Goal: Task Accomplishment & Management: Use online tool/utility

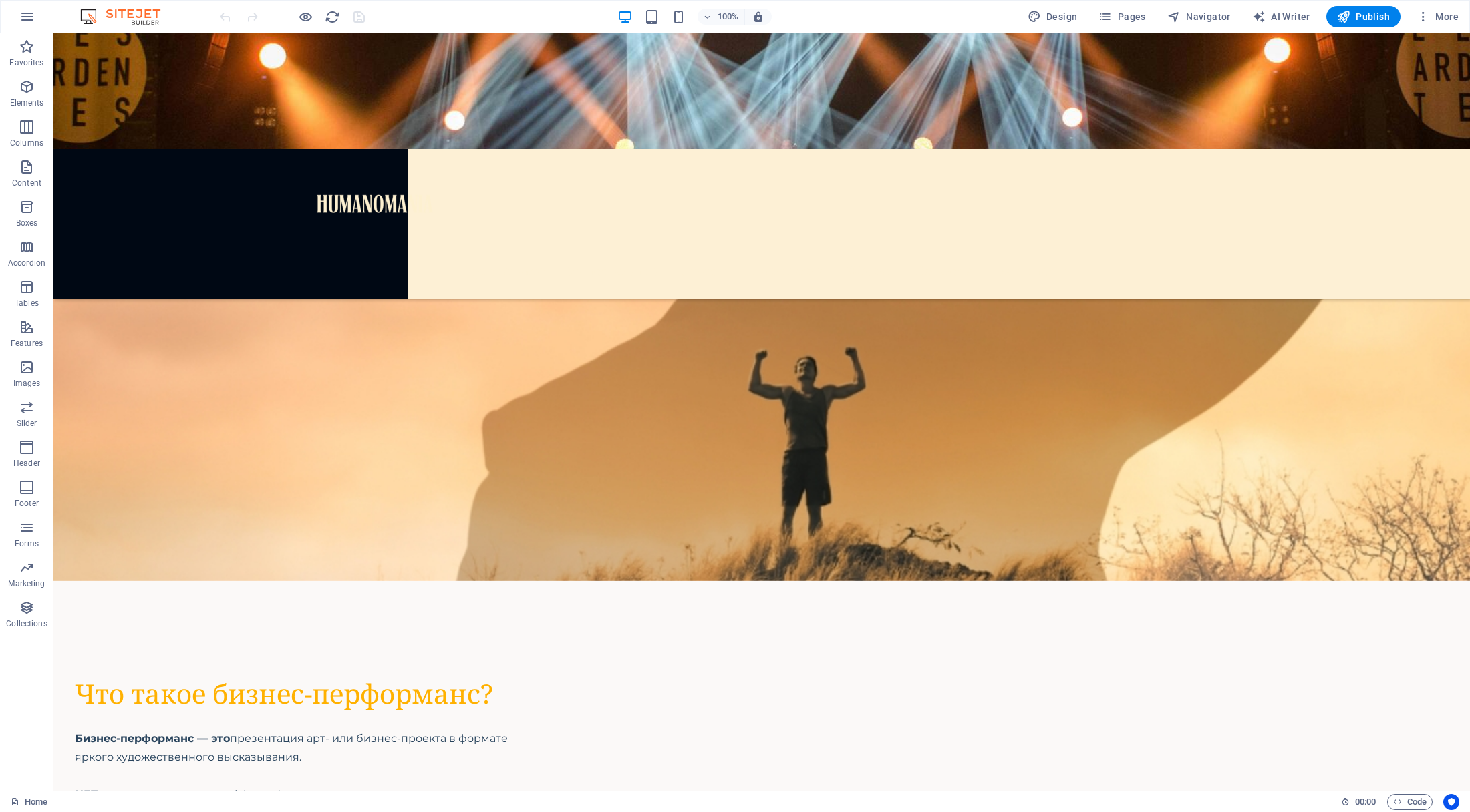
scroll to position [5462, 0]
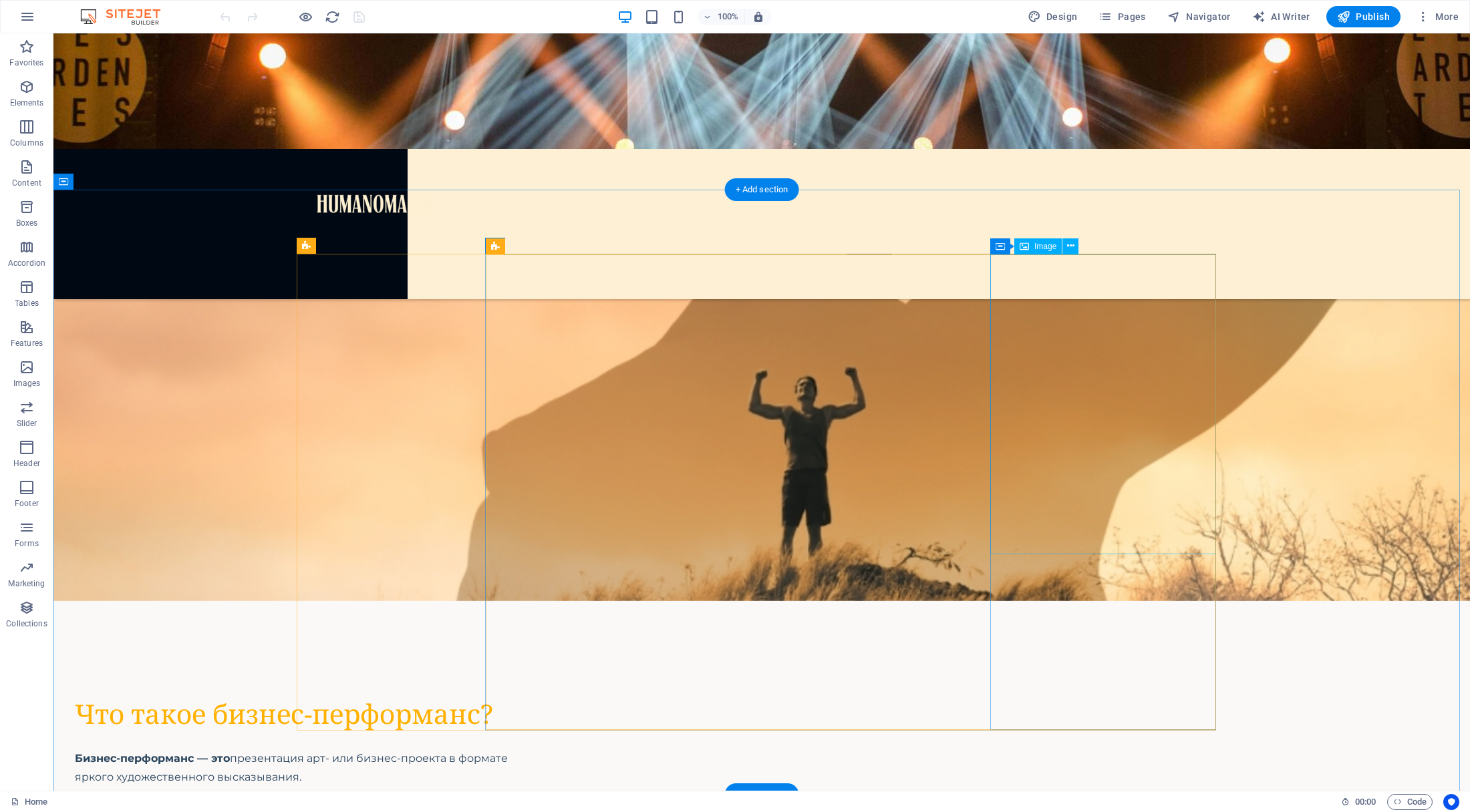
click at [1074, 245] on icon at bounding box center [1070, 246] width 7 height 14
click at [1025, 247] on icon at bounding box center [1024, 247] width 9 height 16
click at [1033, 247] on div "Image" at bounding box center [1038, 247] width 48 height 16
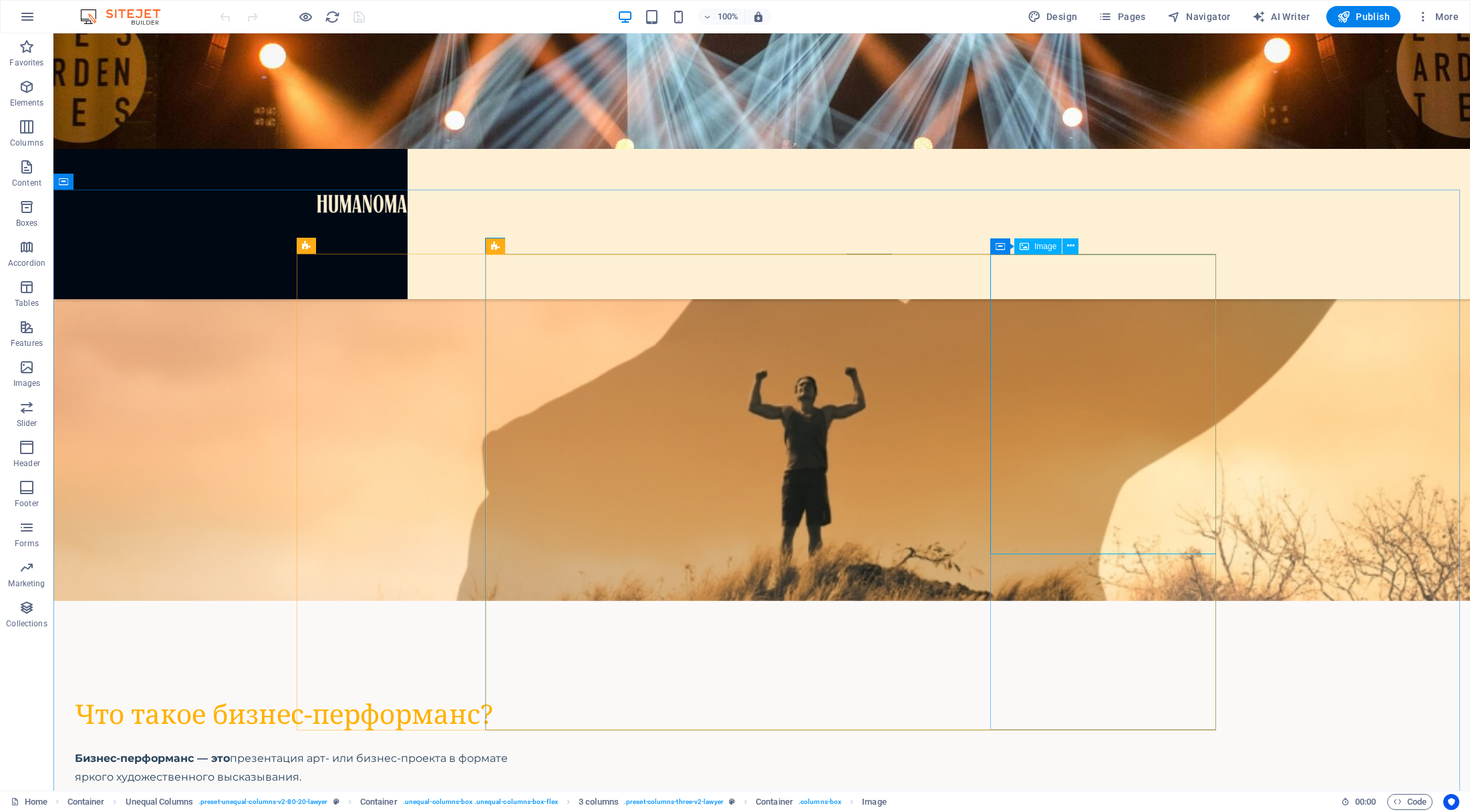
click at [1033, 247] on div "Image" at bounding box center [1038, 247] width 48 height 16
select select "%"
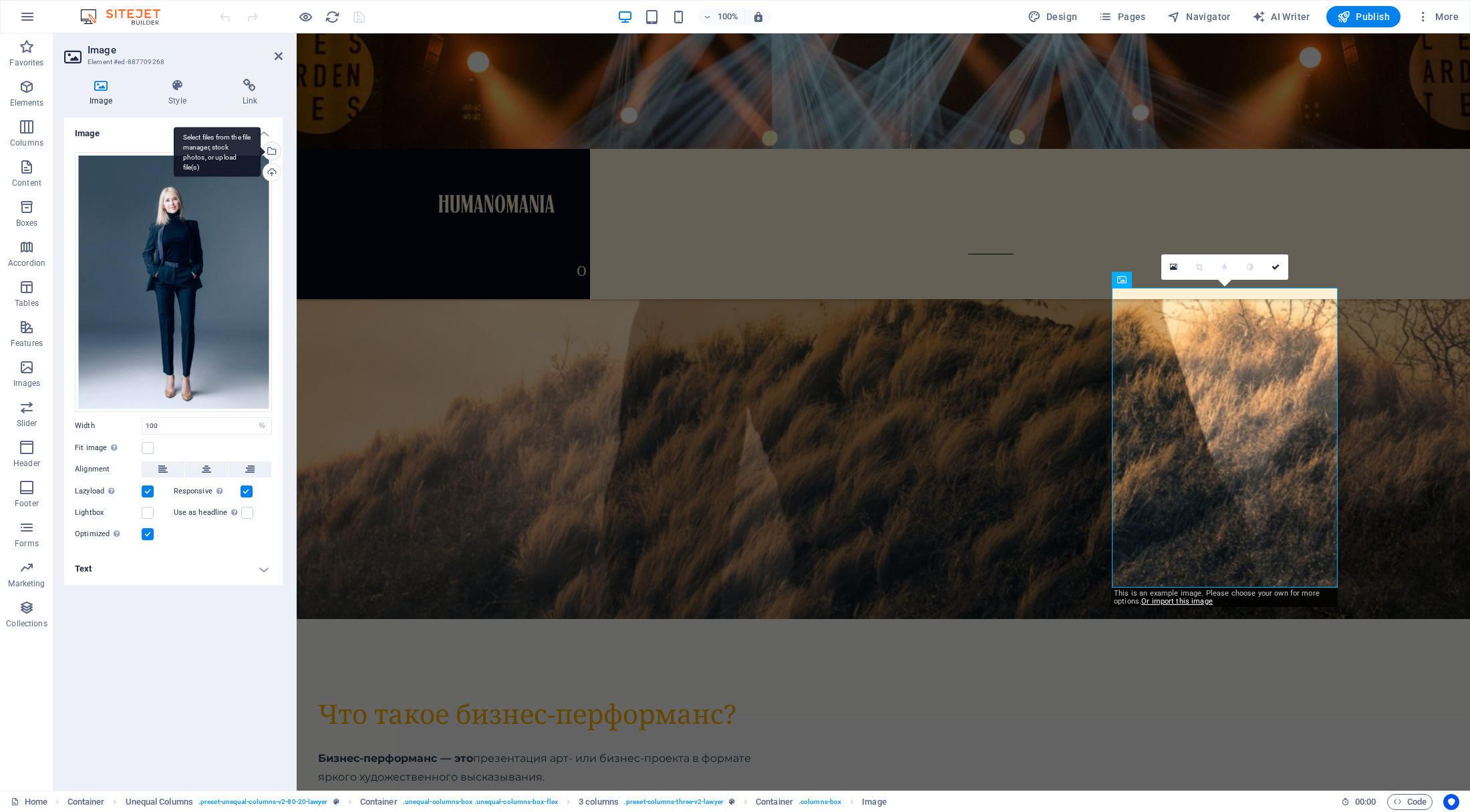
click at [274, 150] on div "Select files from the file manager, stock photos, or upload file(s)" at bounding box center [270, 152] width 20 height 20
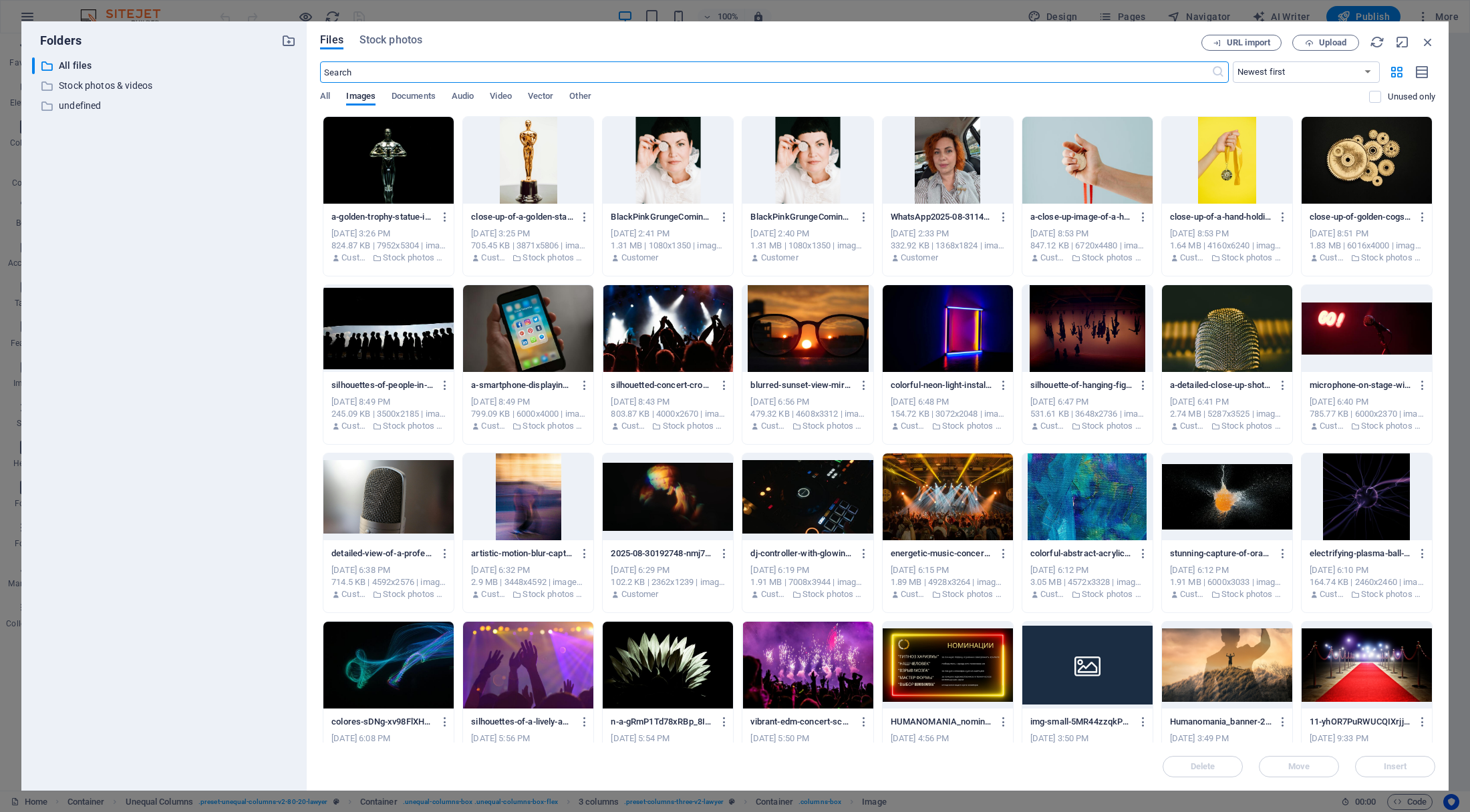
scroll to position [6025, 0]
click at [1329, 39] on span "Upload" at bounding box center [1333, 43] width 27 height 8
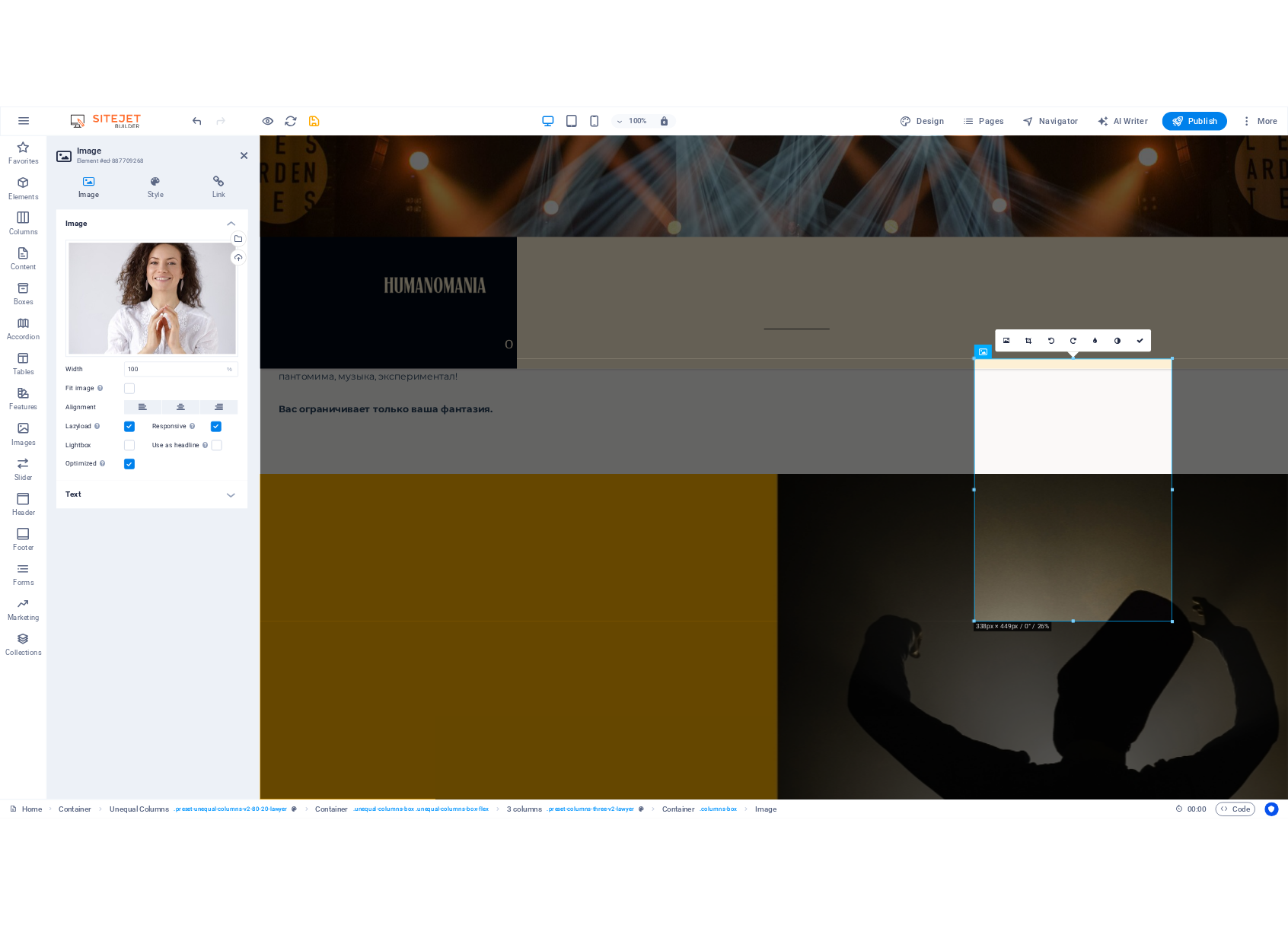
scroll to position [6222, 0]
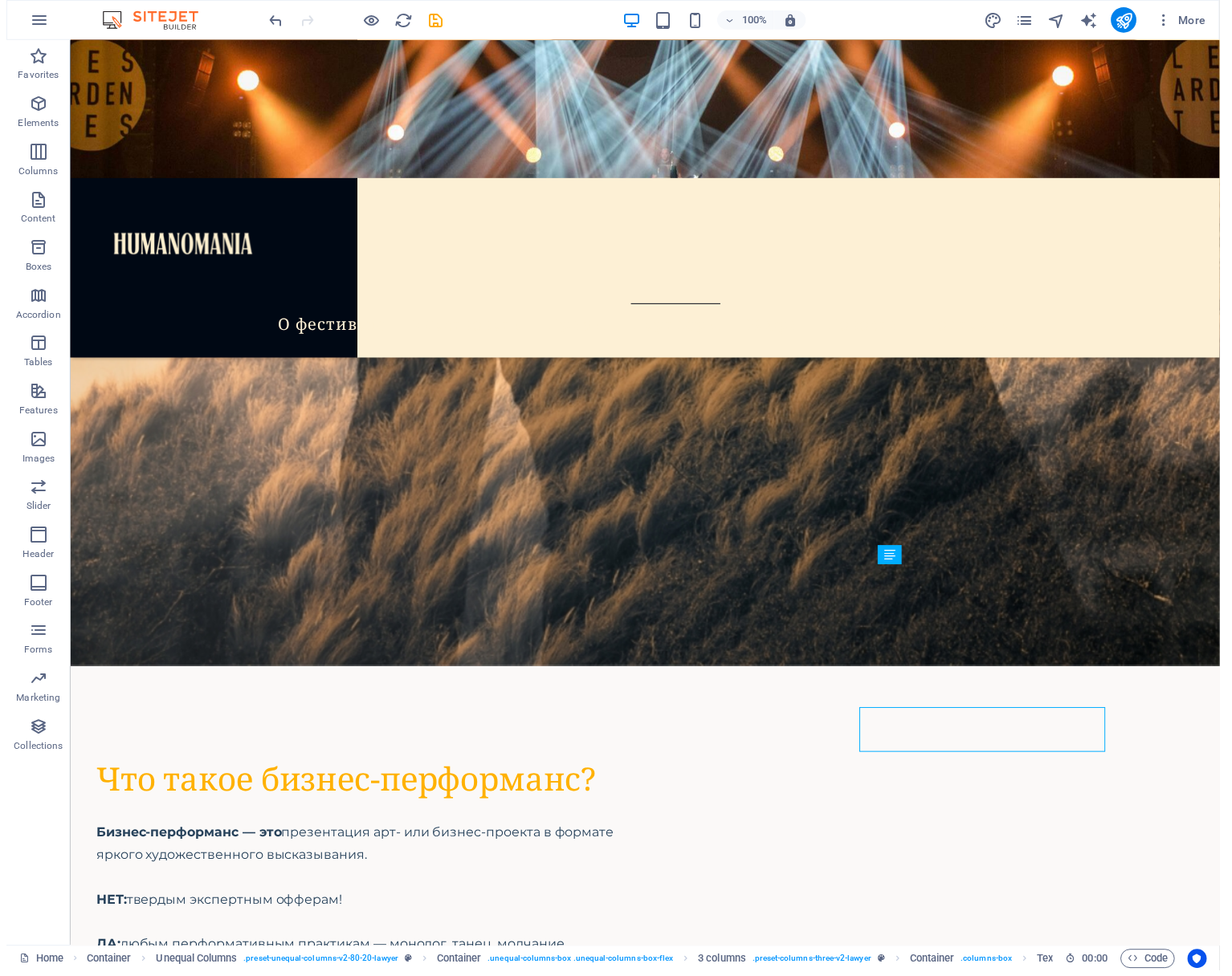
scroll to position [6599, 0]
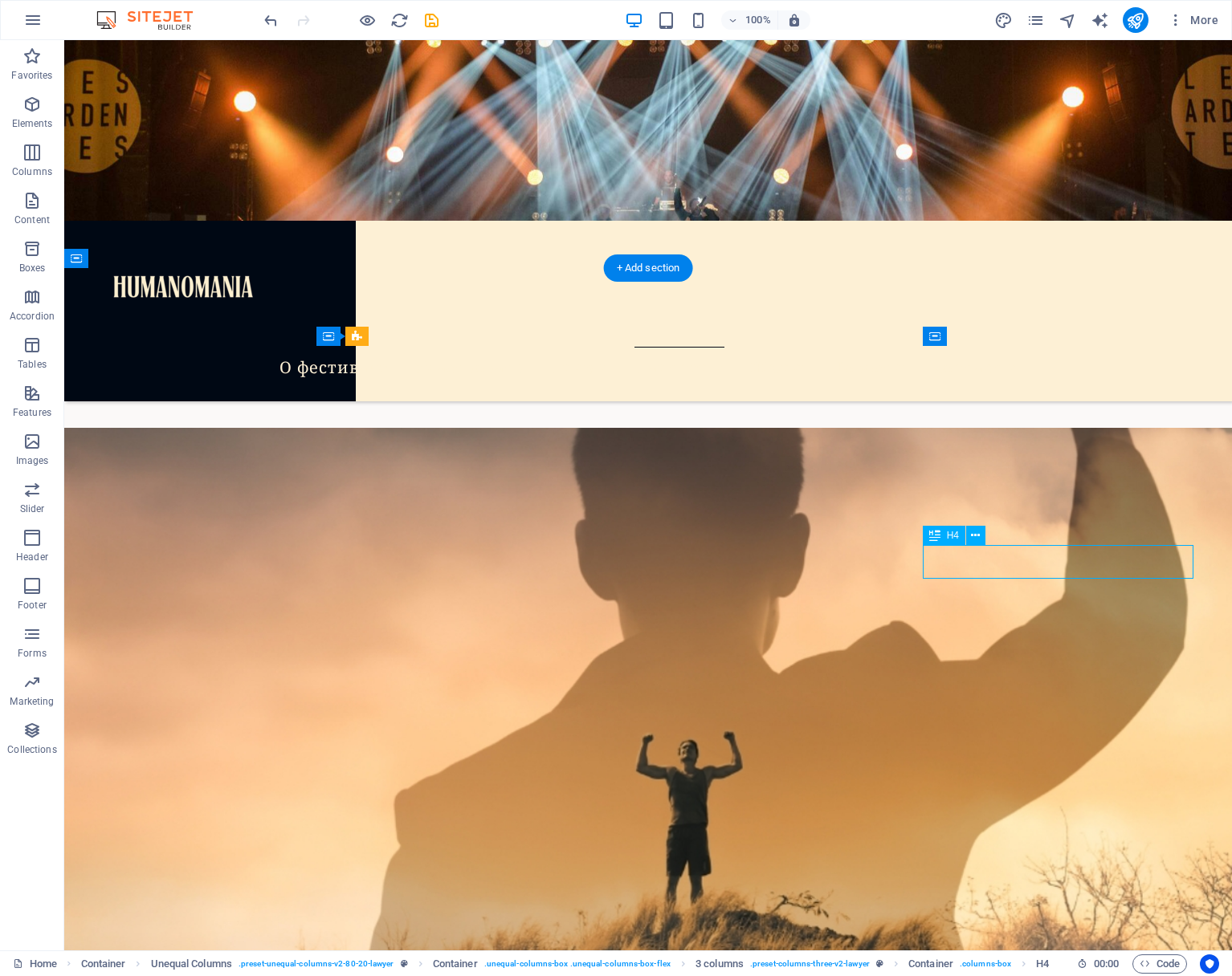
scroll to position [7583, 0]
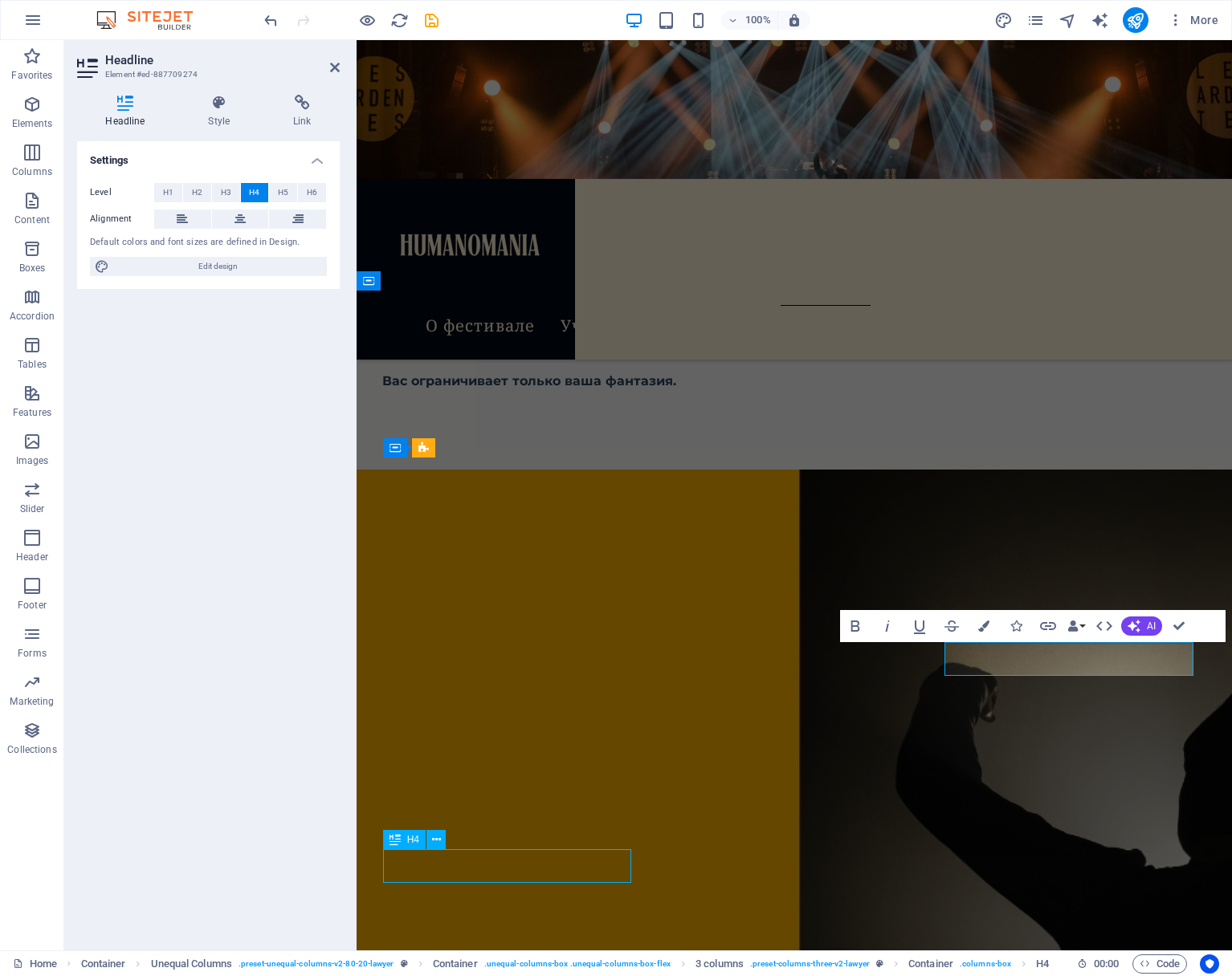
scroll to position [6599, 0]
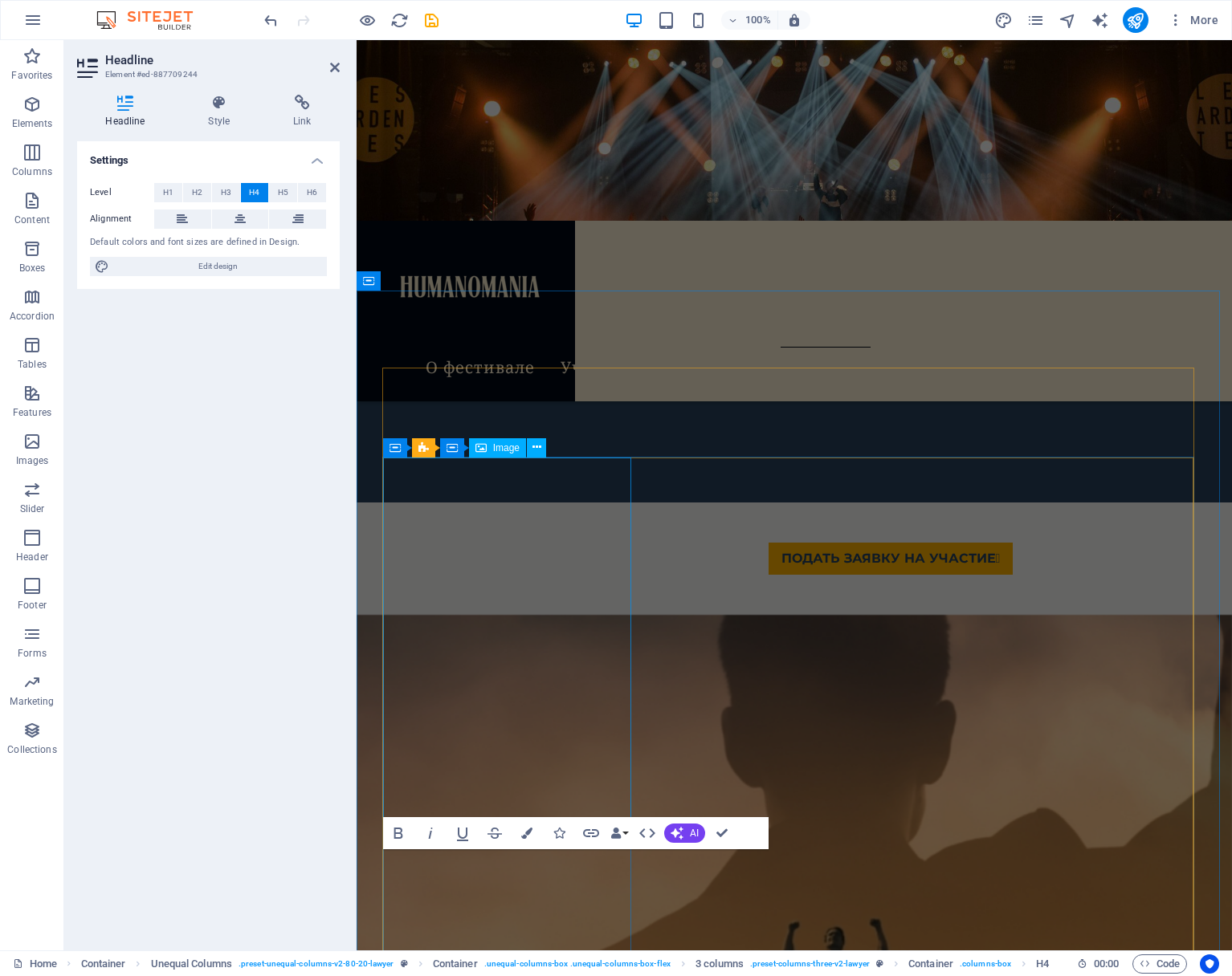
scroll to position [7583, 0]
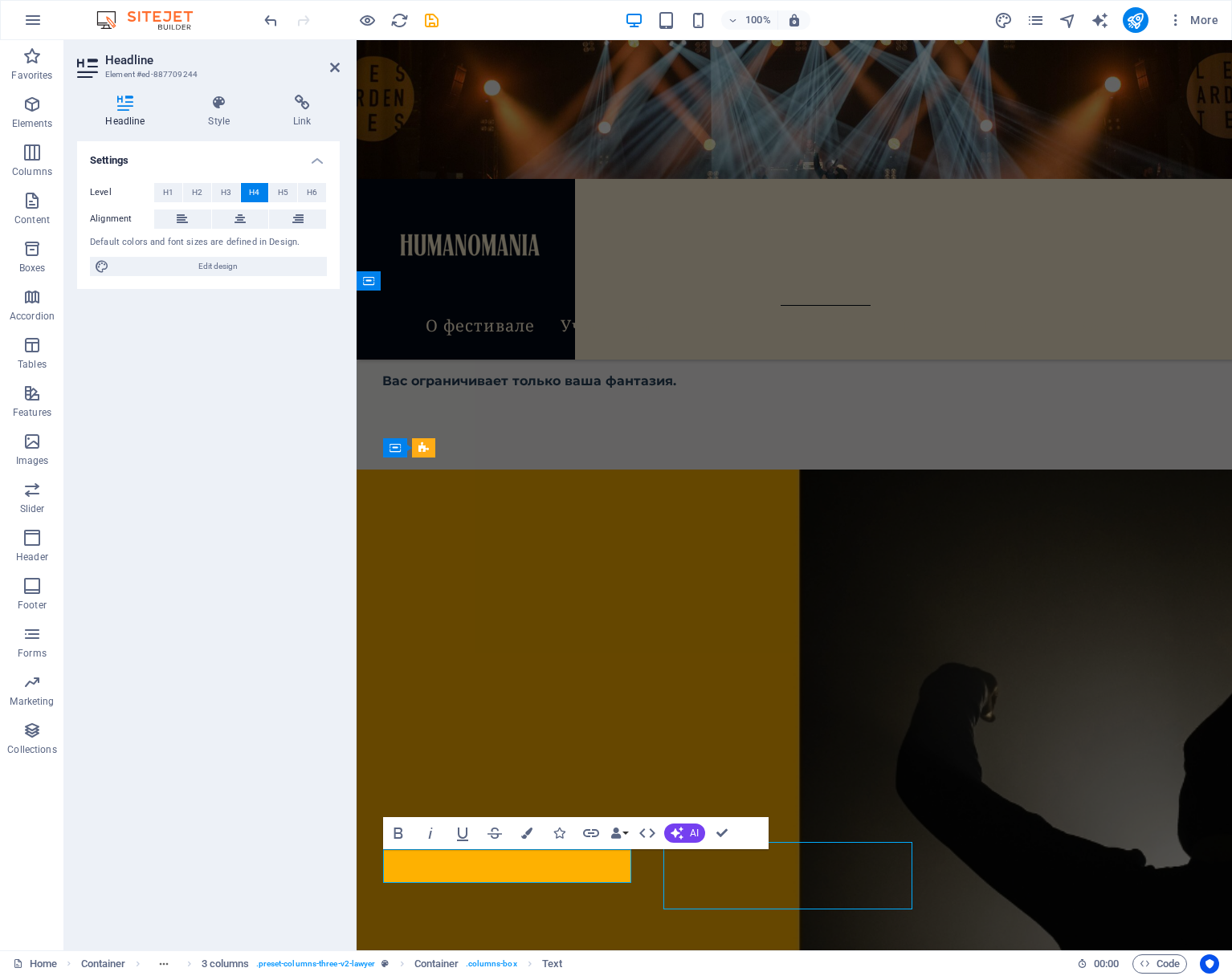
scroll to position [6599, 0]
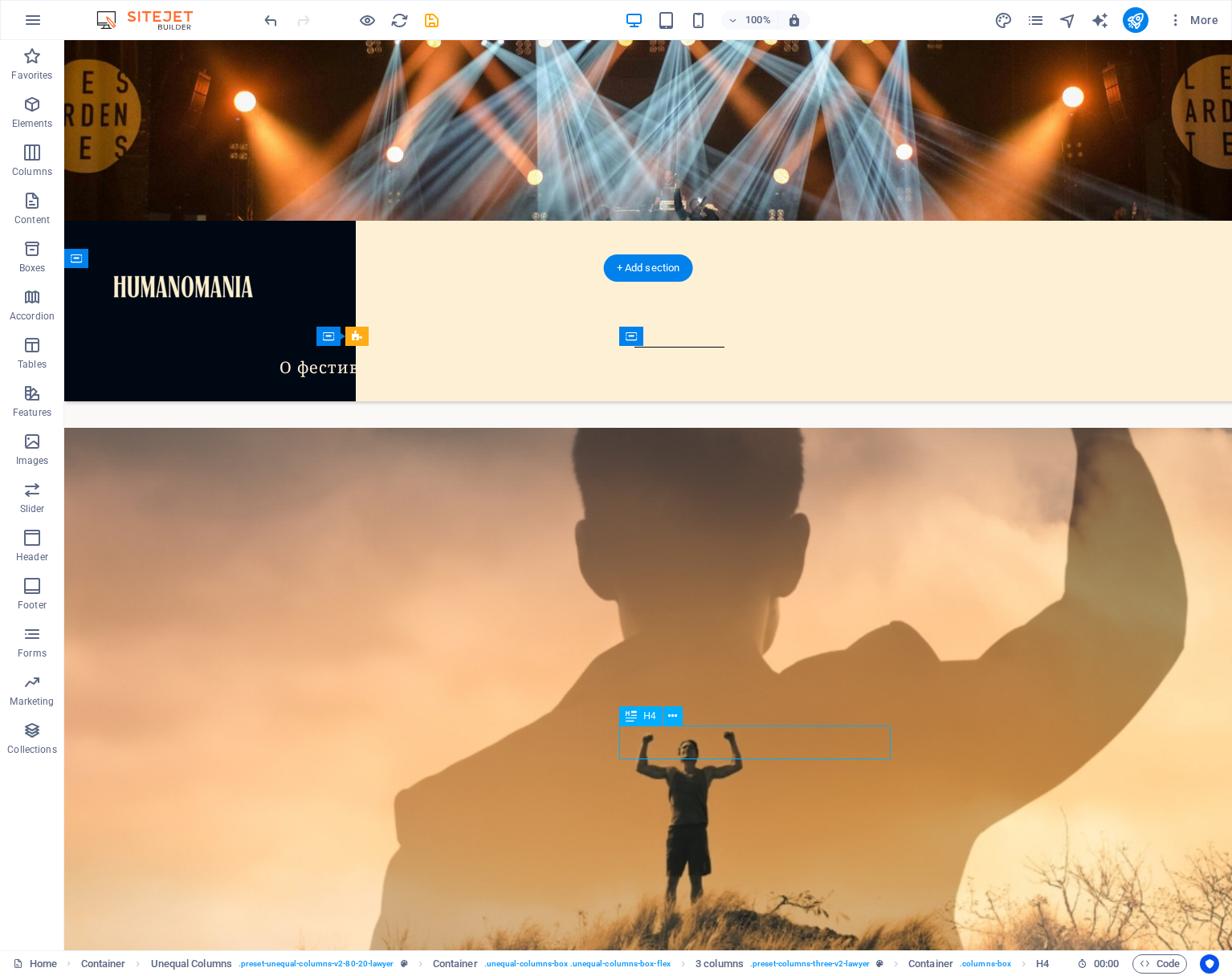
scroll to position [7583, 0]
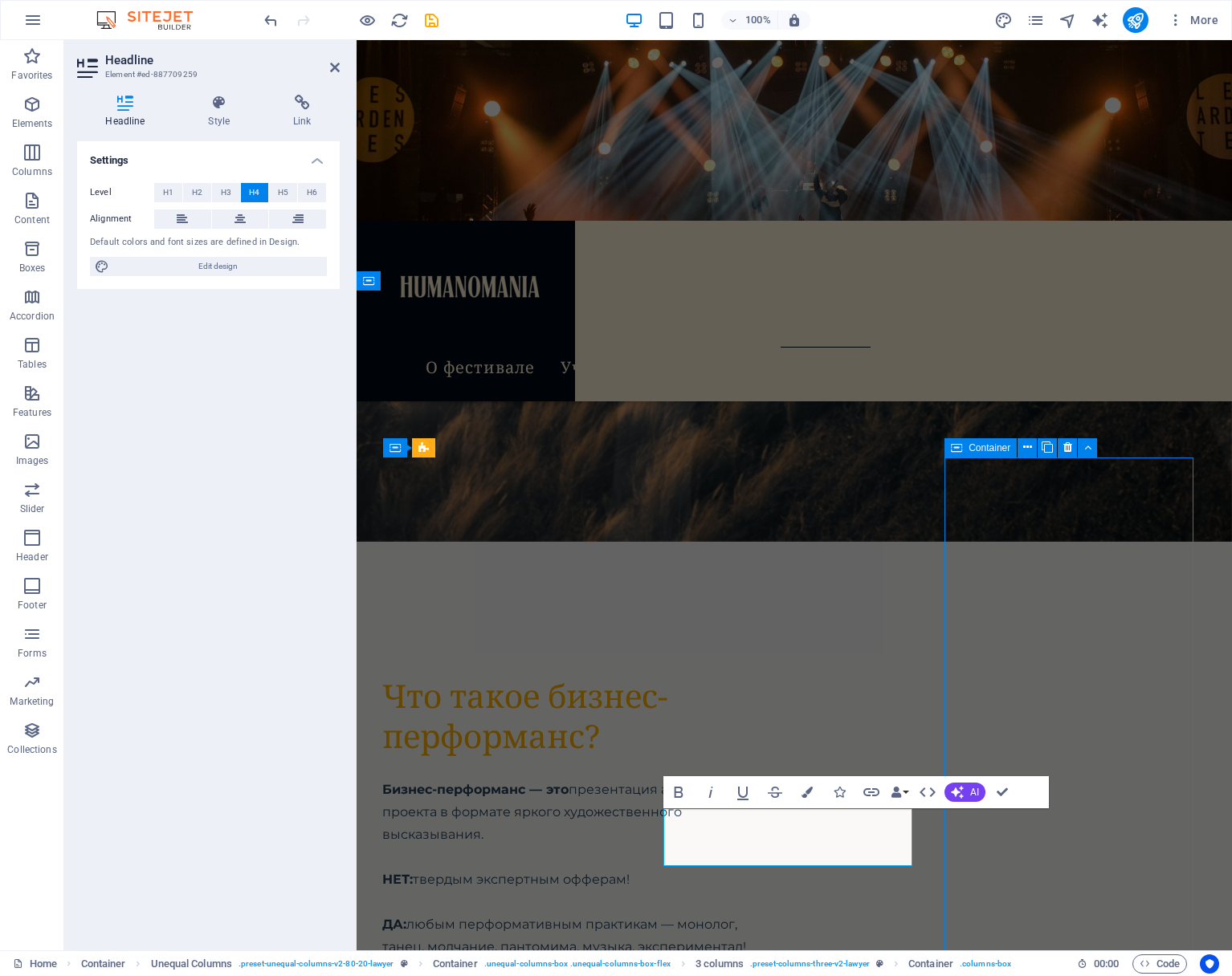
scroll to position [6599, 0]
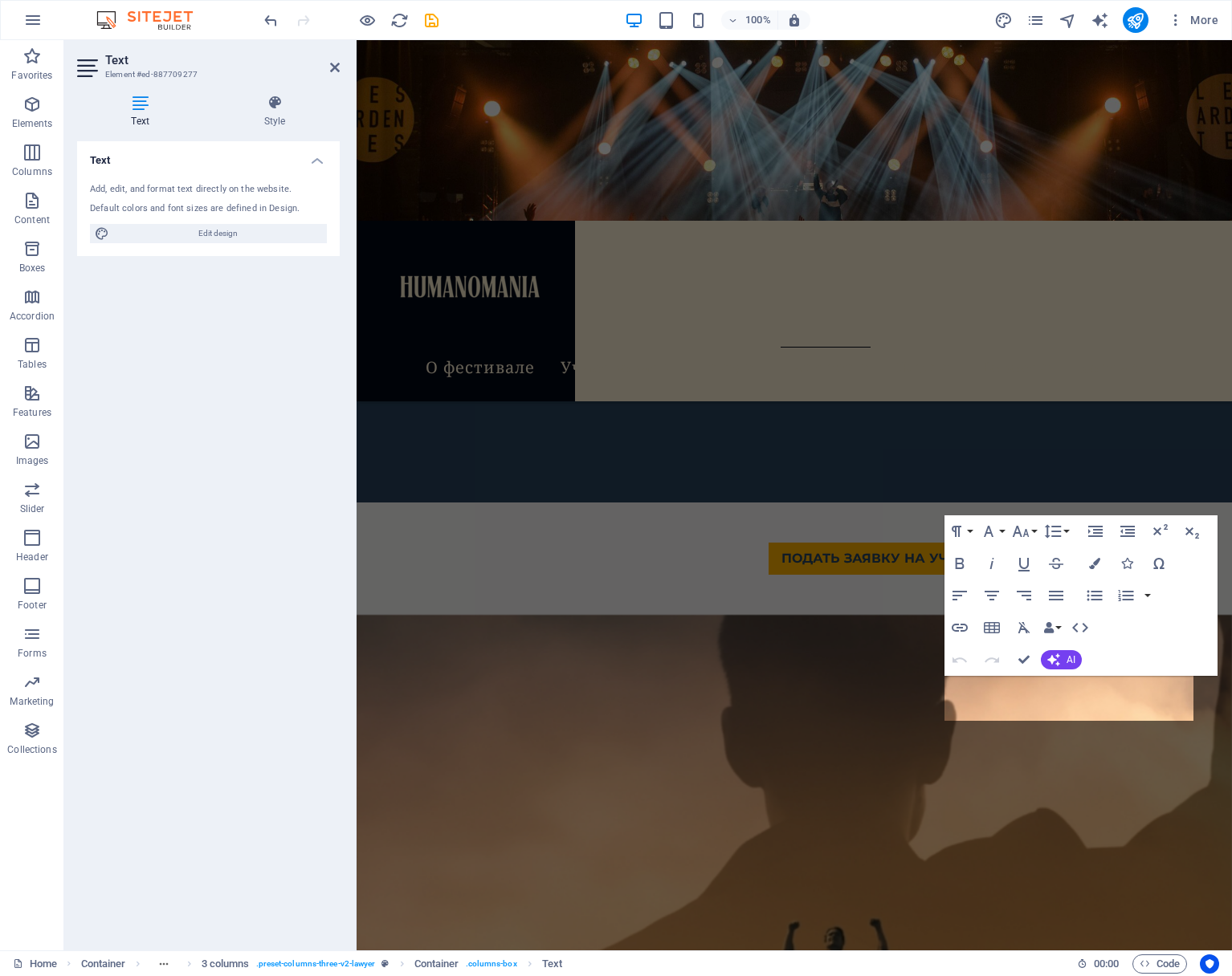
scroll to position [7583, 0]
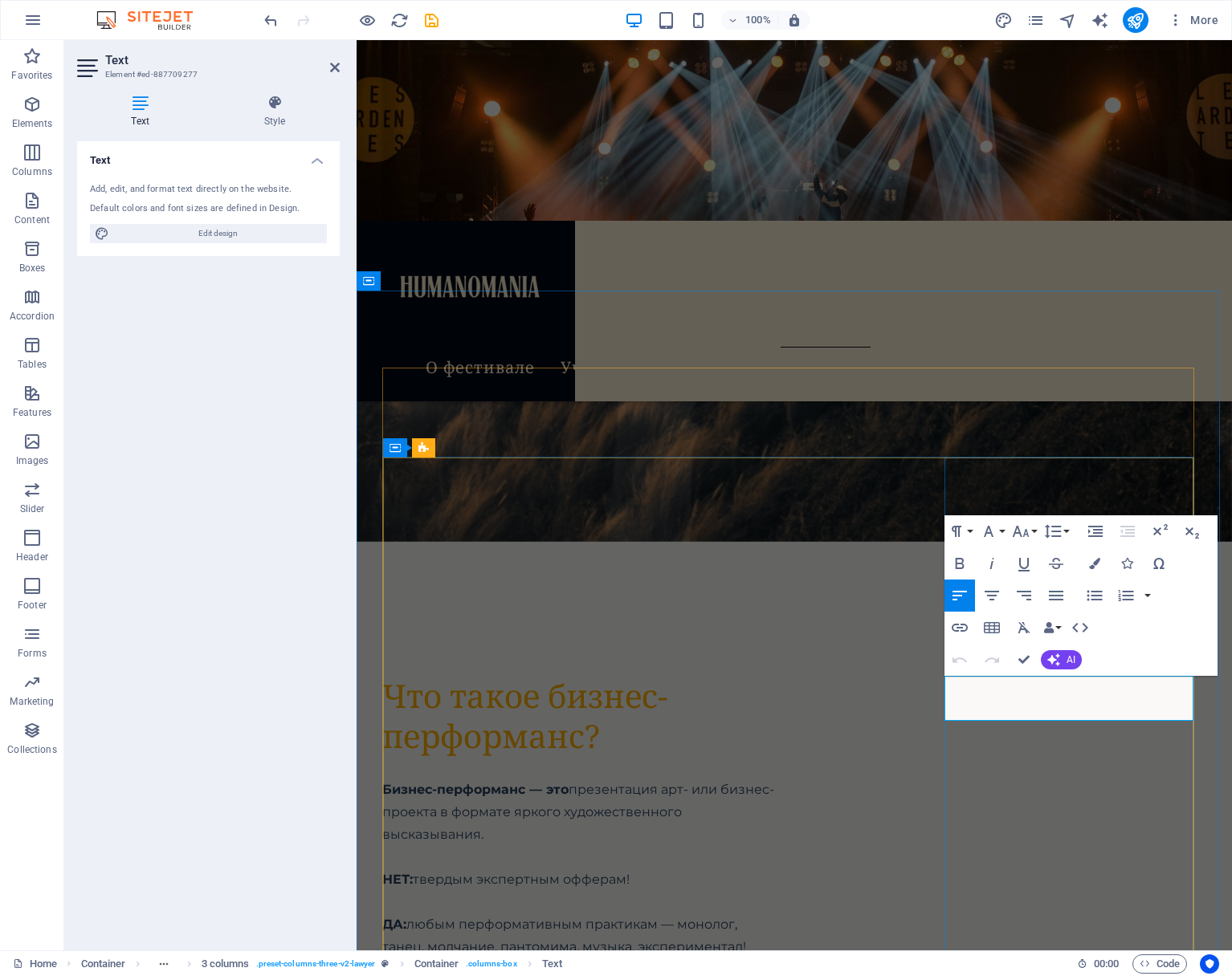
drag, startPoint x: 1148, startPoint y: 710, endPoint x: 945, endPoint y: 689, distance: 204.1
drag, startPoint x: 1098, startPoint y: 746, endPoint x: 939, endPoint y: 686, distance: 169.9
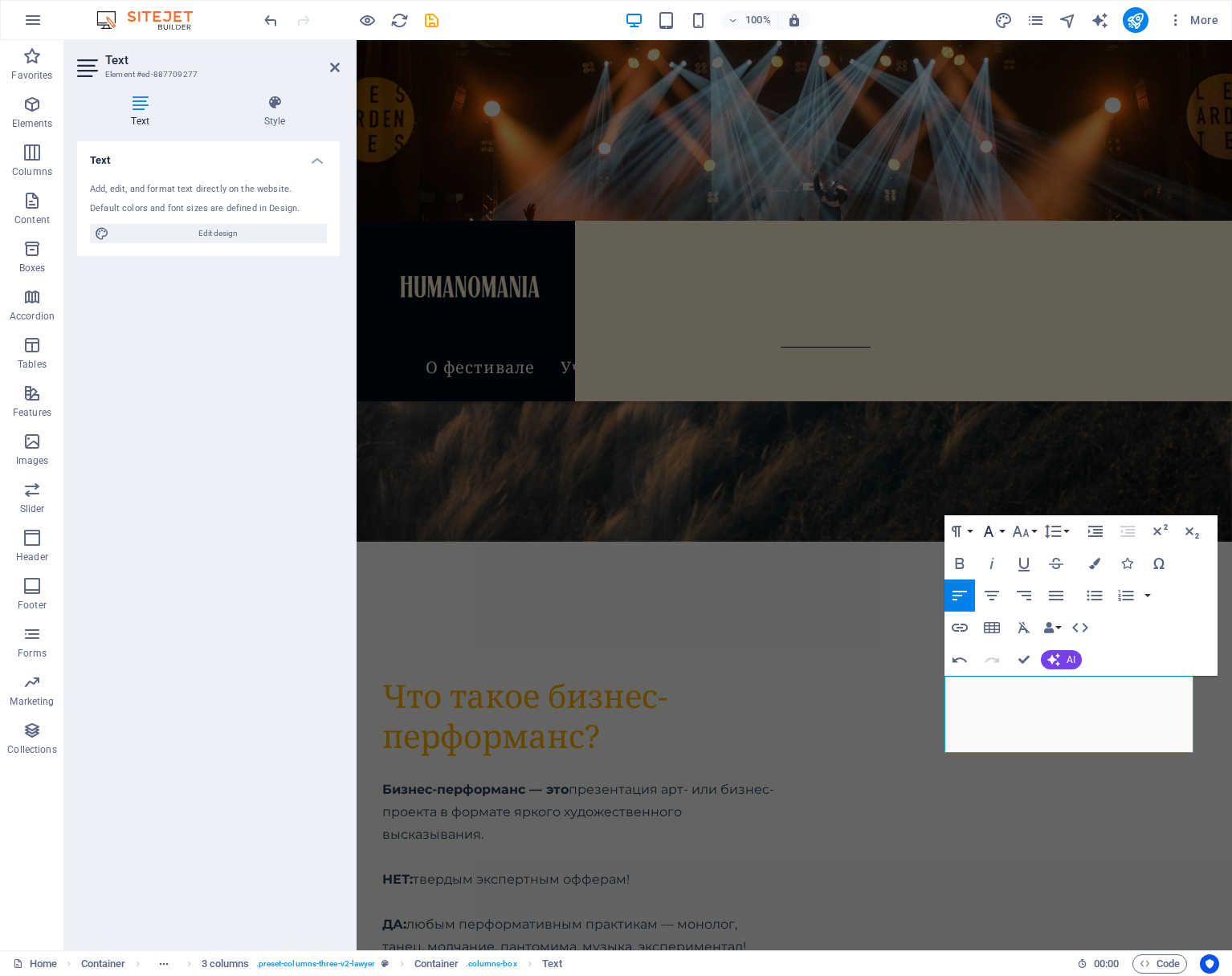
click at [998, 534] on button "Font Family" at bounding box center [991, 531] width 31 height 33
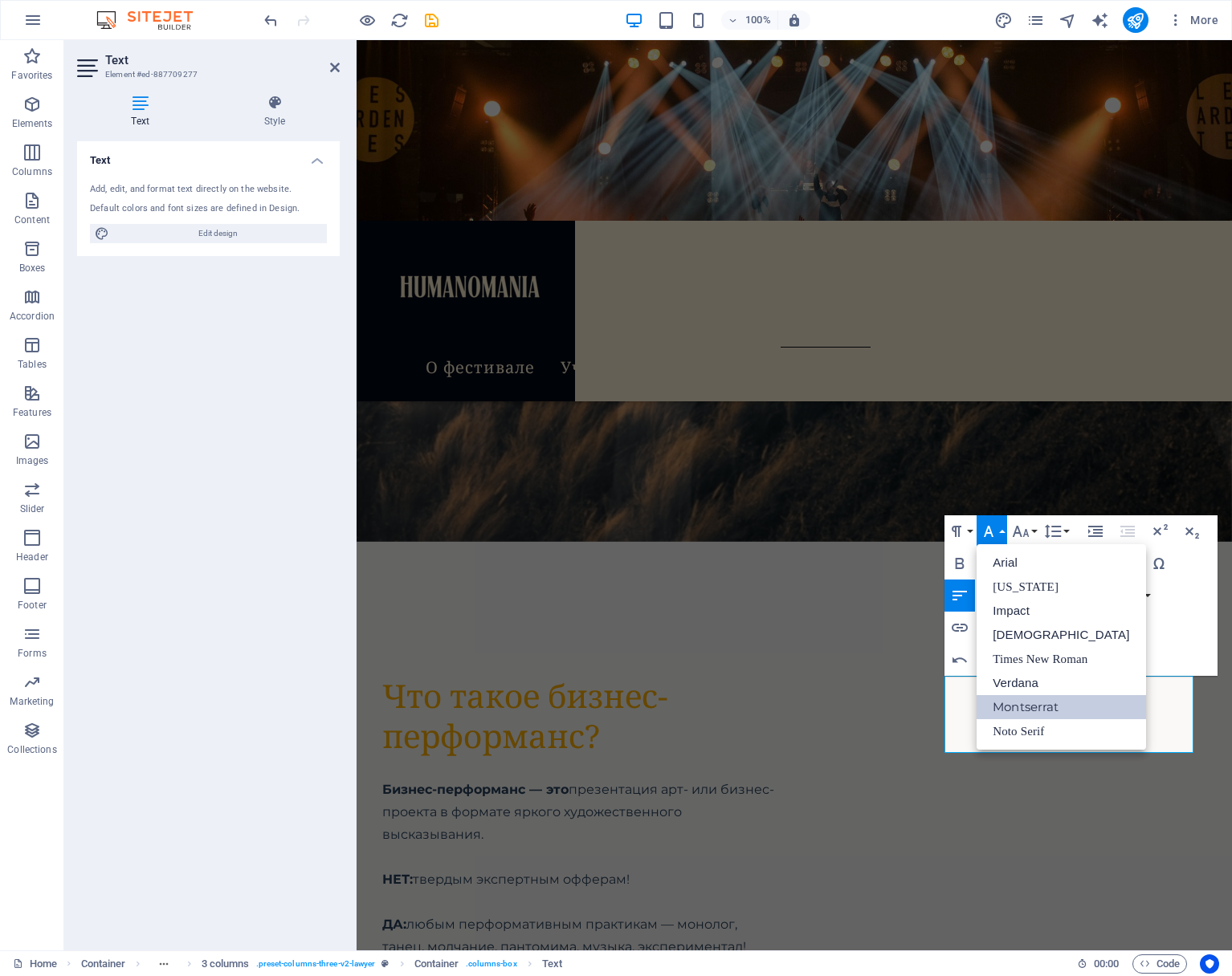
scroll to position [0, 0]
click at [1019, 708] on link "Montserrat" at bounding box center [1060, 707] width 169 height 24
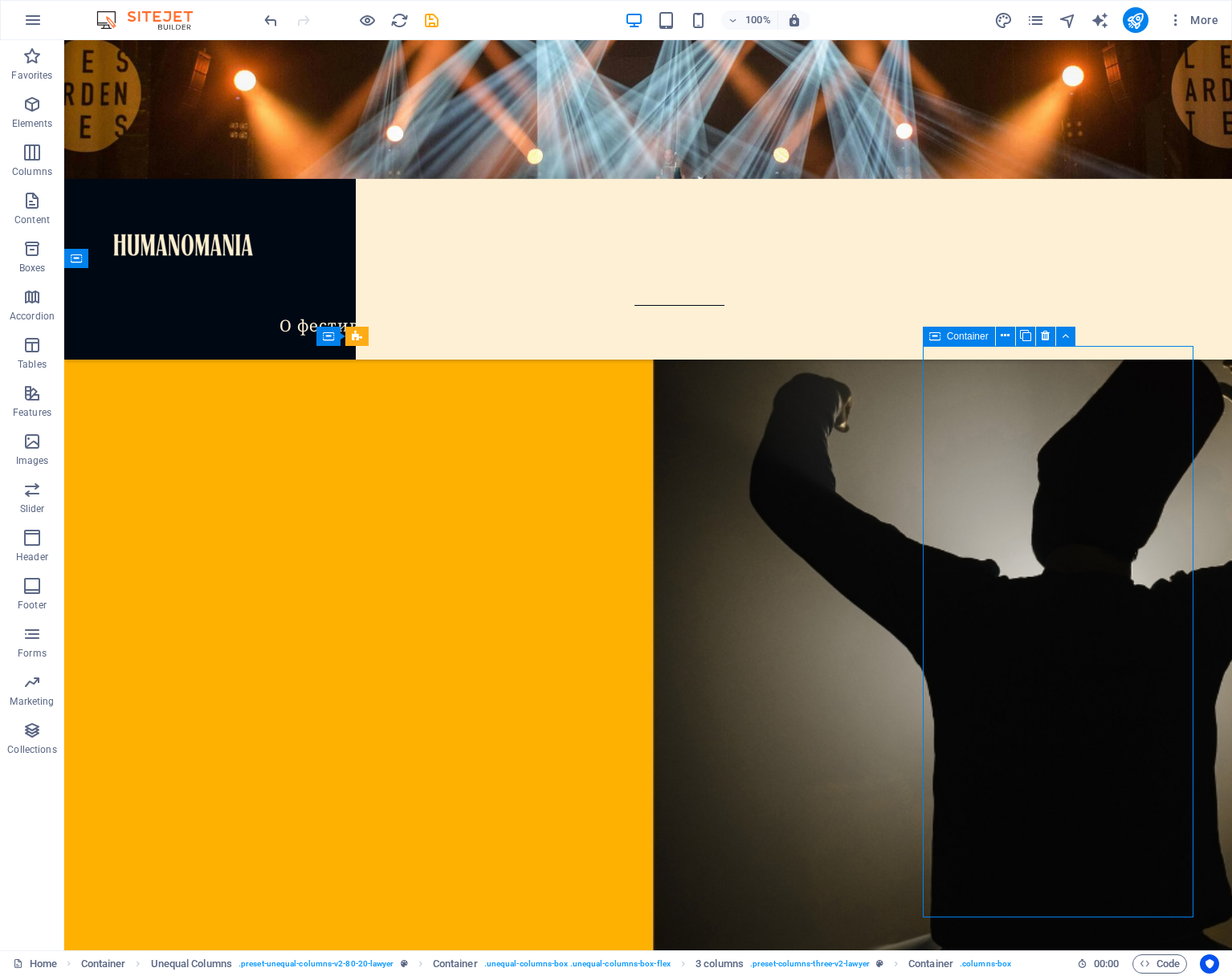
scroll to position [6599, 0]
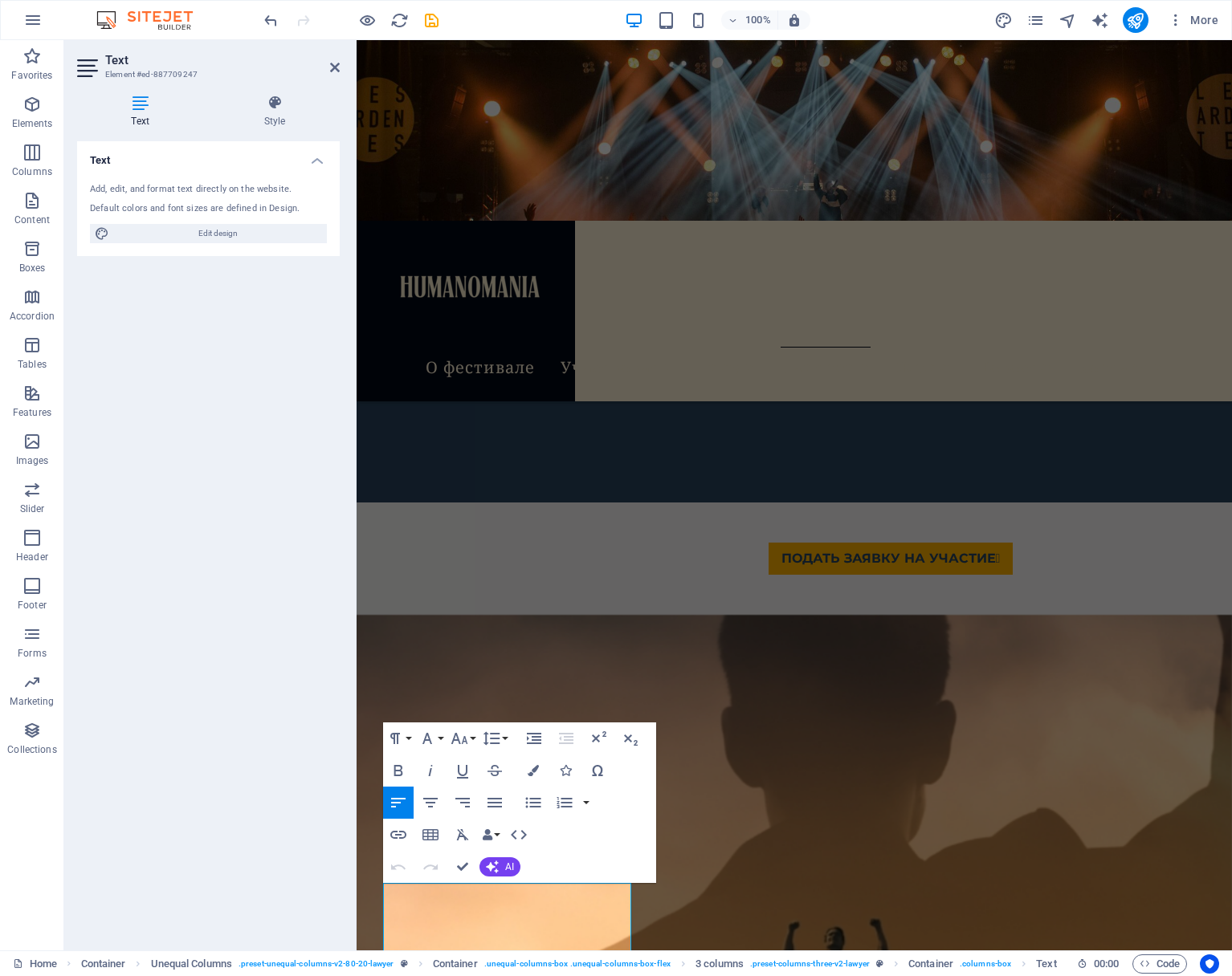
scroll to position [7583, 0]
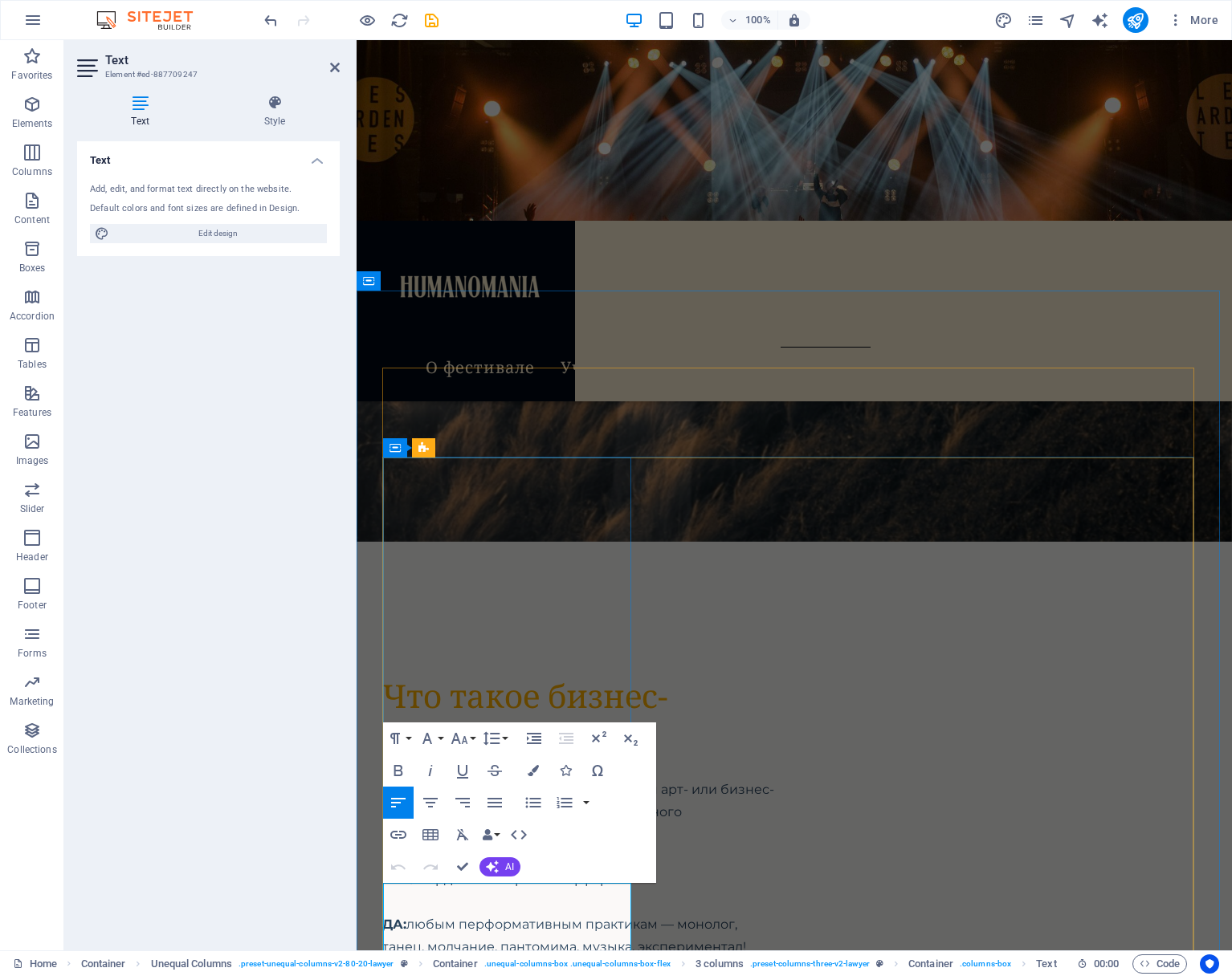
drag, startPoint x: 502, startPoint y: 914, endPoint x: 383, endPoint y: 894, distance: 120.7
click at [435, 732] on icon "button" at bounding box center [428, 739] width 20 height 20
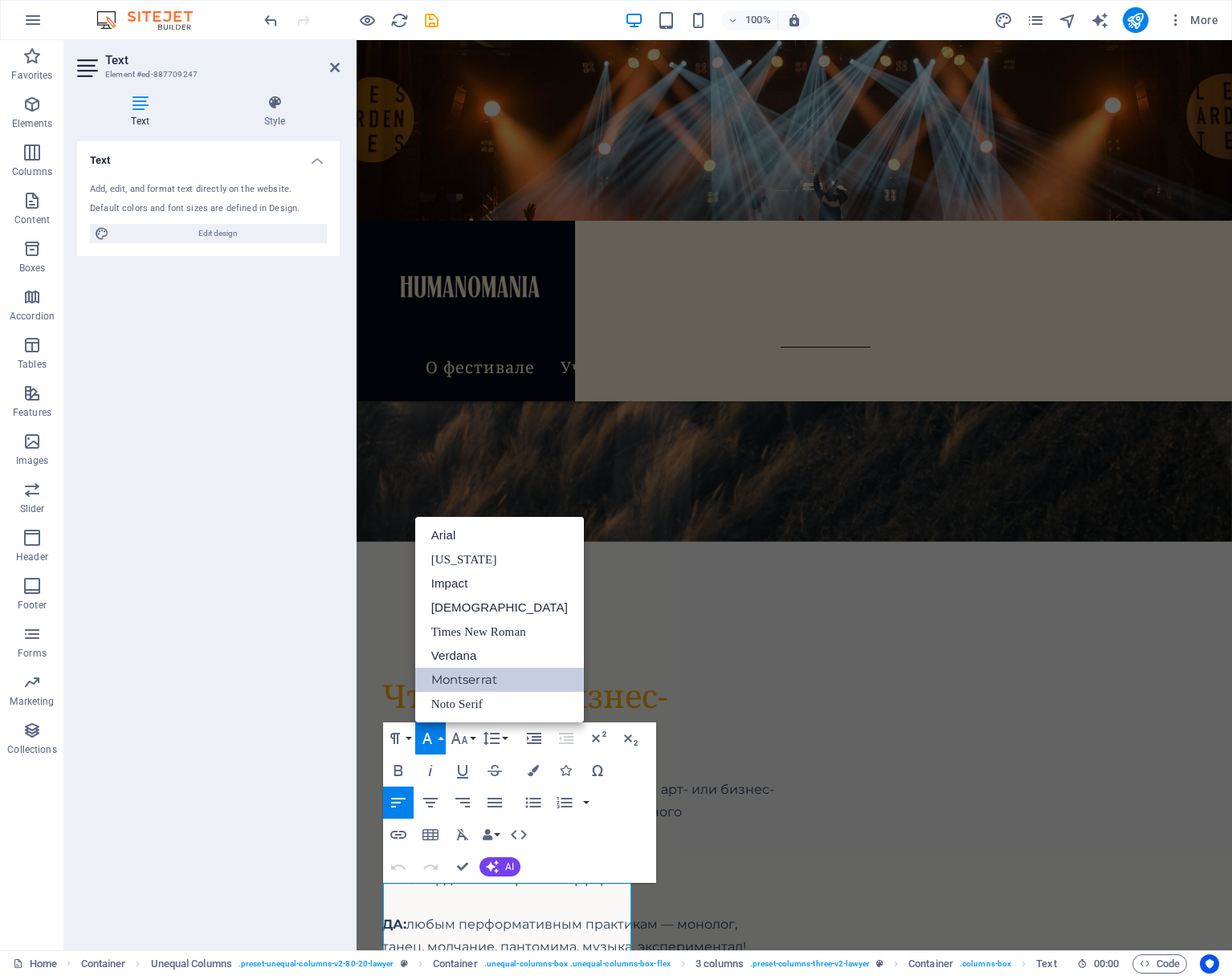
scroll to position [0, 0]
click at [507, 740] on button "Line Height" at bounding box center [494, 739] width 31 height 33
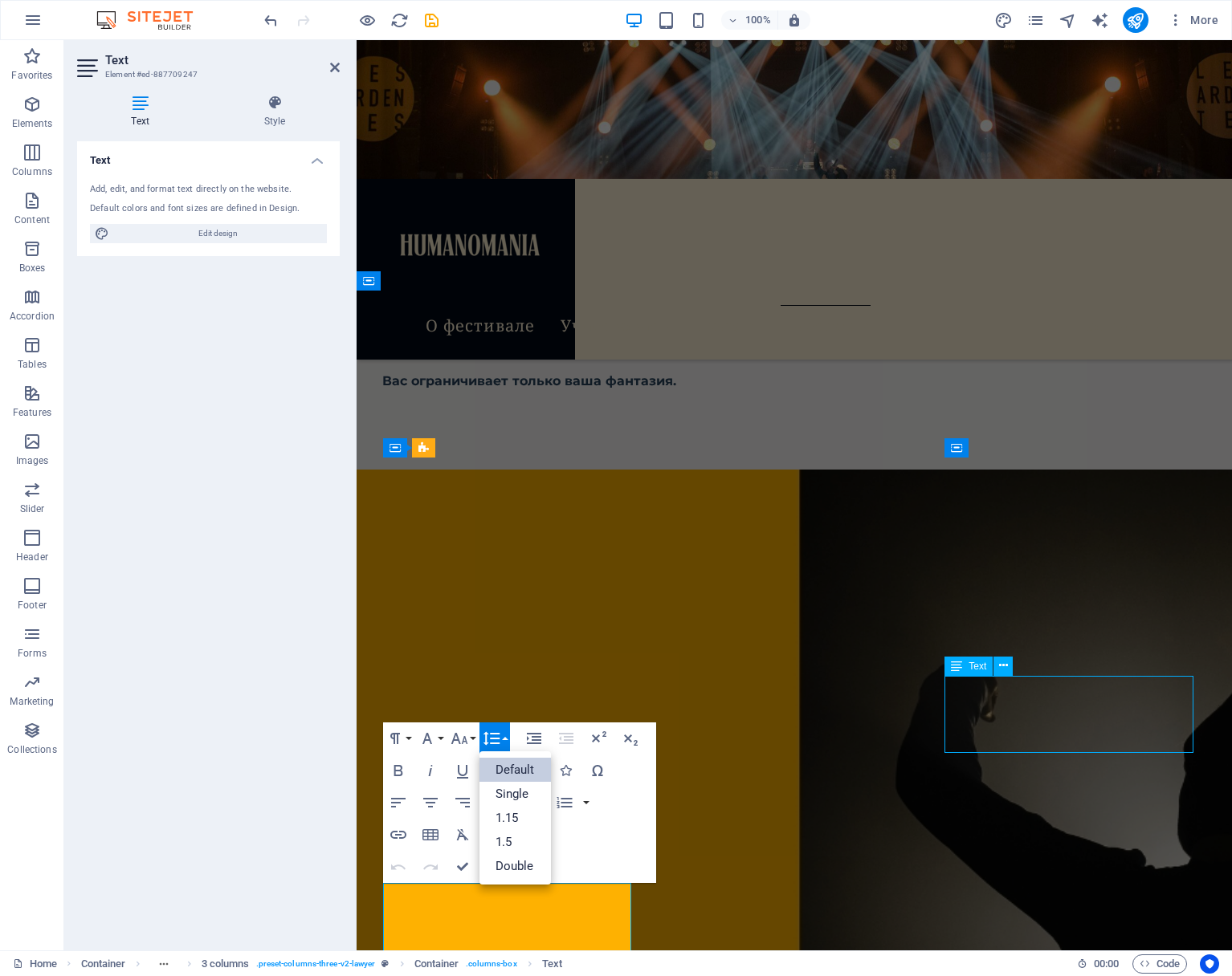
scroll to position [6599, 0]
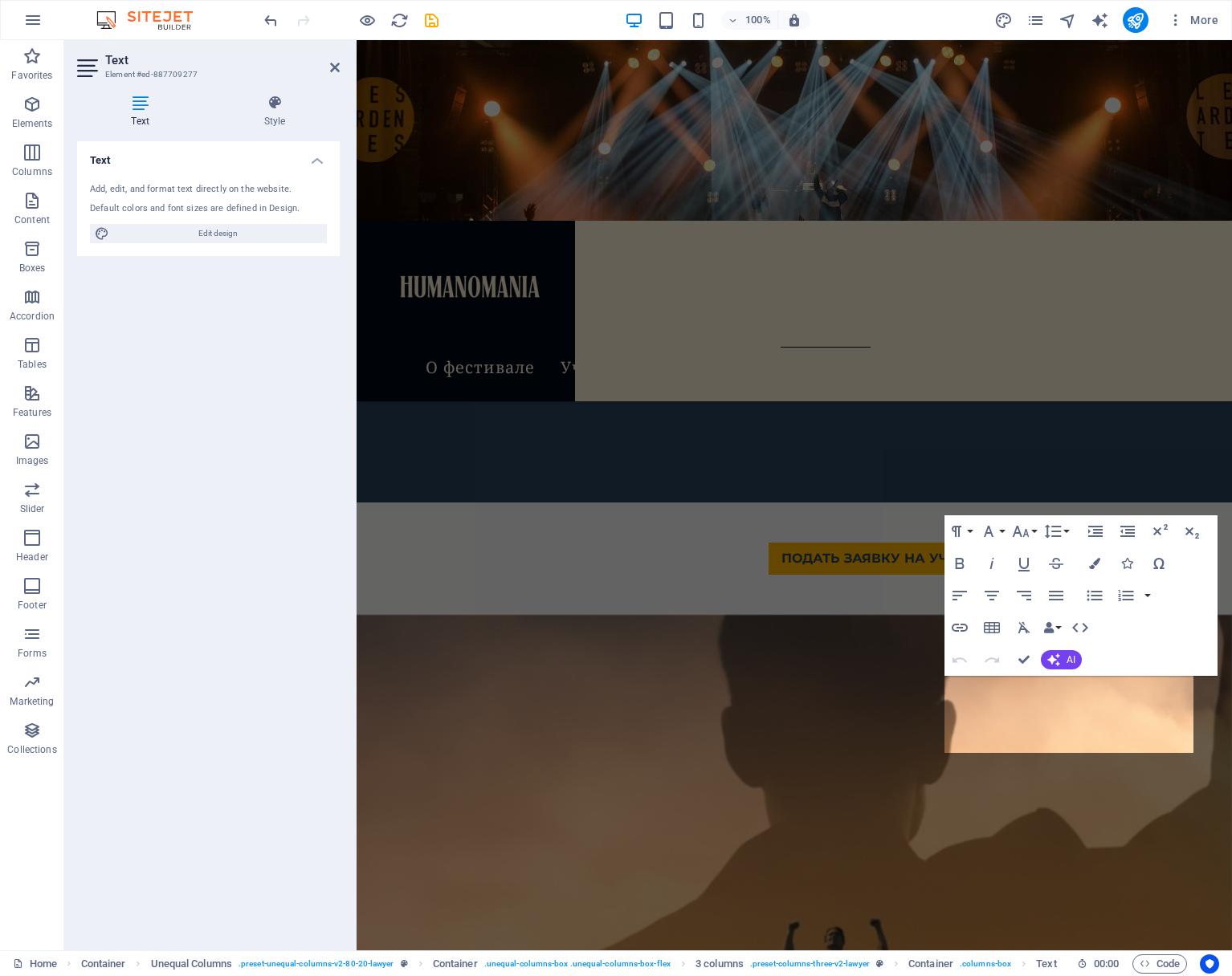
scroll to position [7583, 0]
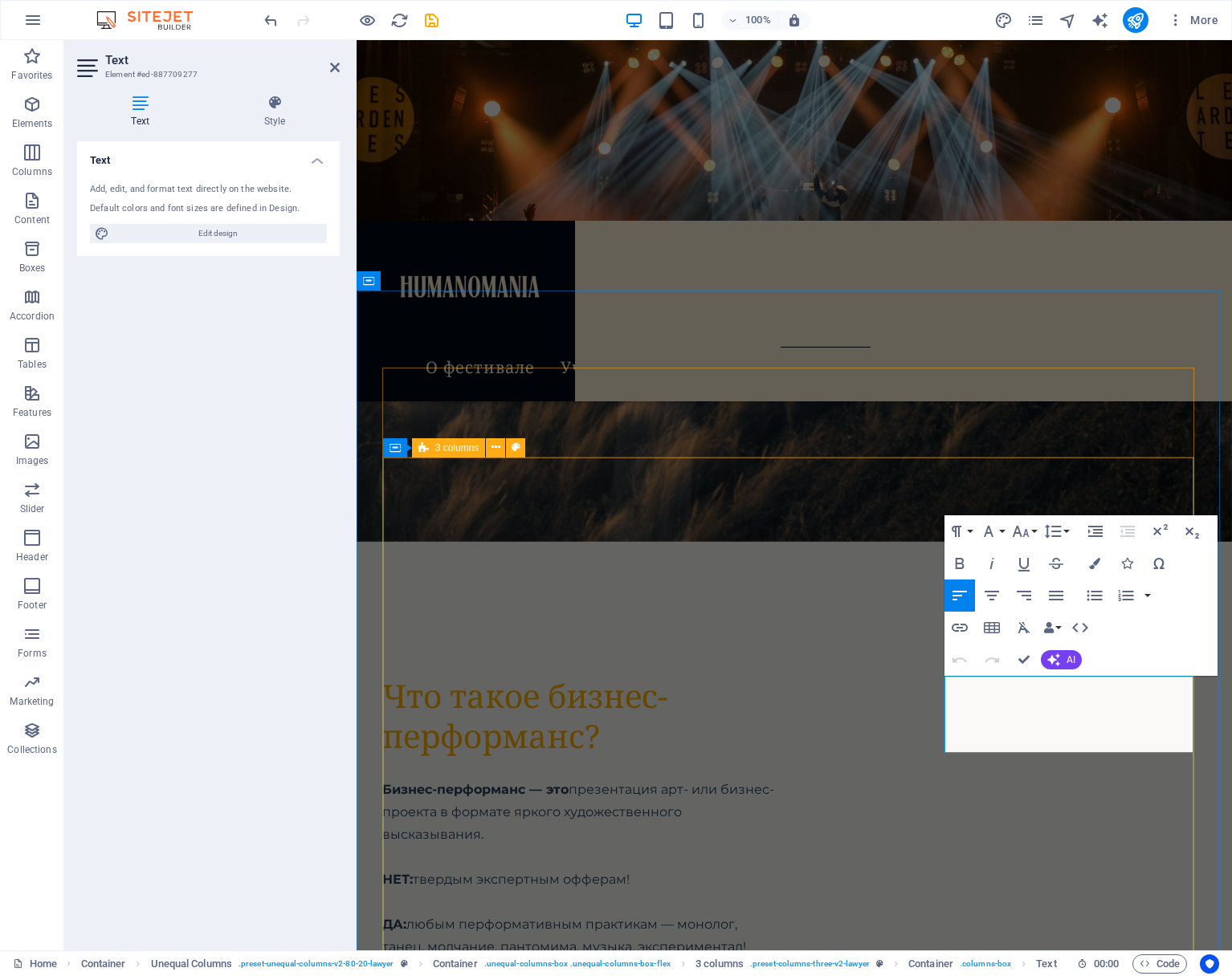
drag, startPoint x: 1088, startPoint y: 748, endPoint x: 943, endPoint y: 682, distance: 159.3
click at [1032, 530] on button "Font Size" at bounding box center [1024, 531] width 31 height 33
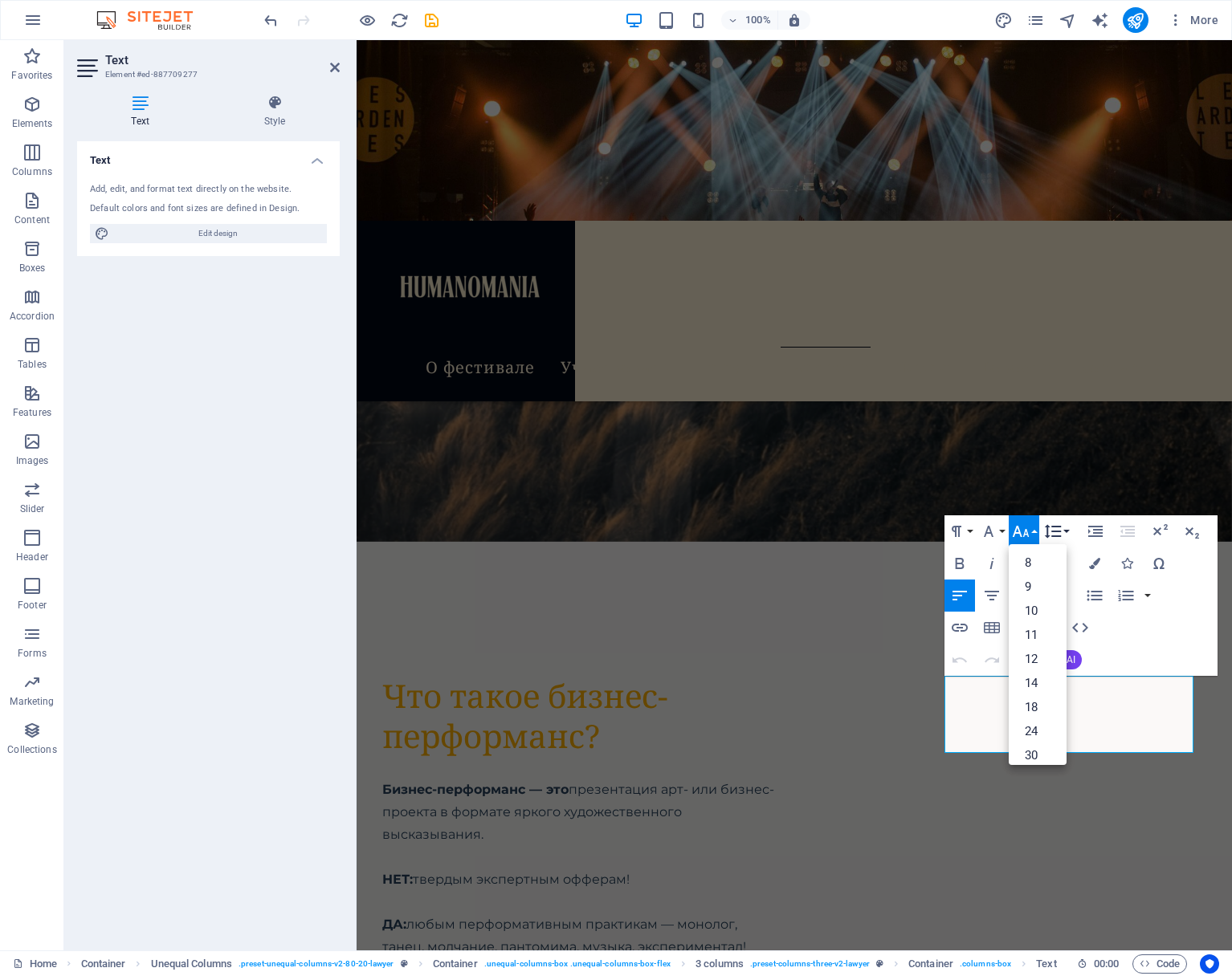
click at [1066, 530] on button "Line Height" at bounding box center [1056, 531] width 31 height 33
click at [1071, 558] on link "Default" at bounding box center [1077, 563] width 71 height 24
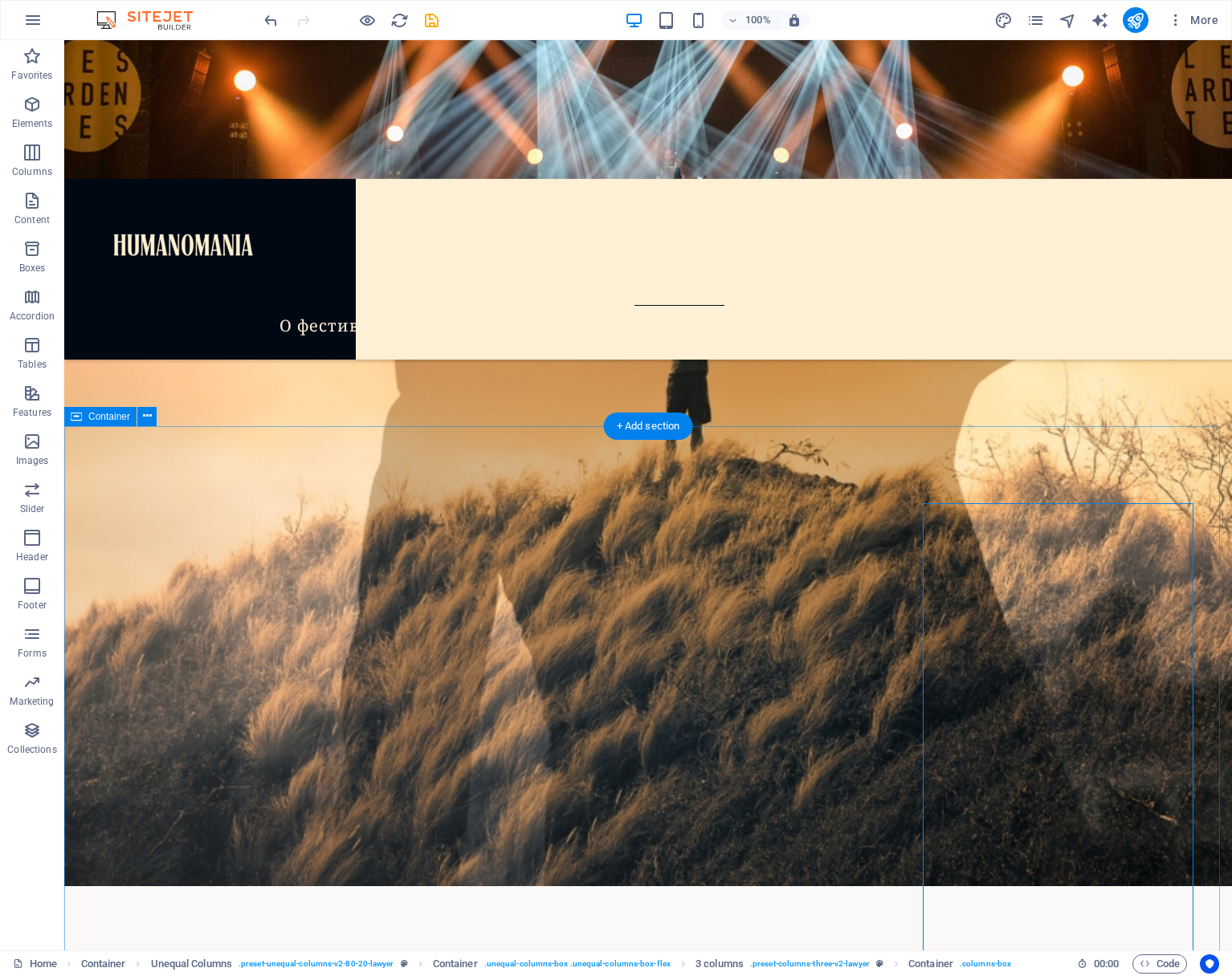
scroll to position [6440, 0]
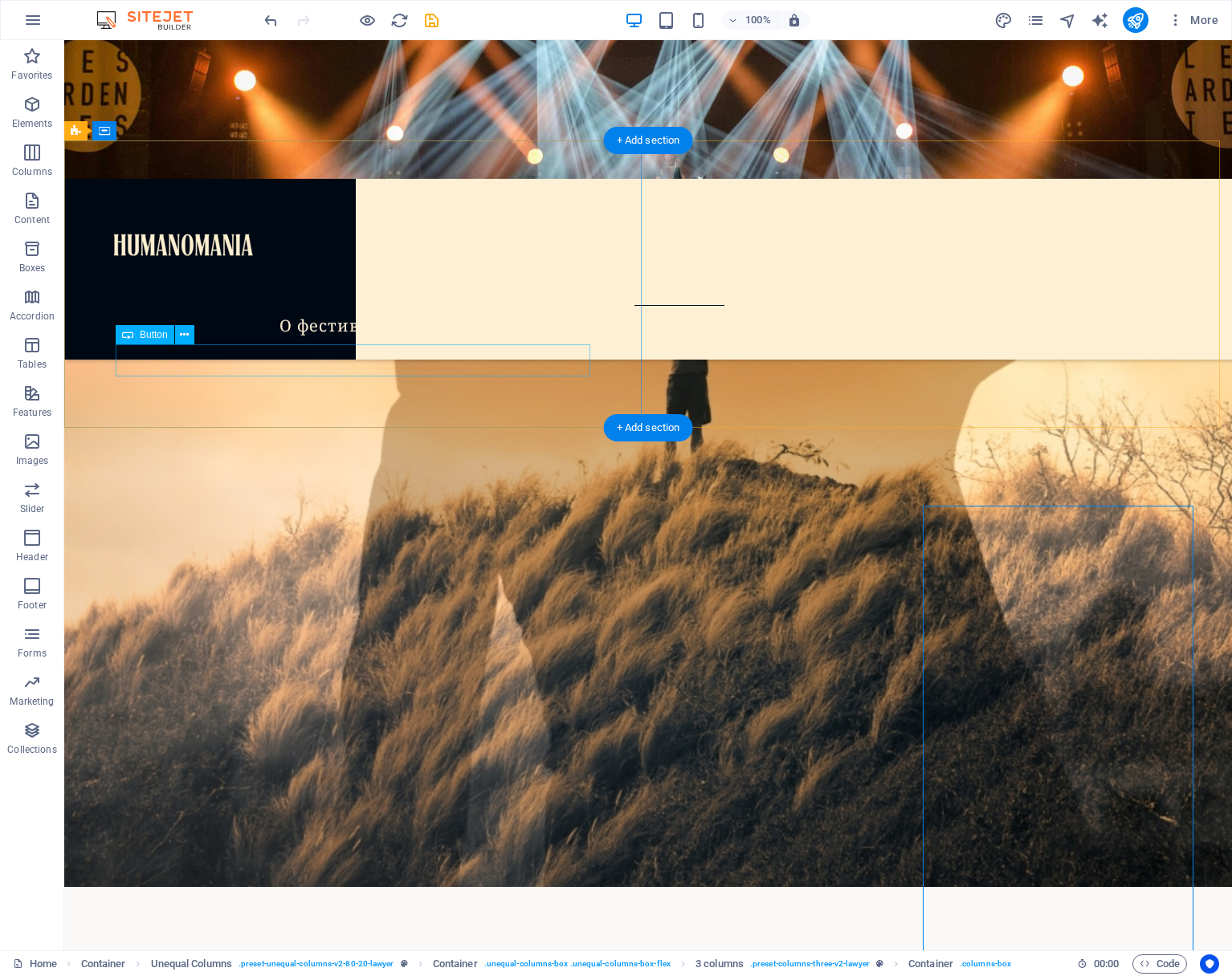
drag, startPoint x: 426, startPoint y: 371, endPoint x: 134, endPoint y: 372, distance: 292.0
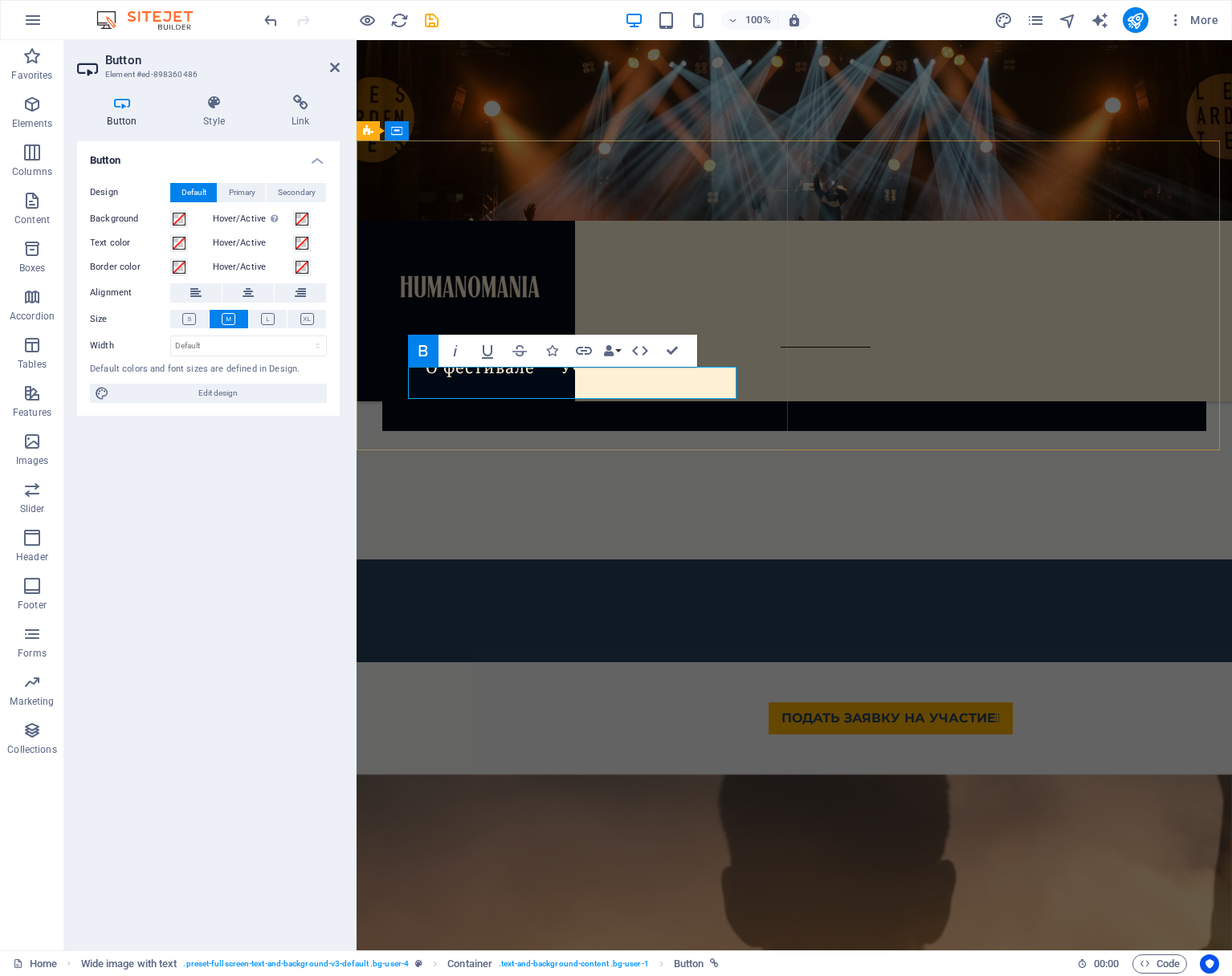
scroll to position [7424, 0]
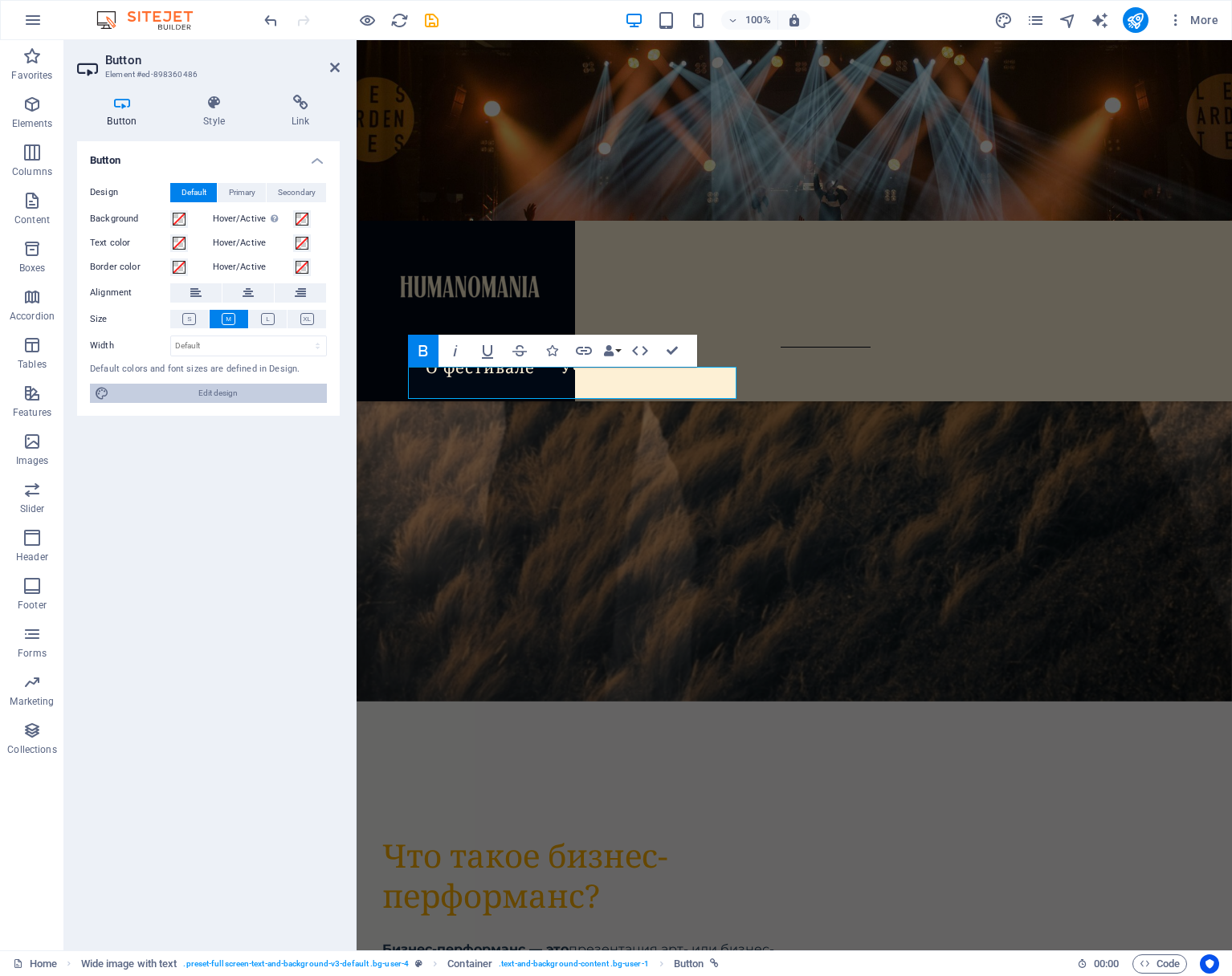
click at [224, 392] on span "Edit design" at bounding box center [217, 394] width 208 height 20
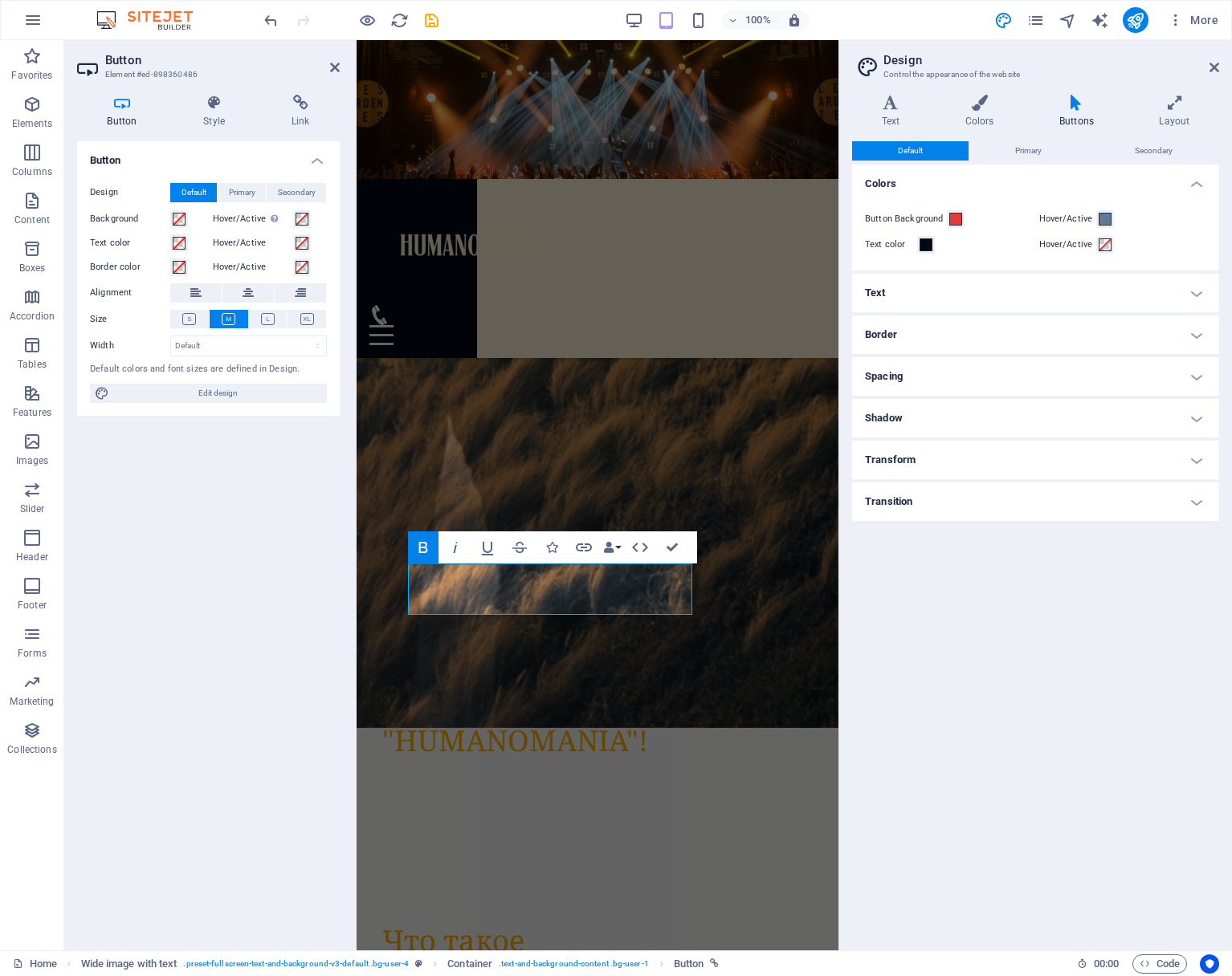
scroll to position [9203, 0]
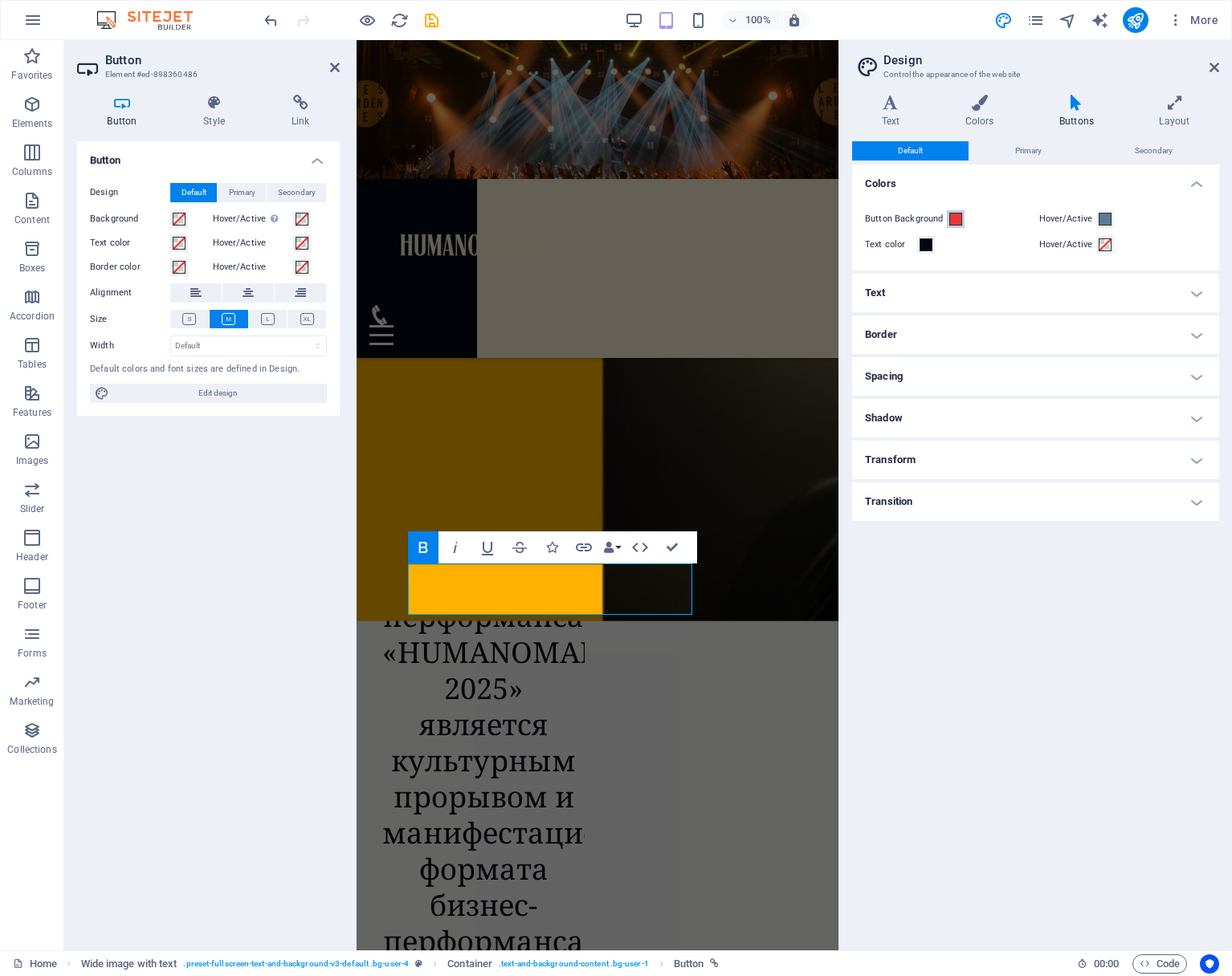
click at [955, 219] on span at bounding box center [955, 218] width 13 height 13
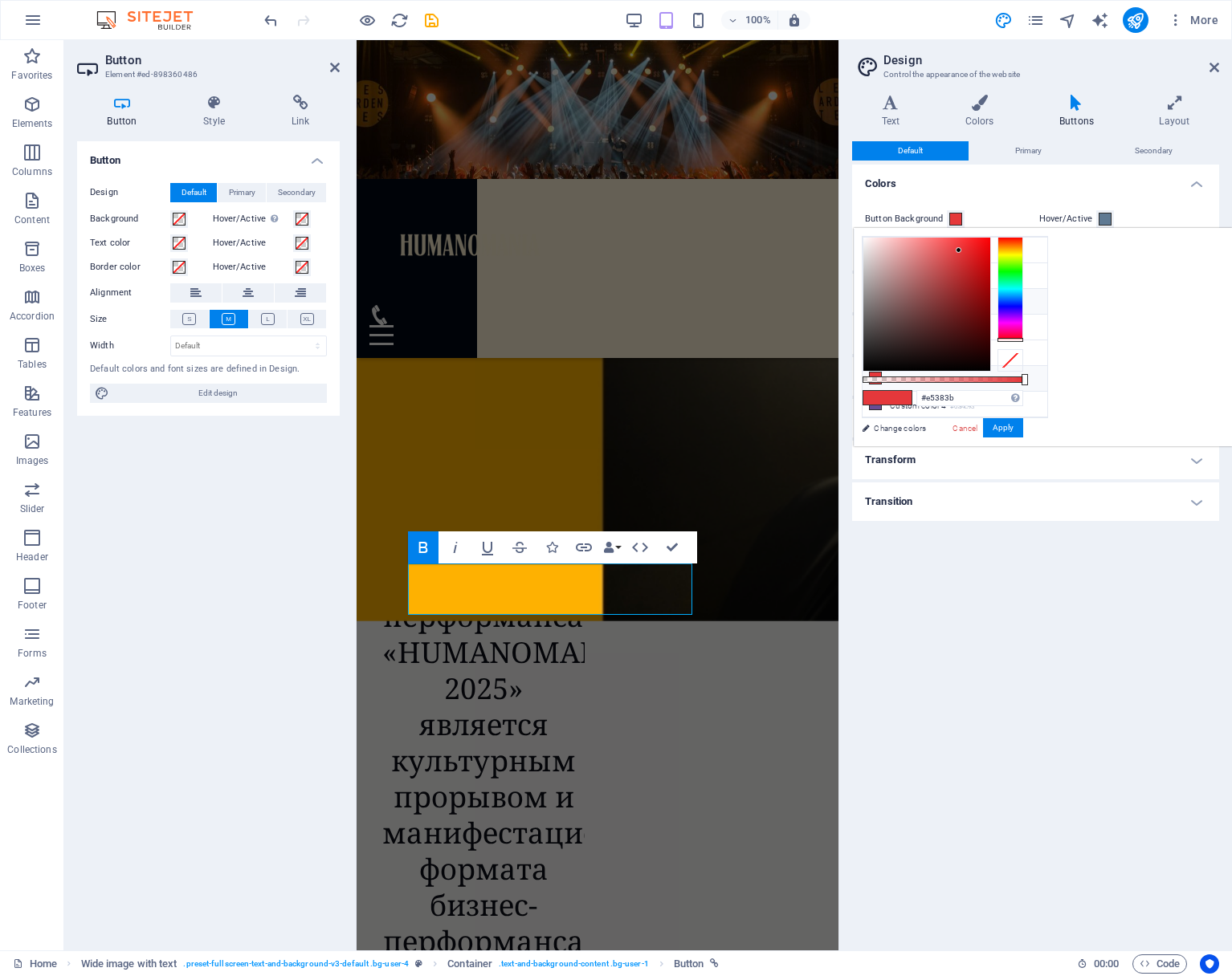
scroll to position [65, 0]
click at [935, 387] on li "Custom color 4 #6a4c93" at bounding box center [954, 390] width 185 height 26
type input "#6a4c93"
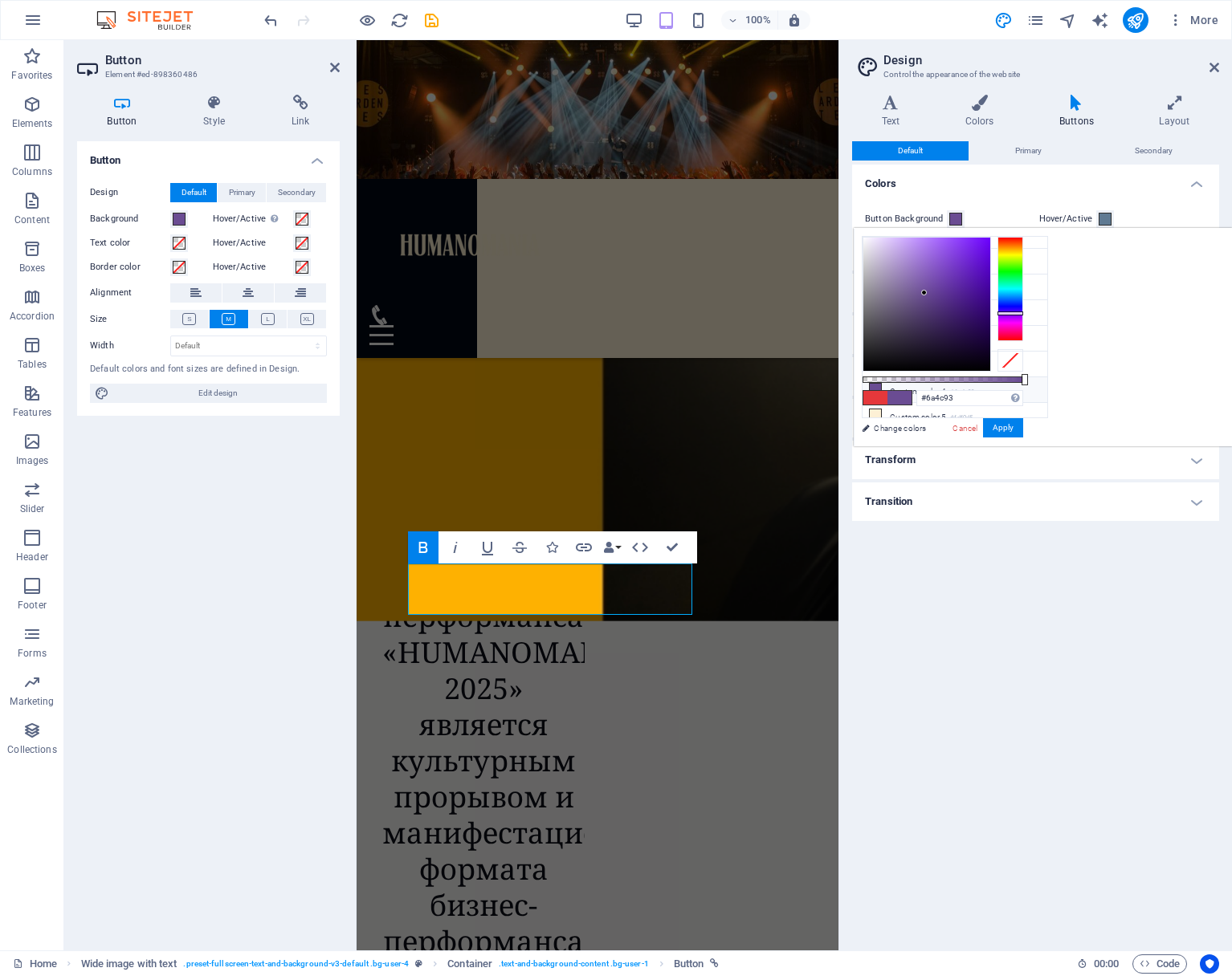
click at [1062, 175] on h4 "Colors" at bounding box center [1034, 179] width 367 height 29
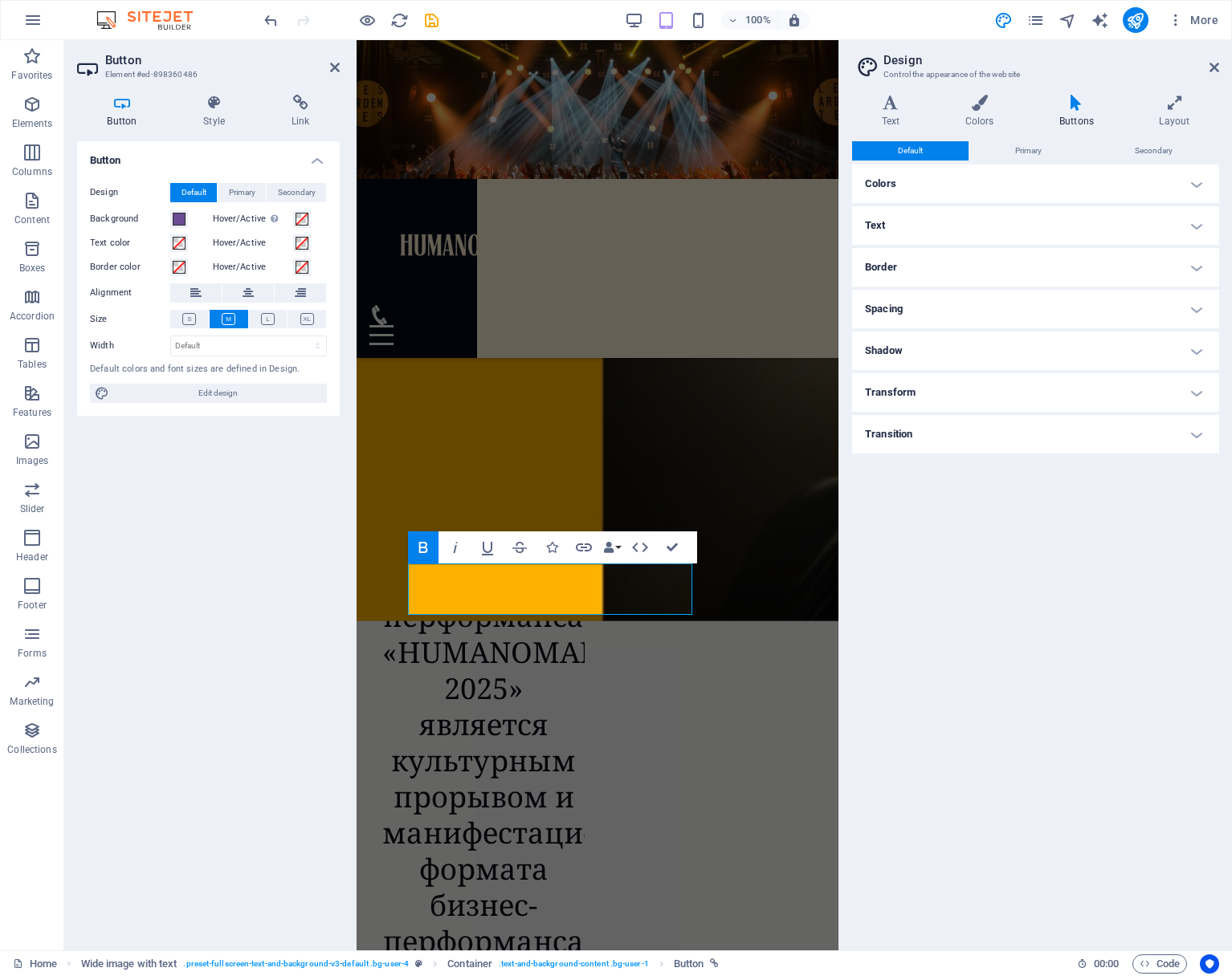
click at [1196, 187] on h4 "Colors" at bounding box center [1034, 184] width 367 height 39
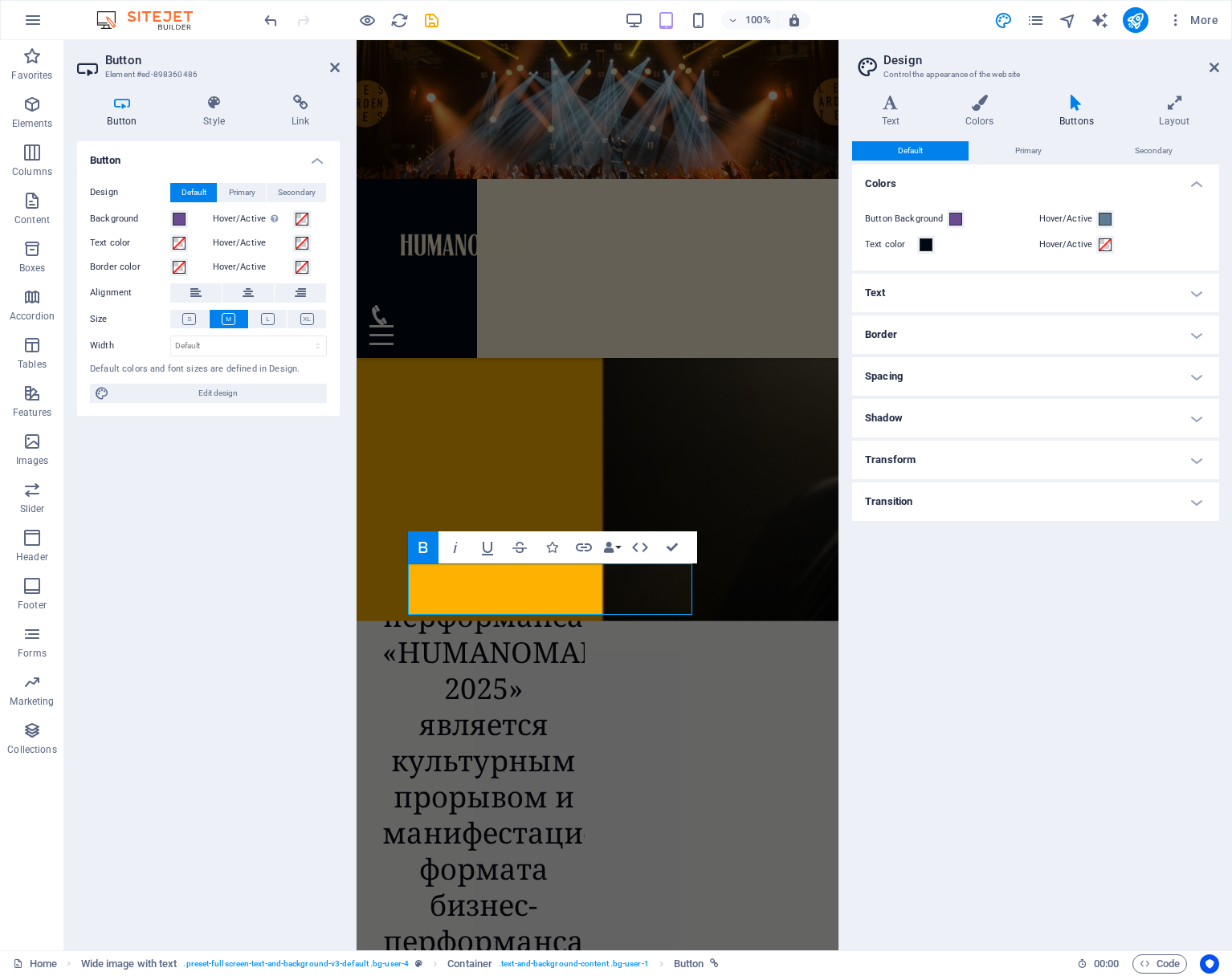
click at [1191, 287] on h4 "Text" at bounding box center [1034, 292] width 367 height 39
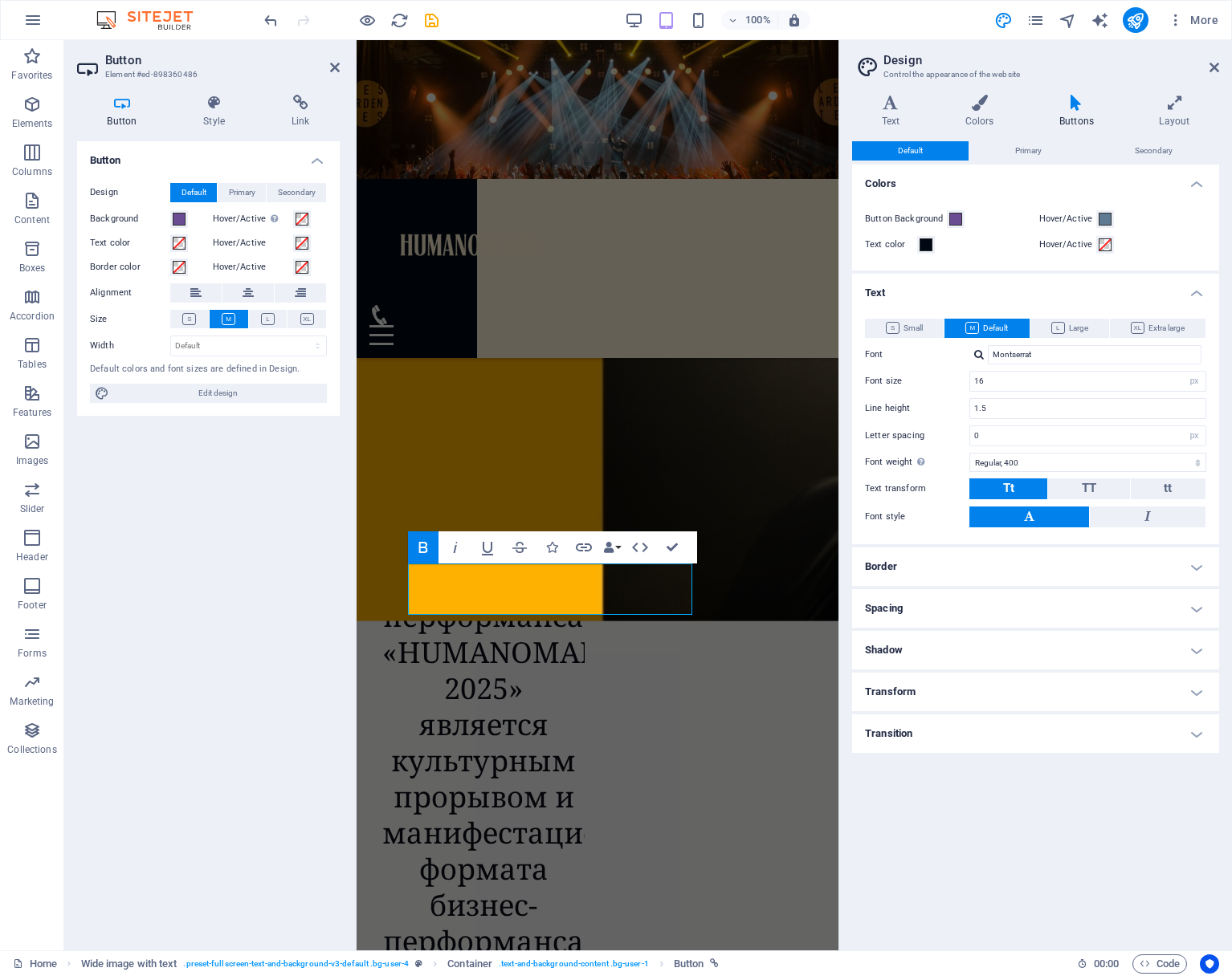
click at [970, 877] on div "Default Primary Secondary Colors Button Background Hover/Active Text color Hove…" at bounding box center [1034, 539] width 367 height 796
click at [878, 117] on h4 "Text" at bounding box center [893, 112] width 84 height 34
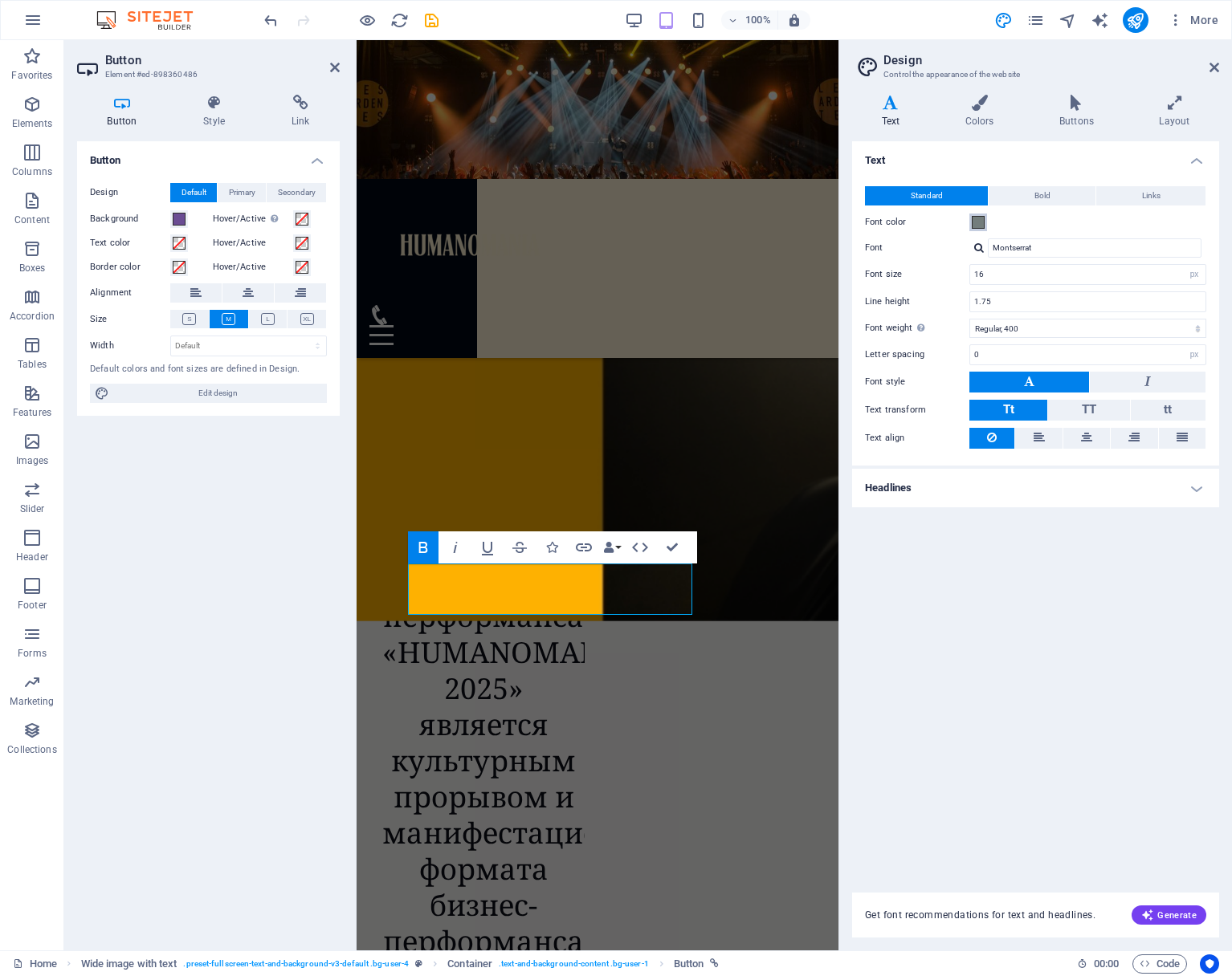
click at [979, 224] on span at bounding box center [978, 222] width 13 height 13
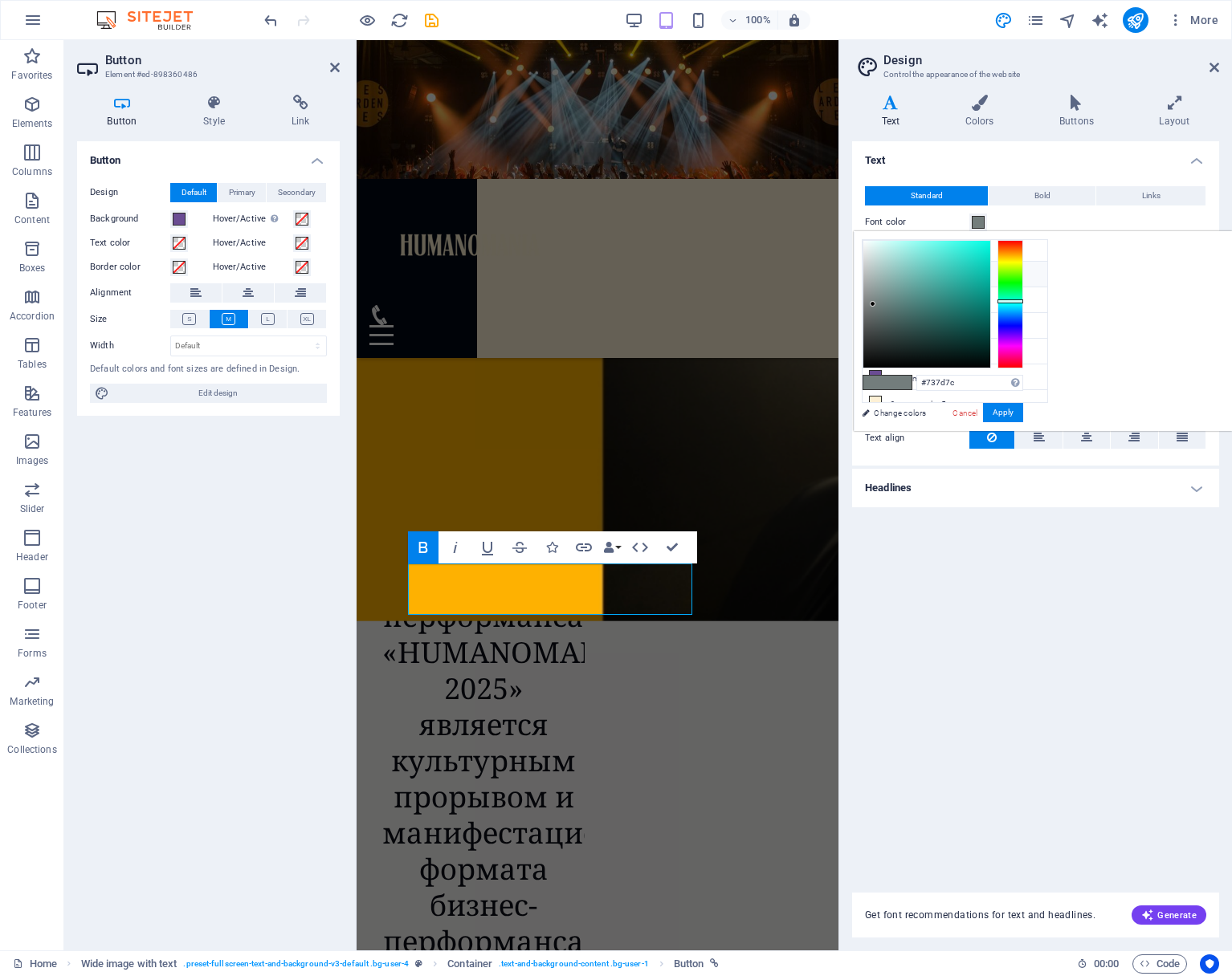
scroll to position [59, 0]
click at [913, 392] on li "Custom color 5 #fdf0d5" at bounding box center [954, 399] width 185 height 26
type input "#fdf0d5"
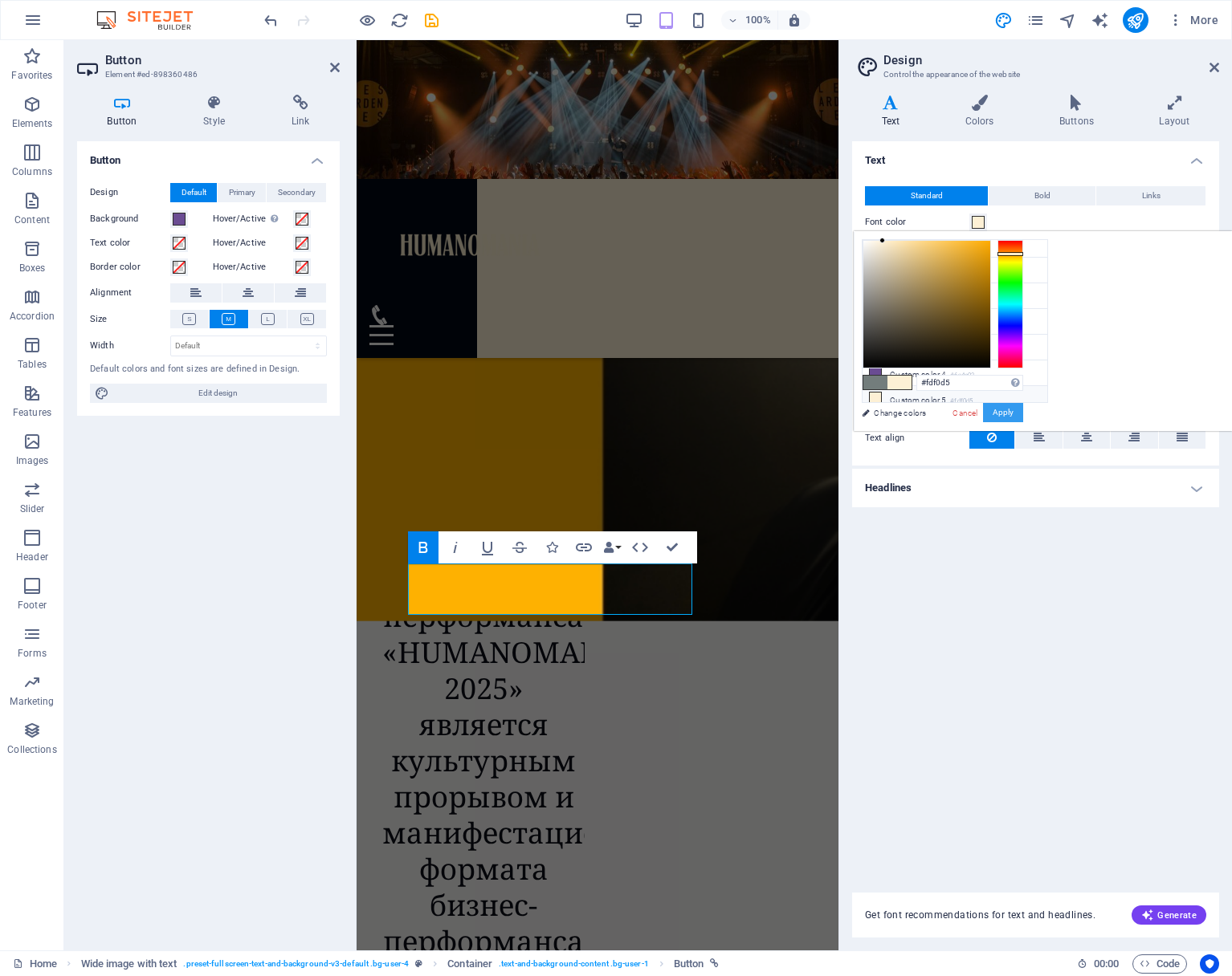
click at [1024, 412] on button "Apply" at bounding box center [1003, 413] width 41 height 20
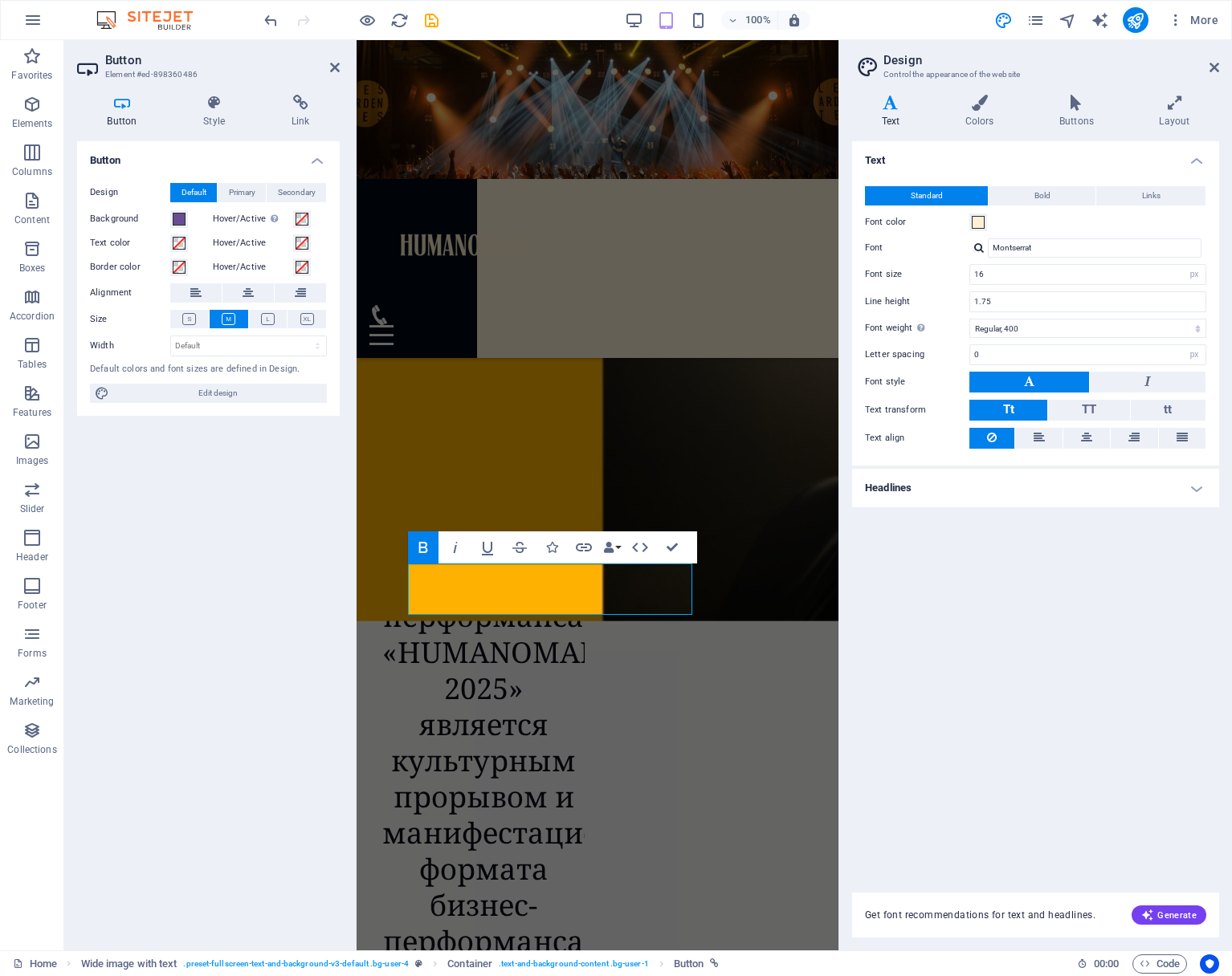
click at [1030, 644] on div "Text Standard Bold Links Font color Font Montserrat Font size 16 rem px Line he…" at bounding box center [1034, 507] width 367 height 732
click at [1217, 69] on icon at bounding box center [1214, 67] width 10 height 13
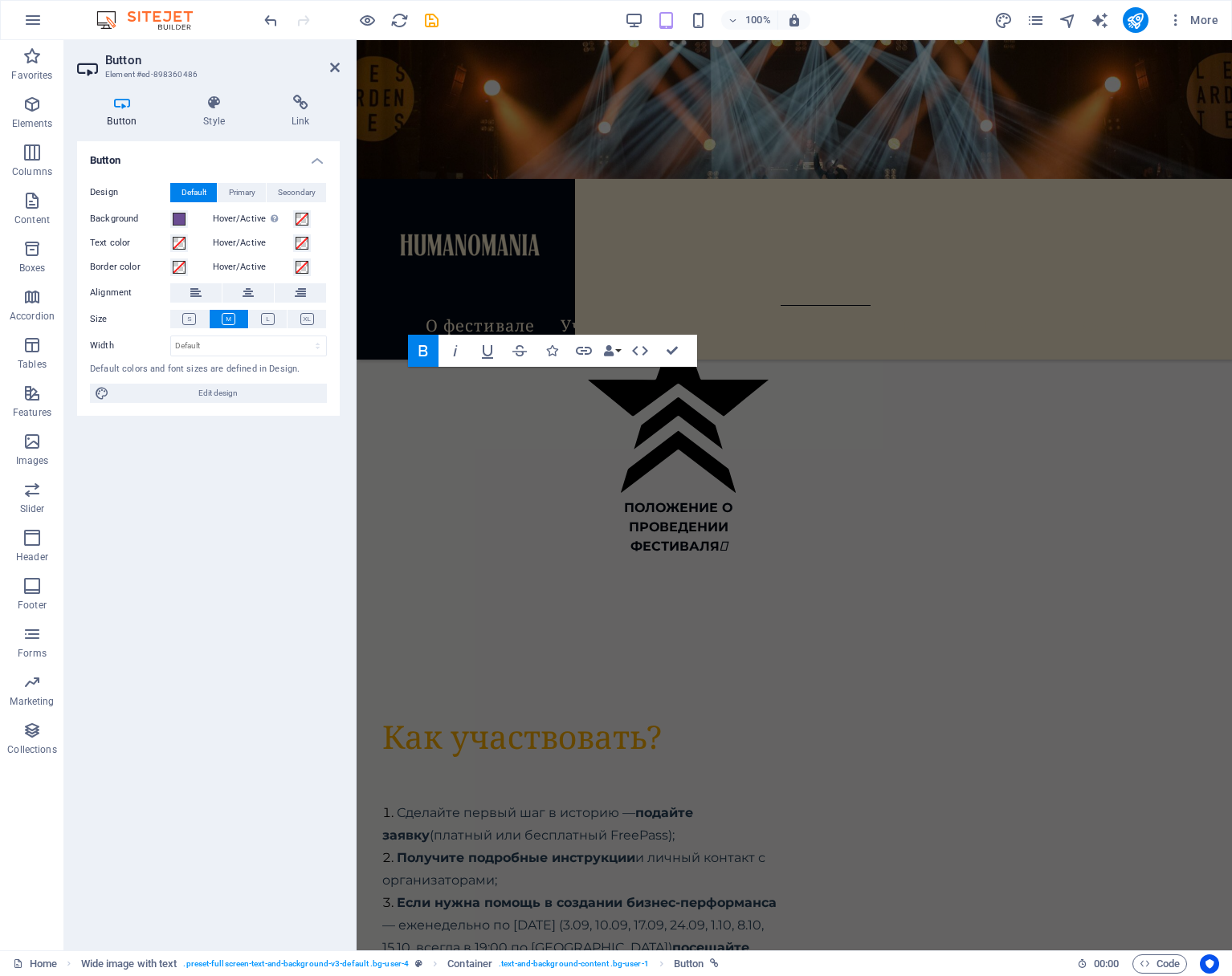
scroll to position [7424, 0]
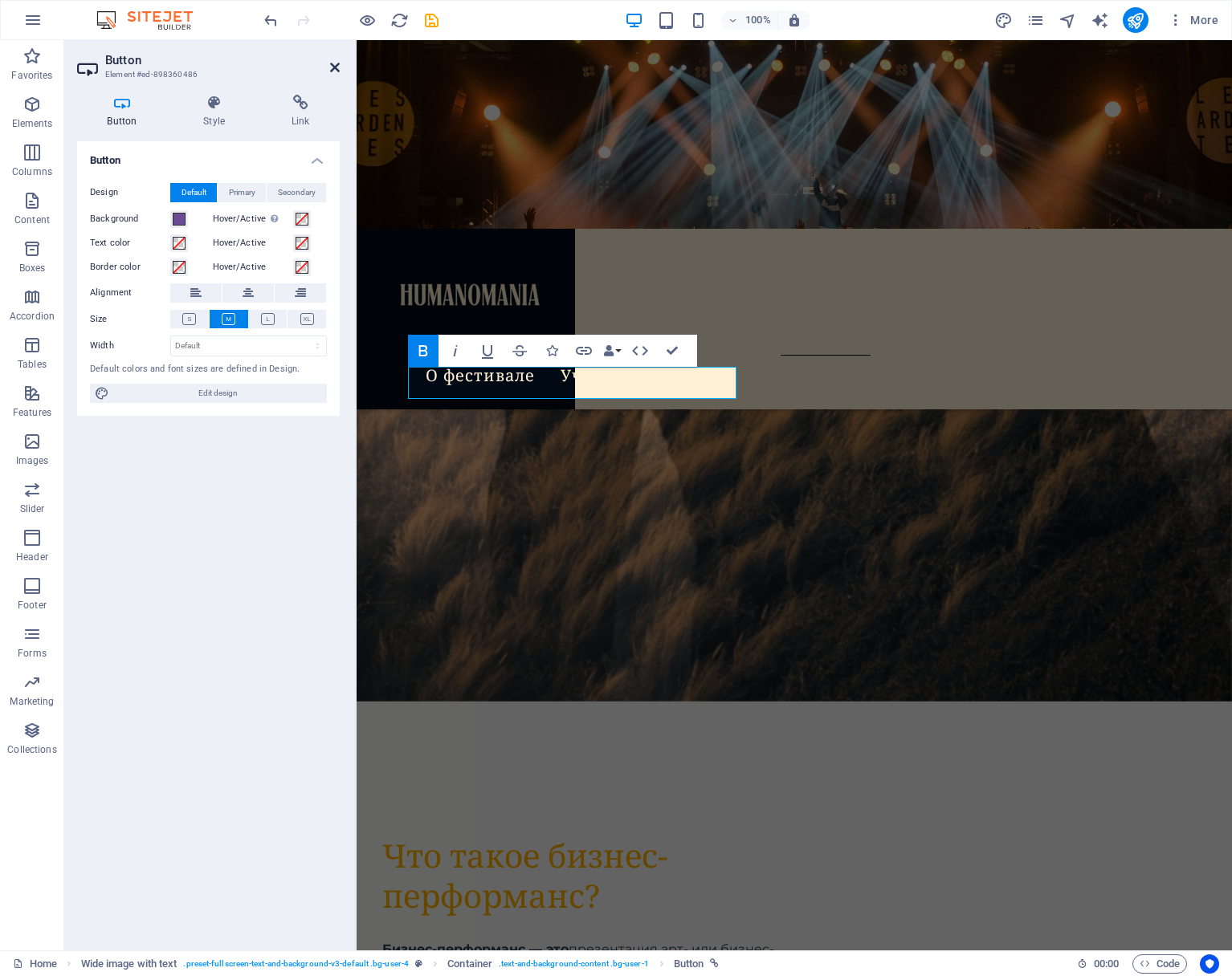
click at [336, 63] on icon at bounding box center [335, 67] width 10 height 13
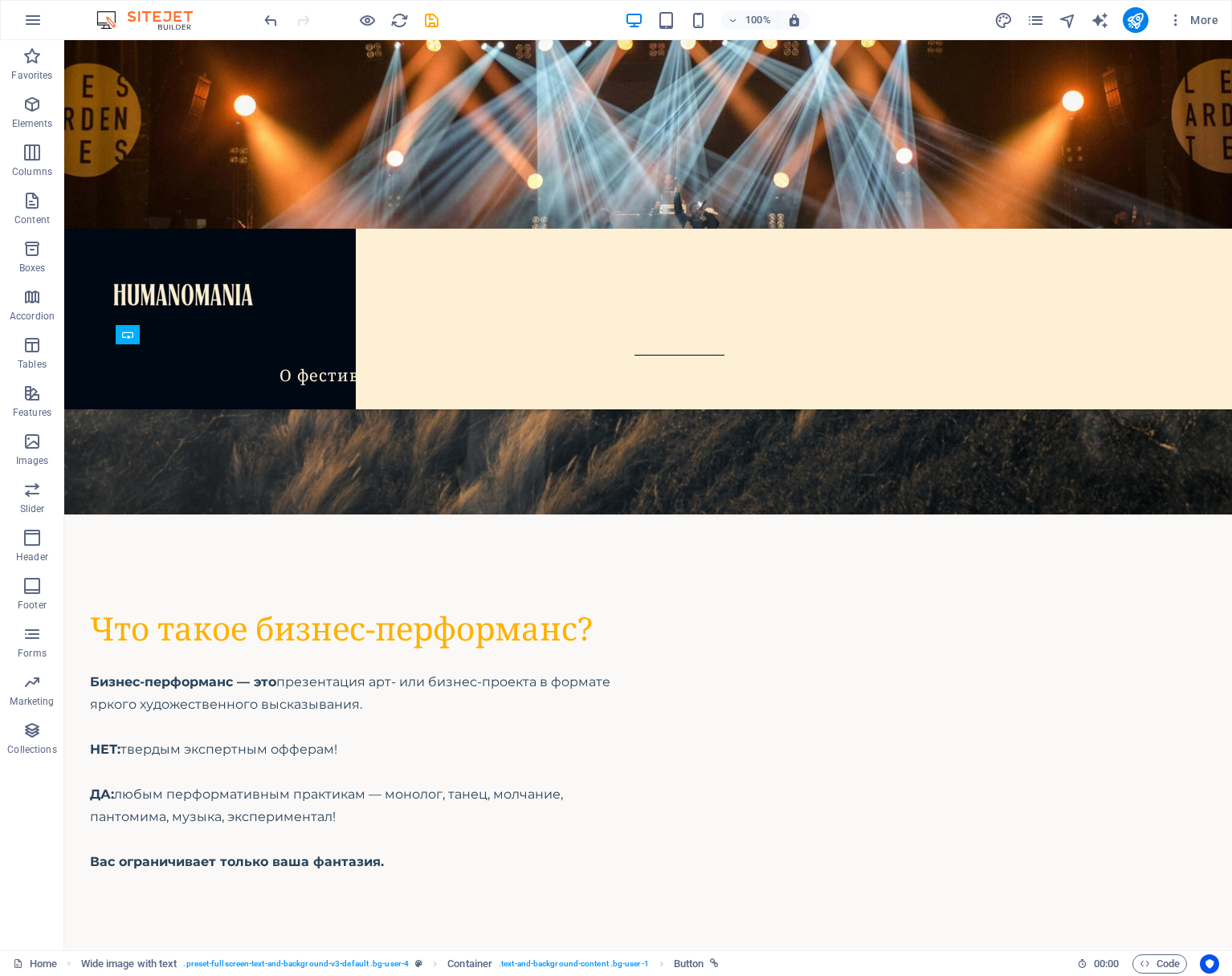
scroll to position [6440, 0]
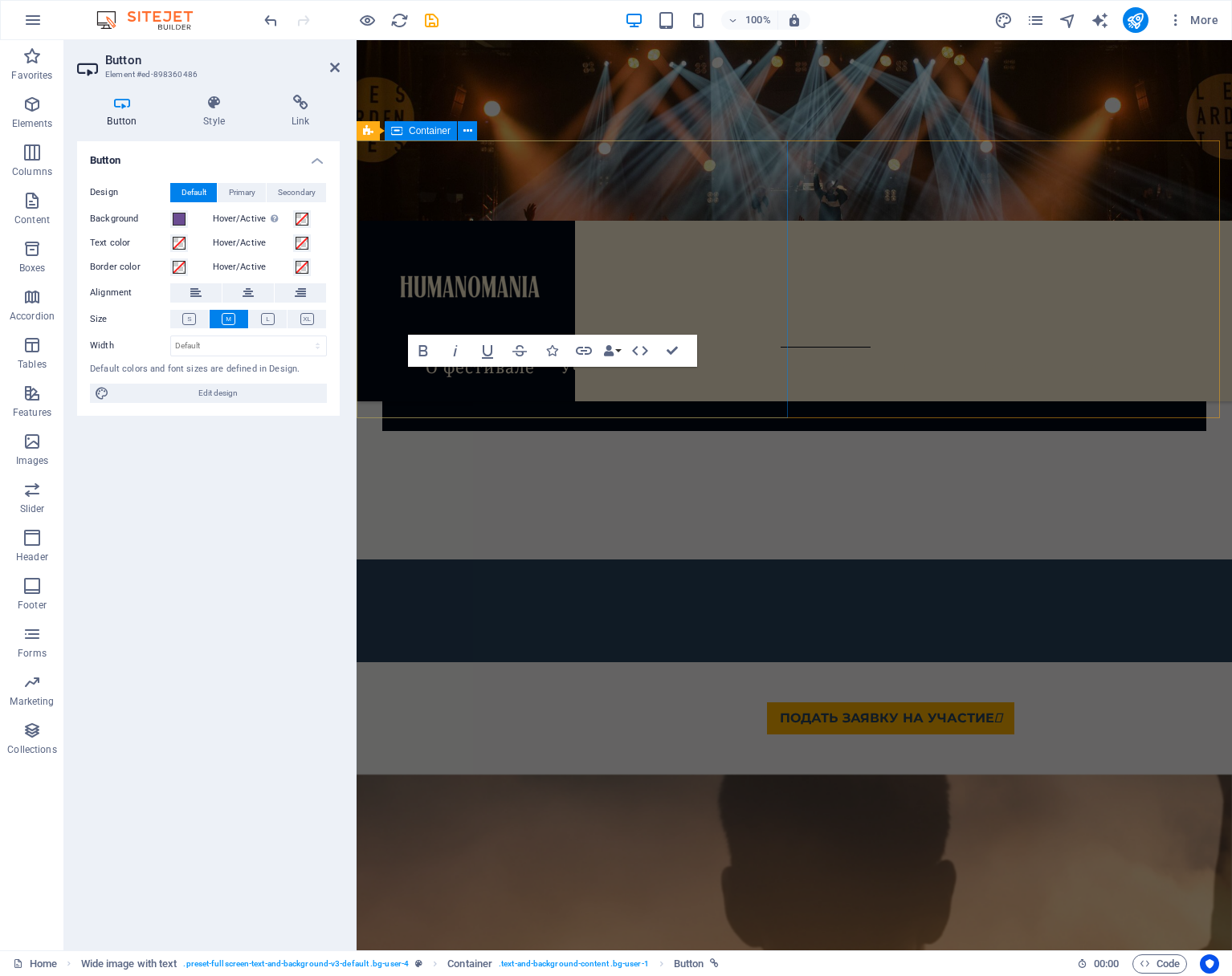
scroll to position [7424, 0]
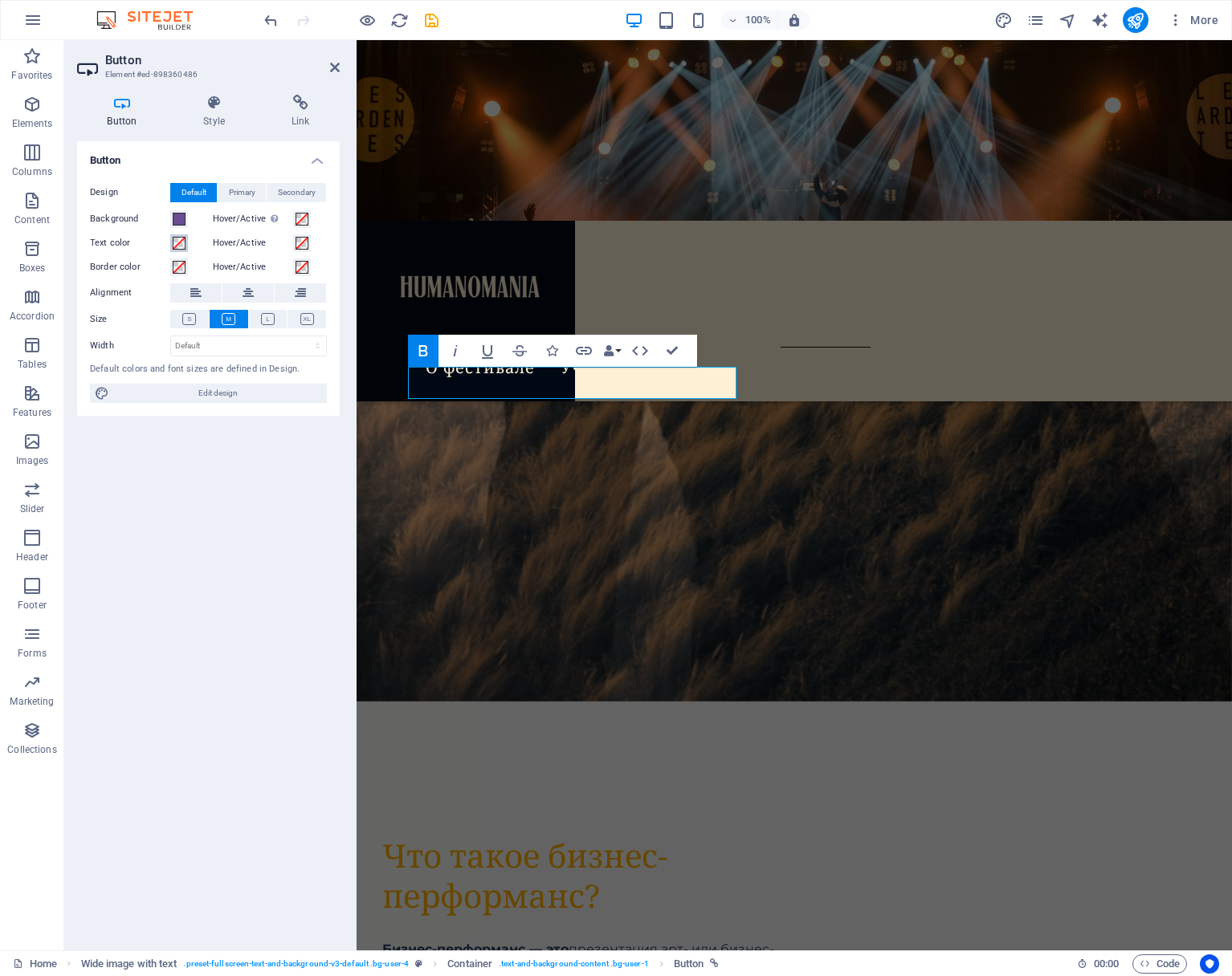
click at [178, 244] on span at bounding box center [179, 243] width 13 height 13
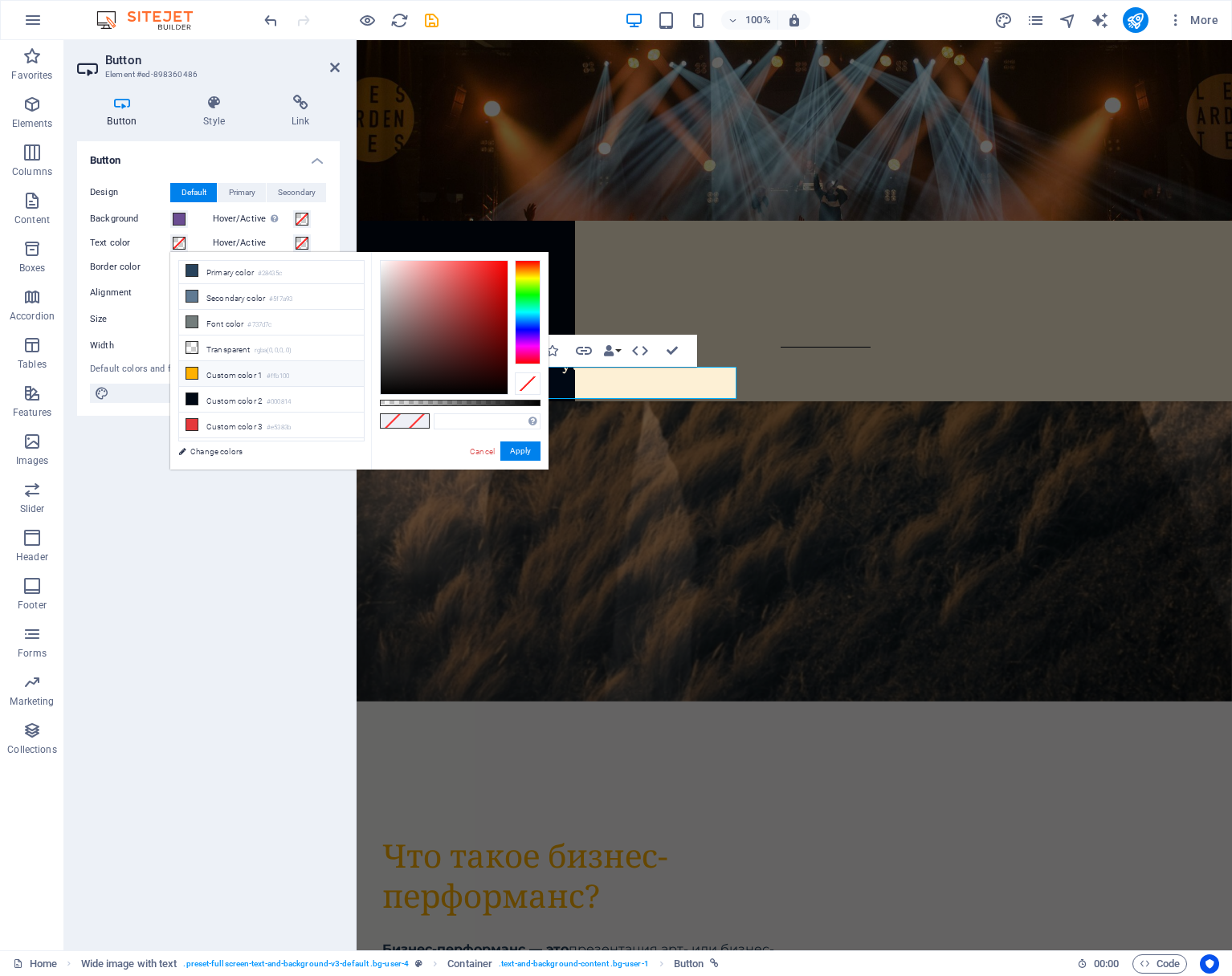
scroll to position [65, 0]
click at [201, 432] on li "Custom color 5 #fdf0d5" at bounding box center [271, 440] width 185 height 26
type input "#fdf0d5"
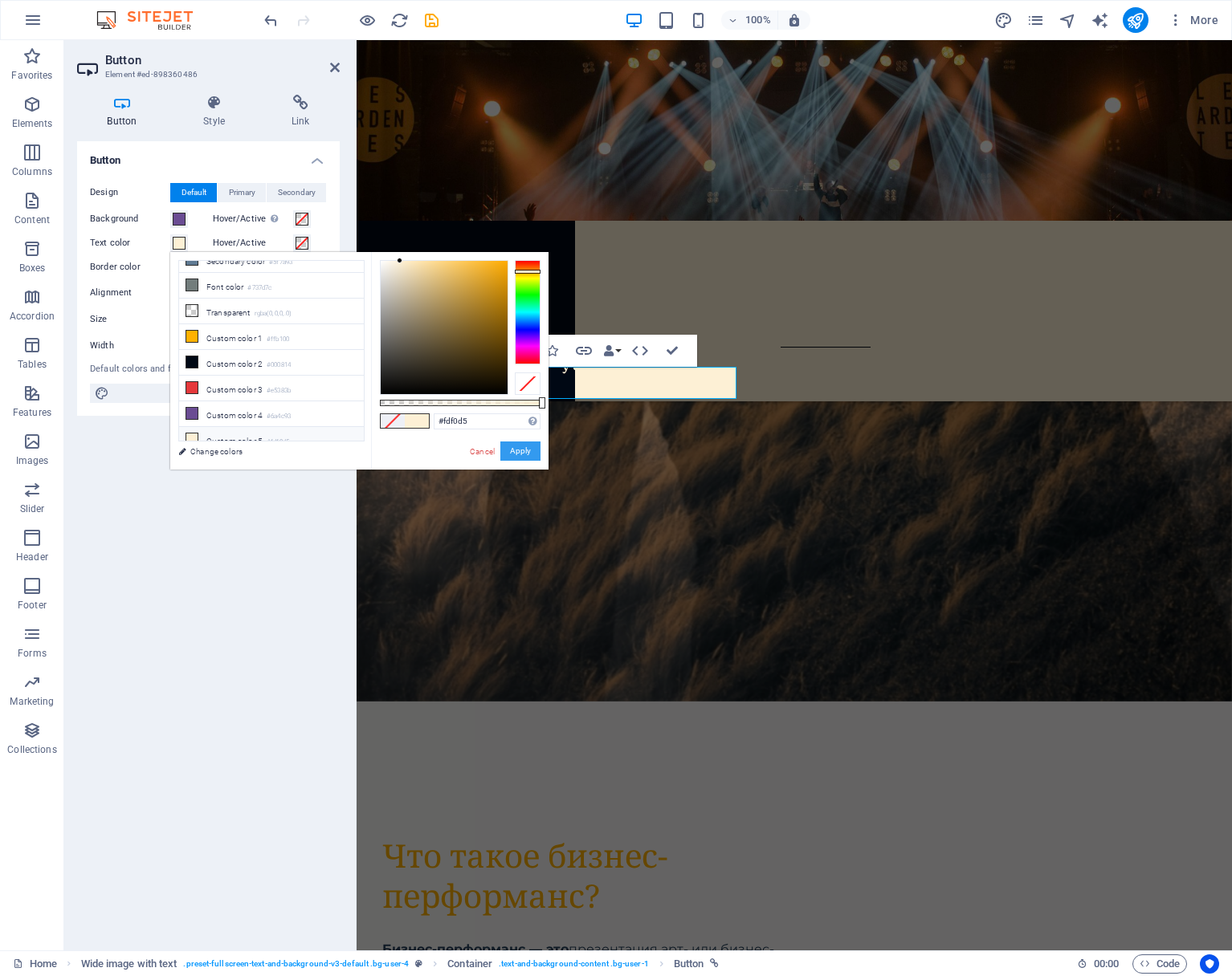
drag, startPoint x: 168, startPoint y: 411, endPoint x: 525, endPoint y: 451, distance: 359.2
click at [525, 451] on button "Apply" at bounding box center [520, 451] width 41 height 20
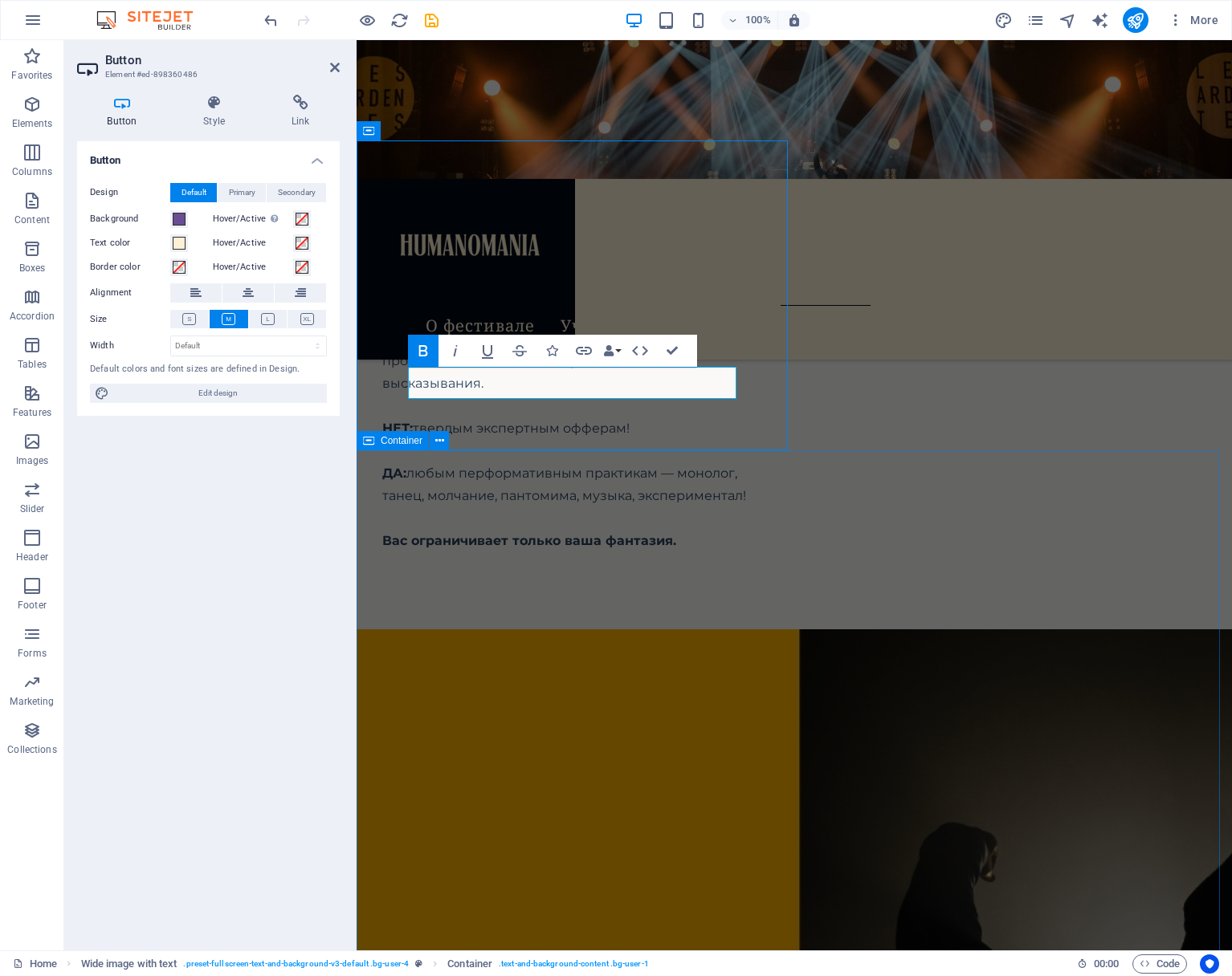
scroll to position [6440, 0]
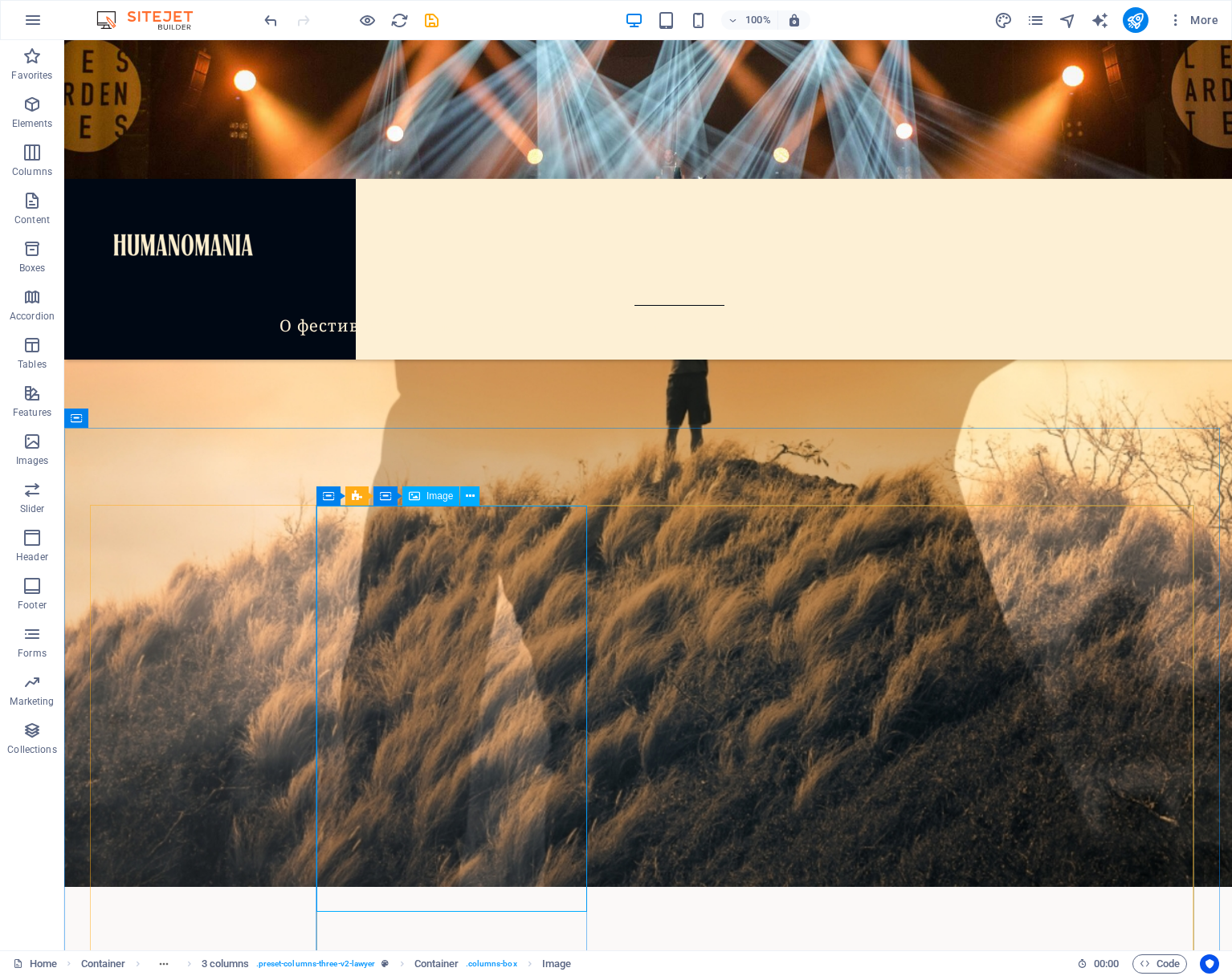
click at [428, 500] on span "Image" at bounding box center [440, 496] width 27 height 10
click at [470, 496] on icon at bounding box center [469, 496] width 9 height 17
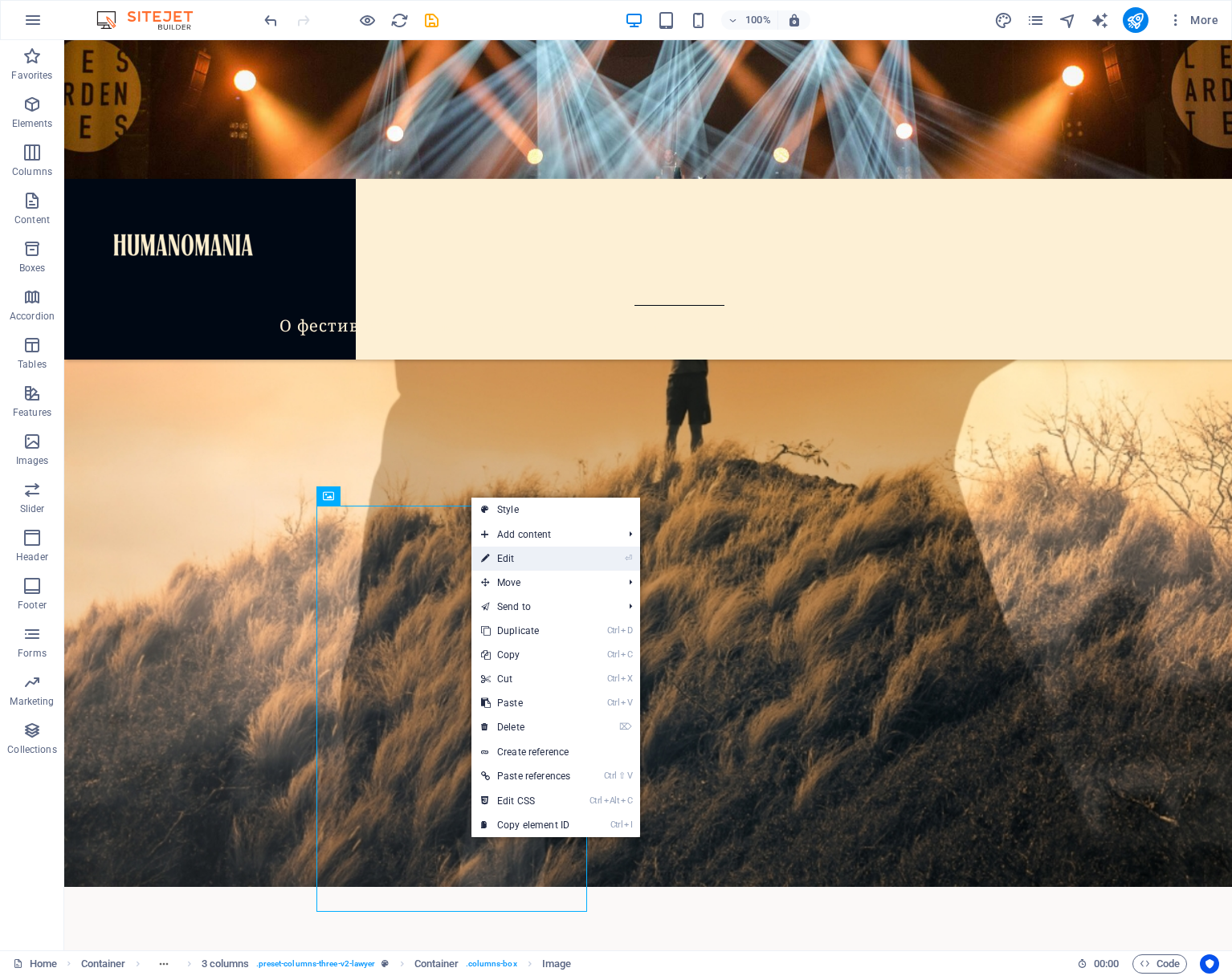
click at [495, 555] on link "⏎ Edit" at bounding box center [526, 559] width 109 height 24
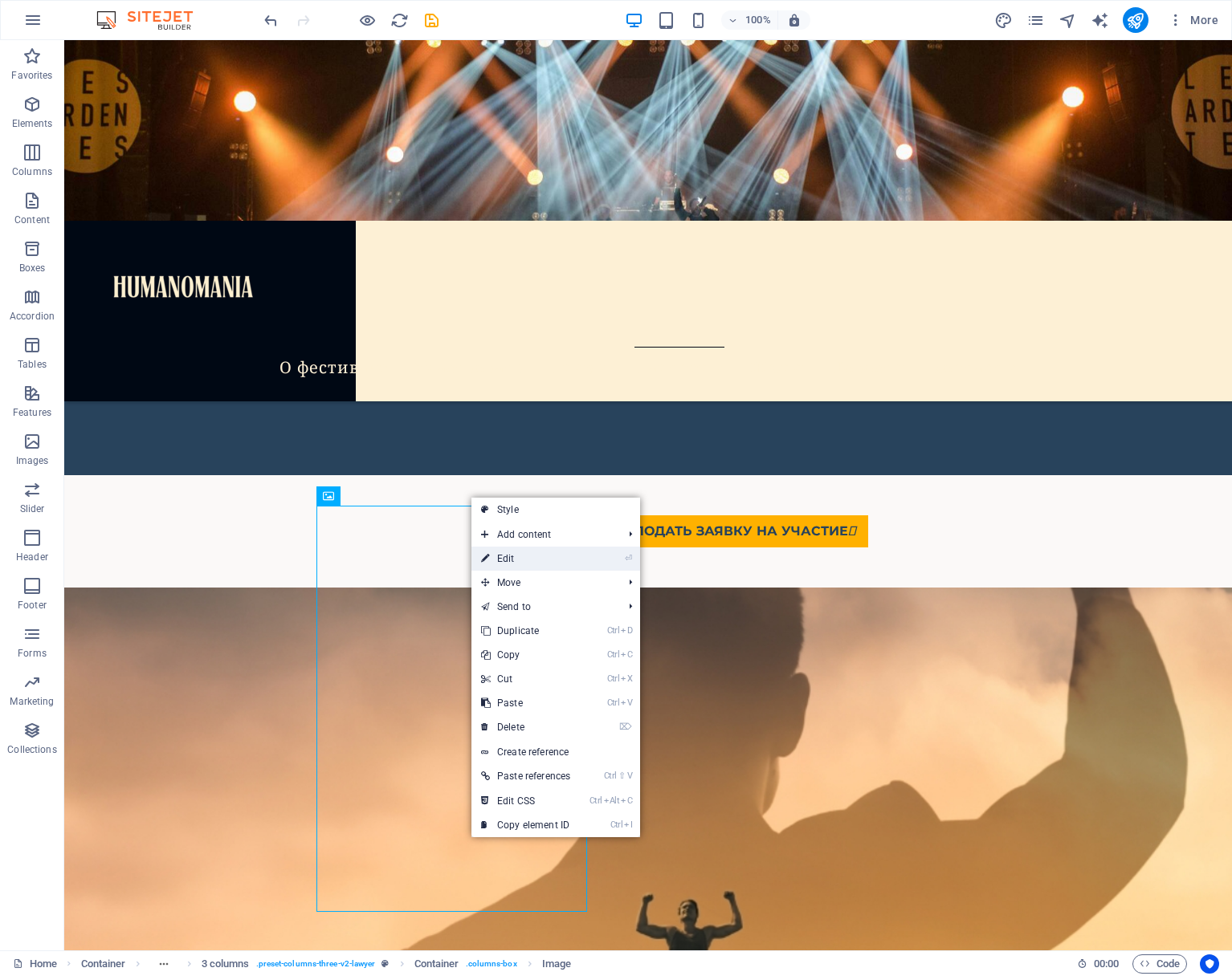
select select "%"
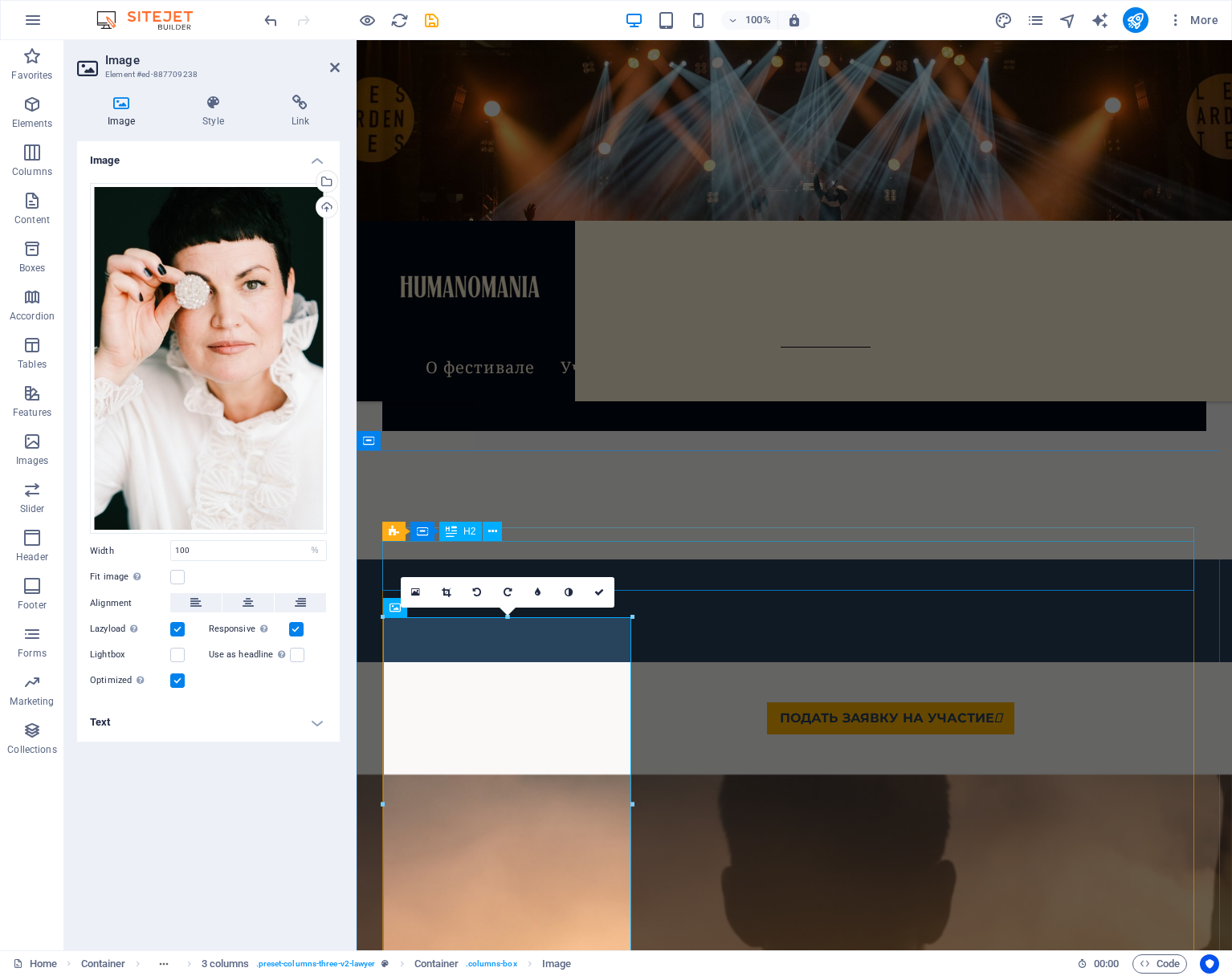
scroll to position [7424, 0]
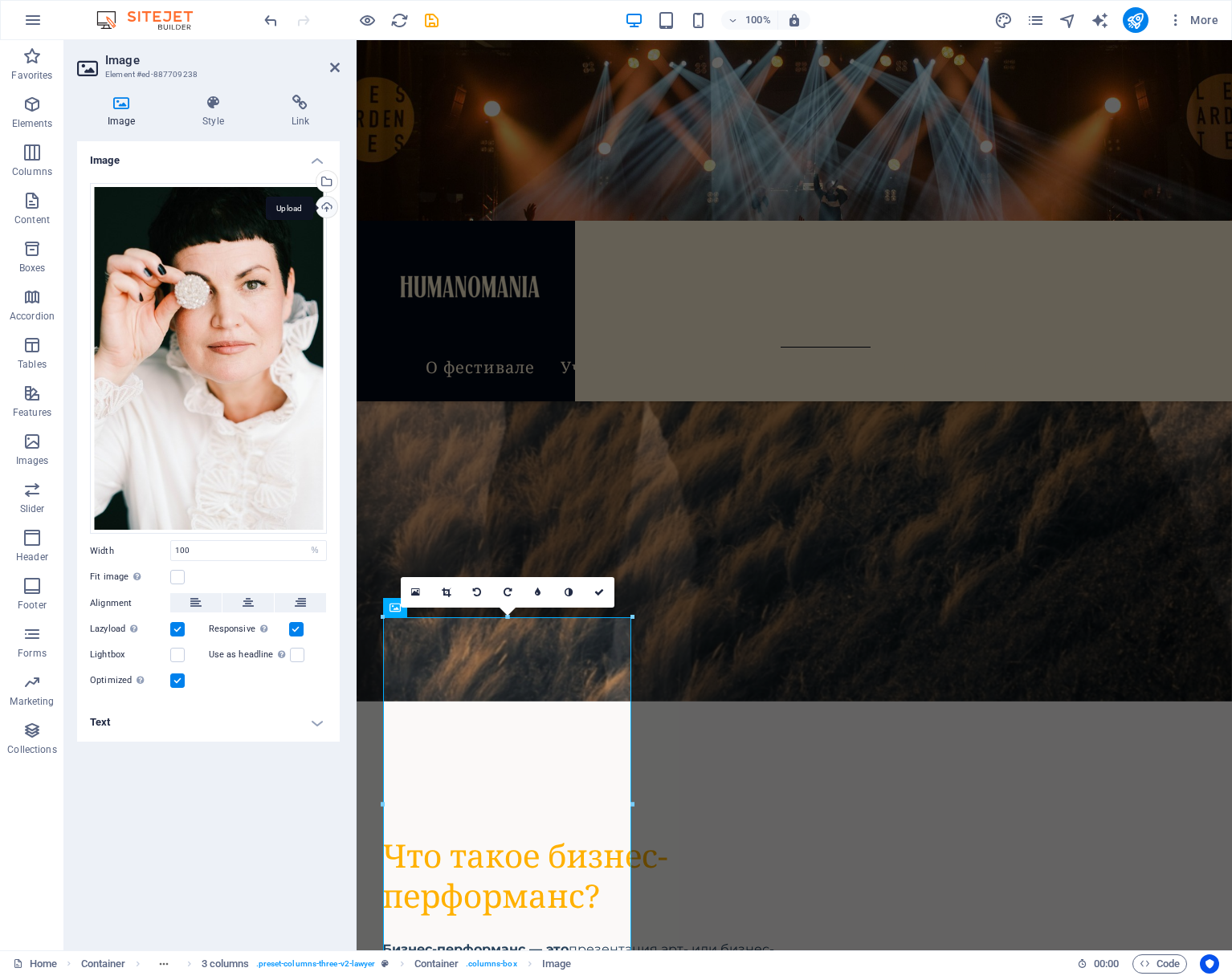
click at [328, 205] on div "Upload" at bounding box center [325, 208] width 24 height 24
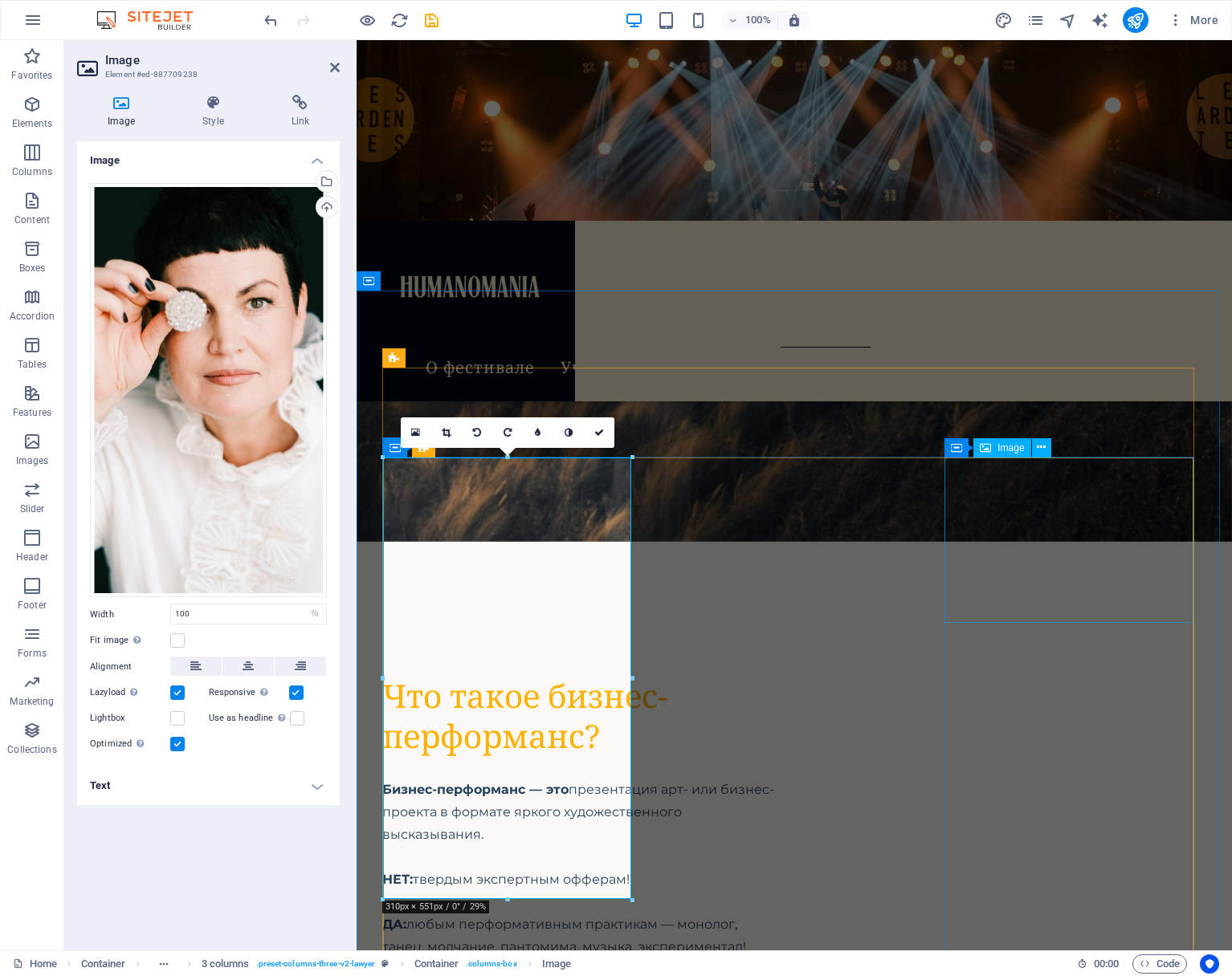
scroll to position [7584, 0]
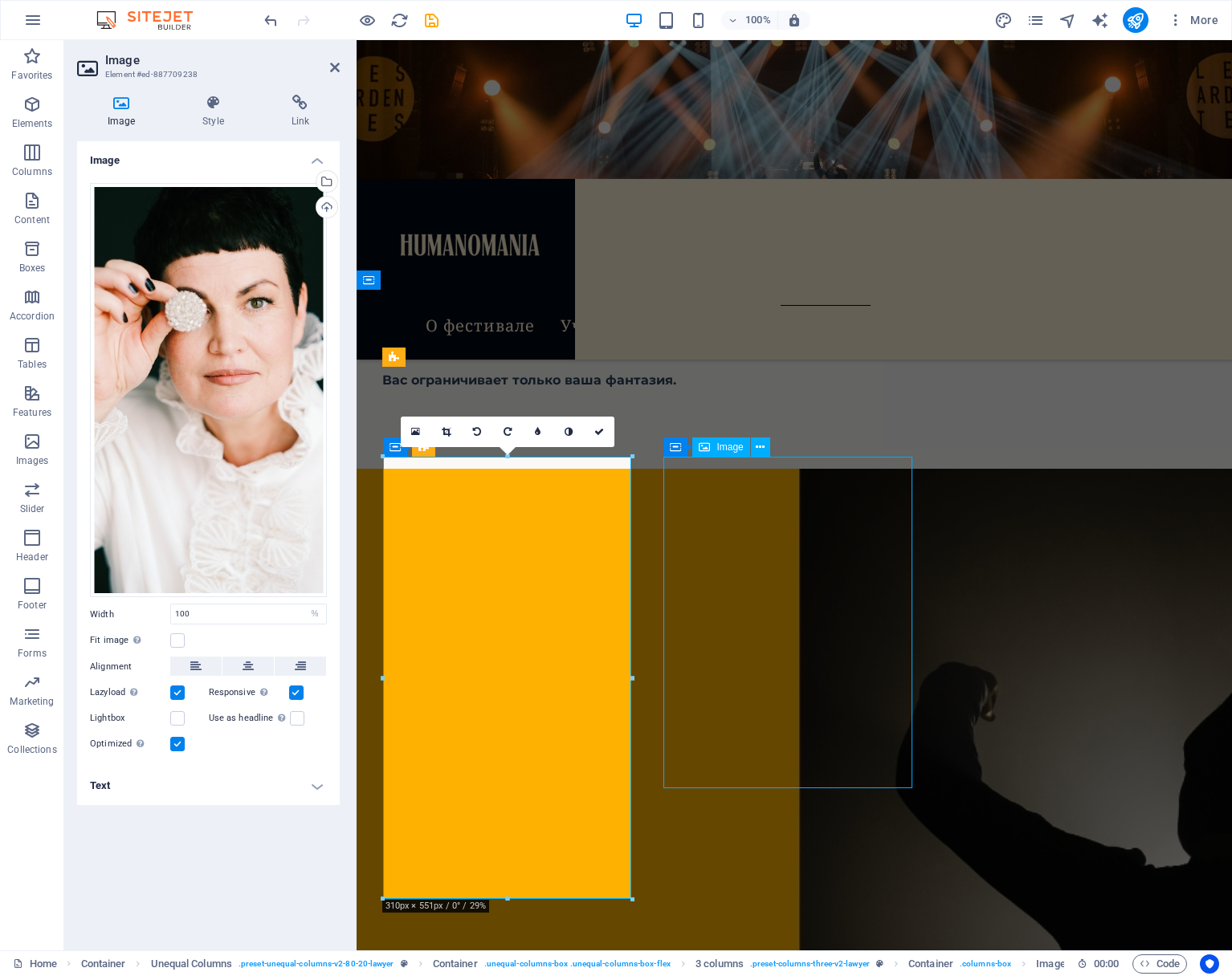
scroll to position [6600, 0]
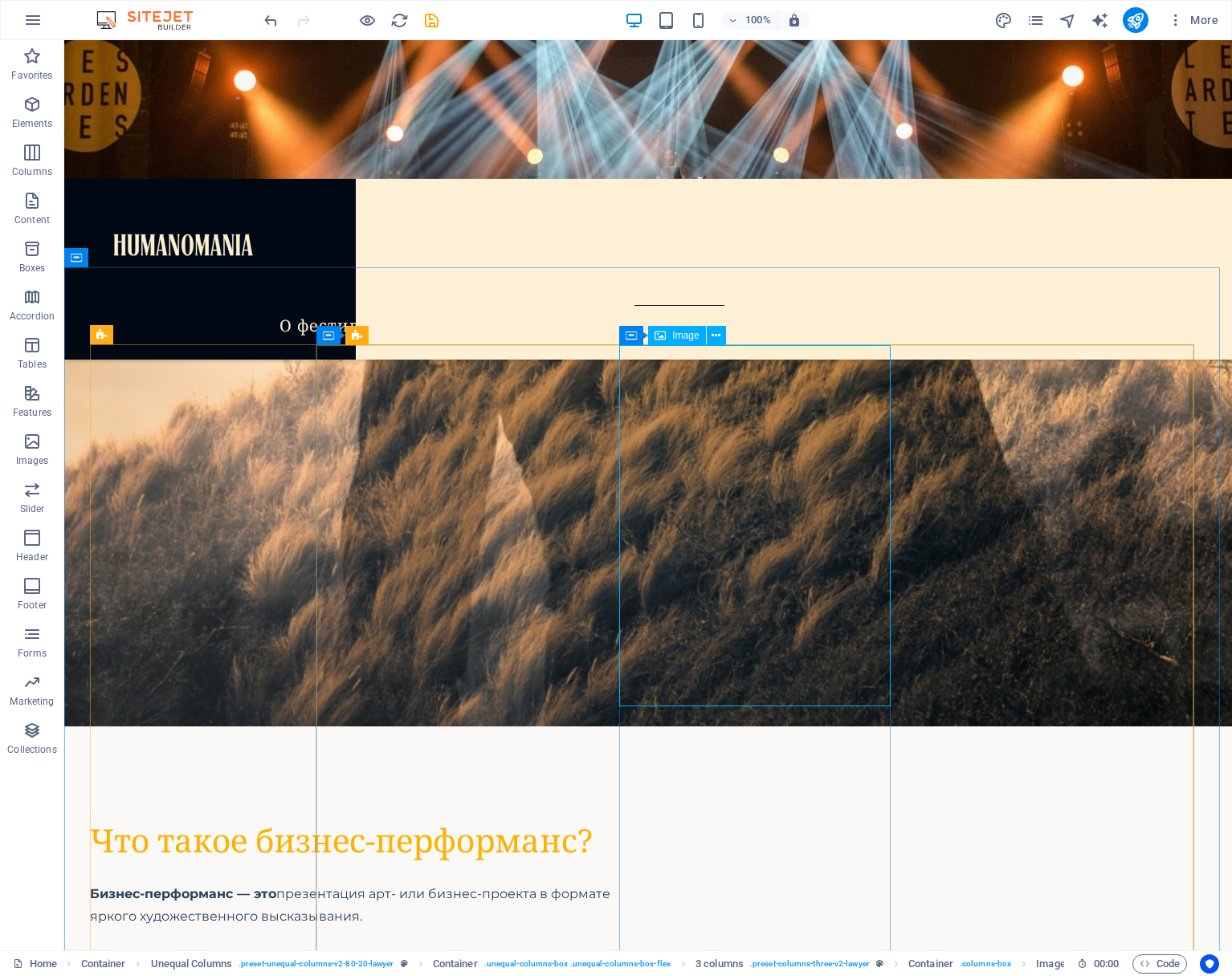
click at [682, 335] on span "Image" at bounding box center [685, 336] width 27 height 10
click at [682, 333] on span "Image" at bounding box center [685, 336] width 27 height 10
select select "%"
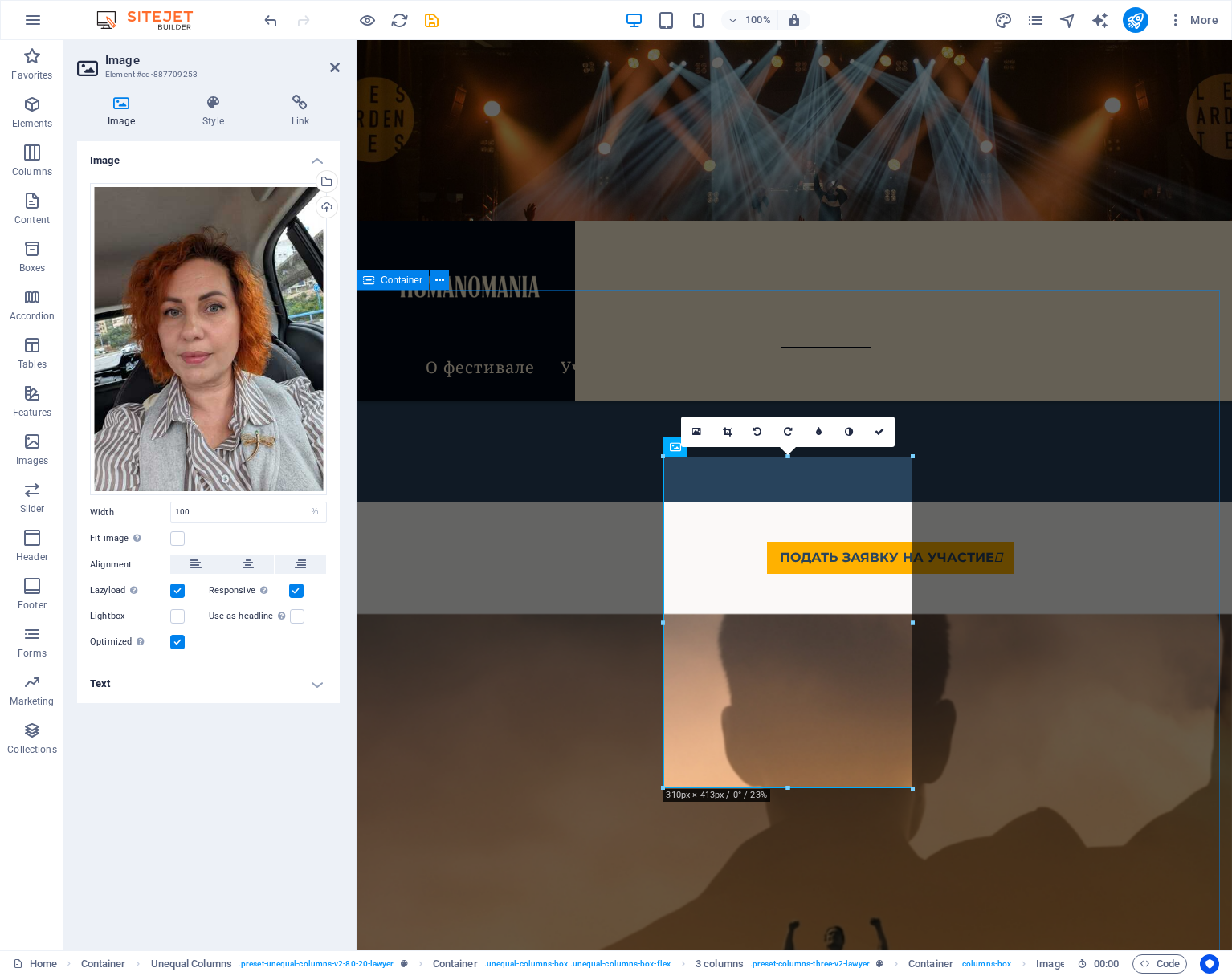
scroll to position [7584, 0]
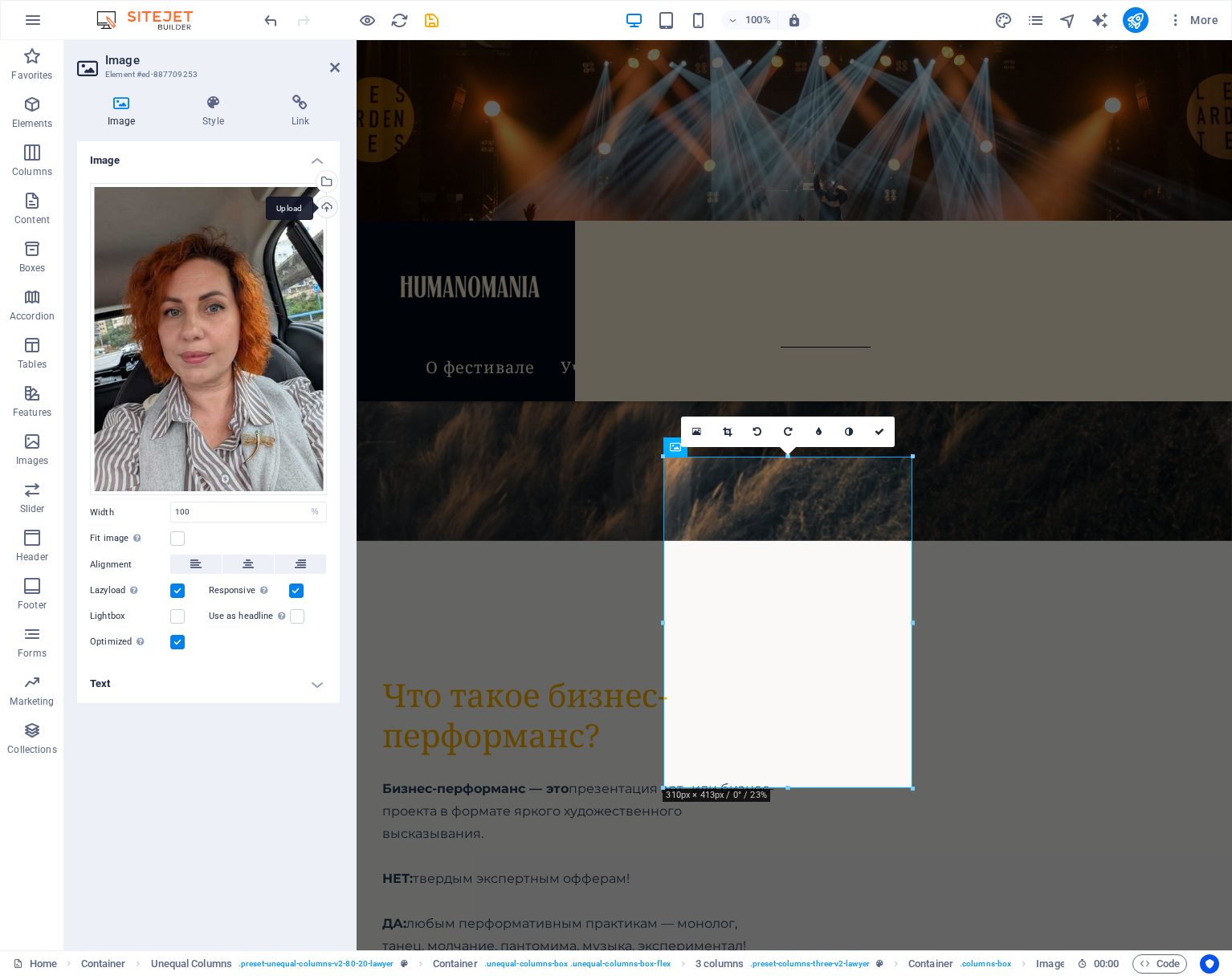
click at [326, 203] on div "Upload" at bounding box center [325, 208] width 24 height 24
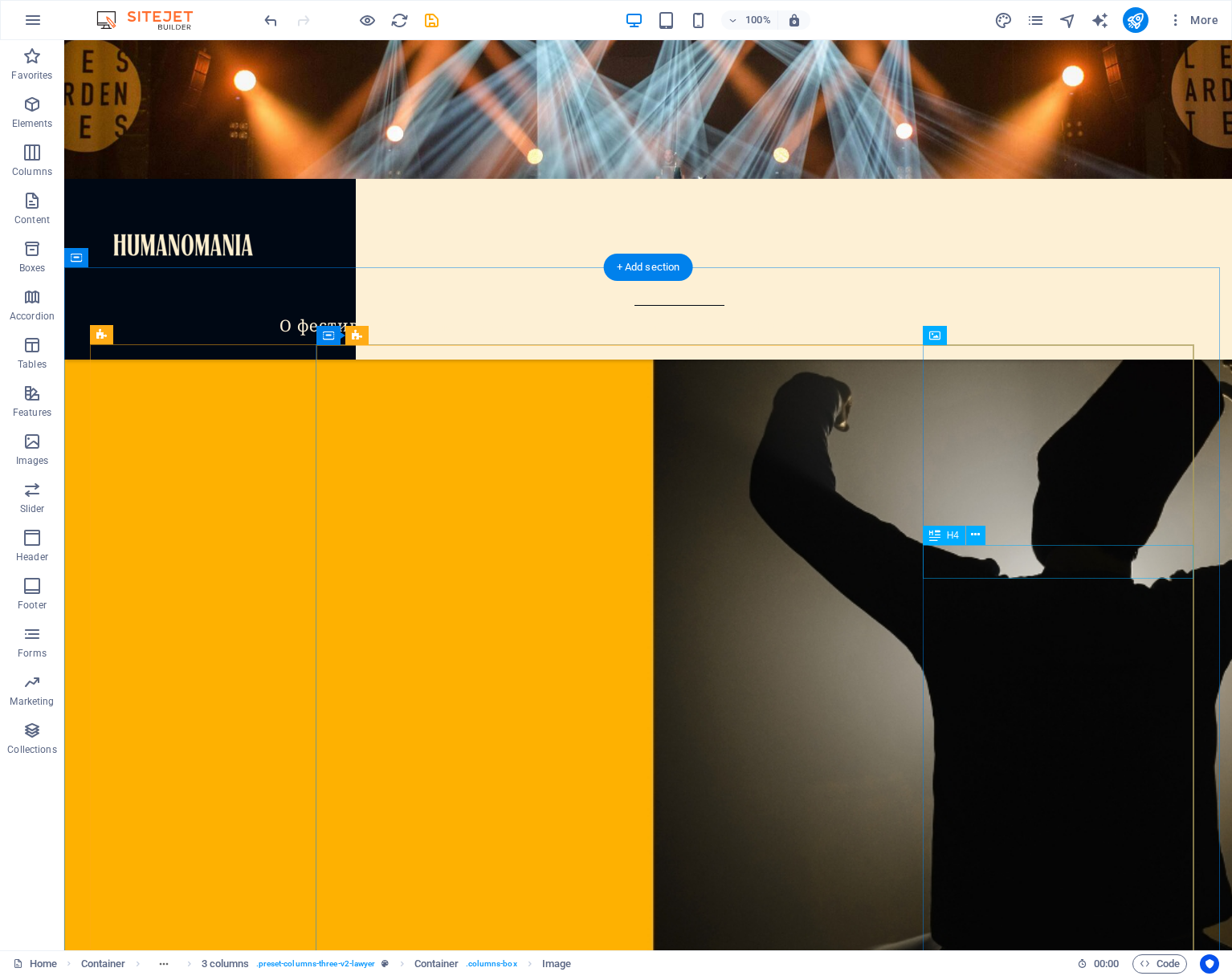
scroll to position [6600, 0]
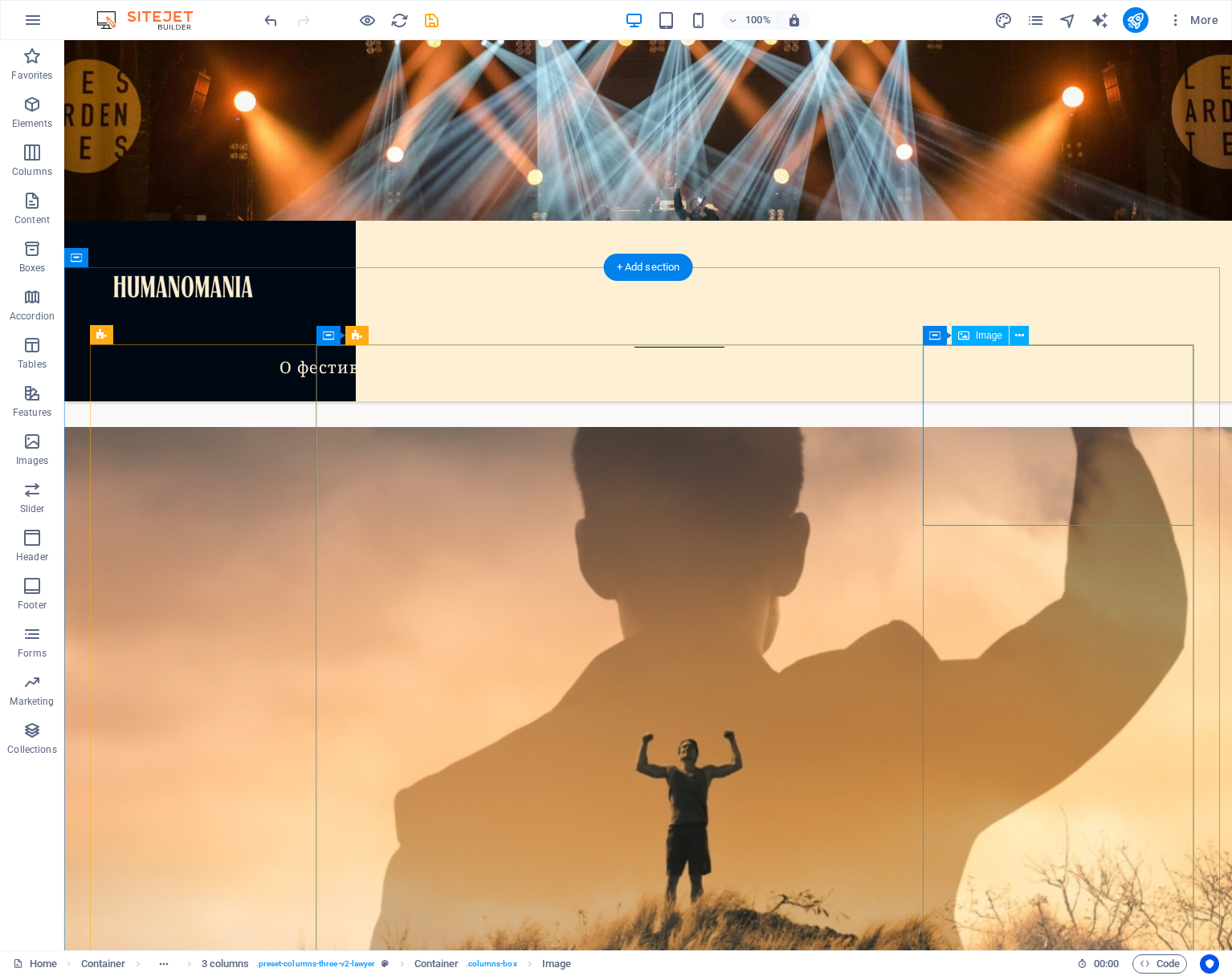
scroll to position [7584, 0]
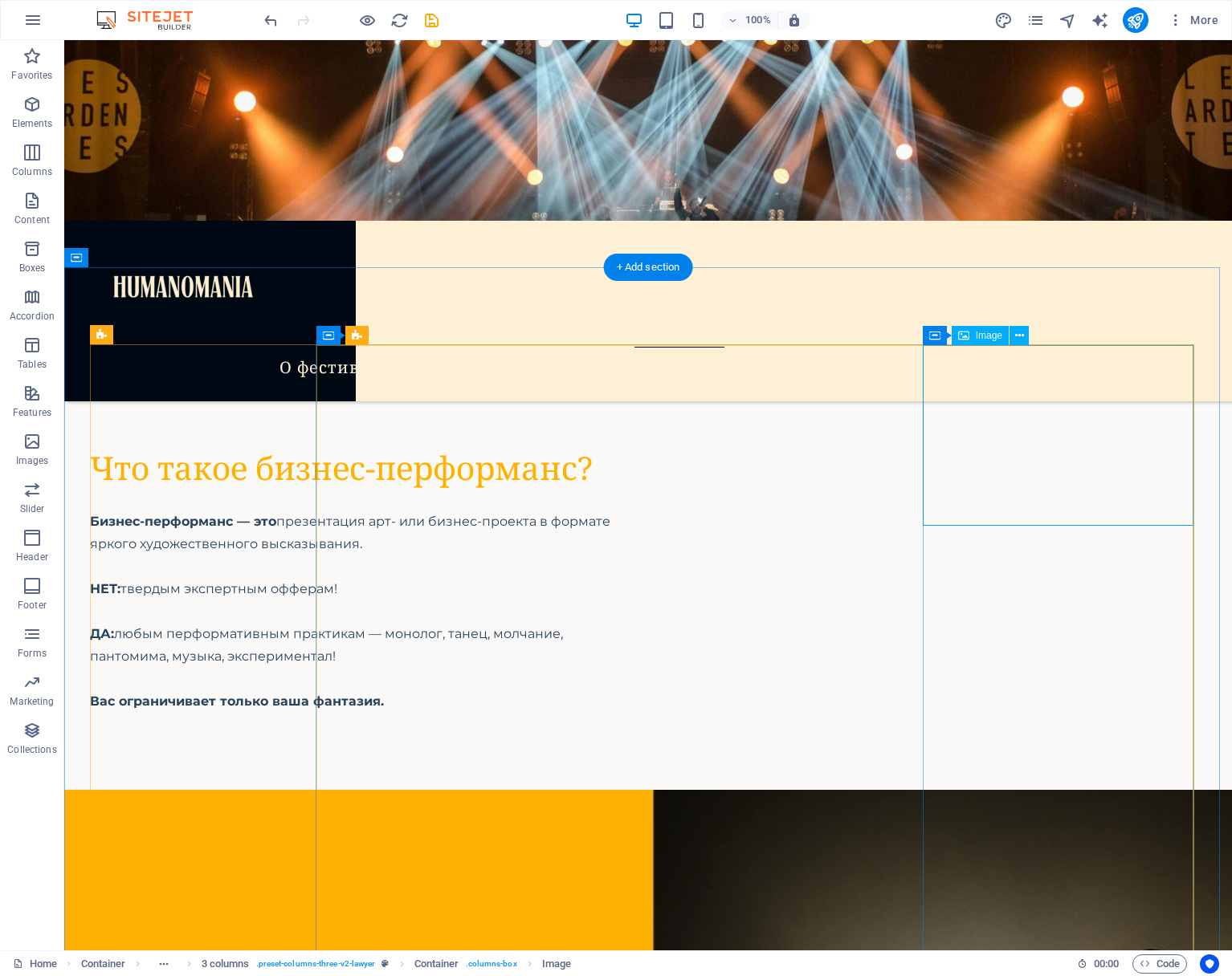
select select "%"
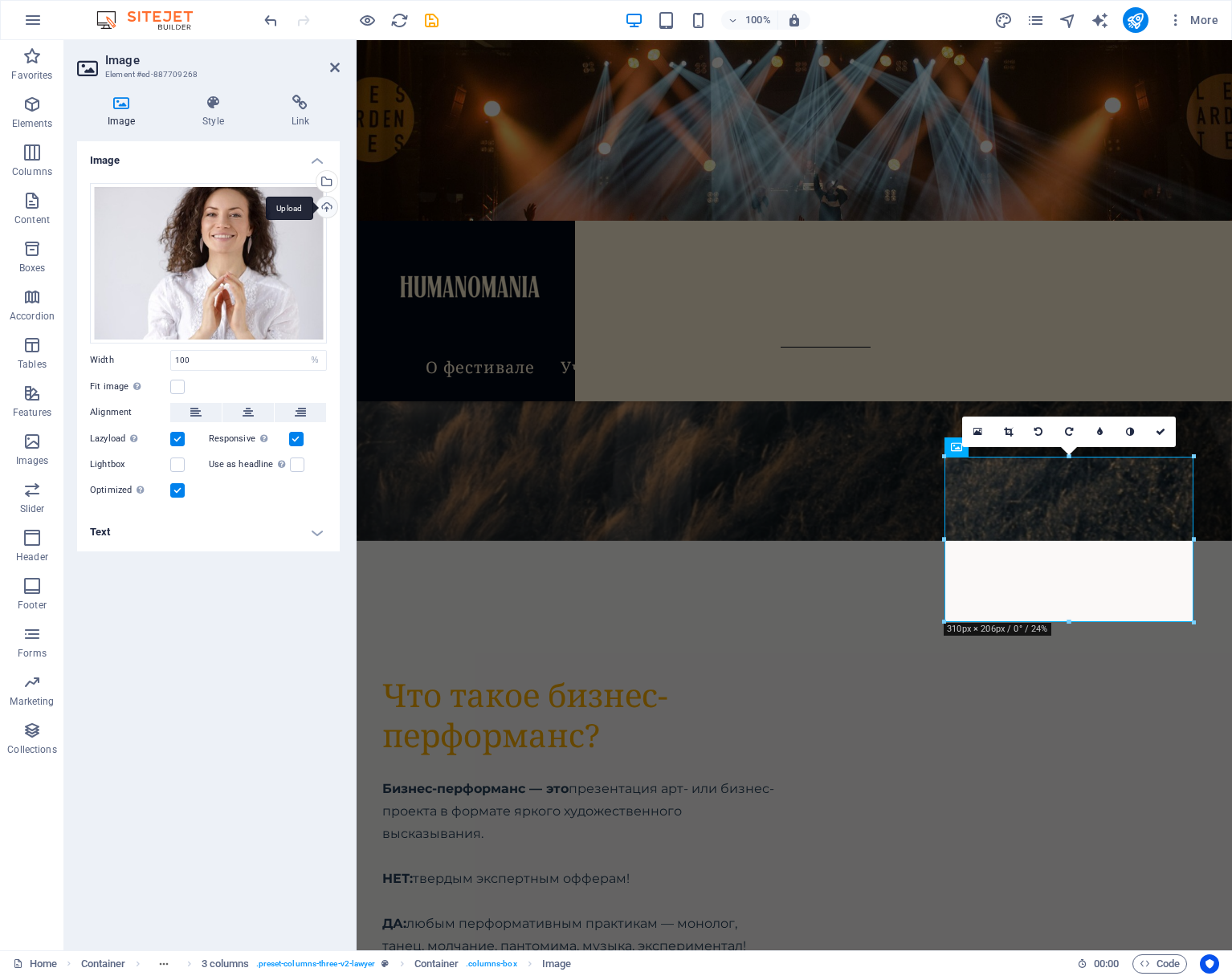
click at [329, 204] on div "Upload" at bounding box center [325, 208] width 24 height 24
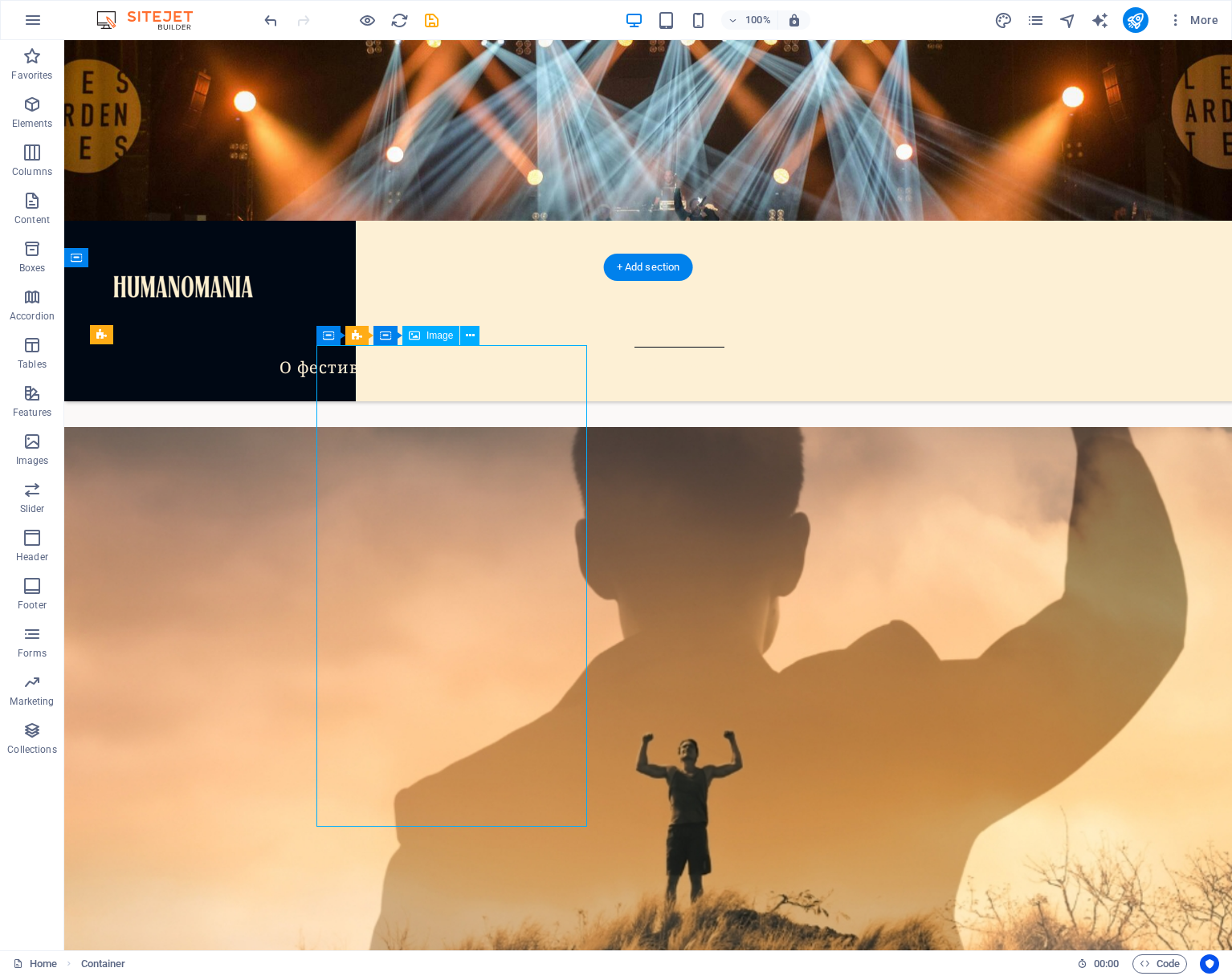
scroll to position [7584, 0]
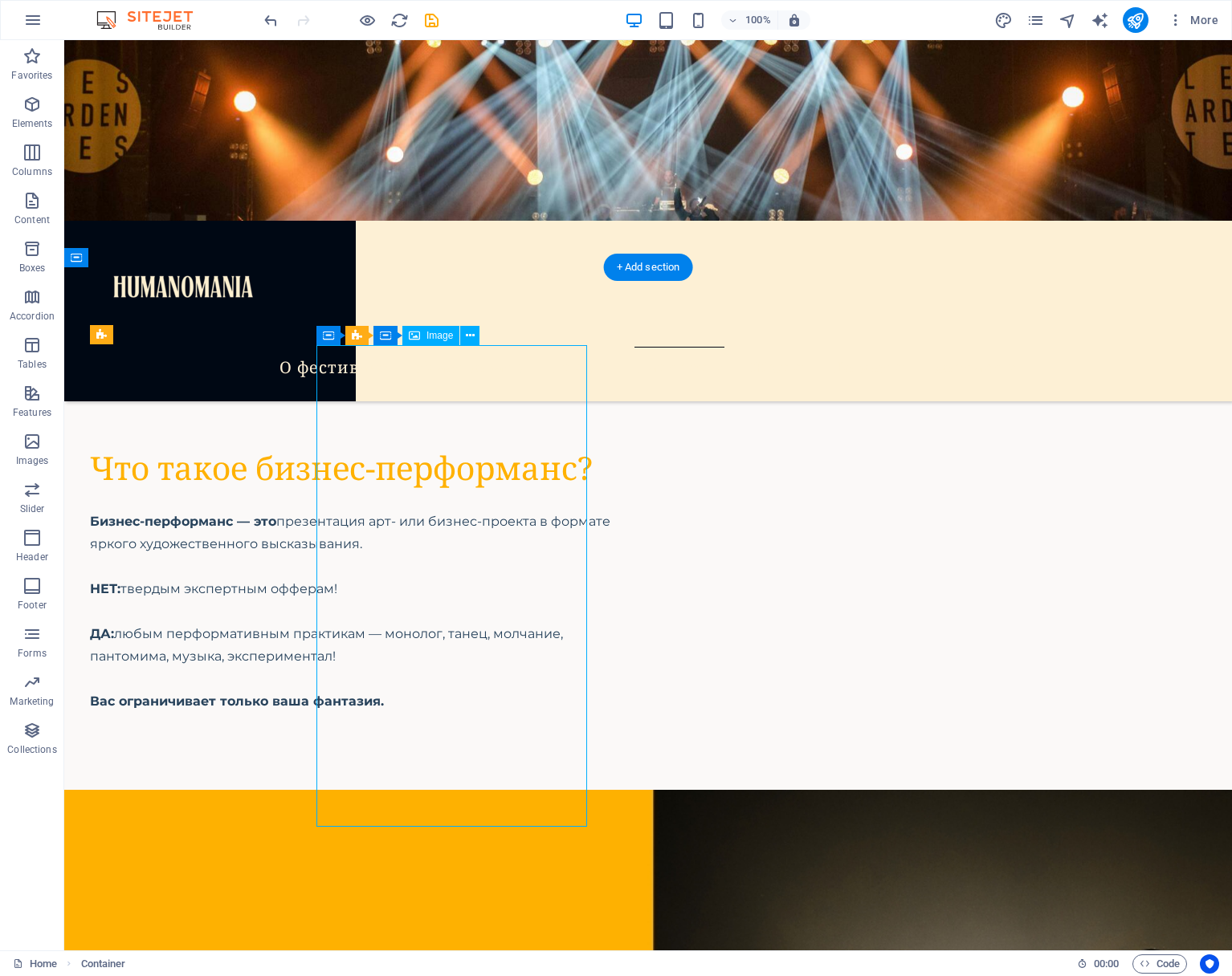
select select "%"
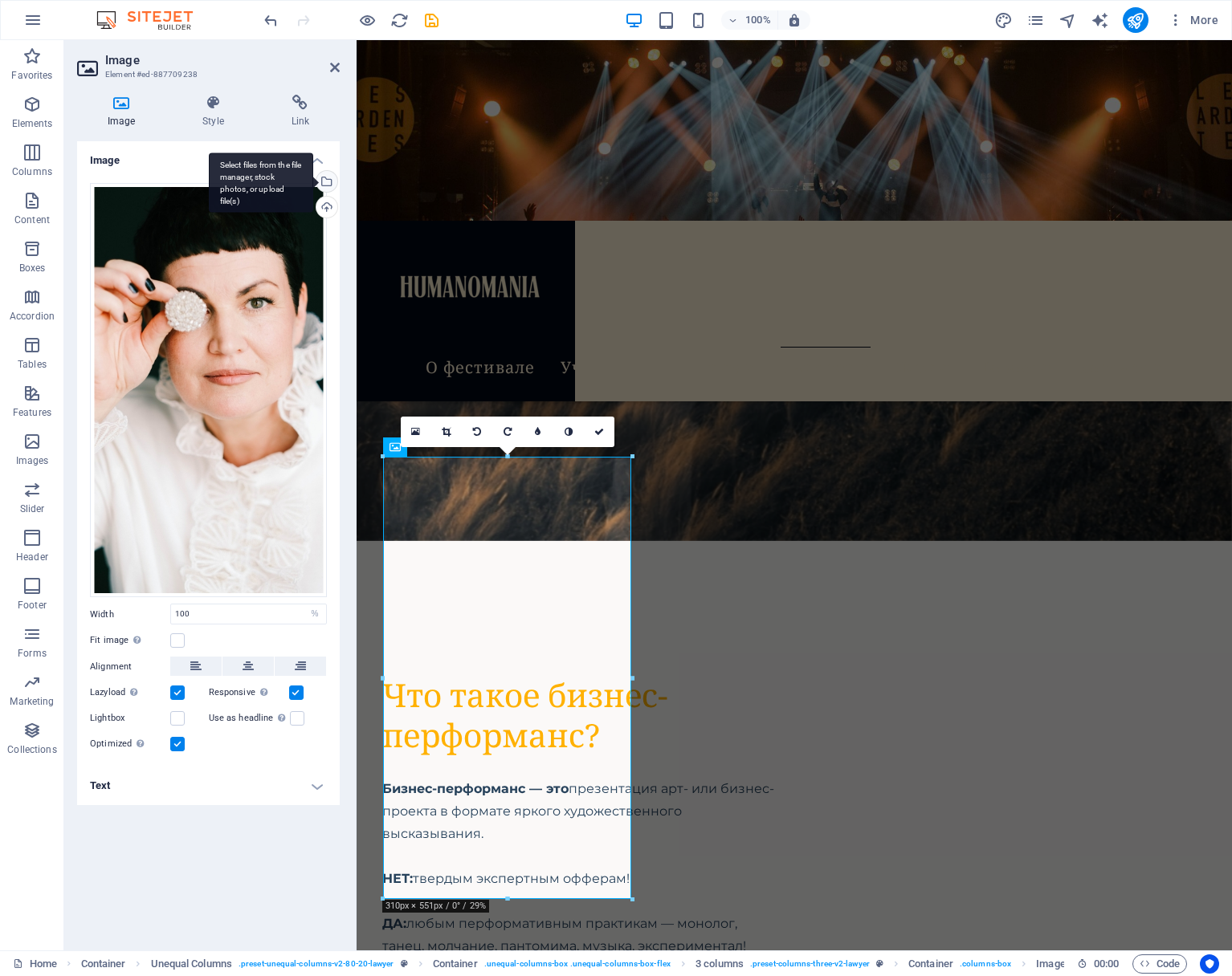
click at [328, 181] on div "Select files from the file manager, stock photos, or upload file(s)" at bounding box center [325, 183] width 24 height 24
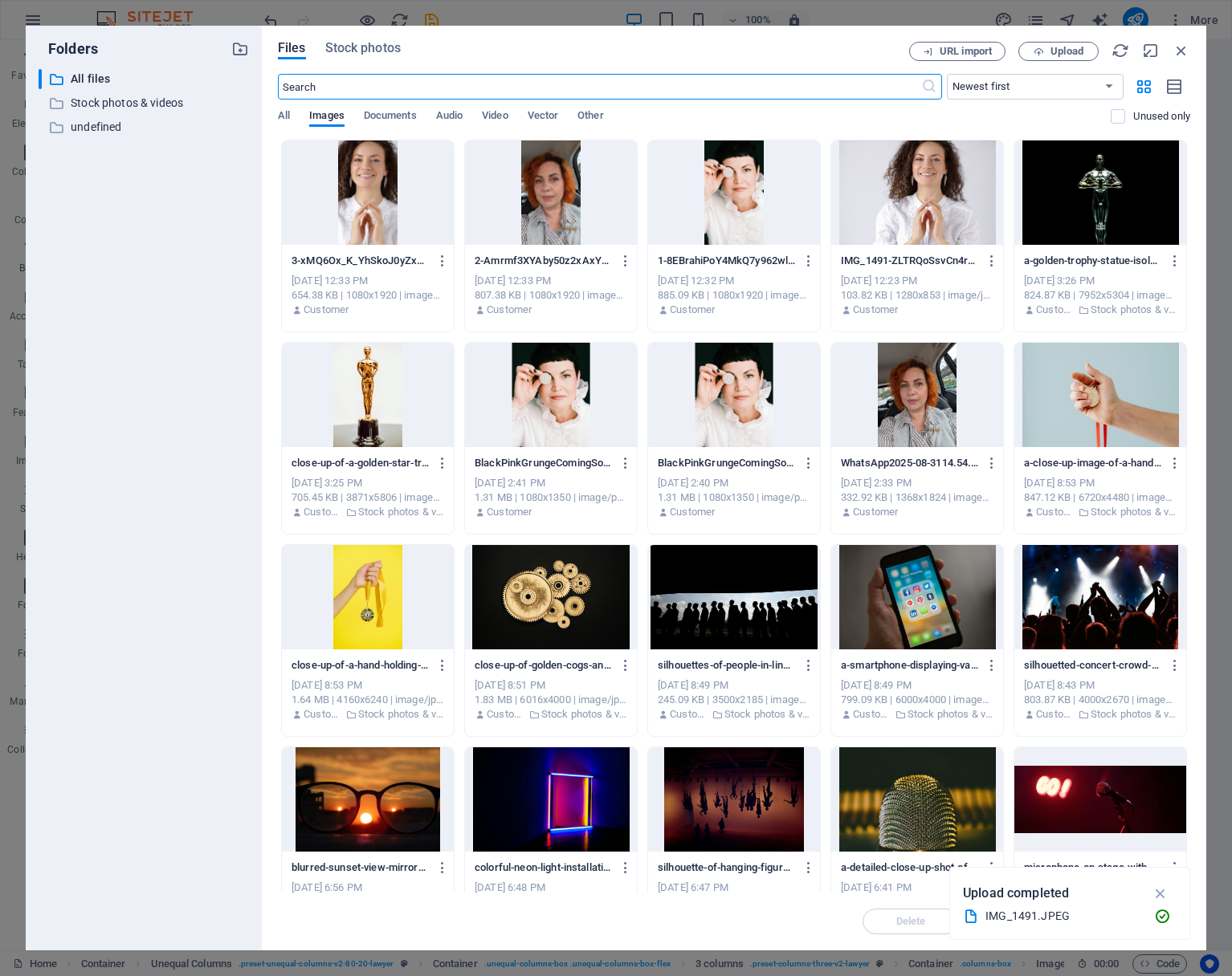
scroll to position [9567, 0]
click at [625, 461] on icon "button" at bounding box center [625, 463] width 15 height 15
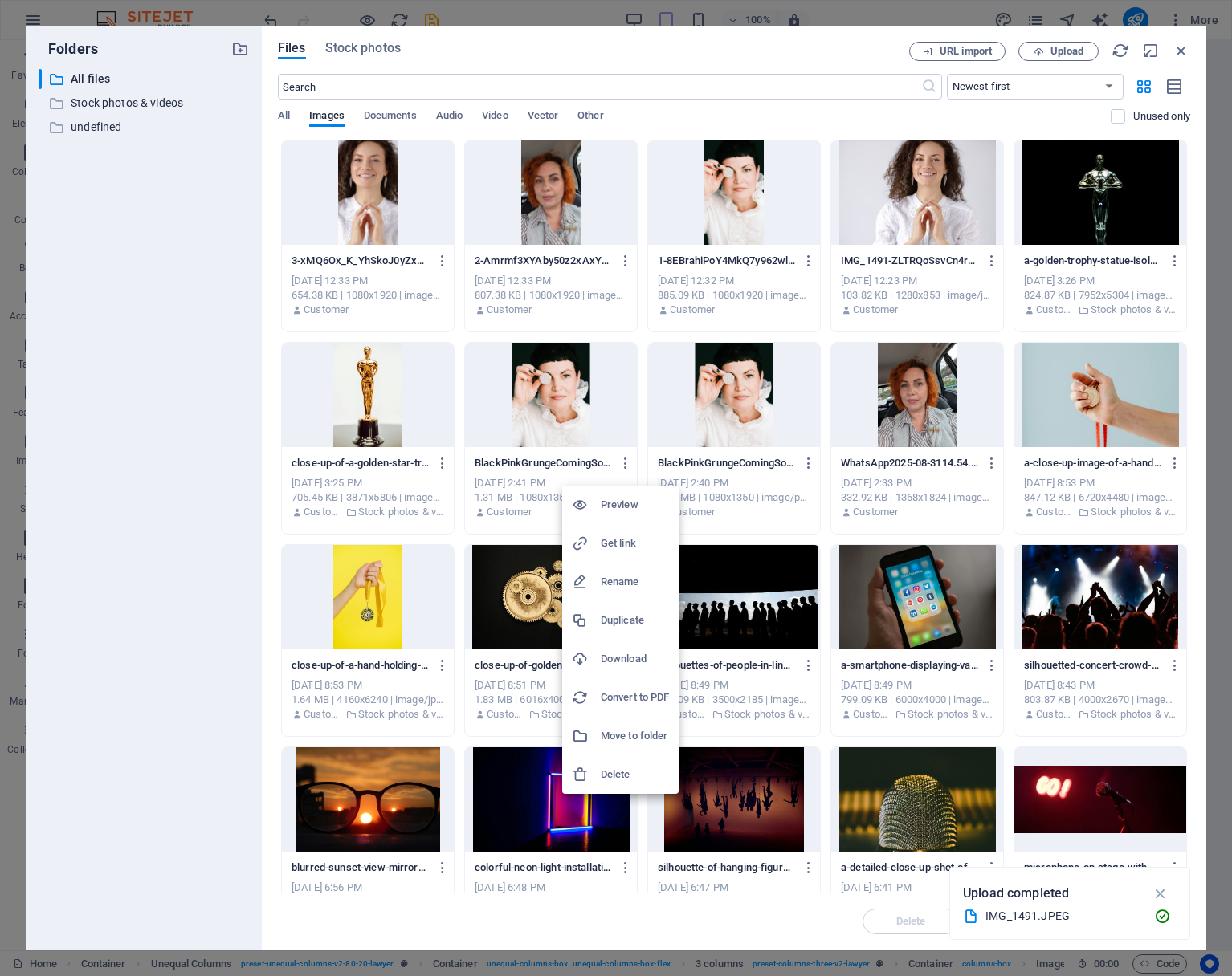
click at [622, 773] on h6 "Delete" at bounding box center [634, 775] width 68 height 20
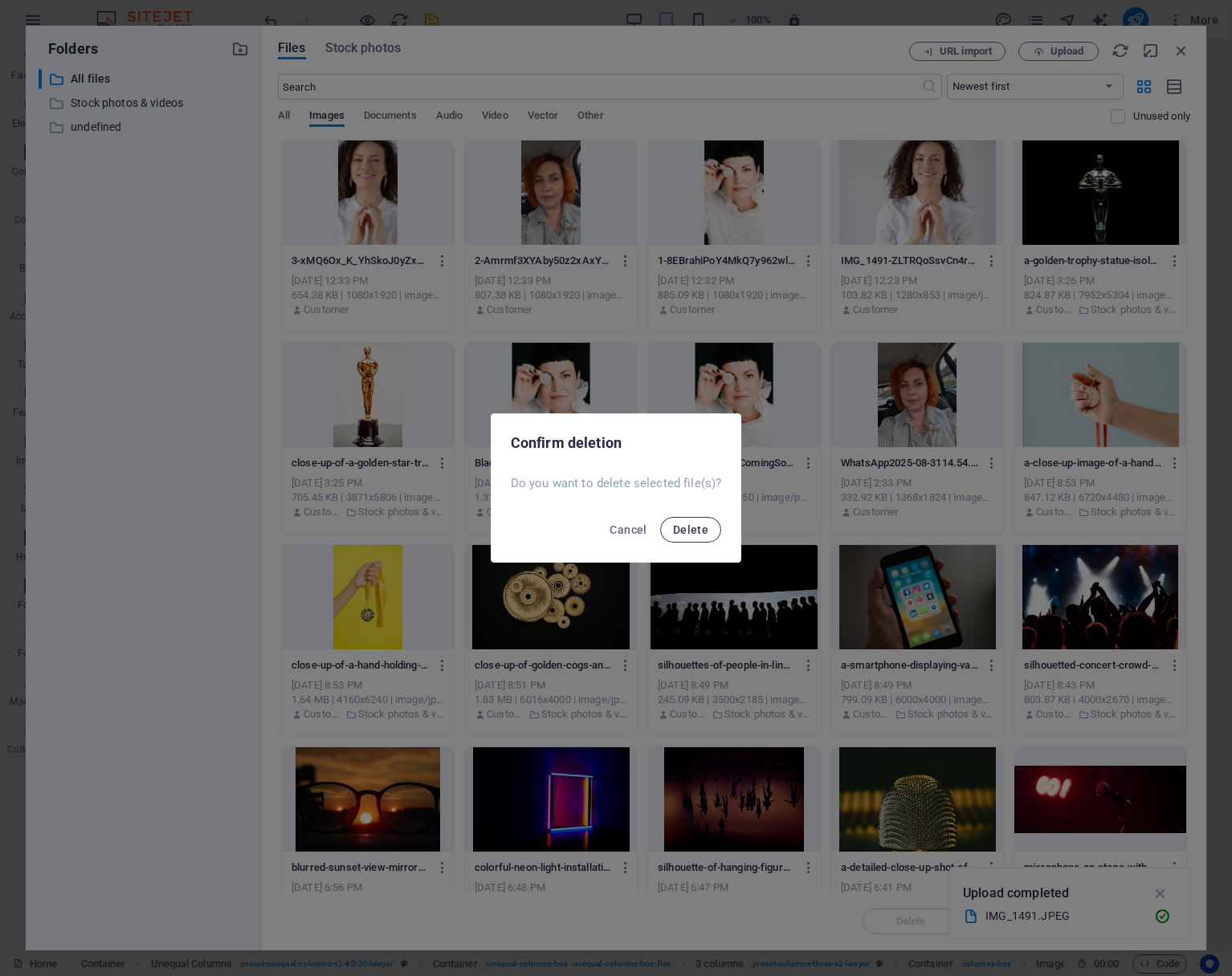
click at [704, 532] on span "Delete" at bounding box center [691, 529] width 36 height 13
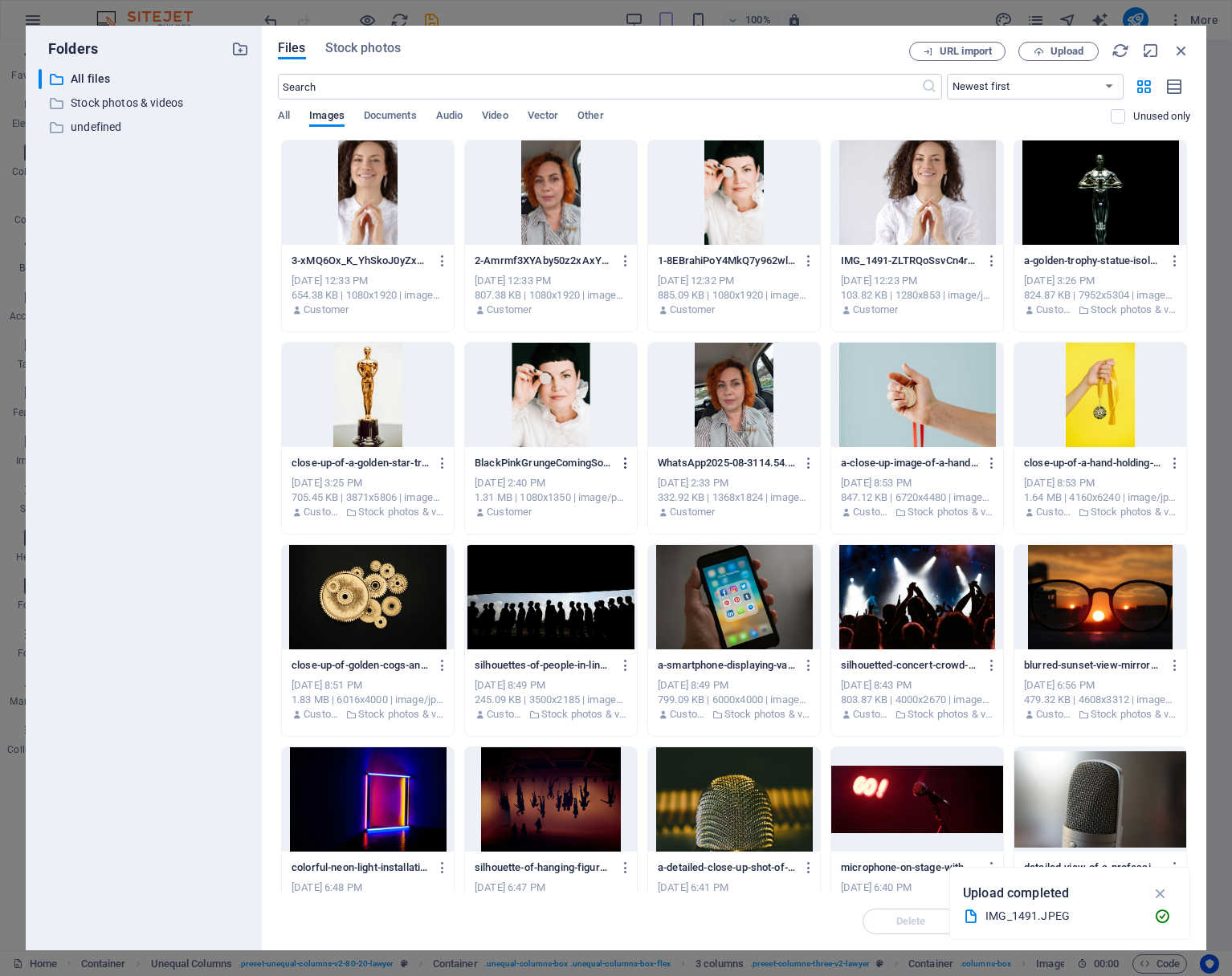
click at [623, 461] on icon "button" at bounding box center [625, 463] width 15 height 15
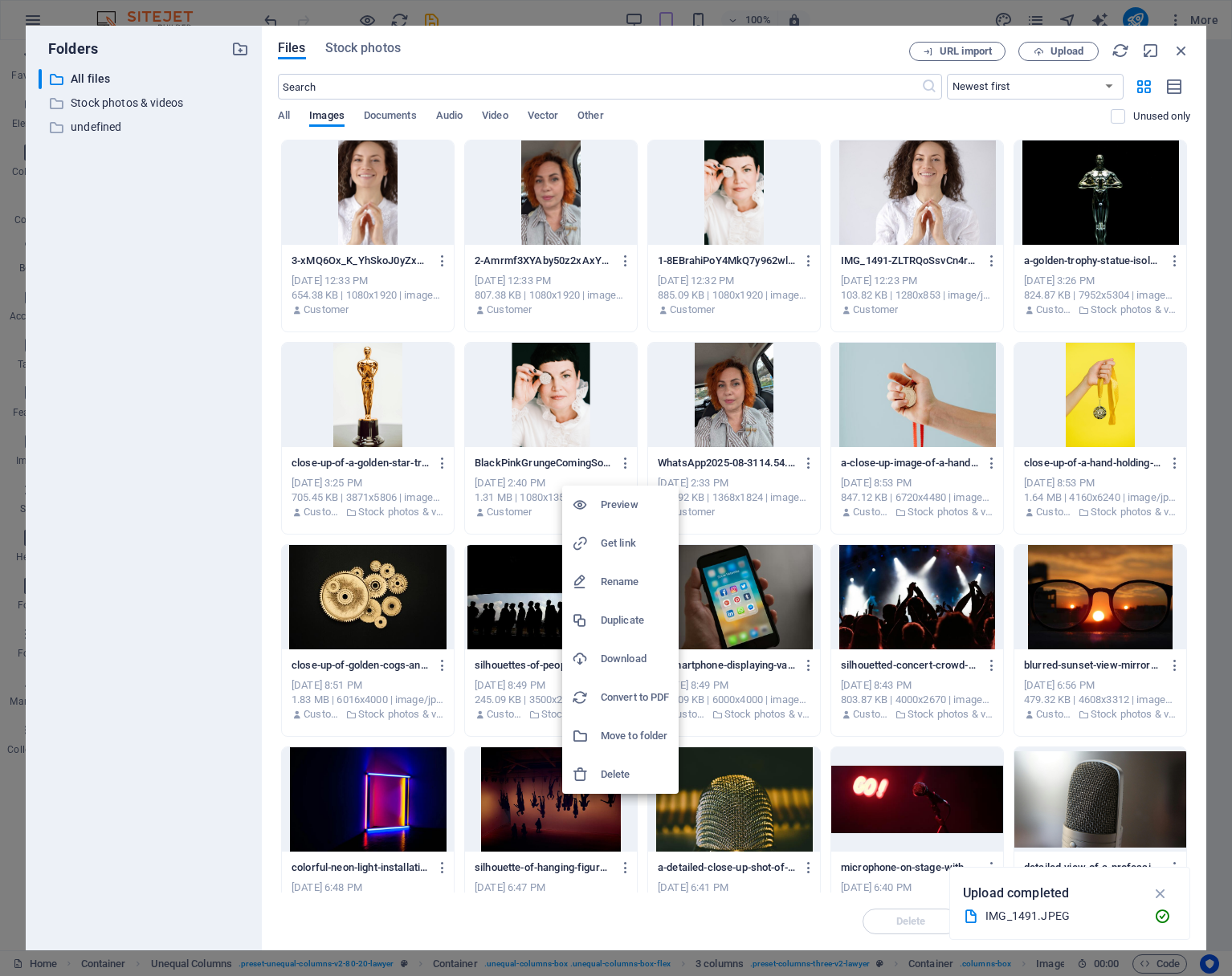
click at [624, 775] on h6 "Delete" at bounding box center [634, 775] width 68 height 20
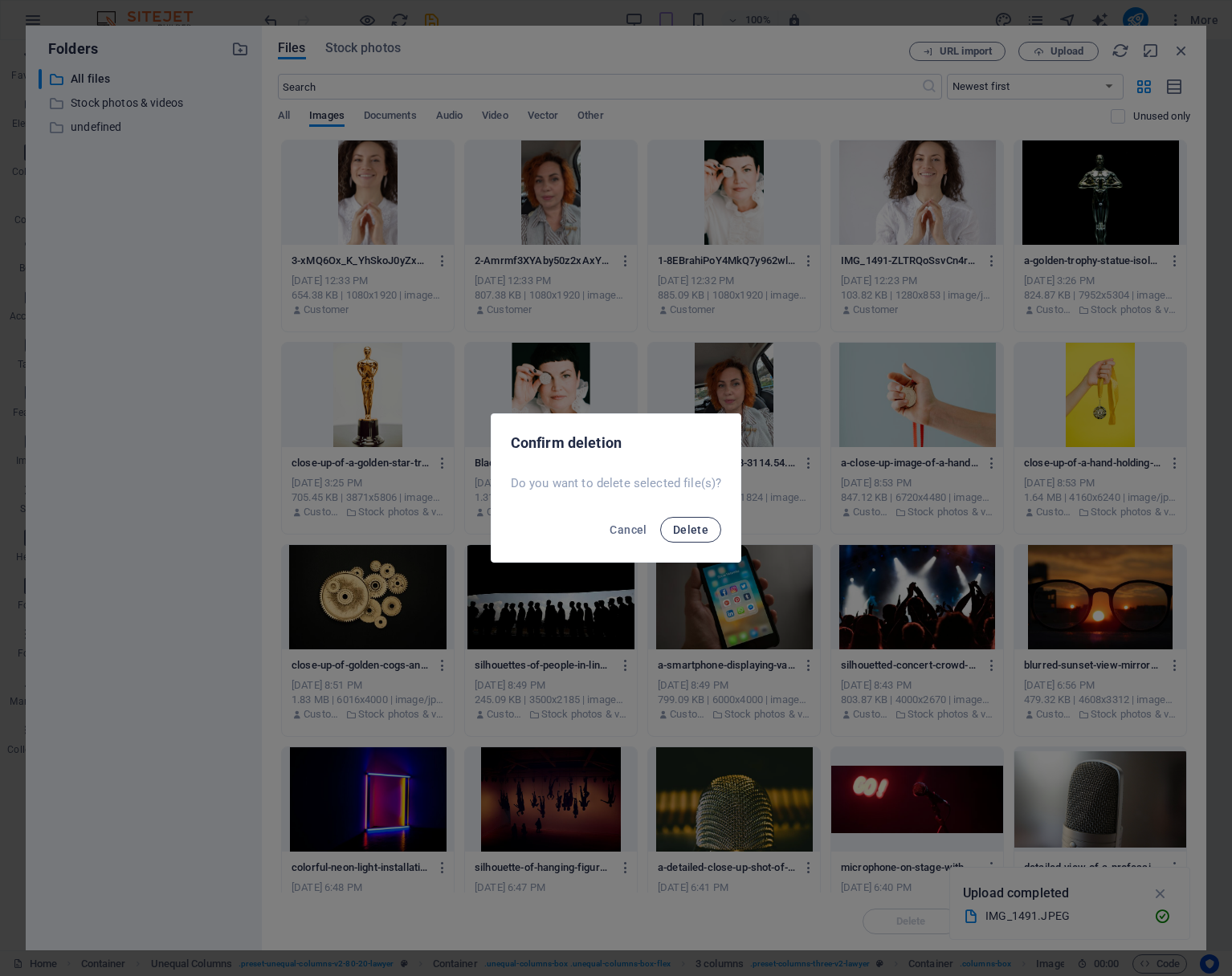
click at [695, 529] on span "Delete" at bounding box center [691, 529] width 36 height 13
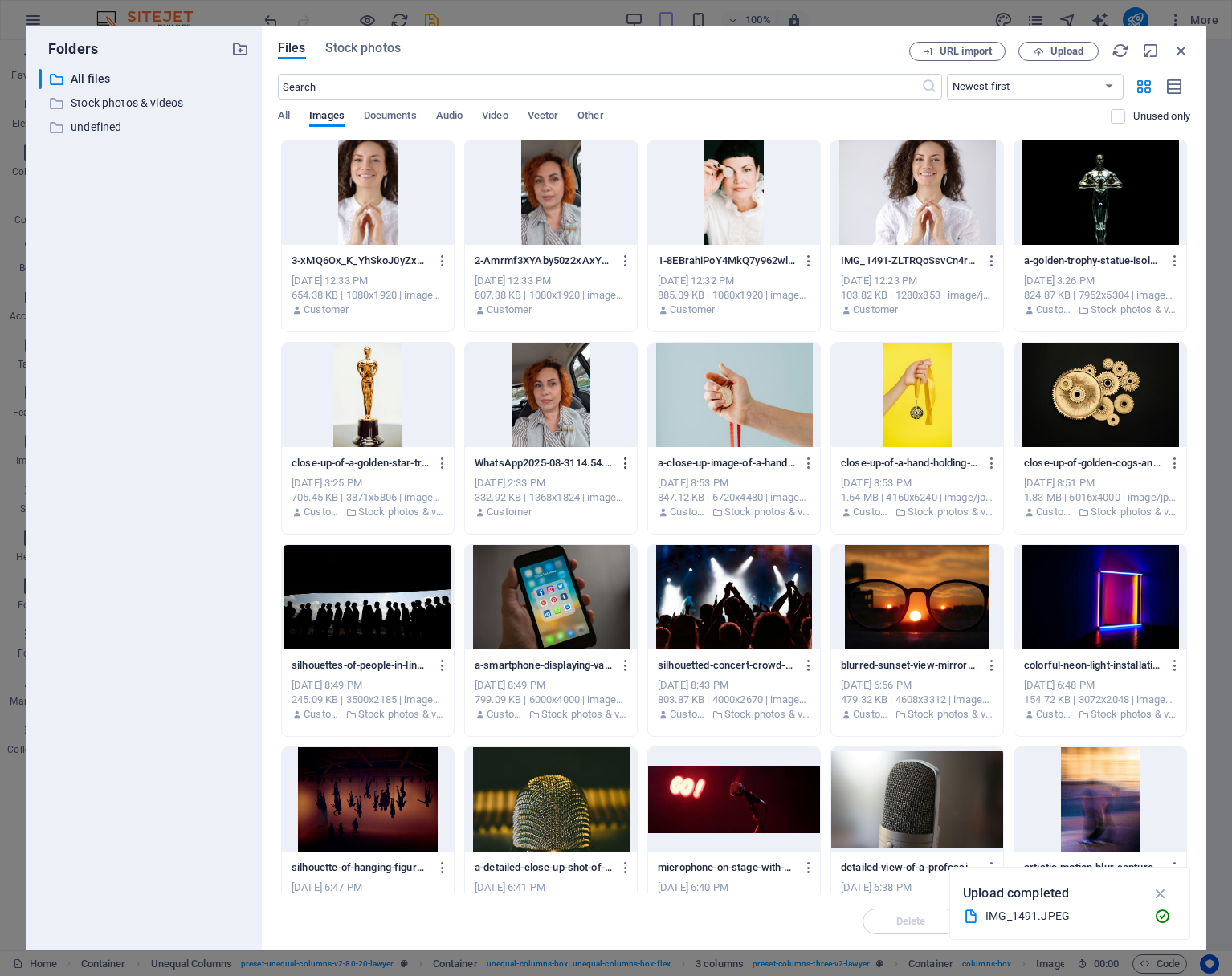
click at [624, 461] on icon "button" at bounding box center [625, 463] width 15 height 15
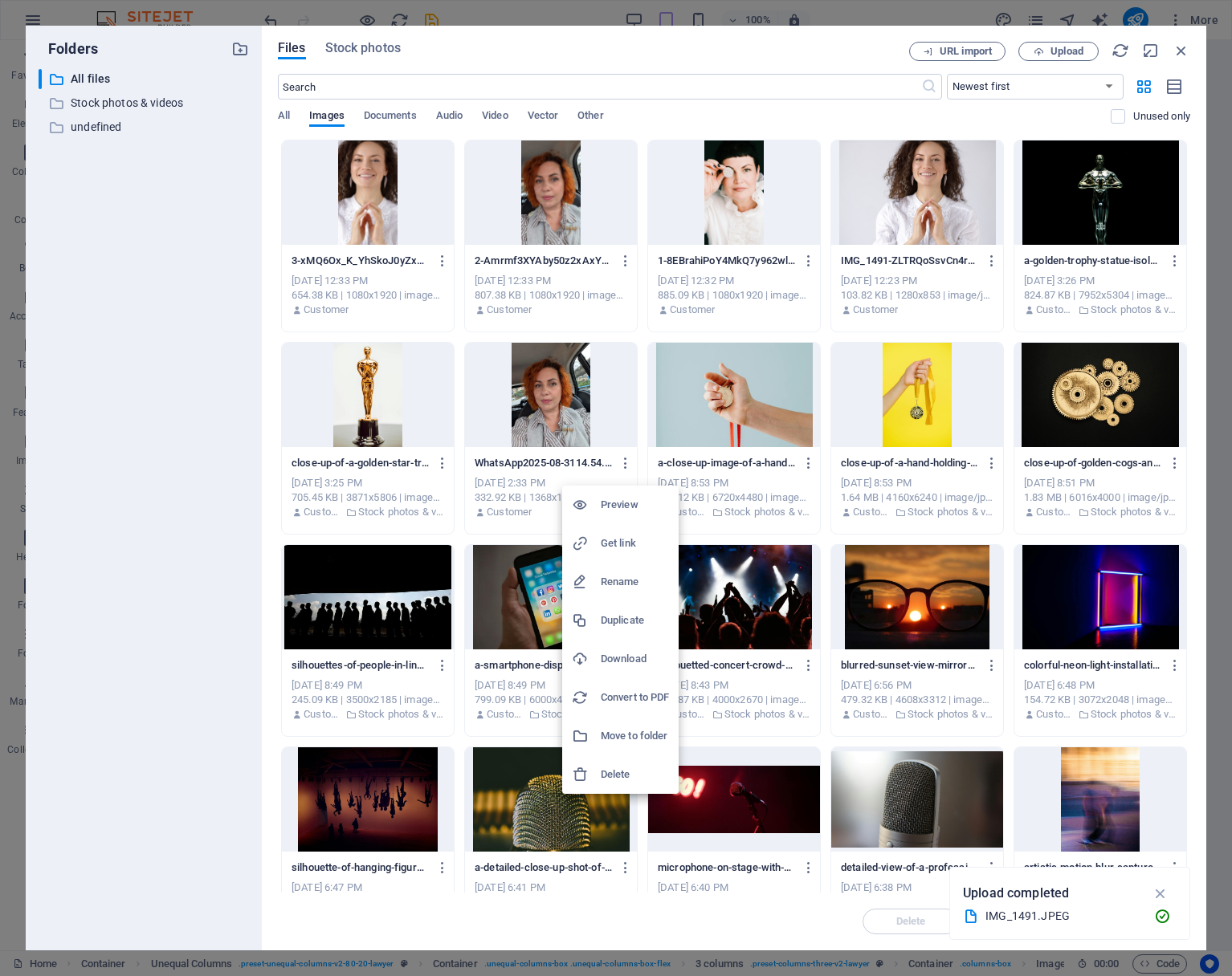
click at [805, 260] on div at bounding box center [616, 488] width 1232 height 976
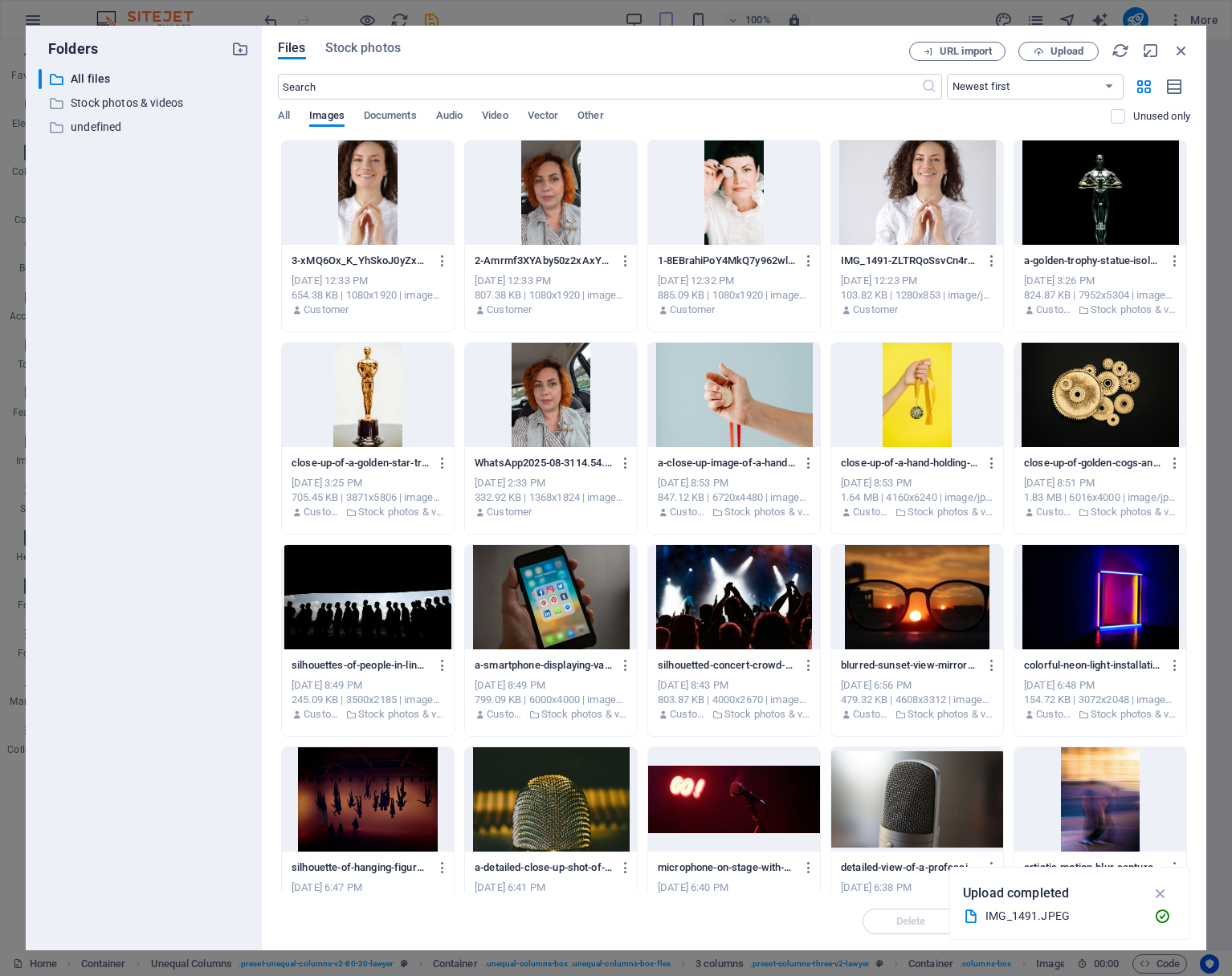
click at [805, 260] on icon "button" at bounding box center [808, 261] width 15 height 15
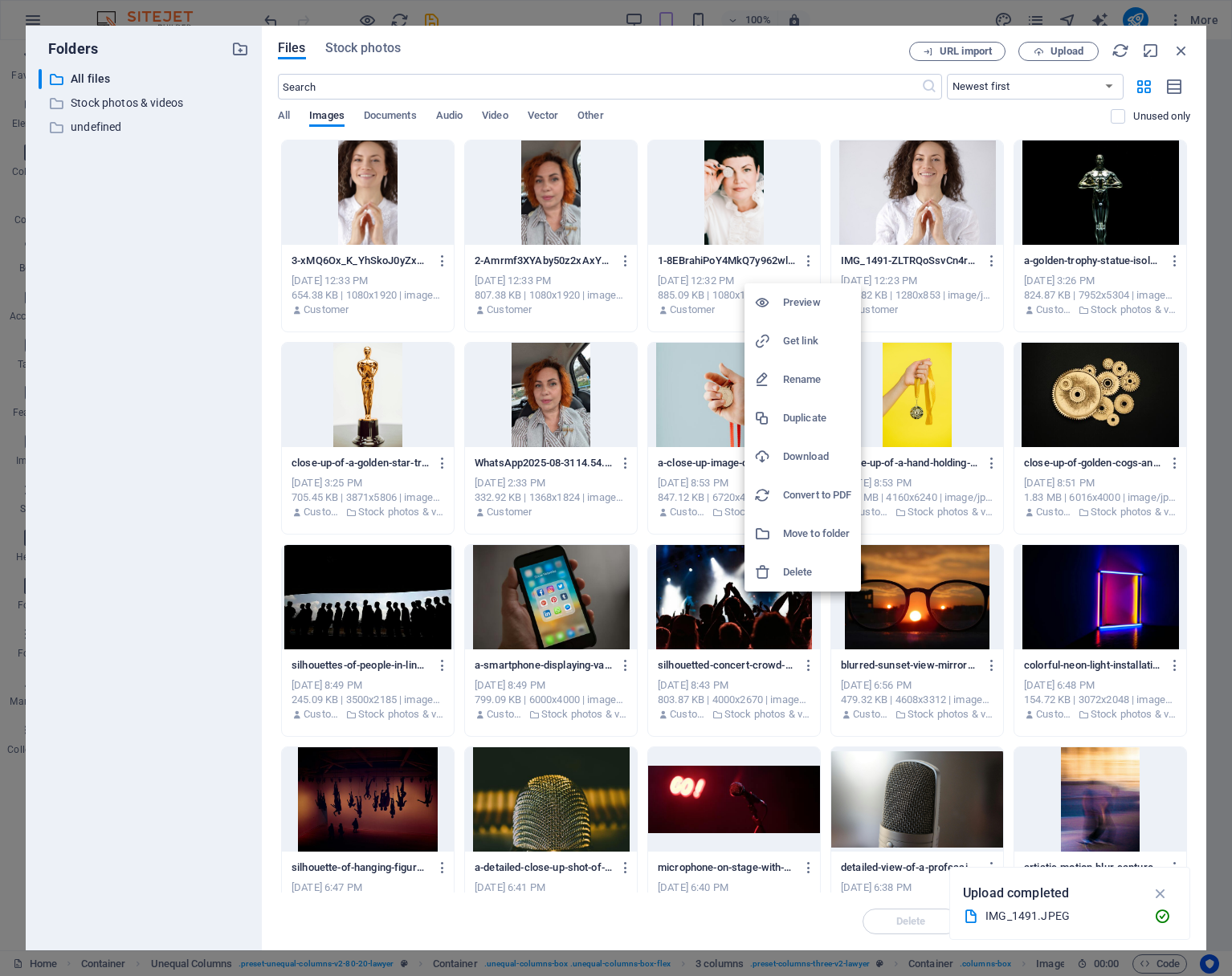
click at [799, 572] on h6 "Delete" at bounding box center [817, 573] width 68 height 20
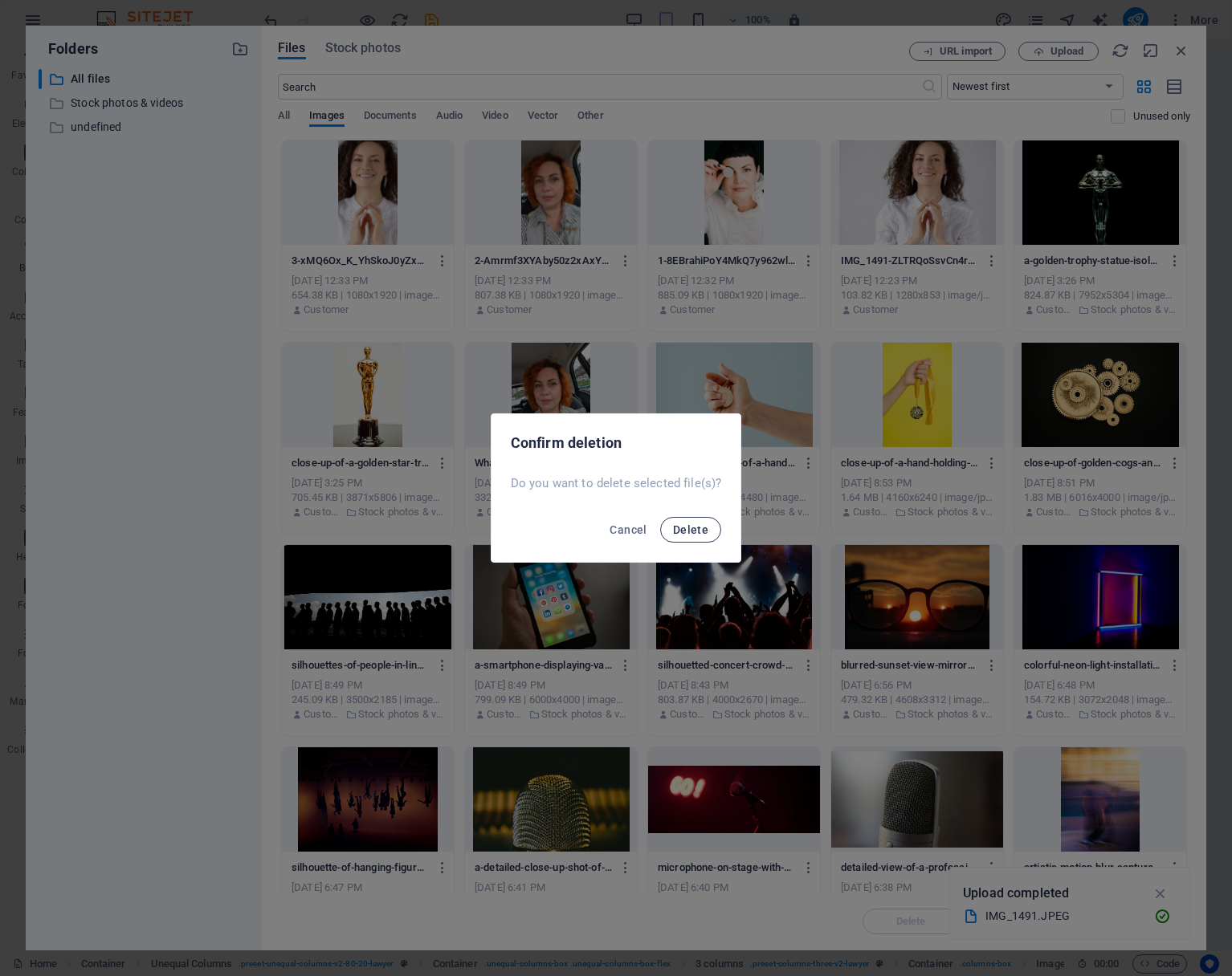
click at [699, 529] on span "Delete" at bounding box center [691, 529] width 36 height 13
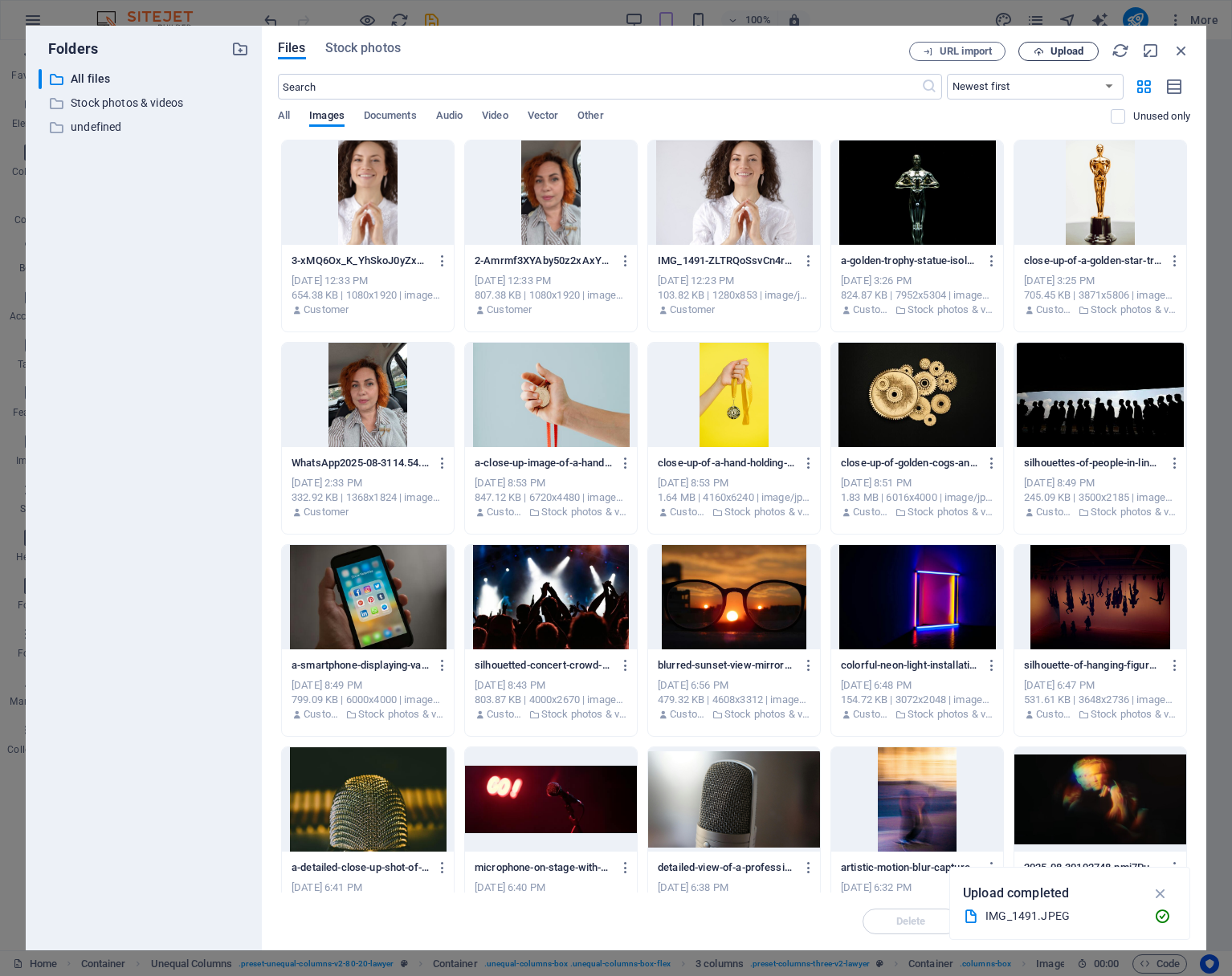
click at [1063, 46] on span "Upload" at bounding box center [1066, 51] width 33 height 10
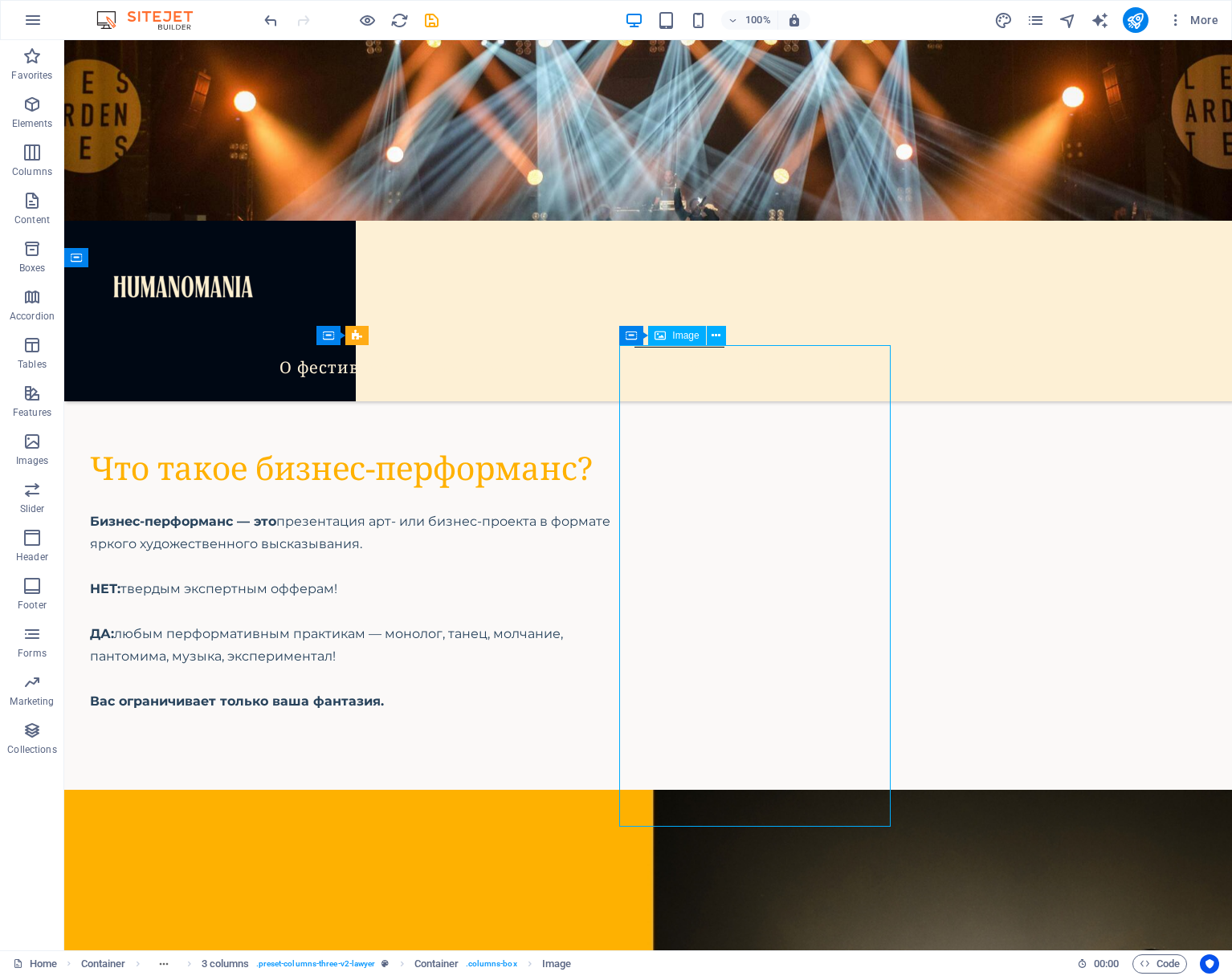
select select "%"
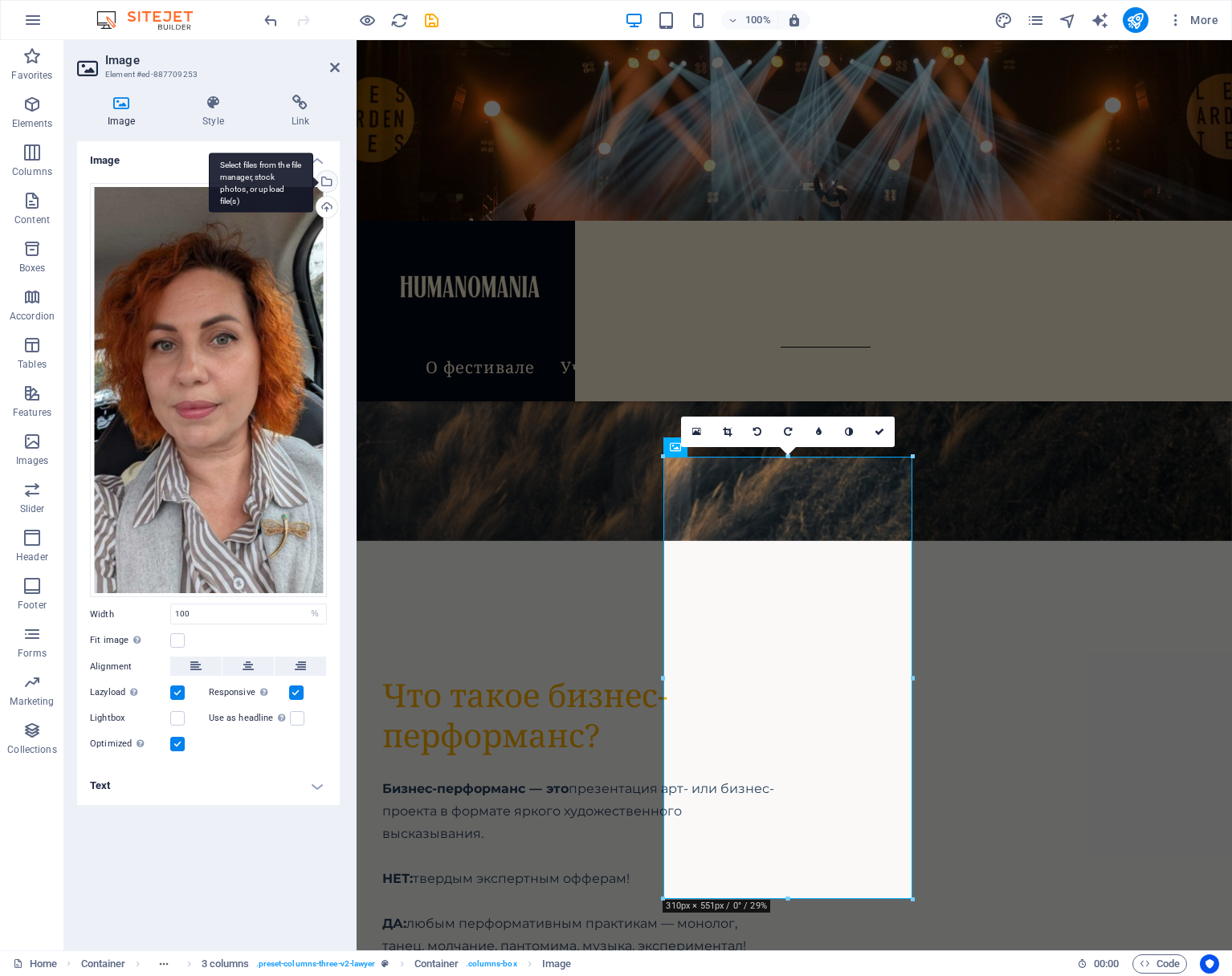
click at [328, 180] on div "Select files from the file manager, stock photos, or upload file(s)" at bounding box center [325, 183] width 24 height 24
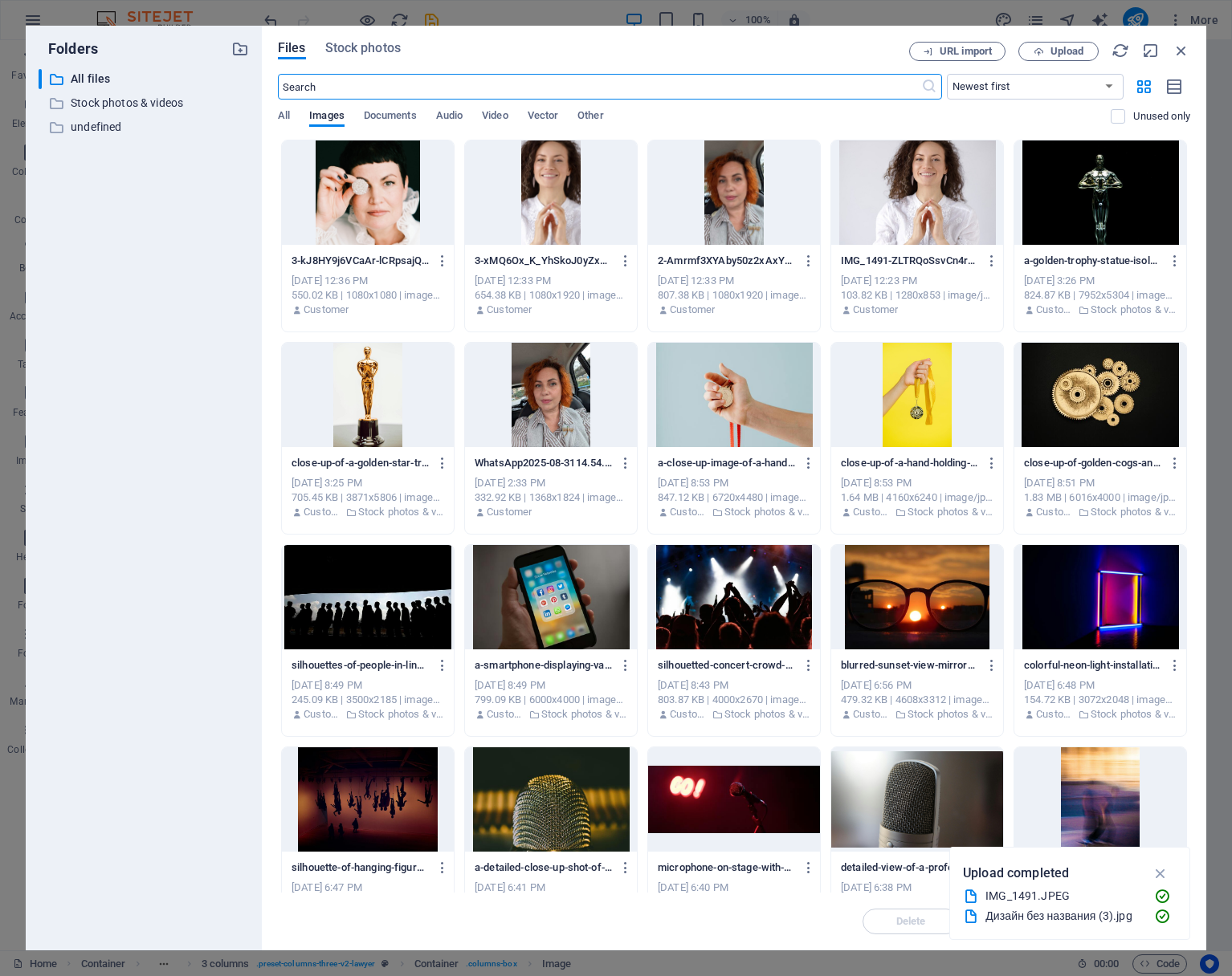
scroll to position [9567, 0]
click at [1066, 47] on span "Upload" at bounding box center [1066, 51] width 33 height 10
click at [805, 259] on icon "button" at bounding box center [808, 261] width 15 height 15
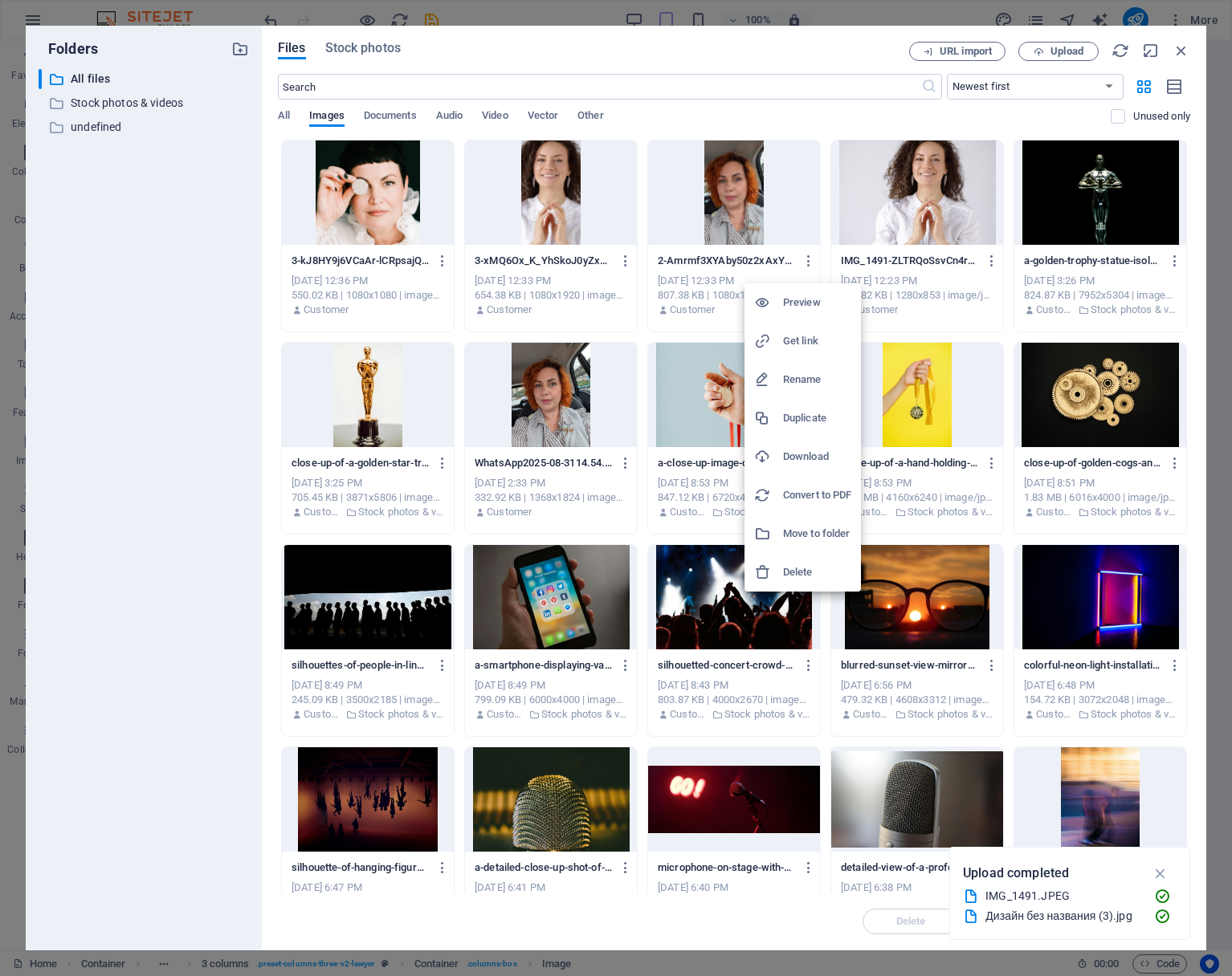
click at [813, 572] on h6 "Delete" at bounding box center [817, 573] width 68 height 20
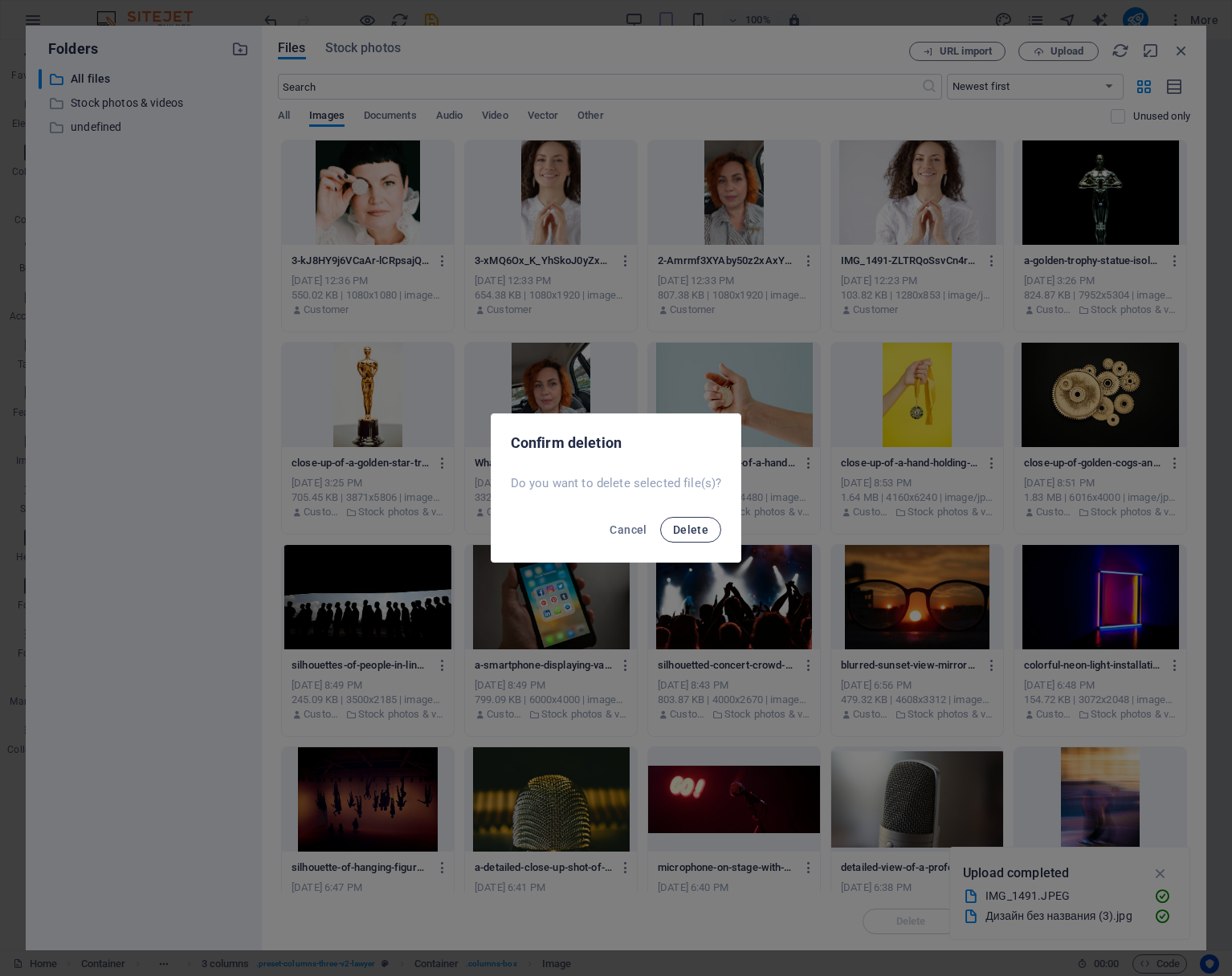
click at [698, 530] on span "Delete" at bounding box center [691, 529] width 36 height 13
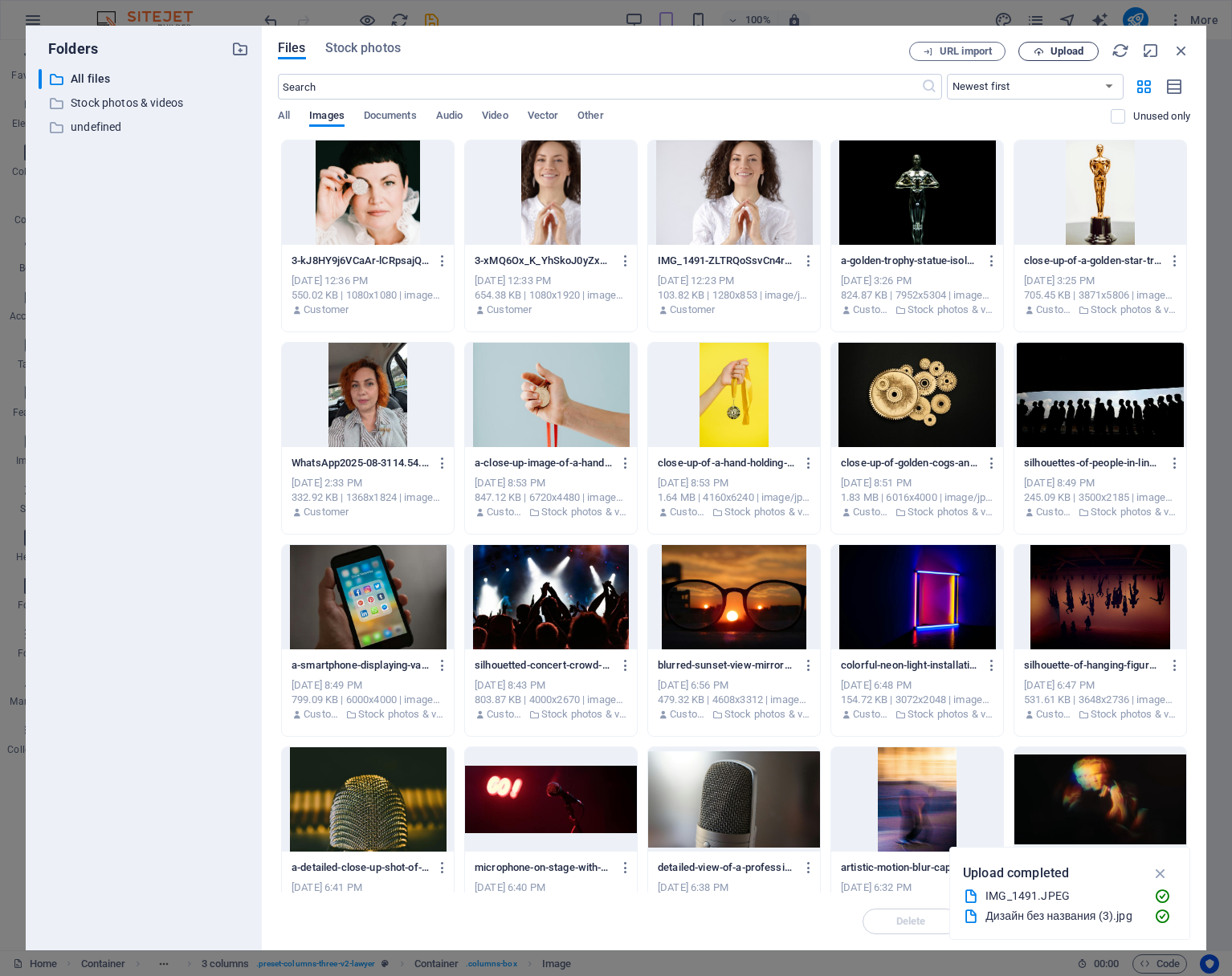
click at [1067, 49] on span "Upload" at bounding box center [1066, 51] width 33 height 10
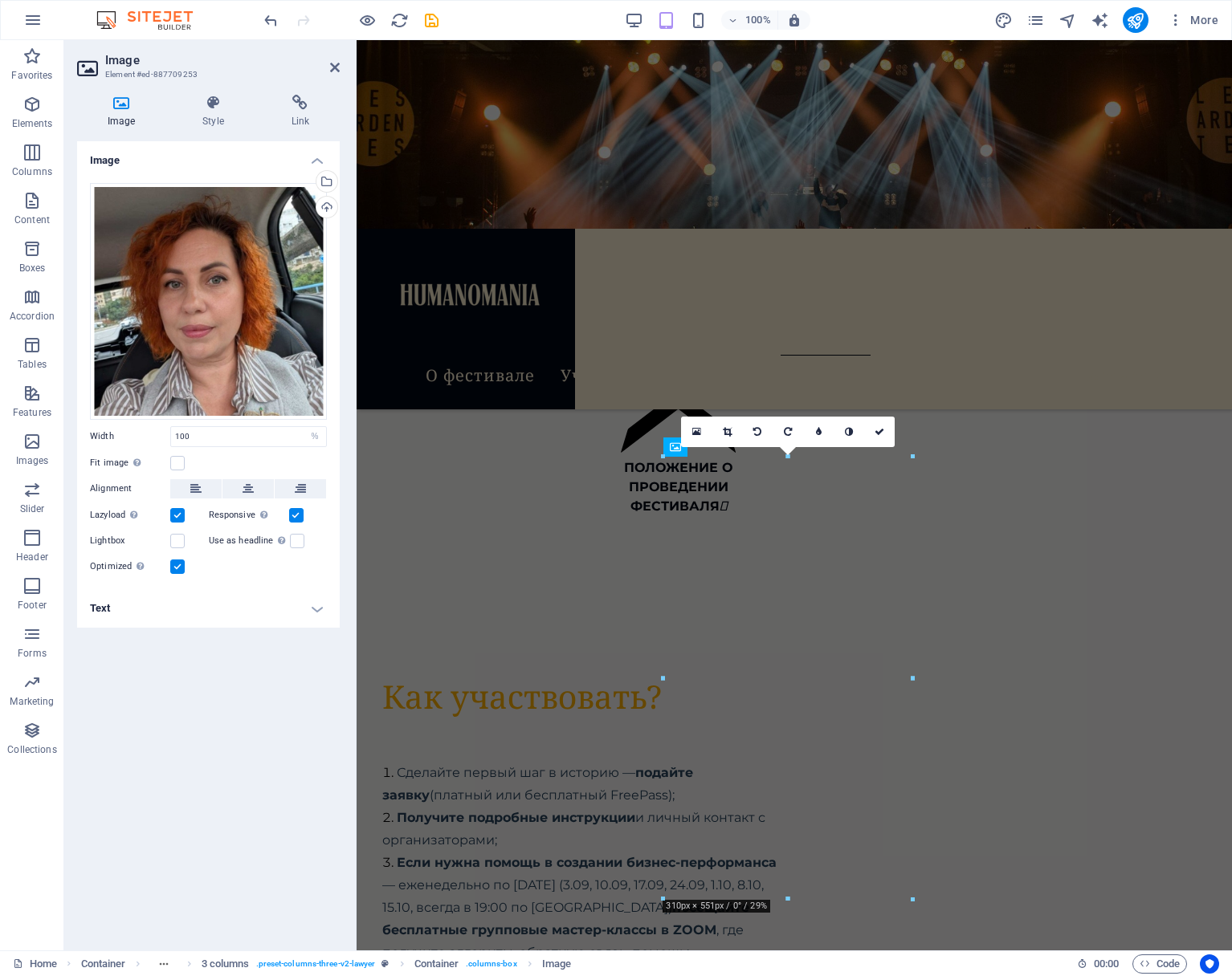
scroll to position [7584, 0]
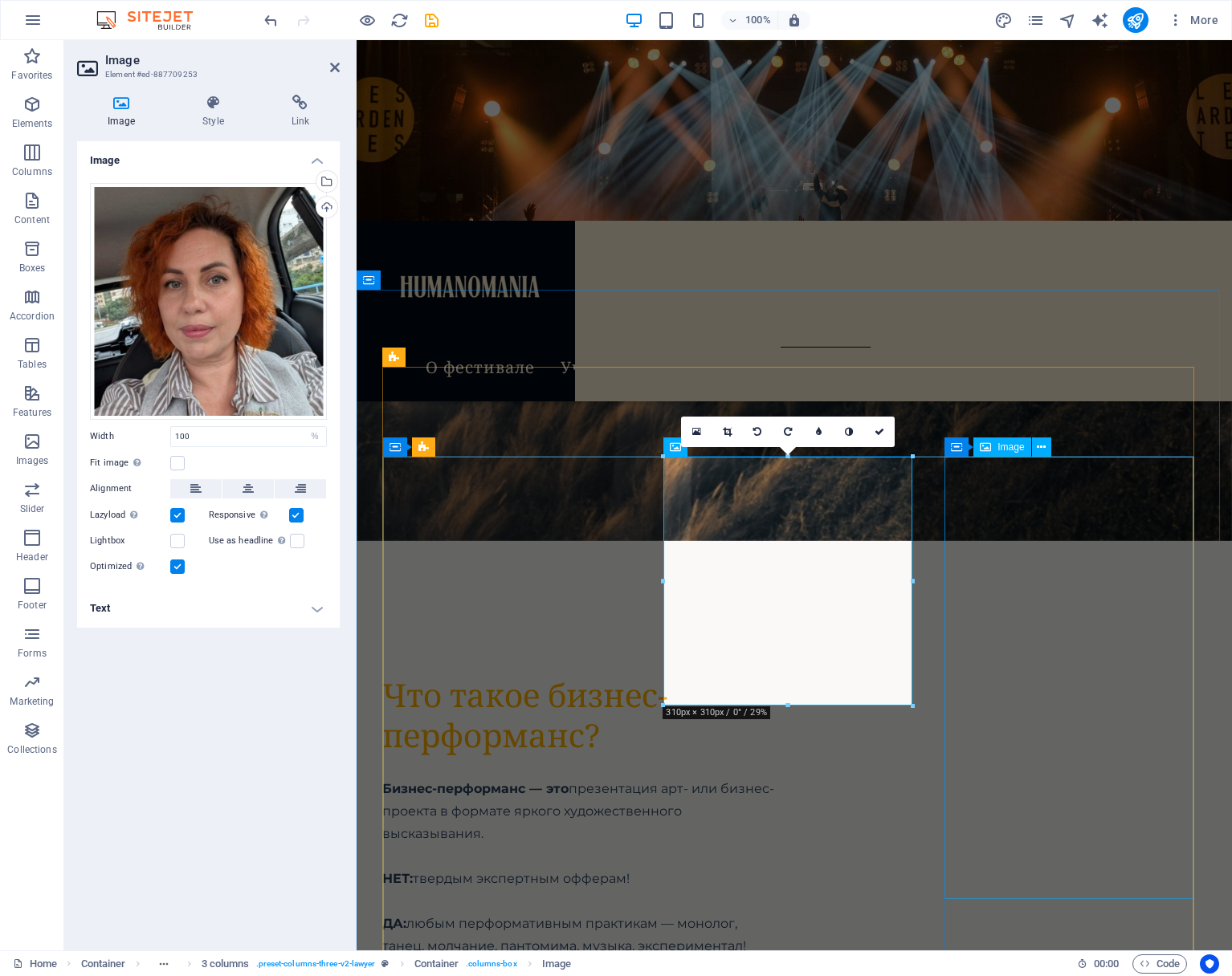
select select "%"
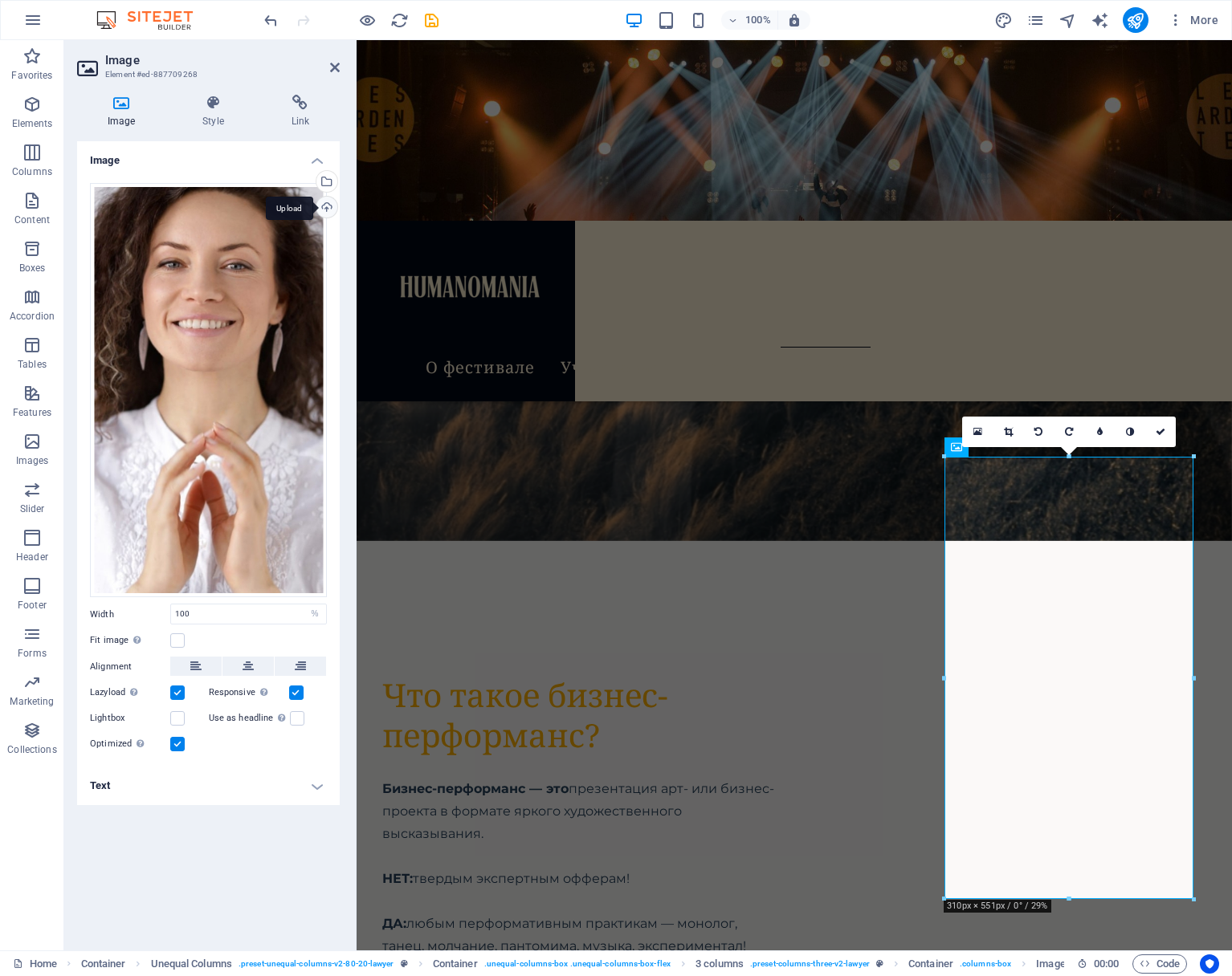
click at [328, 203] on div "Upload" at bounding box center [325, 208] width 24 height 24
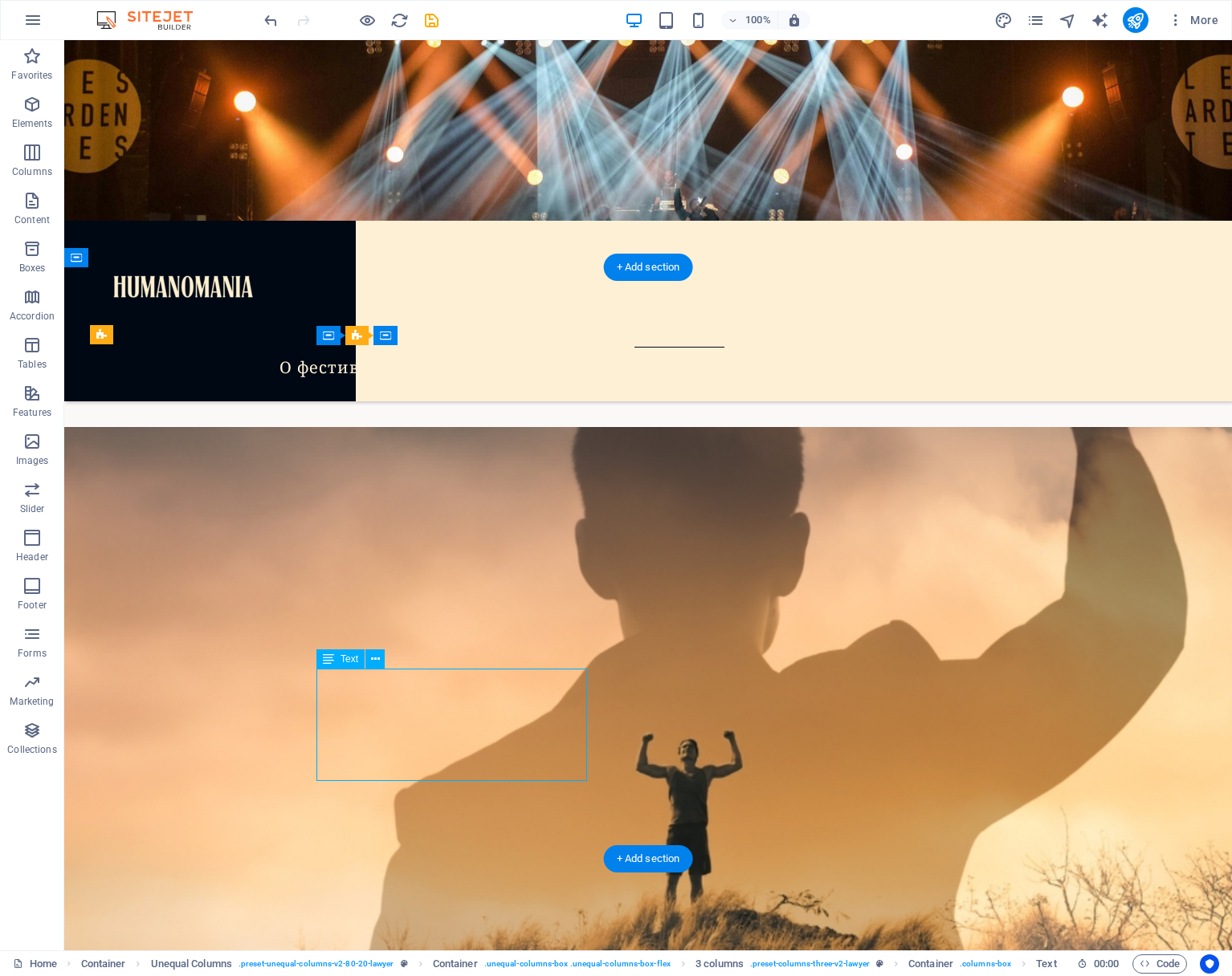
scroll to position [7584, 0]
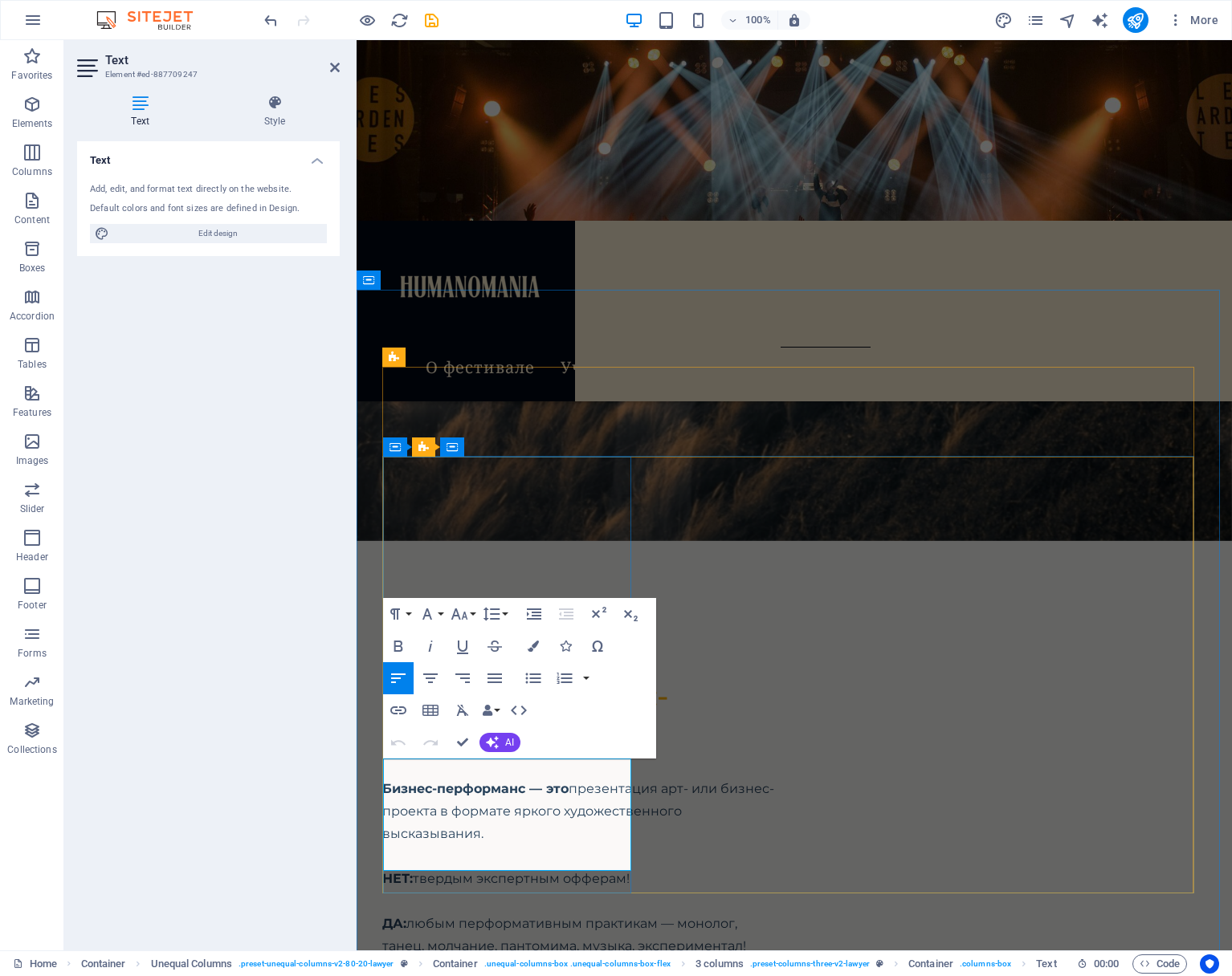
drag, startPoint x: 557, startPoint y: 859, endPoint x: 359, endPoint y: 756, distance: 223.2
click at [534, 646] on icon "button" at bounding box center [533, 646] width 11 height 11
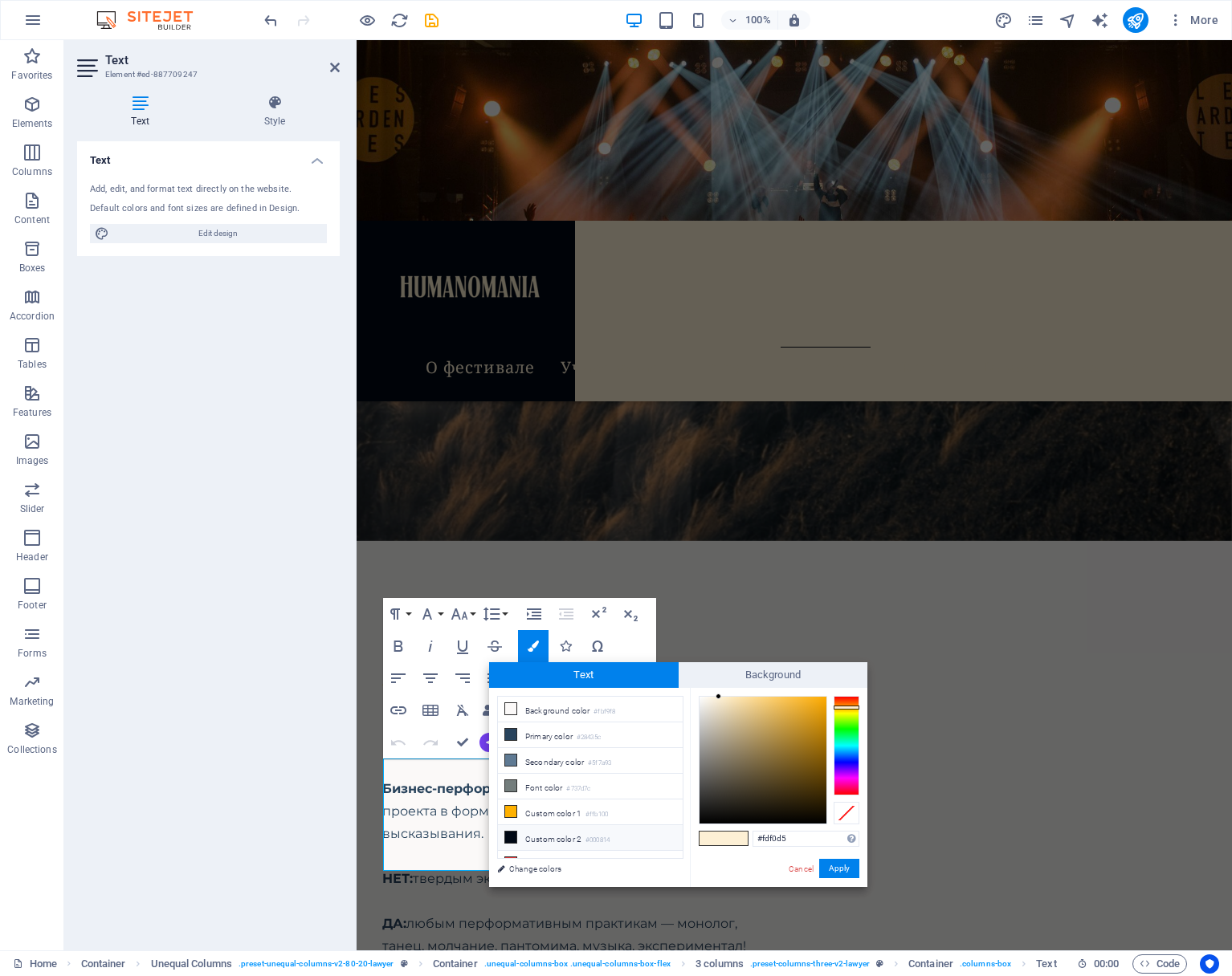
click at [509, 835] on icon at bounding box center [510, 837] width 11 height 11
type input "#000814"
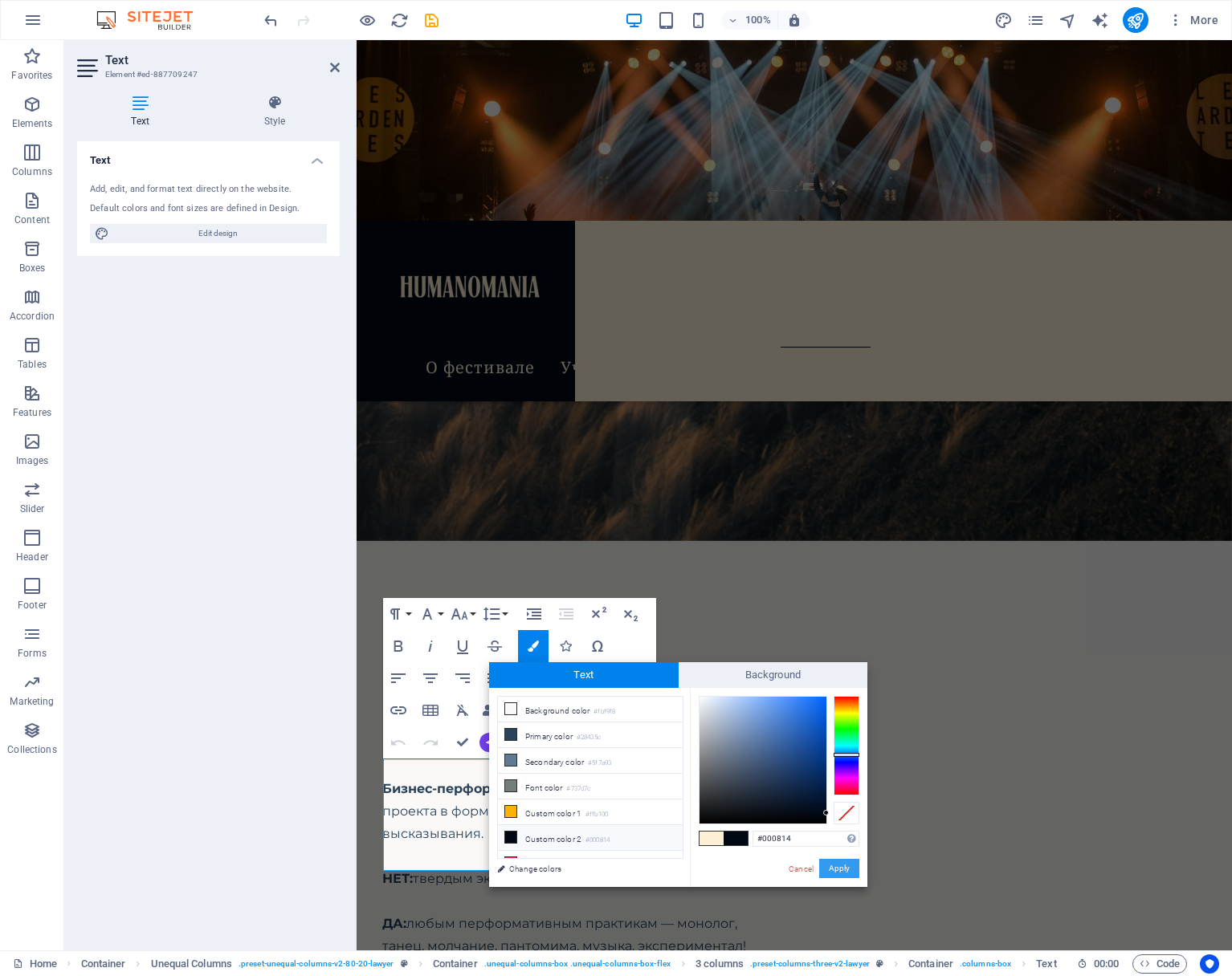
click at [846, 870] on button "Apply" at bounding box center [839, 869] width 41 height 20
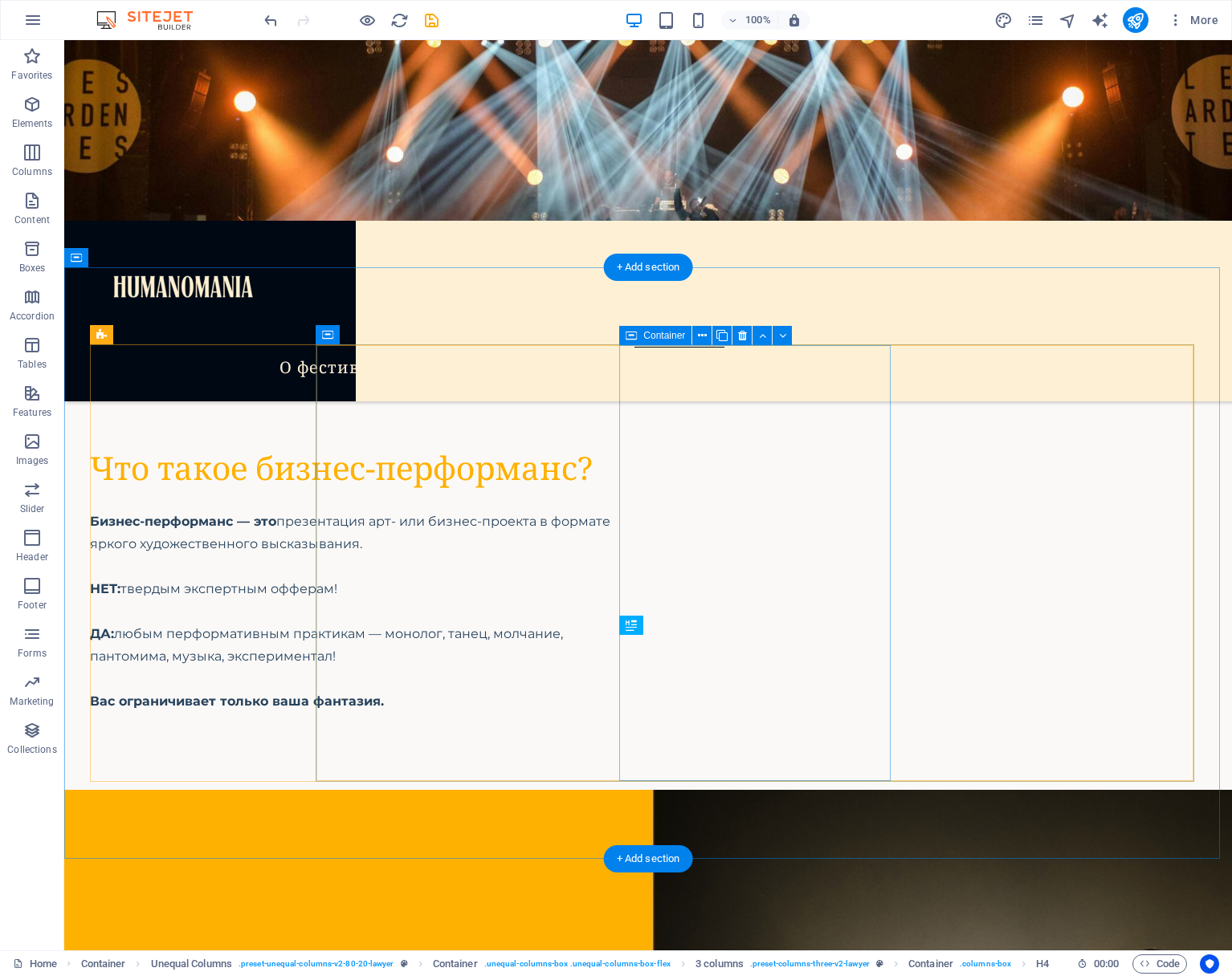
scroll to position [6600, 0]
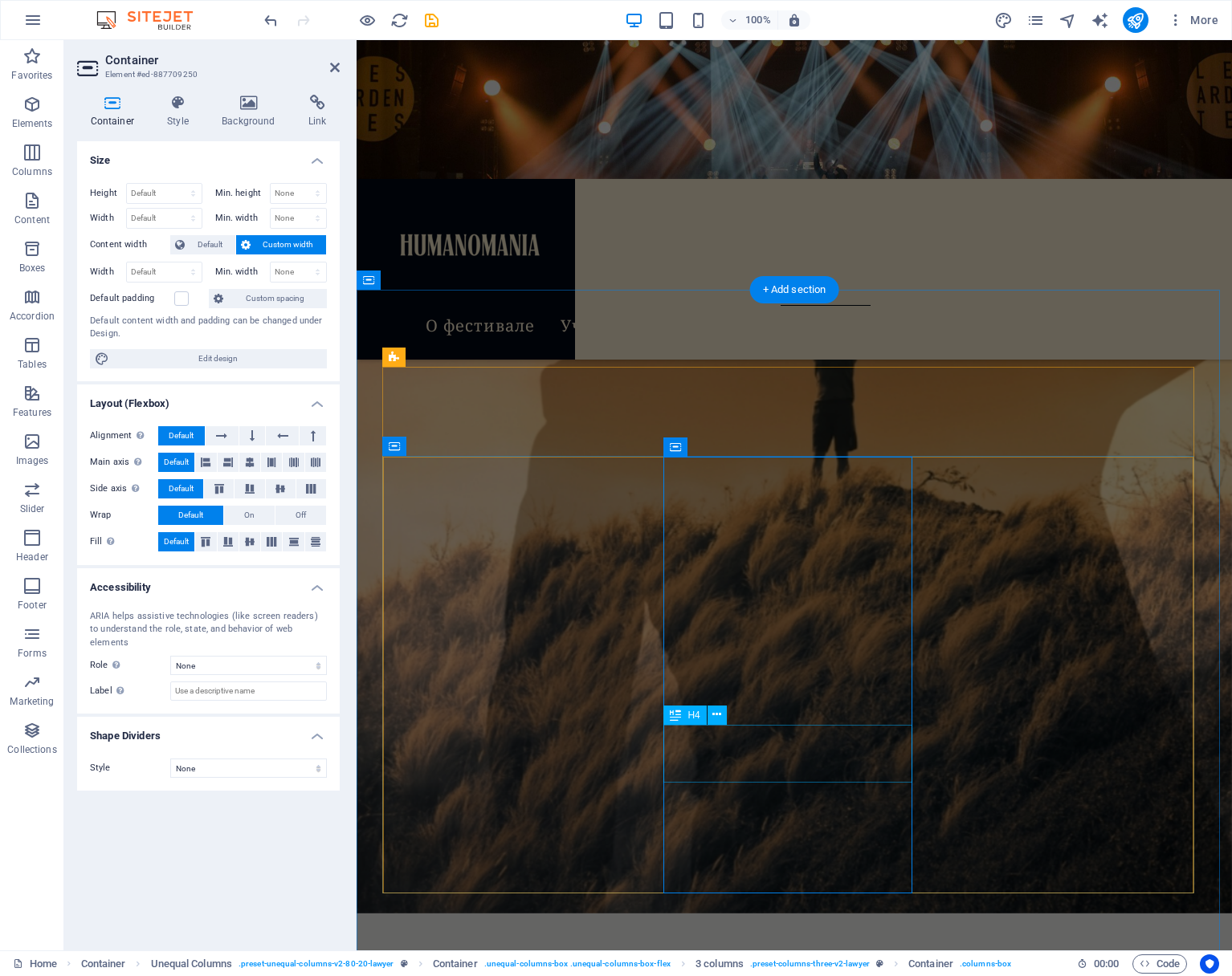
scroll to position [7584, 0]
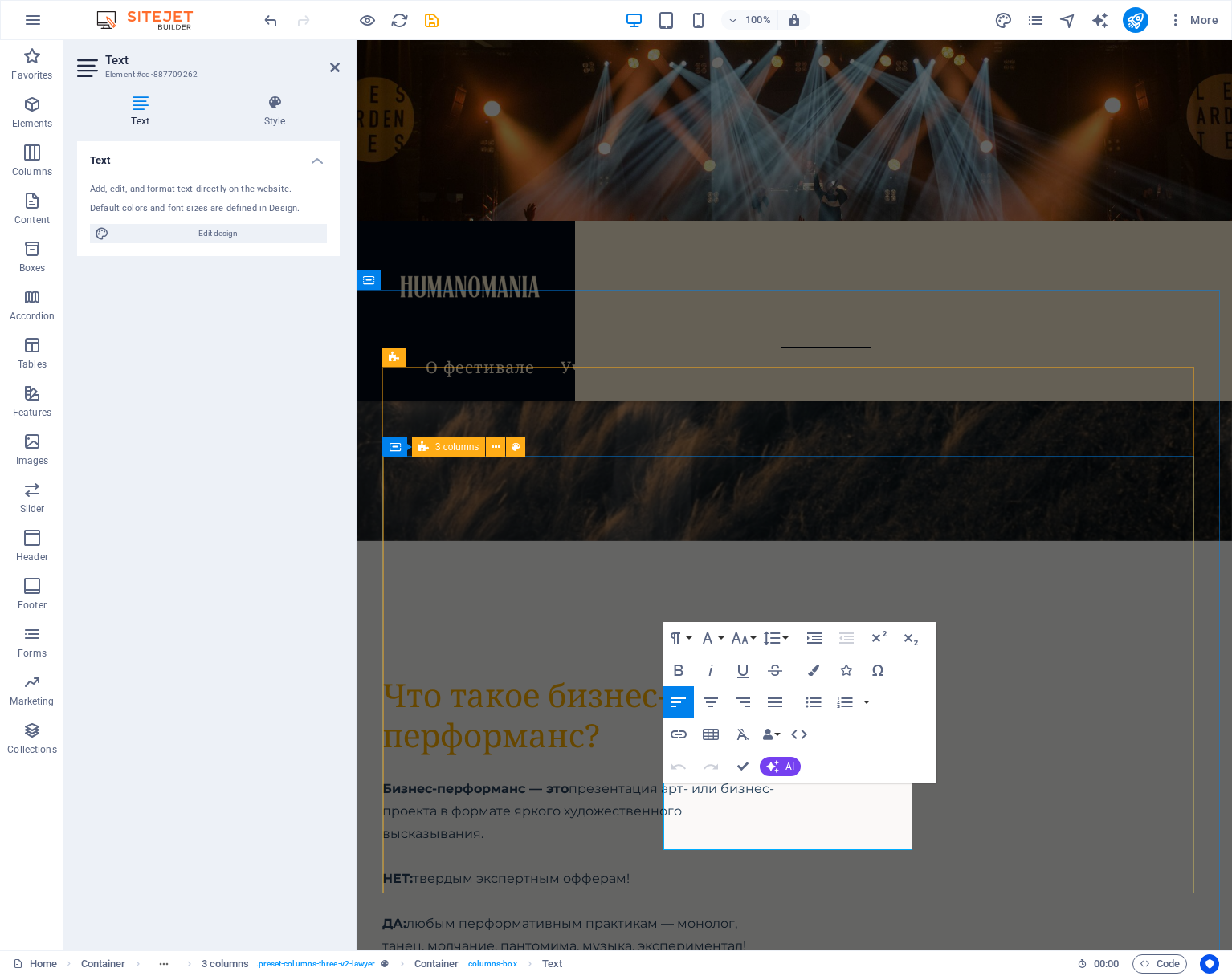
drag, startPoint x: 790, startPoint y: 838, endPoint x: 647, endPoint y: 766, distance: 160.1
click at [814, 668] on icon "button" at bounding box center [813, 670] width 11 height 11
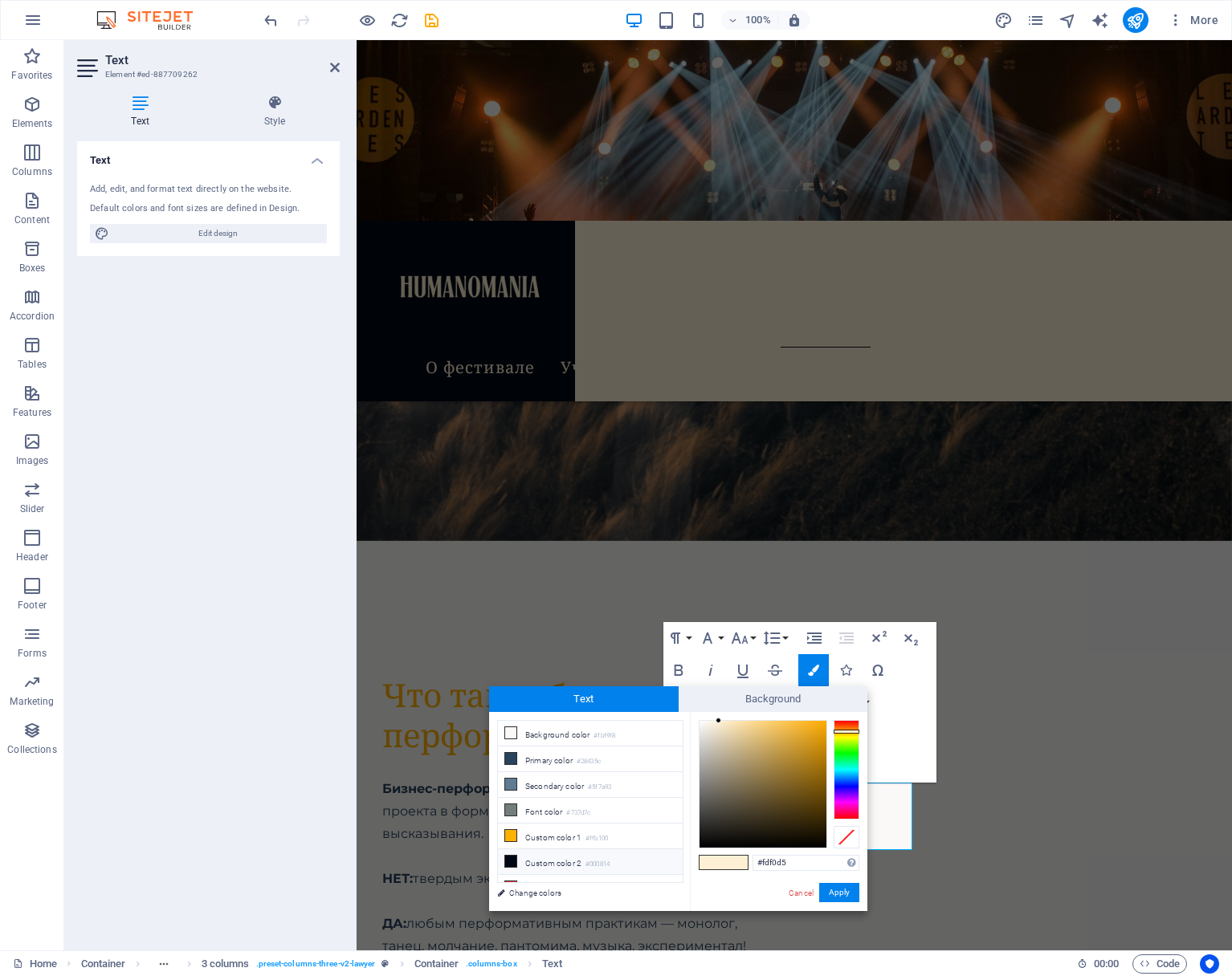
click at [511, 858] on icon at bounding box center [510, 861] width 11 height 11
type input "#000814"
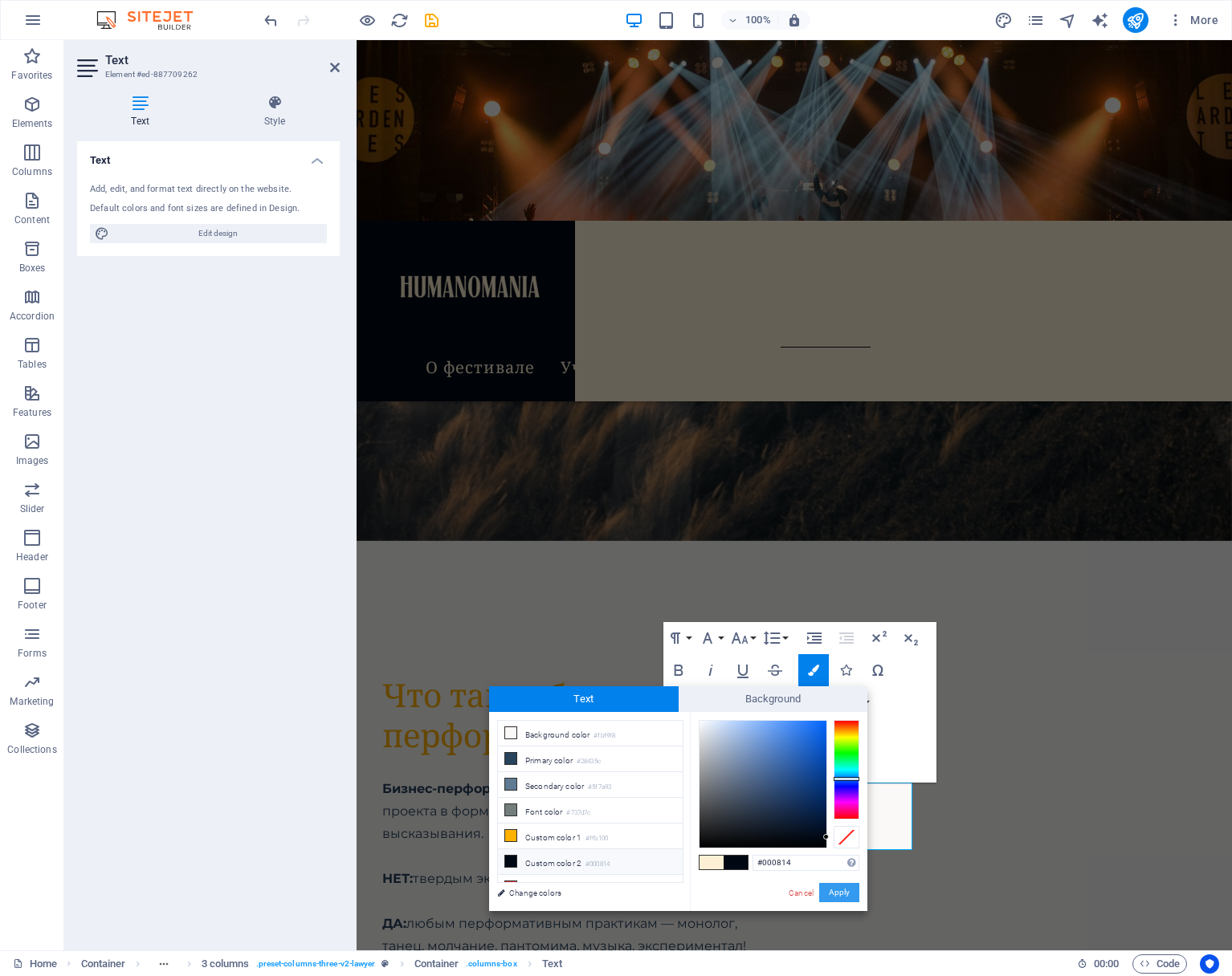
click at [847, 895] on button "Apply" at bounding box center [839, 893] width 41 height 20
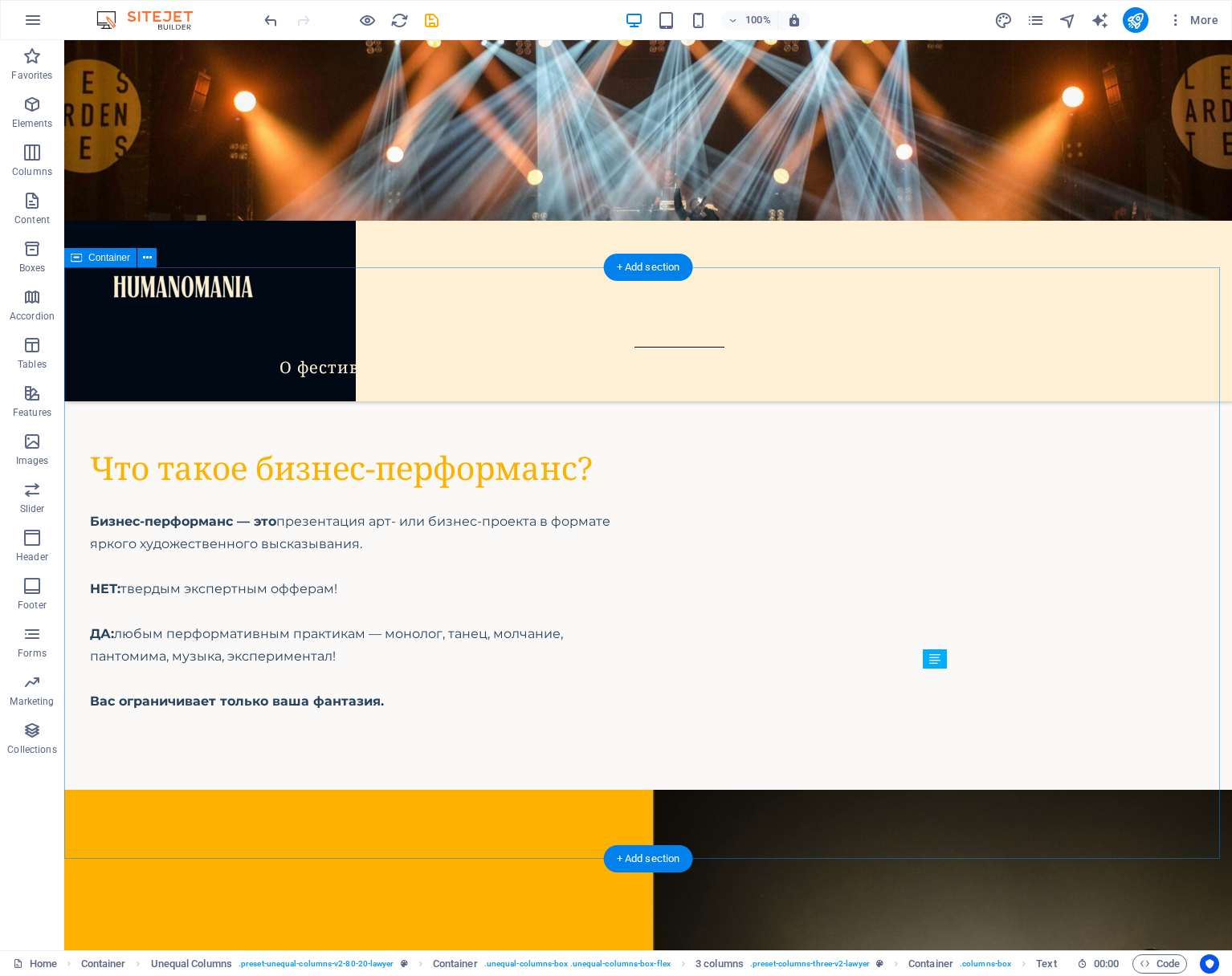
scroll to position [6600, 0]
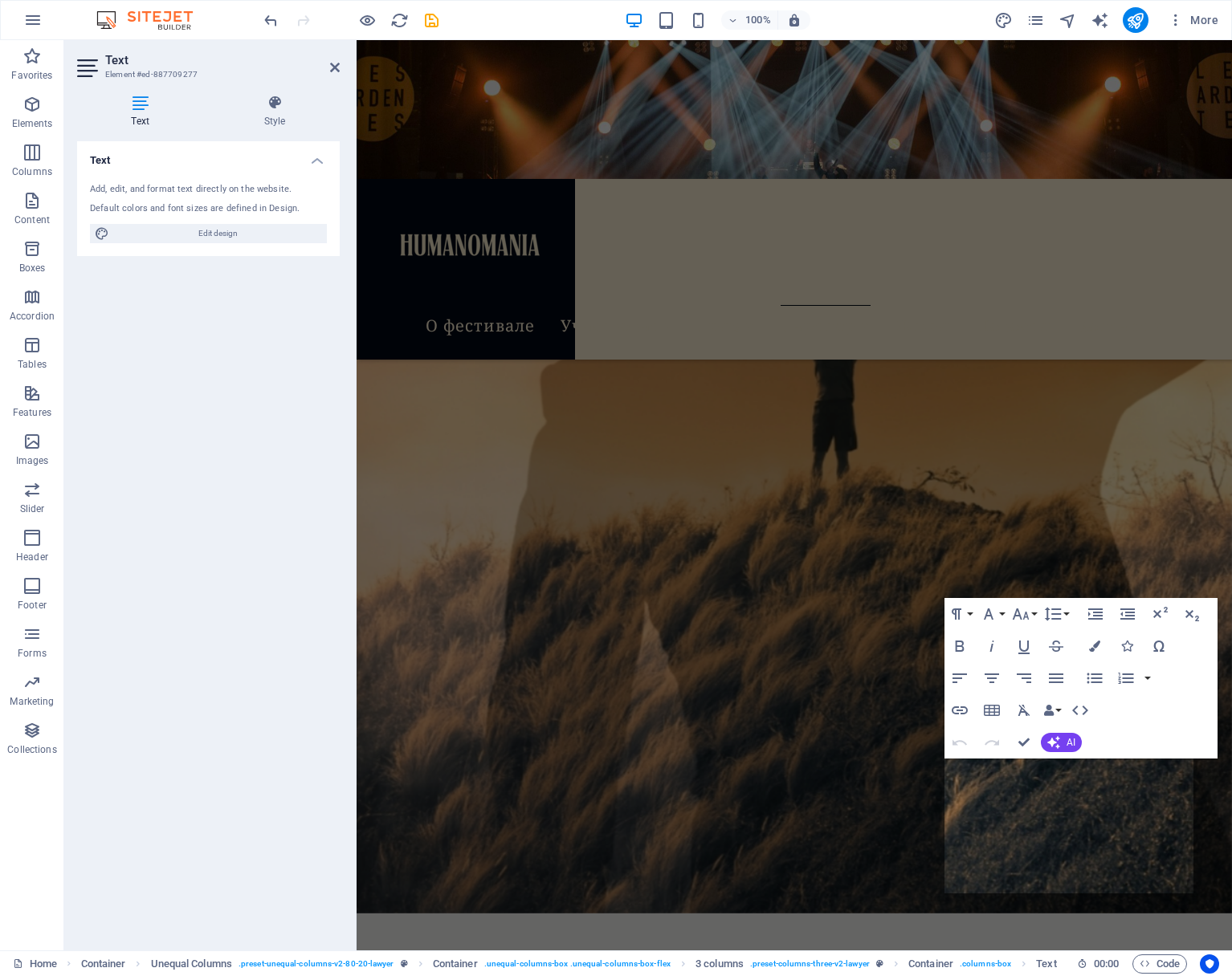
scroll to position [7584, 0]
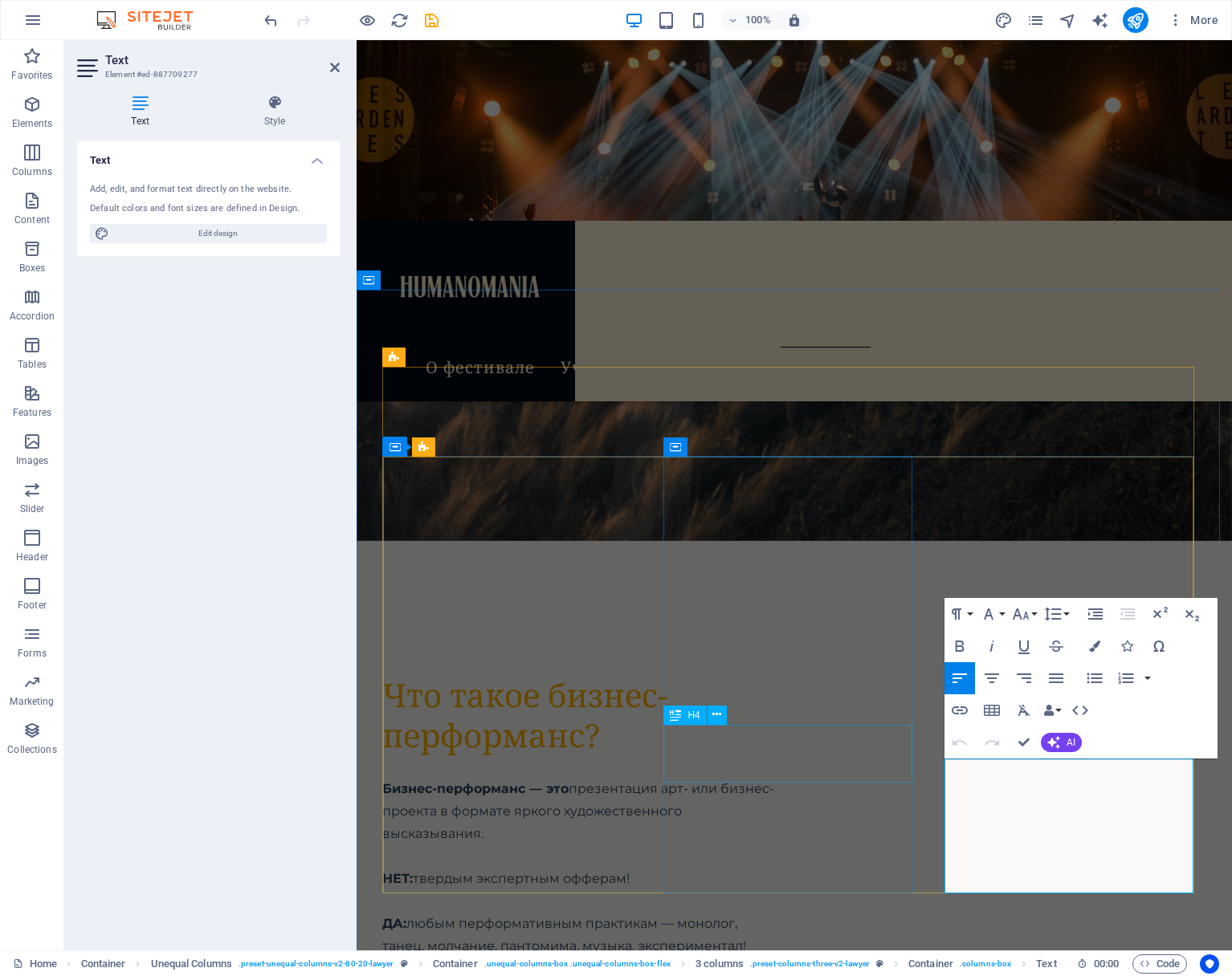
drag, startPoint x: 1137, startPoint y: 886, endPoint x: 909, endPoint y: 766, distance: 257.7
click at [1095, 639] on button "Colors" at bounding box center [1095, 646] width 31 height 33
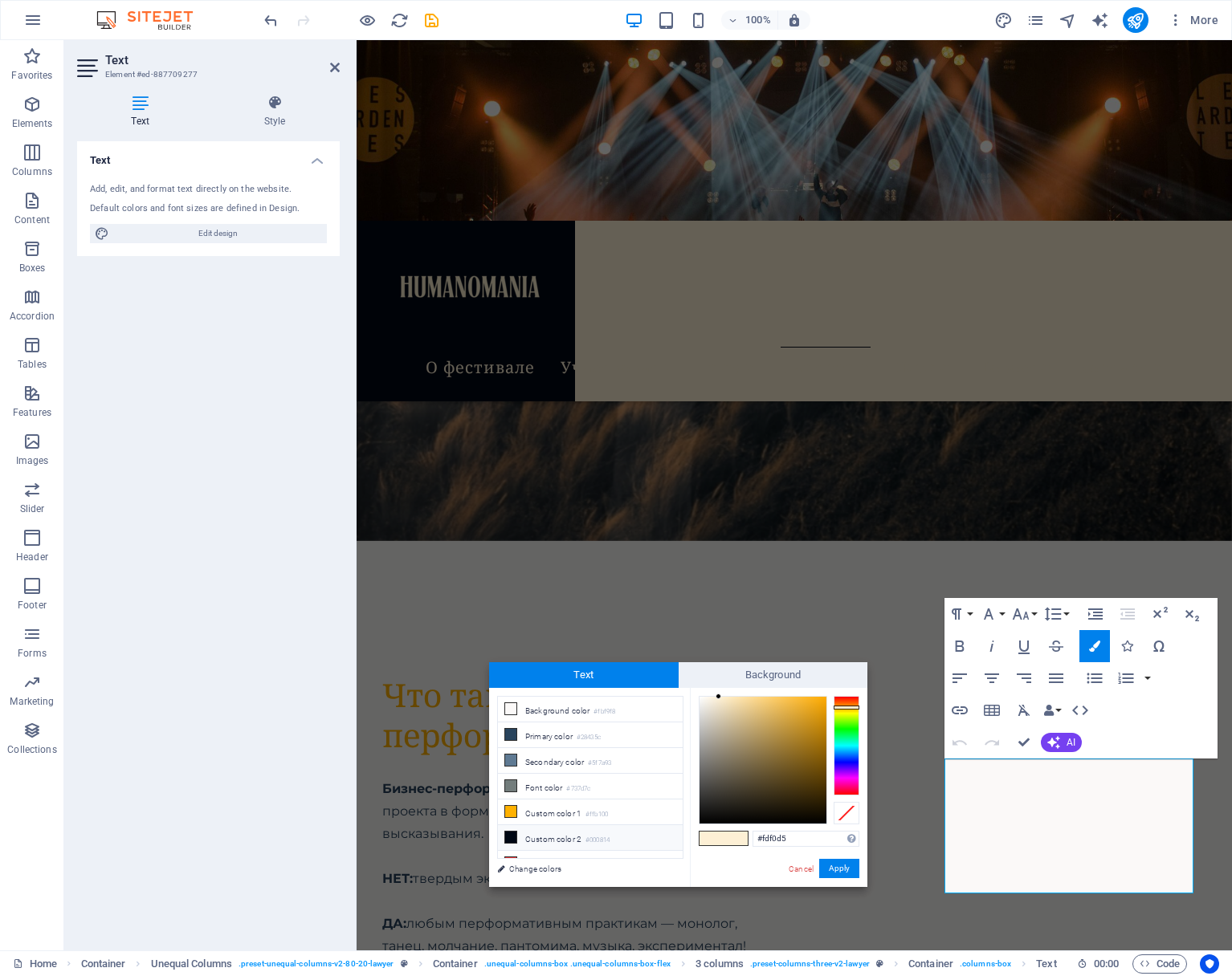
click at [507, 832] on icon at bounding box center [510, 837] width 11 height 11
type input "#000814"
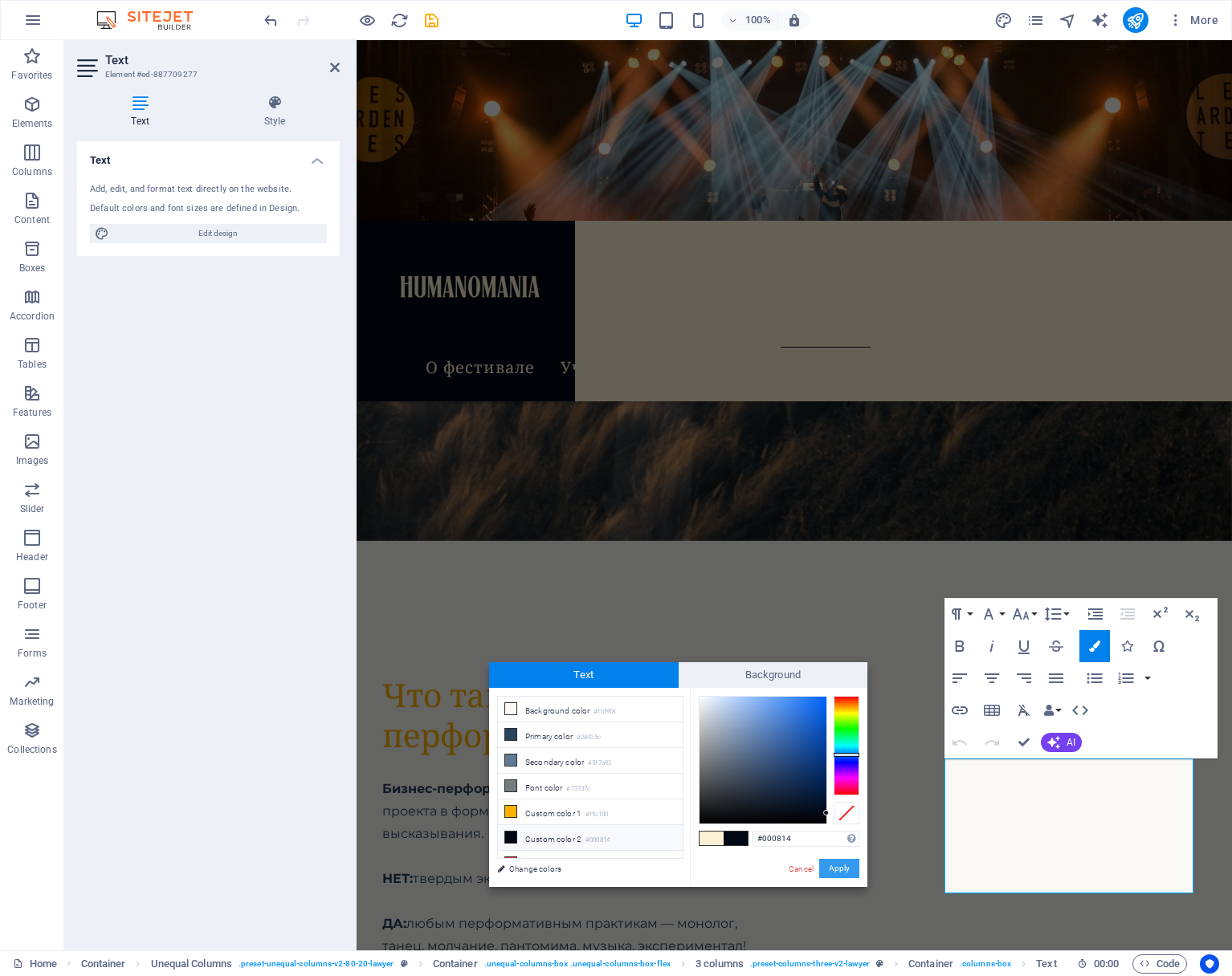
click at [846, 867] on button "Apply" at bounding box center [839, 869] width 41 height 20
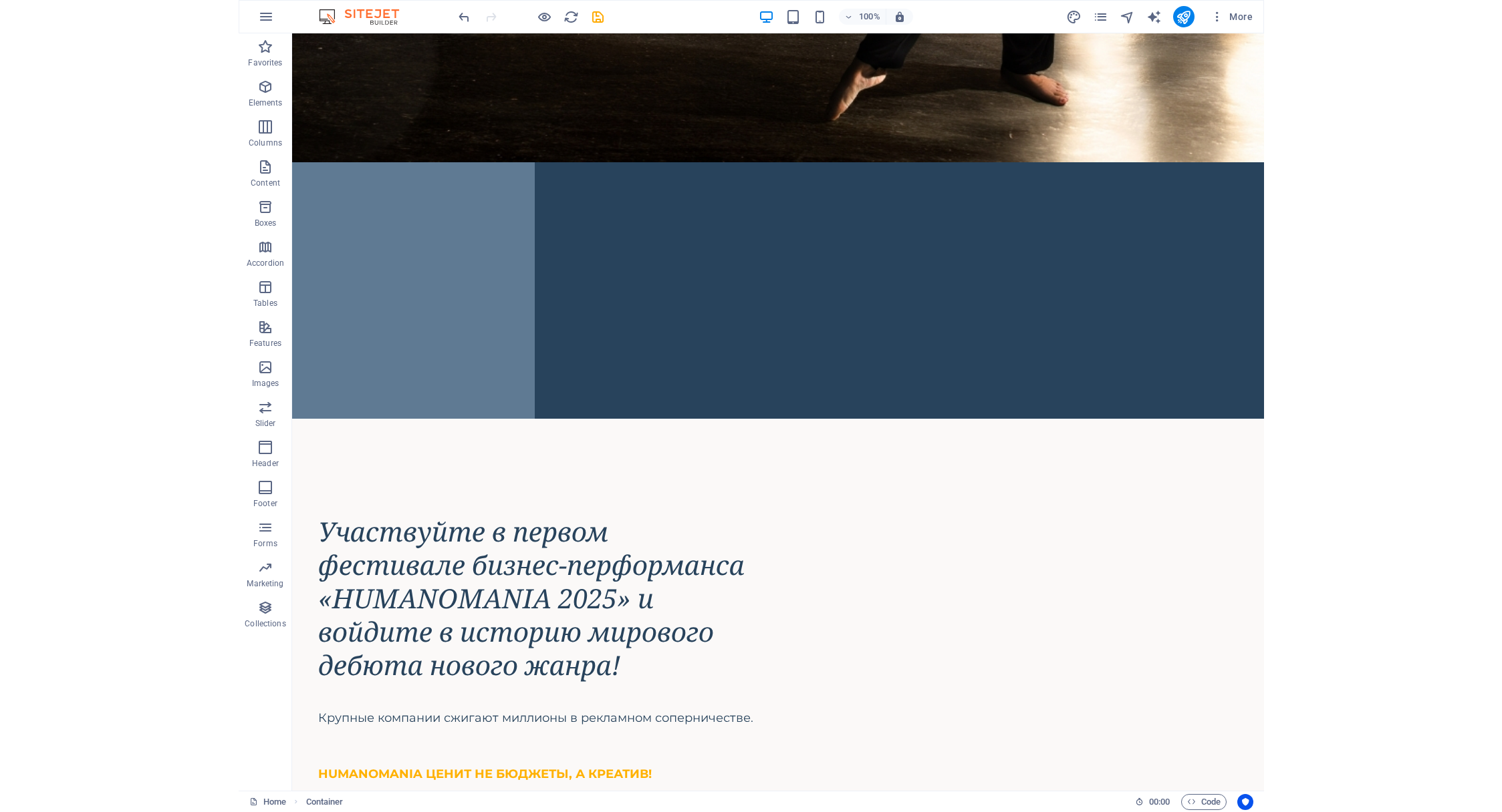
scroll to position [0, 0]
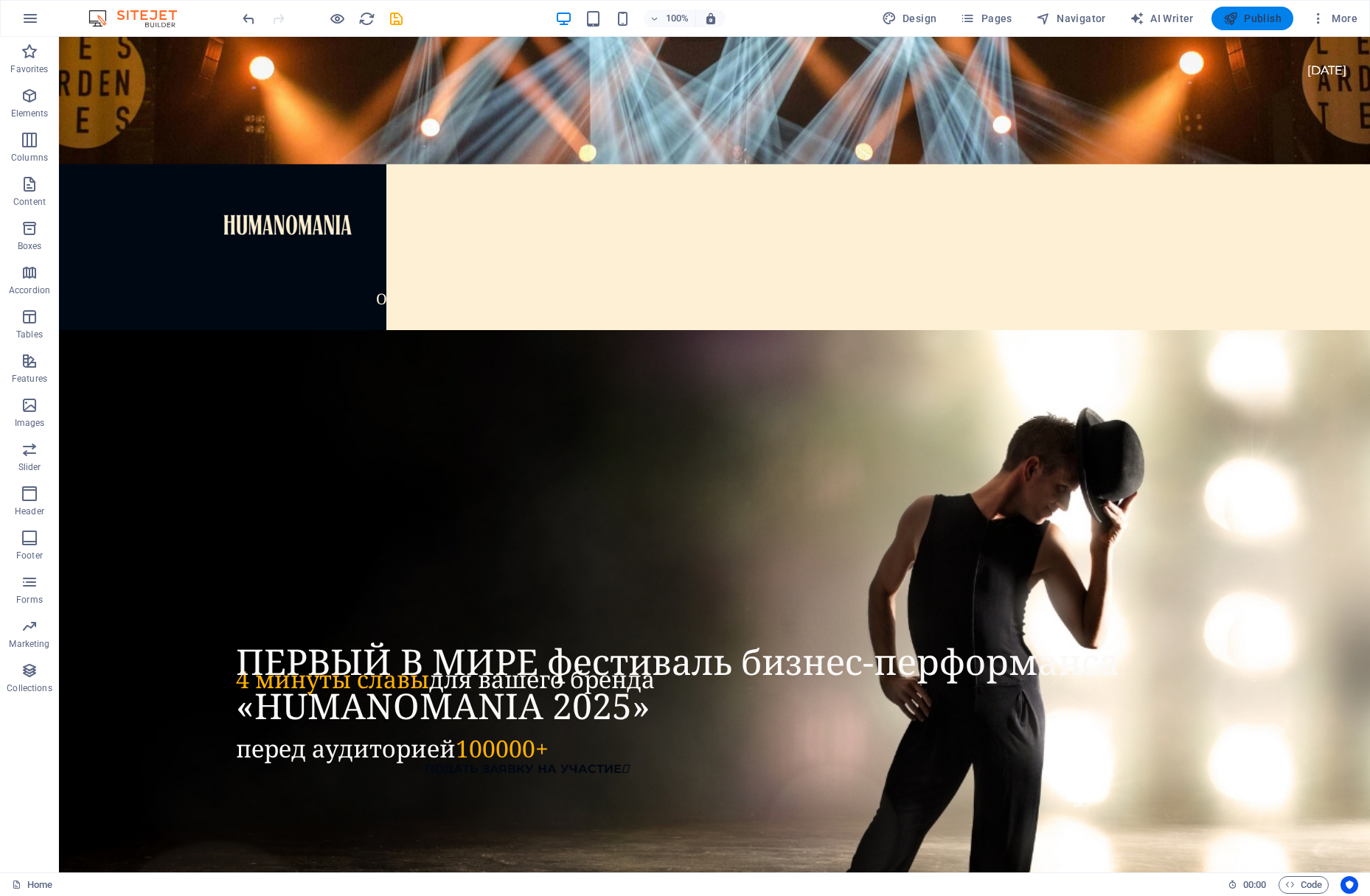
click at [1264, 14] on span "Publish" at bounding box center [1253, 18] width 58 height 15
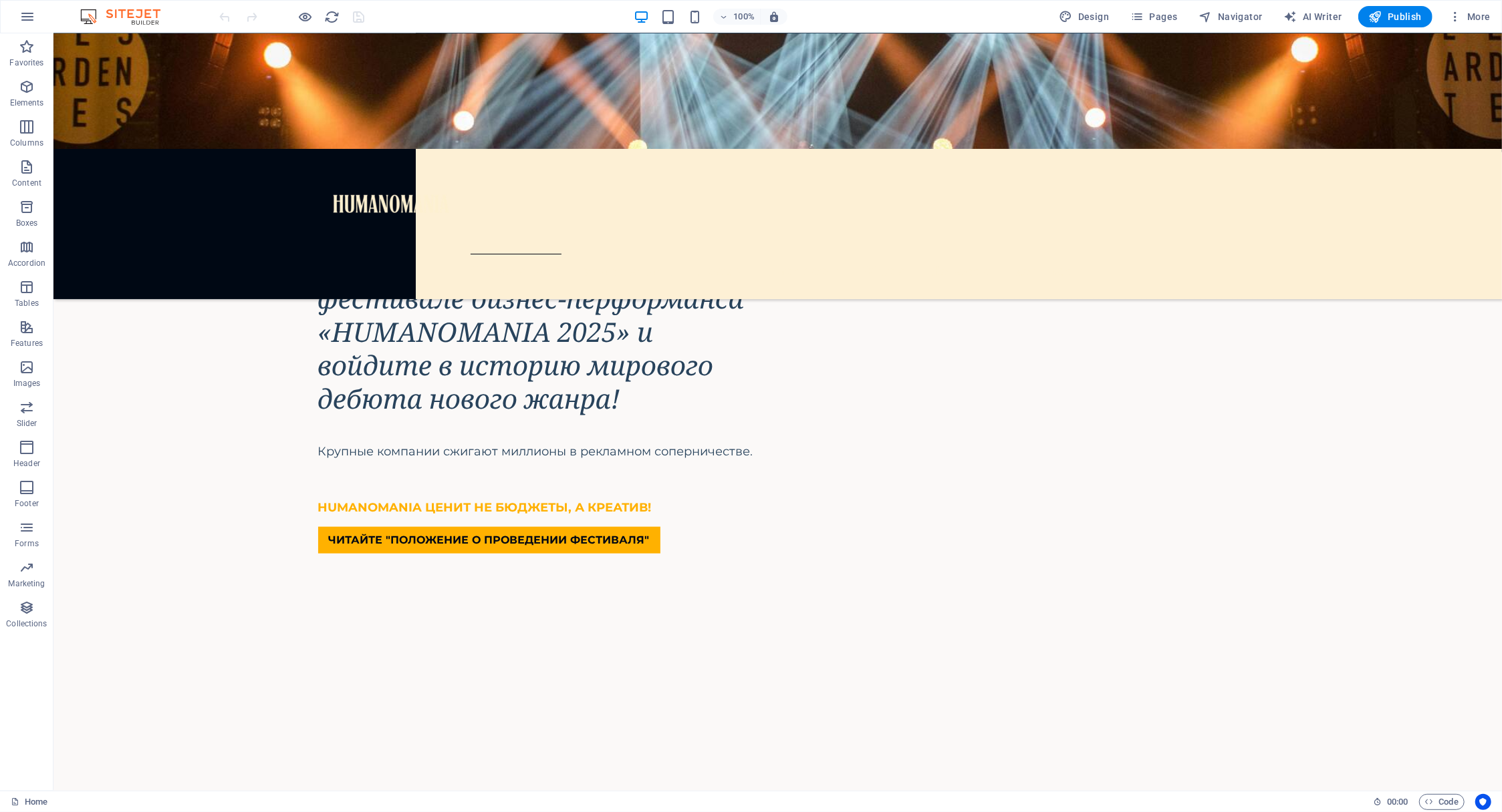
scroll to position [998, 0]
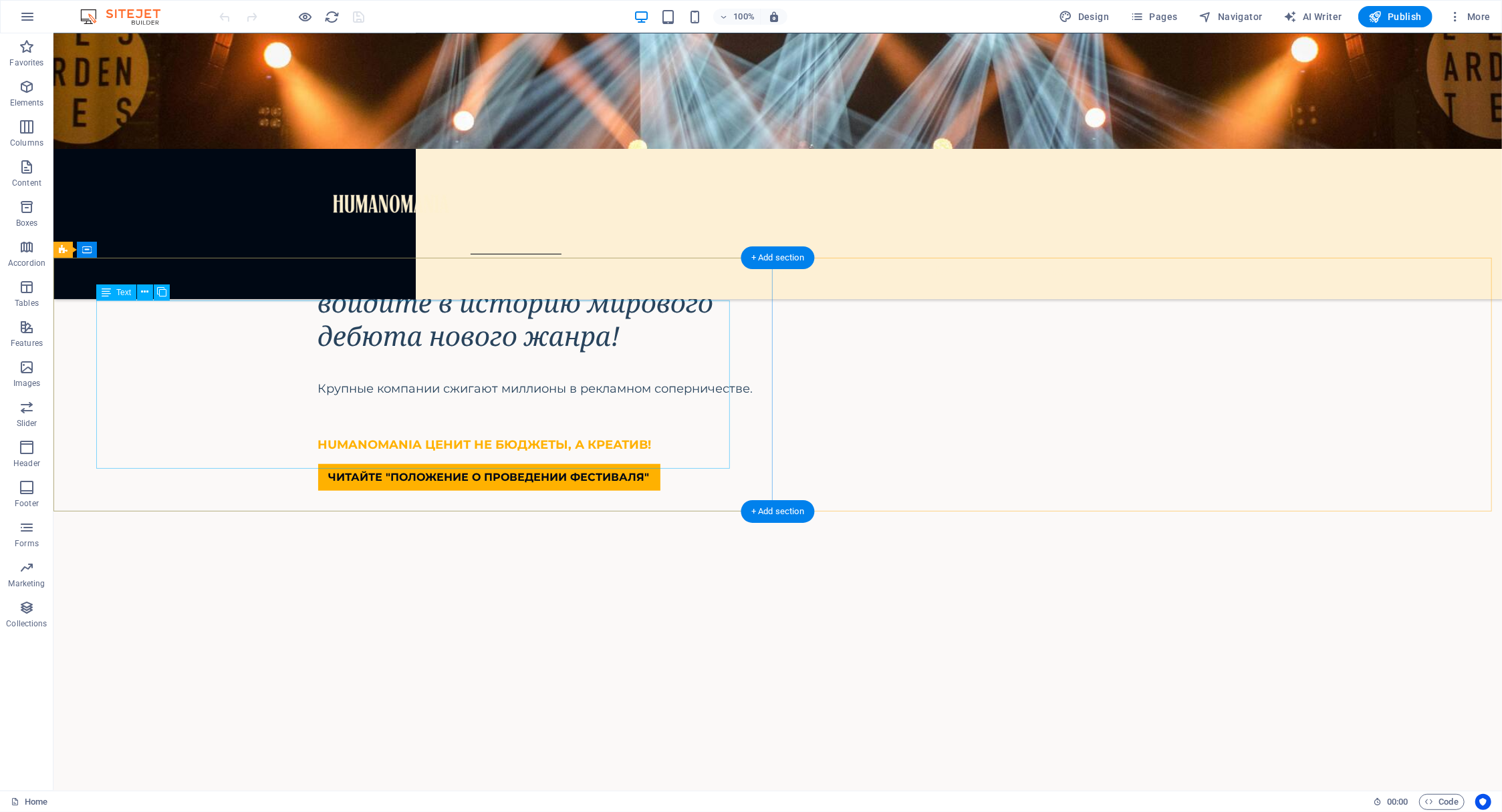
drag, startPoint x: 541, startPoint y: 313, endPoint x: 298, endPoint y: 314, distance: 243.0
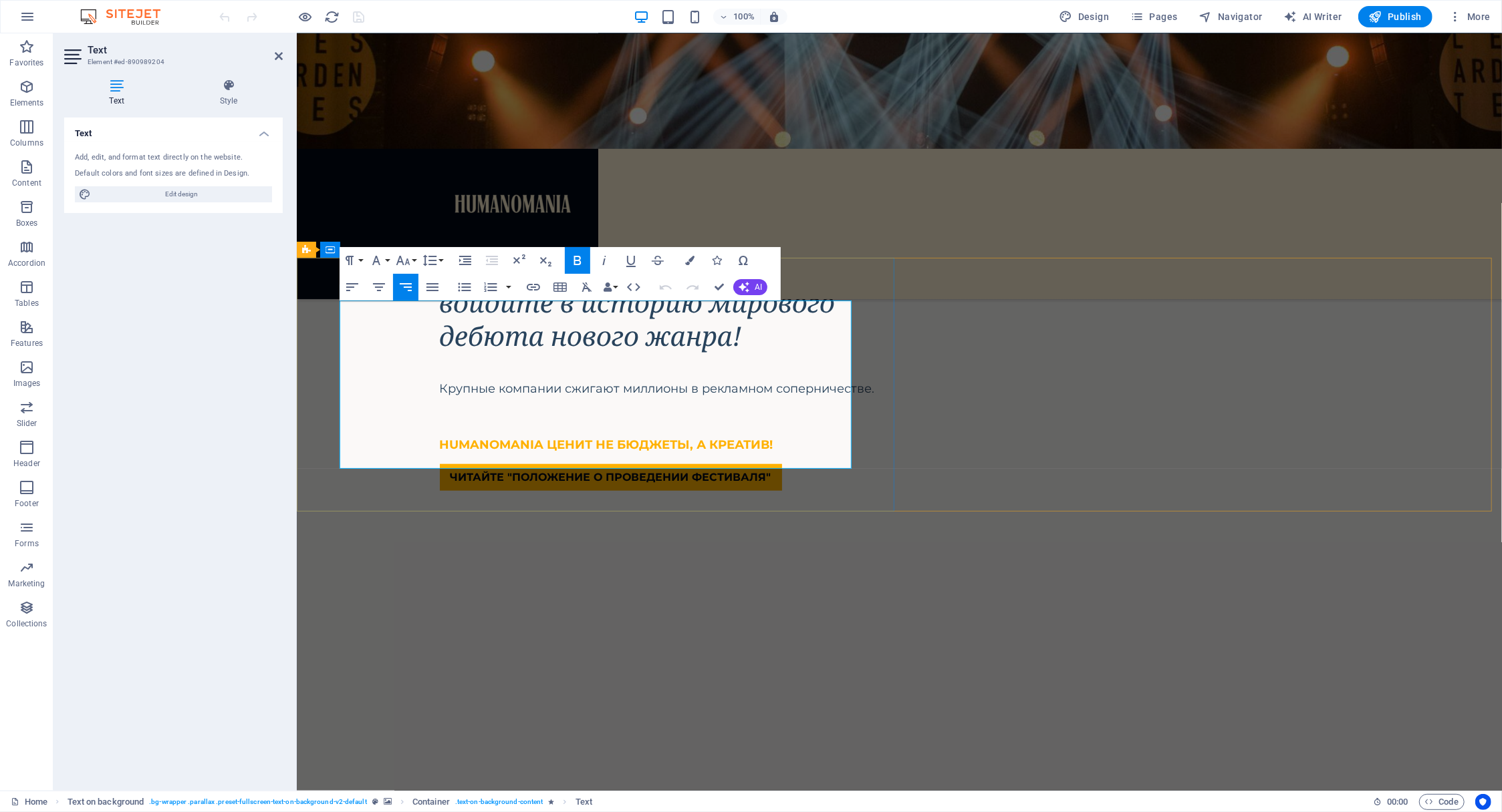
drag, startPoint x: 848, startPoint y: 344, endPoint x: 371, endPoint y: 319, distance: 477.7
click at [691, 255] on button "Colors" at bounding box center [689, 261] width 25 height 27
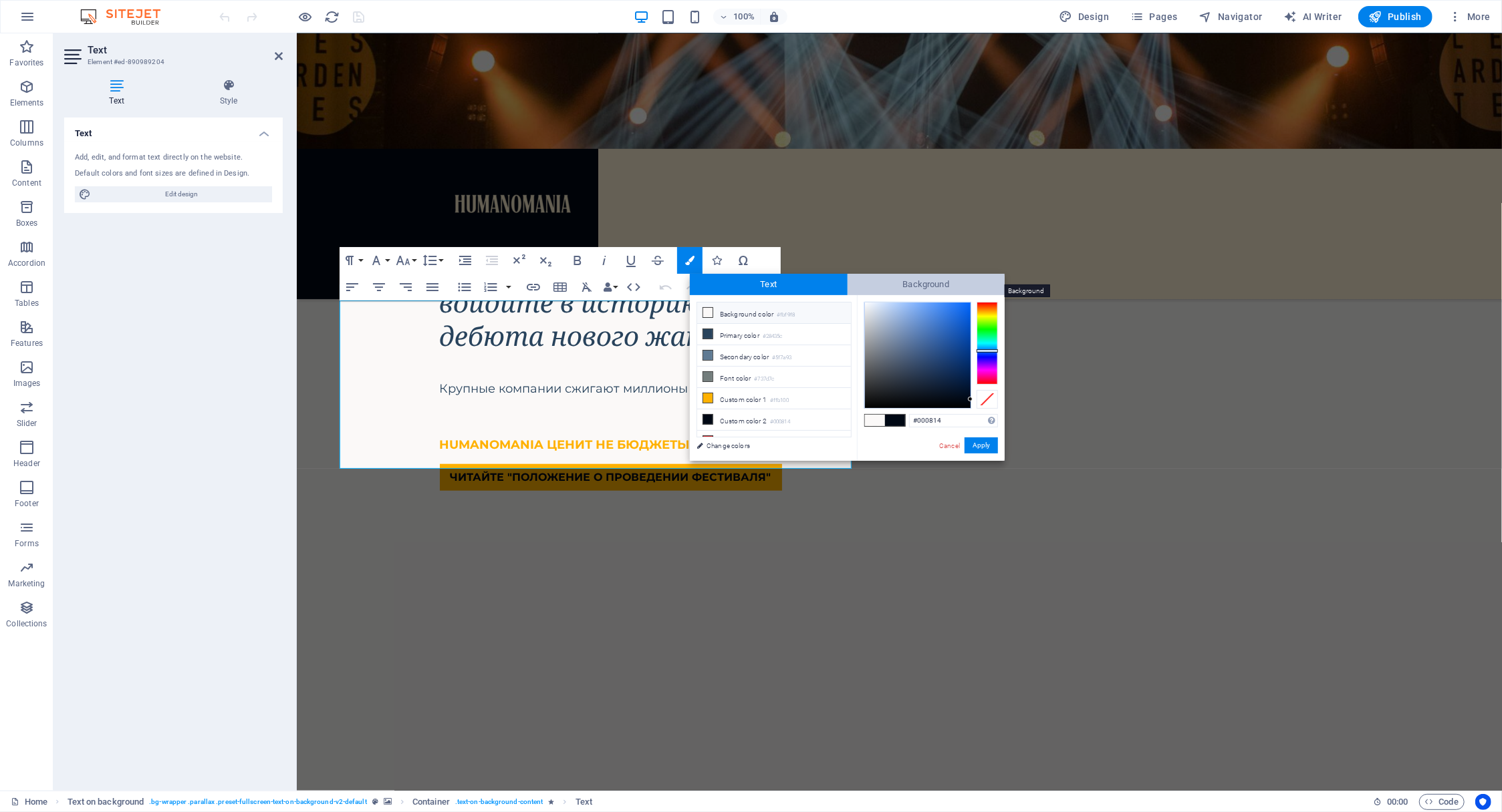
click at [949, 284] on span "Background" at bounding box center [927, 284] width 158 height 21
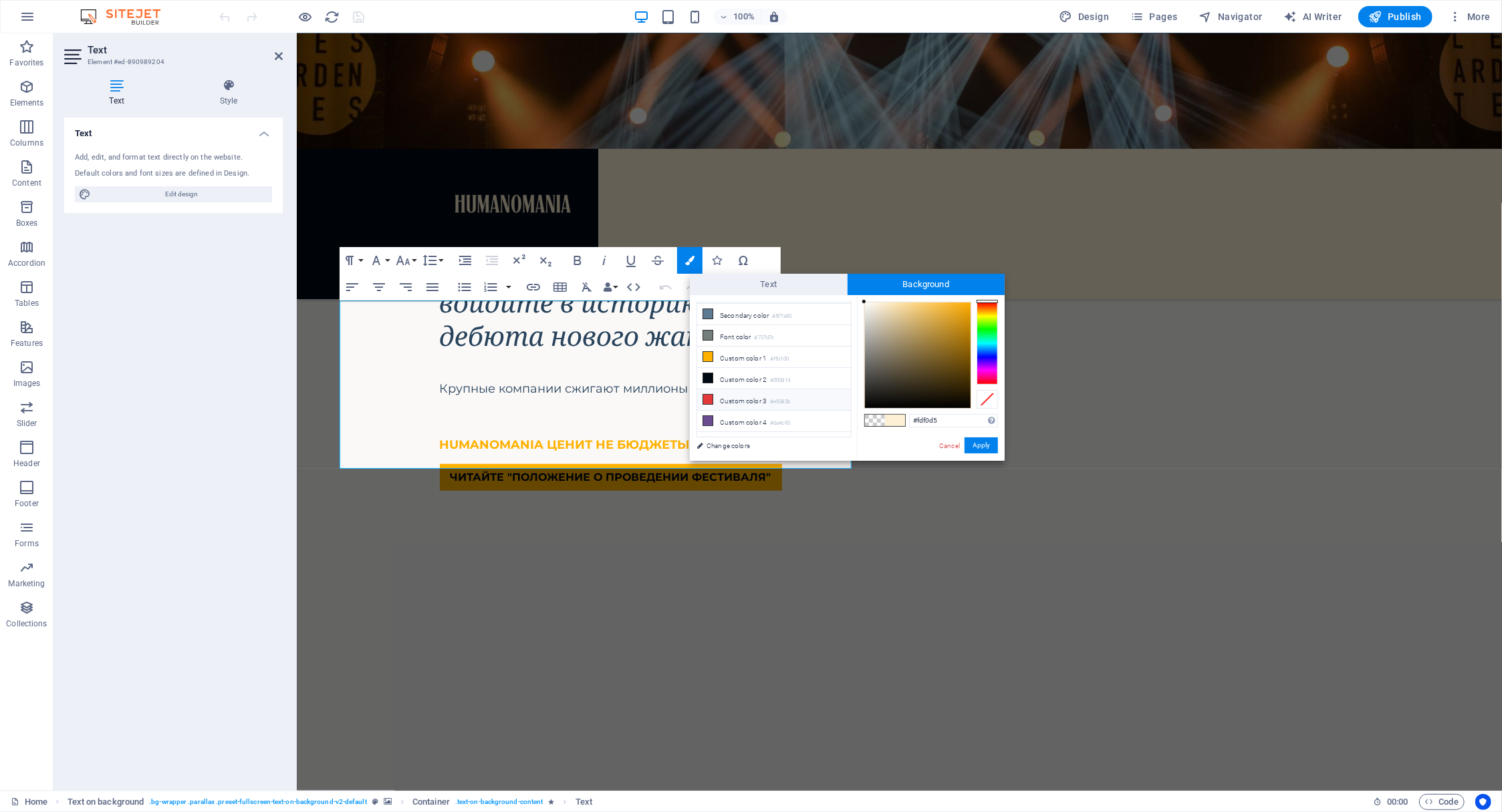
scroll to position [49, 0]
click at [742, 448] on link "Change colors" at bounding box center [767, 445] width 155 height 16
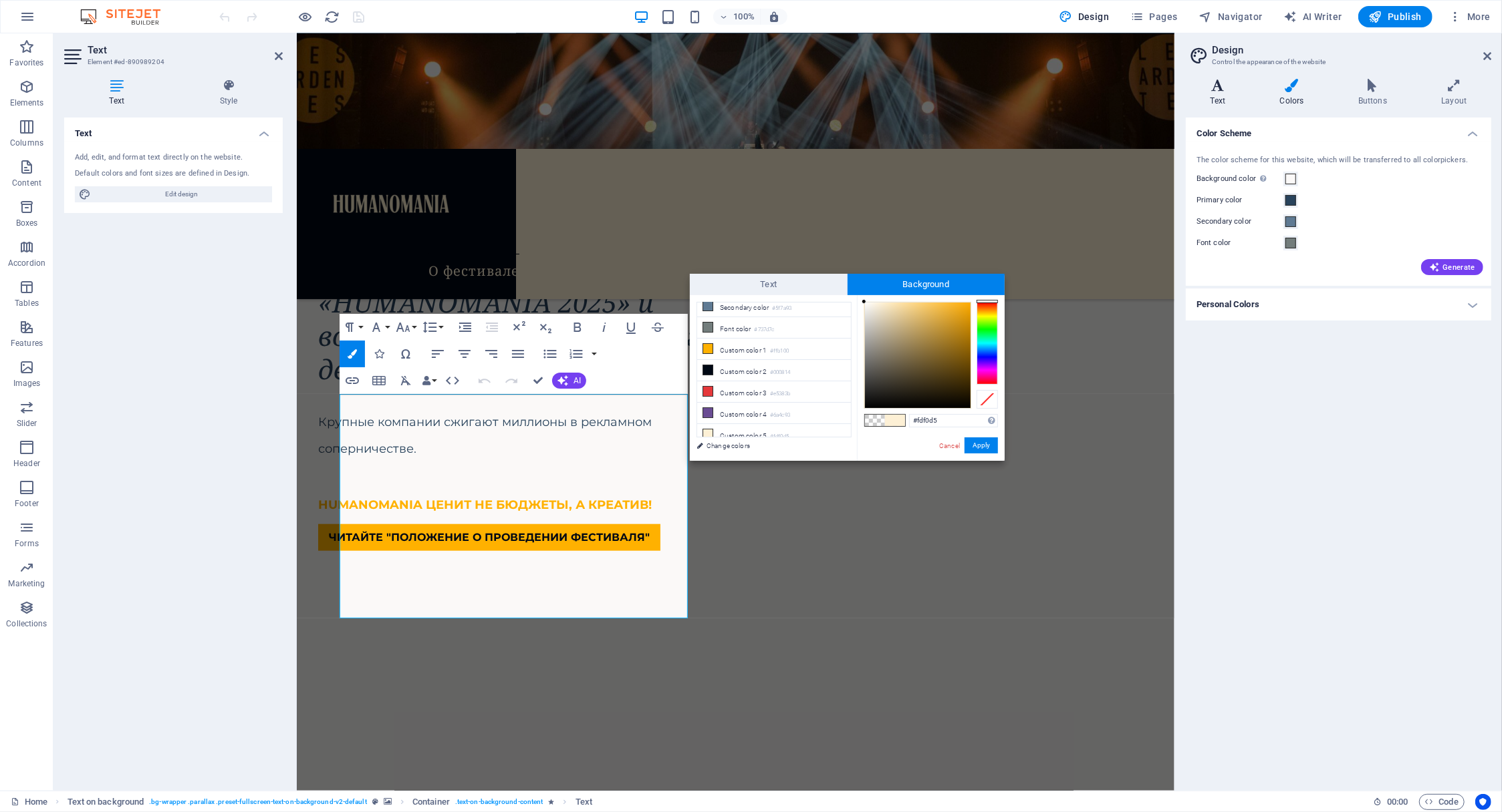
click at [1222, 89] on icon at bounding box center [1218, 85] width 64 height 13
type input "rgba(253, 240, 213, 0)"
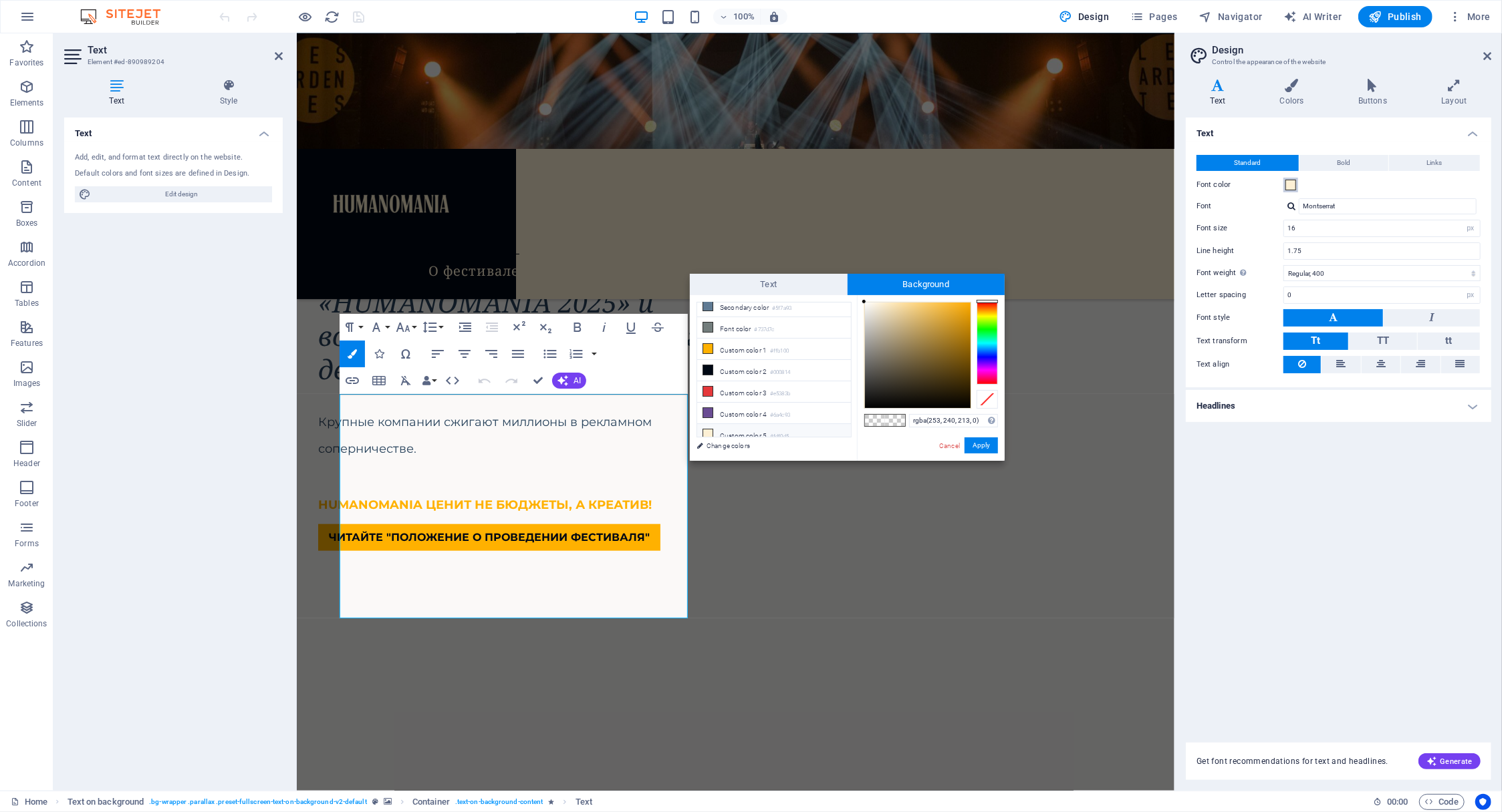
click at [1290, 187] on span at bounding box center [1290, 185] width 11 height 11
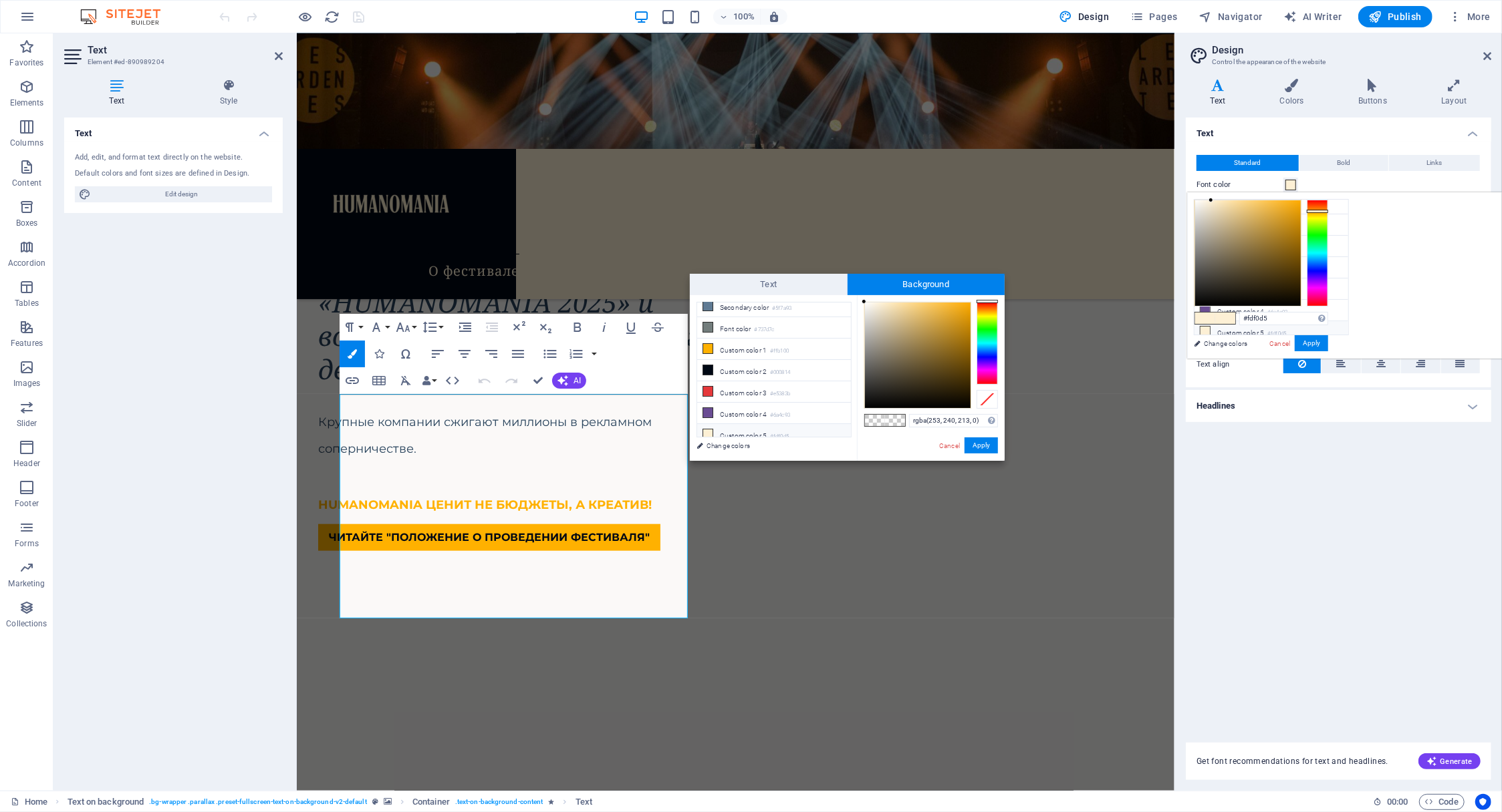
click at [1202, 327] on icon at bounding box center [1204, 331] width 9 height 9
click at [1293, 90] on icon at bounding box center [1292, 85] width 73 height 13
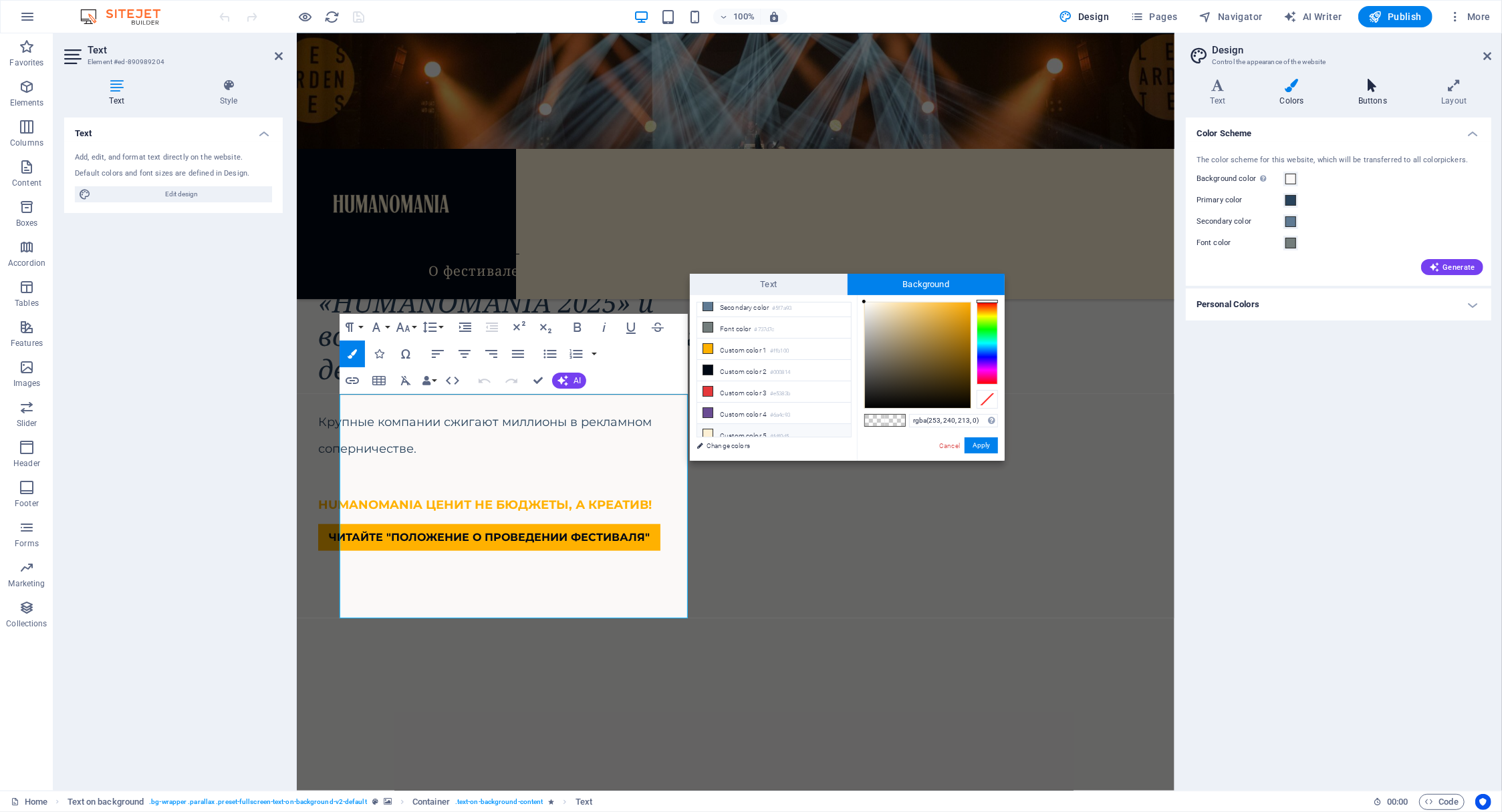
click at [1370, 89] on icon at bounding box center [1372, 85] width 77 height 13
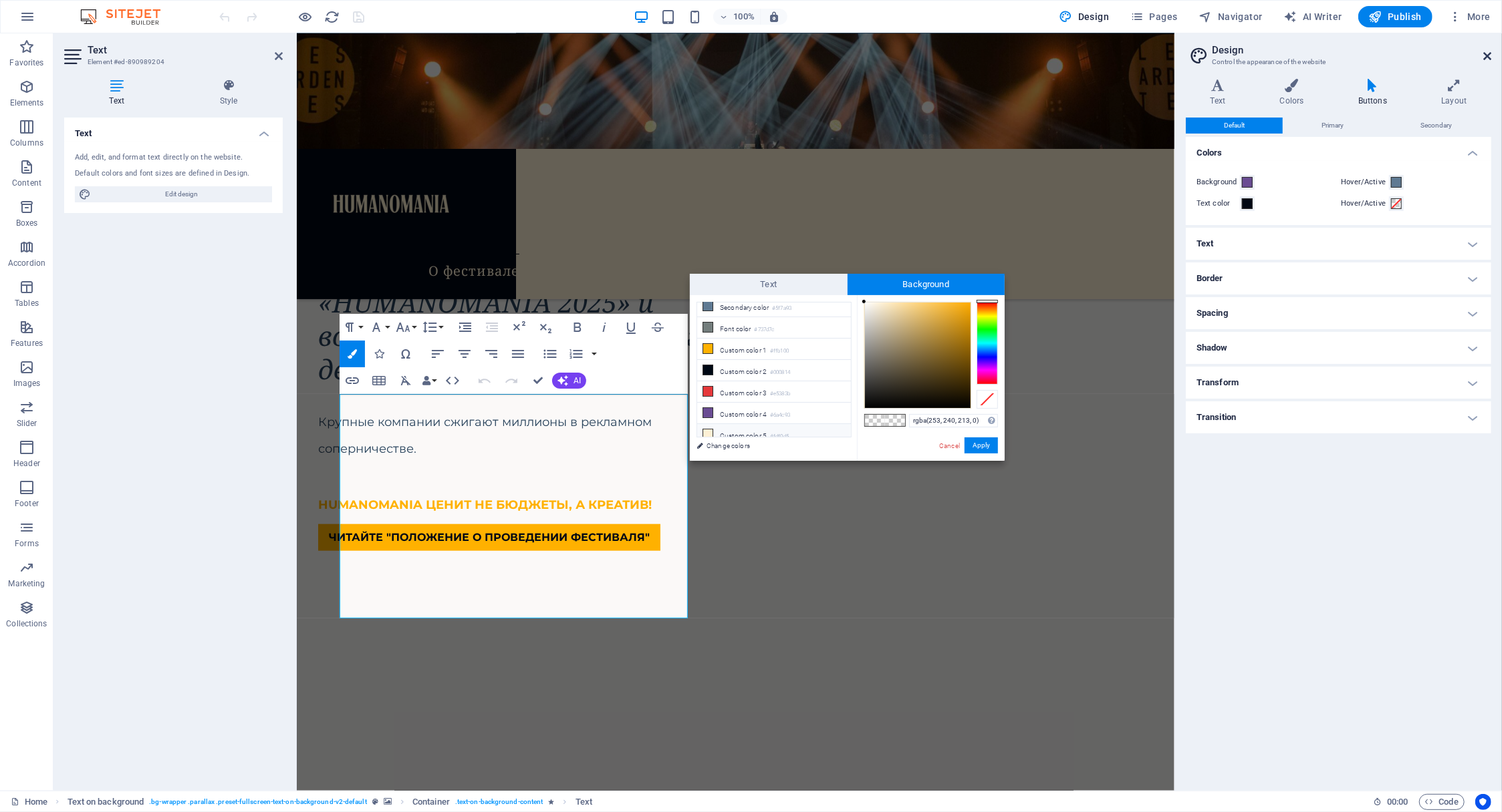
click at [1487, 51] on icon at bounding box center [1487, 56] width 8 height 11
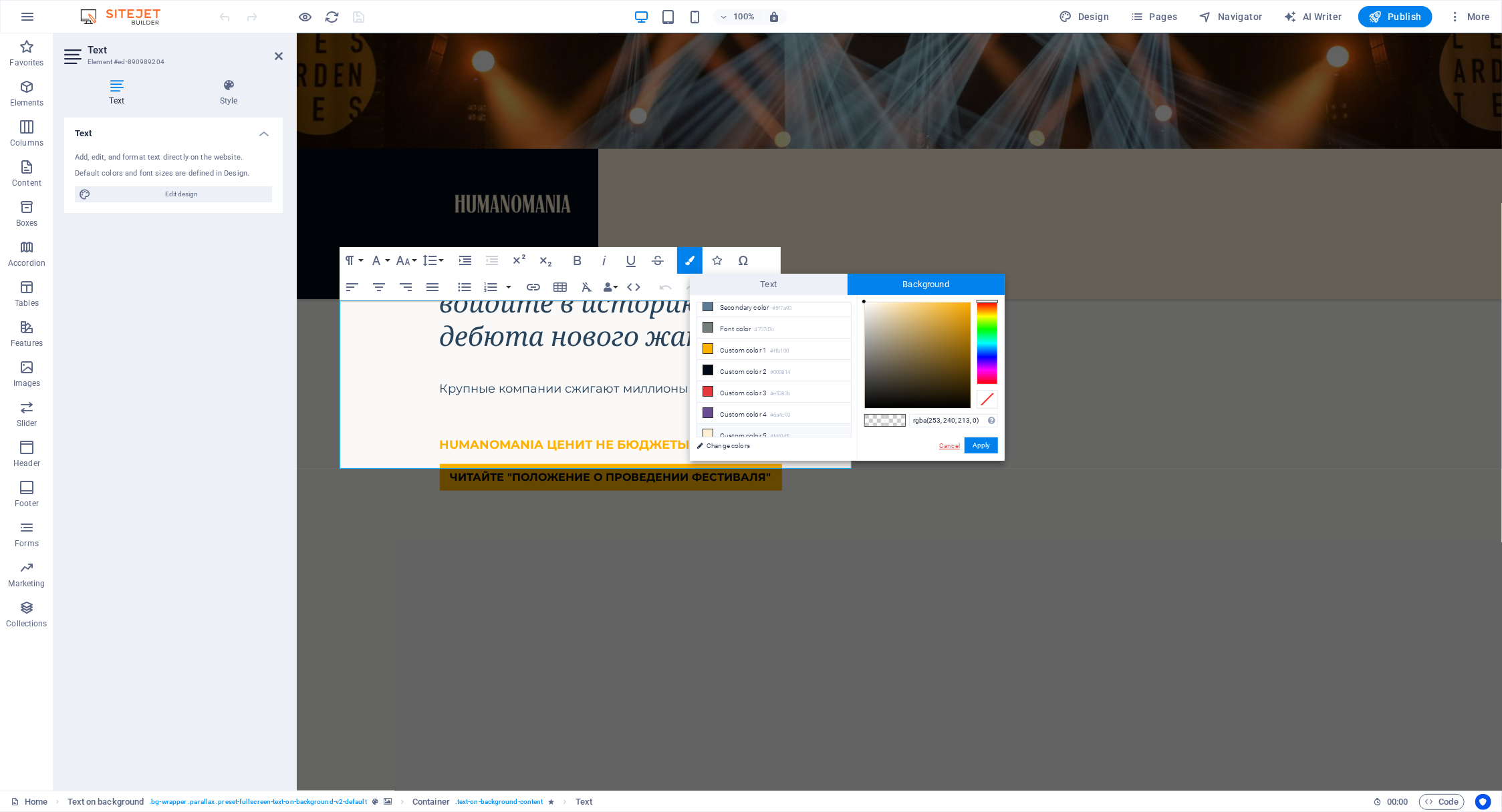
click at [948, 448] on link "Cancel" at bounding box center [950, 446] width 23 height 10
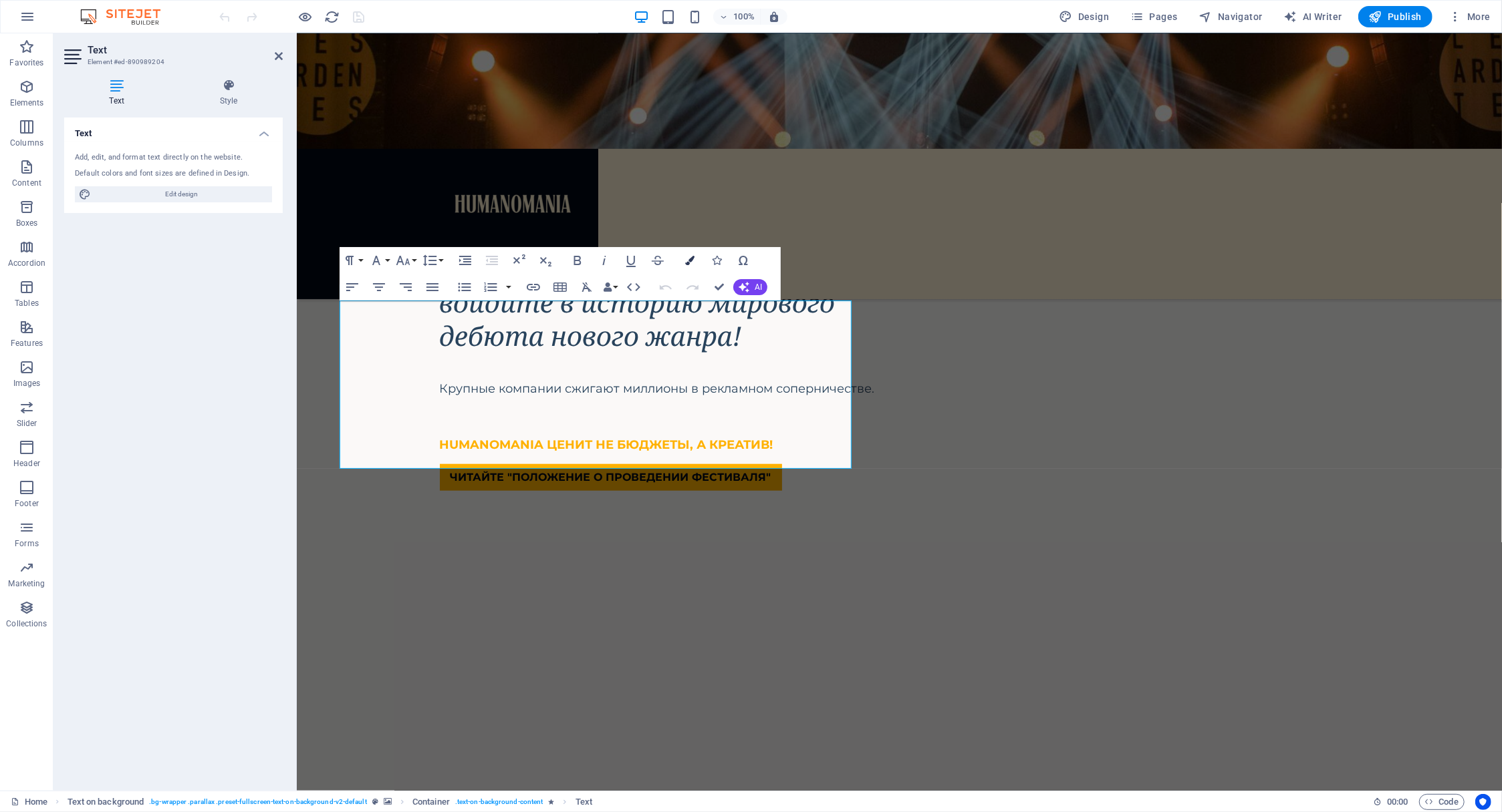
click at [686, 256] on icon "button" at bounding box center [689, 260] width 9 height 9
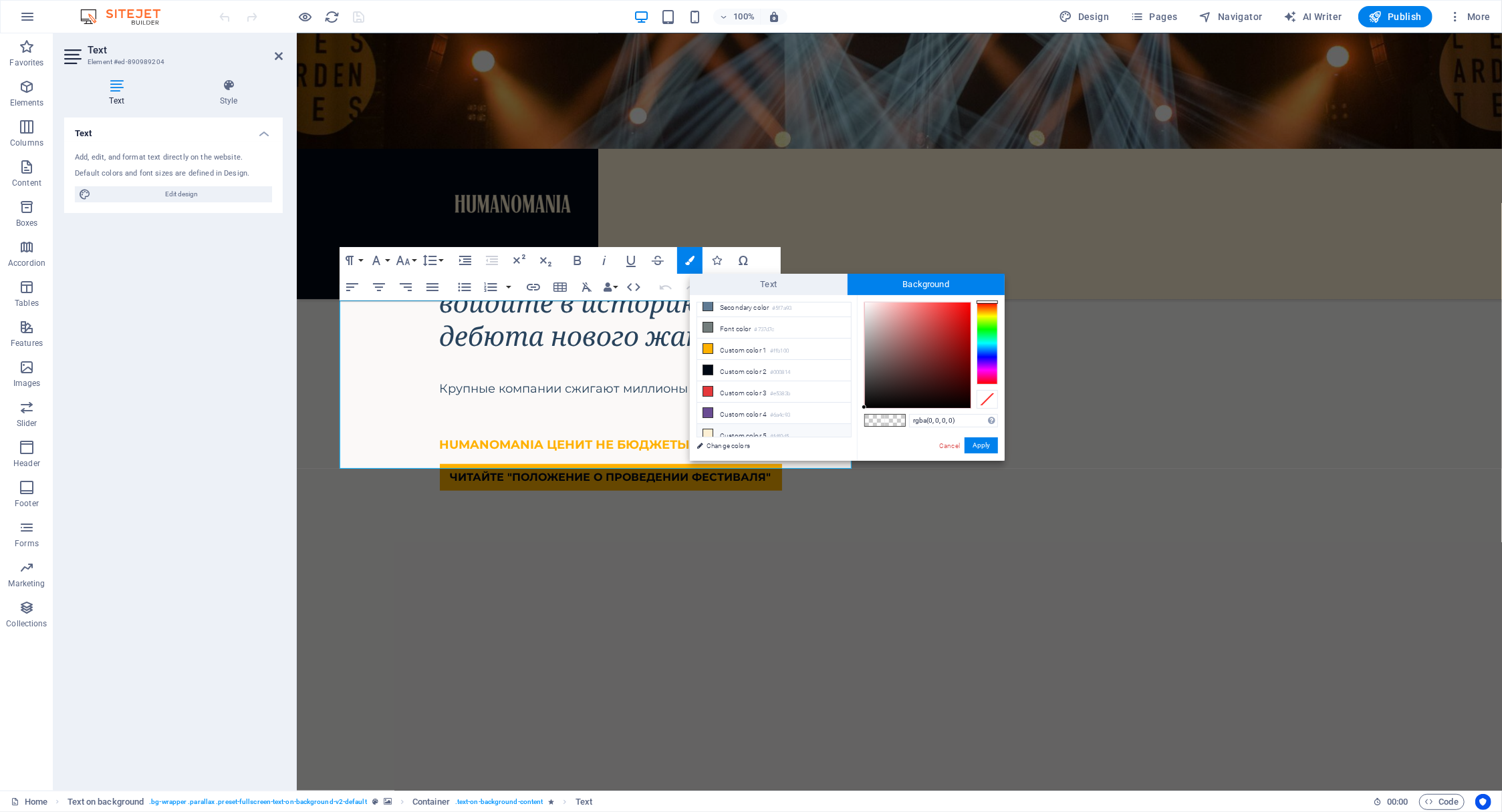
click at [887, 421] on span at bounding box center [894, 421] width 20 height 12
click at [895, 419] on span at bounding box center [894, 421] width 20 height 12
click at [991, 399] on div at bounding box center [987, 399] width 21 height 19
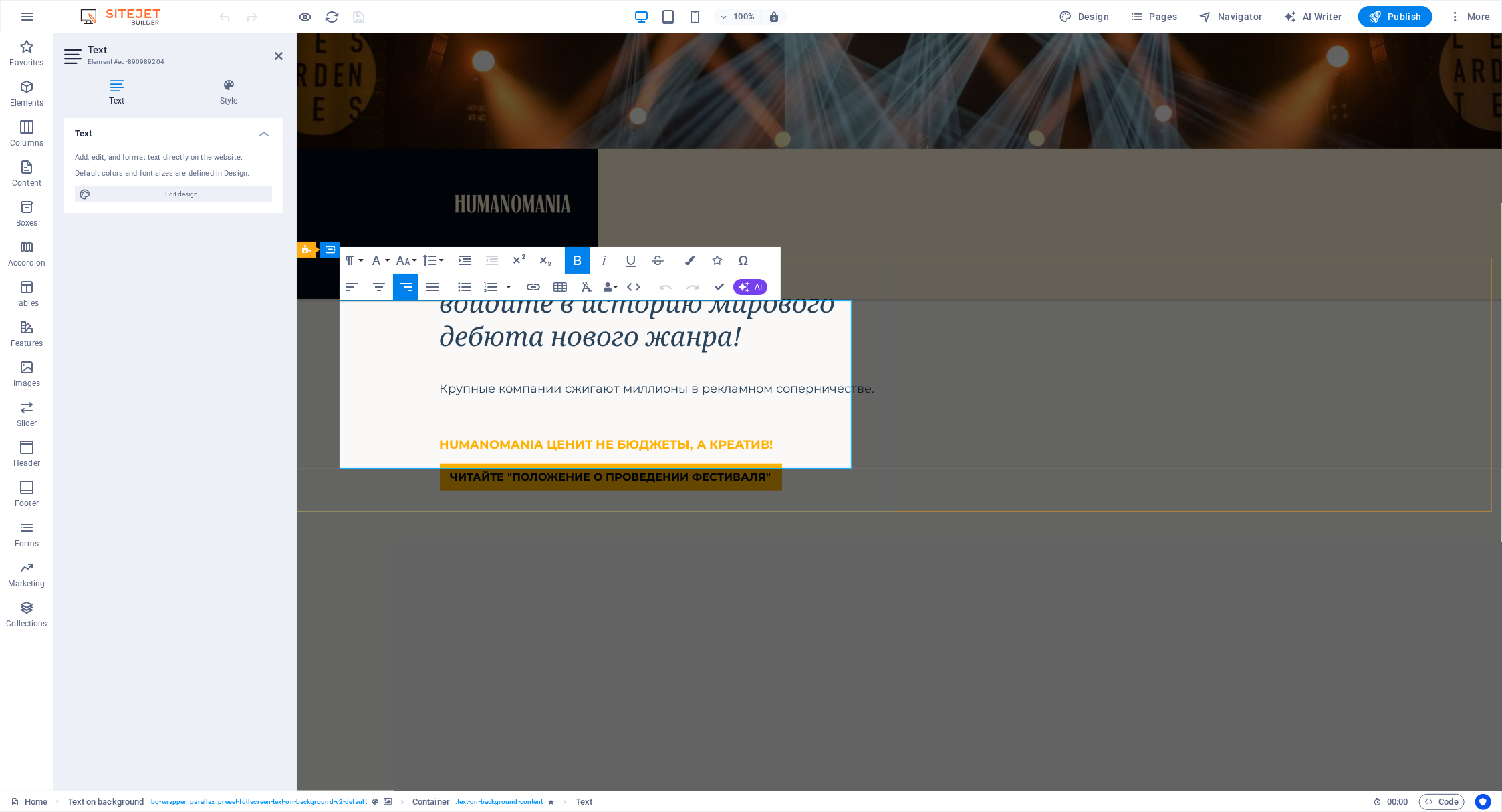
drag, startPoint x: 848, startPoint y: 454, endPoint x: 391, endPoint y: 312, distance: 478.6
drag, startPoint x: 367, startPoint y: 313, endPoint x: 861, endPoint y: 352, distance: 495.5
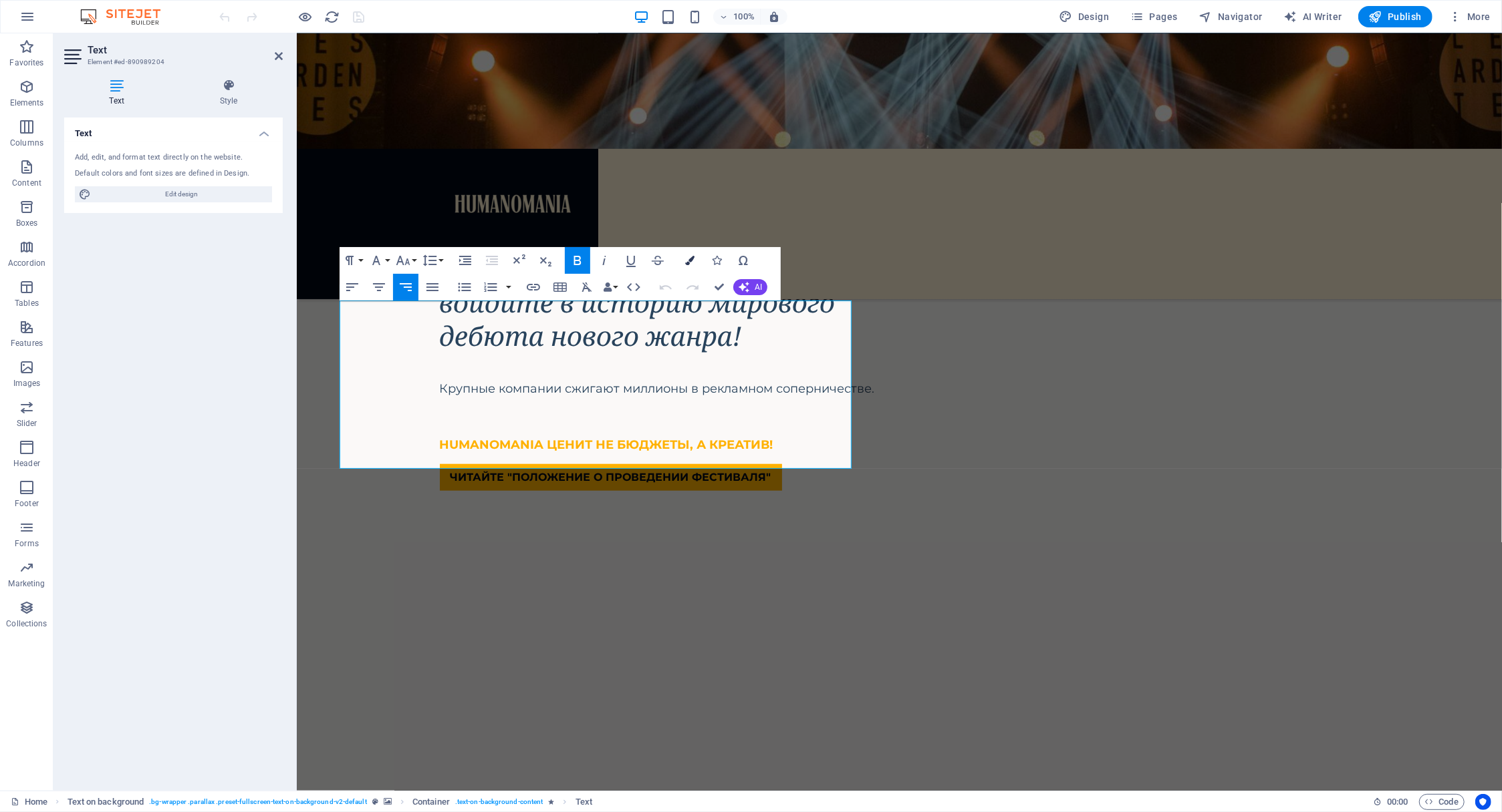
click at [687, 257] on icon "button" at bounding box center [689, 260] width 9 height 9
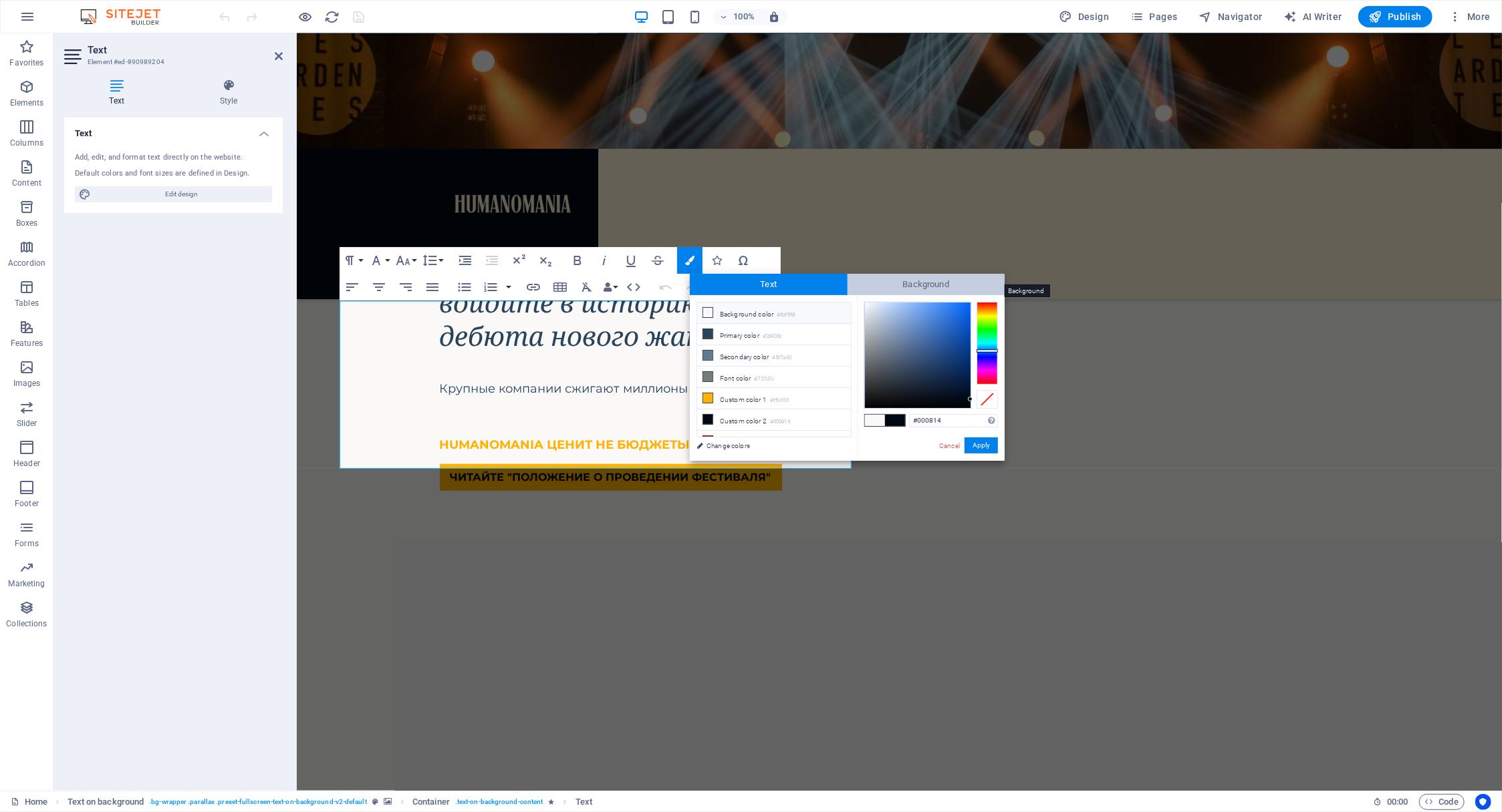
click at [923, 284] on span "Background" at bounding box center [927, 284] width 158 height 21
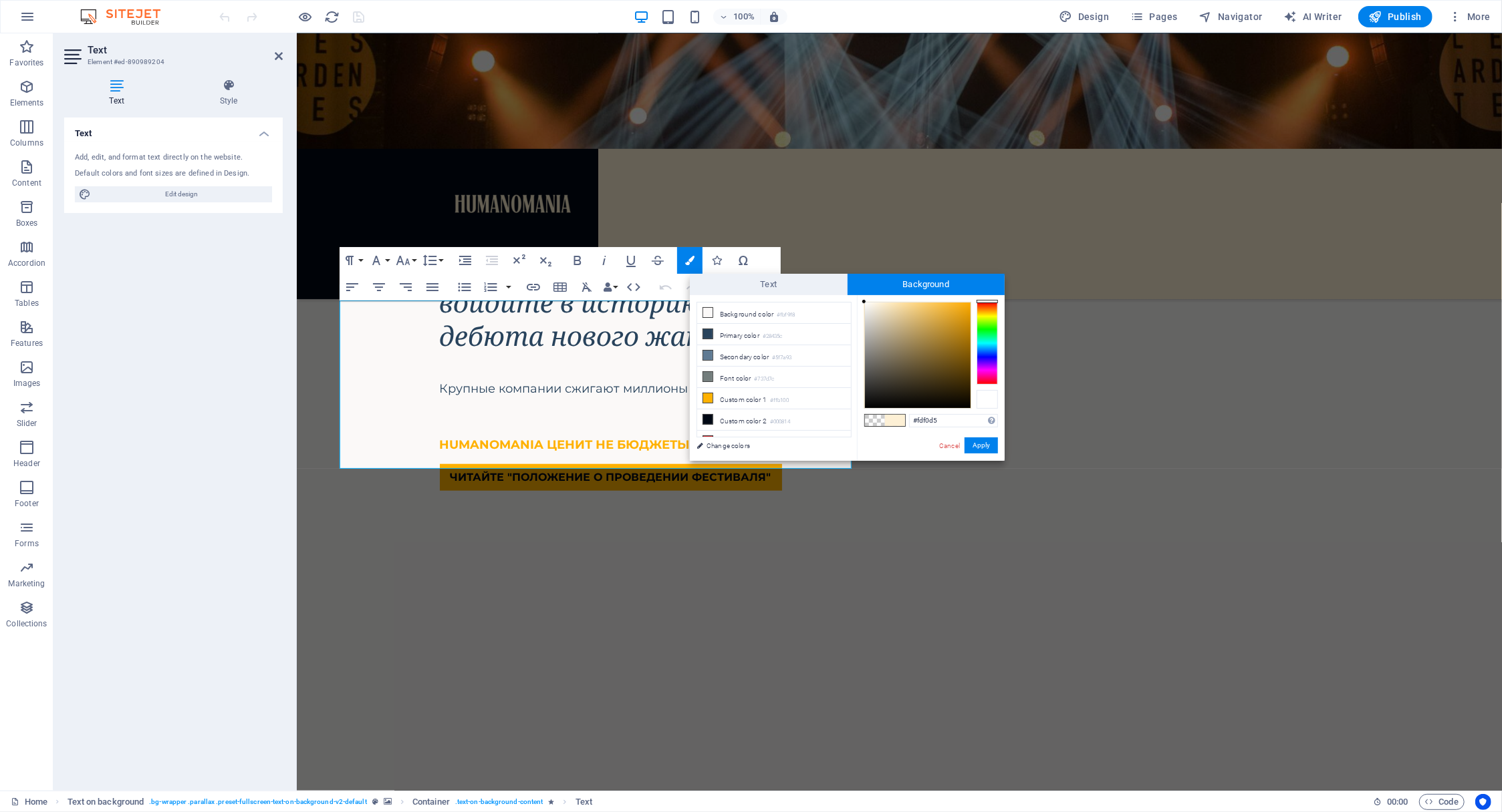
click at [988, 398] on div at bounding box center [987, 399] width 21 height 19
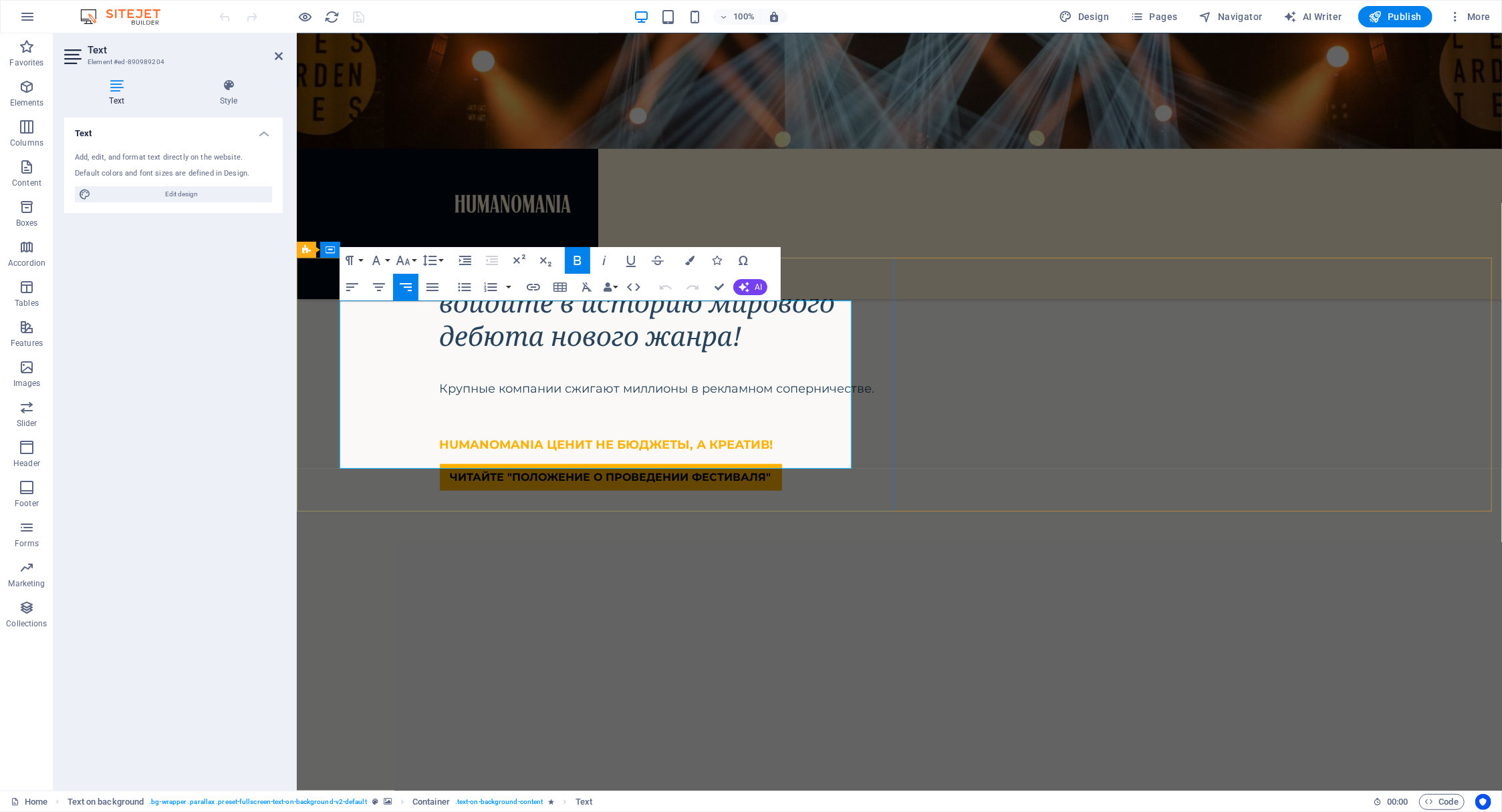
drag, startPoint x: 368, startPoint y: 316, endPoint x: 861, endPoint y: 340, distance: 493.6
click at [407, 258] on icon "button" at bounding box center [403, 261] width 16 height 16
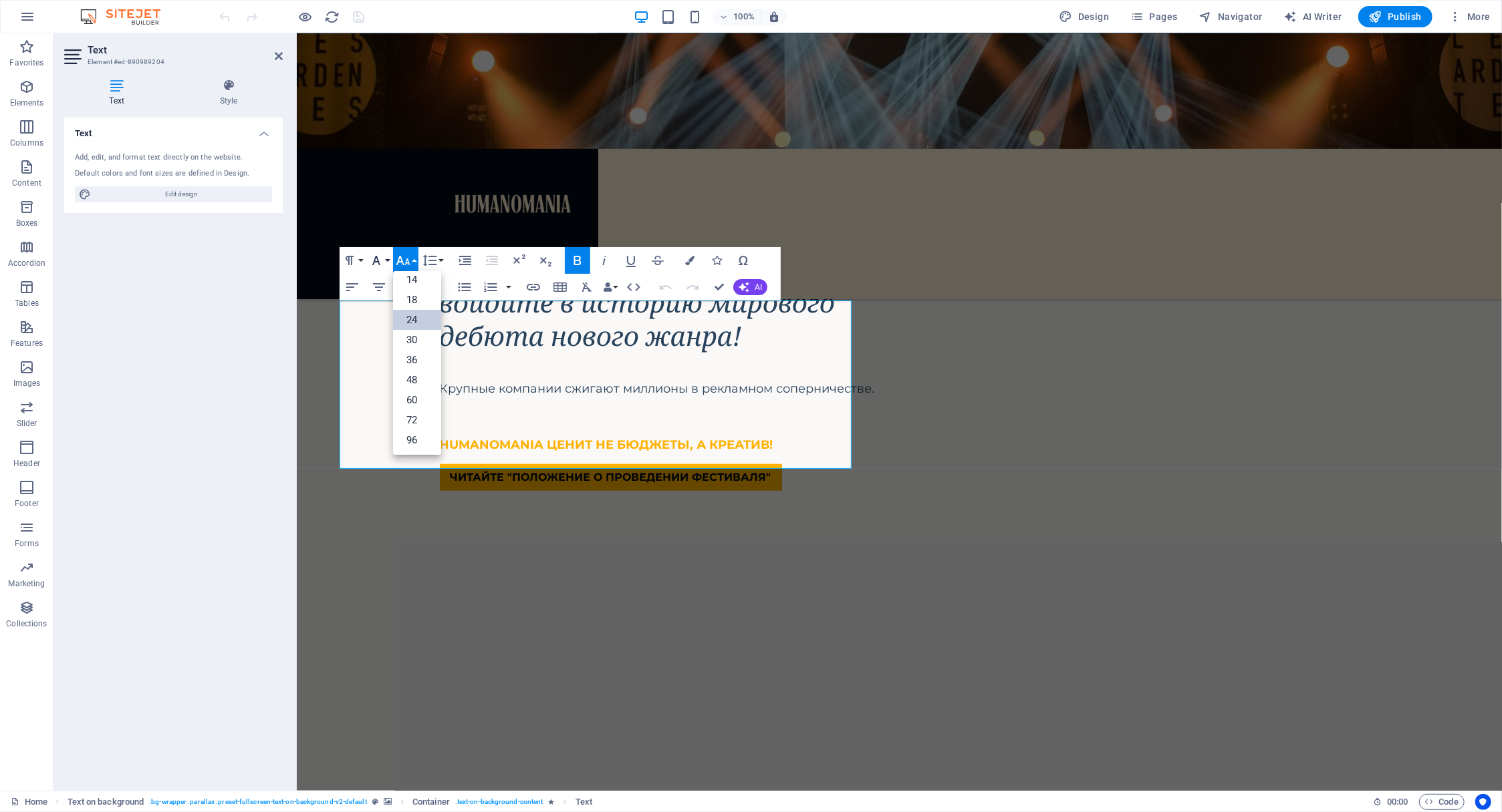
click at [382, 259] on icon "button" at bounding box center [377, 261] width 16 height 16
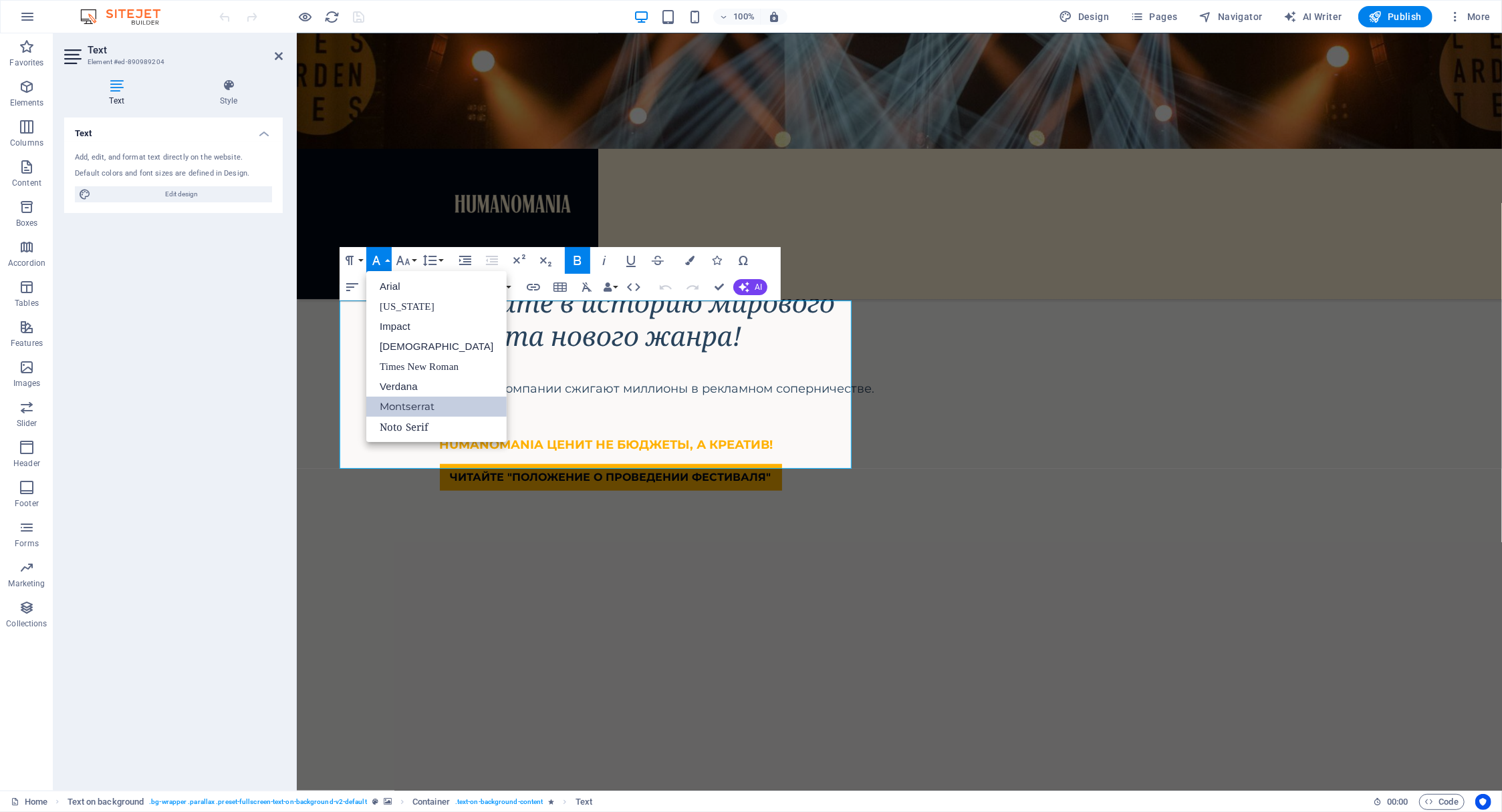
scroll to position [0, 0]
click at [688, 259] on icon "button" at bounding box center [689, 260] width 9 height 9
type input "rgba(0, 0, 0, 0)"
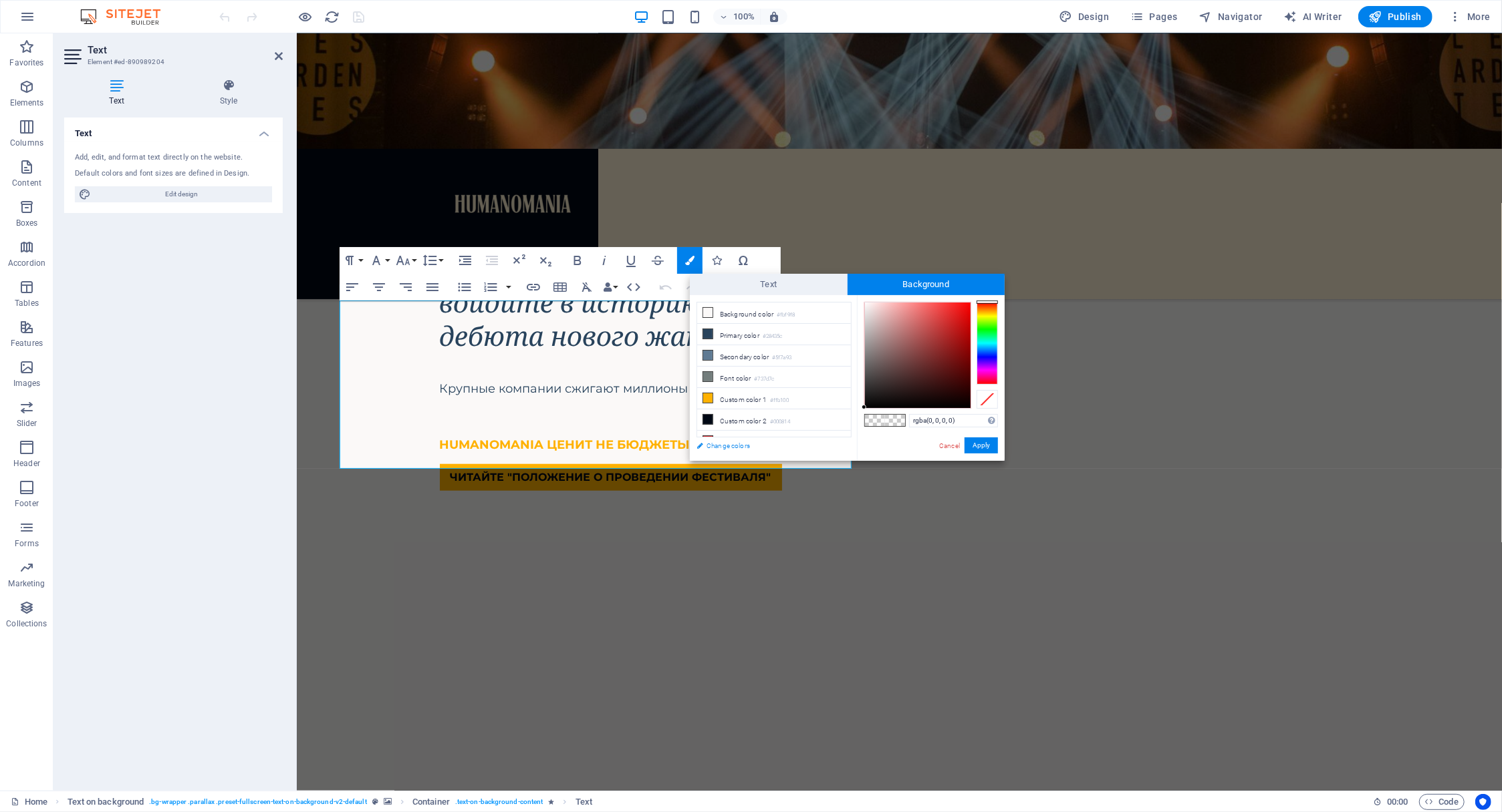
click at [727, 446] on link "Change colors" at bounding box center [767, 445] width 155 height 16
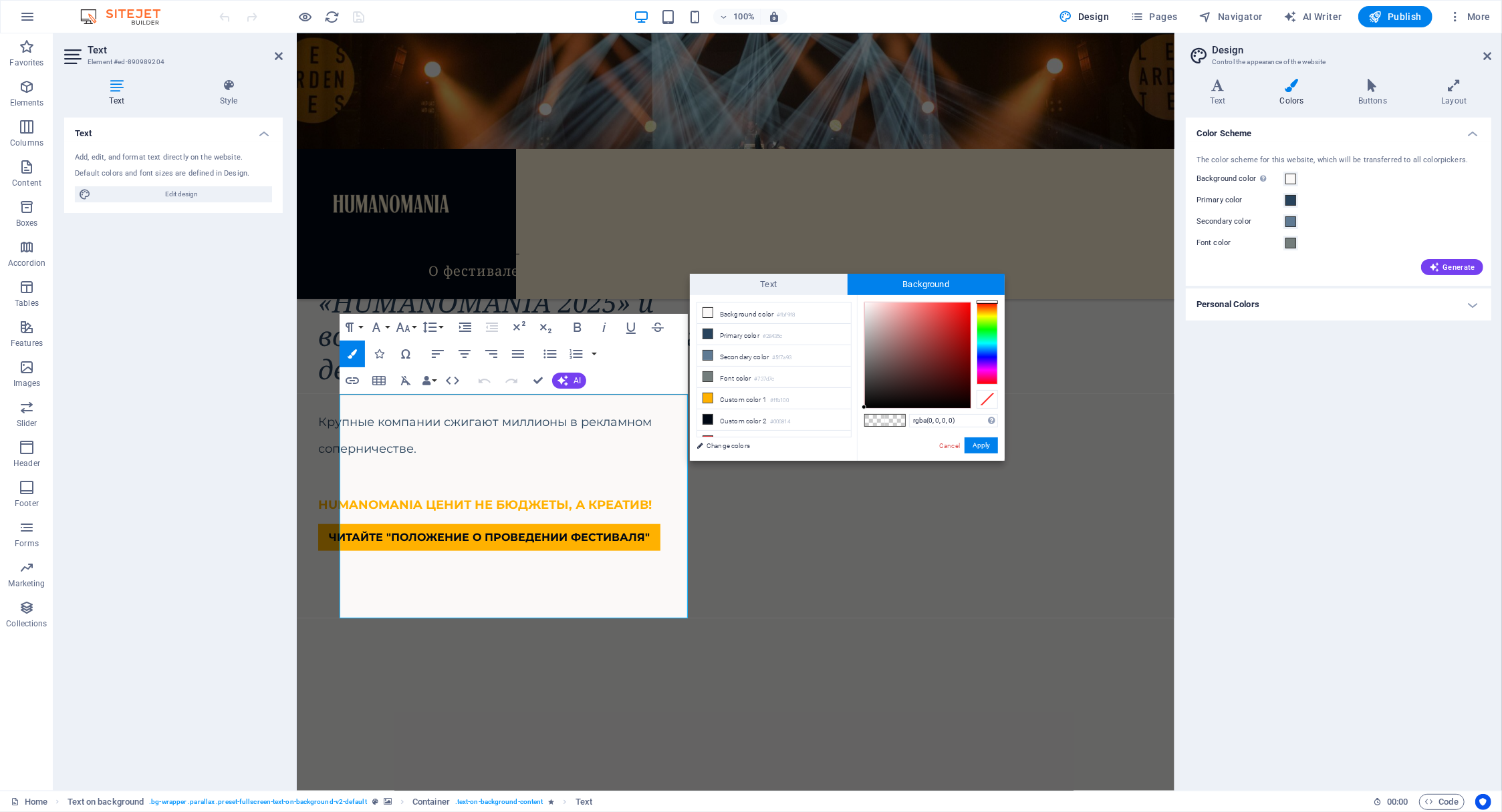
click at [1478, 302] on h4 "Personal Colors" at bounding box center [1338, 304] width 305 height 32
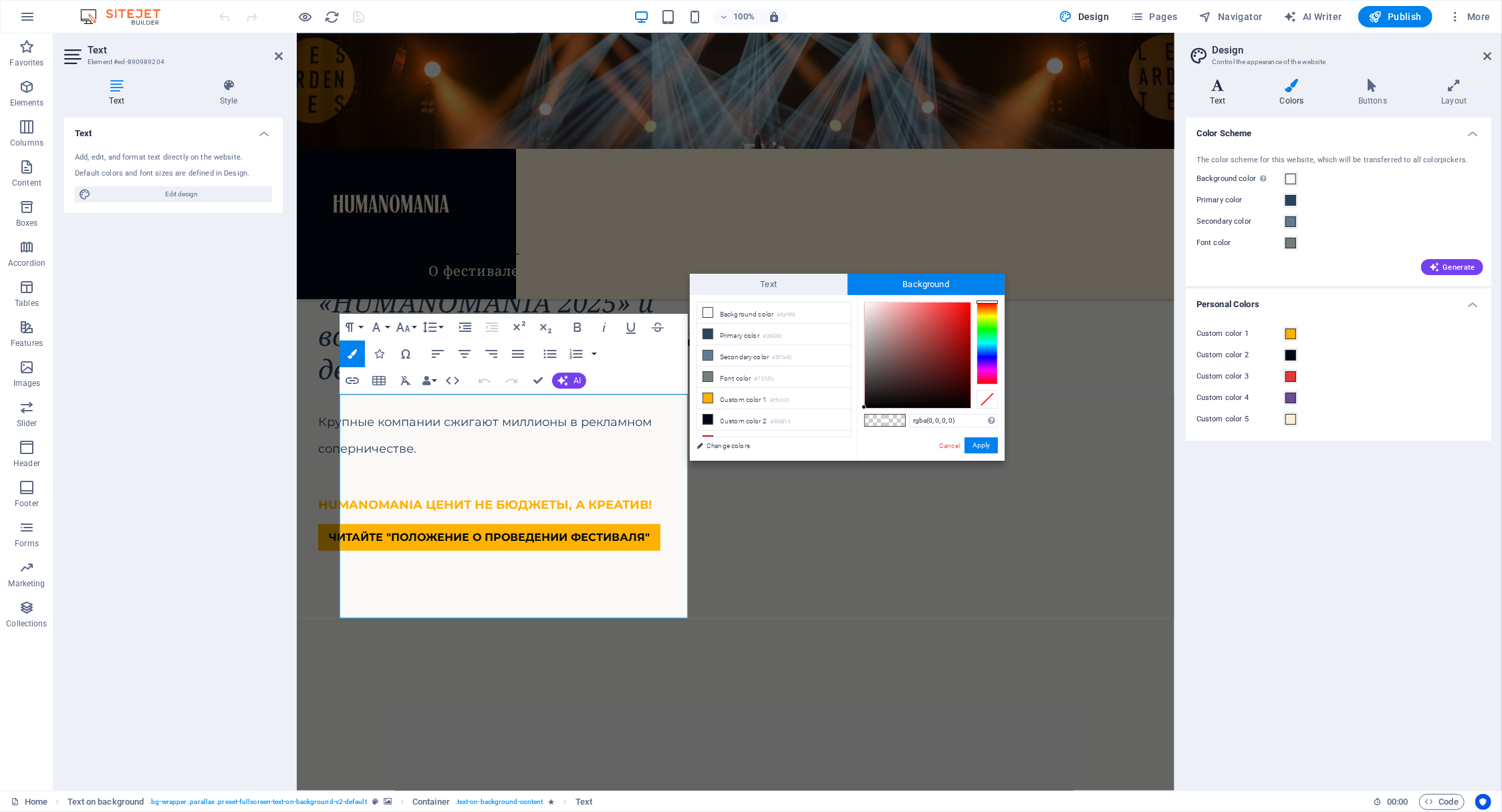
click at [1216, 99] on h4 "Text" at bounding box center [1220, 93] width 70 height 28
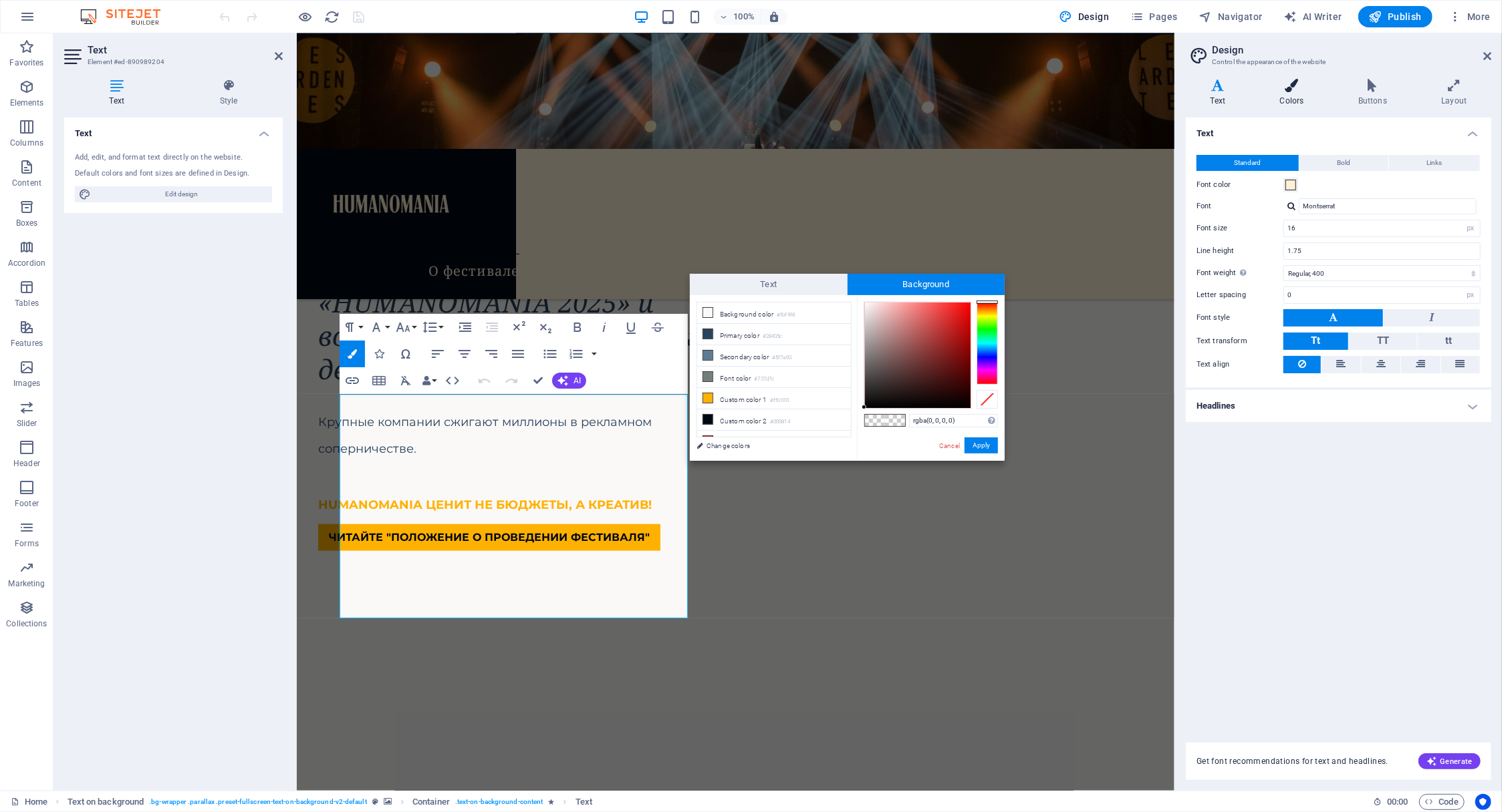
click at [1296, 88] on icon at bounding box center [1292, 85] width 73 height 13
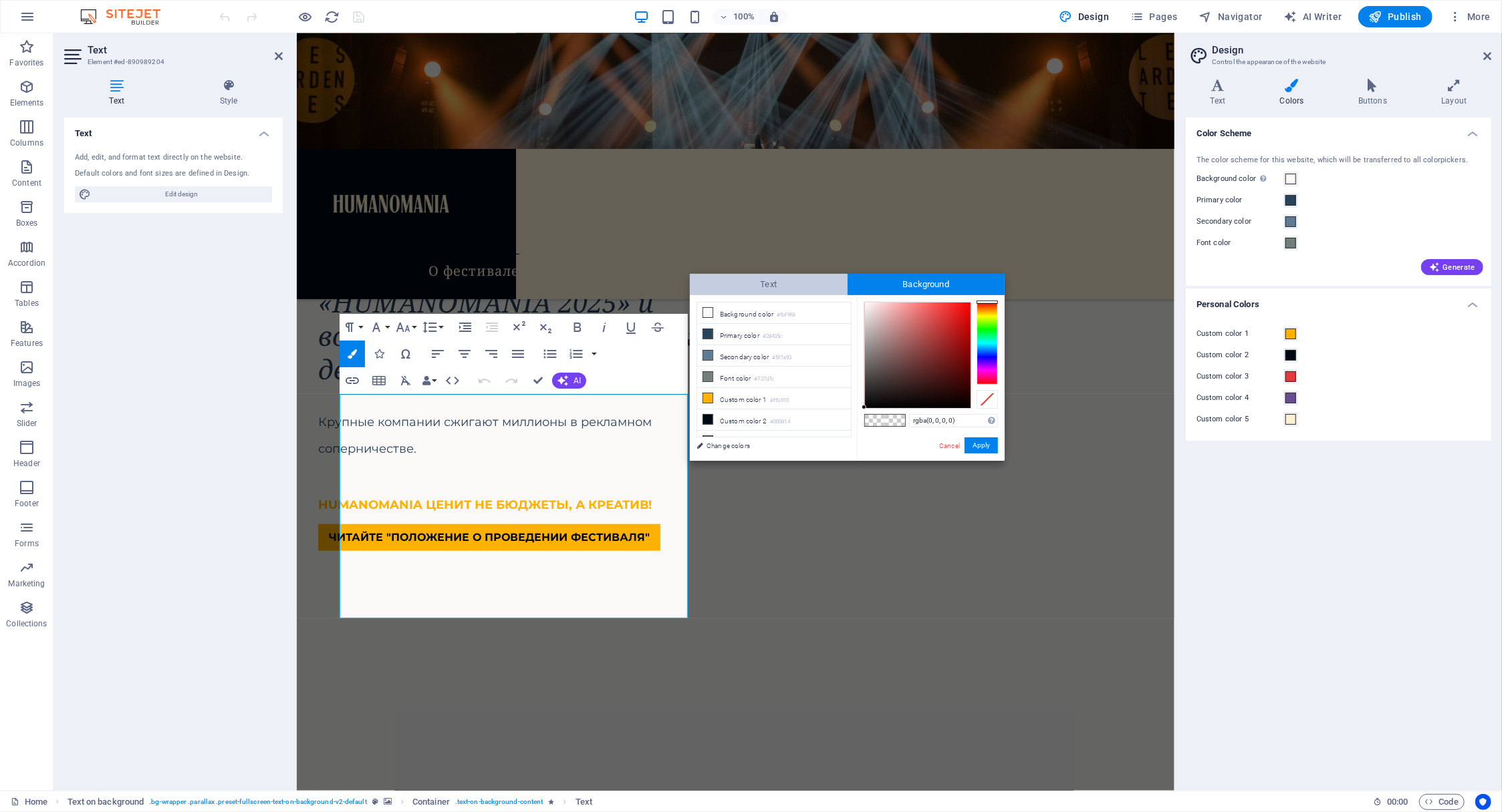
click at [777, 283] on span "Text" at bounding box center [769, 284] width 158 height 21
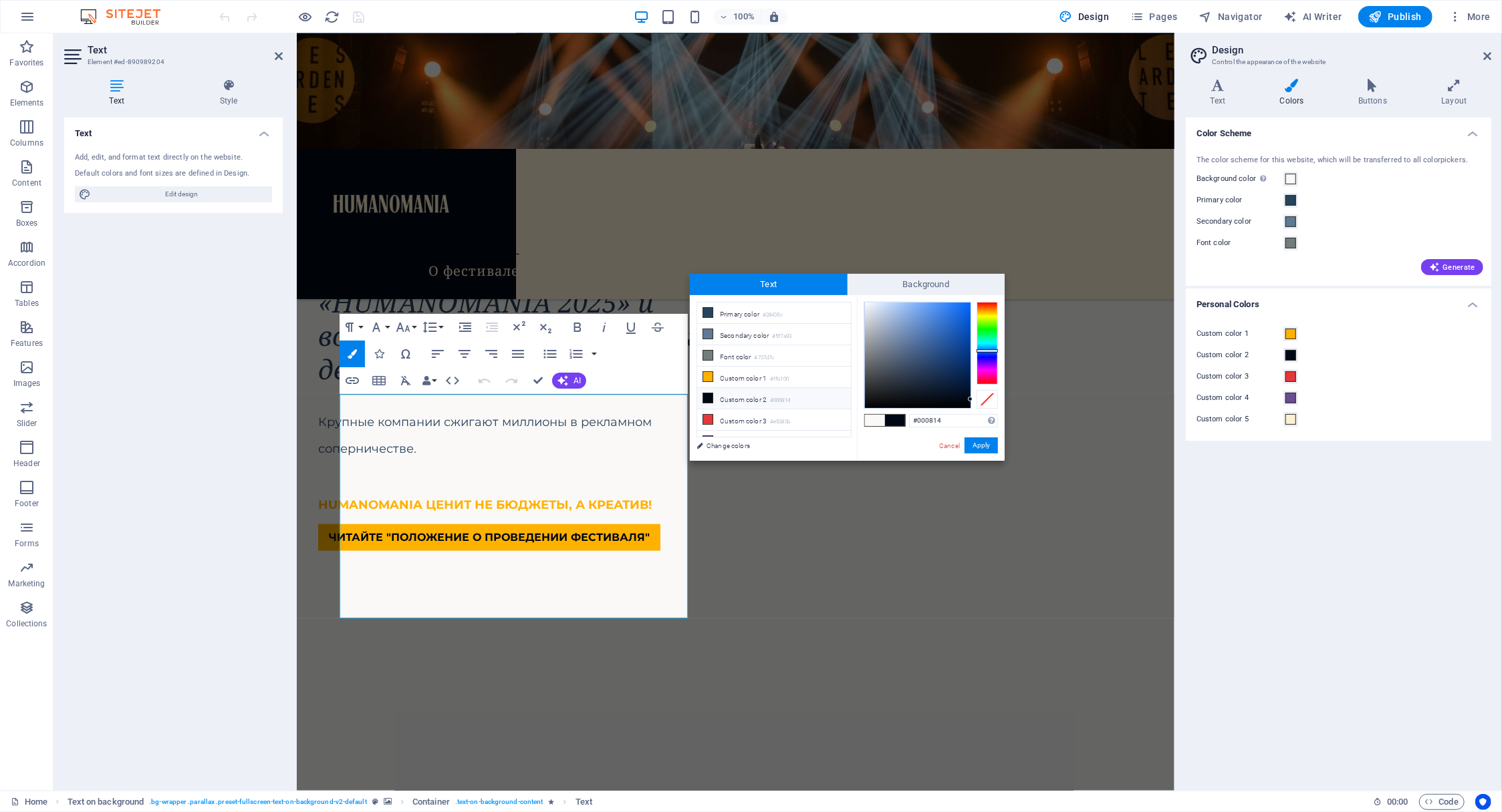
scroll to position [49, 0]
click at [709, 430] on icon at bounding box center [707, 434] width 9 height 9
type input "#fdf0d5"
click at [985, 445] on button "Apply" at bounding box center [981, 445] width 34 height 16
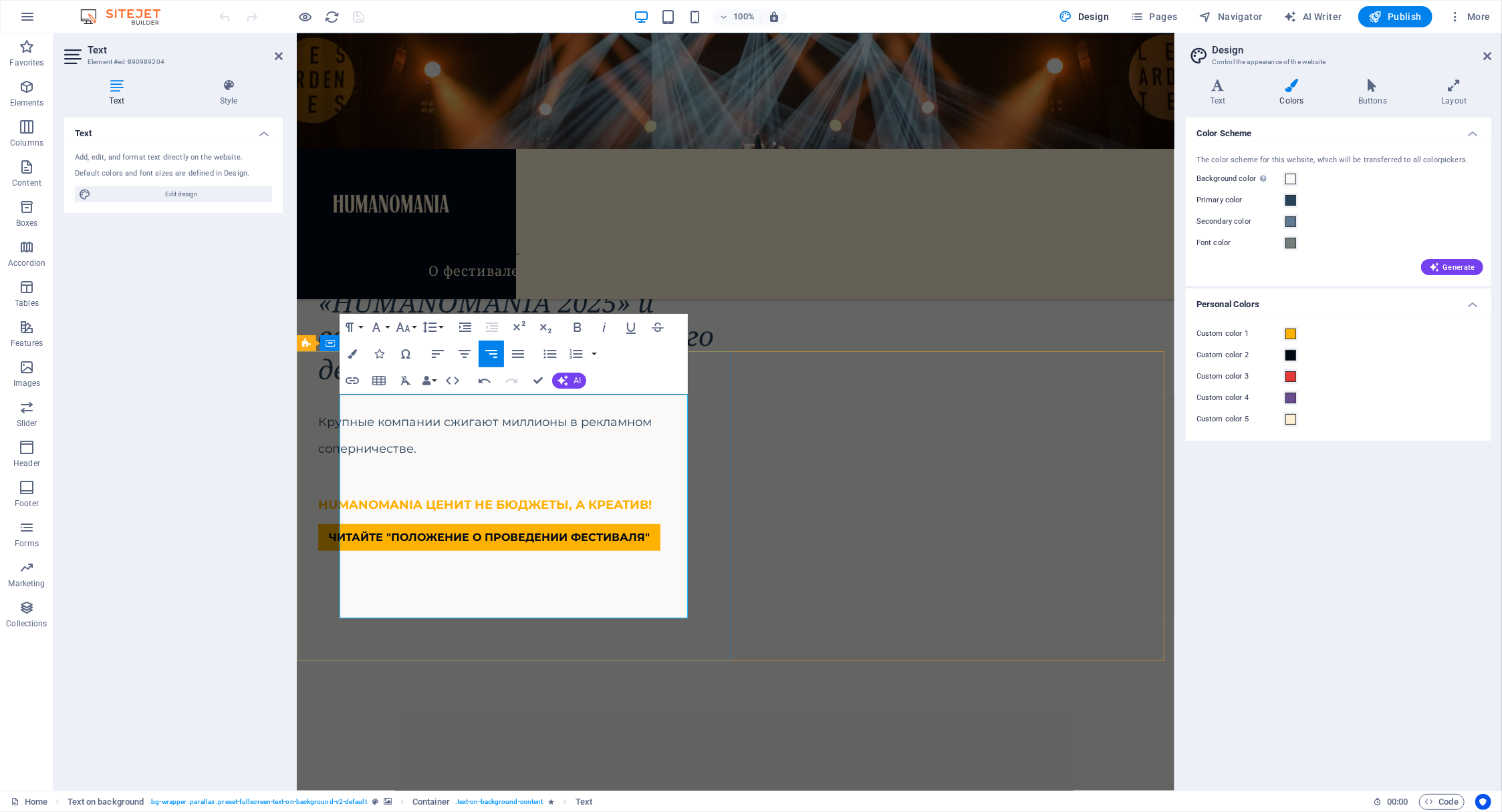
drag, startPoint x: 685, startPoint y: 467, endPoint x: 460, endPoint y: 407, distance: 232.9
click at [353, 356] on icon "button" at bounding box center [352, 353] width 9 height 9
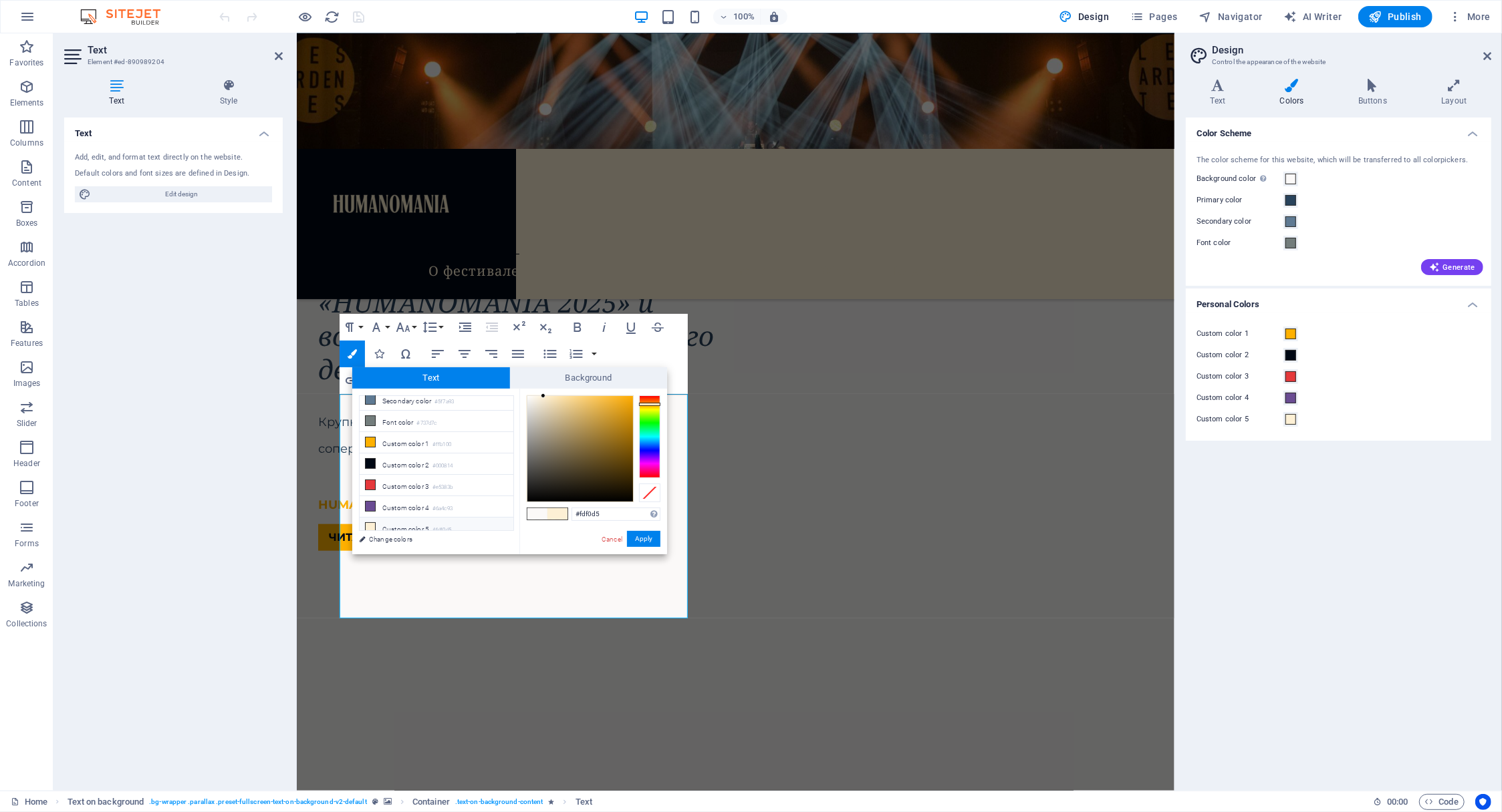
click at [419, 524] on li "Custom color 5 #fdf0d5" at bounding box center [436, 528] width 154 height 21
click at [559, 514] on span at bounding box center [557, 514] width 20 height 12
click at [645, 541] on button "Apply" at bounding box center [644, 539] width 34 height 16
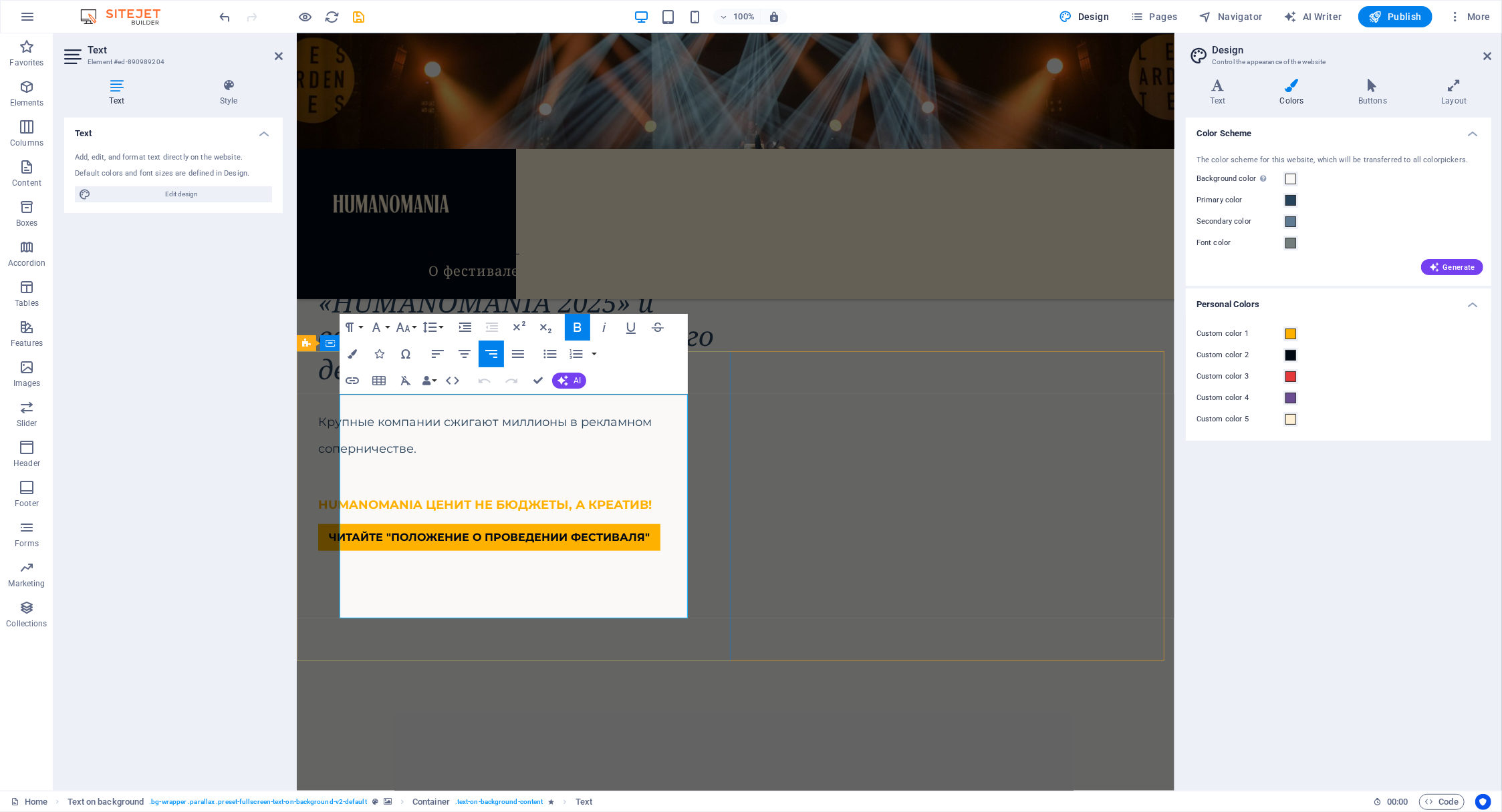
drag, startPoint x: 684, startPoint y: 604, endPoint x: 459, endPoint y: 399, distance: 304.4
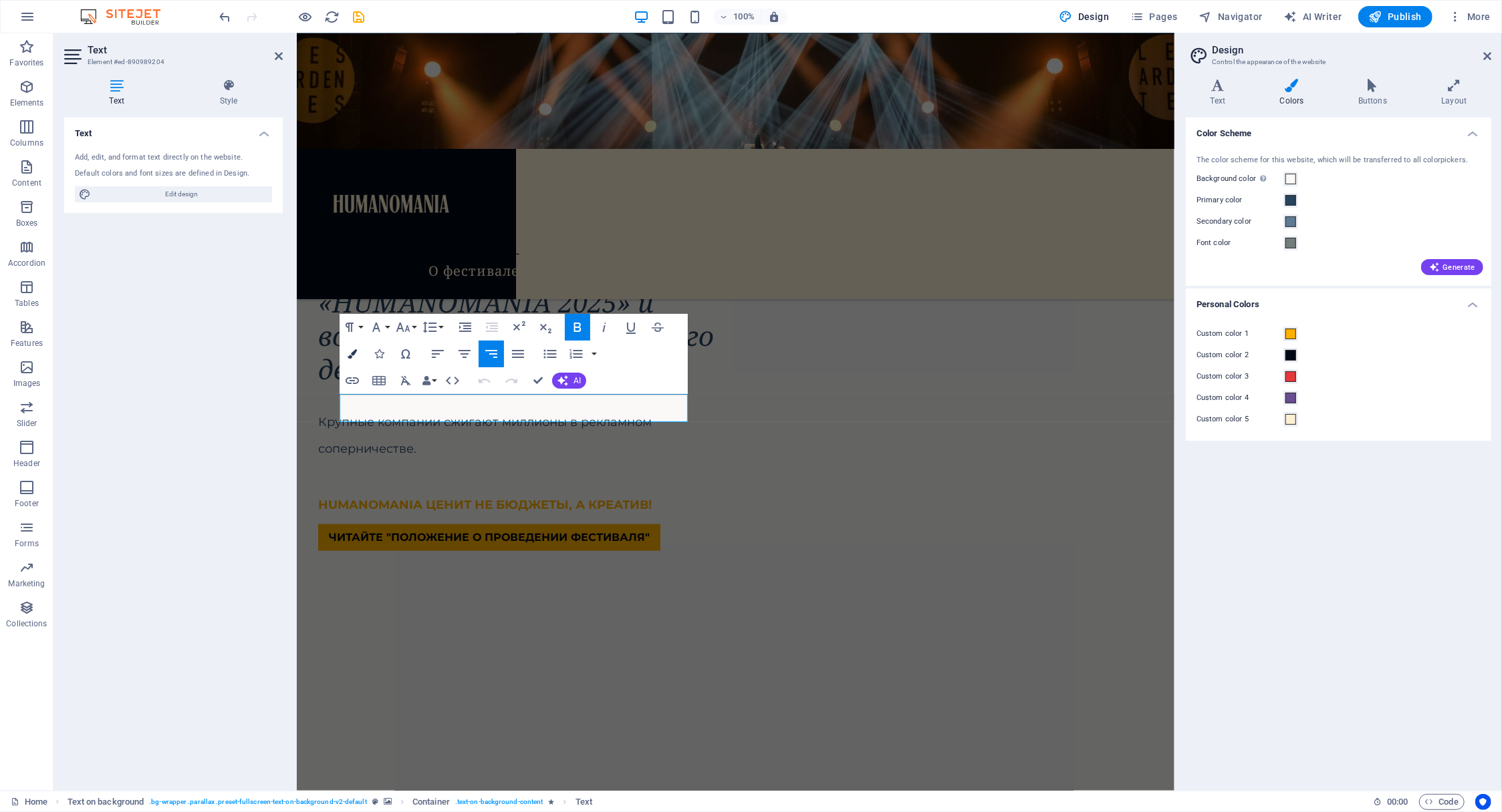
click at [350, 349] on icon "button" at bounding box center [352, 353] width 9 height 9
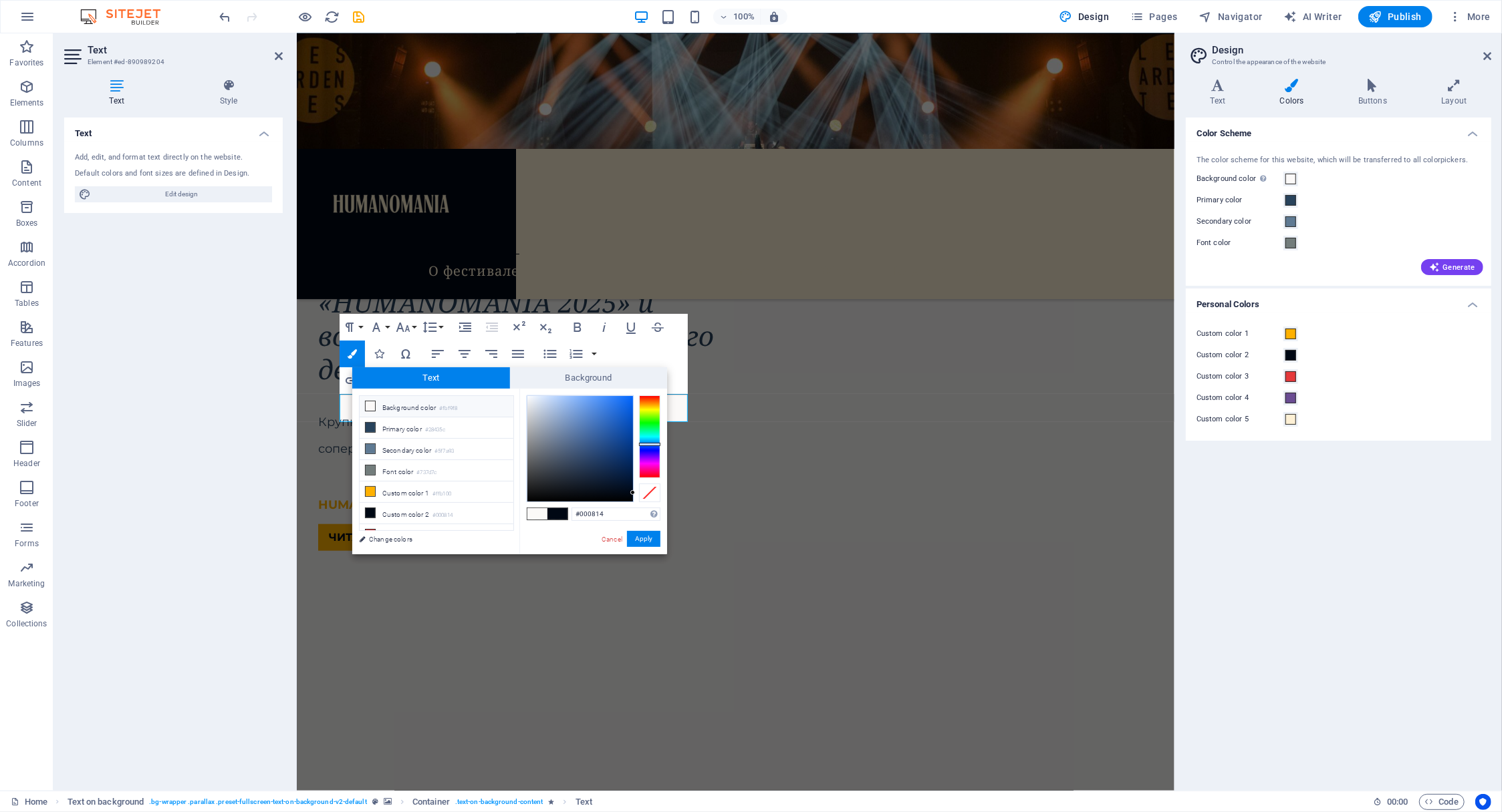
click at [664, 353] on div "Paragraph Format Normal Heading 1 Heading 2 Heading 3 Heading 4 Heading 5 Headi…" at bounding box center [514, 354] width 349 height 81
click at [615, 537] on link "Cancel" at bounding box center [612, 539] width 23 height 10
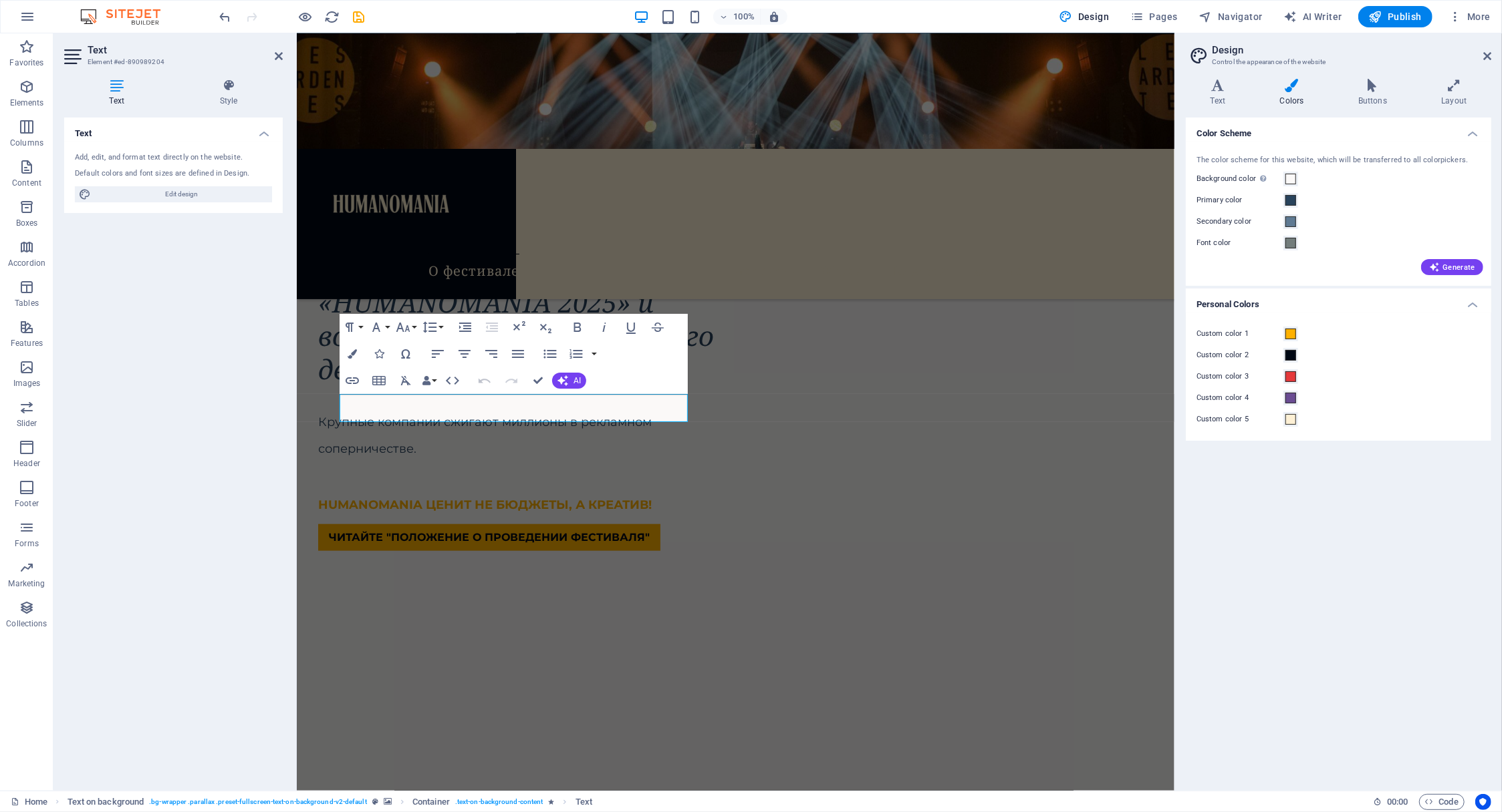
click at [480, 381] on icon "button" at bounding box center [484, 381] width 12 height 5
drag, startPoint x: 645, startPoint y: 407, endPoint x: 691, endPoint y: 405, distance: 46.0
click at [353, 353] on icon "button" at bounding box center [352, 353] width 9 height 9
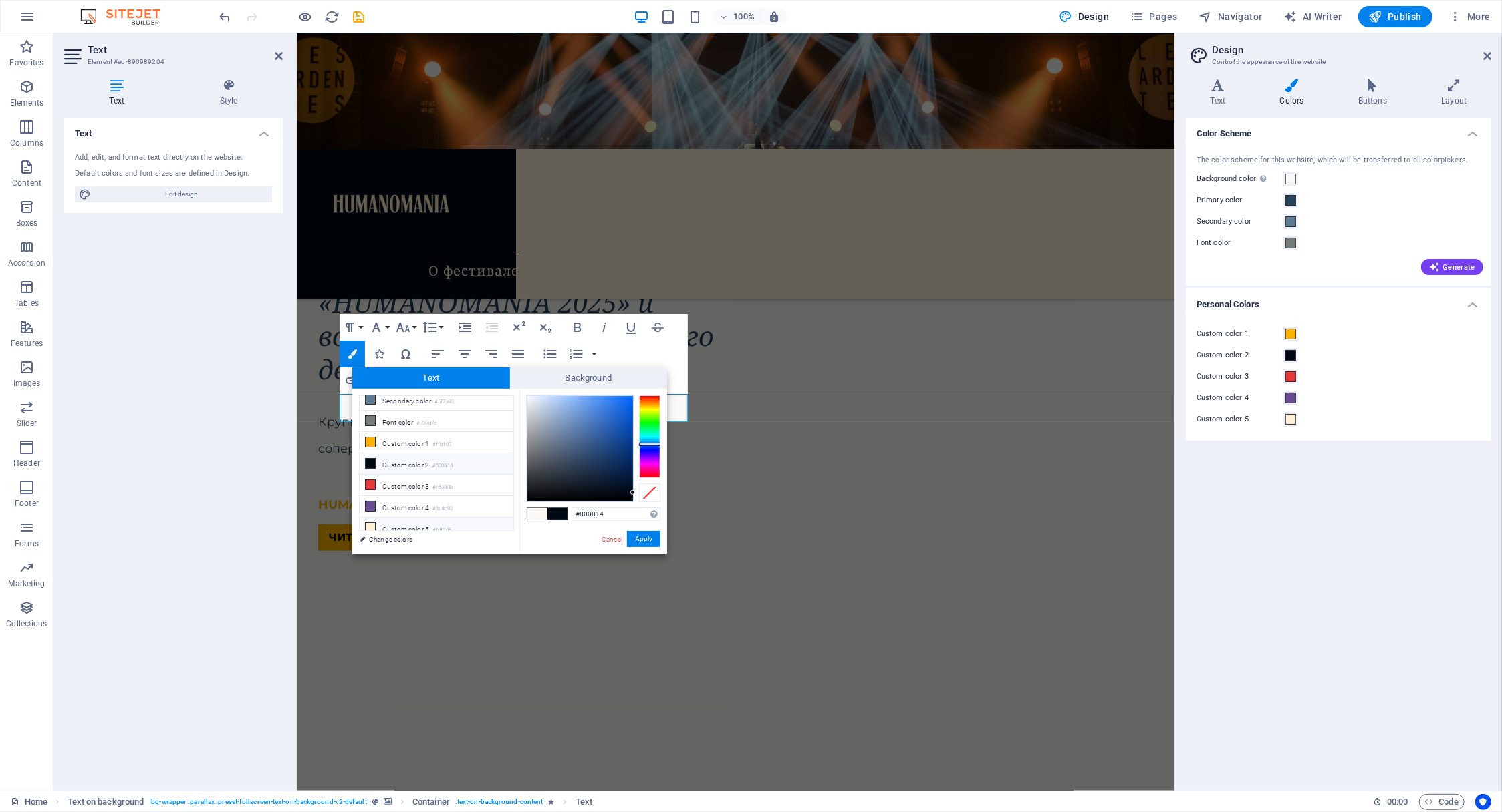
click at [391, 522] on li "Custom color 5 #fdf0d5" at bounding box center [436, 528] width 154 height 21
type input "#fdf0d5"
click at [645, 539] on button "Apply" at bounding box center [644, 539] width 34 height 16
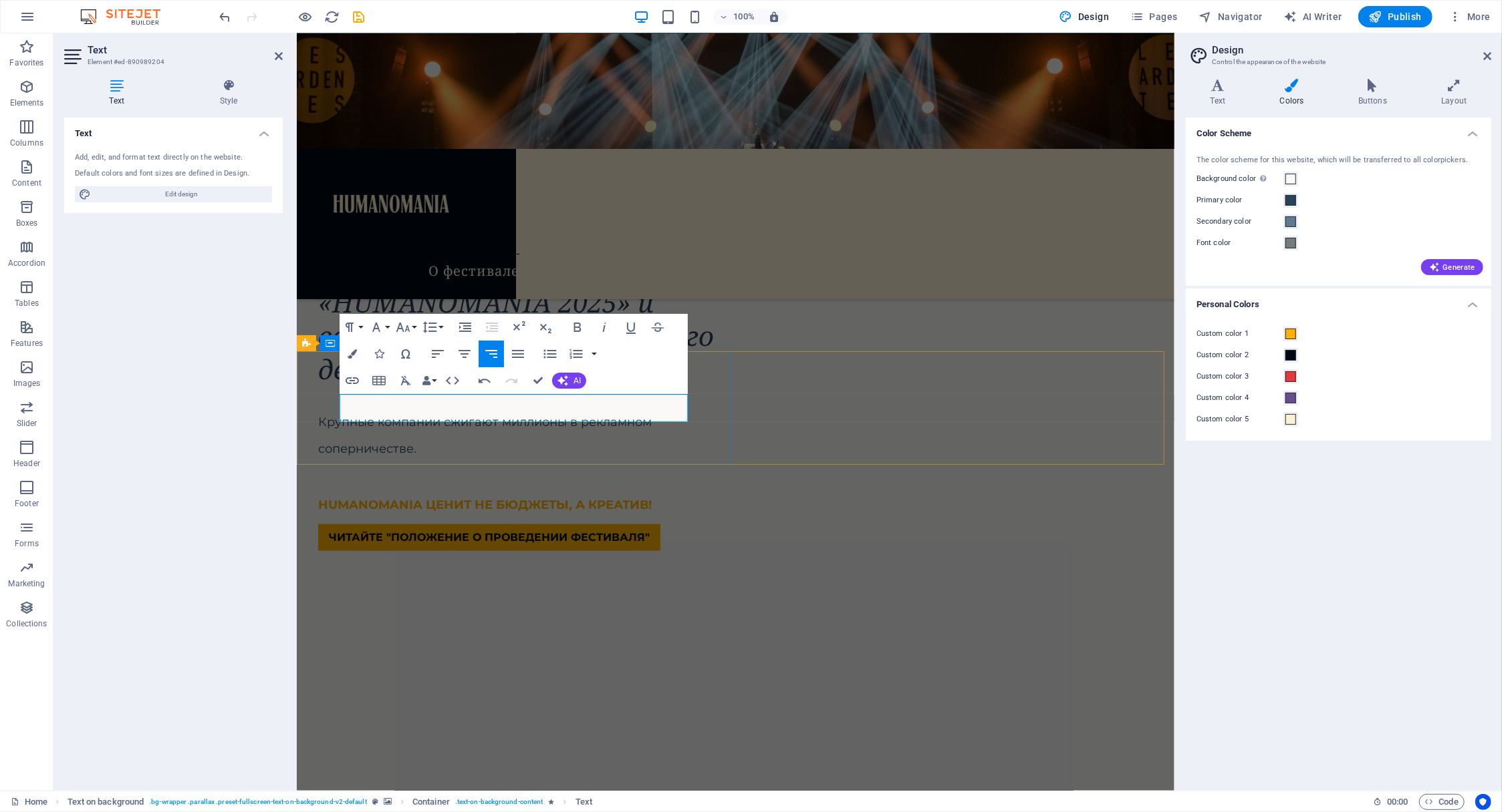
drag, startPoint x: 642, startPoint y: 410, endPoint x: 710, endPoint y: 412, distance: 68.0
click at [352, 353] on icon "button" at bounding box center [352, 353] width 9 height 9
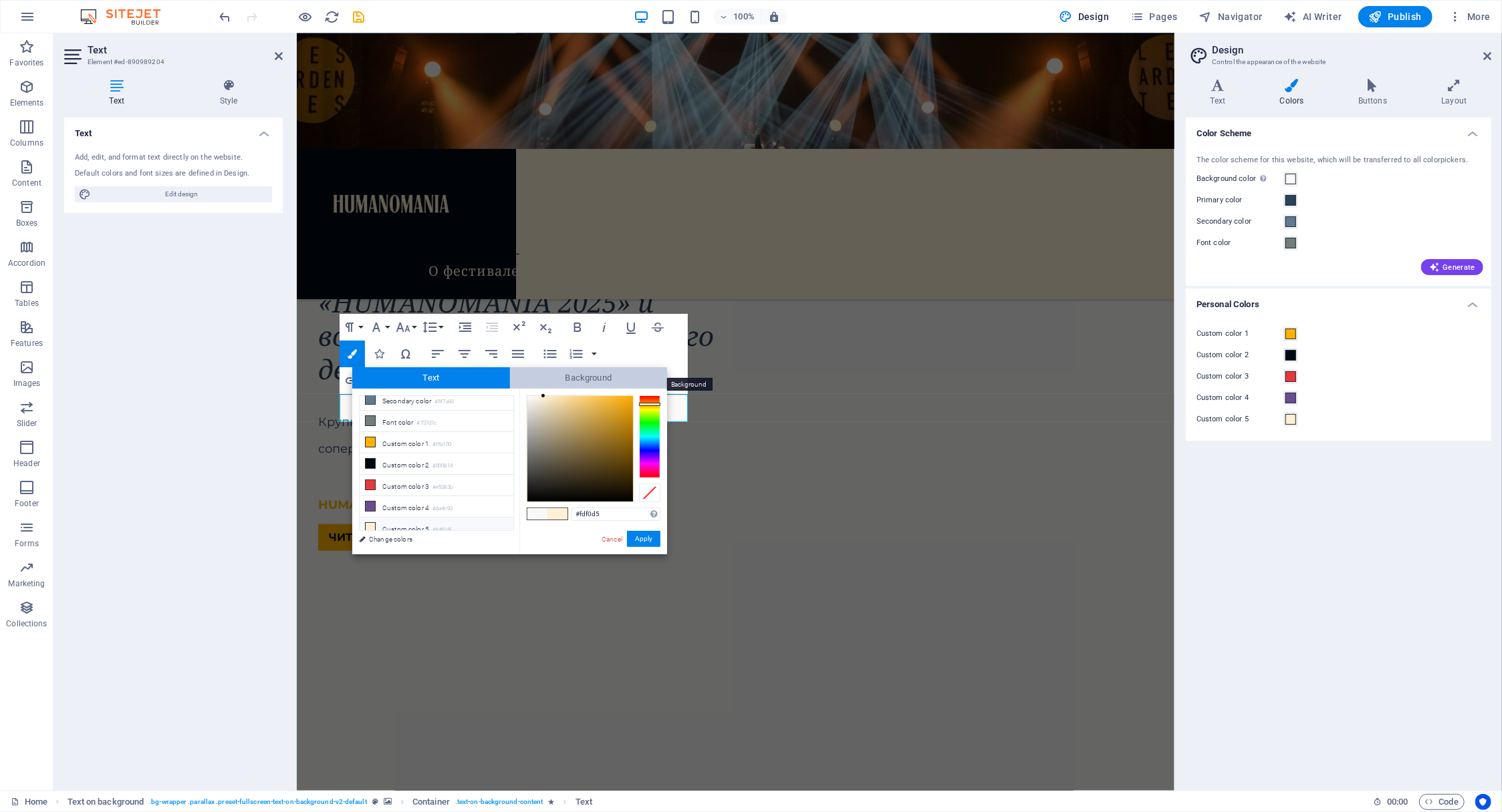
click at [603, 374] on span "Background" at bounding box center [589, 378] width 158 height 21
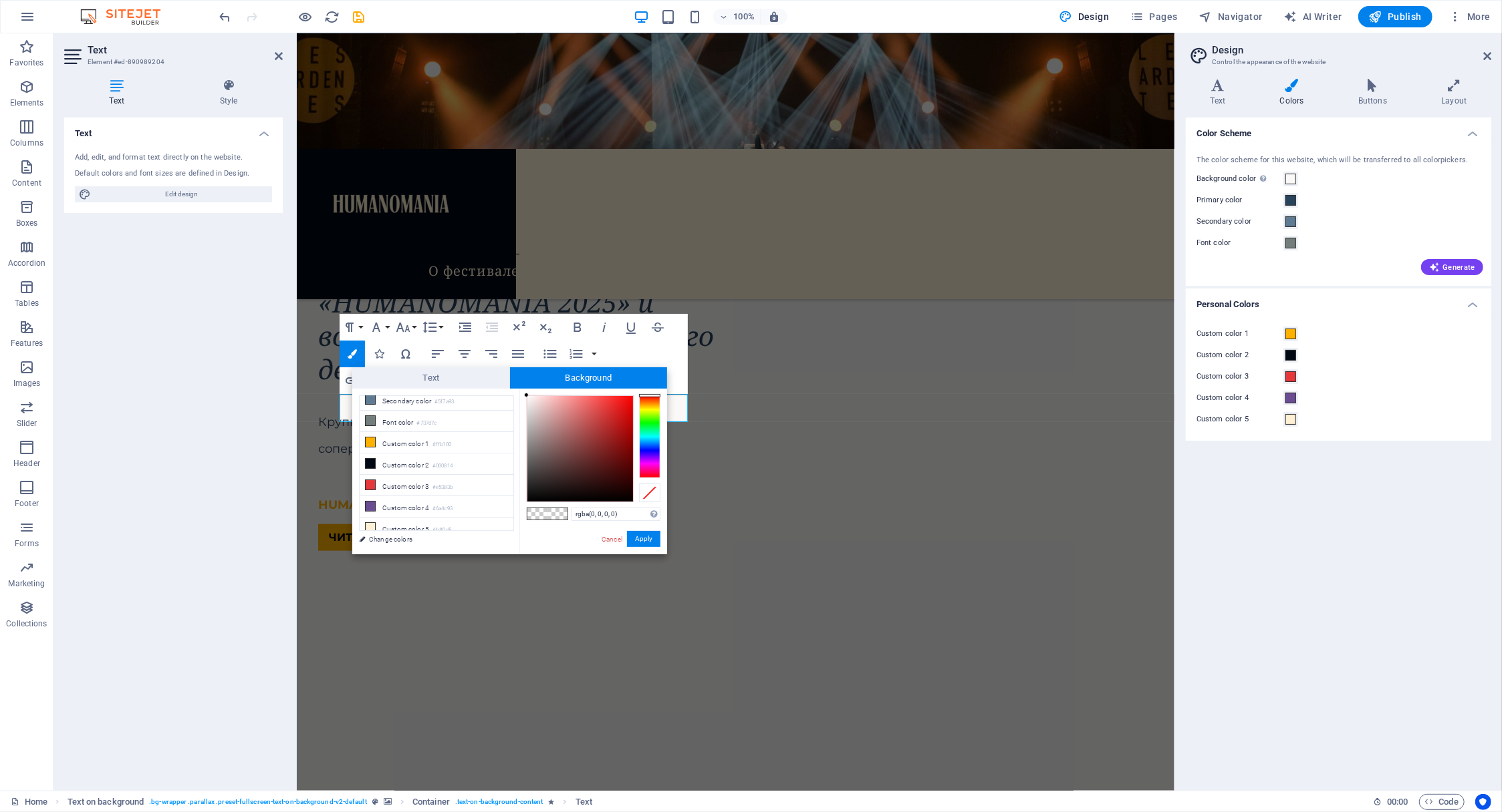
click at [557, 514] on span at bounding box center [557, 514] width 20 height 12
click at [651, 491] on div at bounding box center [649, 493] width 21 height 19
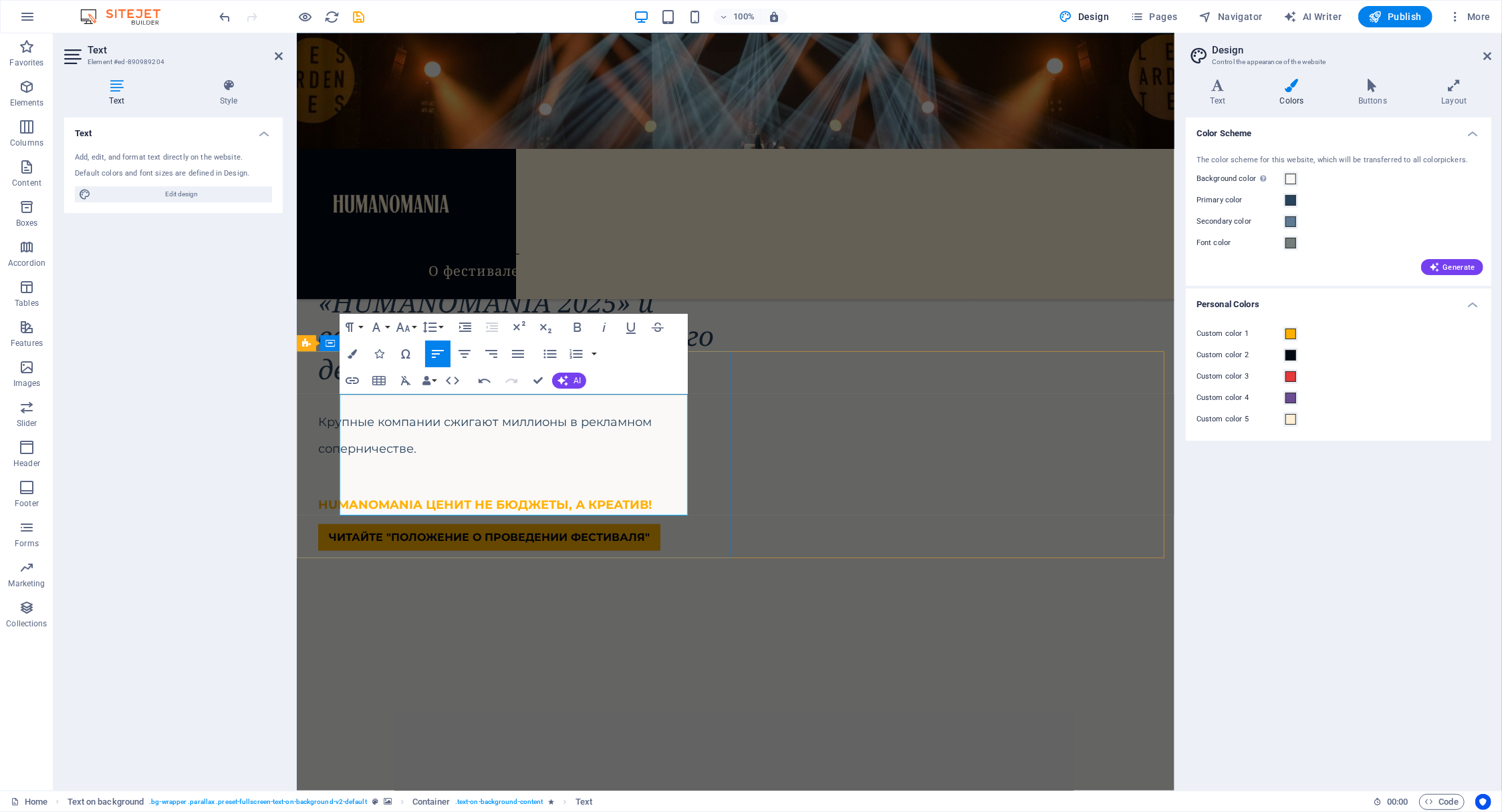
drag, startPoint x: 405, startPoint y: 459, endPoint x: 369, endPoint y: 459, distance: 36.0
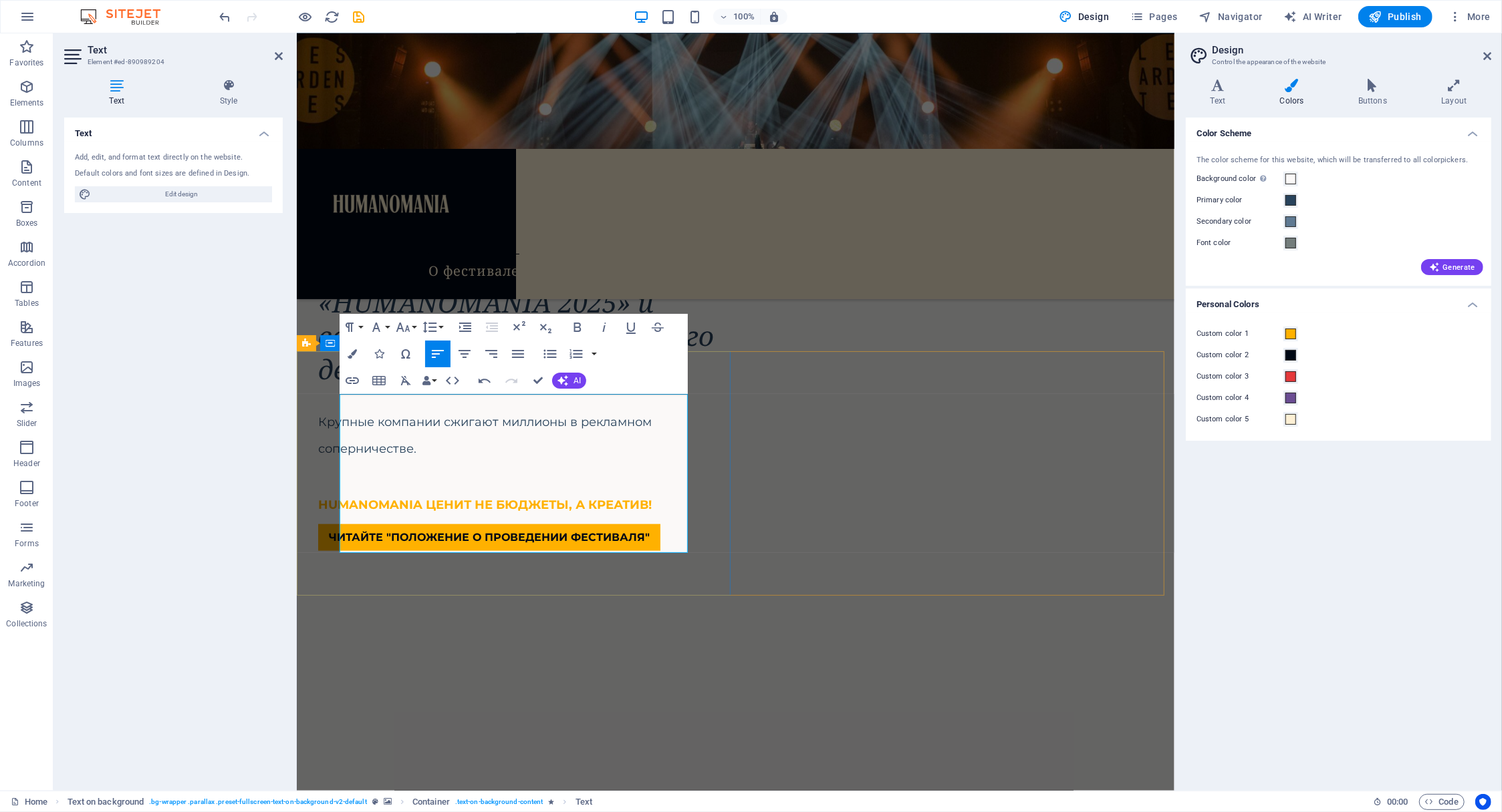
drag, startPoint x: 538, startPoint y: 515, endPoint x: 340, endPoint y: 400, distance: 229.0
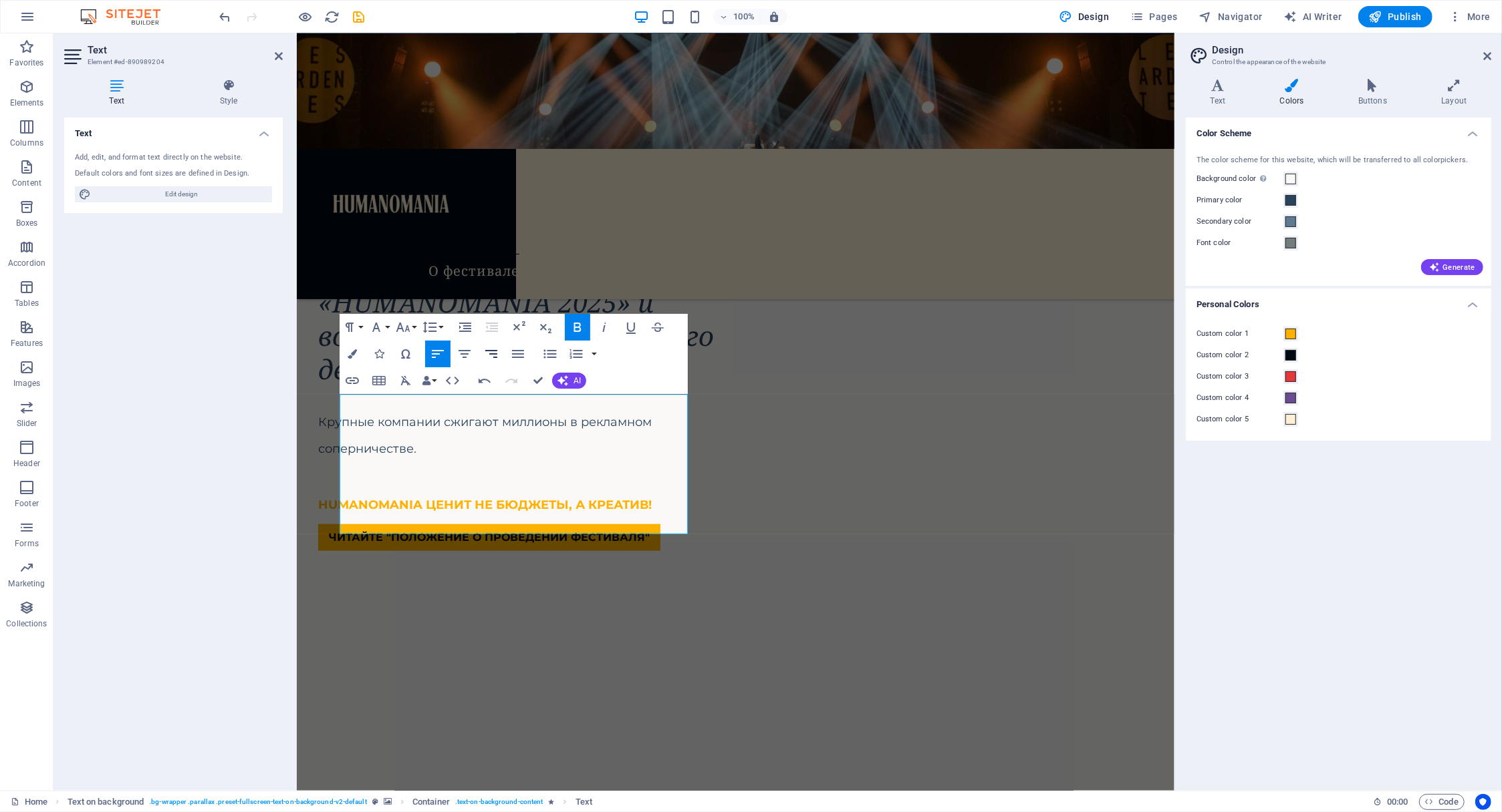
click at [492, 355] on icon "button" at bounding box center [492, 354] width 16 height 16
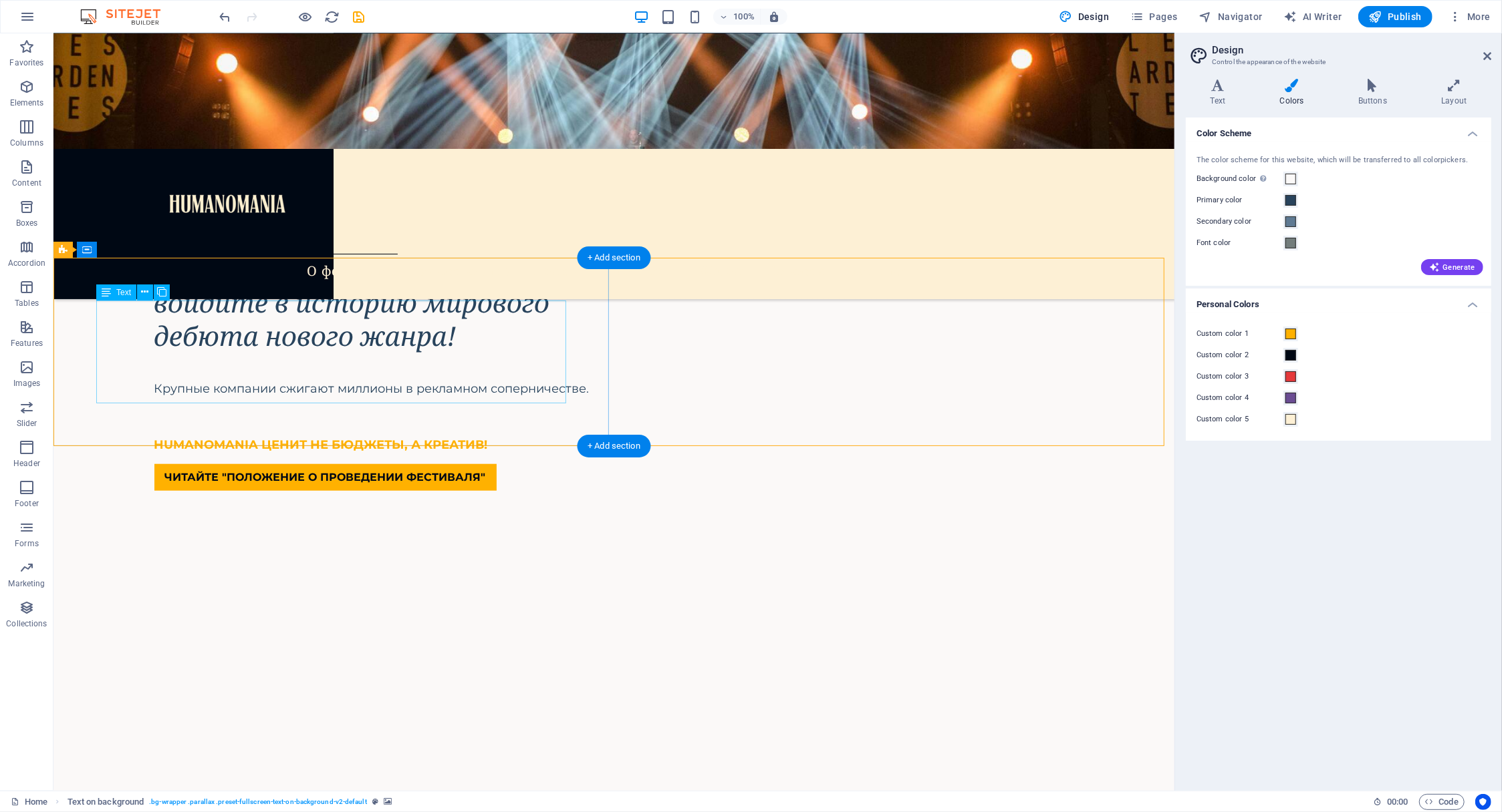
click at [145, 249] on icon at bounding box center [146, 249] width 7 height 14
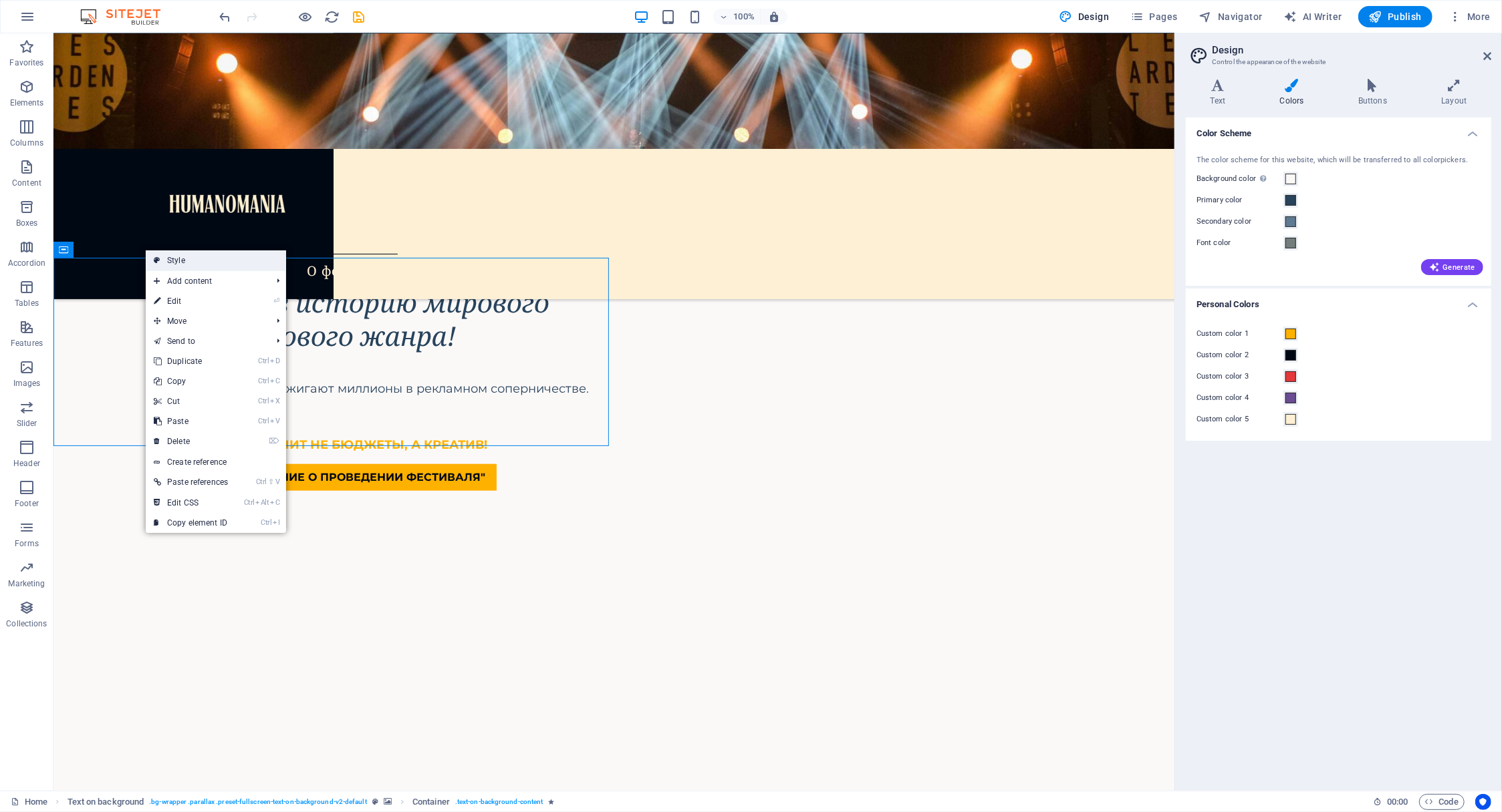
click at [170, 261] on link "Style" at bounding box center [215, 261] width 141 height 20
select select "%"
select select "rem"
select select "px"
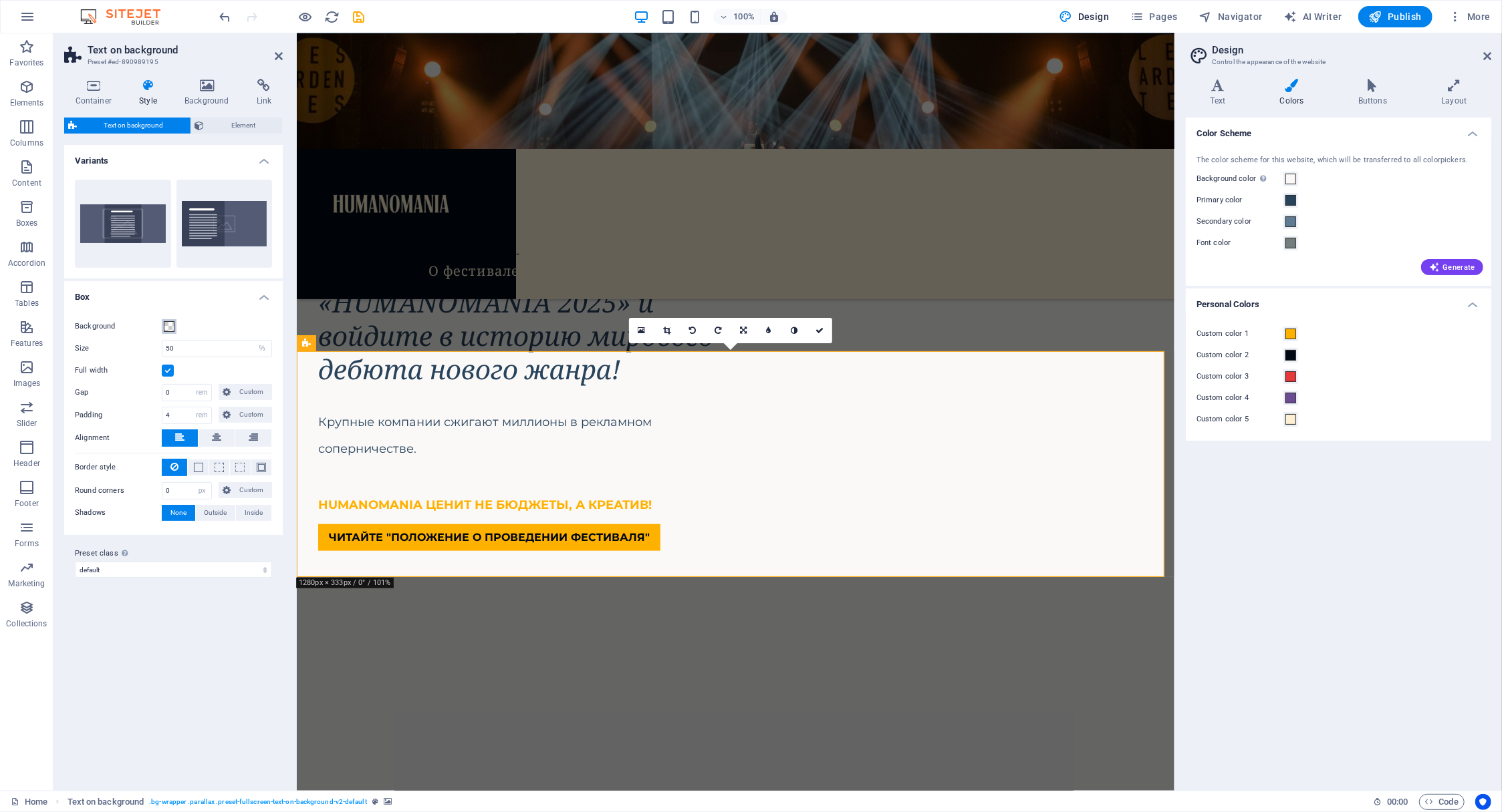
click at [169, 325] on span at bounding box center [169, 326] width 11 height 11
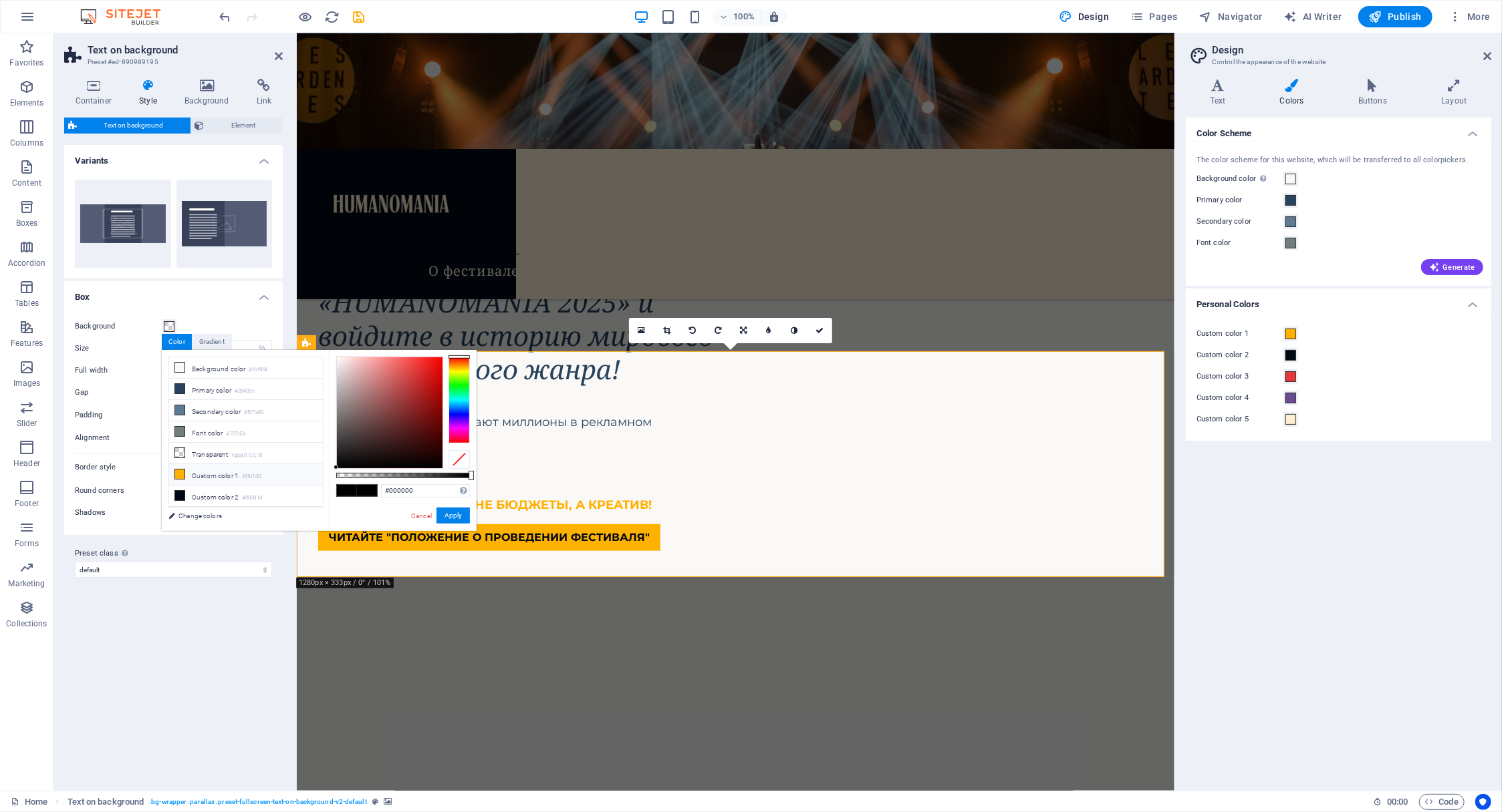
click at [180, 471] on icon at bounding box center [179, 473] width 9 height 9
type input "rgba(255, 177, 0, 0.5)"
drag, startPoint x: 457, startPoint y: 517, endPoint x: 160, endPoint y: 484, distance: 298.8
click at [457, 517] on button "Apply" at bounding box center [453, 516] width 34 height 16
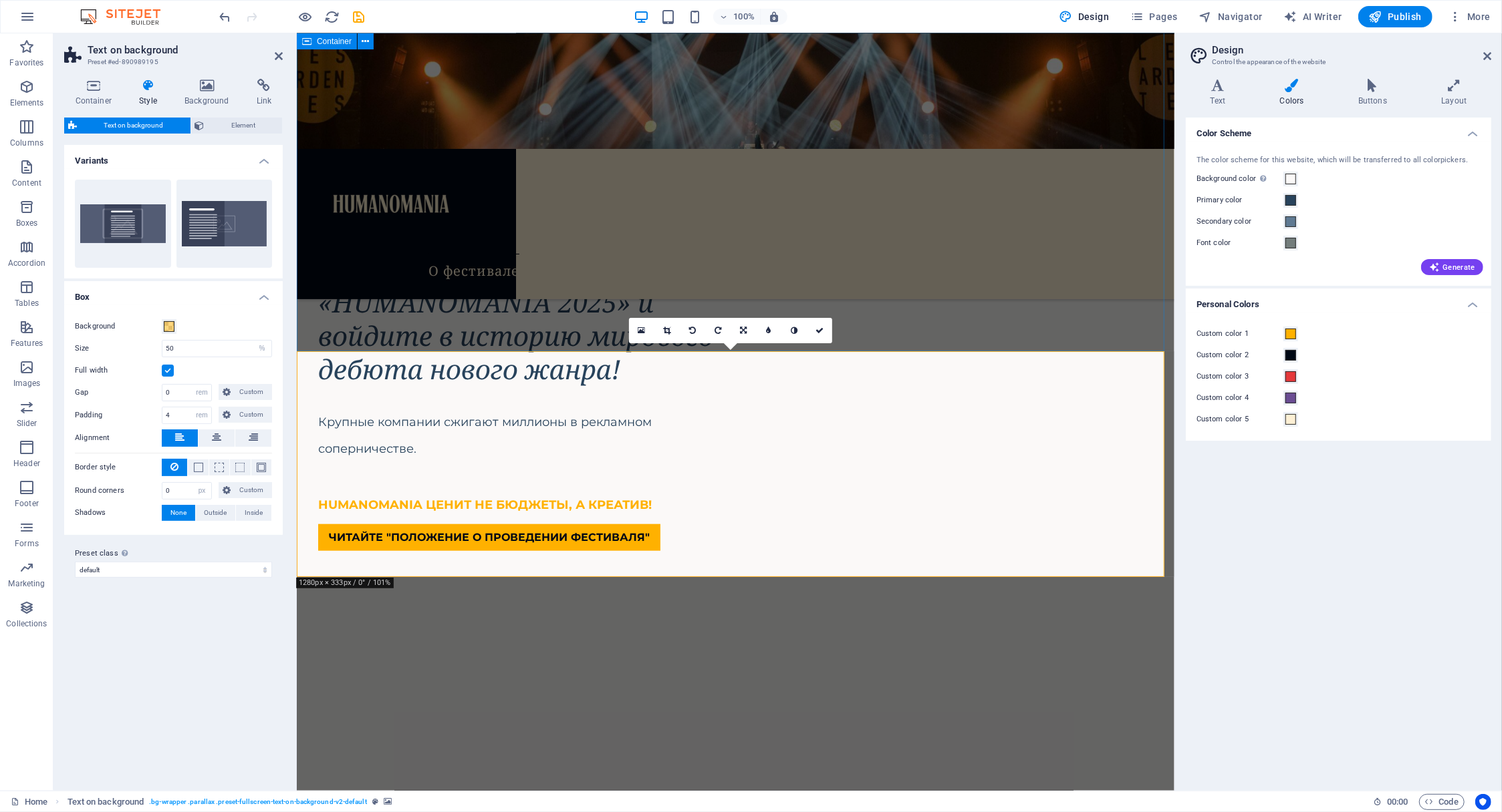
click at [714, 573] on figure at bounding box center [515, 772] width 396 height 398
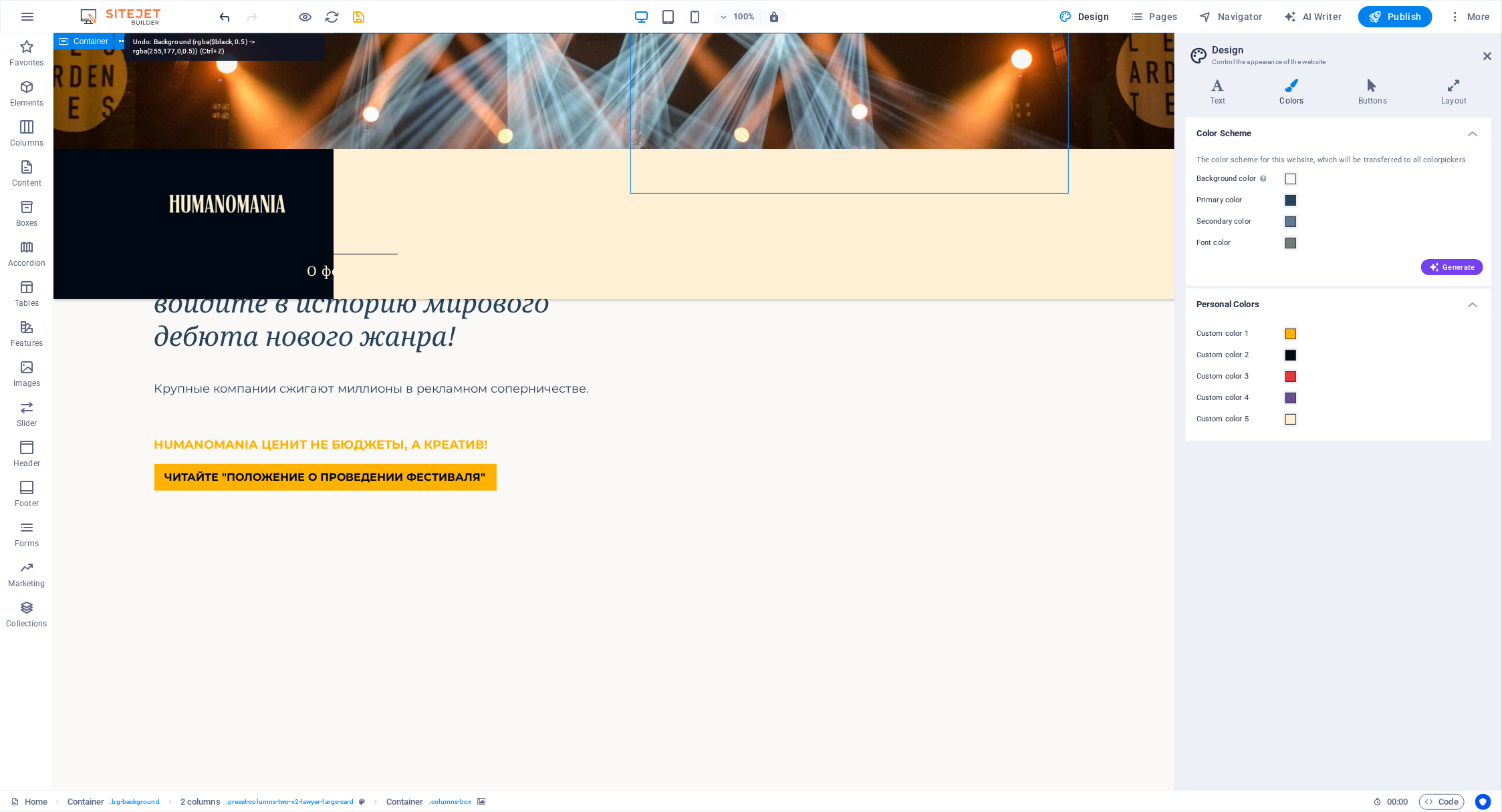
click at [224, 14] on icon "undo" at bounding box center [225, 16] width 16 height 16
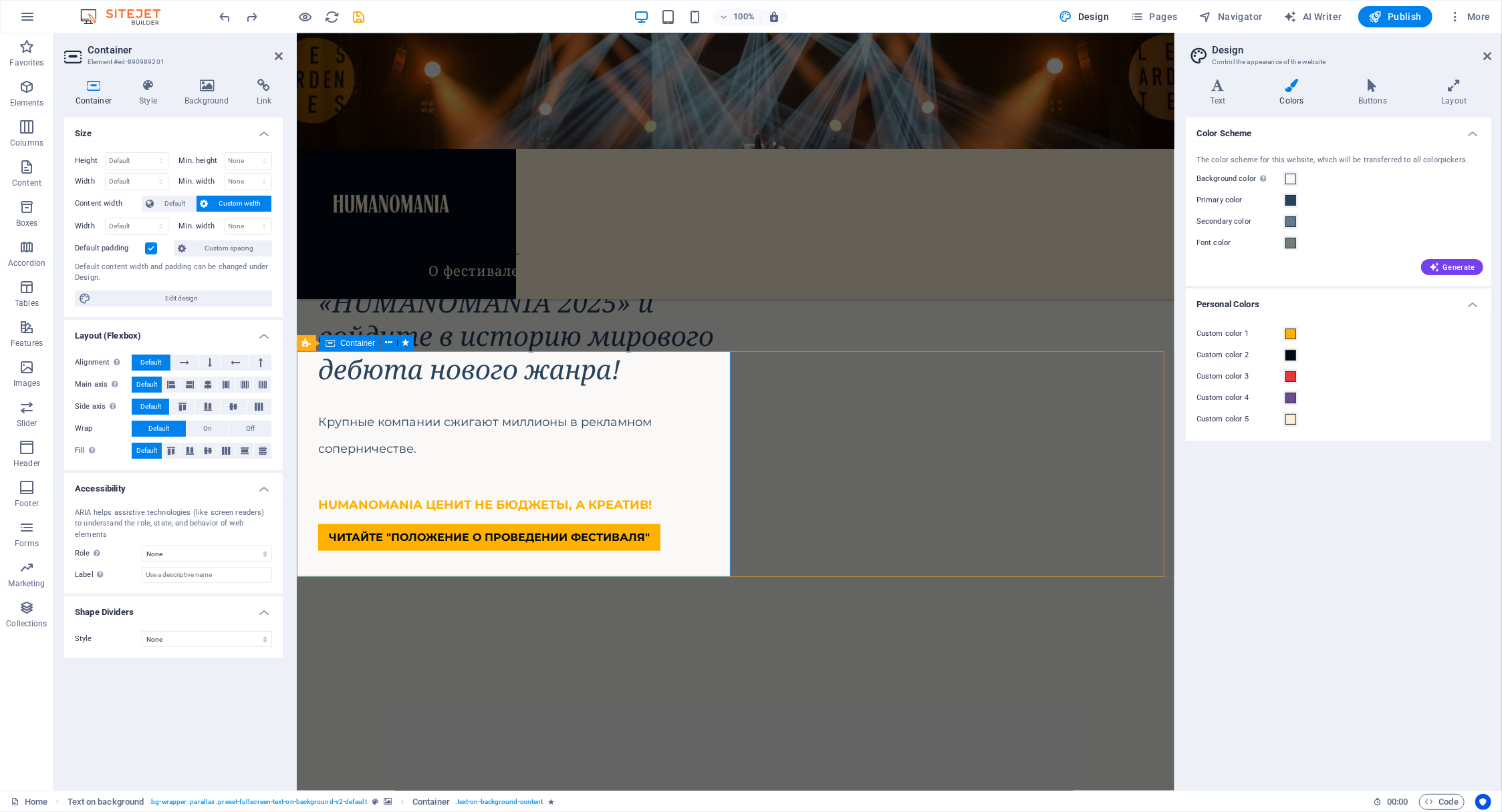
click at [280, 53] on icon at bounding box center [279, 56] width 8 height 11
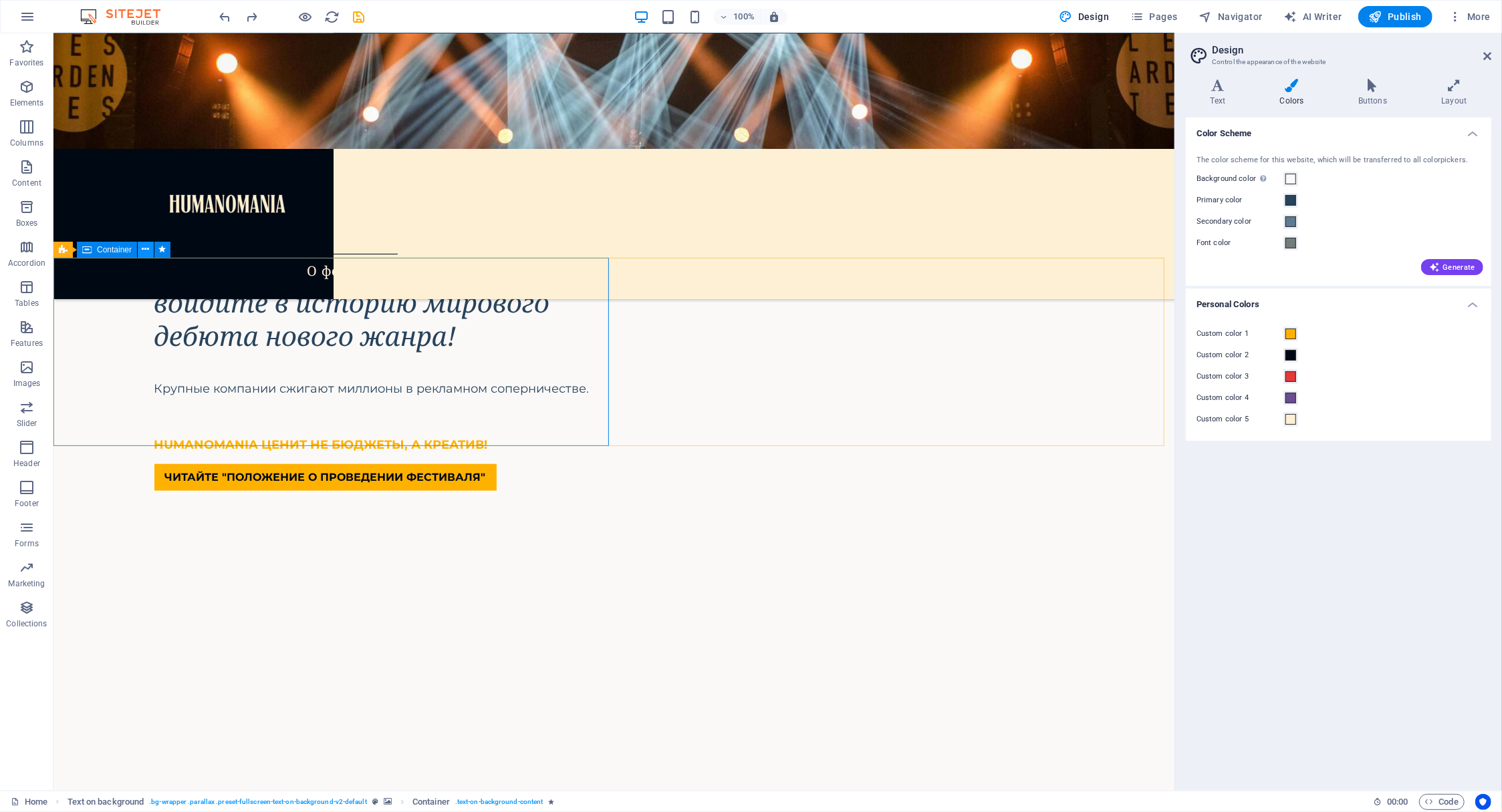
click at [145, 249] on icon at bounding box center [146, 249] width 7 height 14
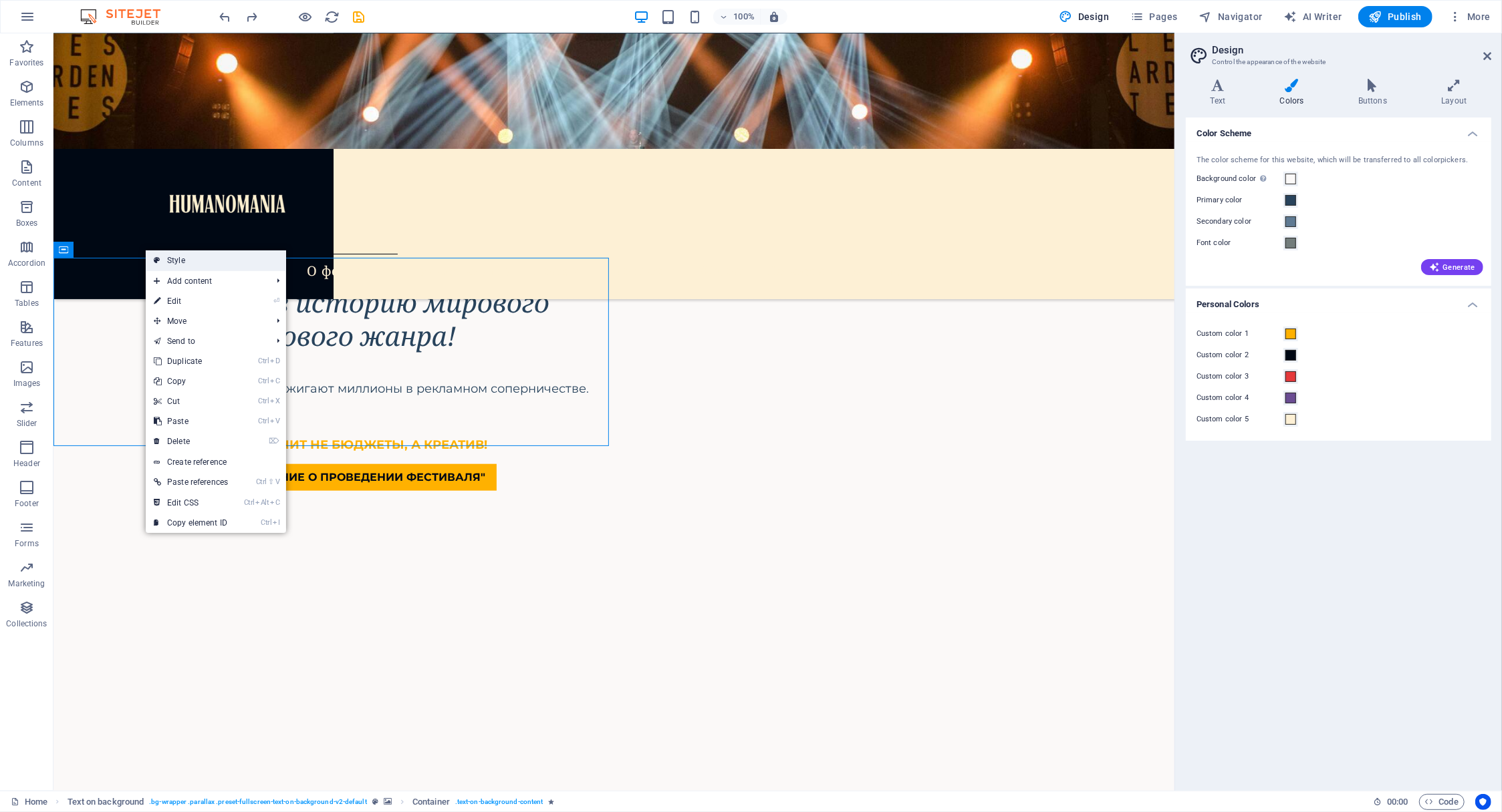
click at [175, 259] on link "Style" at bounding box center [215, 261] width 141 height 20
select select "%"
select select "rem"
select select "px"
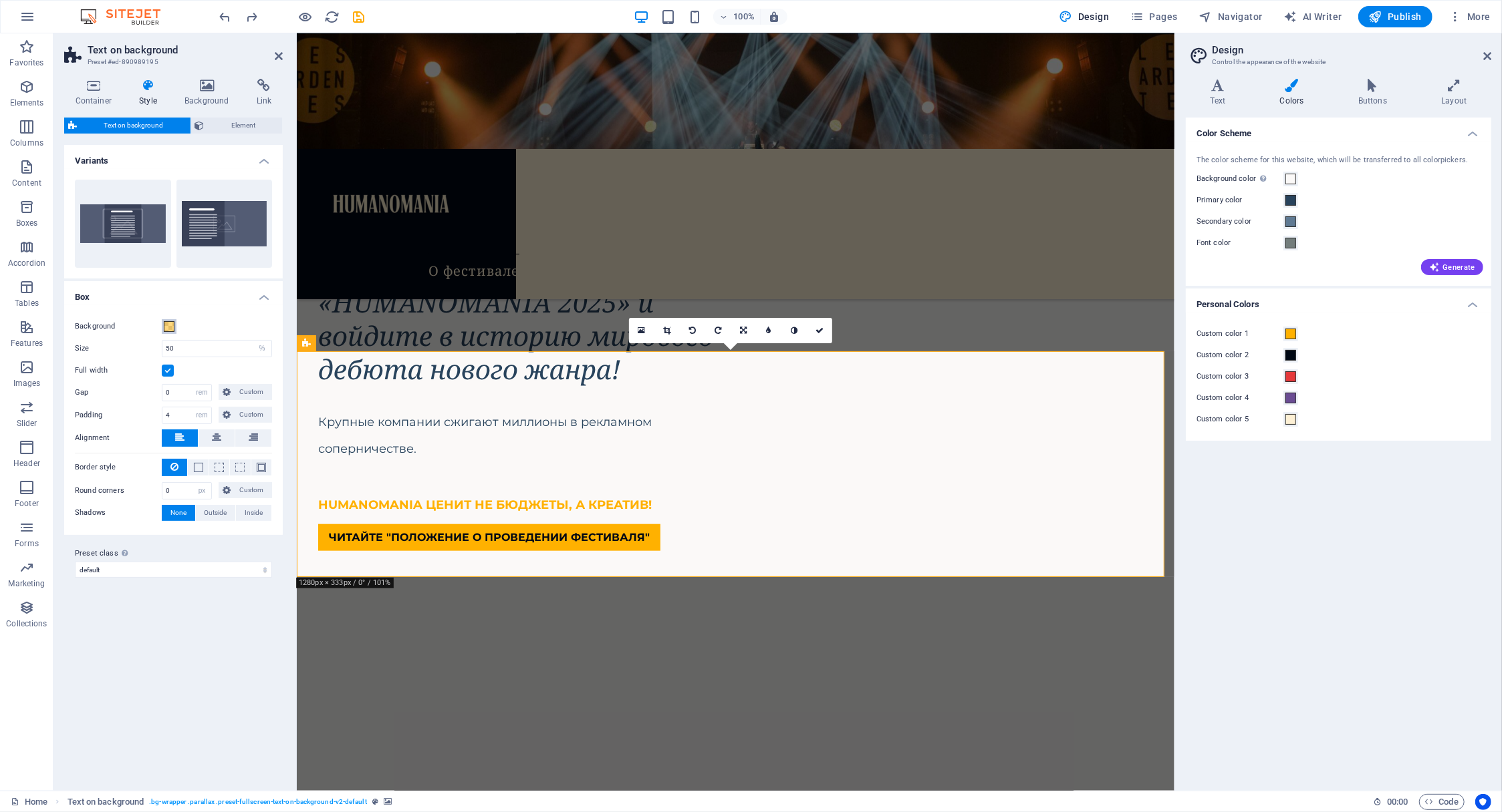
click at [166, 326] on span at bounding box center [169, 326] width 11 height 11
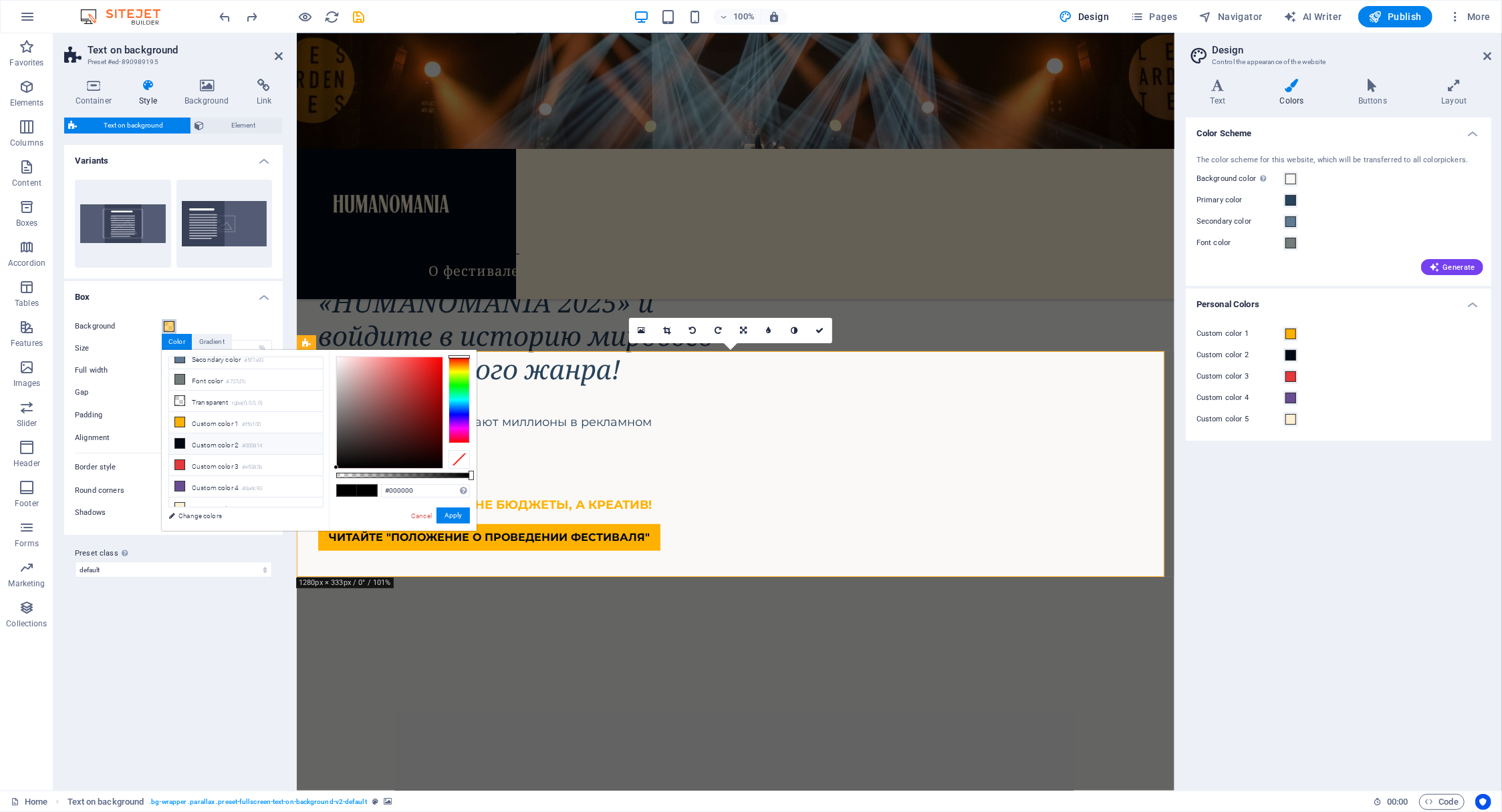
scroll to position [54, 0]
click at [200, 433] on li "Custom color 2 #000814" at bounding box center [246, 442] width 154 height 21
type input "rgba(0, 8, 20, 0.577)"
drag, startPoint x: 403, startPoint y: 475, endPoint x: 413, endPoint y: 473, distance: 10.2
click at [413, 473] on div at bounding box center [414, 475] width 6 height 9
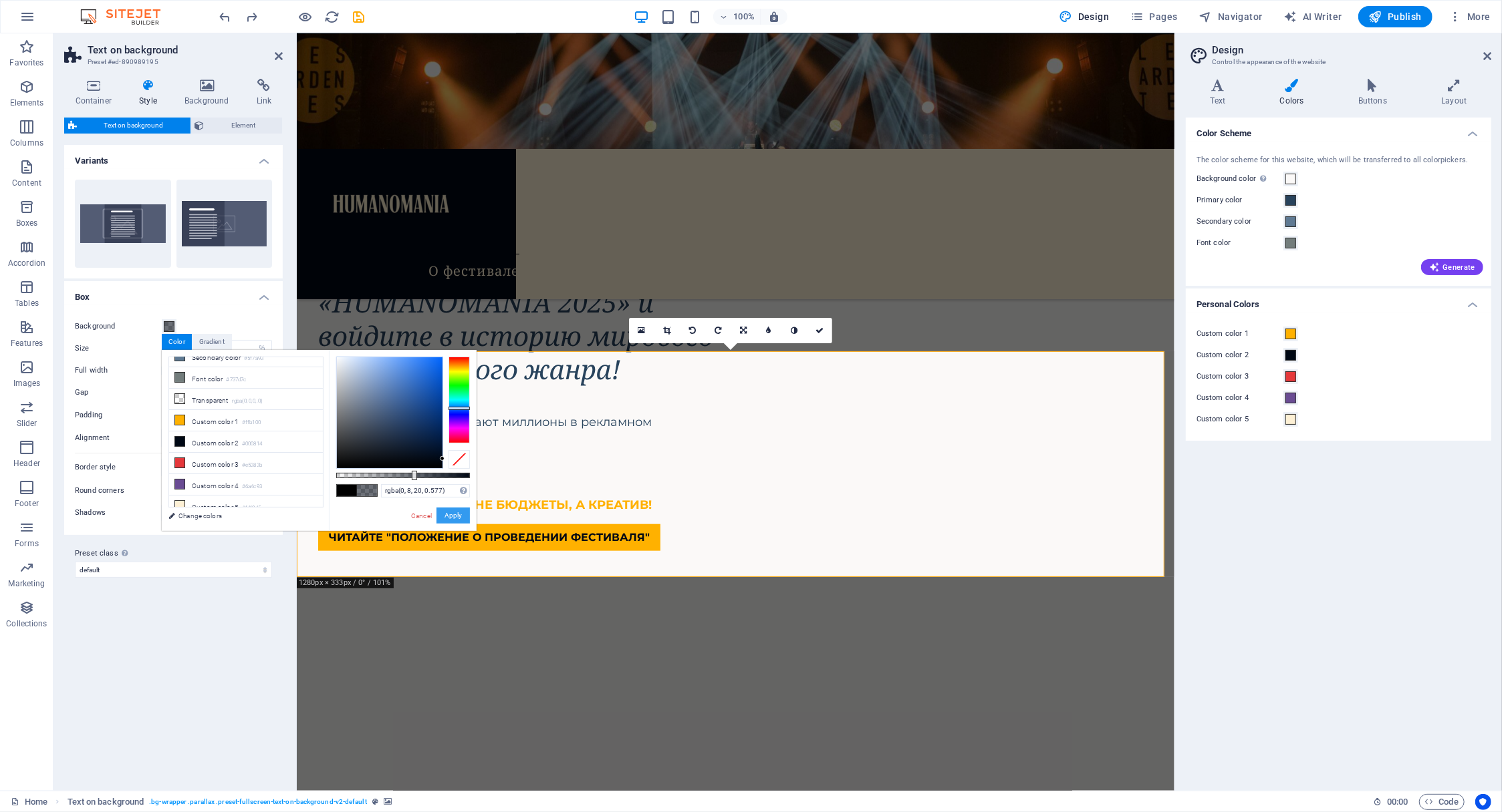
click at [456, 514] on button "Apply" at bounding box center [453, 516] width 34 height 16
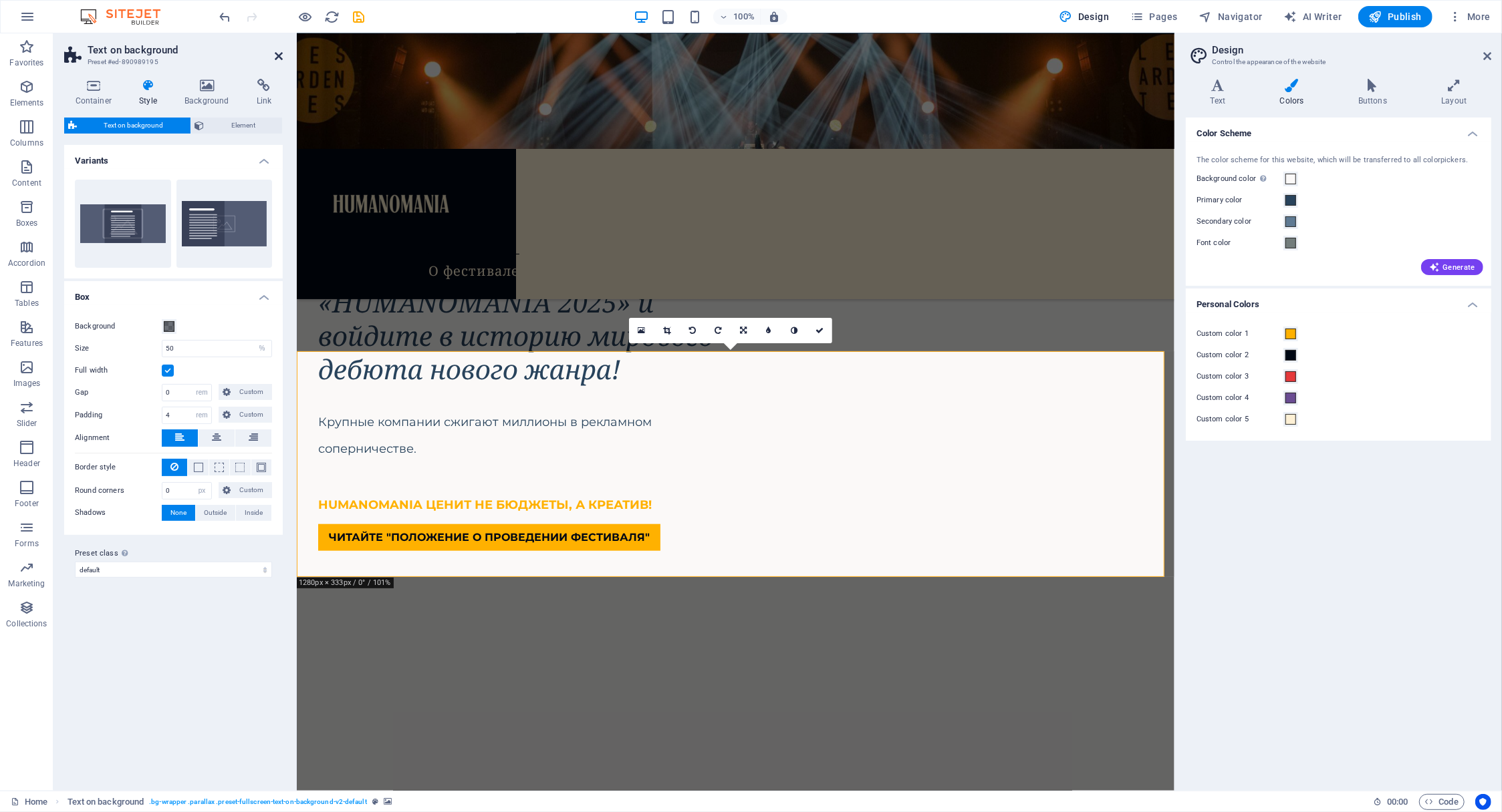
click at [280, 55] on icon at bounding box center [279, 56] width 8 height 11
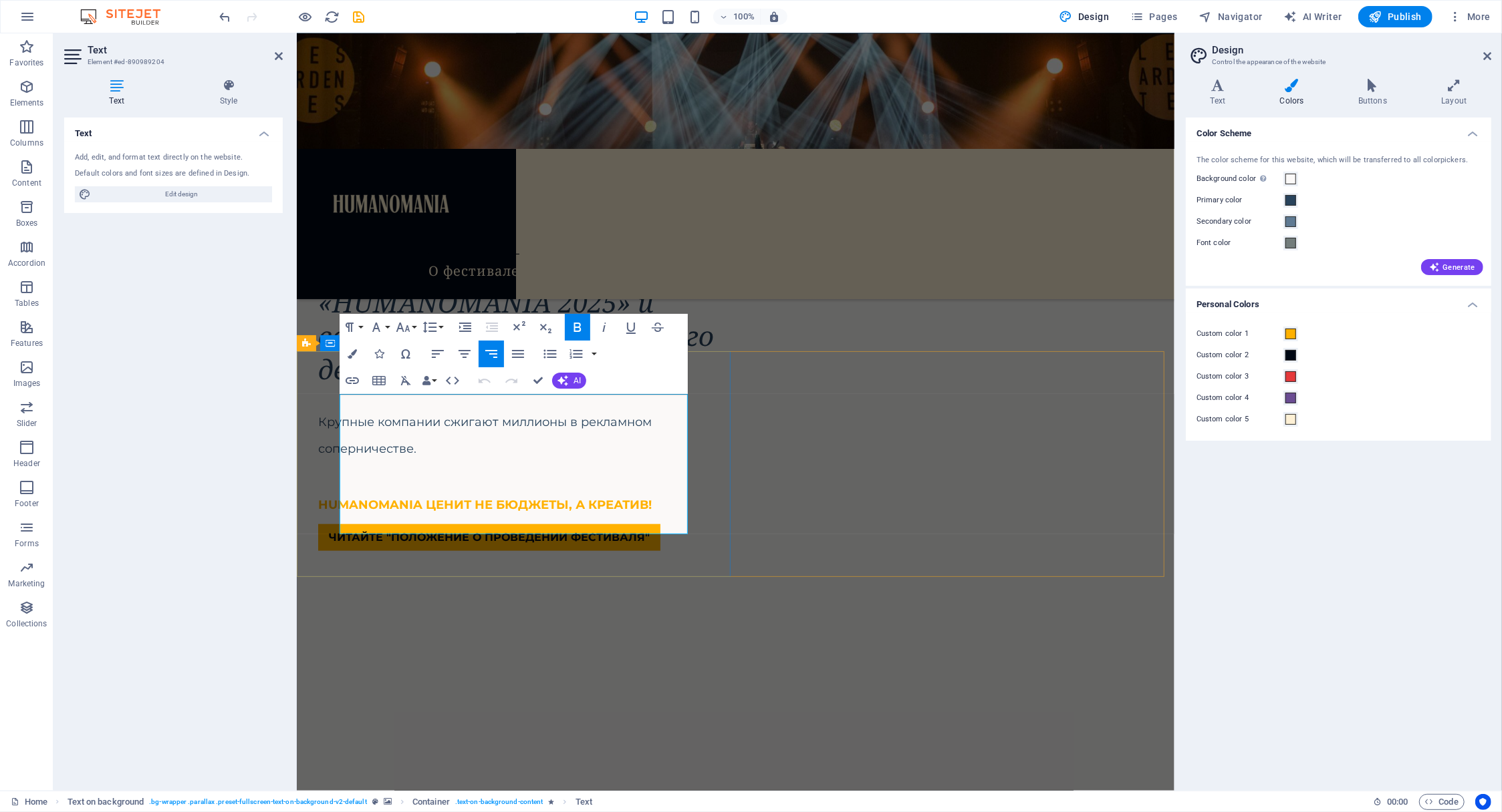
drag, startPoint x: 507, startPoint y: 522, endPoint x: 686, endPoint y: 515, distance: 179.1
click at [577, 329] on icon "button" at bounding box center [578, 328] width 16 height 16
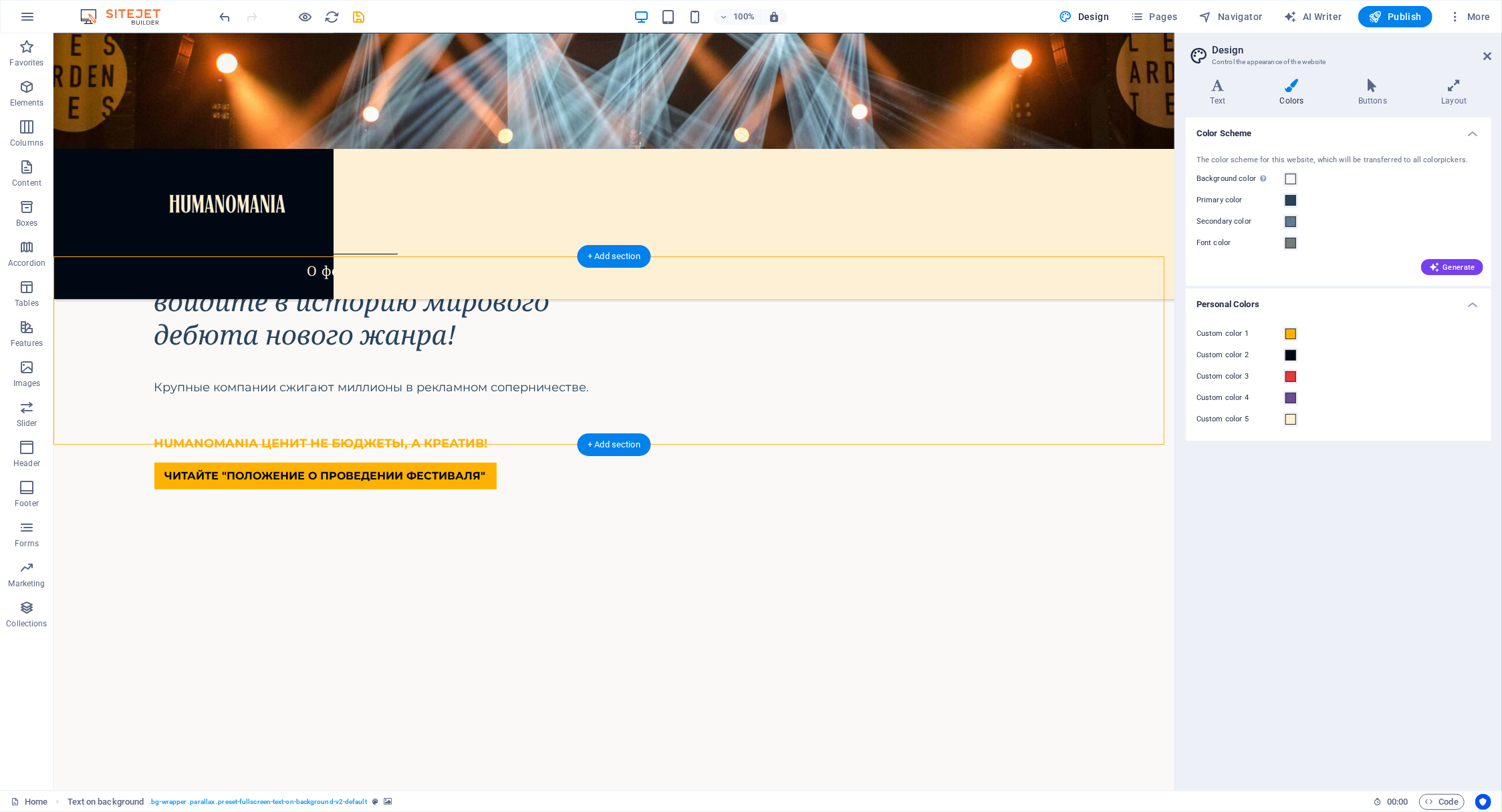
scroll to position [999, 0]
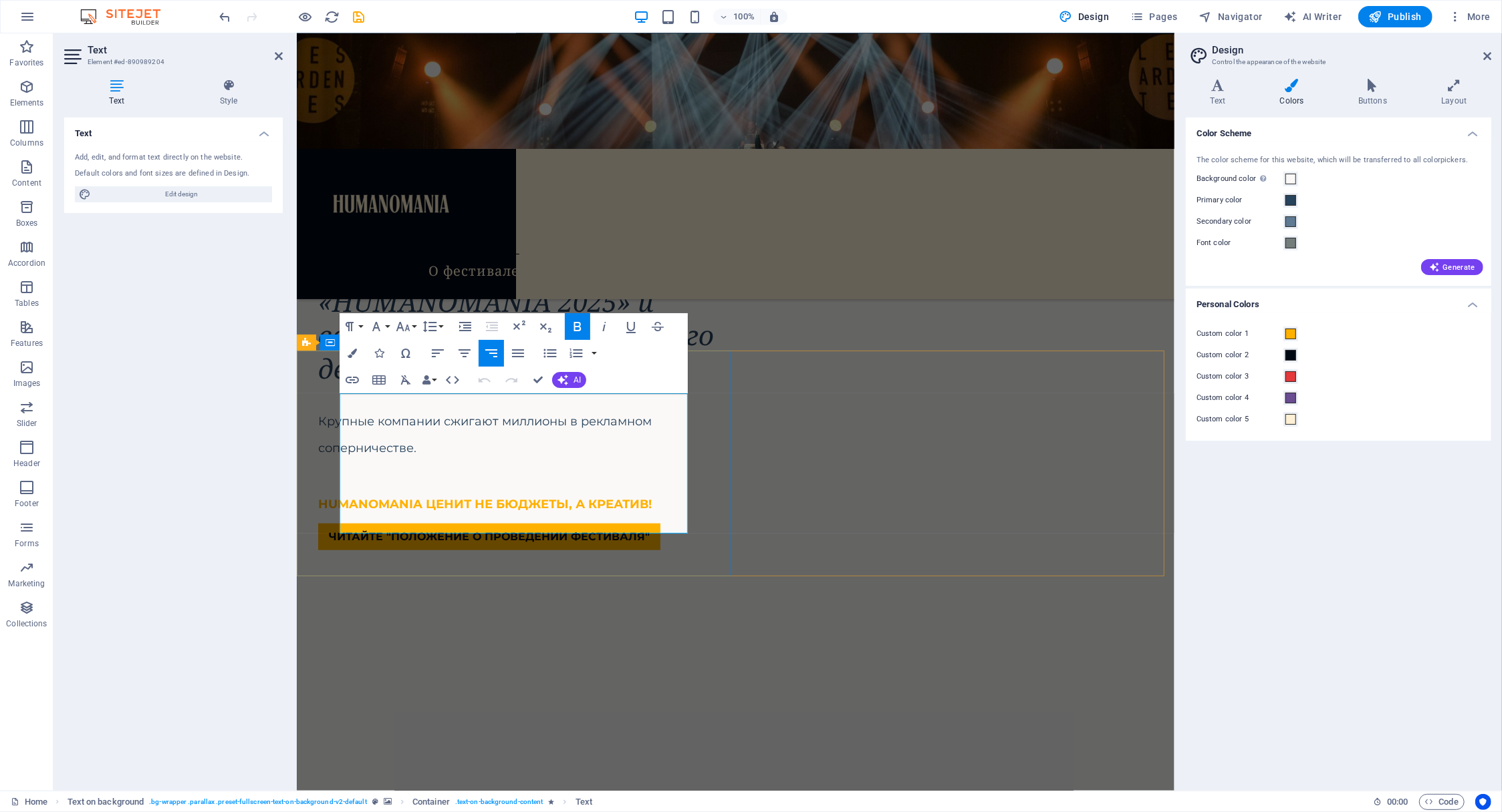
drag, startPoint x: 429, startPoint y: 402, endPoint x: 364, endPoint y: 402, distance: 65.0
click at [349, 352] on icon "button" at bounding box center [352, 353] width 9 height 9
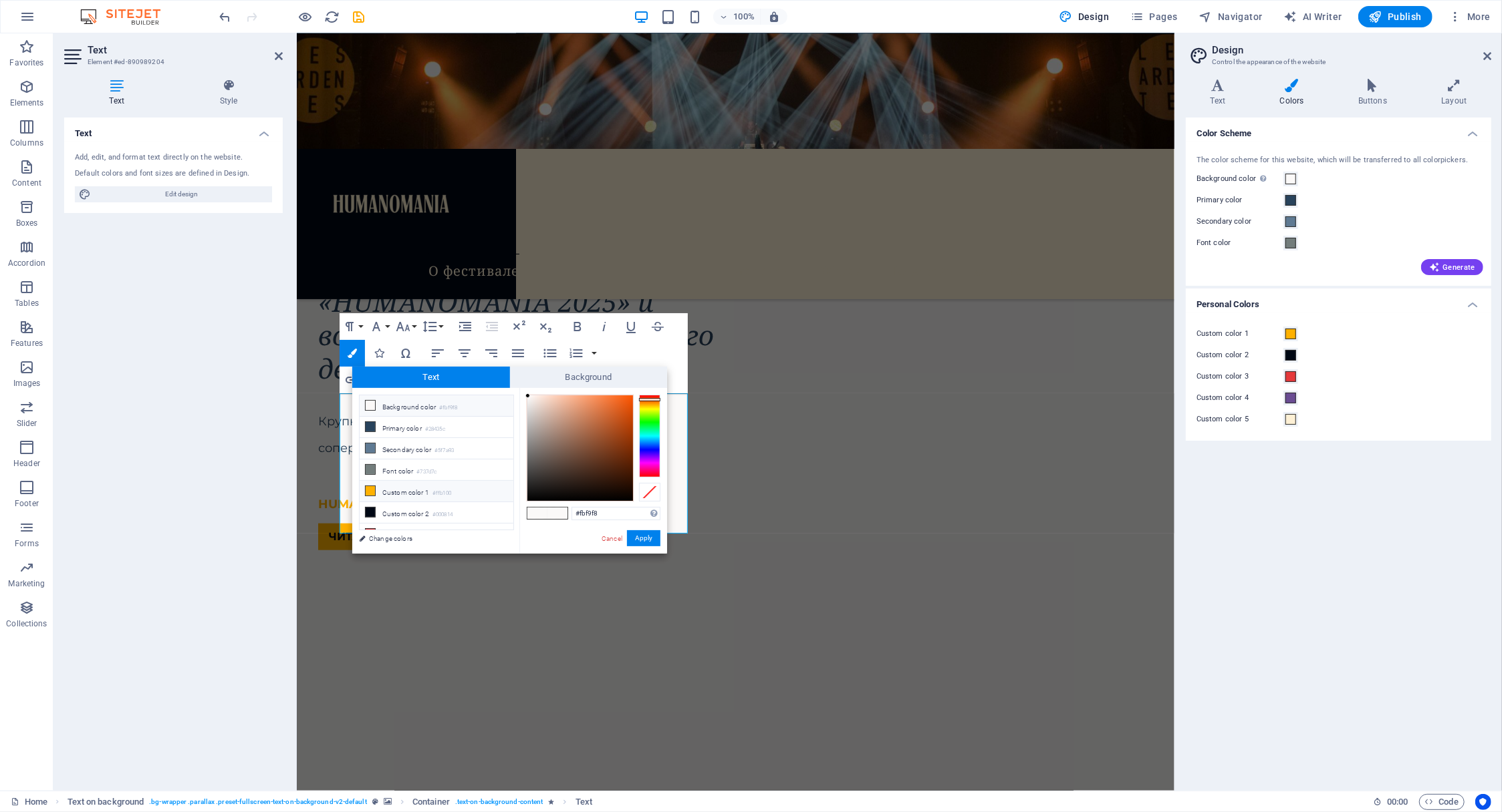
click at [367, 488] on icon at bounding box center [370, 491] width 9 height 9
click at [648, 541] on button "Apply" at bounding box center [644, 538] width 34 height 16
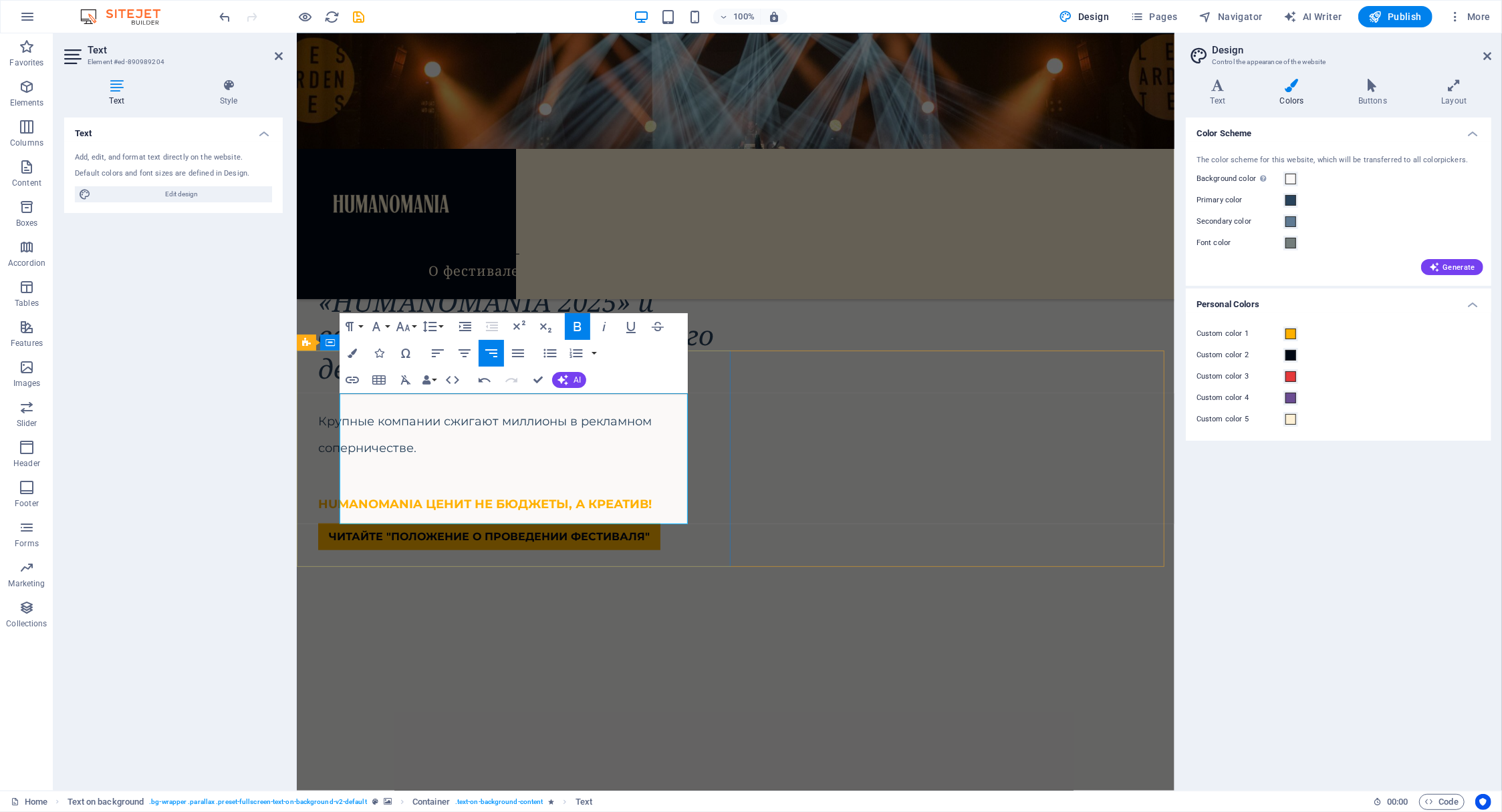
drag, startPoint x: 380, startPoint y: 456, endPoint x: 350, endPoint y: 458, distance: 30.1
click at [354, 347] on button "Colors" at bounding box center [352, 353] width 25 height 27
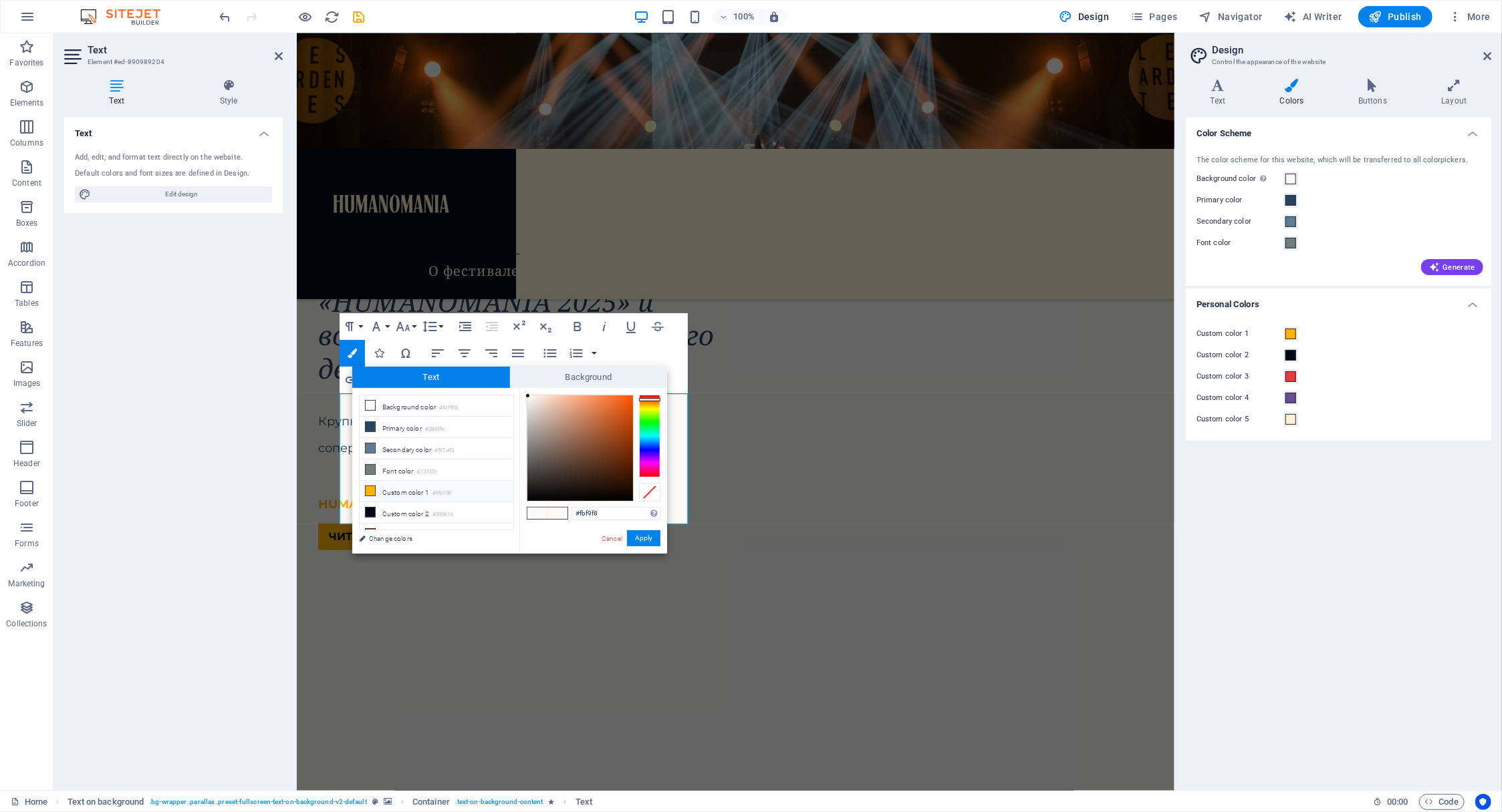
click at [370, 487] on icon at bounding box center [370, 491] width 9 height 9
click at [645, 537] on button "Apply" at bounding box center [644, 538] width 34 height 16
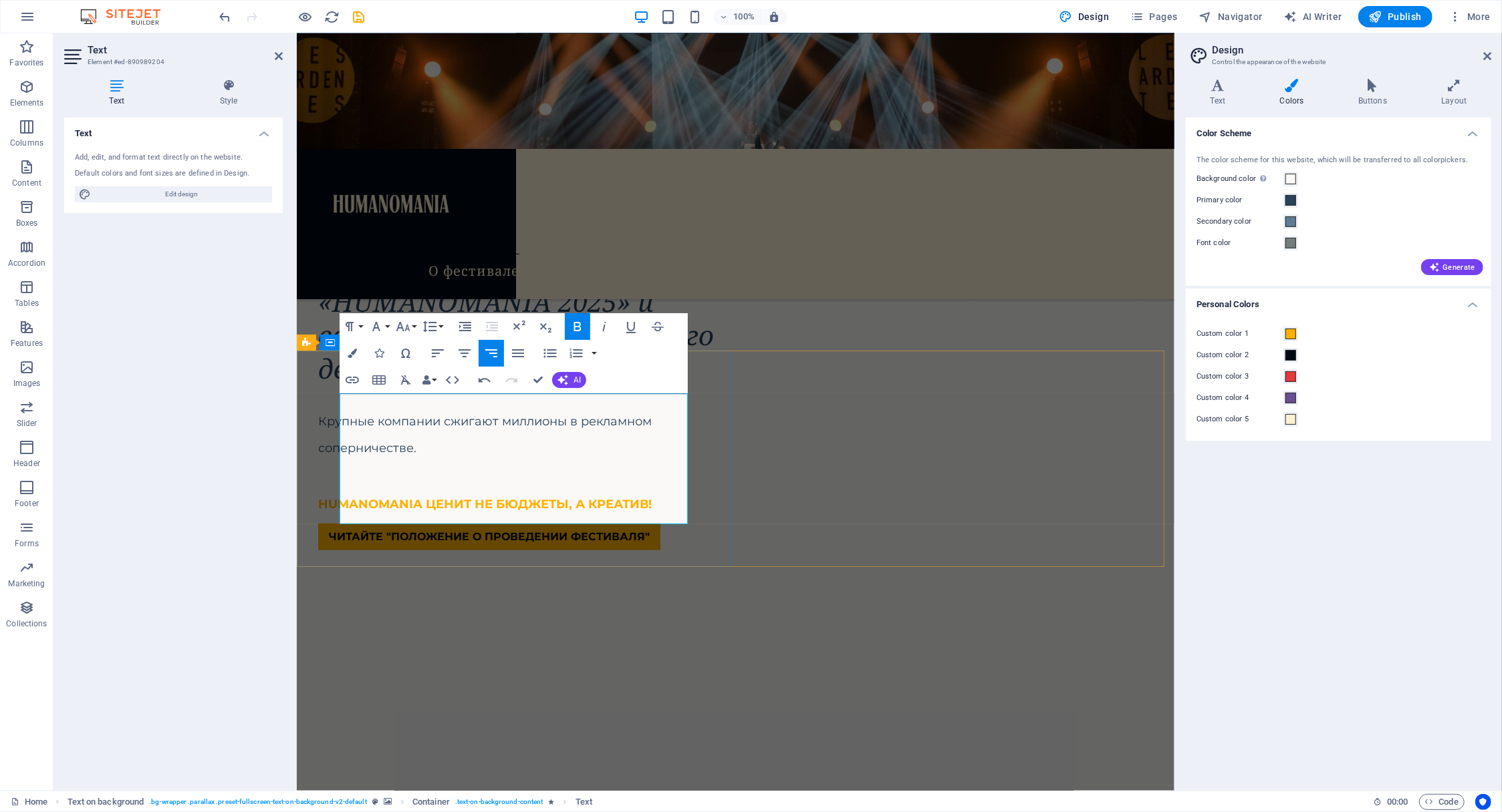
drag, startPoint x: 523, startPoint y: 514, endPoint x: 691, endPoint y: 515, distance: 168.0
click at [346, 351] on button "Colors" at bounding box center [352, 353] width 25 height 27
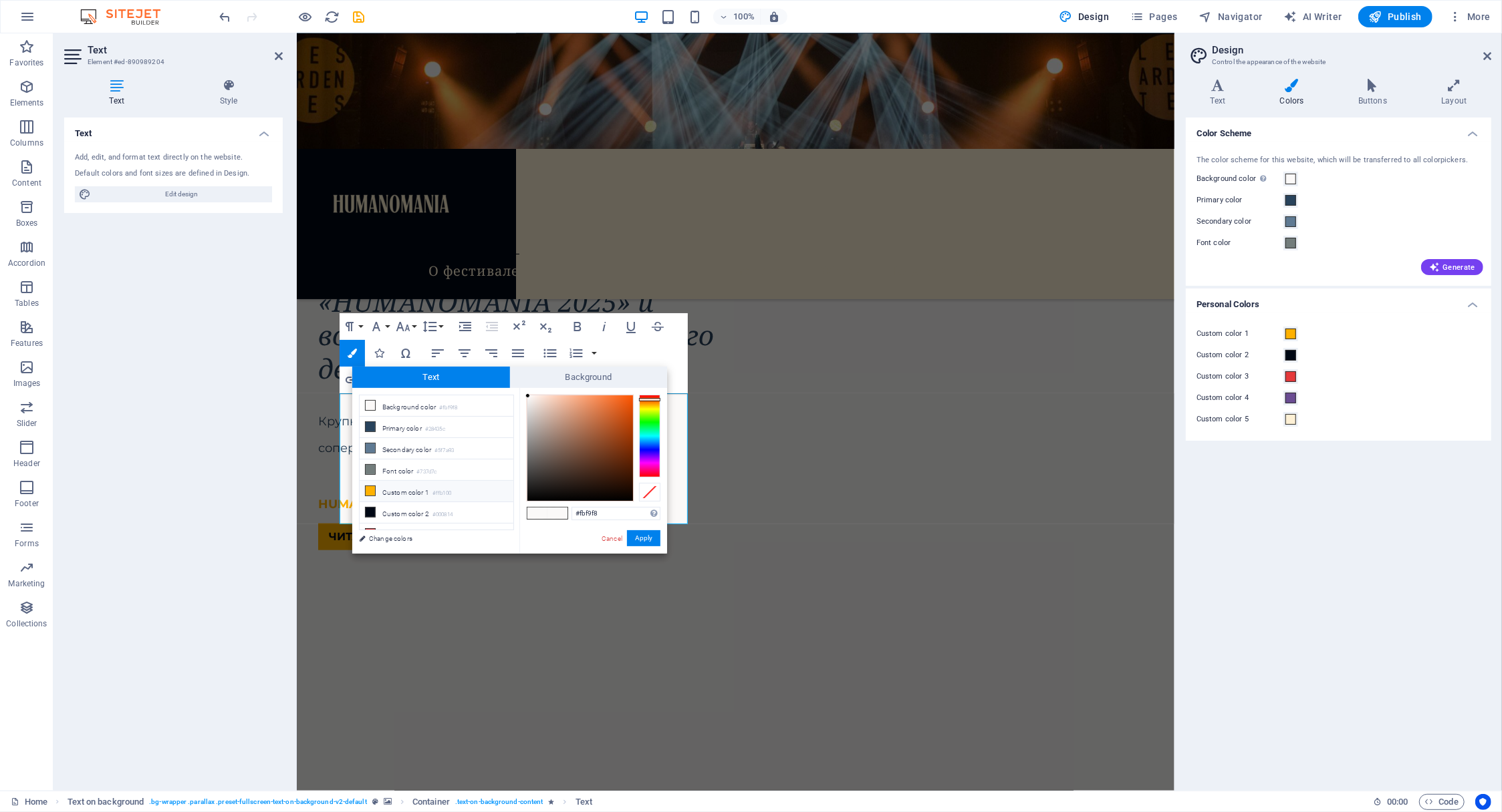
click at [385, 486] on li "Custom color 1 #ffb100" at bounding box center [436, 491] width 154 height 21
type input "#ffb100"
click at [649, 537] on button "Apply" at bounding box center [644, 538] width 34 height 16
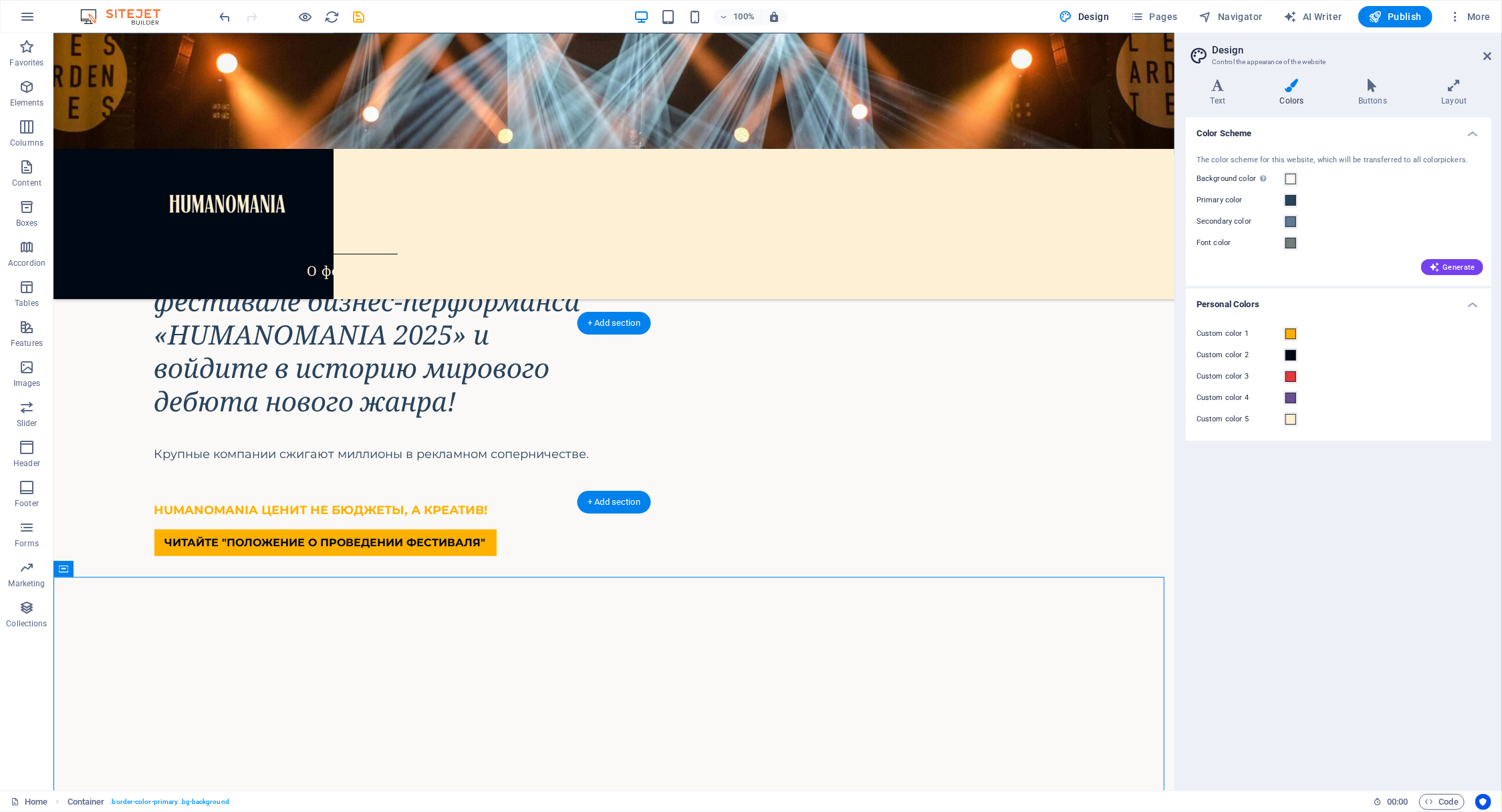
scroll to position [933, 0]
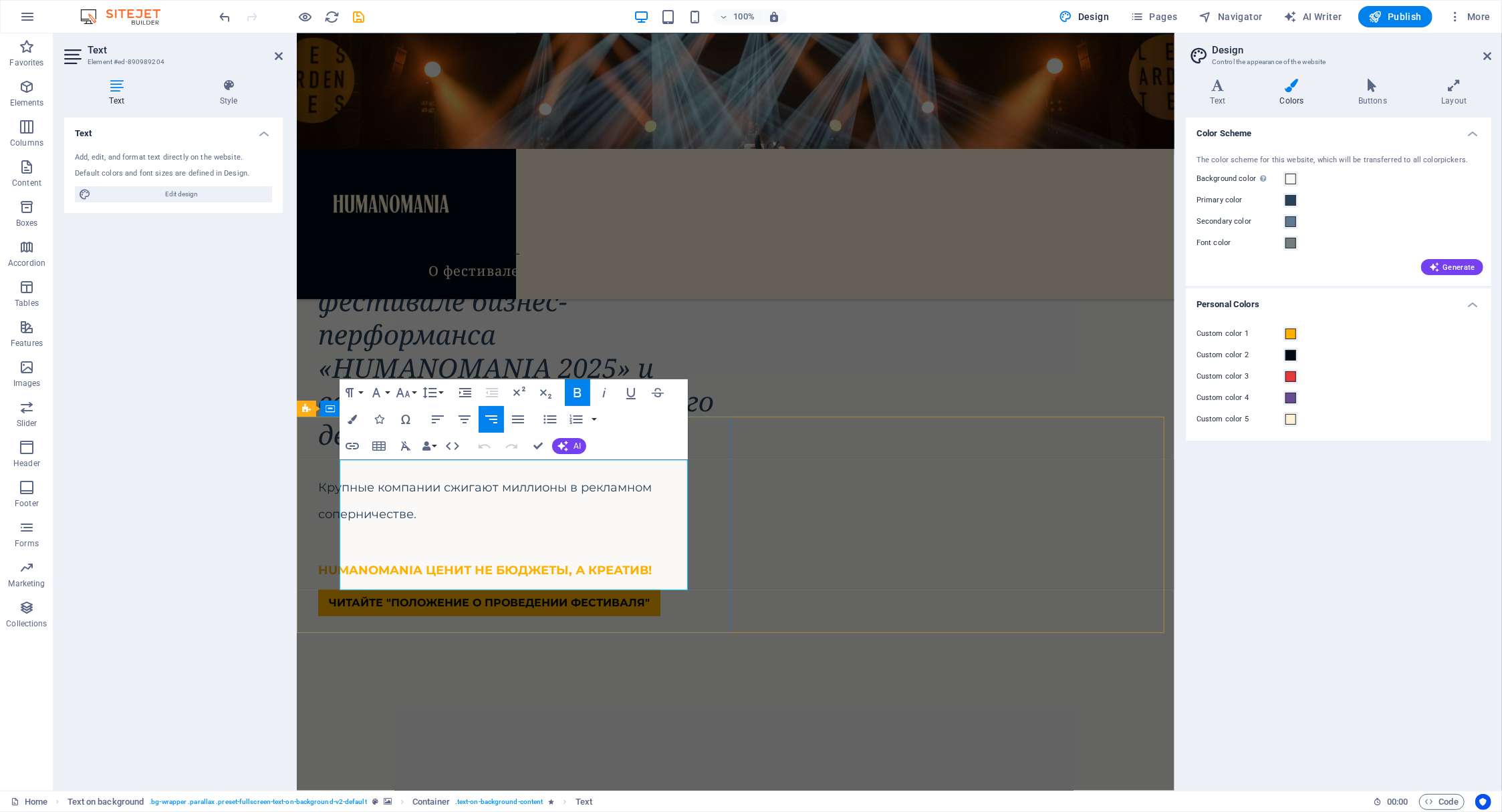
drag, startPoint x: 686, startPoint y: 580, endPoint x: 427, endPoint y: 477, distance: 278.7
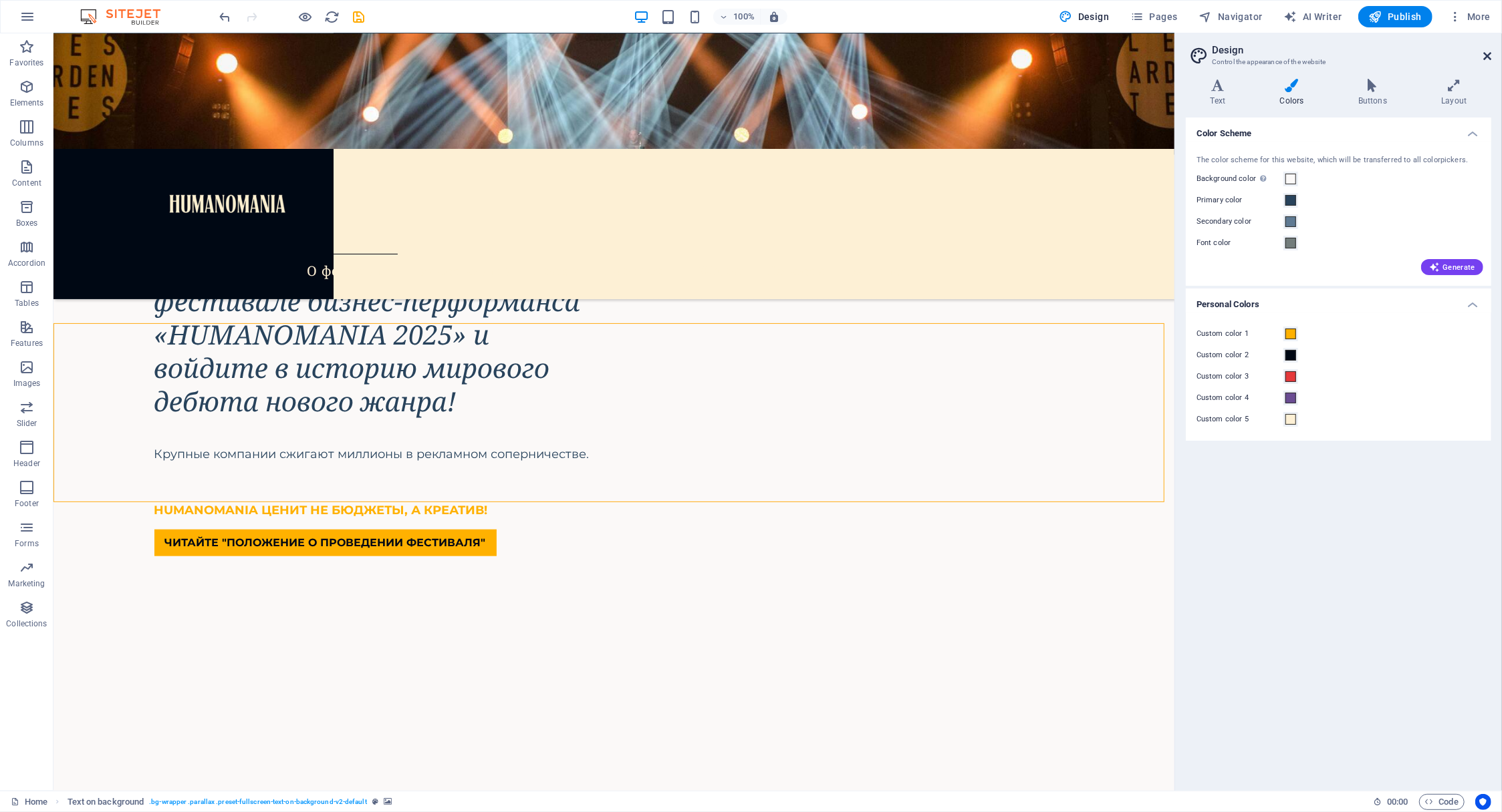
drag, startPoint x: 1487, startPoint y: 54, endPoint x: 1434, endPoint y: 23, distance: 61.4
click at [1487, 54] on icon at bounding box center [1487, 56] width 8 height 11
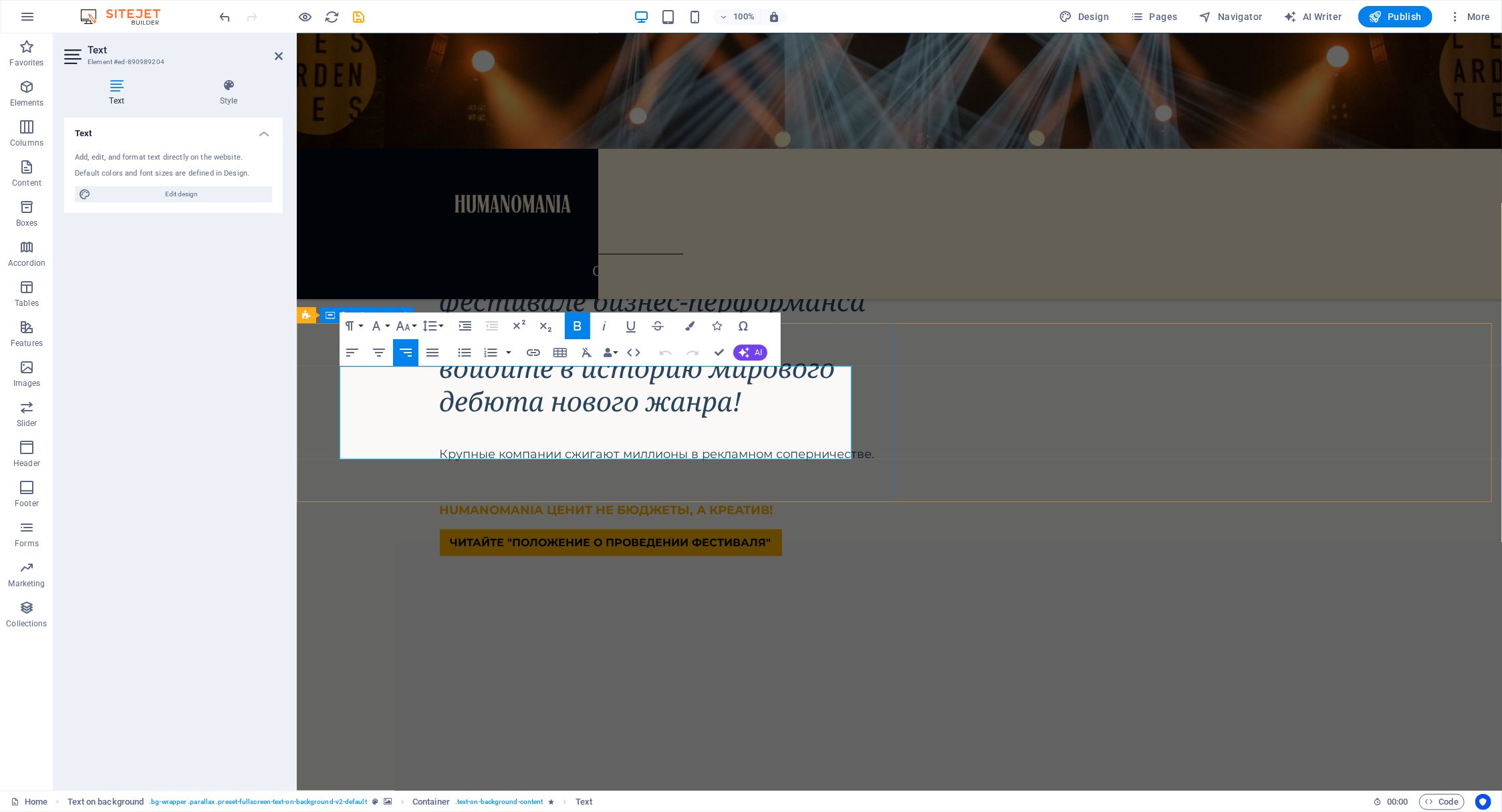
drag, startPoint x: 411, startPoint y: 376, endPoint x: 853, endPoint y: 447, distance: 447.7
click at [410, 328] on icon "button" at bounding box center [403, 326] width 16 height 16
click at [410, 468] on link "18" at bounding box center [417, 473] width 49 height 20
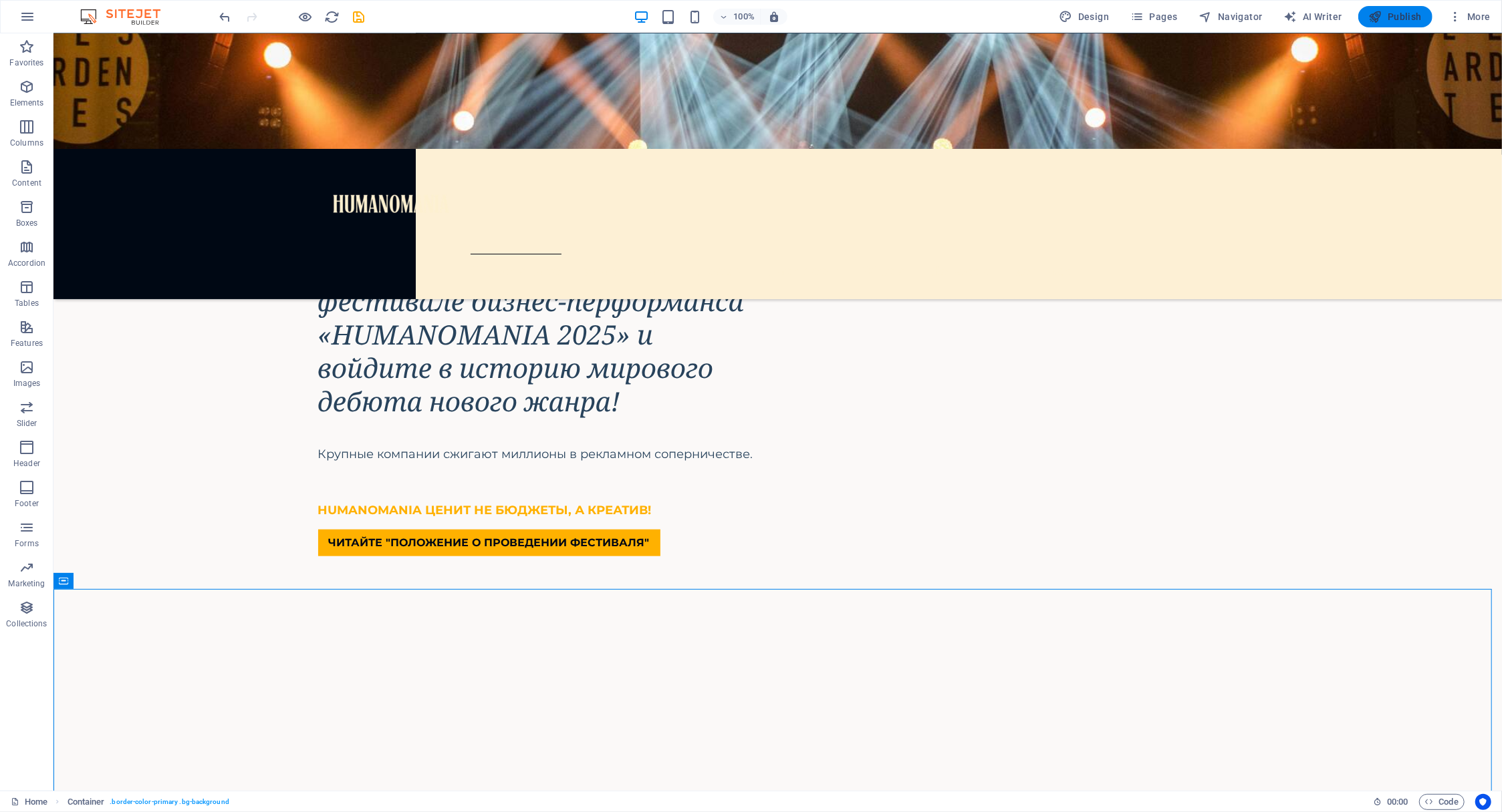
click at [1403, 16] on span "Publish" at bounding box center [1395, 16] width 53 height 13
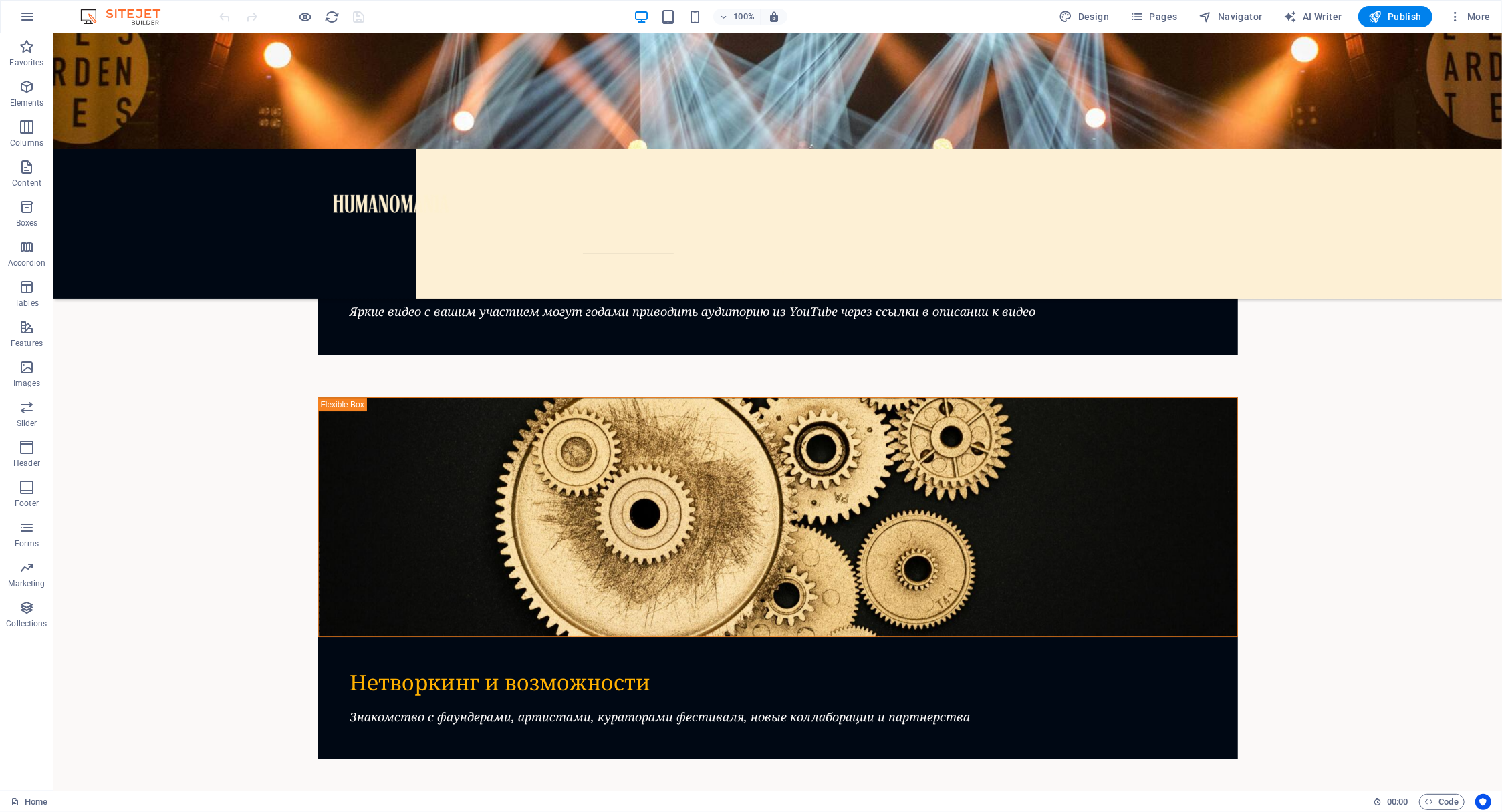
scroll to position [3787, 0]
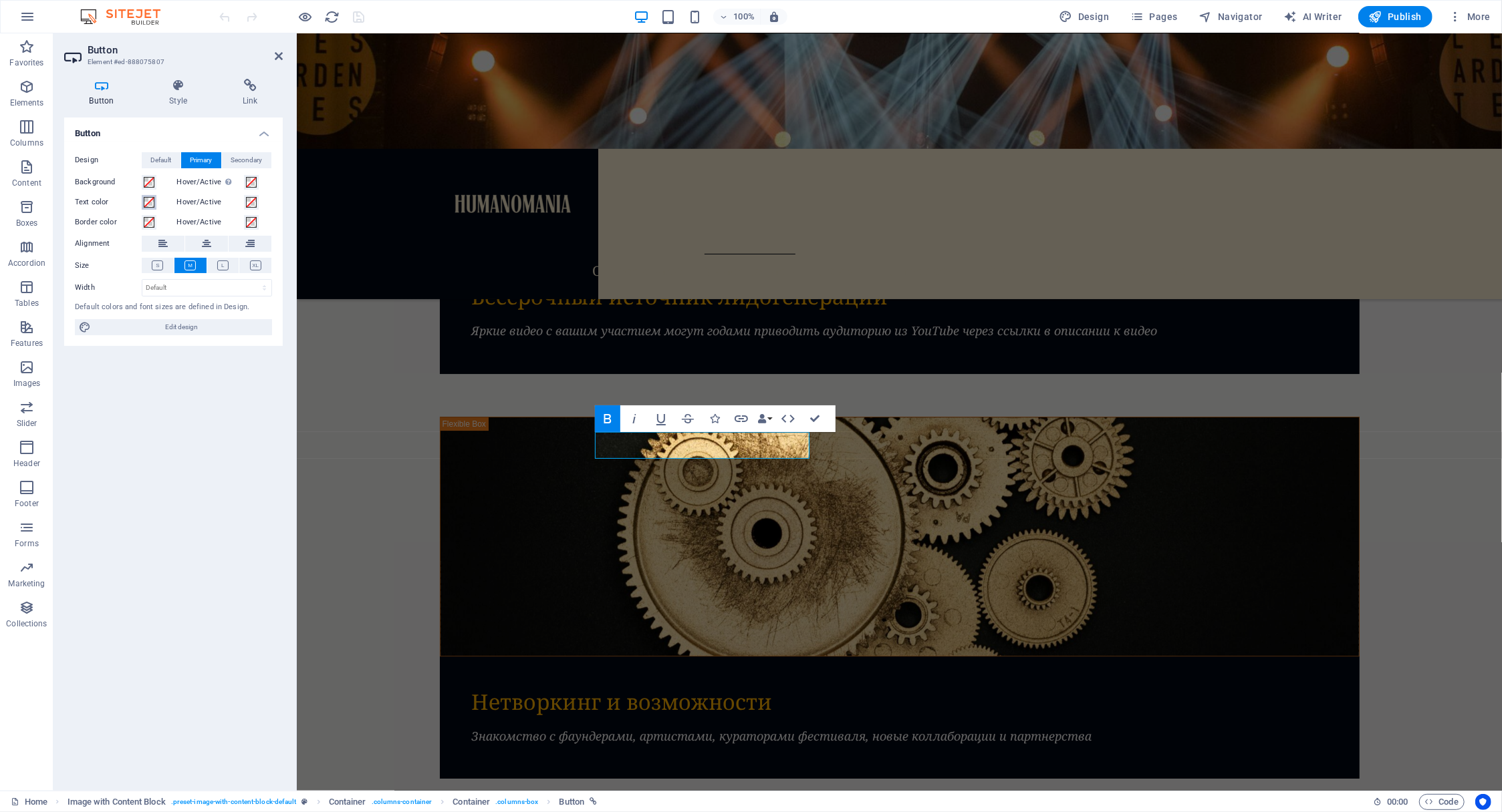
click at [146, 202] on span at bounding box center [149, 202] width 11 height 11
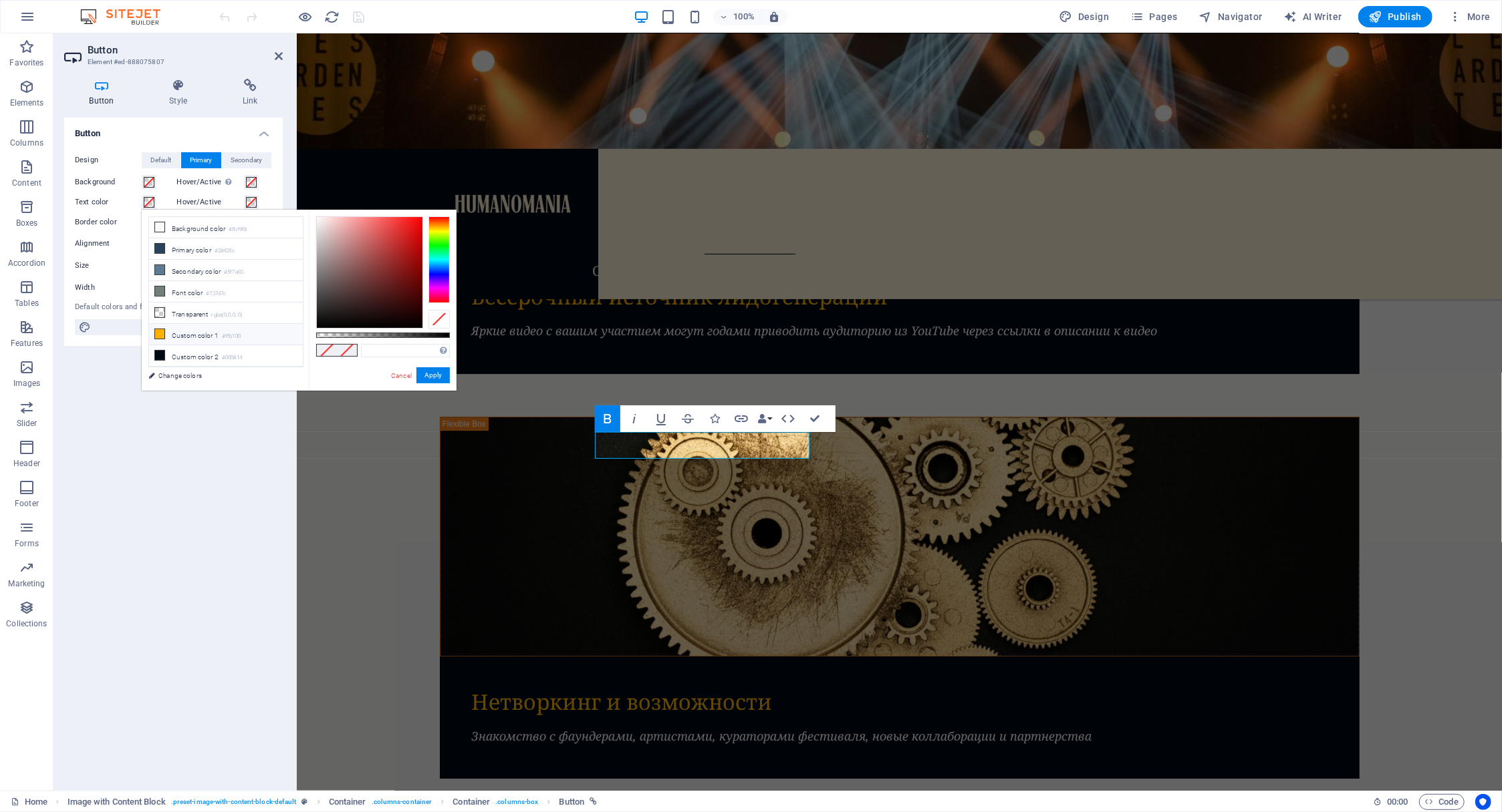
click at [155, 331] on icon at bounding box center [159, 334] width 9 height 9
type input "#ffb100"
click at [434, 374] on button "Apply" at bounding box center [432, 376] width 34 height 16
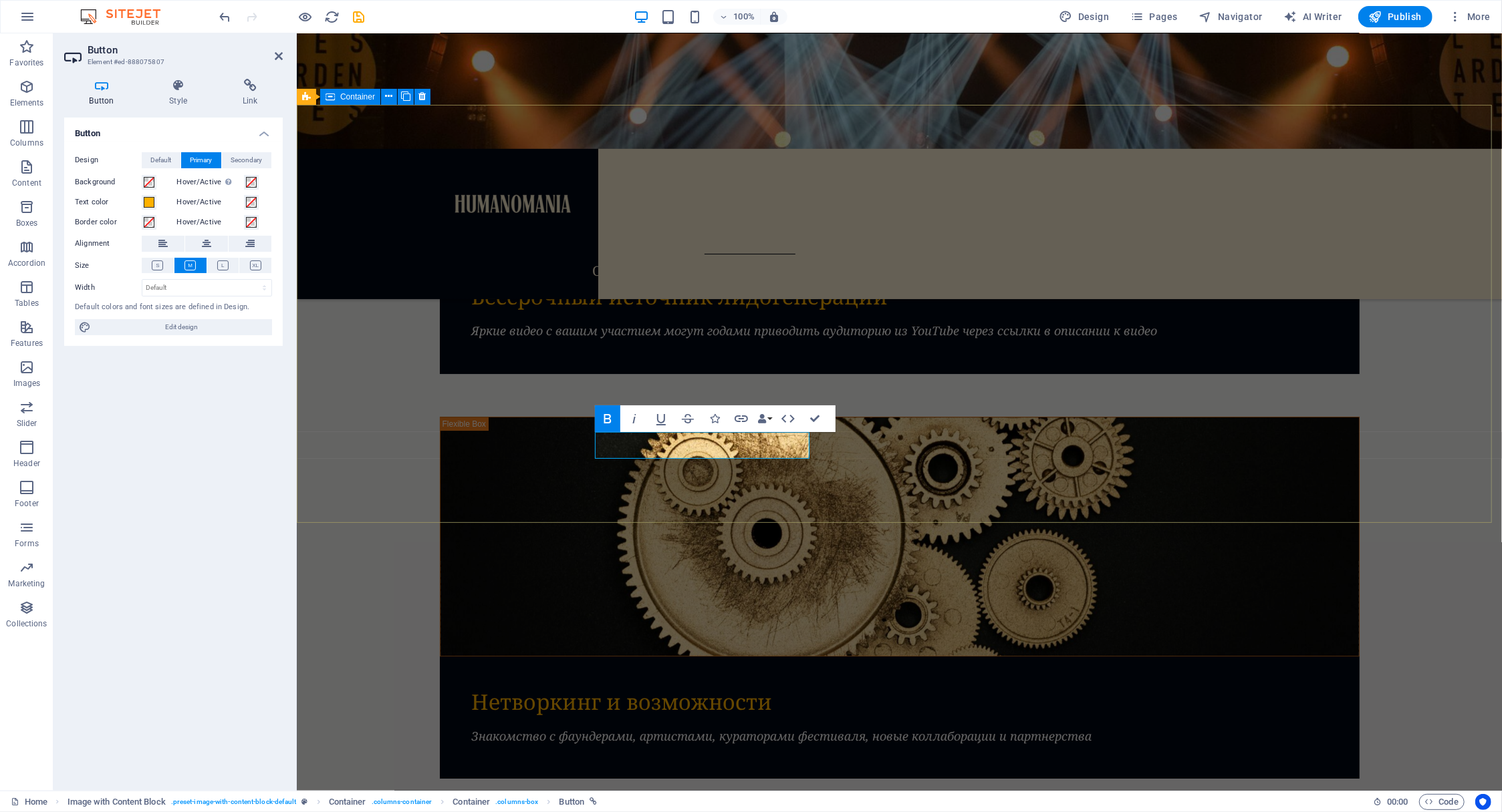
drag, startPoint x: 997, startPoint y: 498, endPoint x: 1240, endPoint y: 499, distance: 243.0
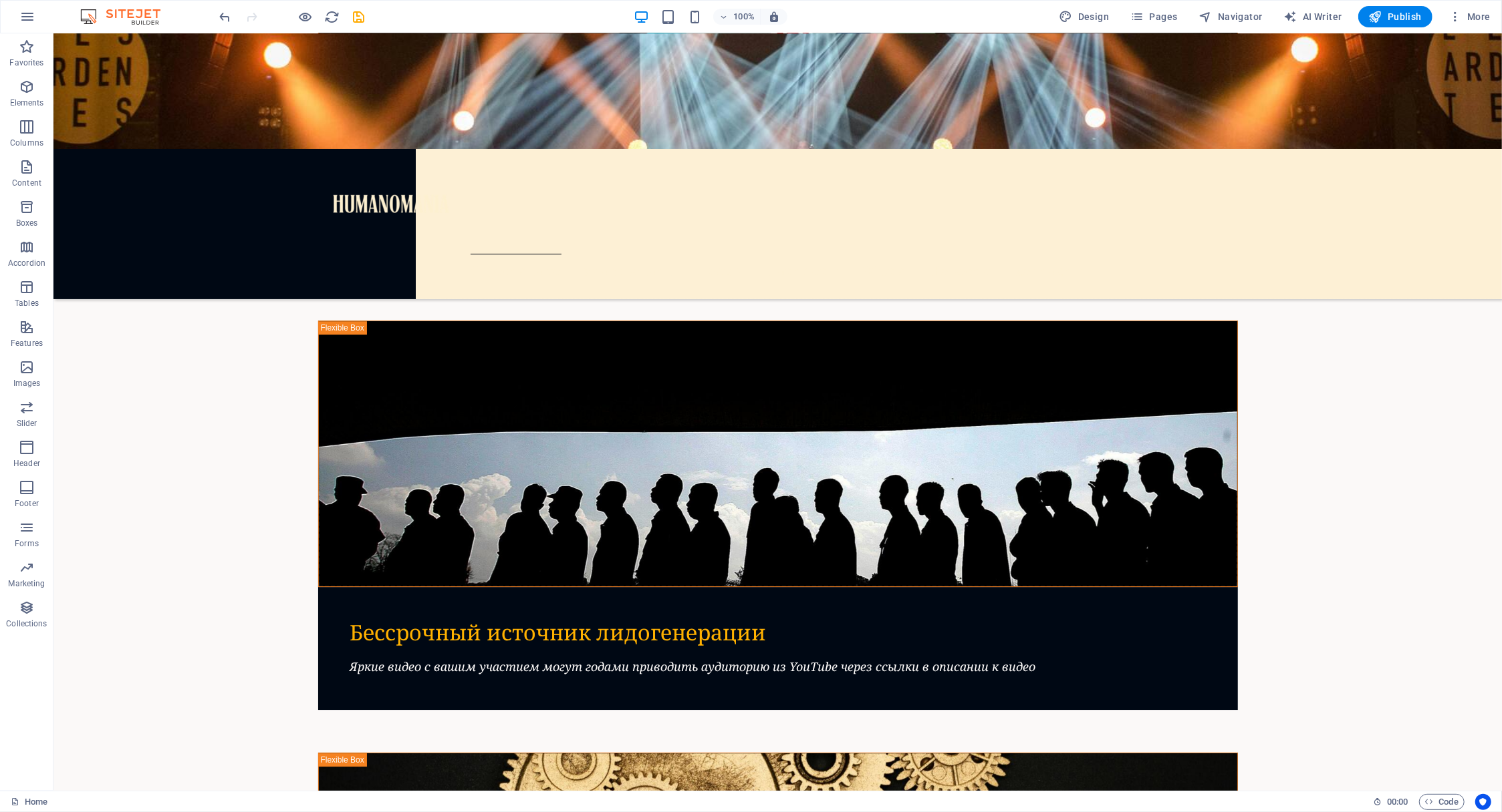
scroll to position [3457, 0]
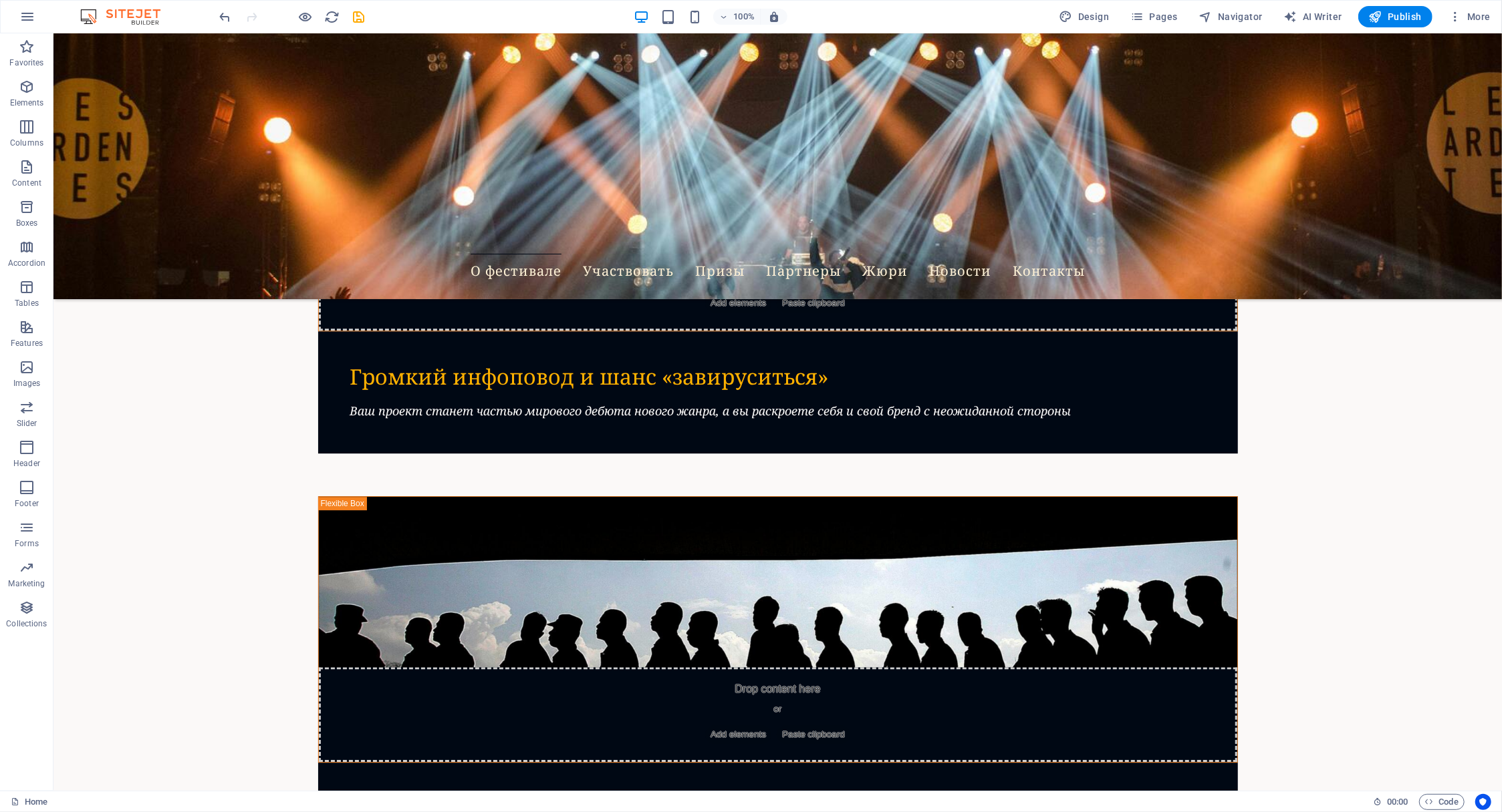
scroll to position [3343, 0]
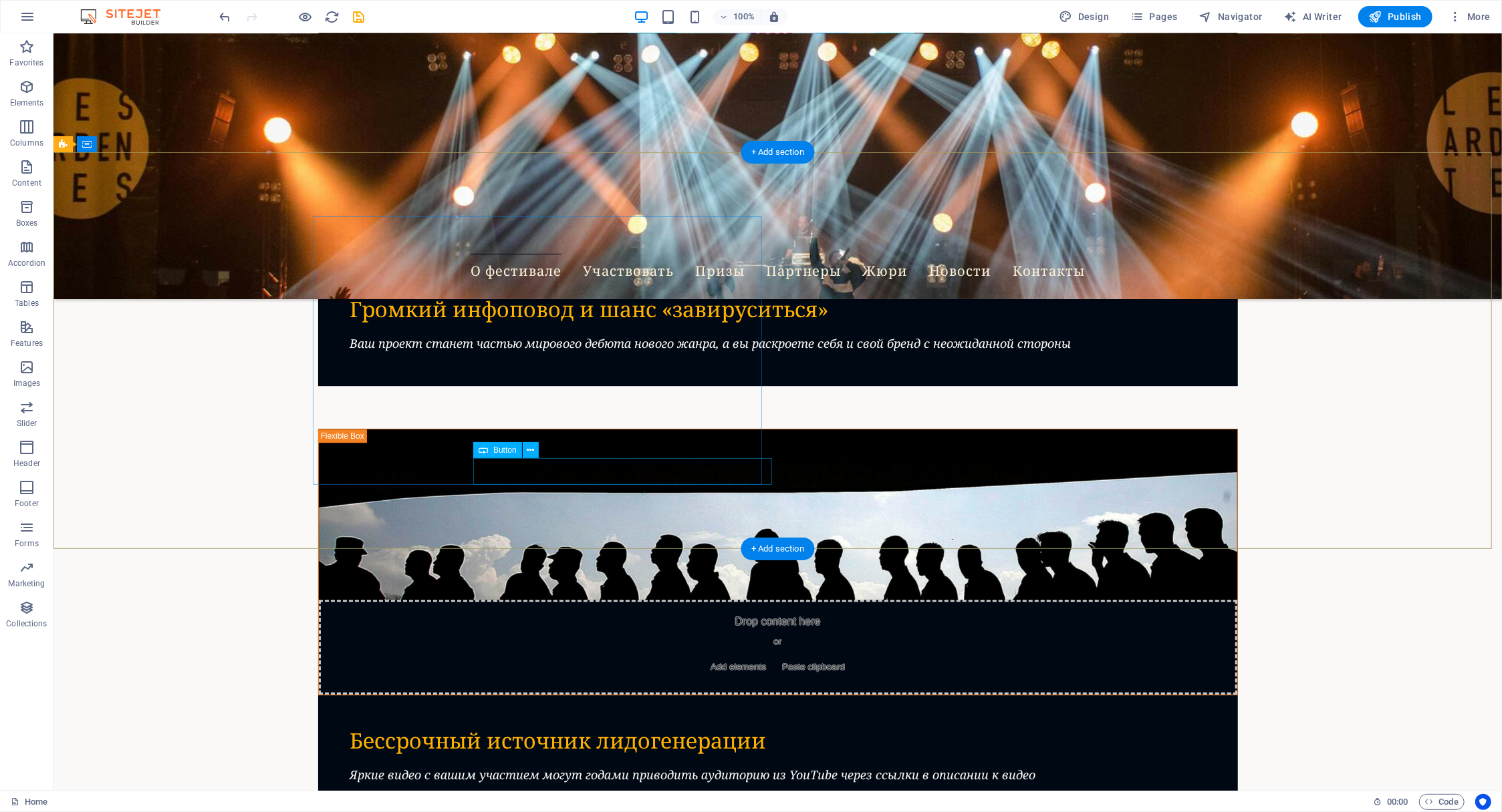
click at [532, 450] on icon at bounding box center [530, 450] width 7 height 14
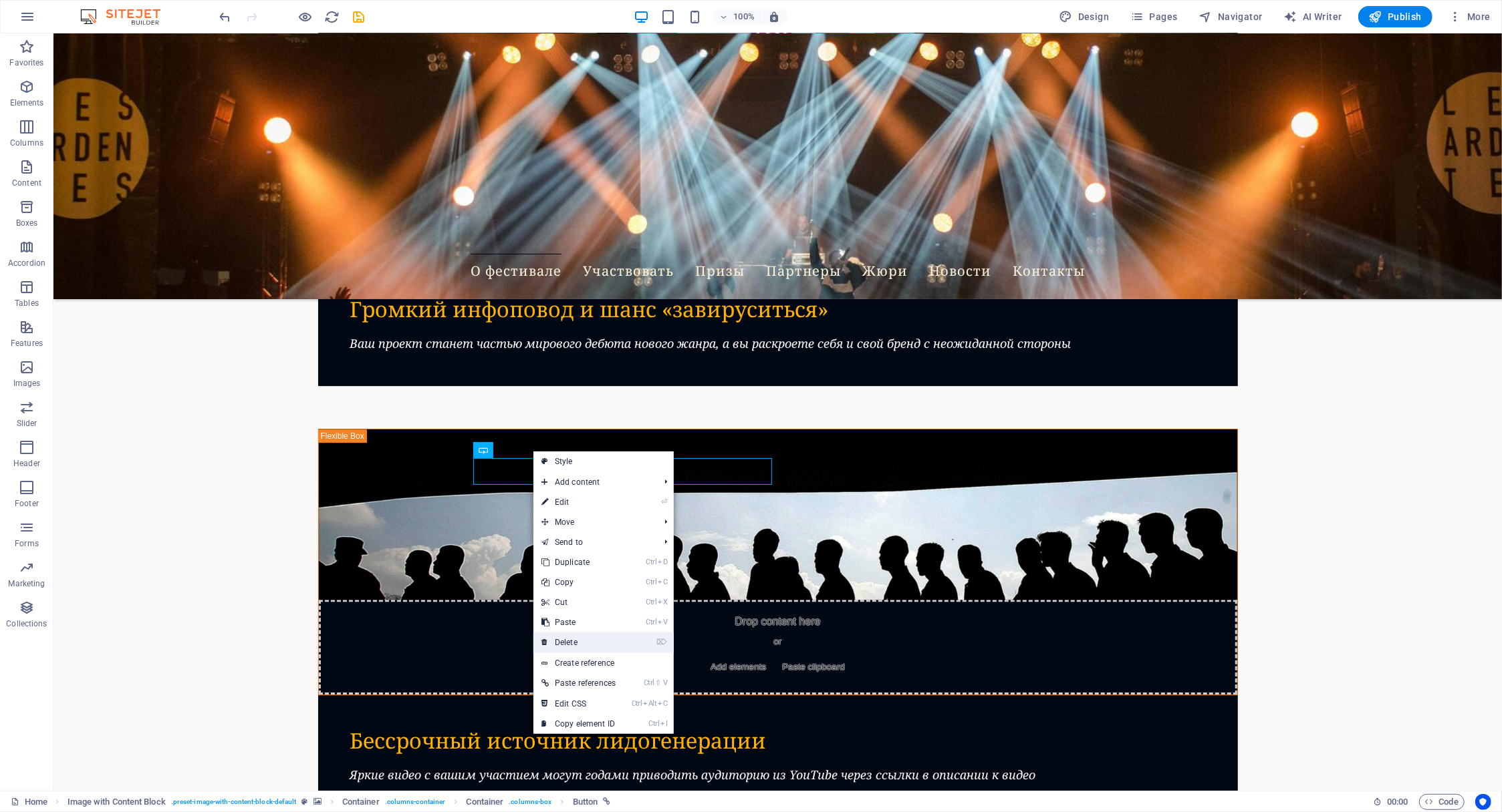
click at [566, 644] on link "⌦ Delete" at bounding box center [579, 643] width 90 height 20
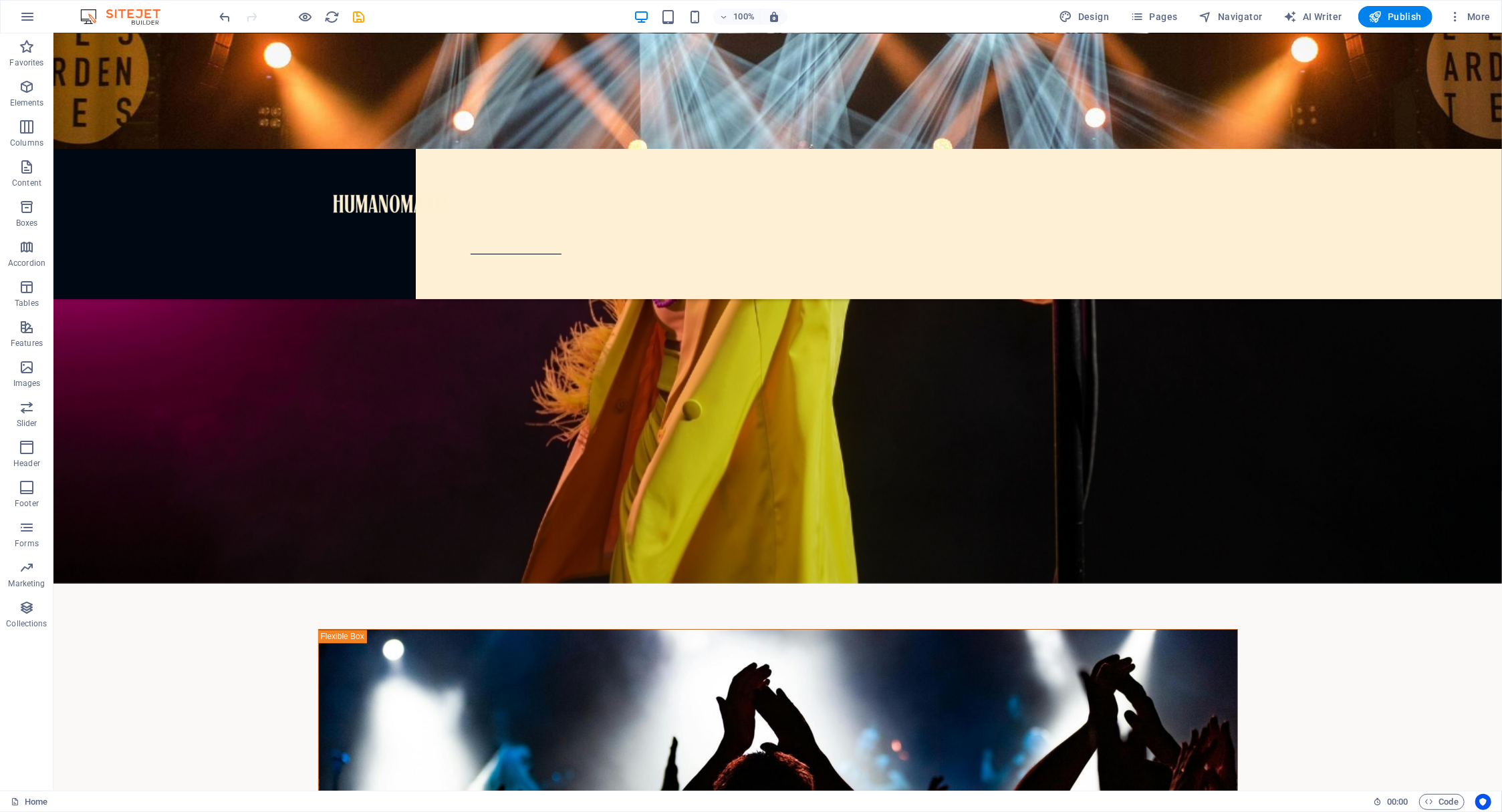
scroll to position [2258, 0]
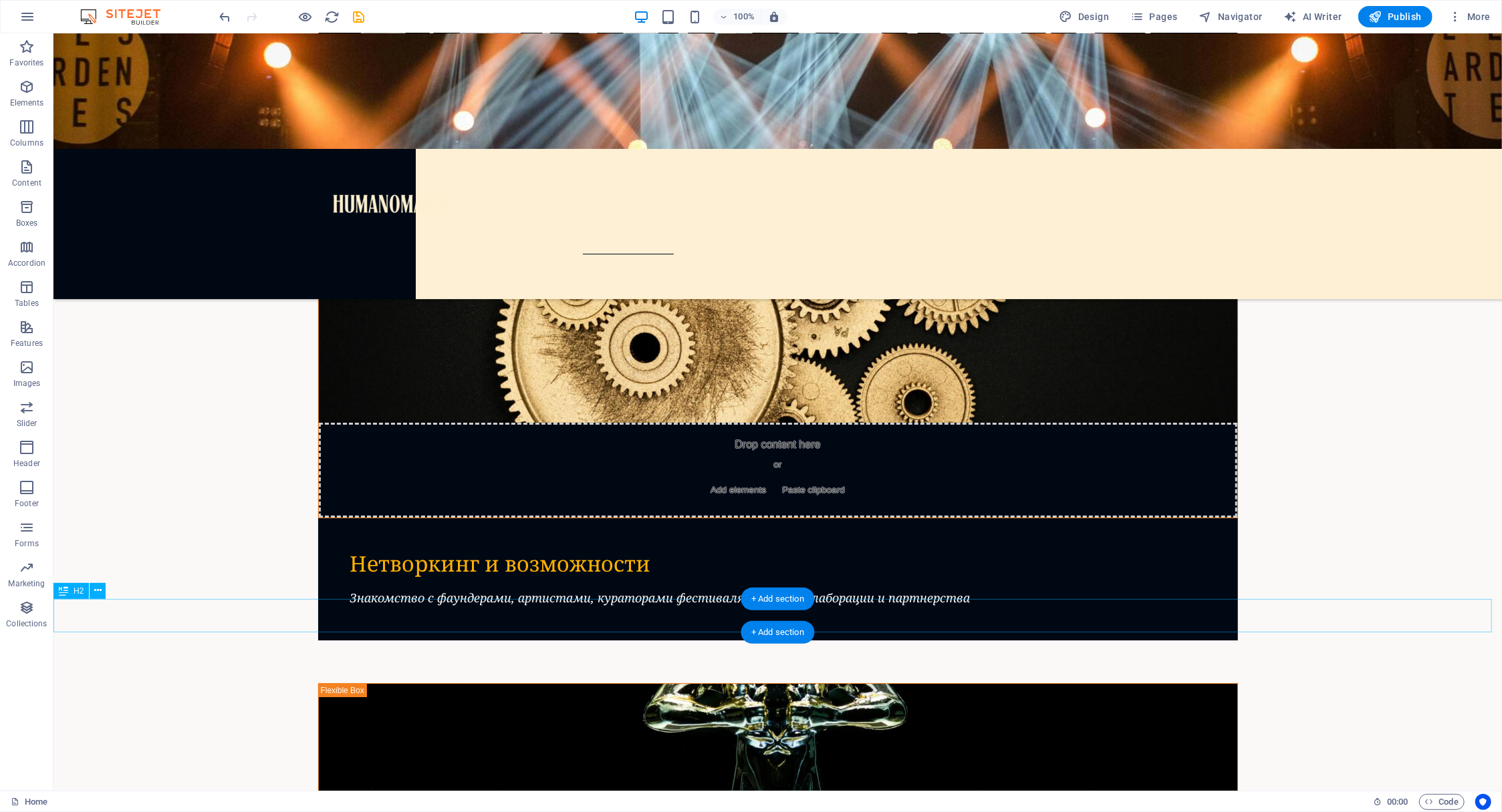
scroll to position [3926, 0]
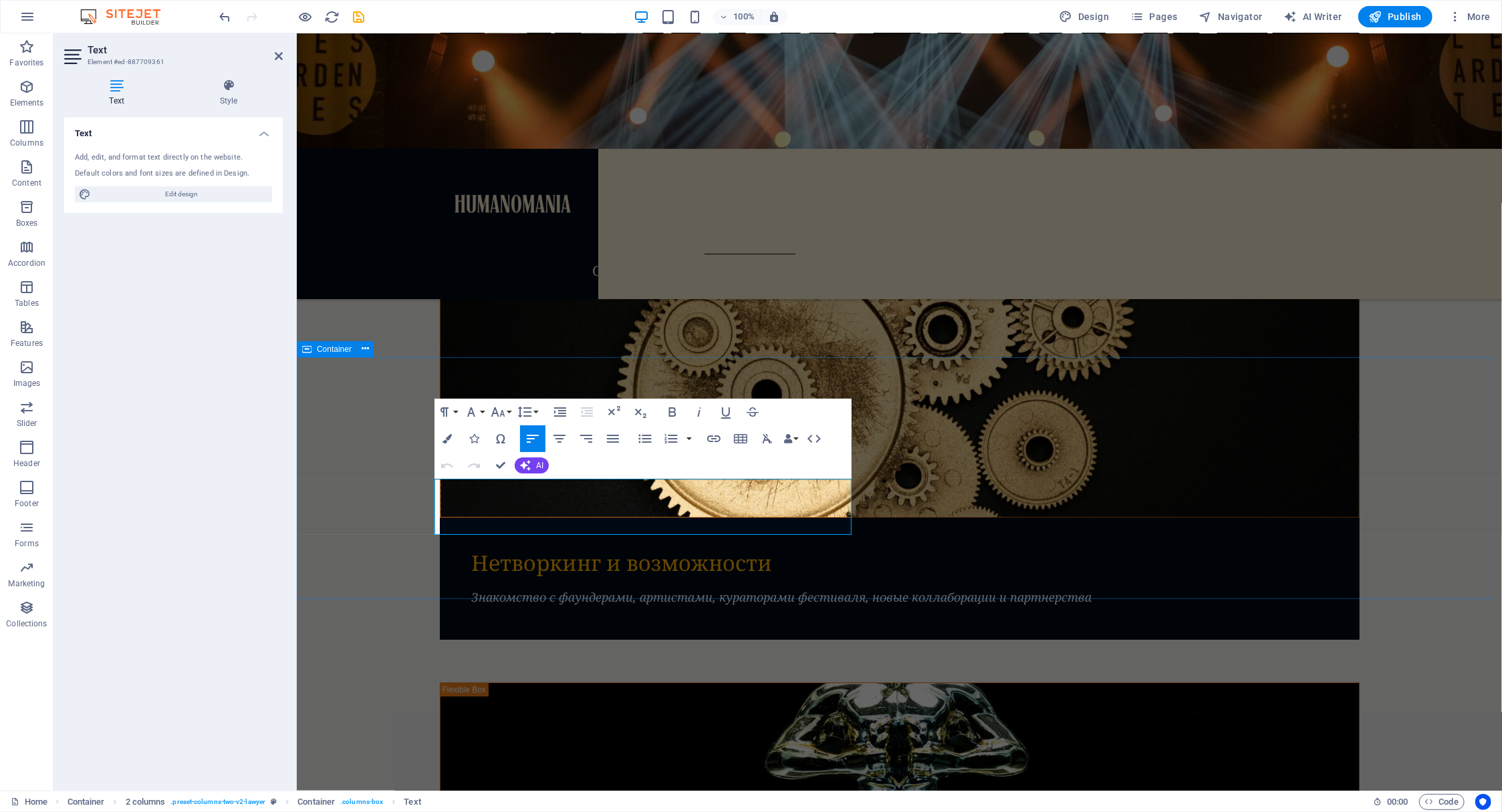
drag, startPoint x: 765, startPoint y: 527, endPoint x: 422, endPoint y: 472, distance: 347.4
click at [445, 438] on icon "button" at bounding box center [446, 438] width 9 height 9
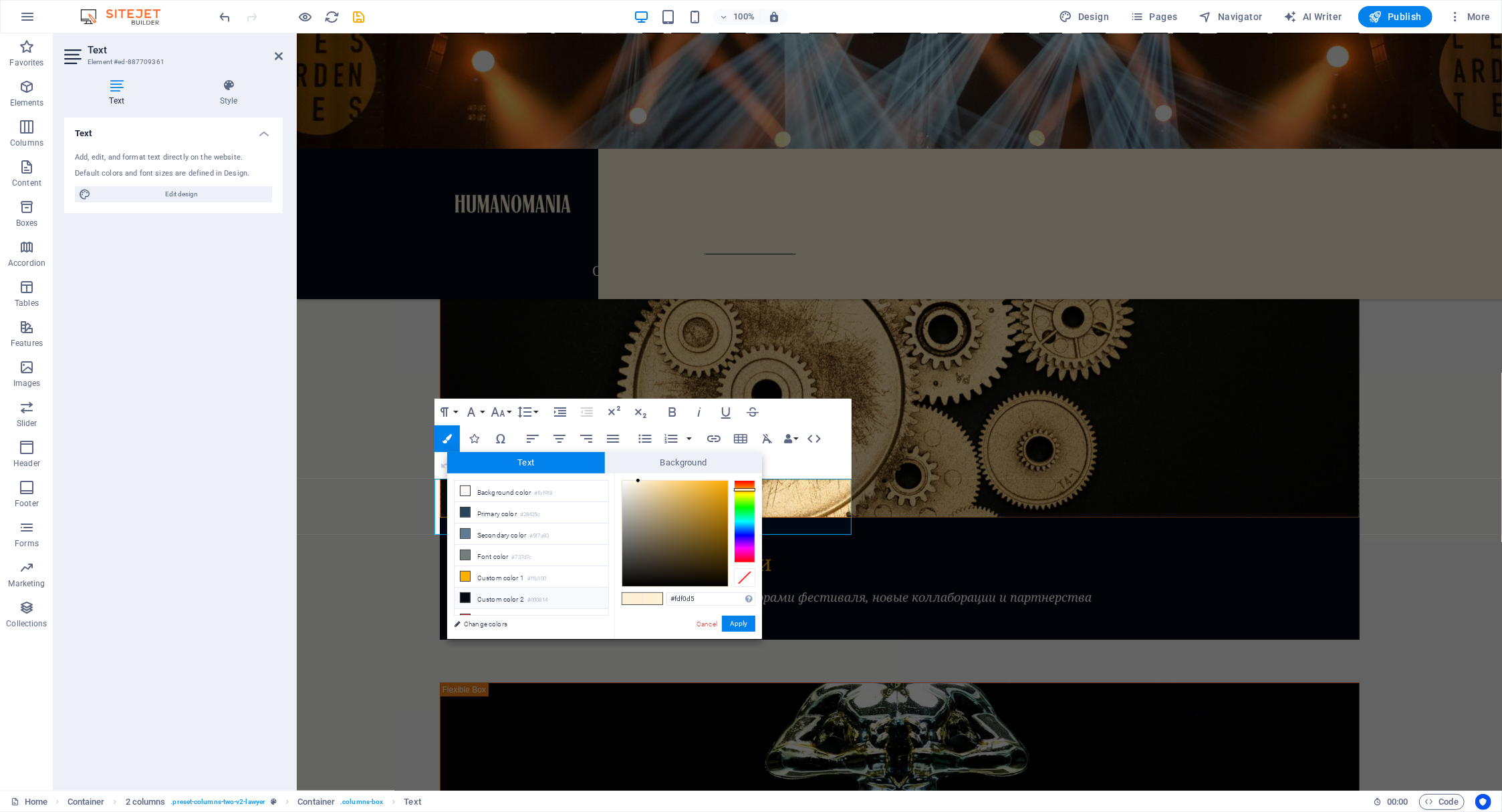
click at [464, 594] on icon at bounding box center [464, 597] width 9 height 9
type input "#000814"
click at [748, 622] on button "Apply" at bounding box center [738, 625] width 34 height 16
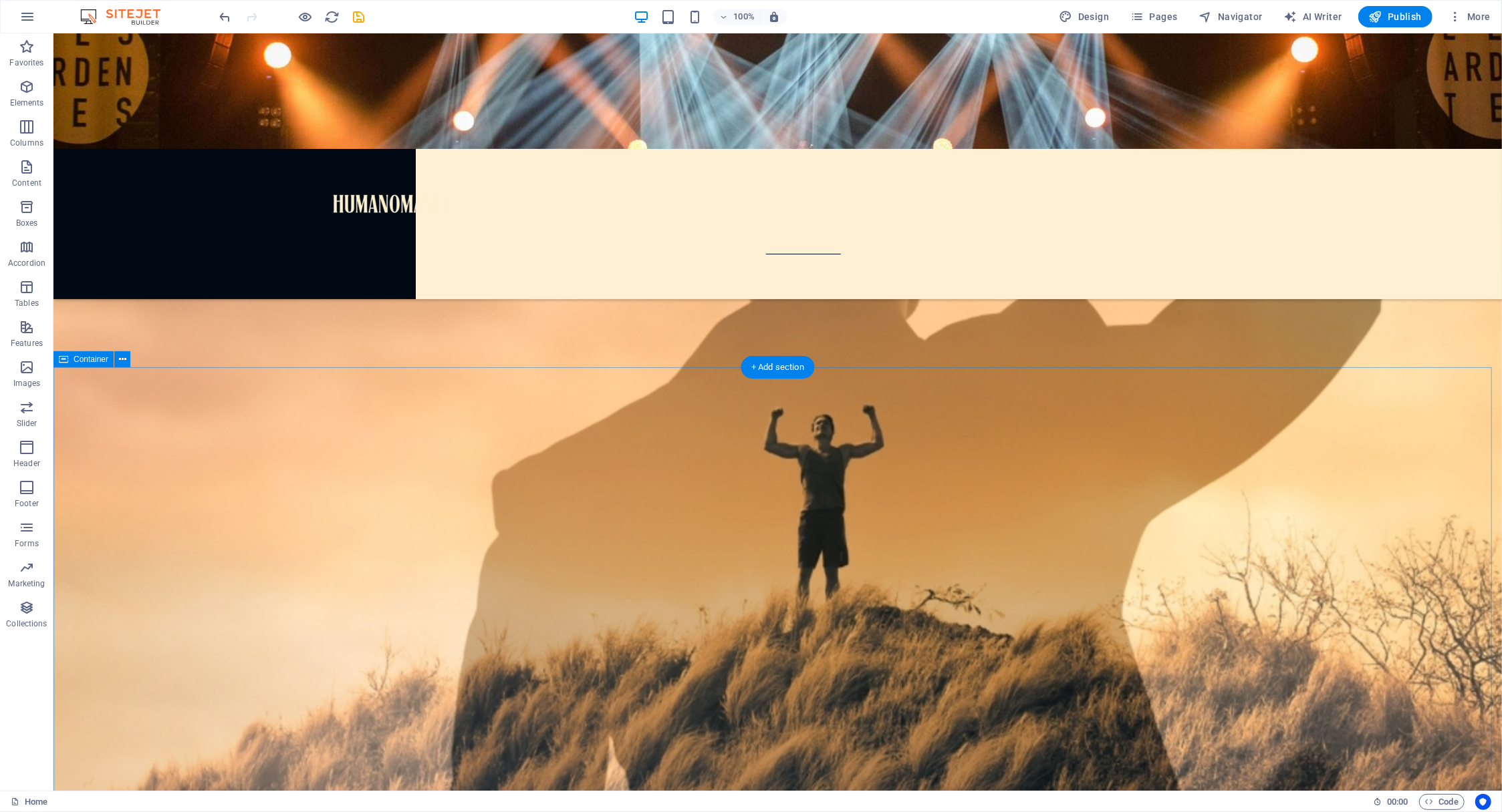
scroll to position [5195, 0]
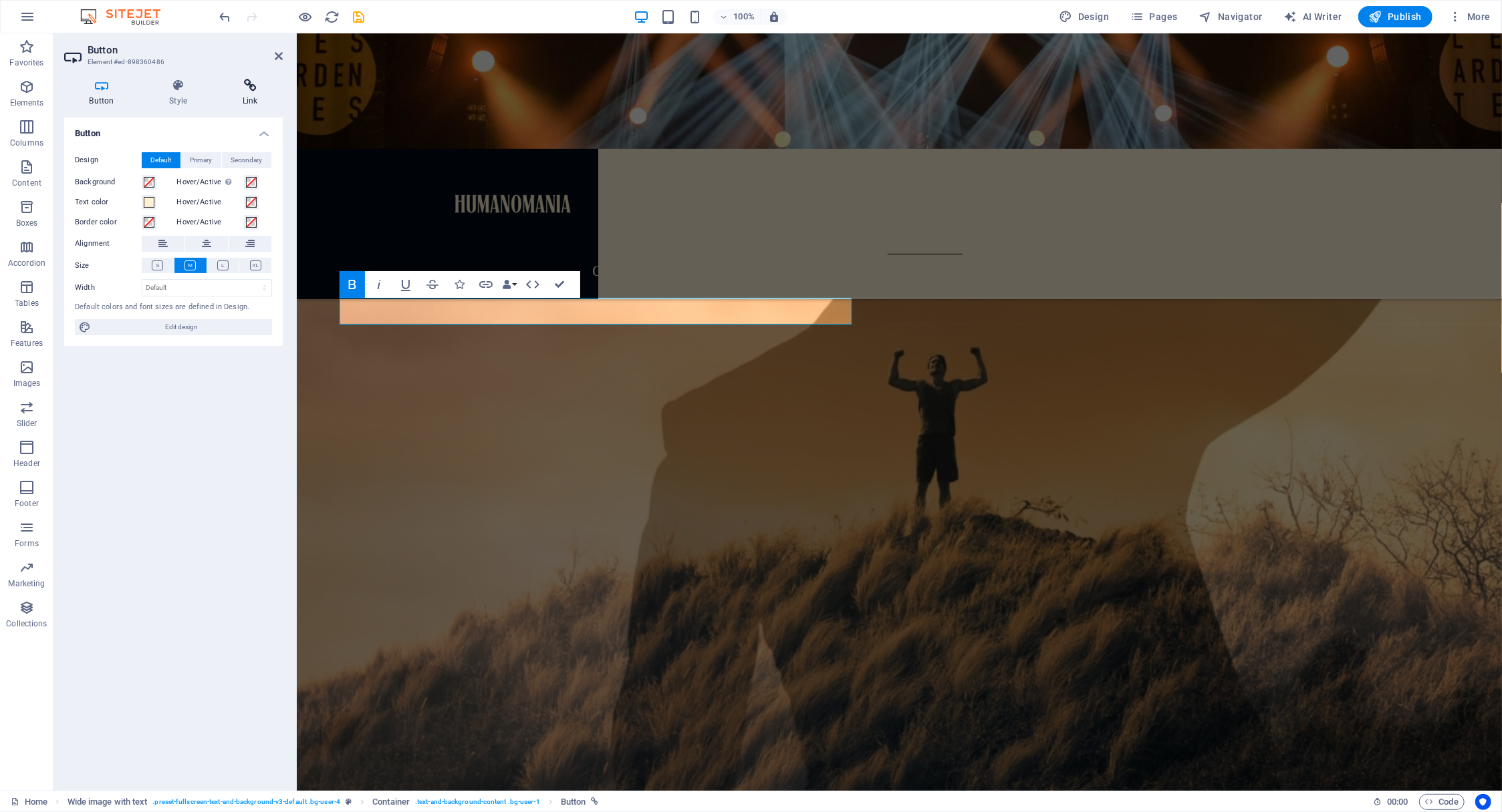
click at [253, 87] on icon at bounding box center [250, 85] width 66 height 13
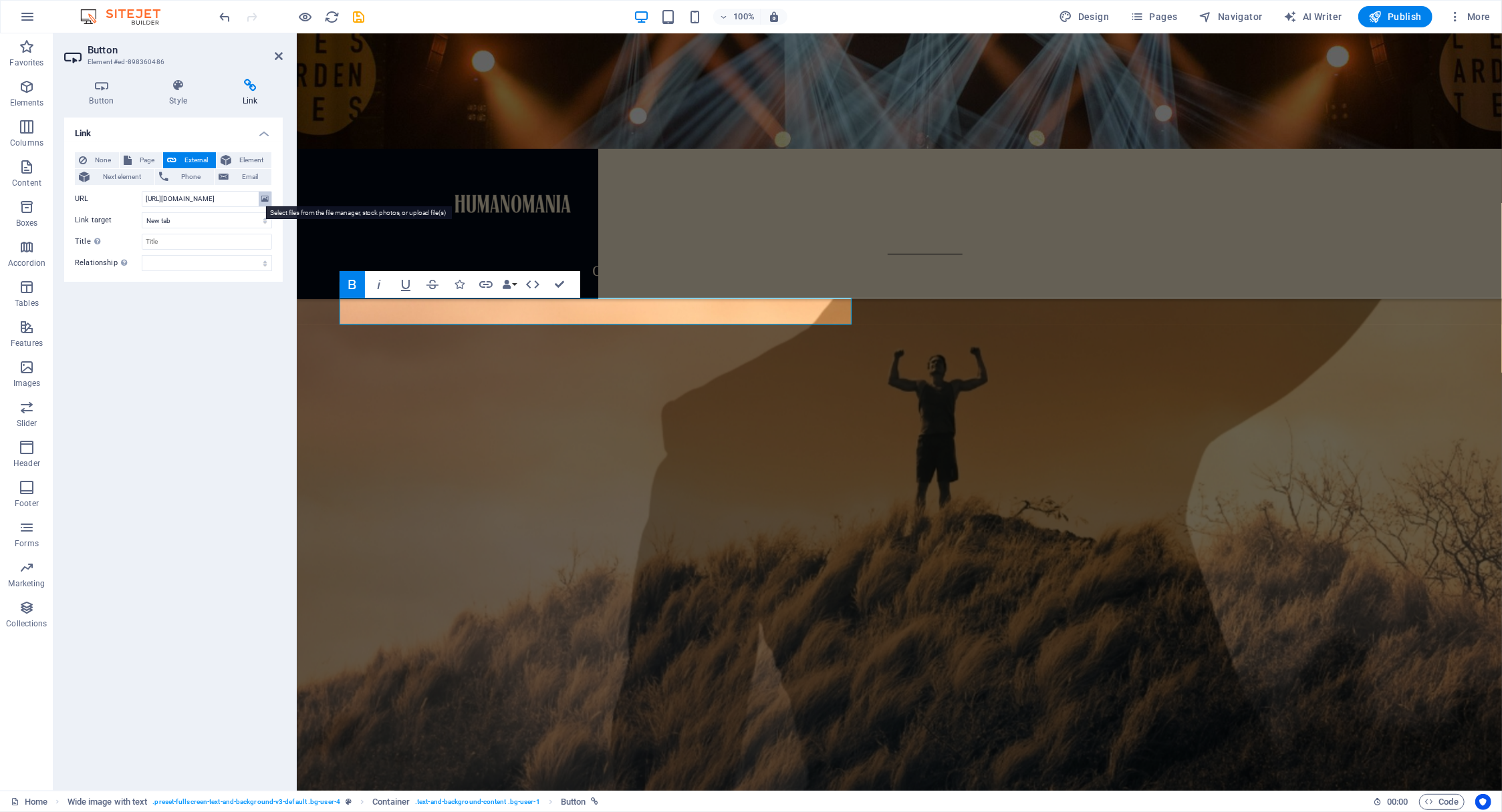
click at [267, 200] on icon at bounding box center [265, 199] width 7 height 15
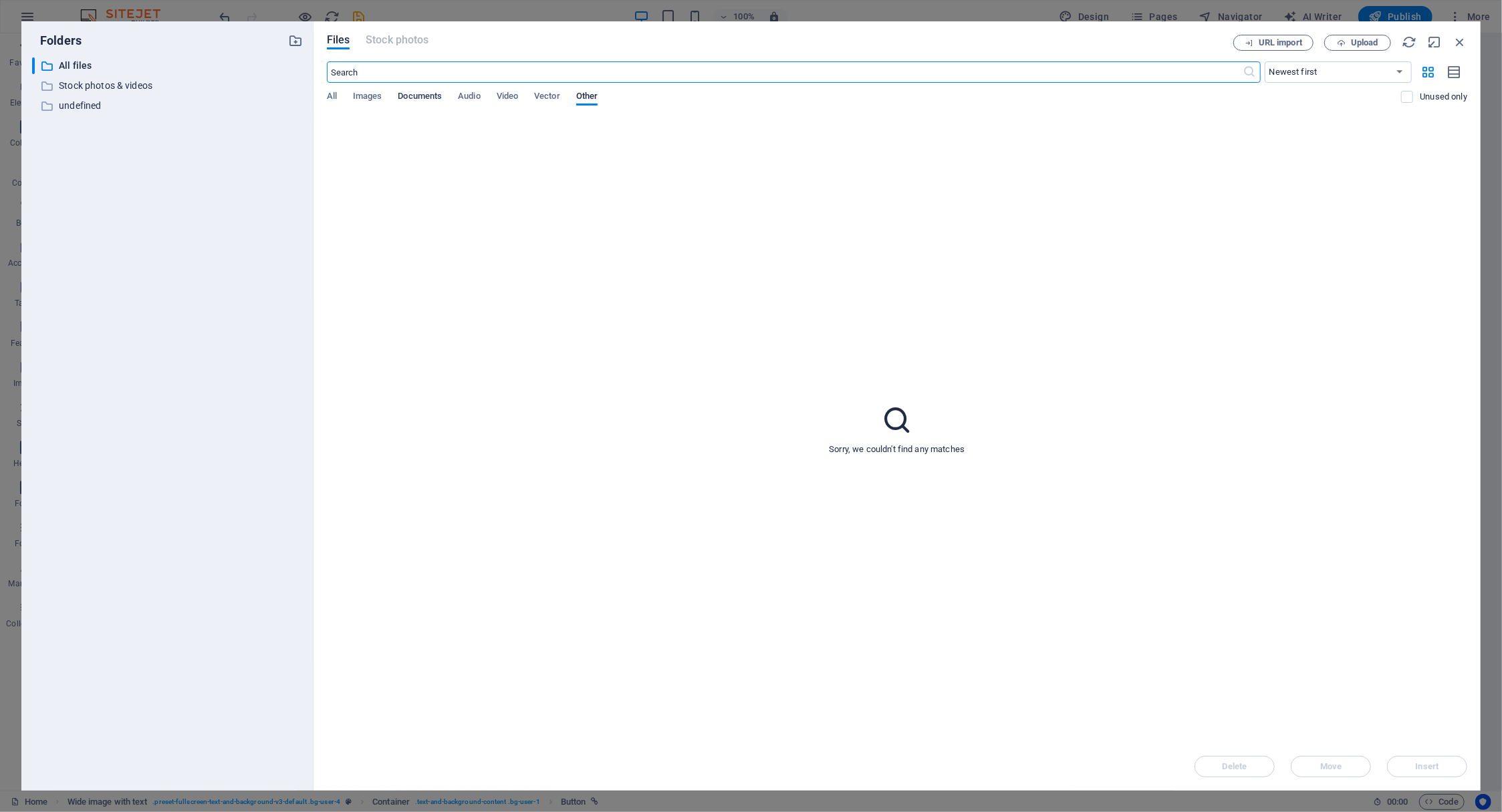
click at [418, 99] on span "Documents" at bounding box center [420, 97] width 44 height 19
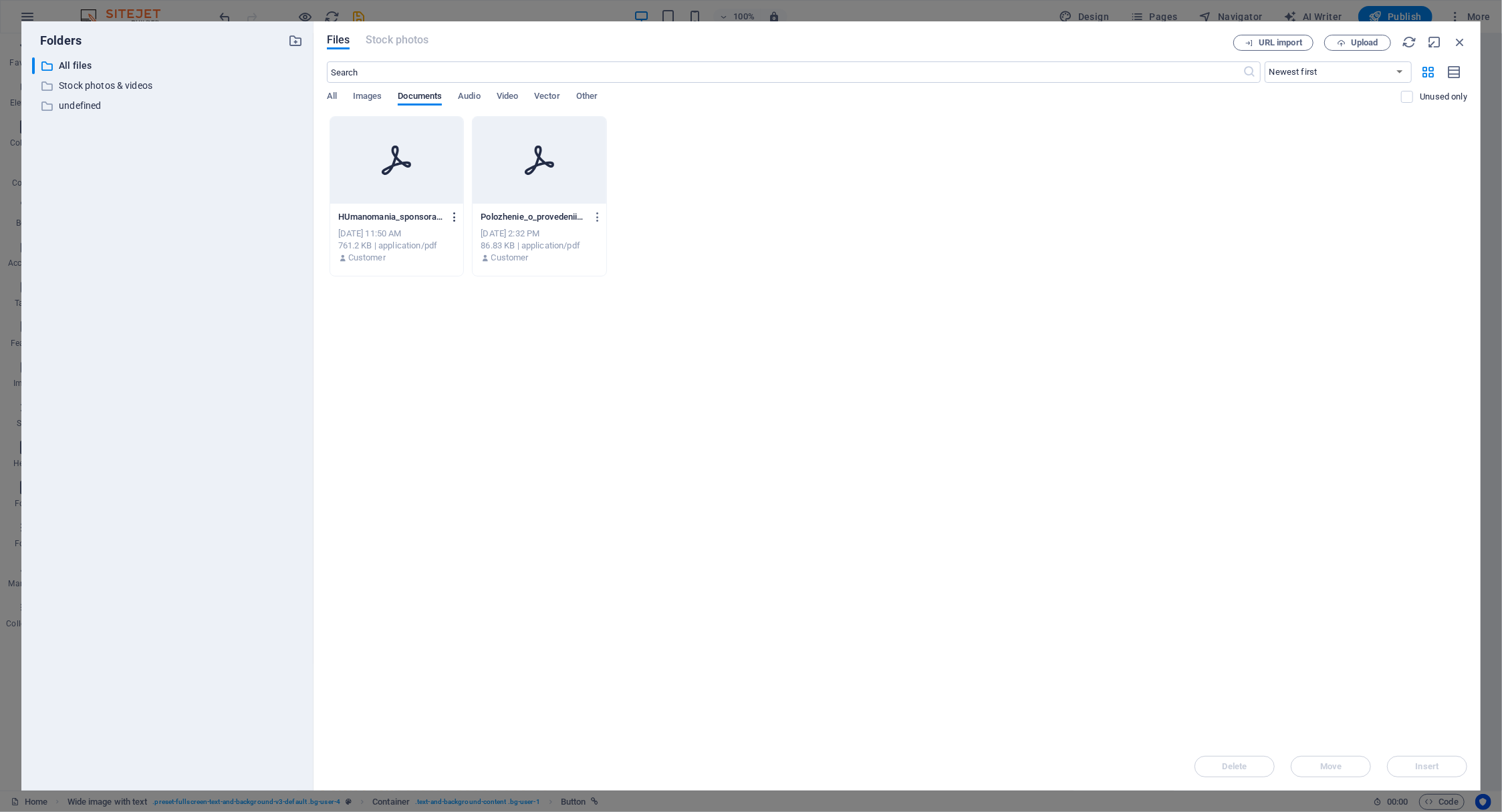
click at [453, 217] on icon "button" at bounding box center [454, 217] width 12 height 12
click at [449, 508] on h6 "Delete" at bounding box center [463, 509] width 58 height 16
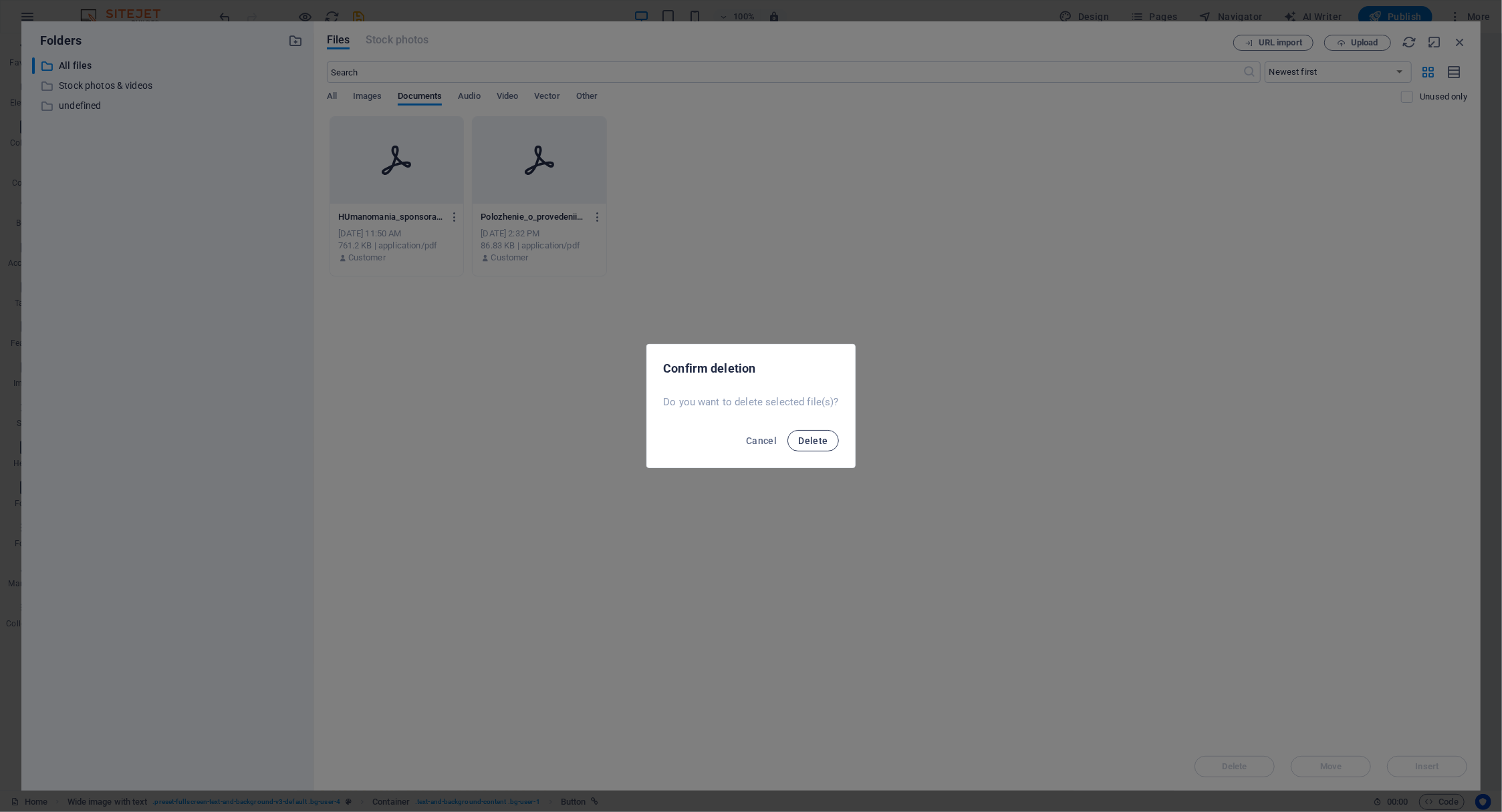
click at [822, 445] on span "Delete" at bounding box center [813, 441] width 30 height 11
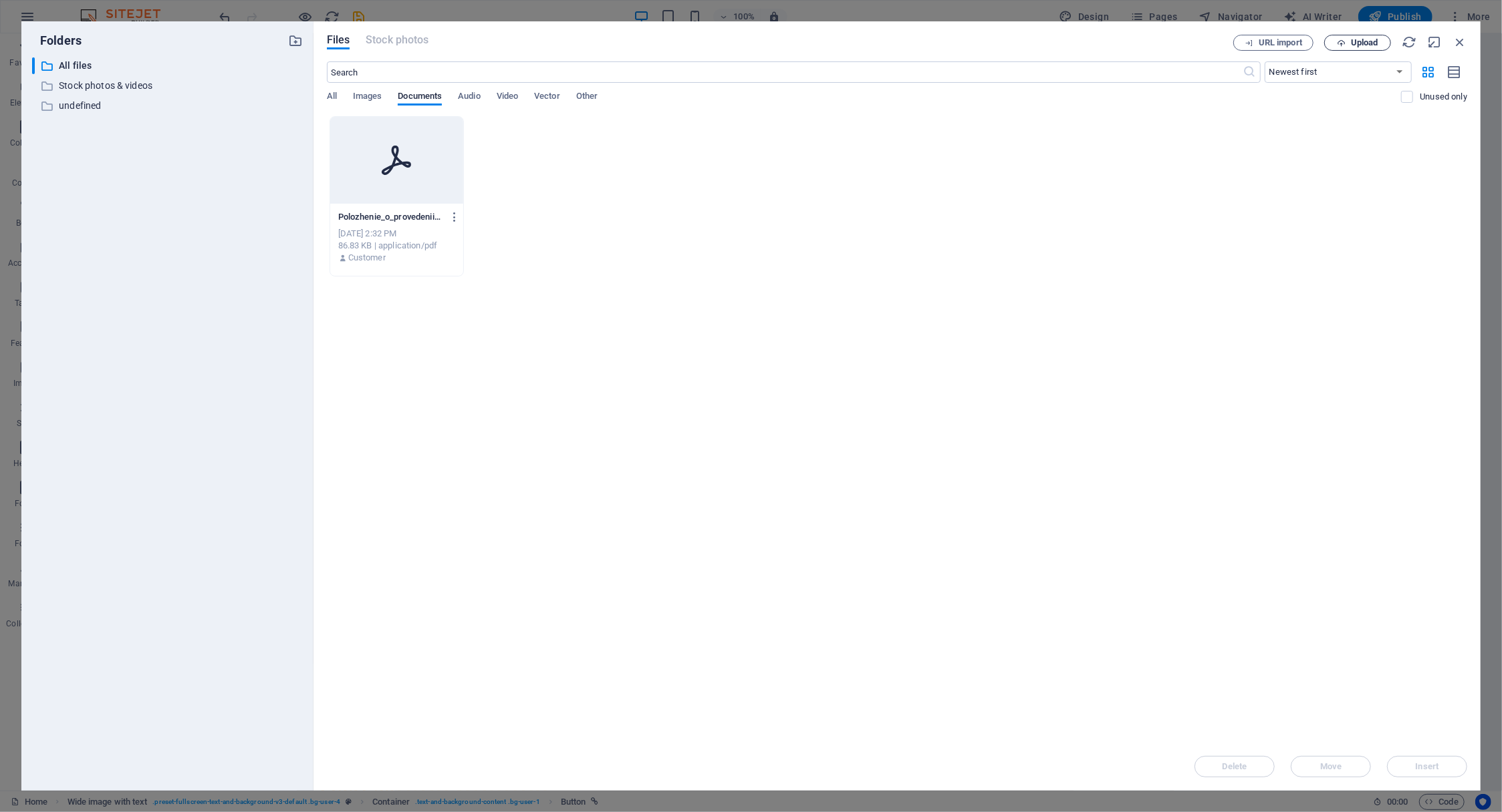
click at [1372, 39] on span "Upload" at bounding box center [1364, 43] width 27 height 8
type input "[URL][DOMAIN_NAME]"
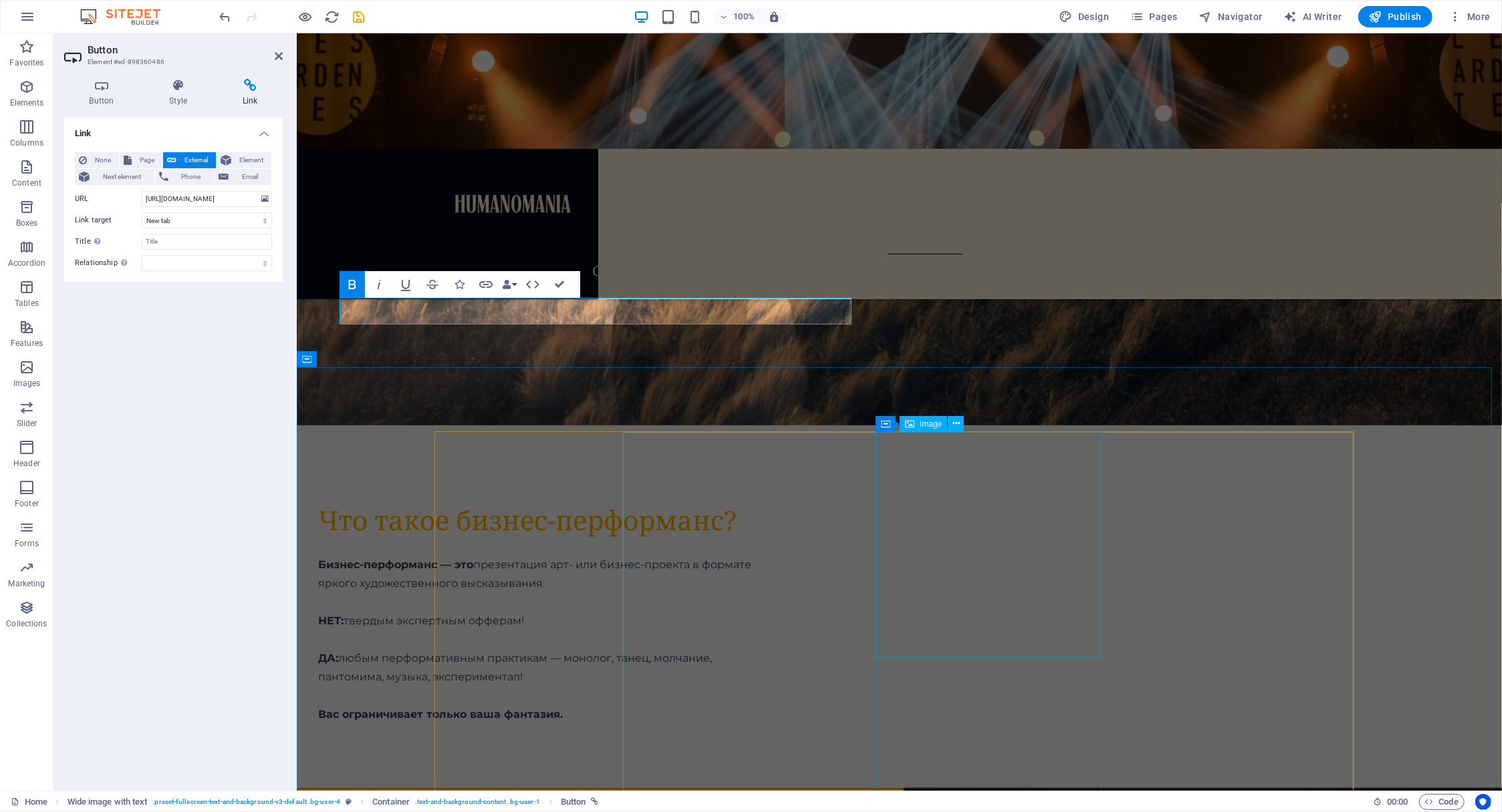
scroll to position [5195, 0]
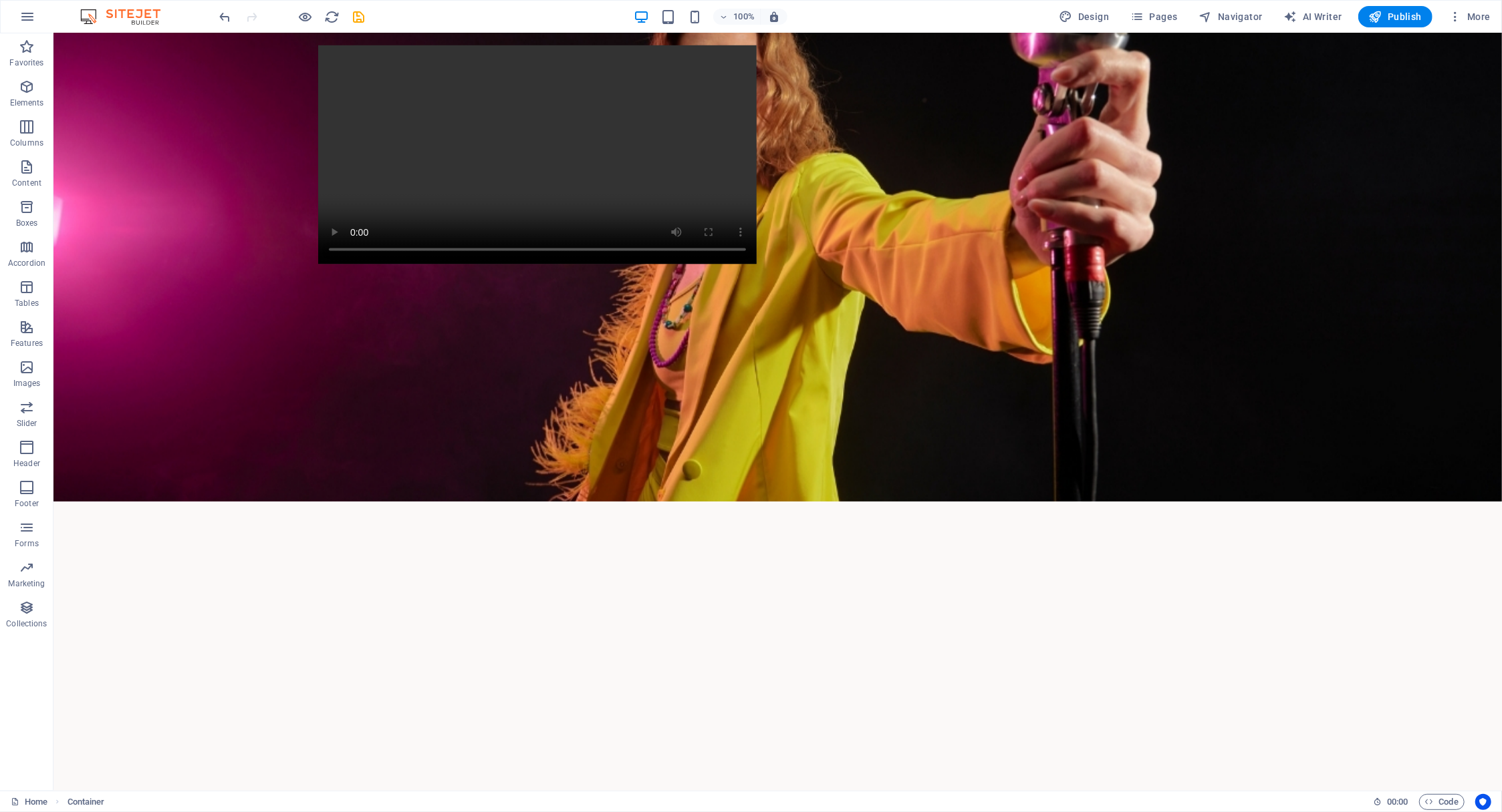
scroll to position [0, 0]
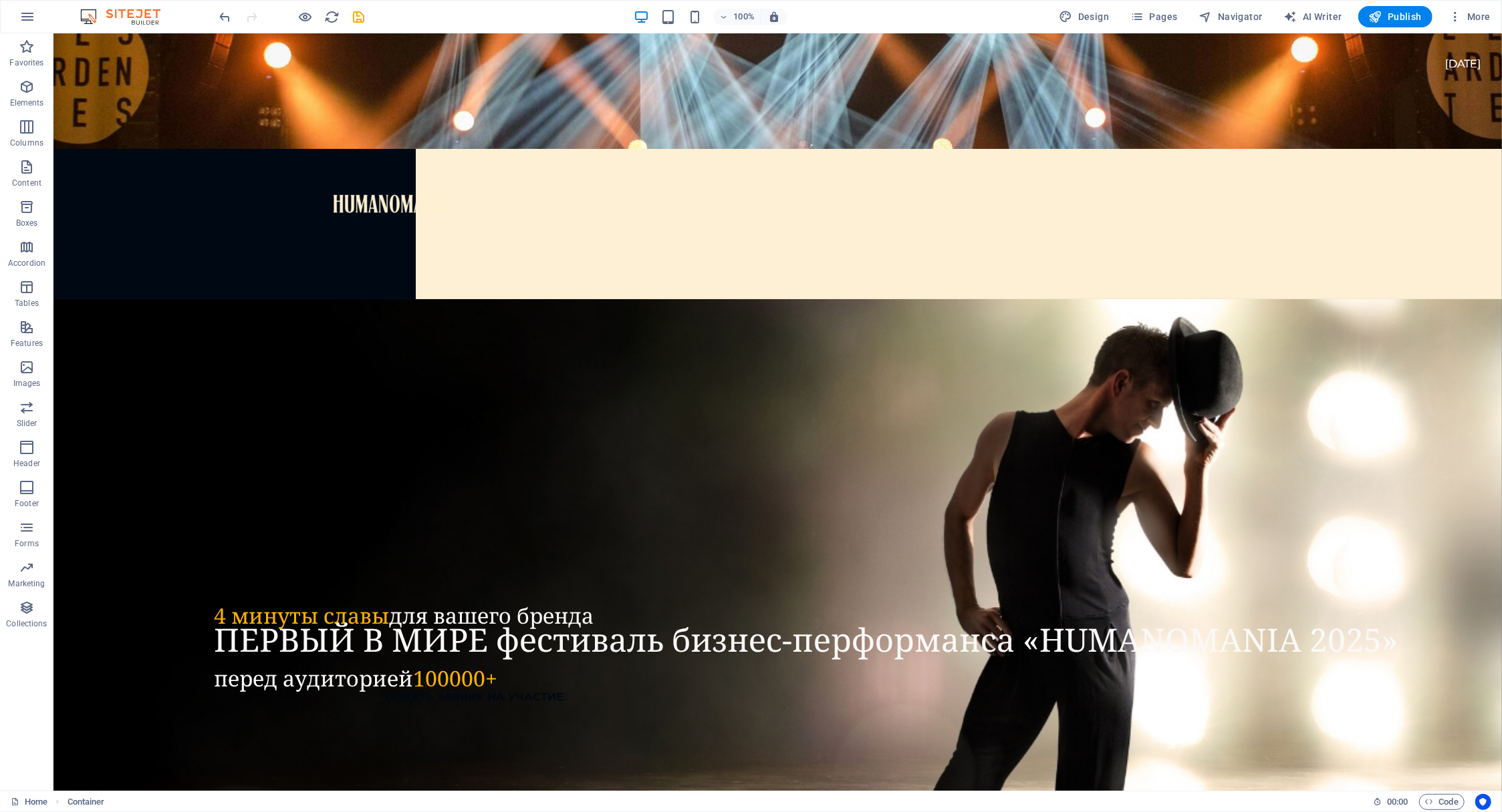
drag, startPoint x: 1497, startPoint y: 567, endPoint x: 1552, endPoint y: 66, distance: 504.0
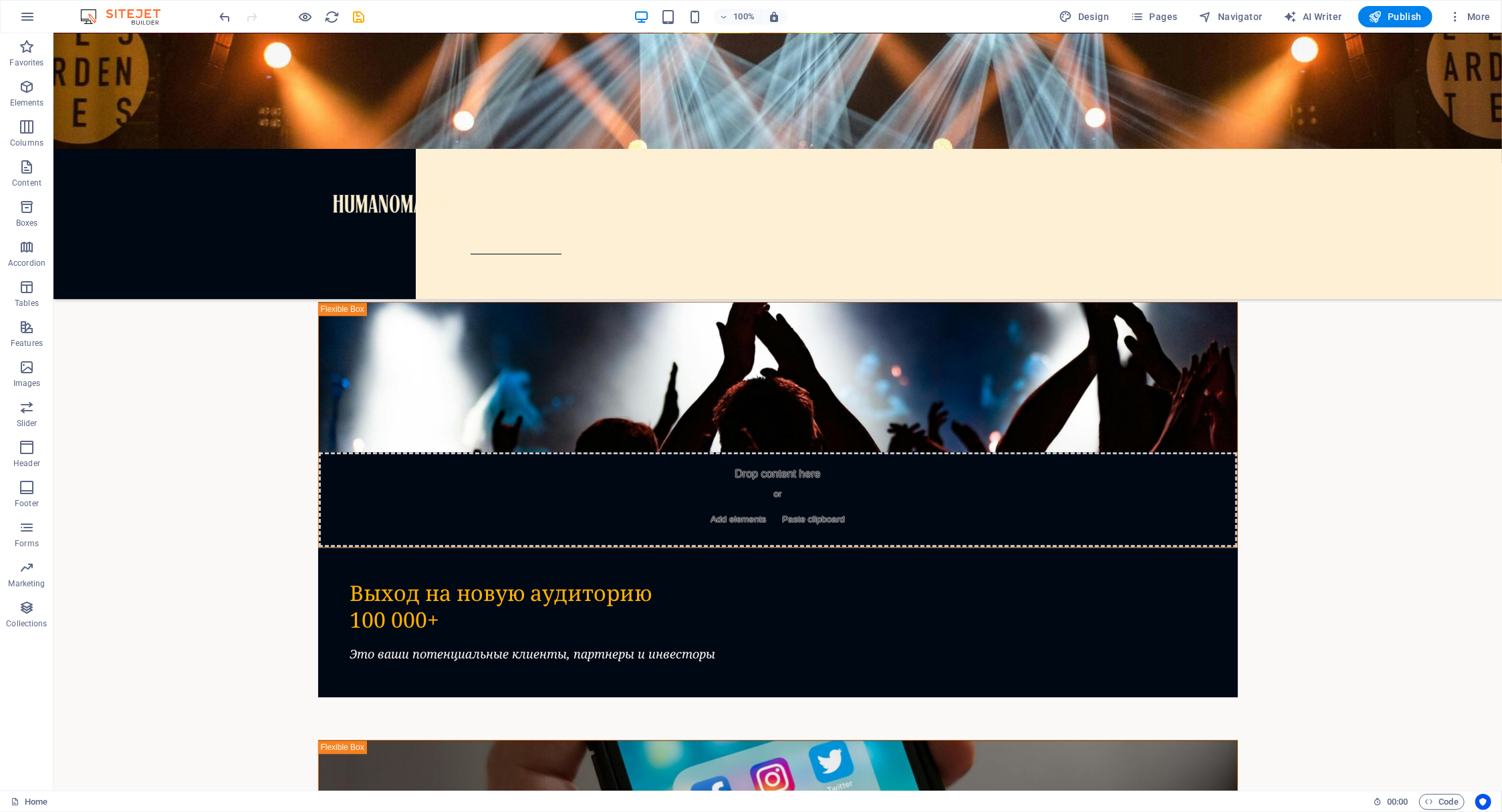
scroll to position [2519, 0]
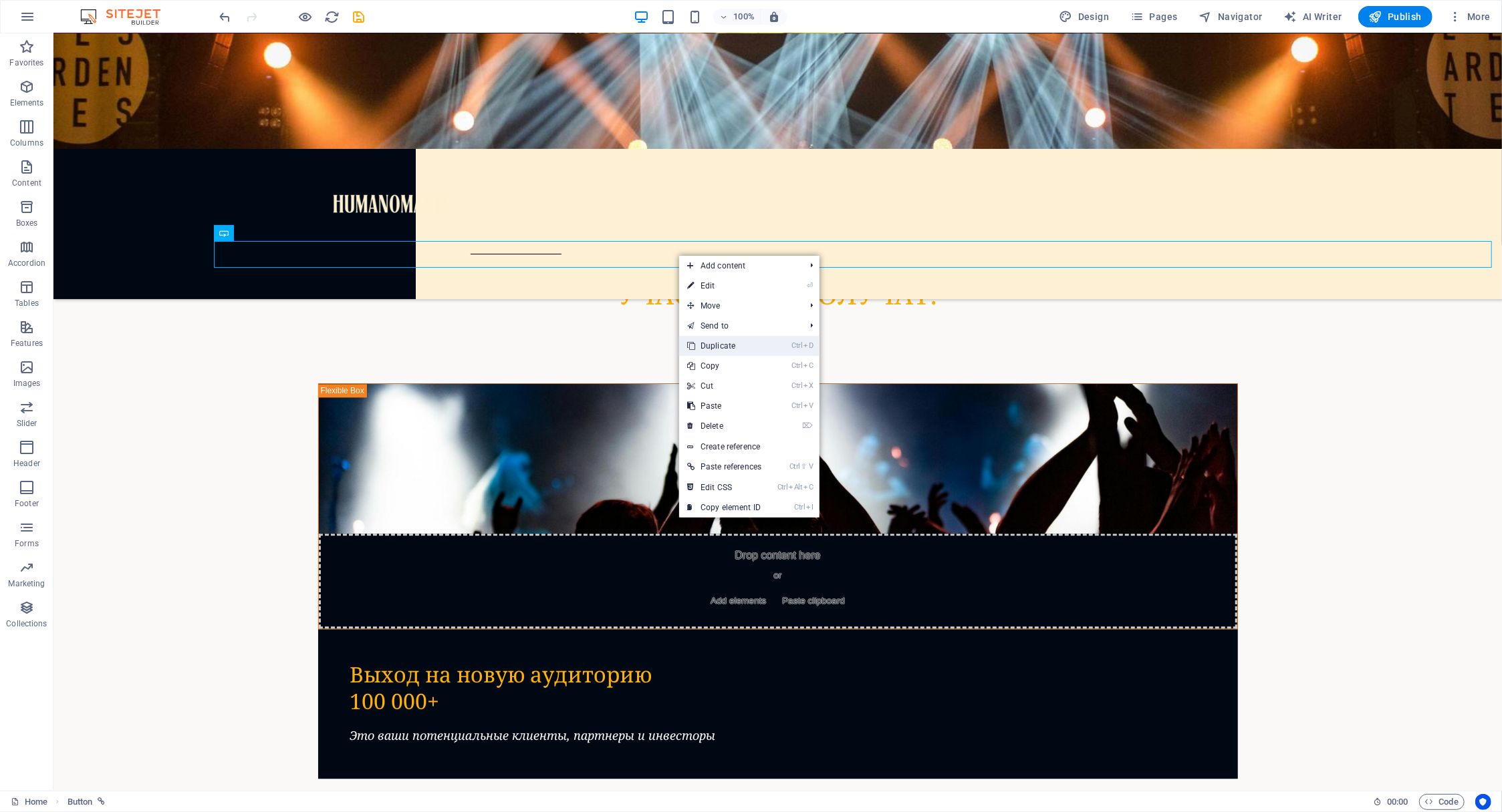
click at [709, 344] on link "Ctrl D Duplicate" at bounding box center [724, 346] width 90 height 20
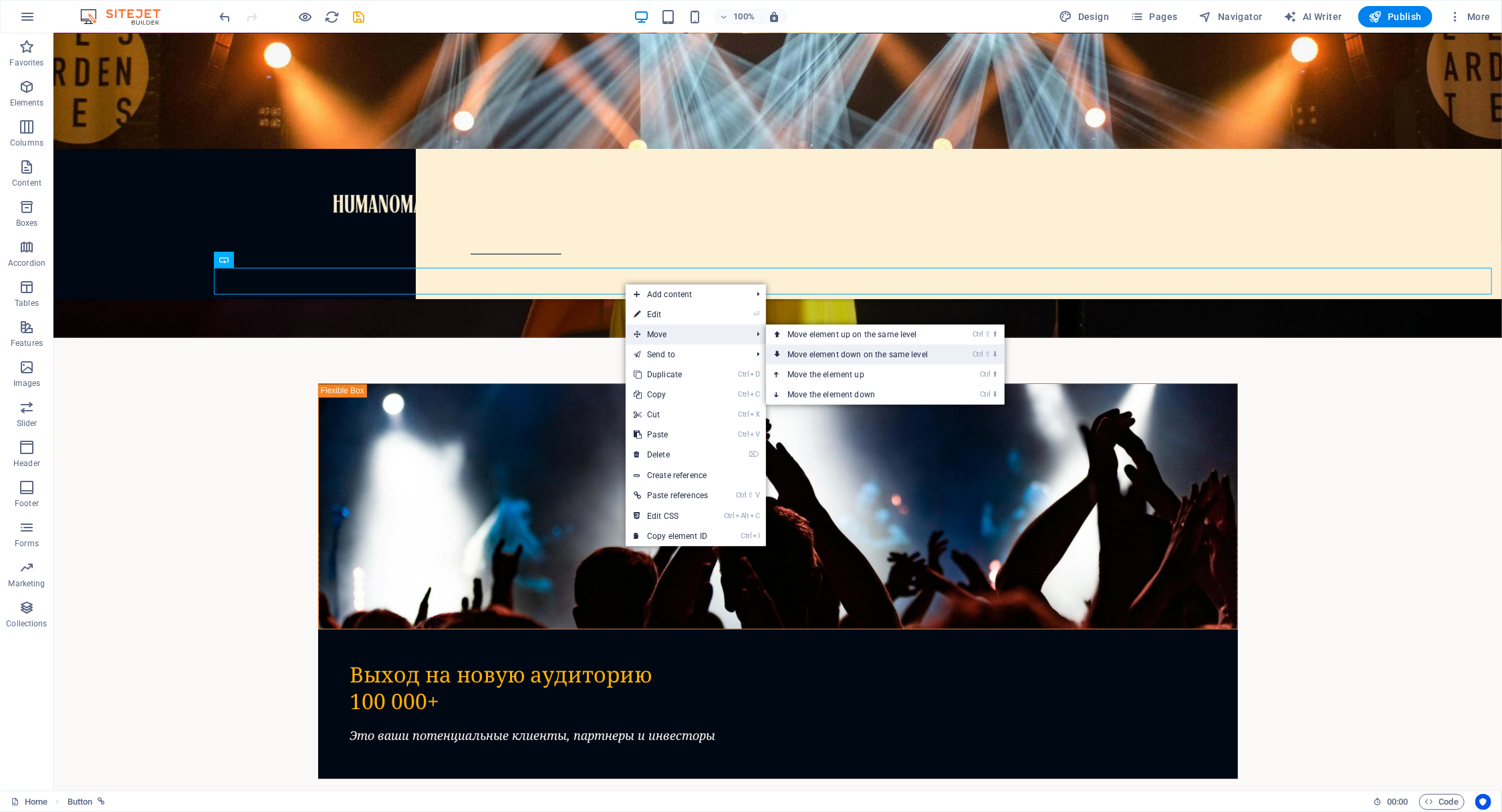
click at [791, 351] on link "Ctrl ⇧ ⬇ Move element down on the same level" at bounding box center [860, 354] width 188 height 20
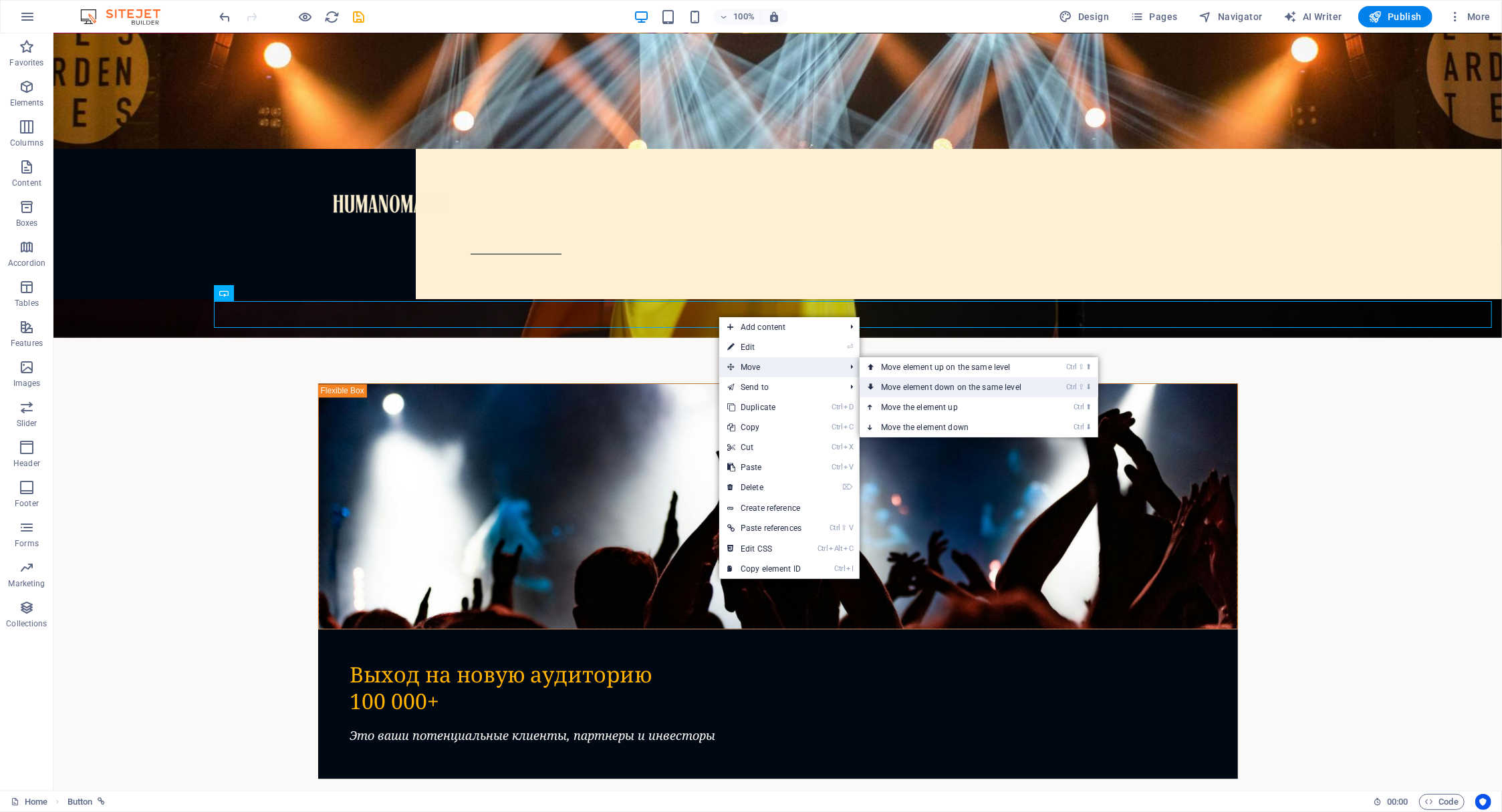
click at [921, 388] on link "Ctrl ⇧ ⬇ Move element down on the same level" at bounding box center [953, 387] width 188 height 20
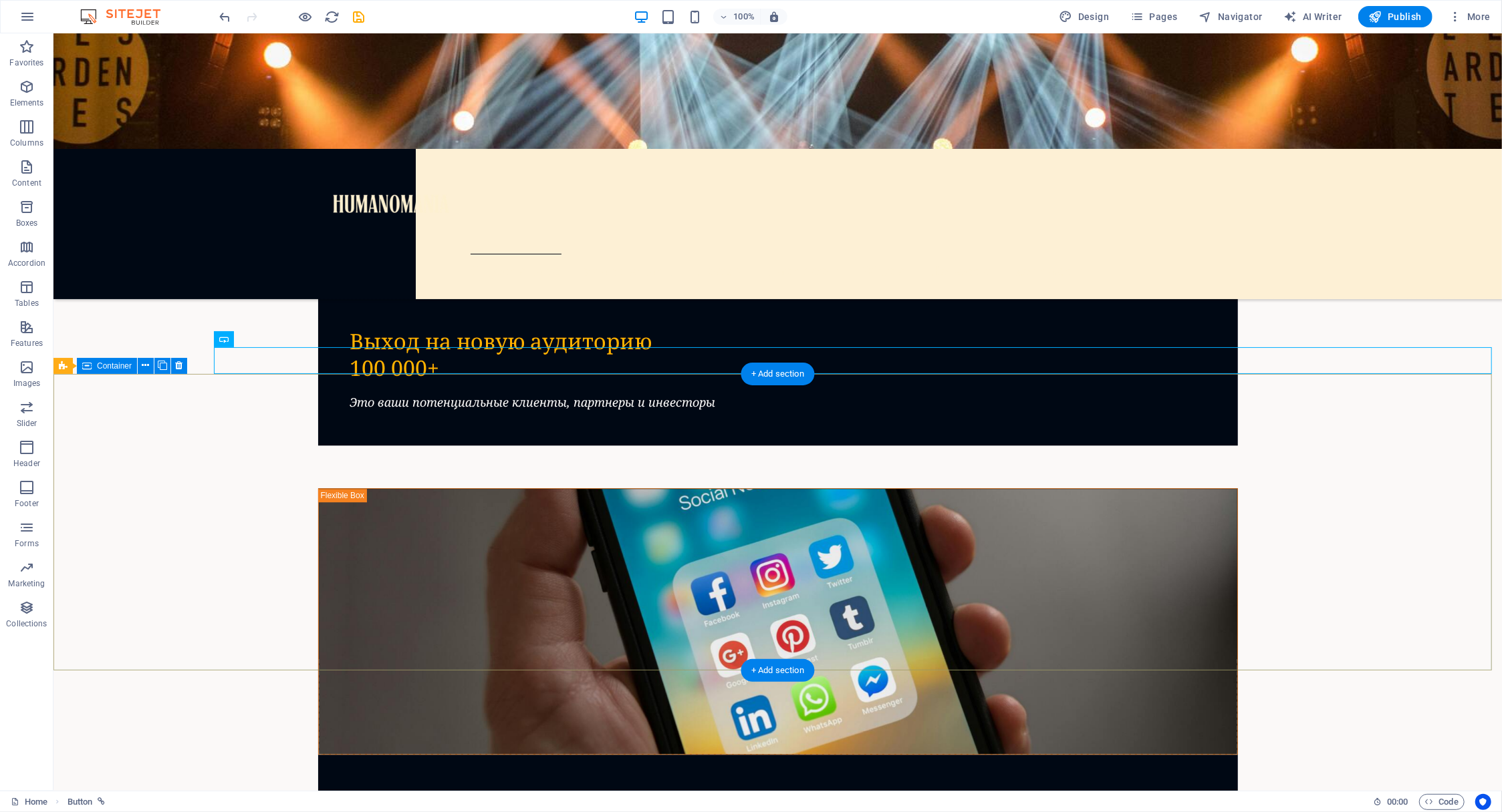
scroll to position [2853, 0]
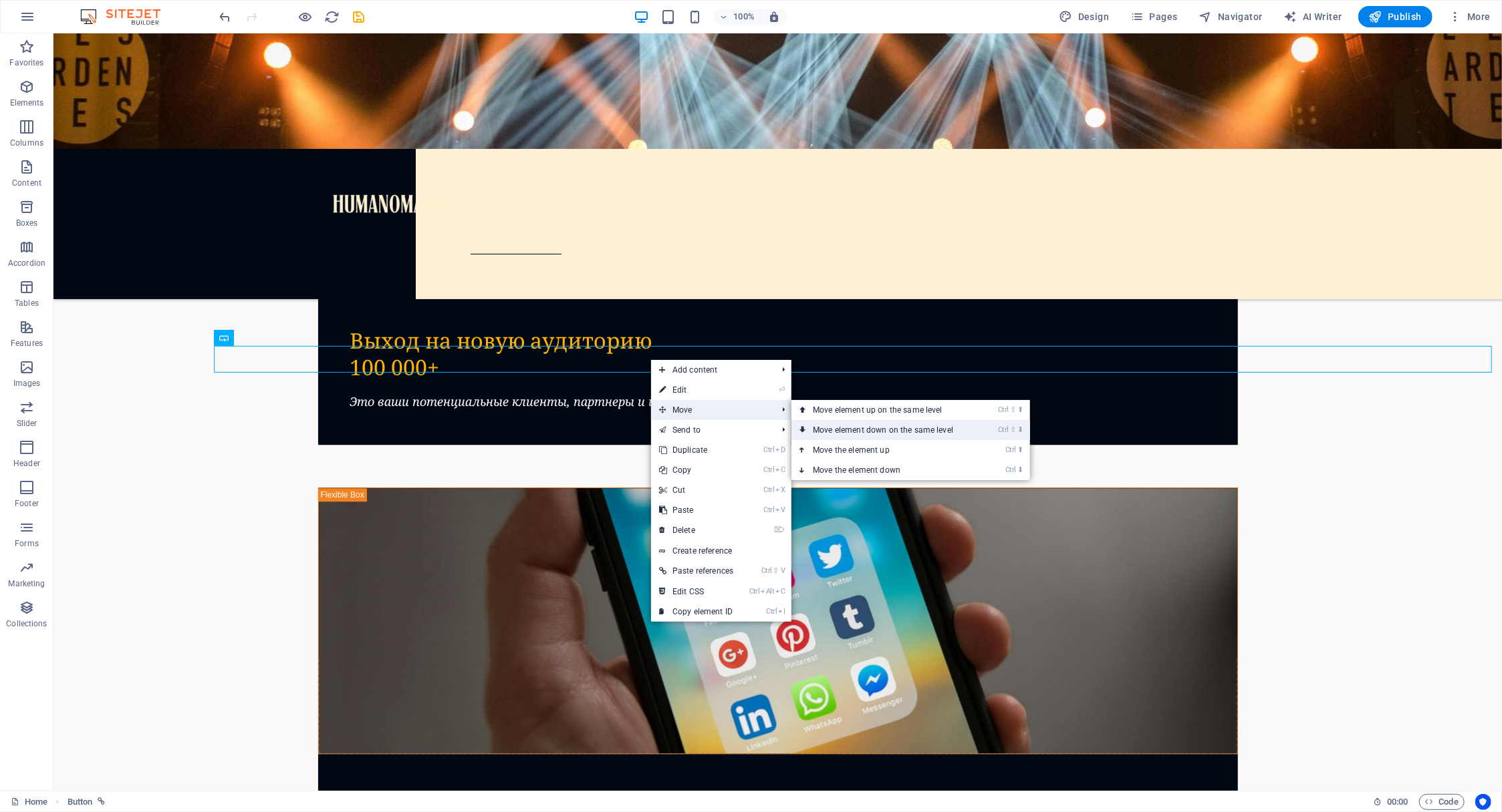
click at [844, 429] on link "Ctrl ⇧ ⬇ Move element down on the same level" at bounding box center [885, 430] width 188 height 20
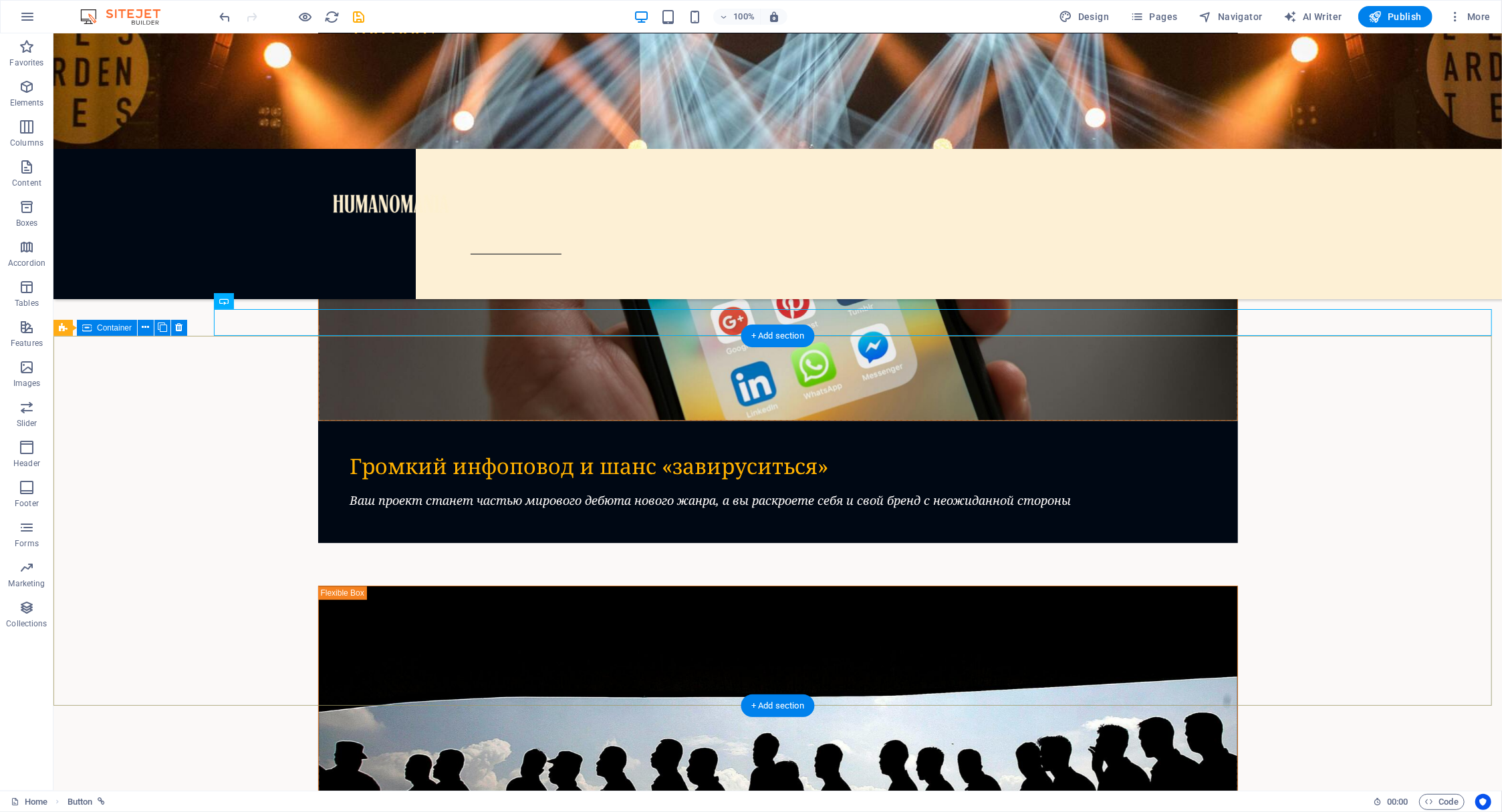
scroll to position [3187, 0]
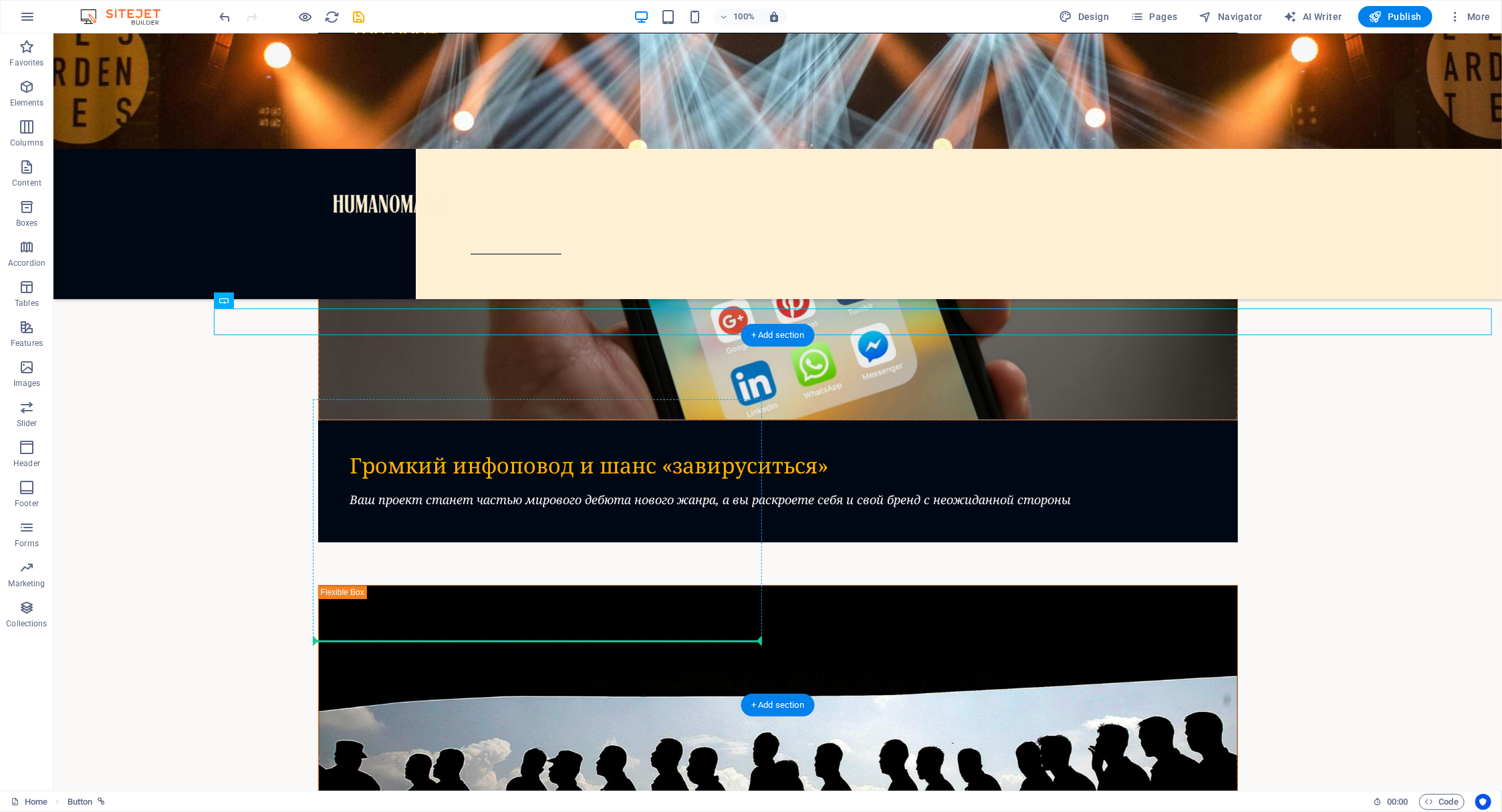
drag, startPoint x: 827, startPoint y: 322, endPoint x: 593, endPoint y: 637, distance: 392.4
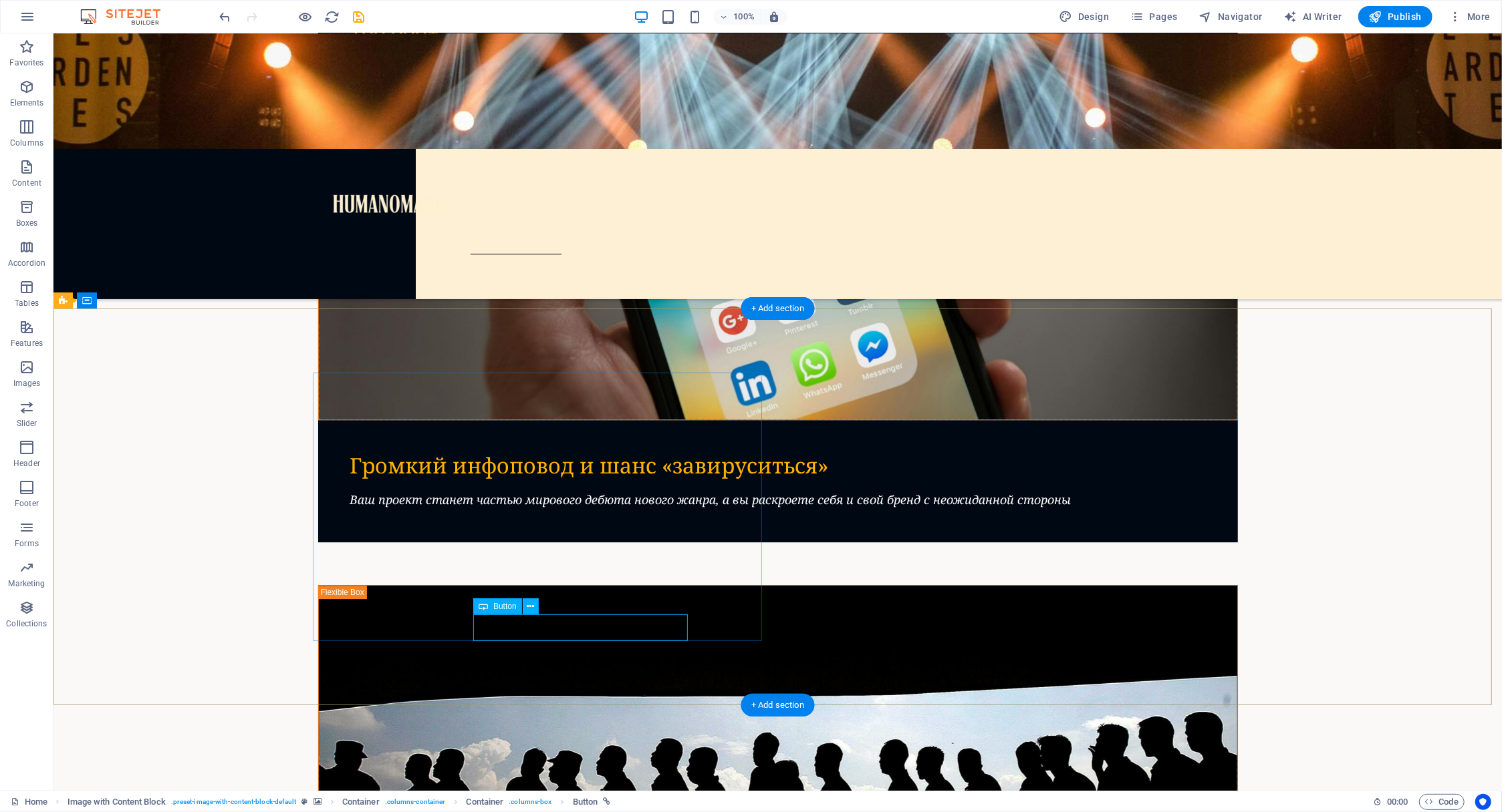
drag, startPoint x: 609, startPoint y: 630, endPoint x: 366, endPoint y: 631, distance: 243.0
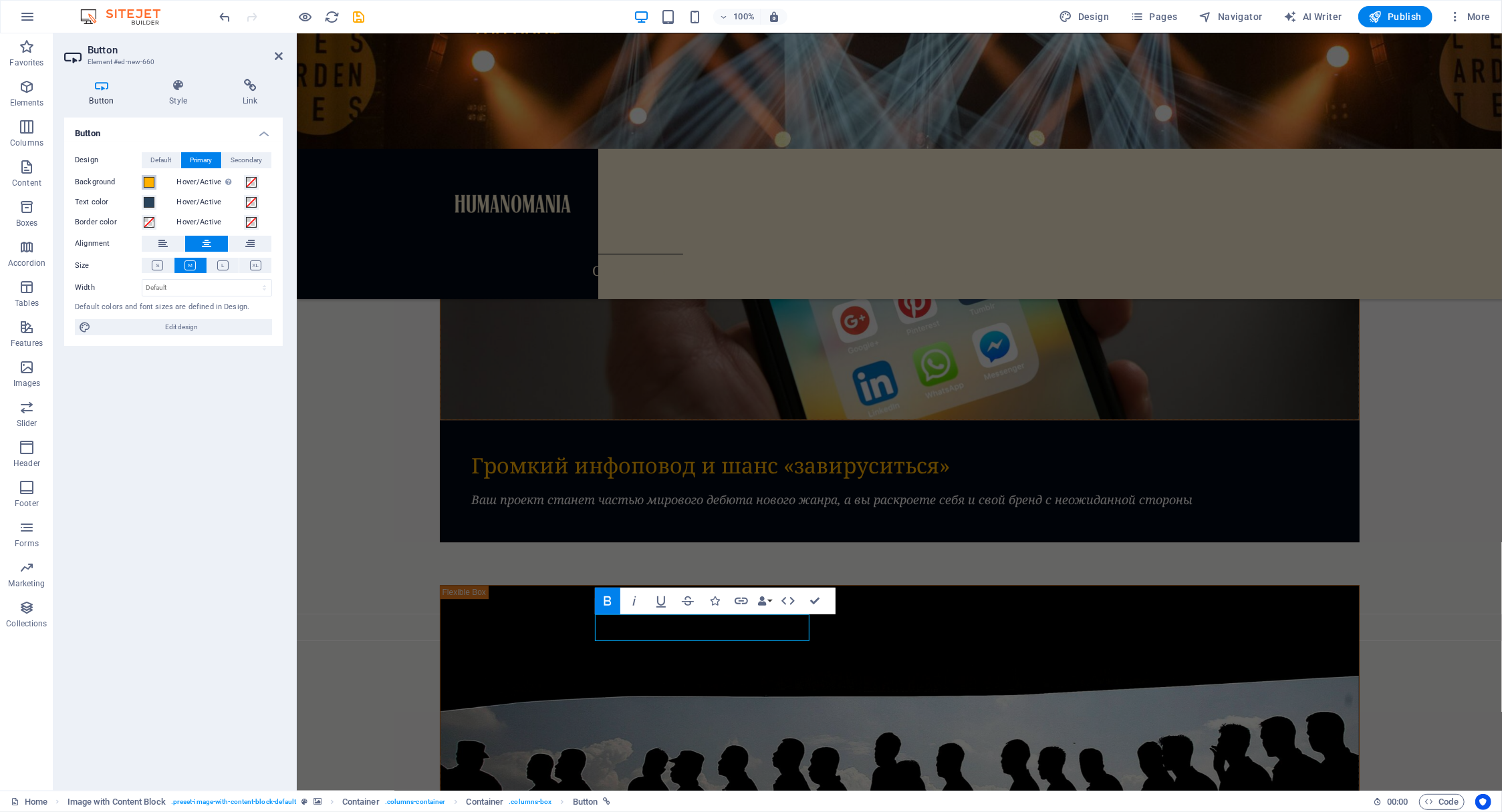
click at [148, 182] on span at bounding box center [149, 182] width 11 height 11
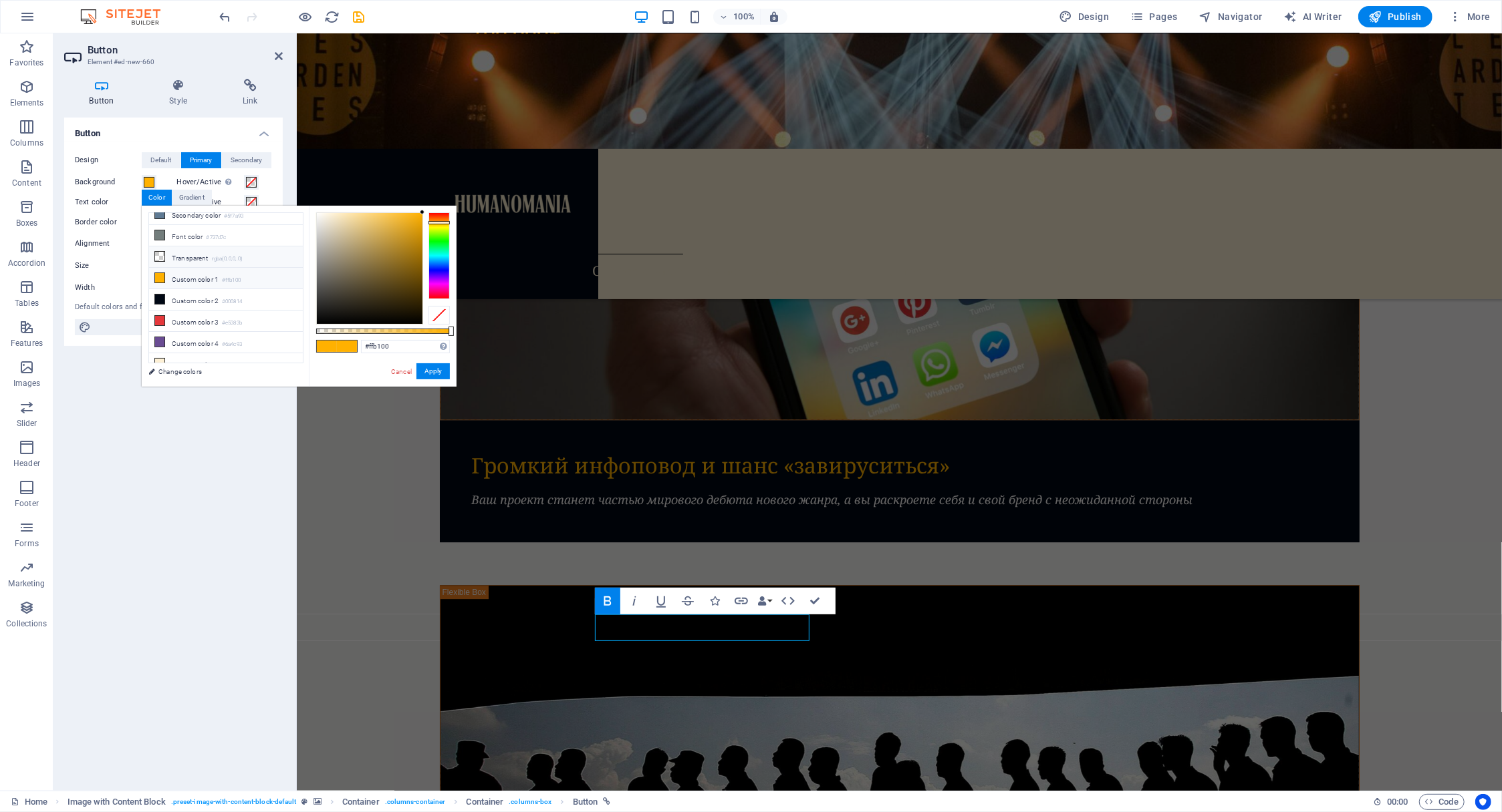
scroll to position [54, 0]
click at [159, 293] on icon at bounding box center [159, 297] width 9 height 9
click at [405, 370] on link "Cancel" at bounding box center [401, 371] width 23 height 10
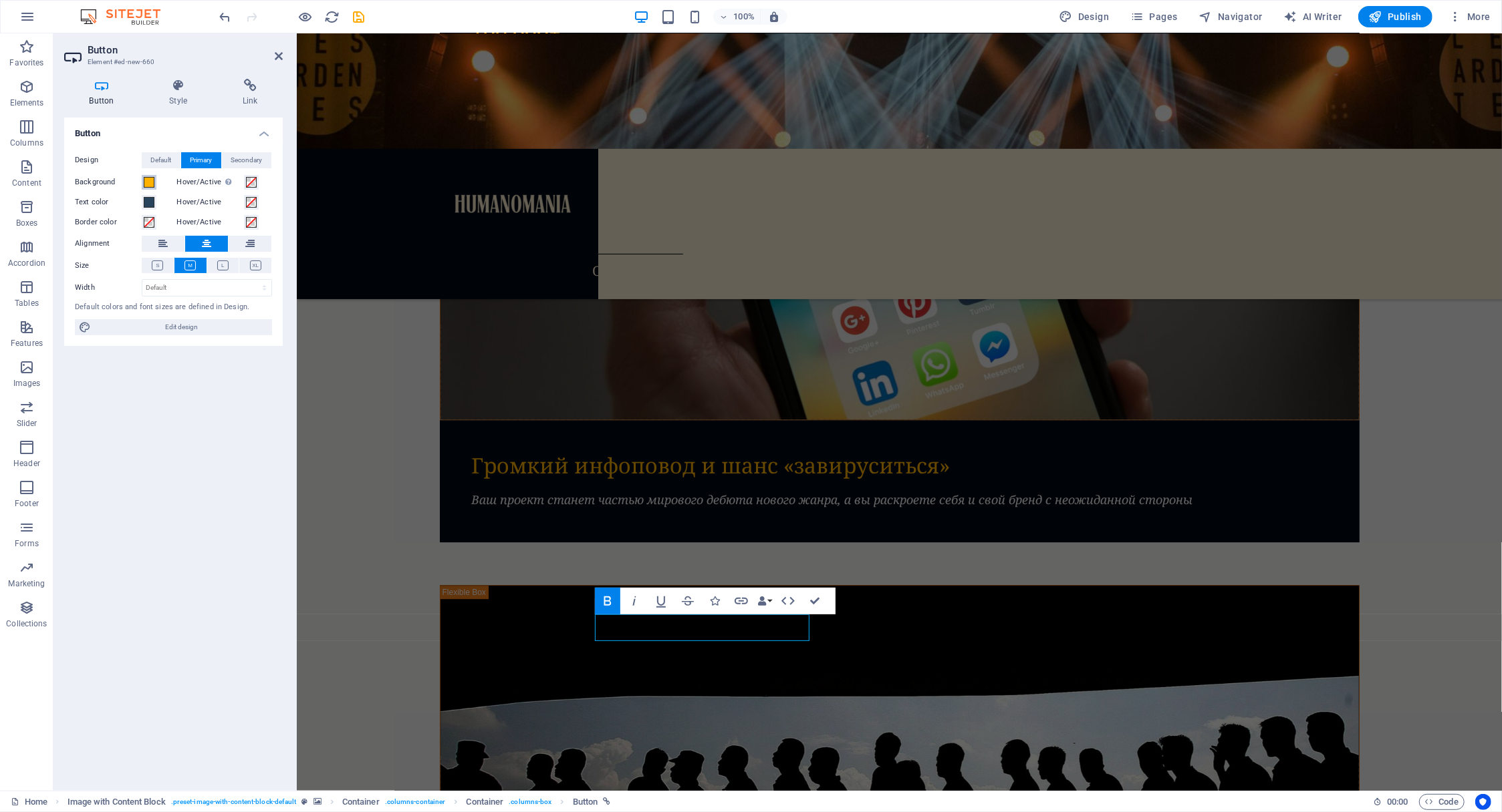
click at [147, 181] on span at bounding box center [149, 182] width 11 height 11
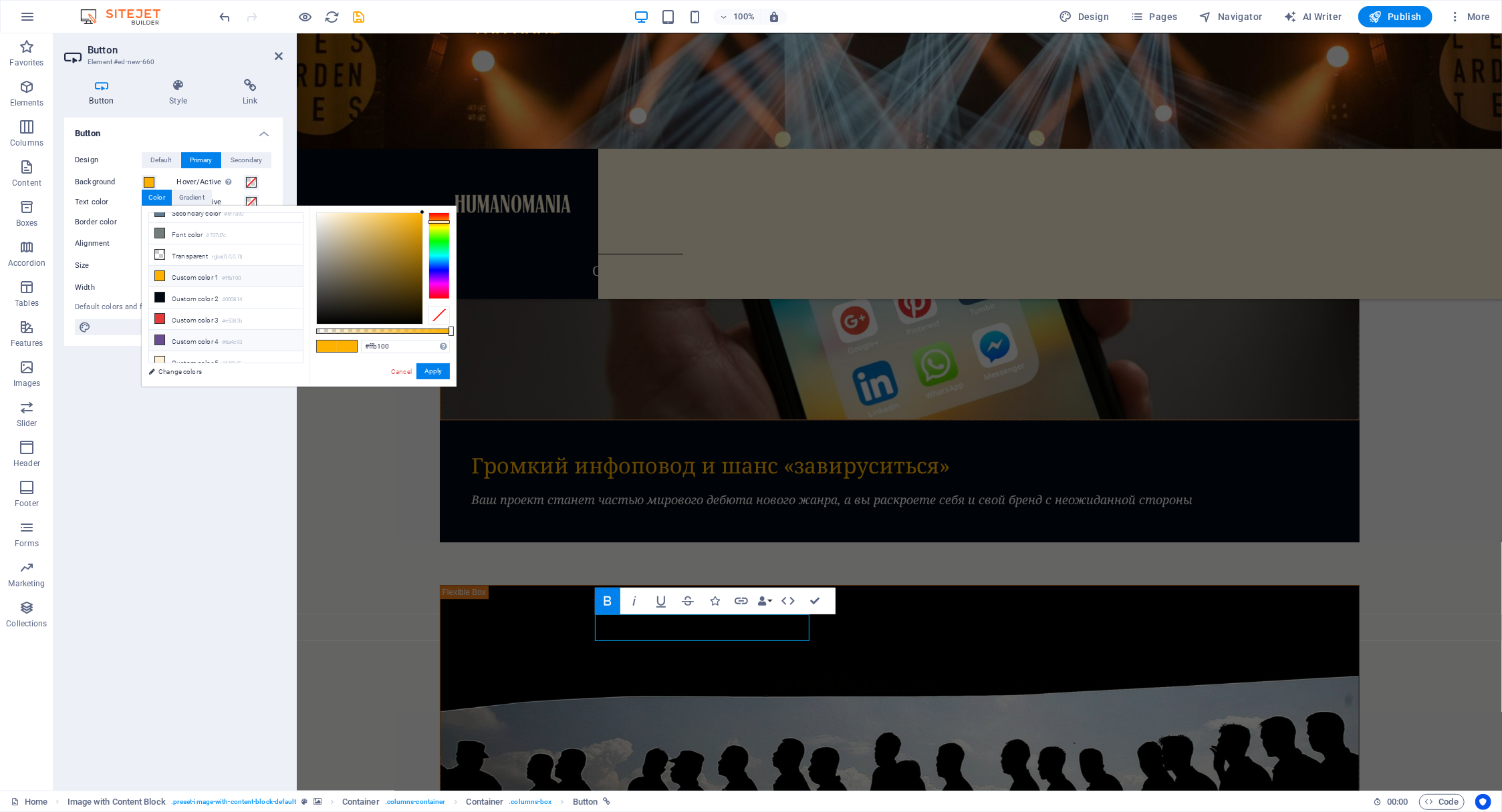
click at [158, 335] on icon at bounding box center [159, 339] width 9 height 9
type input "#6a4c93"
click at [402, 369] on link "Cancel" at bounding box center [401, 371] width 23 height 10
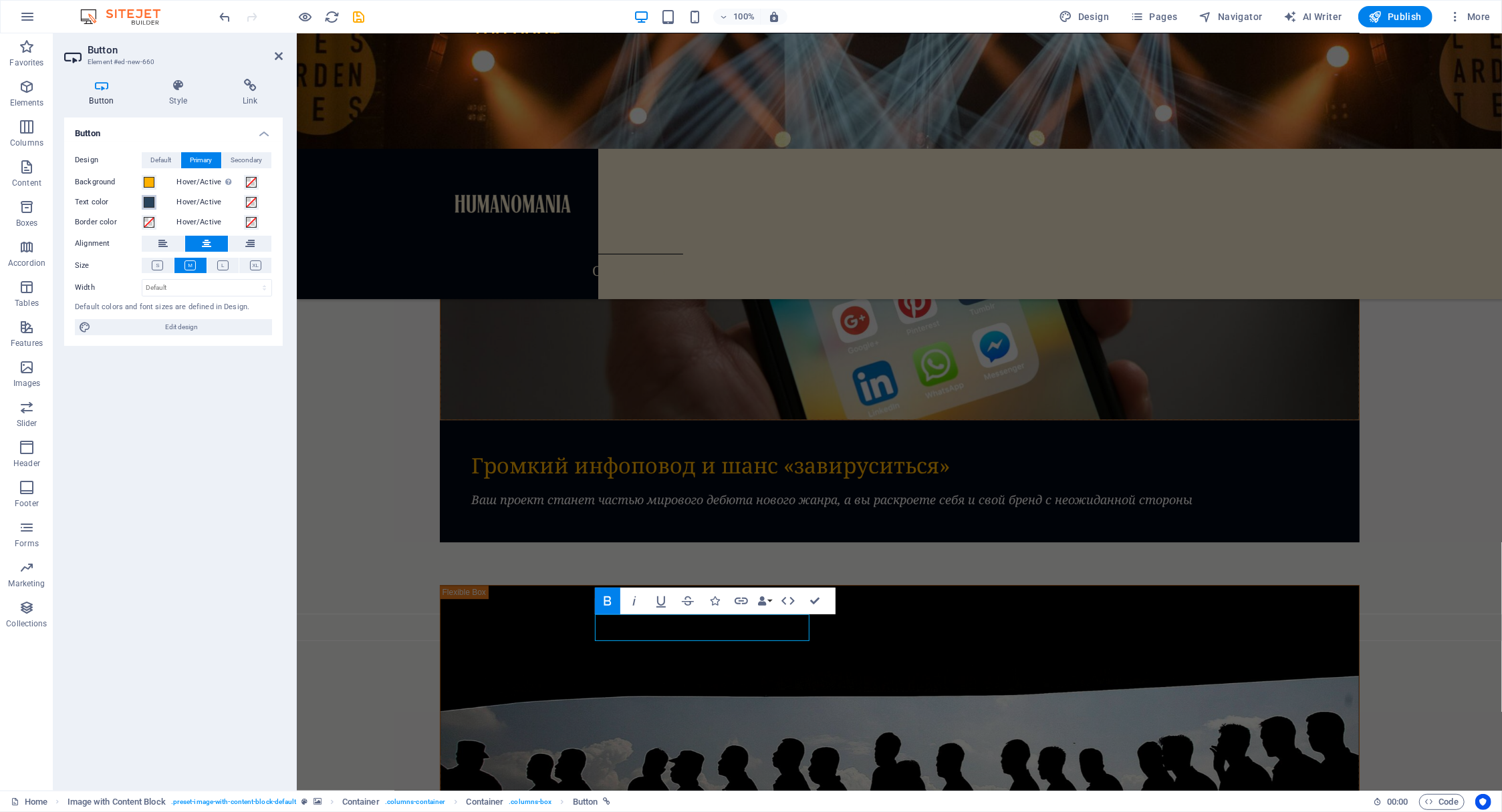
click at [147, 201] on span at bounding box center [149, 202] width 11 height 11
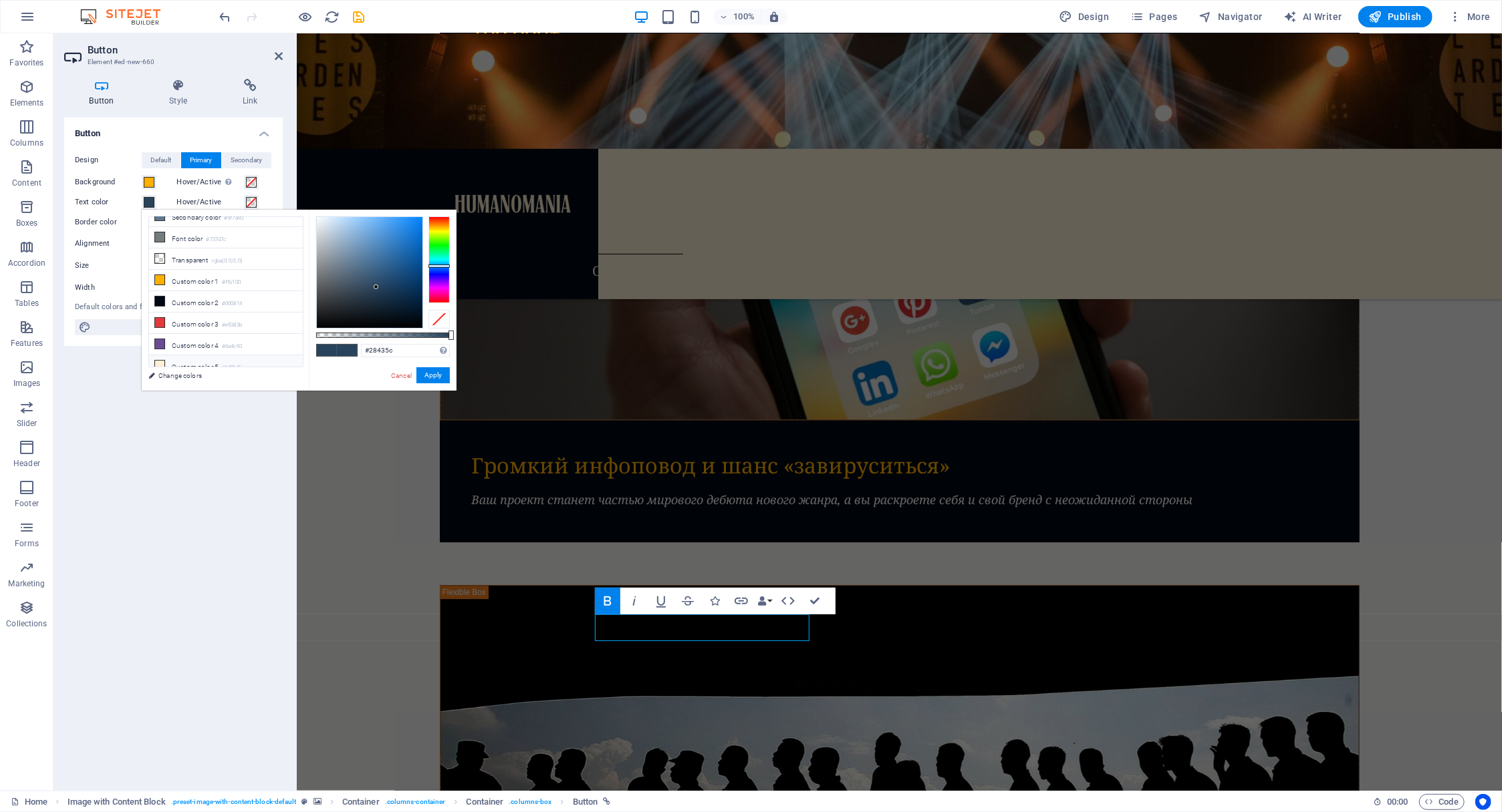
click at [163, 361] on icon at bounding box center [159, 365] width 9 height 9
type input "#fdf0d5"
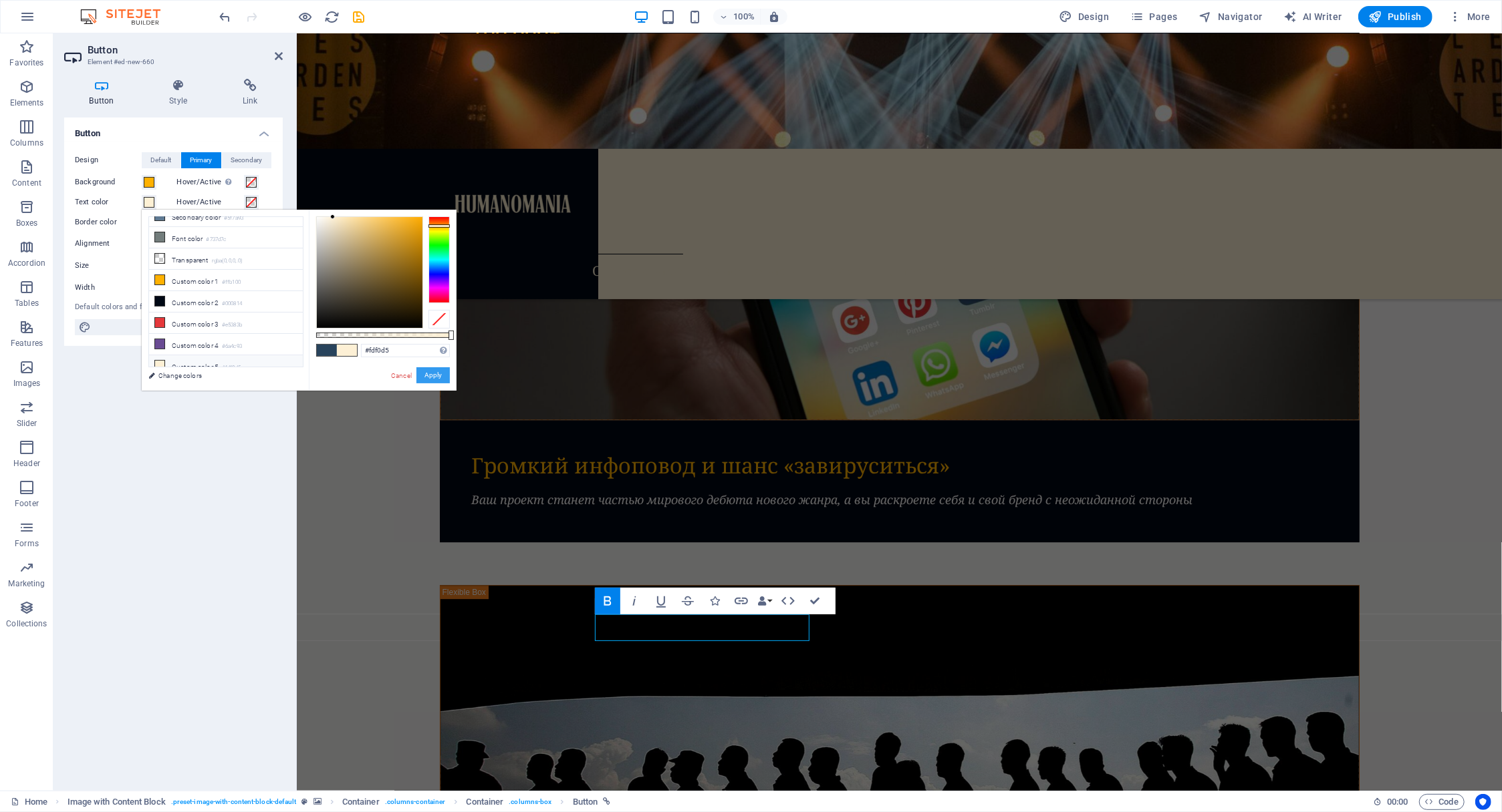
click at [436, 379] on button "Apply" at bounding box center [432, 376] width 34 height 16
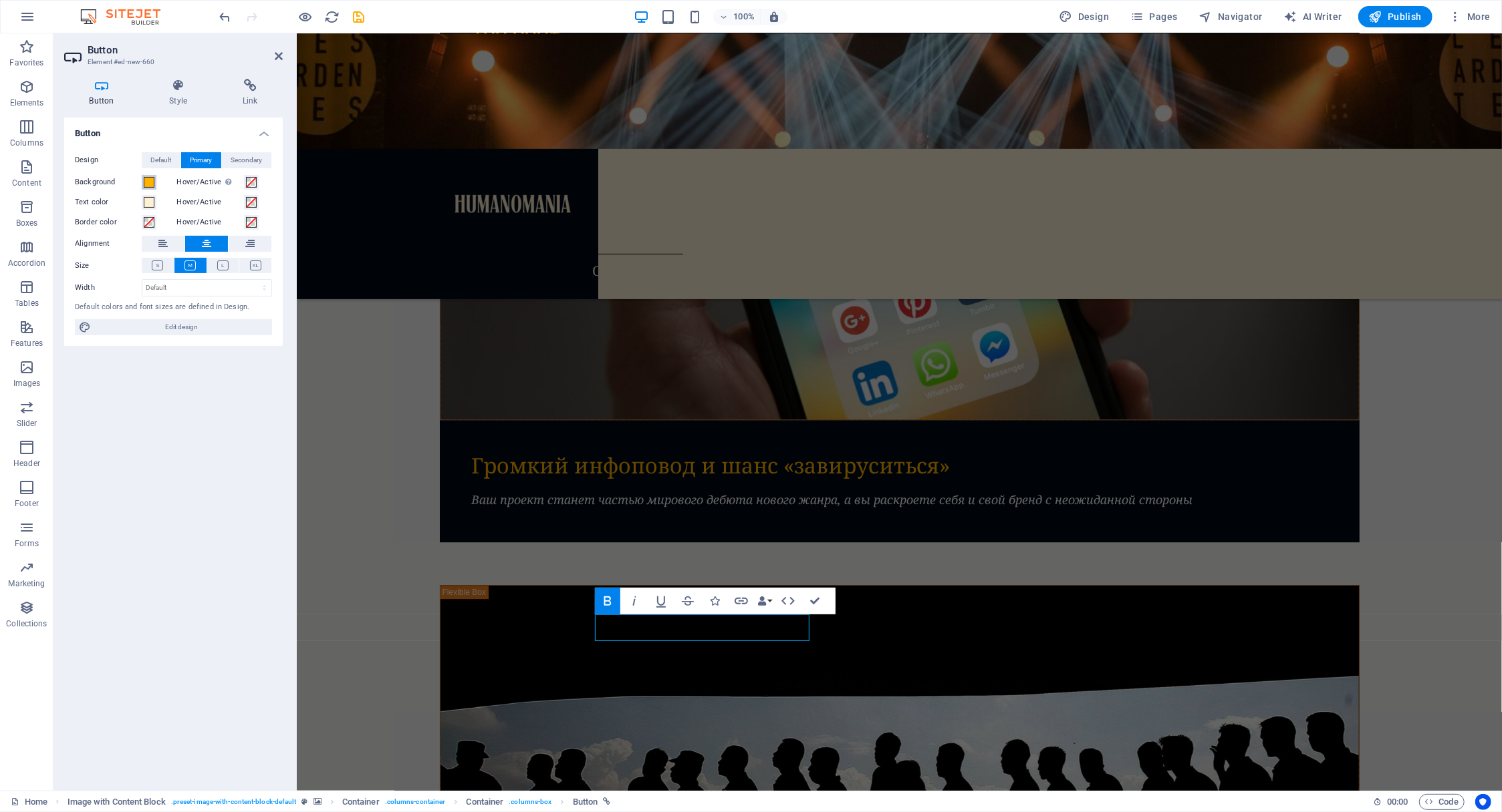
click at [147, 182] on span at bounding box center [149, 182] width 11 height 11
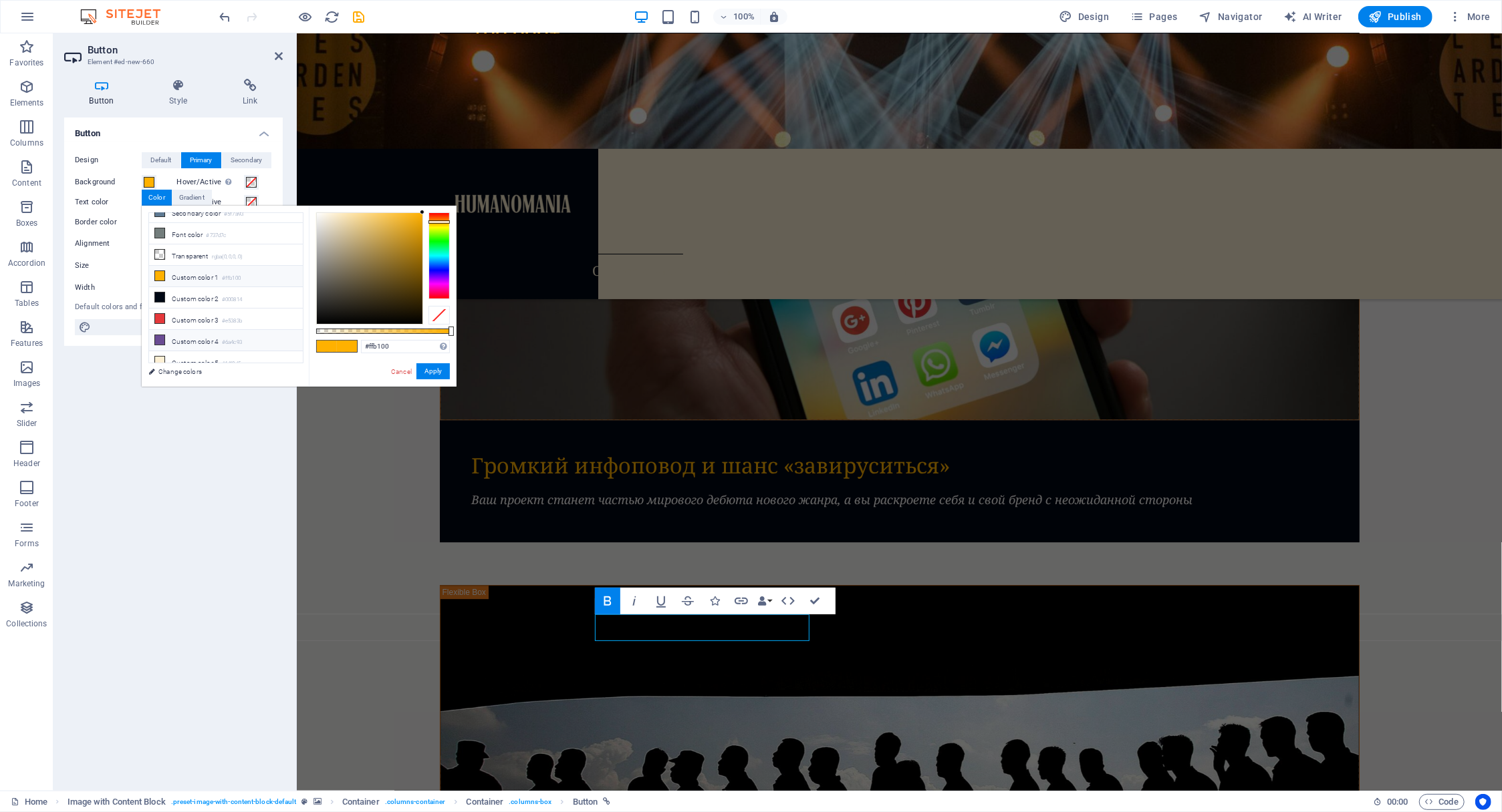
click at [176, 332] on li "Custom color 4 #6a4c93" at bounding box center [225, 341] width 154 height 21
type input "#6a4c93"
click at [440, 370] on button "Apply" at bounding box center [432, 371] width 34 height 16
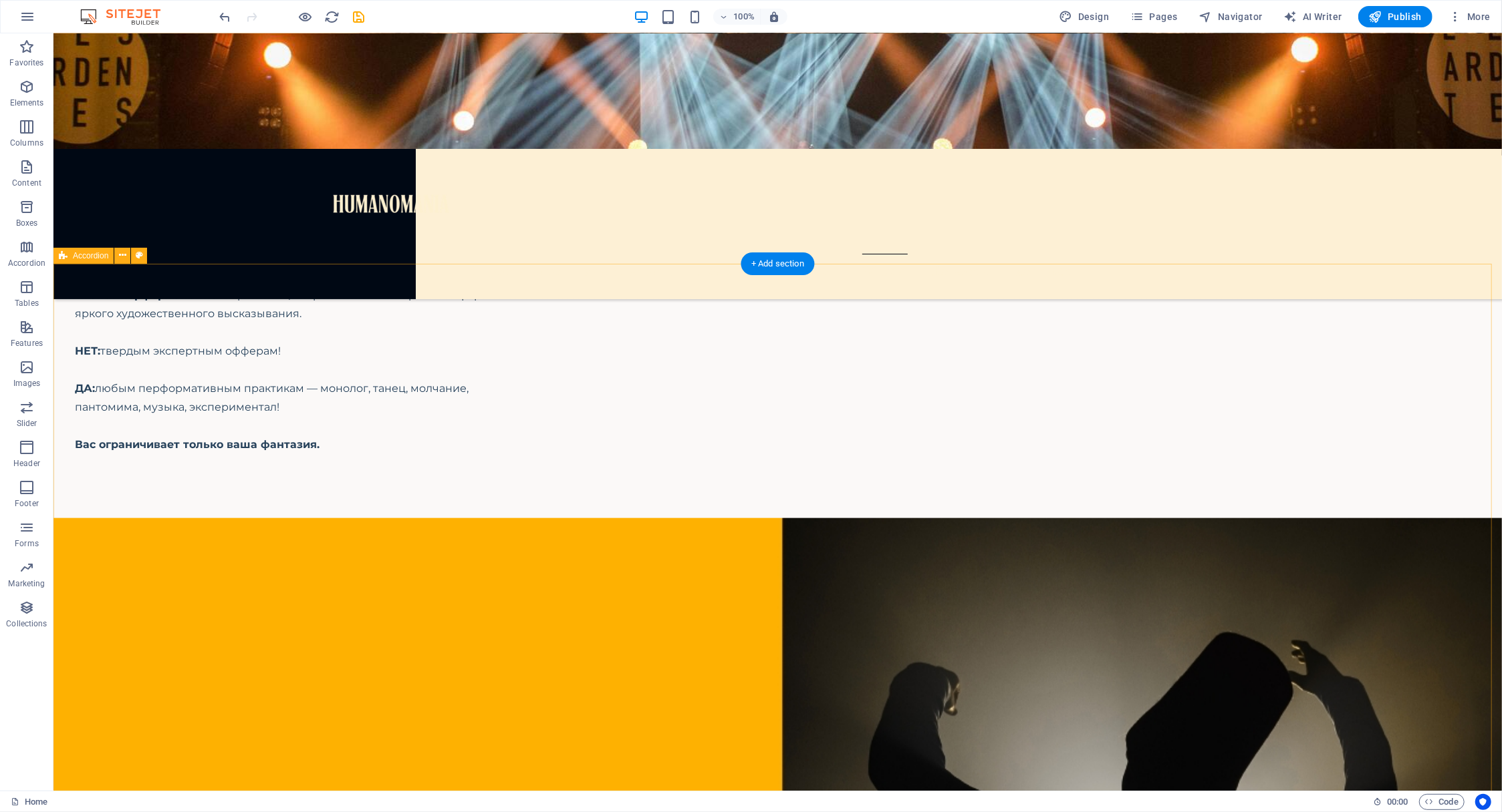
scroll to position [5859, 0]
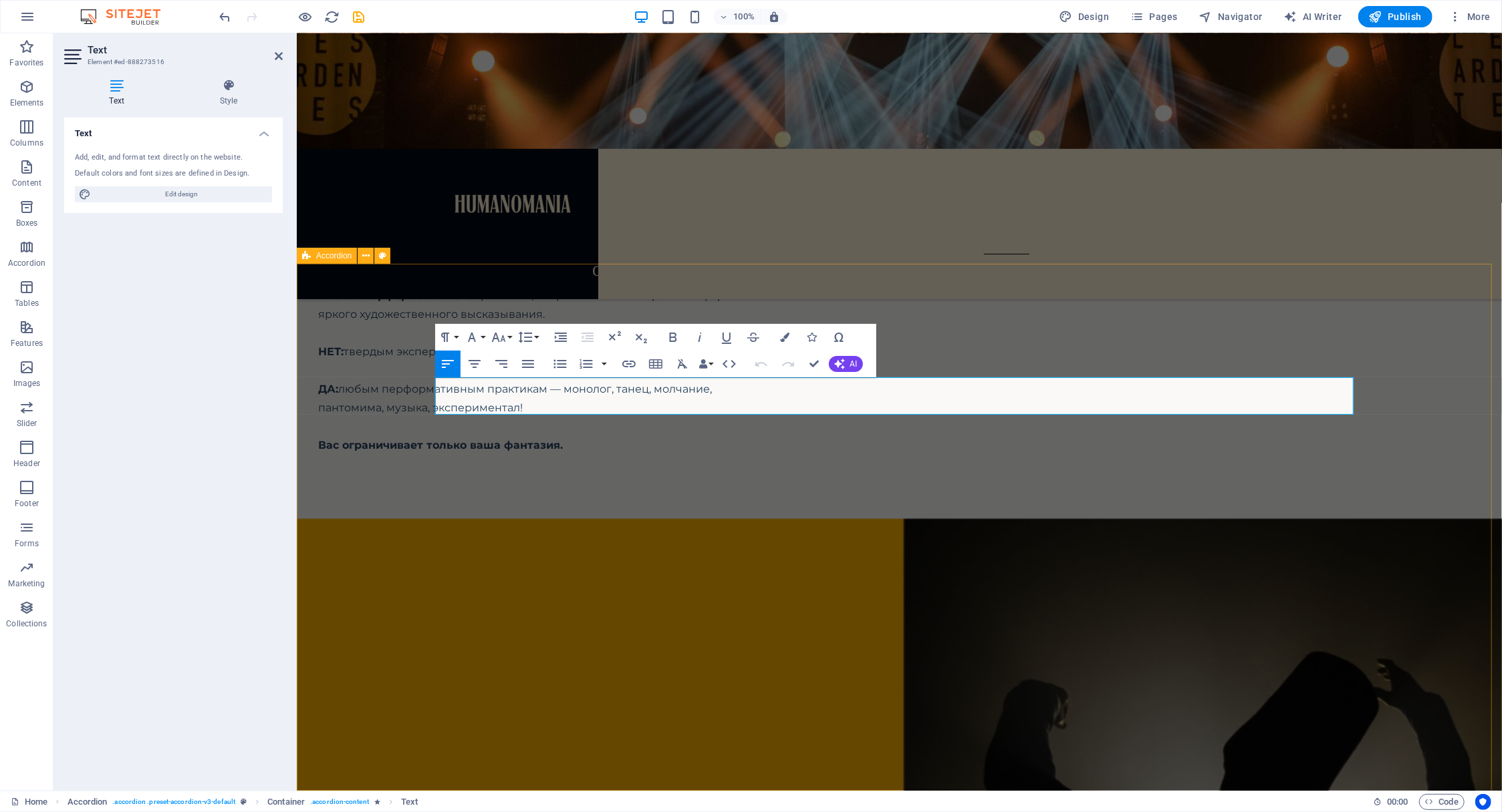
drag, startPoint x: 1109, startPoint y: 409, endPoint x: 427, endPoint y: 379, distance: 682.7
click at [783, 336] on icon "button" at bounding box center [784, 337] width 9 height 9
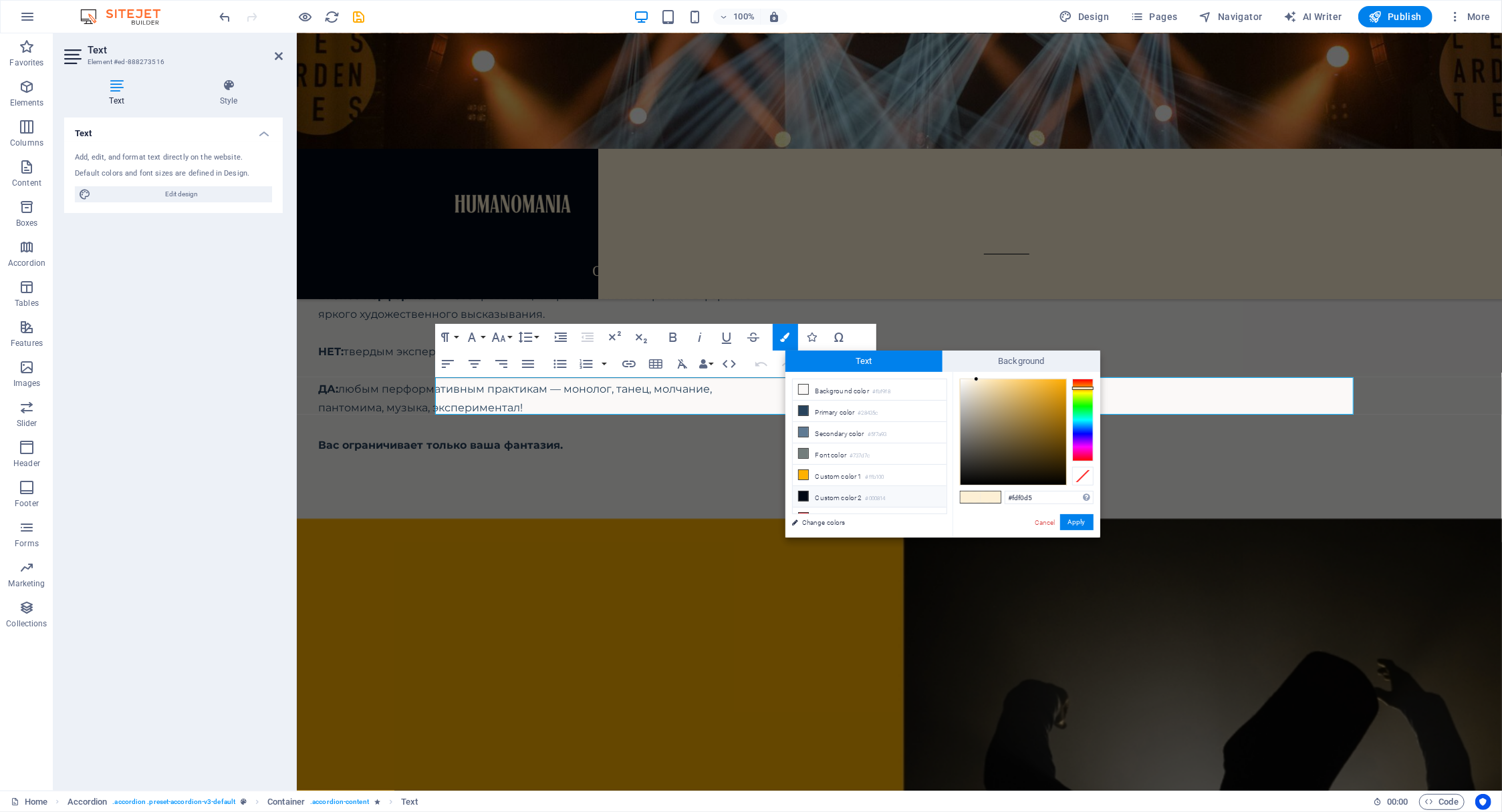
click at [801, 494] on icon at bounding box center [802, 496] width 9 height 9
type input "#000814"
click at [1077, 524] on button "Apply" at bounding box center [1076, 523] width 34 height 16
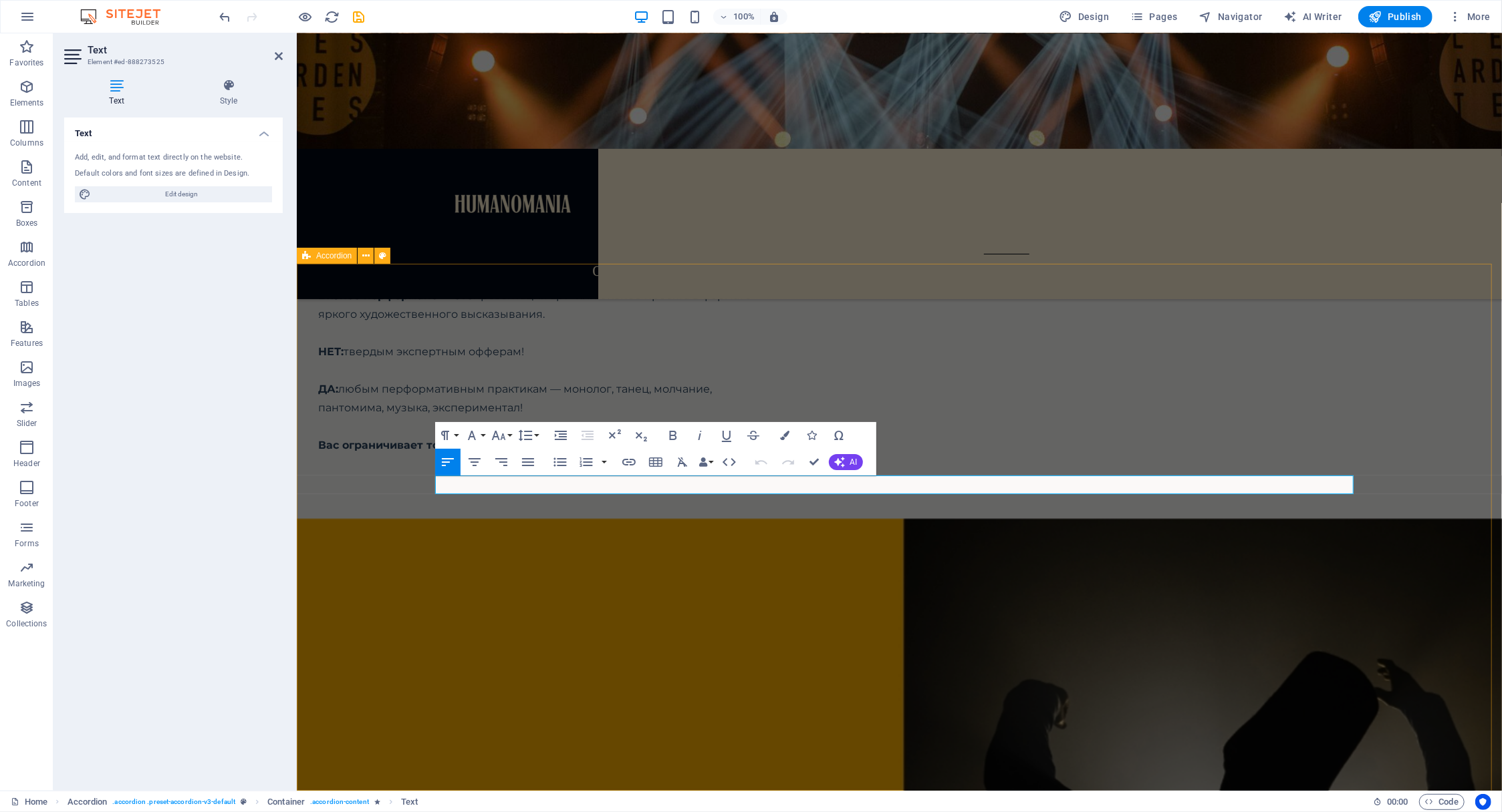
drag, startPoint x: 1344, startPoint y: 482, endPoint x: 416, endPoint y: 481, distance: 928.0
click at [787, 431] on icon "button" at bounding box center [784, 435] width 9 height 9
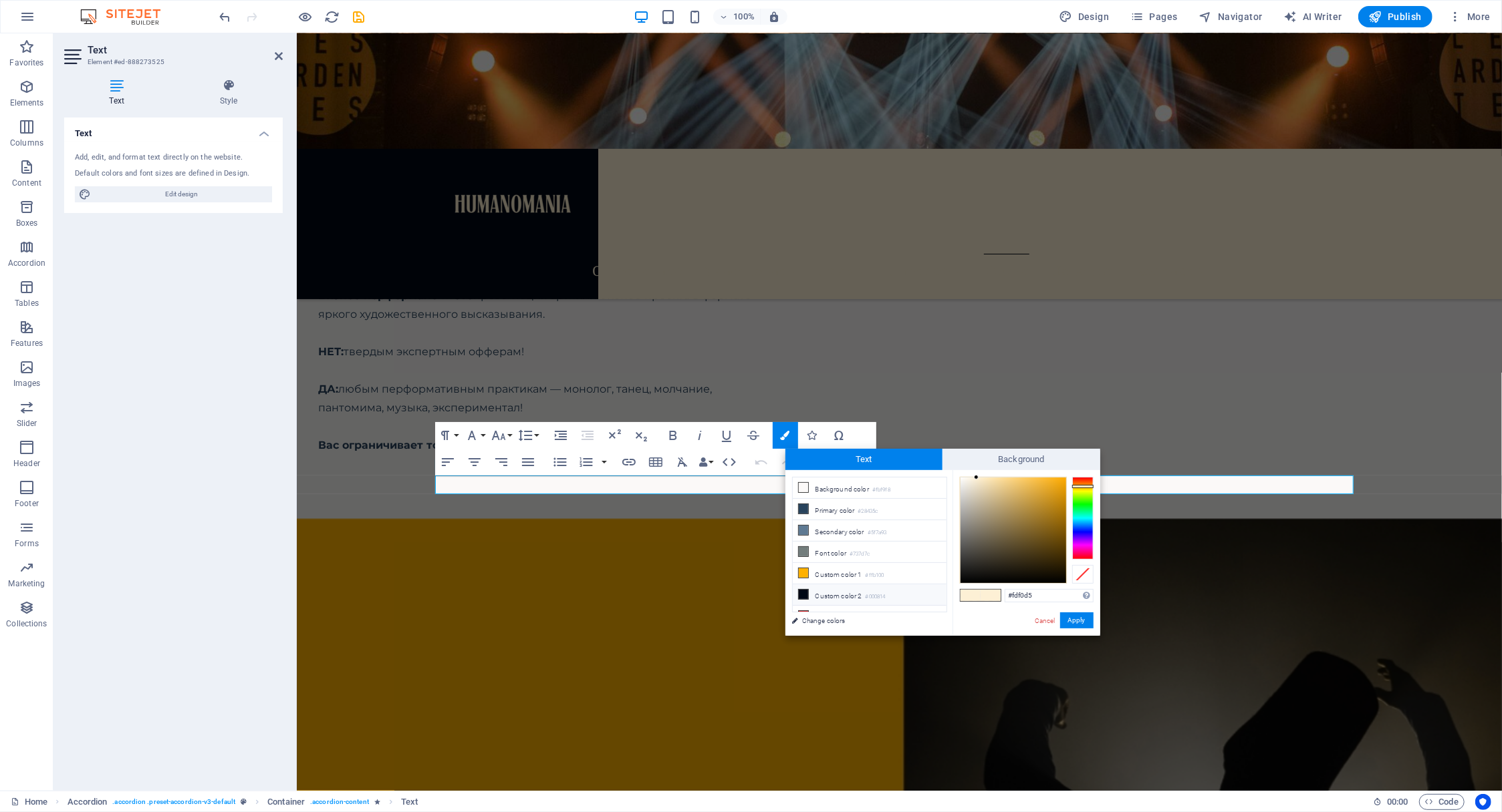
click at [802, 593] on icon at bounding box center [802, 594] width 9 height 9
type input "#000814"
click at [1086, 622] on button "Apply" at bounding box center [1076, 621] width 34 height 16
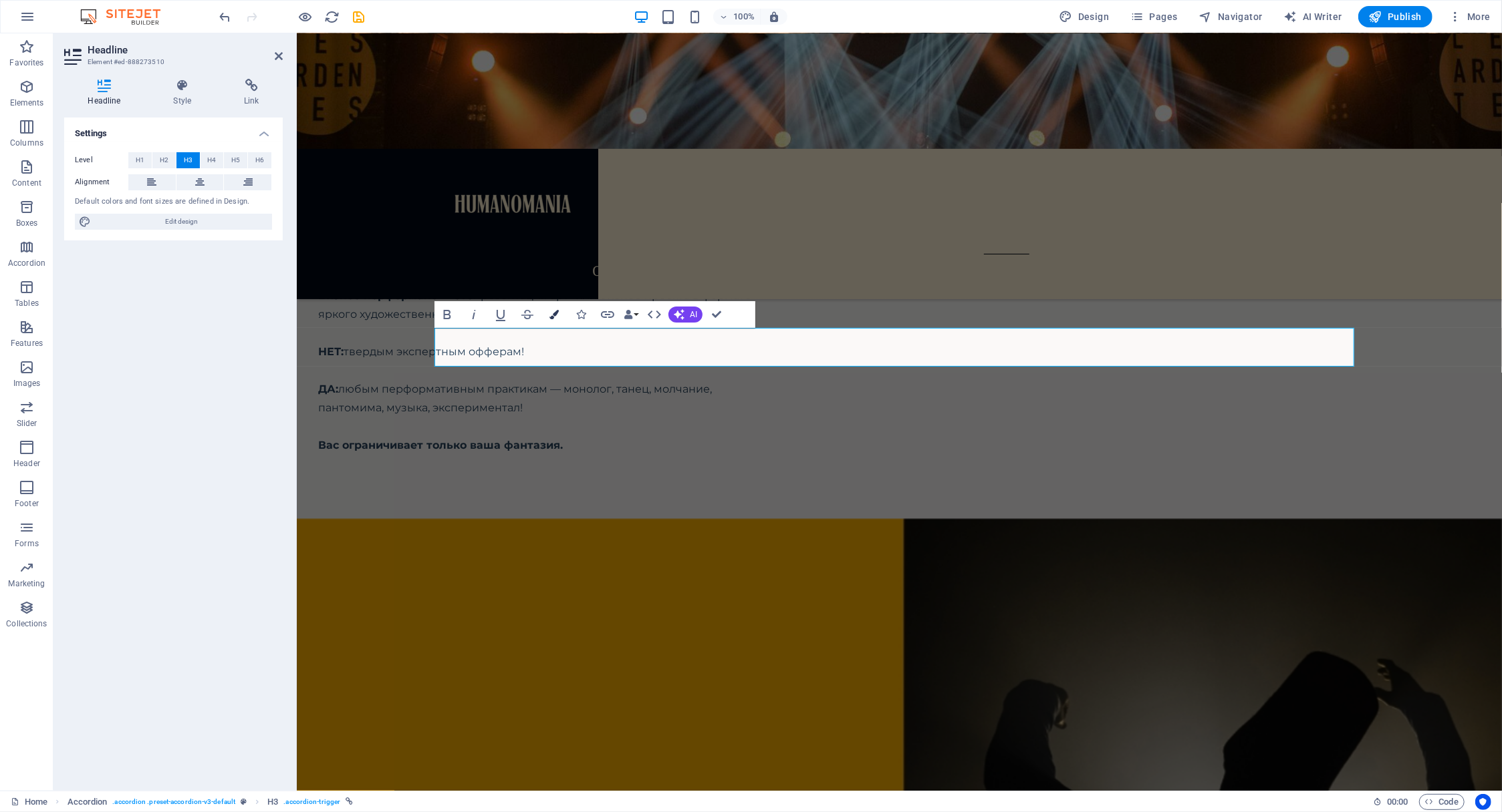
click at [557, 312] on icon "button" at bounding box center [553, 314] width 9 height 9
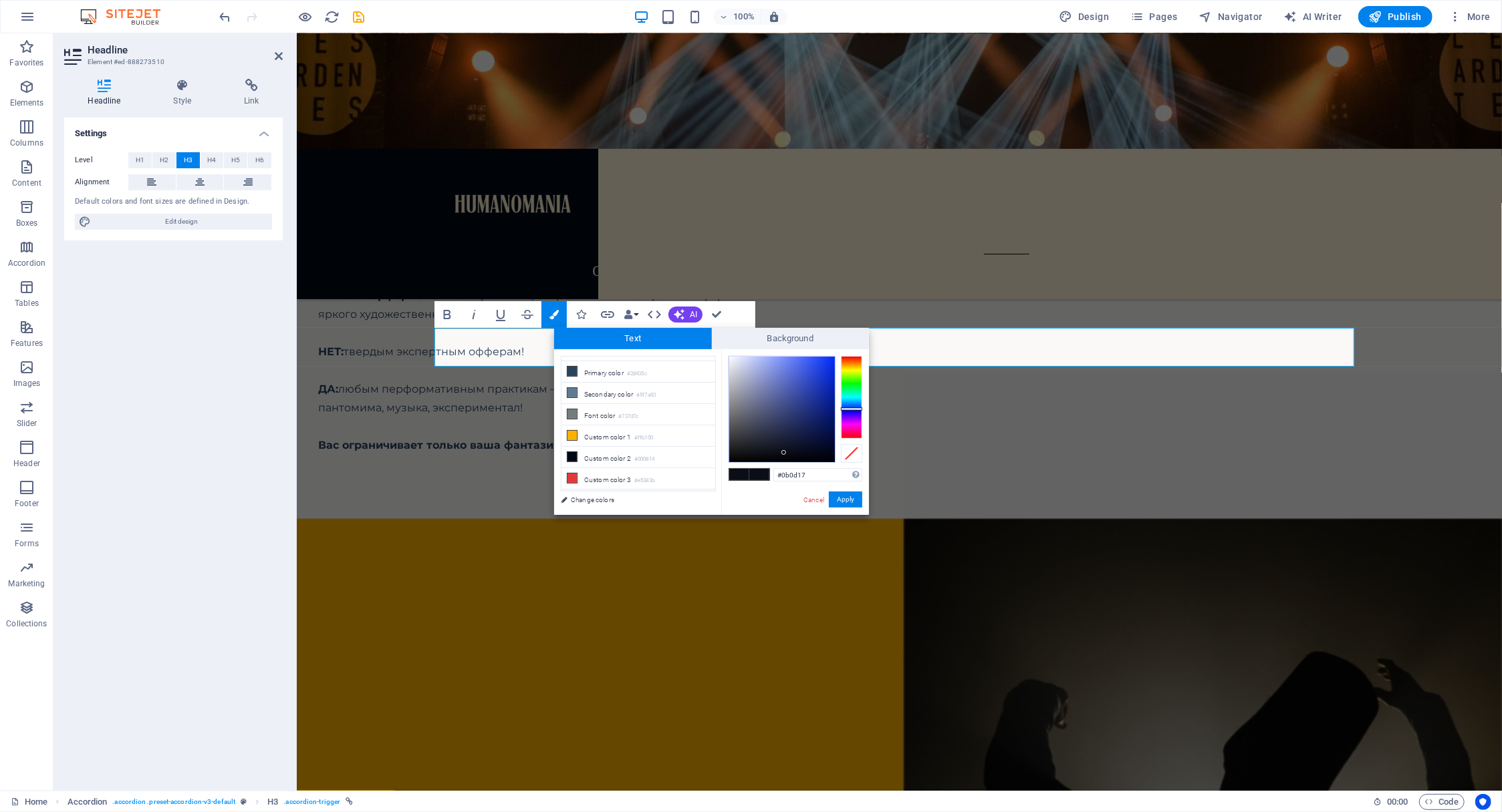
scroll to position [49, 0]
click at [573, 484] on icon at bounding box center [571, 488] width 9 height 9
type input "#fdf0d5"
click at [849, 501] on button "Apply" at bounding box center [845, 500] width 34 height 16
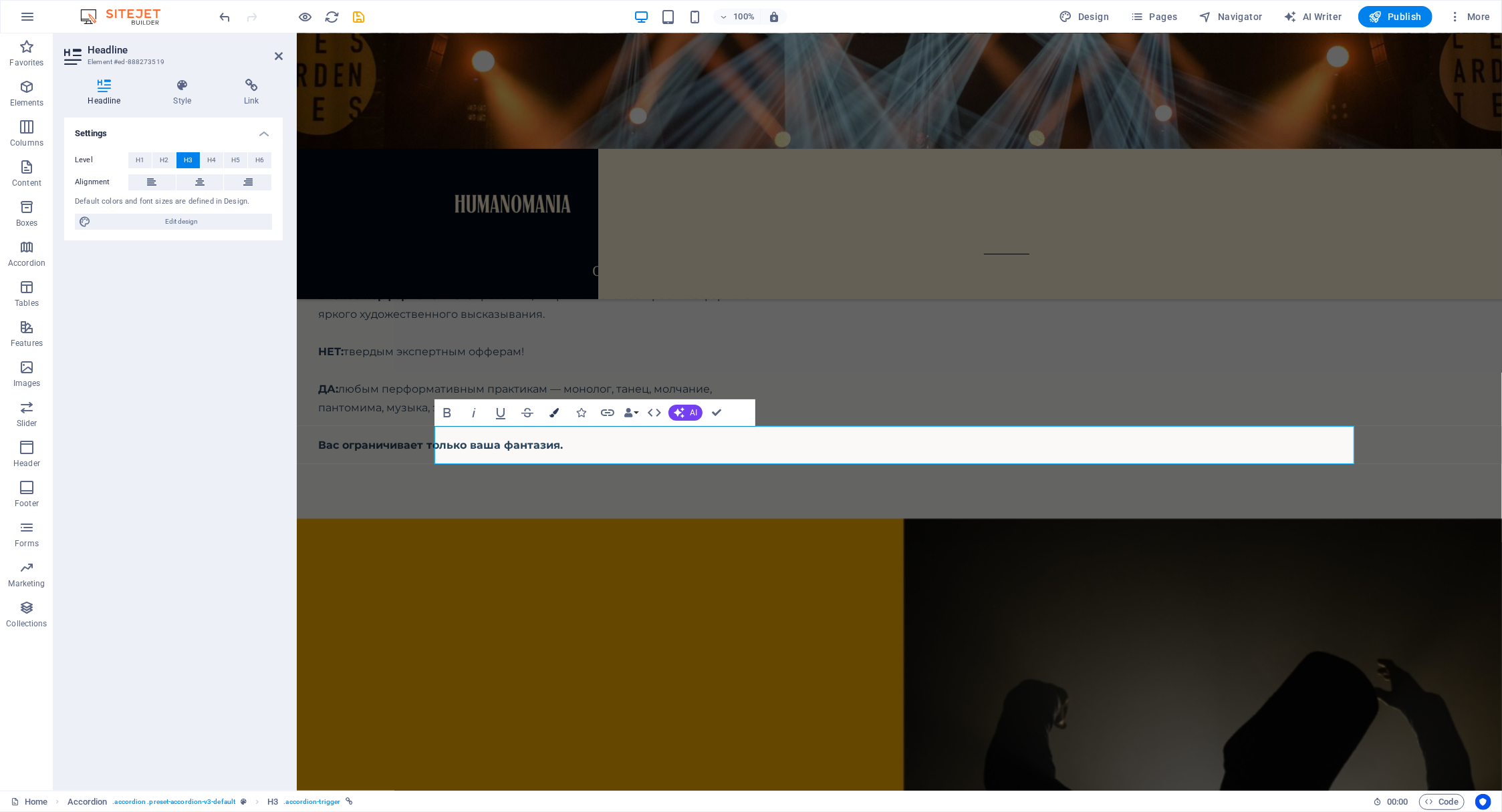
click at [552, 413] on icon "button" at bounding box center [553, 413] width 9 height 9
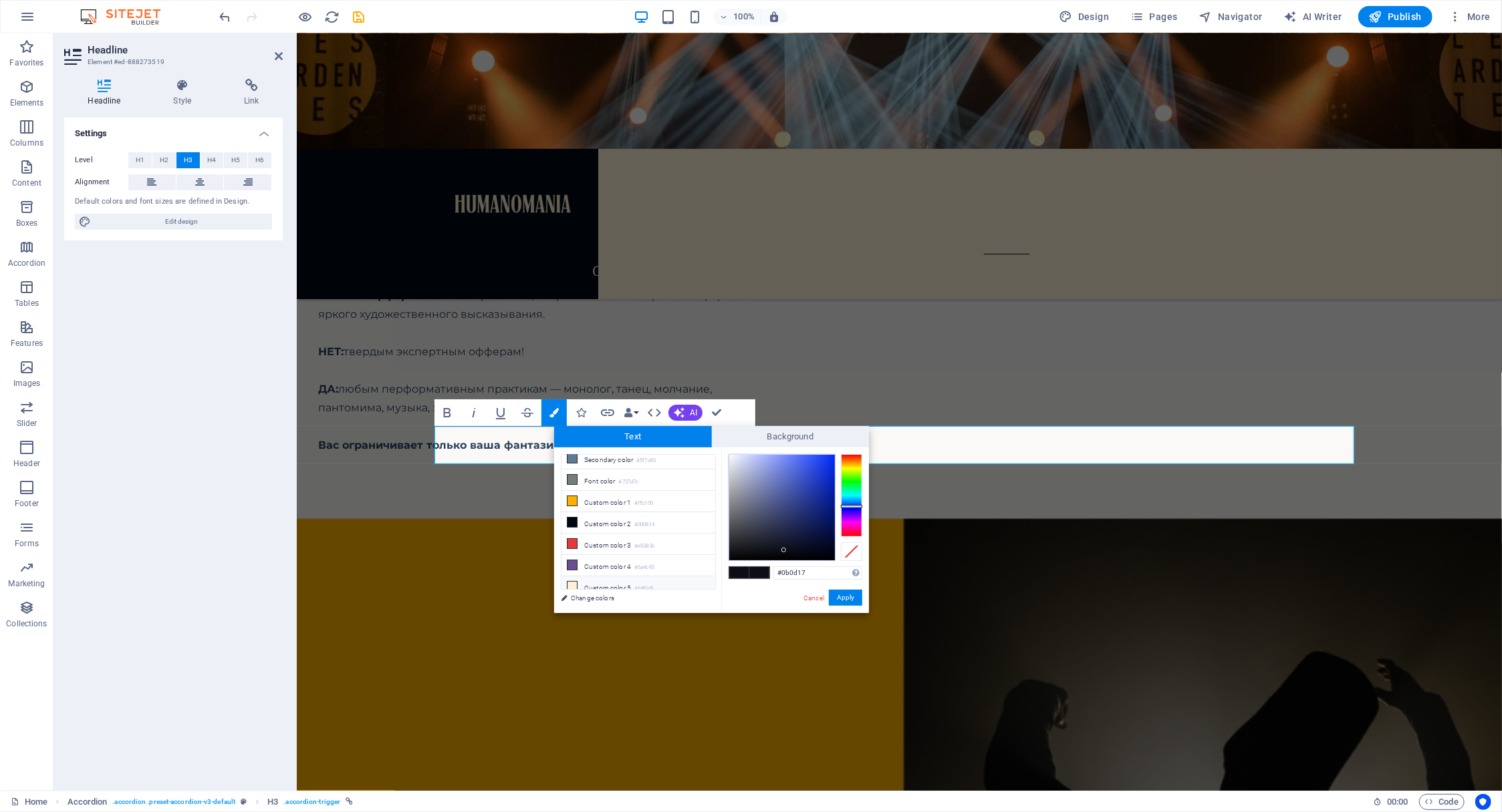
click at [575, 582] on icon at bounding box center [571, 586] width 9 height 9
type input "#fdf0d5"
click at [849, 598] on button "Apply" at bounding box center [845, 598] width 34 height 16
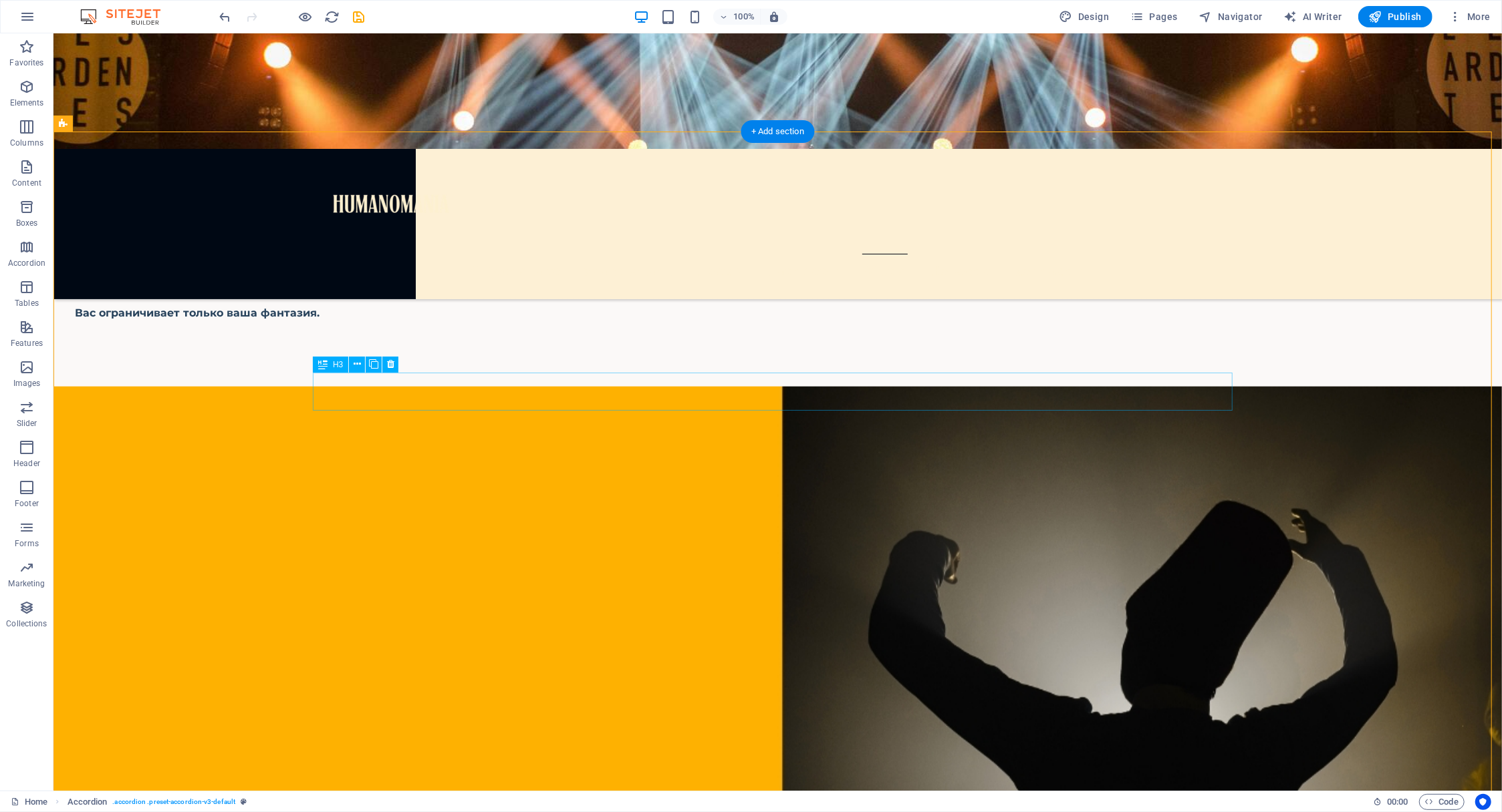
scroll to position [5992, 0]
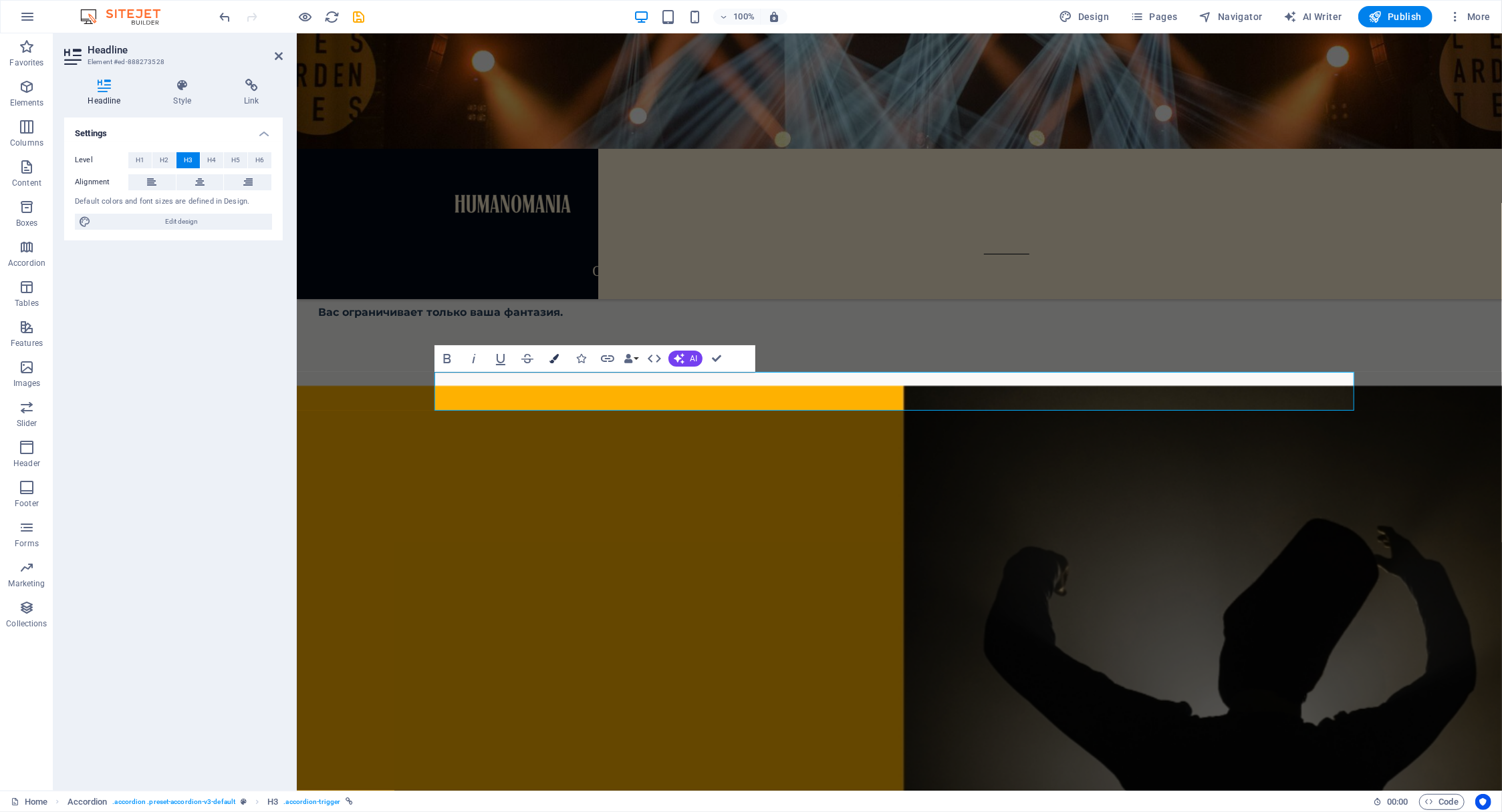
click at [554, 359] on icon "button" at bounding box center [553, 358] width 9 height 9
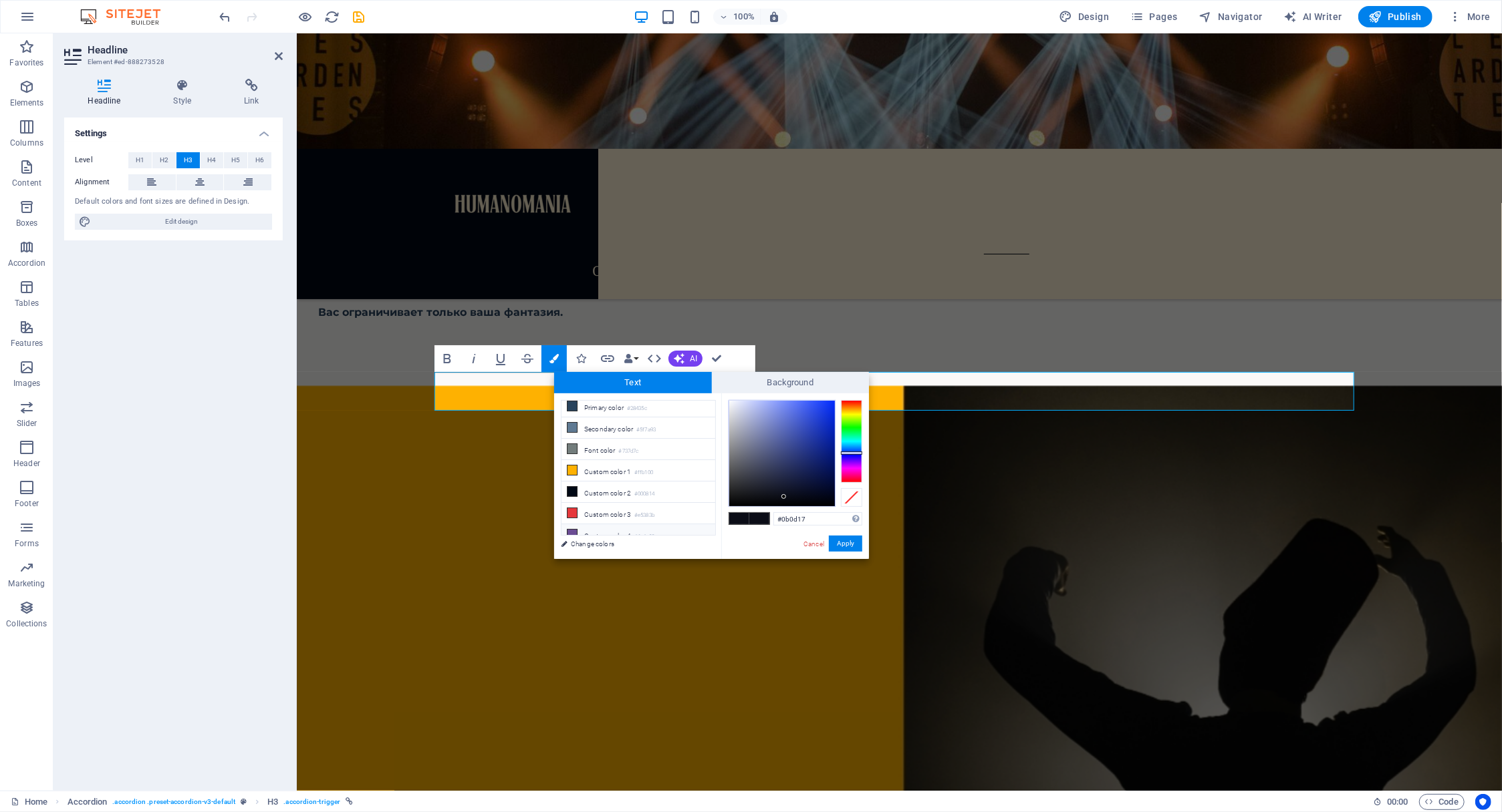
scroll to position [49, 0]
click at [573, 528] on icon at bounding box center [571, 532] width 9 height 9
type input "#fdf0d5"
click at [848, 544] on button "Apply" at bounding box center [845, 544] width 34 height 16
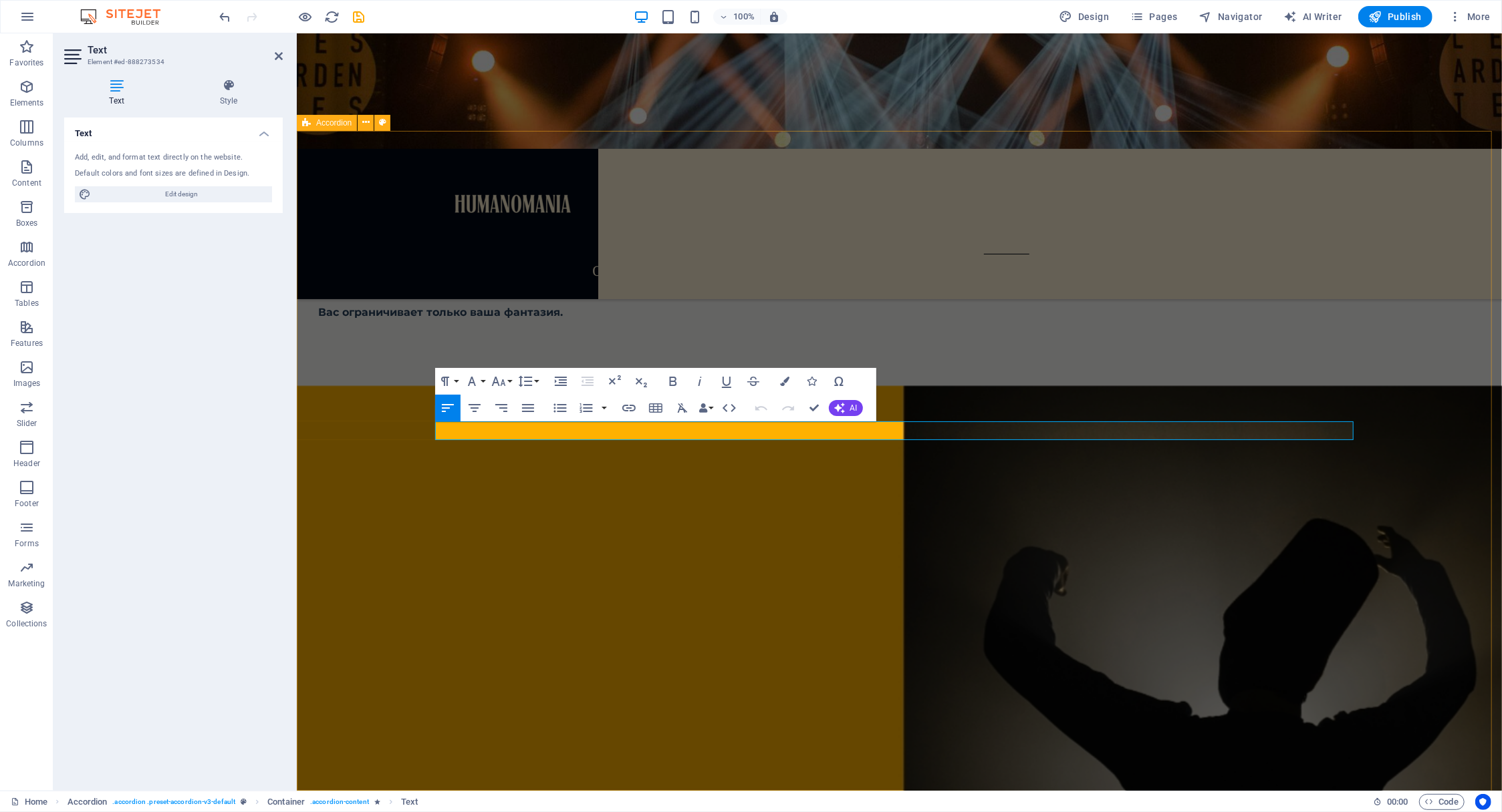
drag, startPoint x: 1276, startPoint y: 434, endPoint x: 426, endPoint y: 430, distance: 850.0
click at [786, 379] on icon "button" at bounding box center [784, 381] width 9 height 9
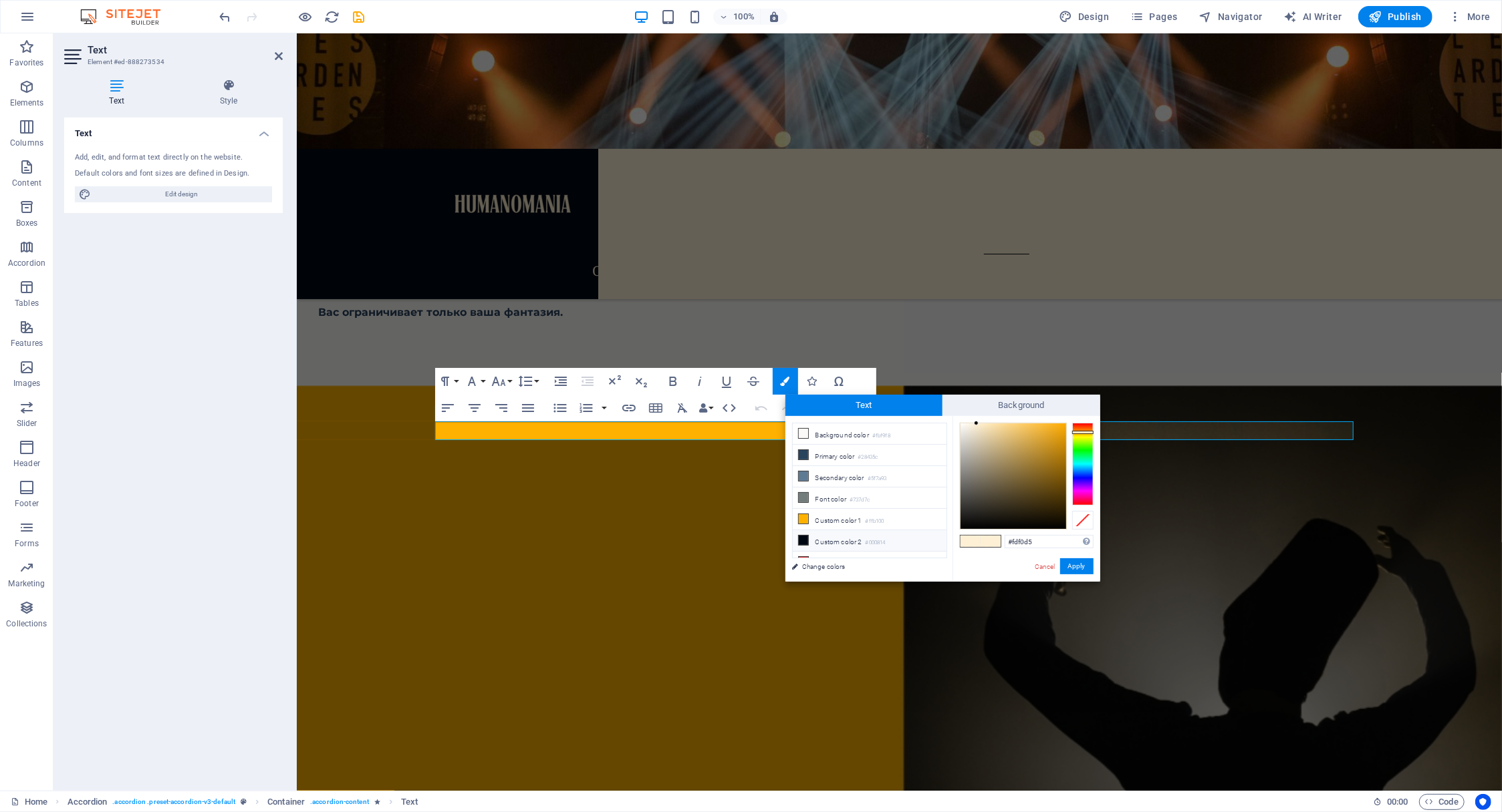
click at [806, 536] on icon at bounding box center [802, 540] width 9 height 9
type input "#000814"
click at [1082, 564] on button "Apply" at bounding box center [1076, 567] width 34 height 16
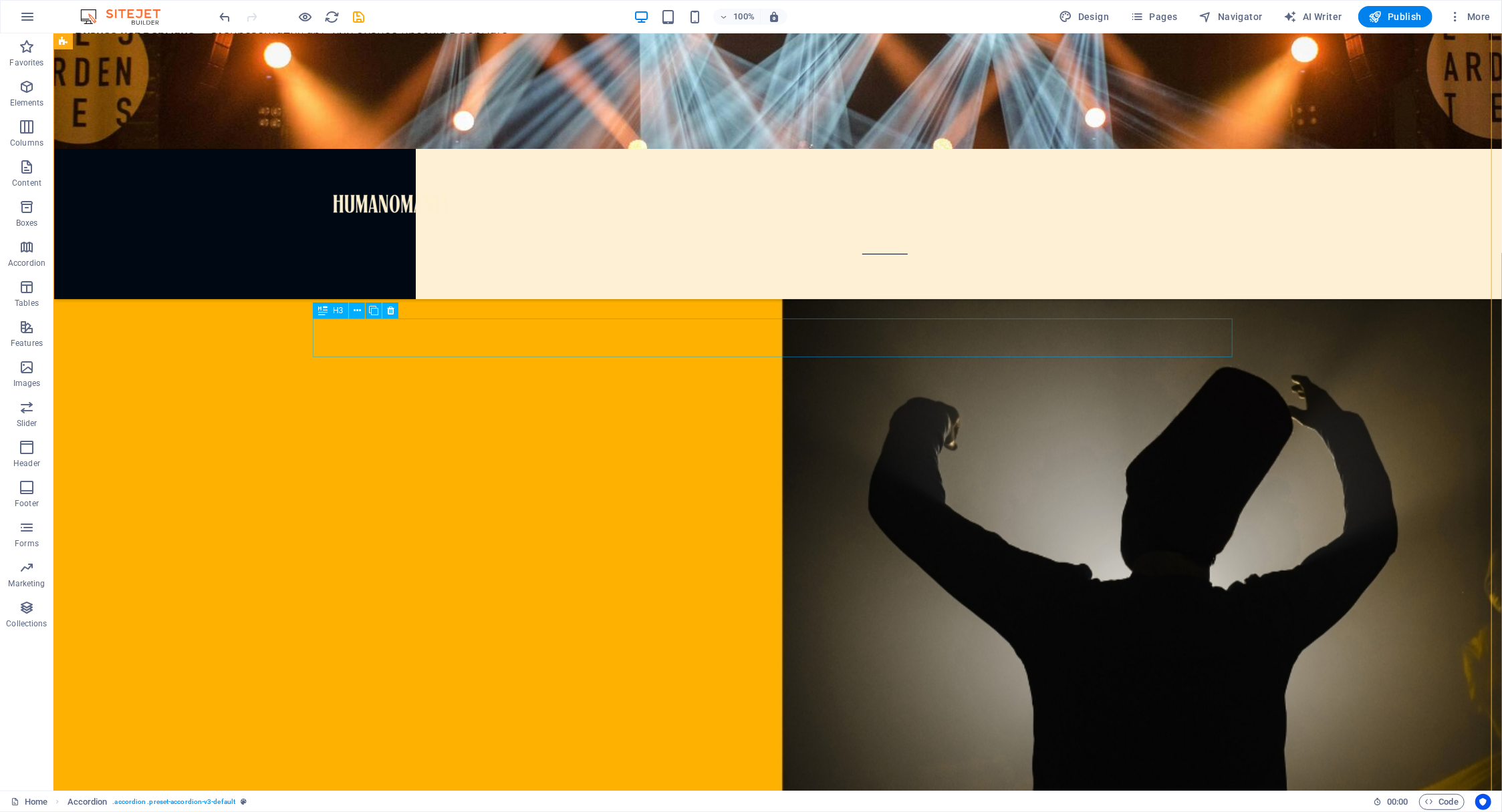
scroll to position [6125, 0]
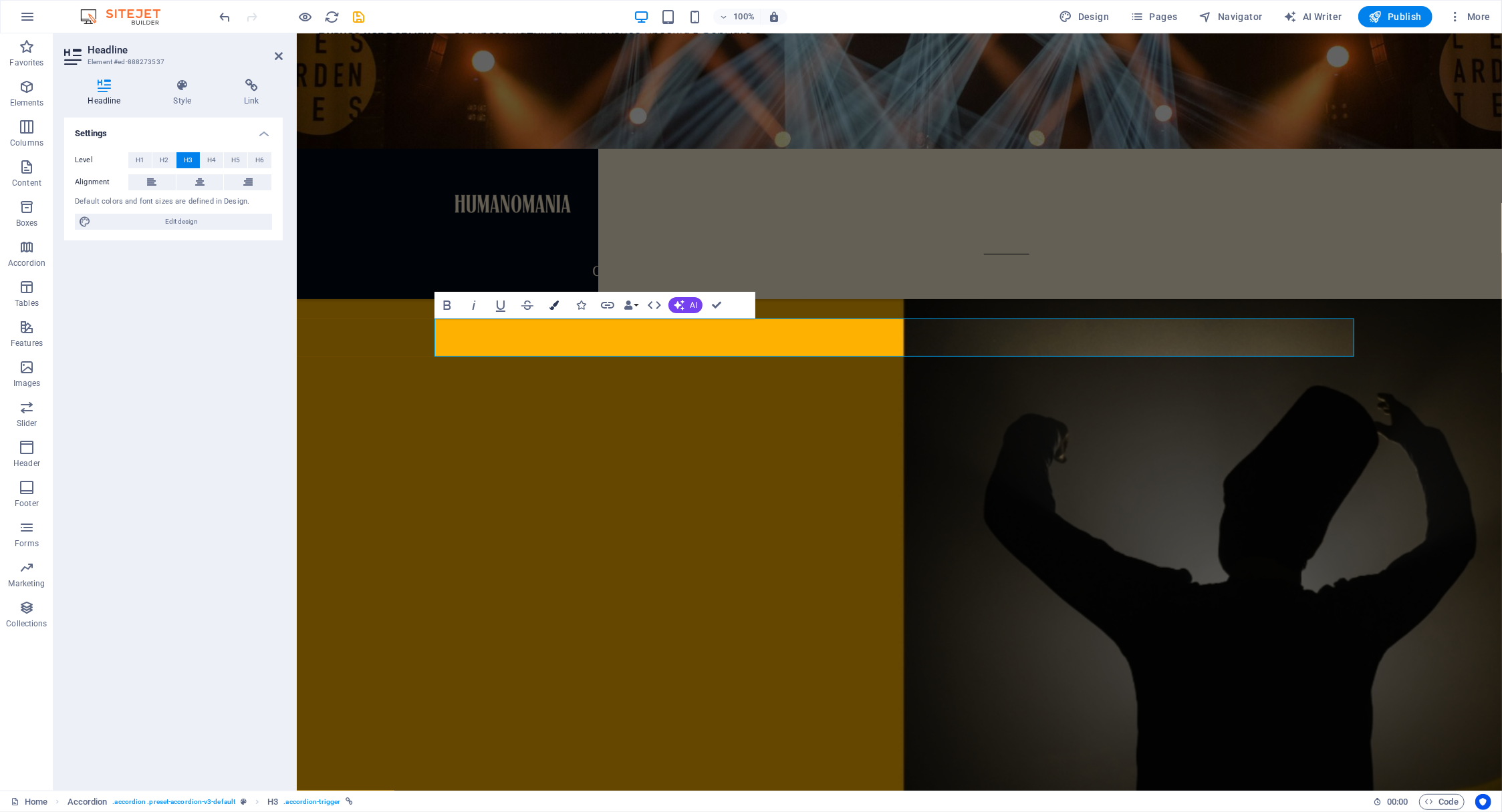
click at [553, 301] on icon "button" at bounding box center [553, 305] width 9 height 9
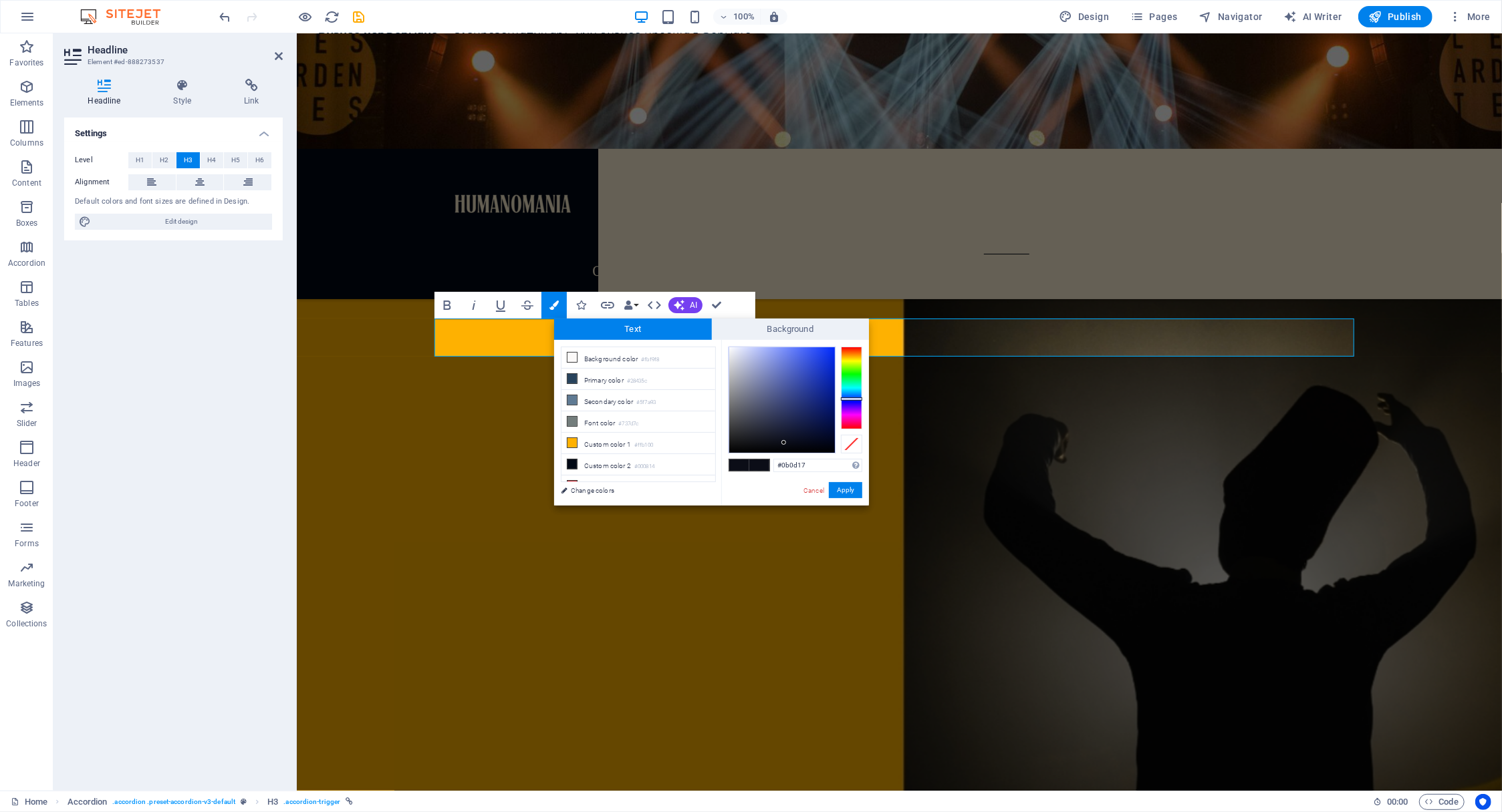
scroll to position [49, 0]
click at [577, 473] on li "Custom color 5 #fdf0d5" at bounding box center [638, 480] width 154 height 21
type input "#fdf0d5"
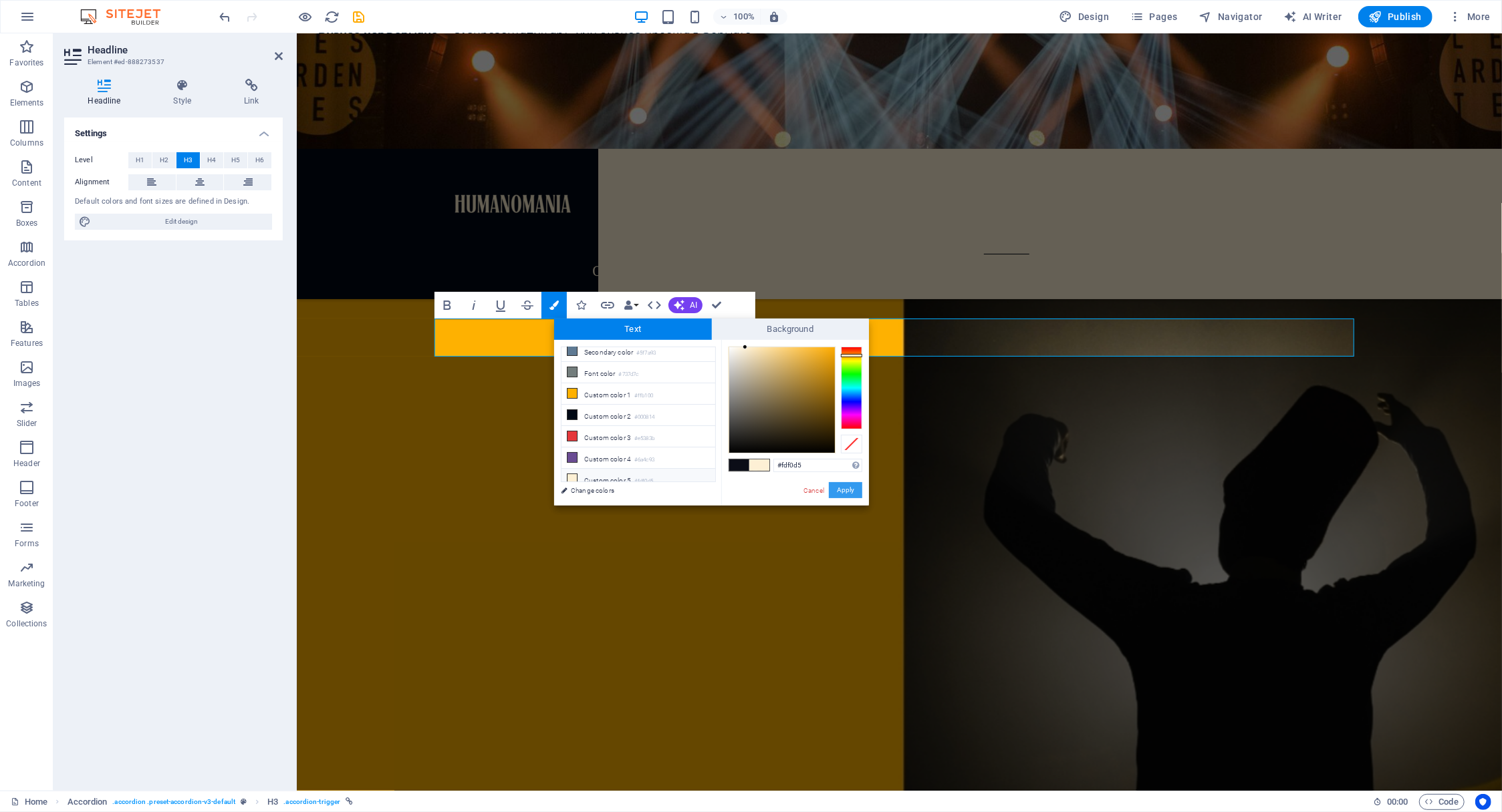
click at [848, 491] on button "Apply" at bounding box center [845, 491] width 34 height 16
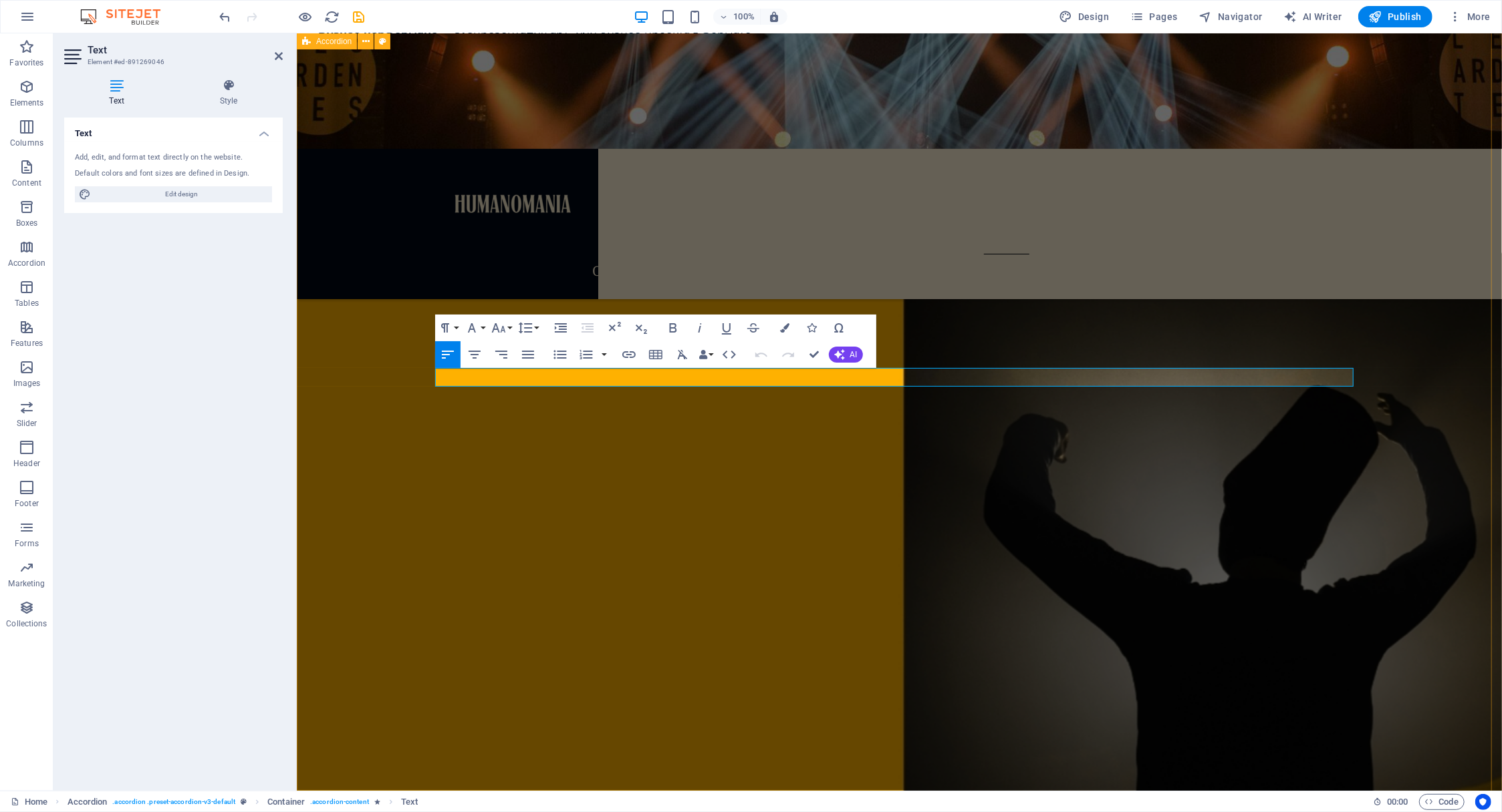
drag, startPoint x: 1231, startPoint y: 371, endPoint x: 416, endPoint y: 370, distance: 815.0
click at [788, 327] on icon "button" at bounding box center [784, 327] width 9 height 9
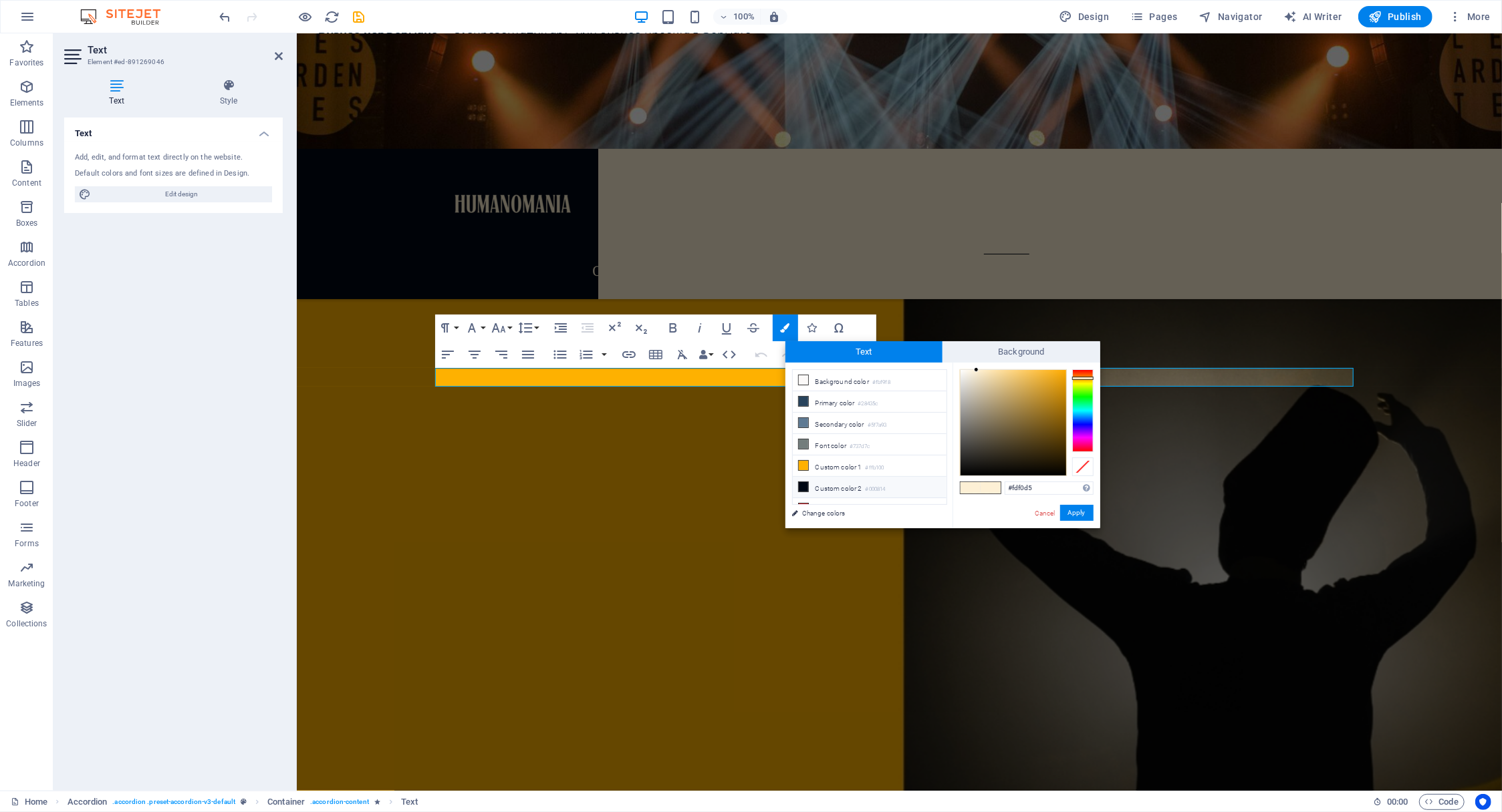
click at [805, 482] on icon at bounding box center [802, 487] width 9 height 9
type input "#000814"
click at [1093, 514] on div "#000814 Supported formats #0852ed rgb(8, 82, 237) rgba(8, 82, 237, 90%) hsv(221…" at bounding box center [1026, 542] width 148 height 359
click at [1085, 514] on button "Apply" at bounding box center [1076, 514] width 34 height 16
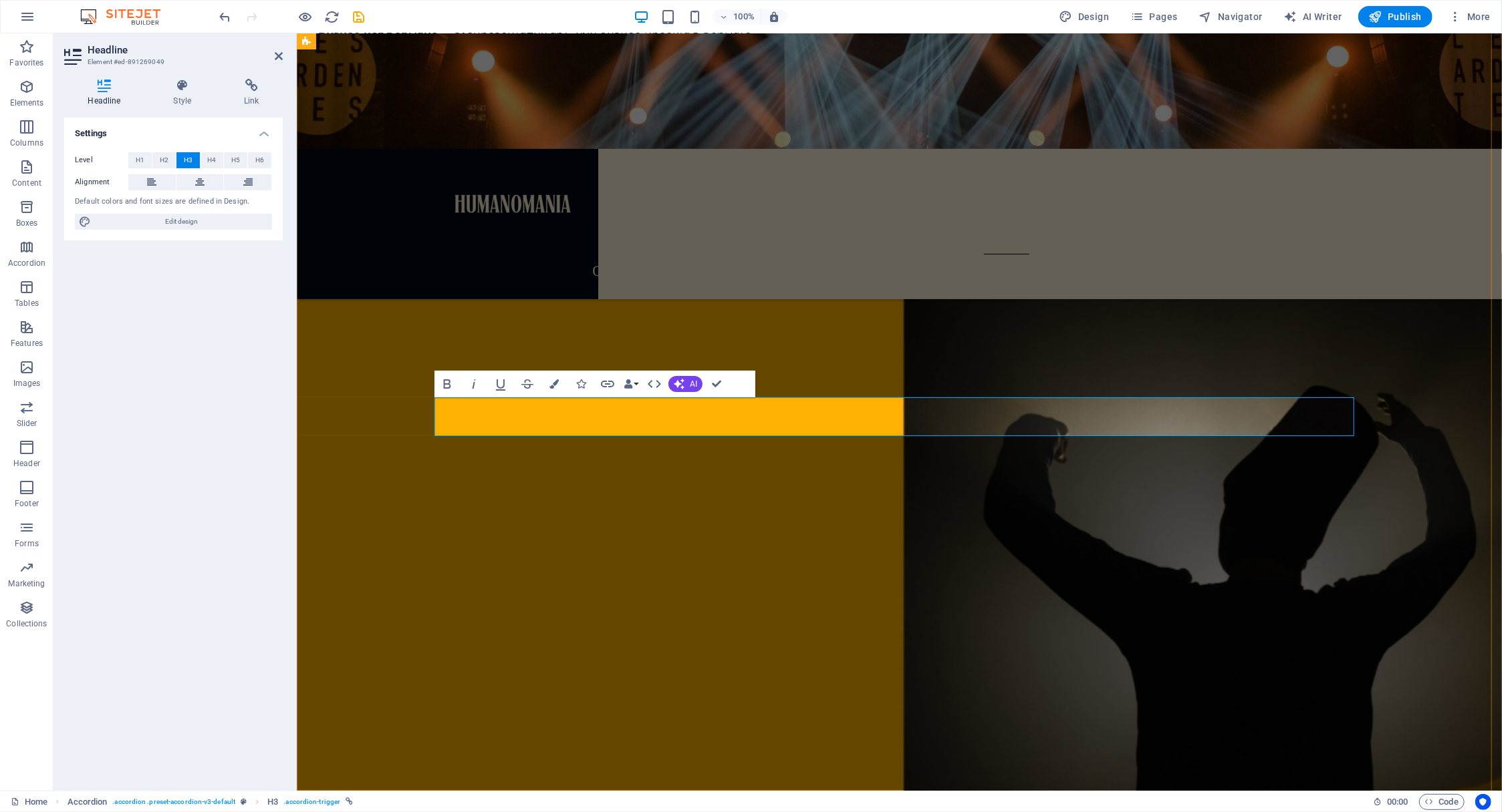
click at [553, 386] on icon "button" at bounding box center [553, 384] width 9 height 9
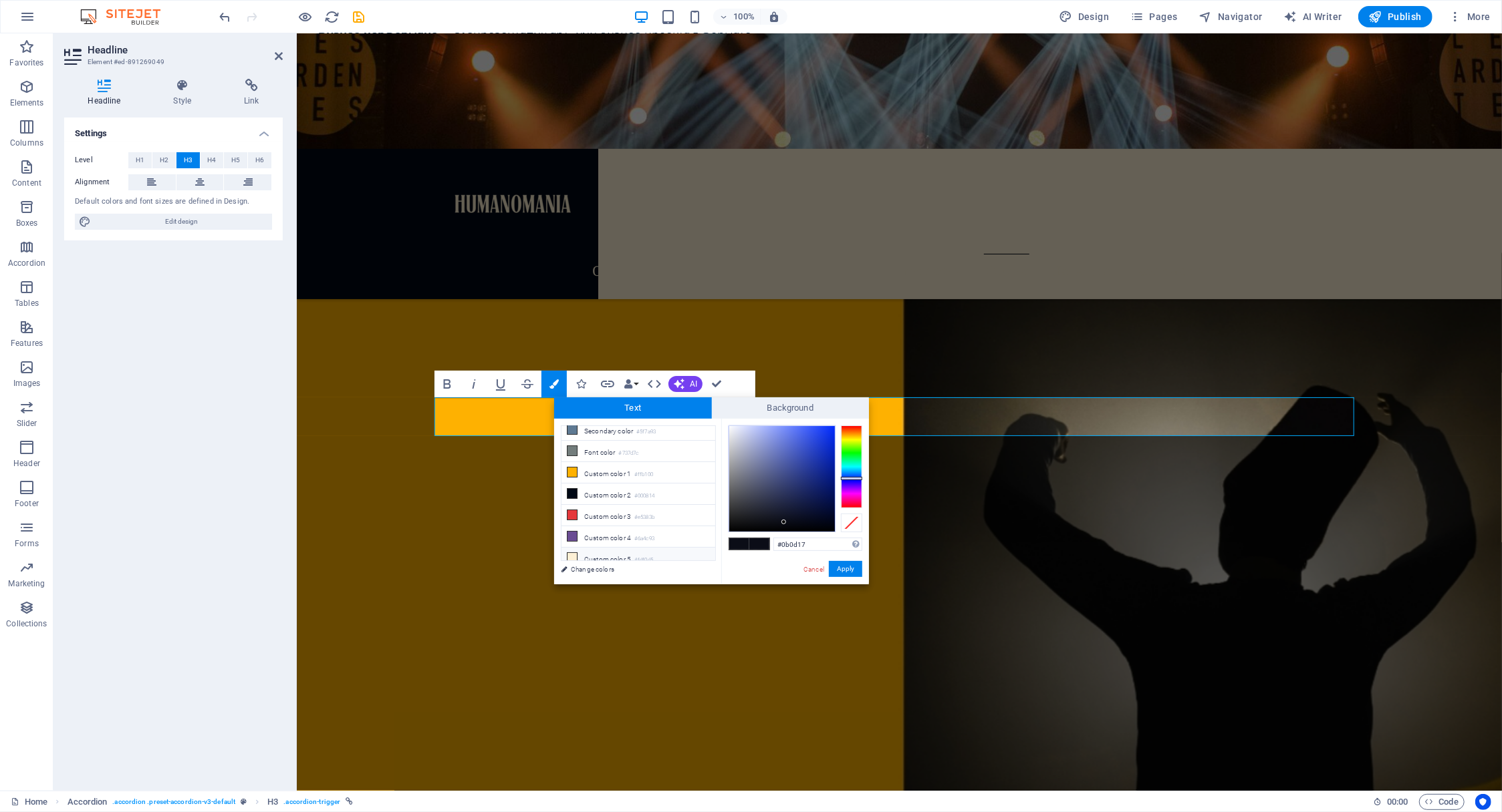
click at [598, 548] on li "Custom color 5 #fdf0d5" at bounding box center [638, 559] width 154 height 21
type input "#fdf0d5"
click at [850, 569] on button "Apply" at bounding box center [845, 570] width 34 height 16
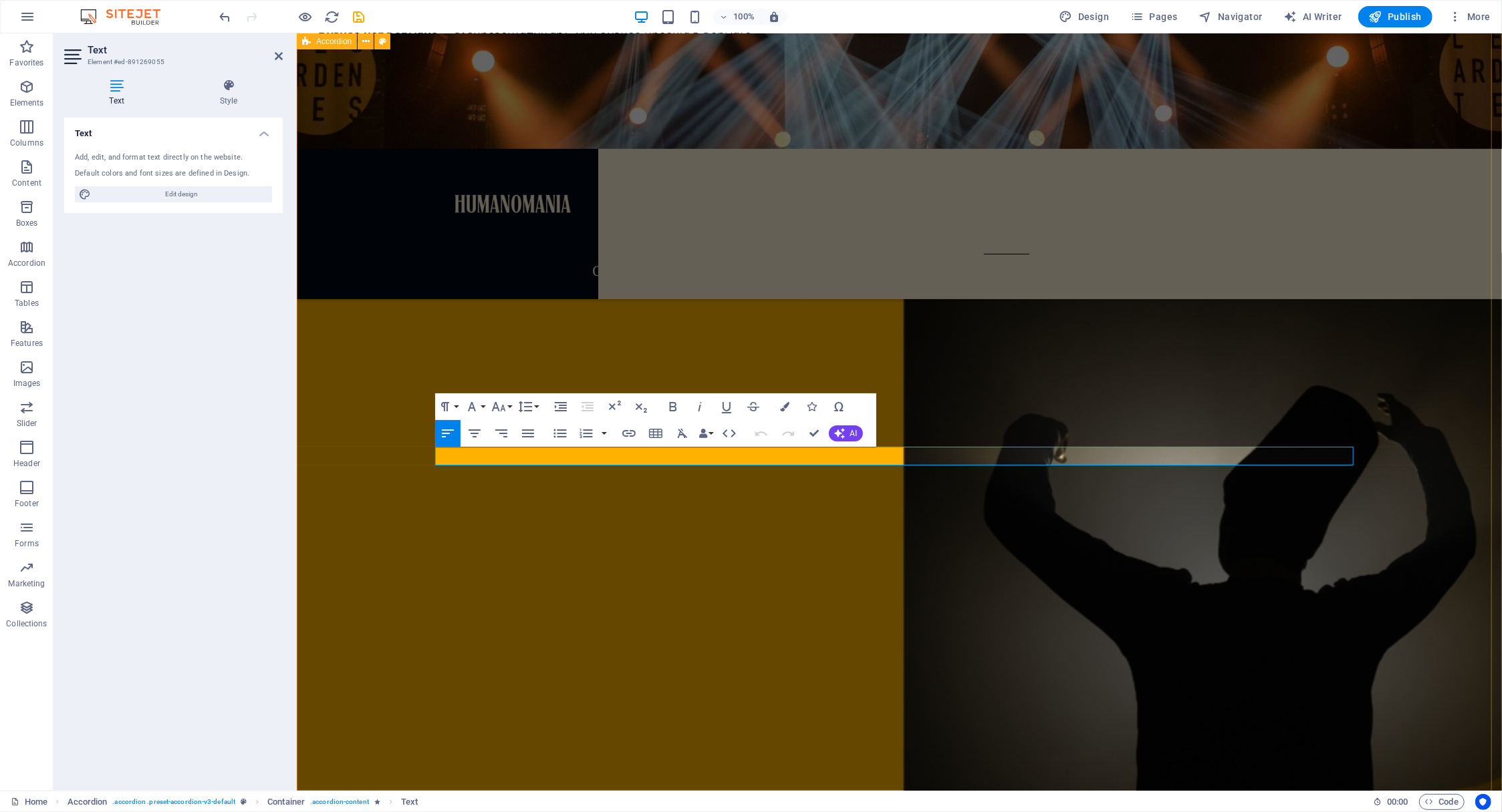
drag, startPoint x: 1078, startPoint y: 459, endPoint x: 426, endPoint y: 450, distance: 652.1
click at [783, 402] on button "Colors" at bounding box center [785, 407] width 25 height 27
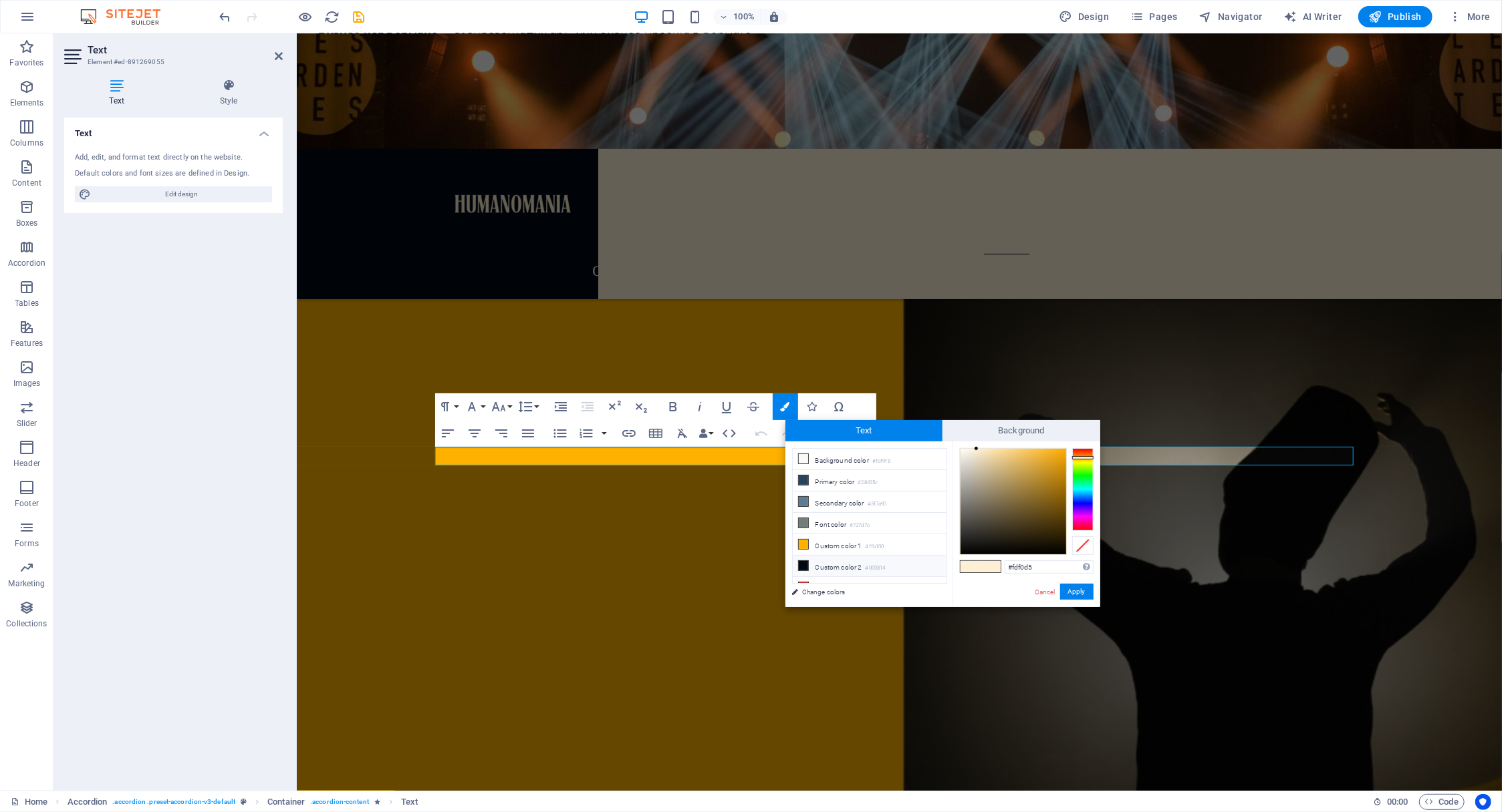
click at [820, 559] on li "Custom color 2 #000814" at bounding box center [869, 566] width 154 height 21
type input "#000814"
click at [1083, 591] on button "Apply" at bounding box center [1076, 592] width 34 height 16
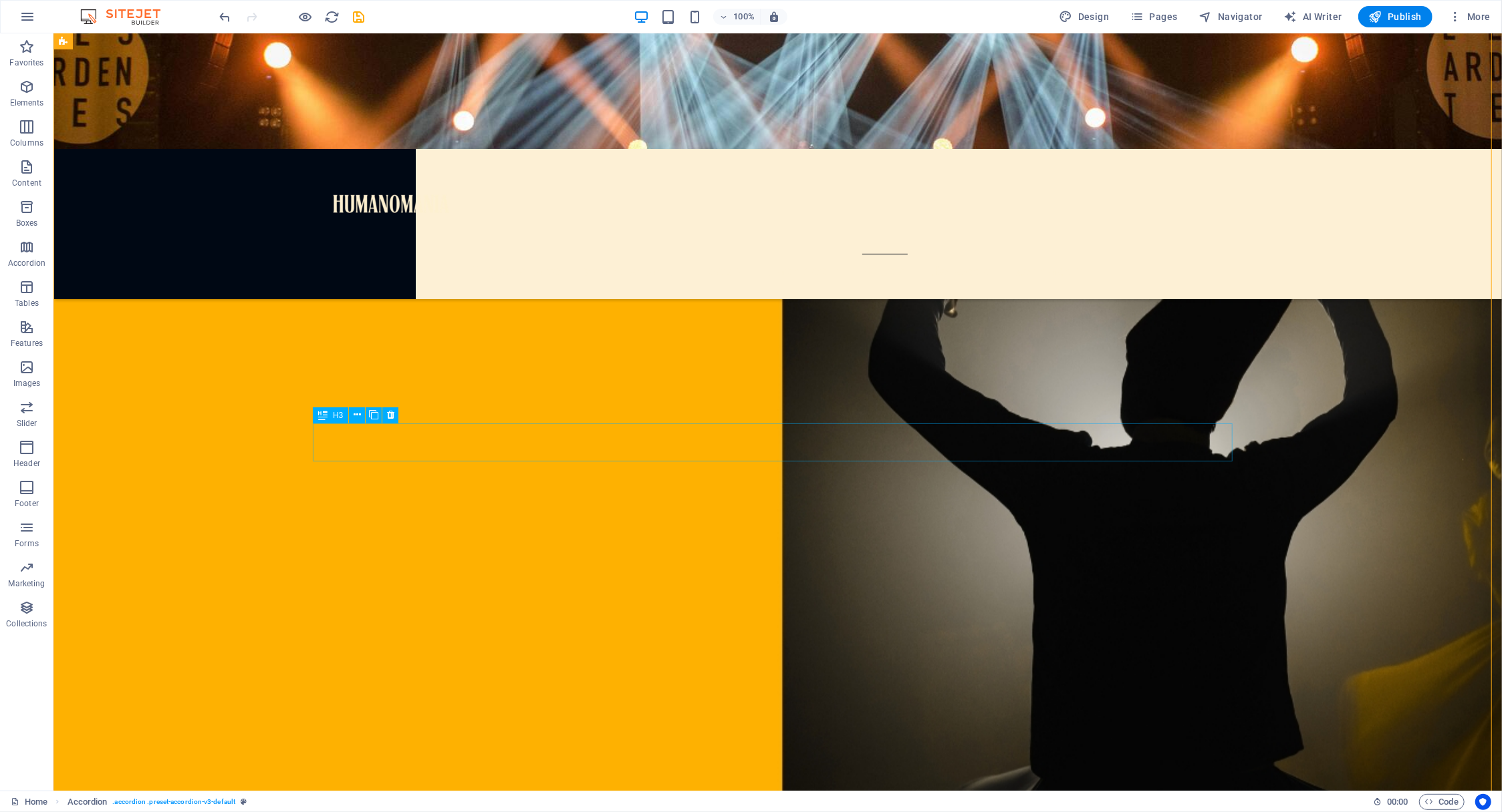
scroll to position [6258, 0]
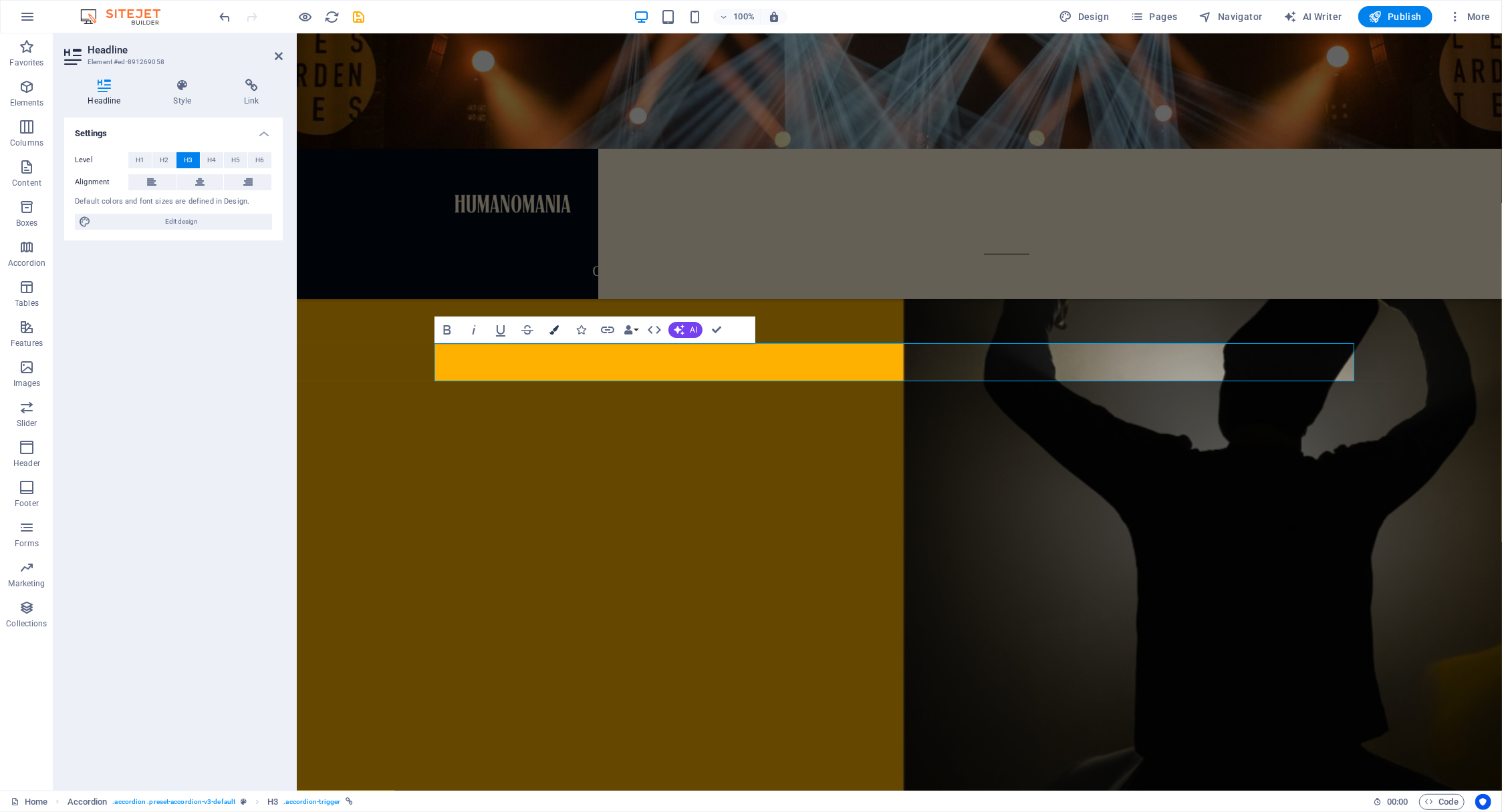
click at [552, 329] on icon "button" at bounding box center [553, 330] width 9 height 9
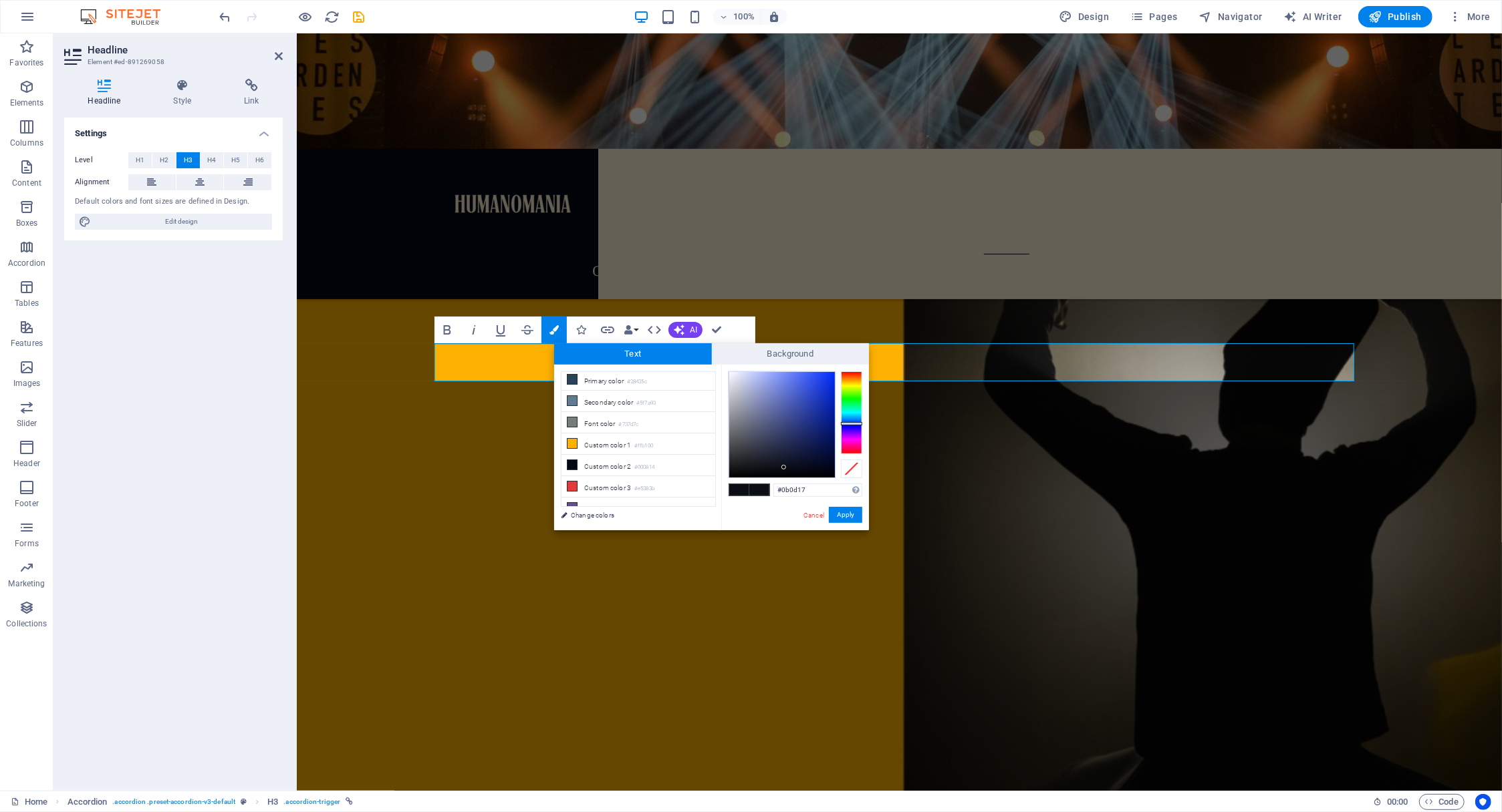
scroll to position [49, 0]
click at [585, 495] on li "Custom color 5 #fdf0d5" at bounding box center [638, 505] width 154 height 21
type input "#fdf0d5"
click at [845, 515] on button "Apply" at bounding box center [845, 515] width 34 height 16
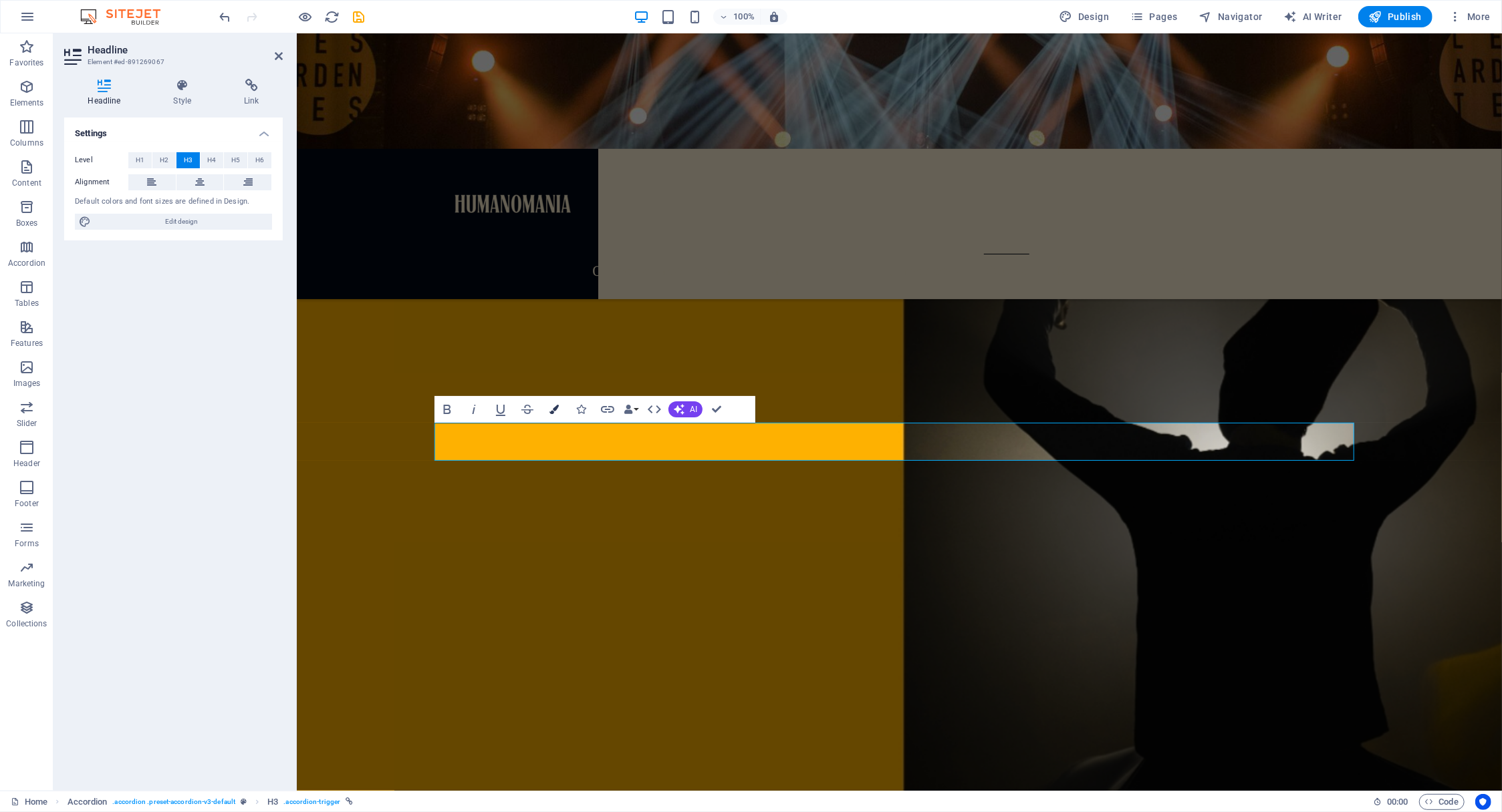
click at [555, 408] on icon "button" at bounding box center [553, 409] width 9 height 9
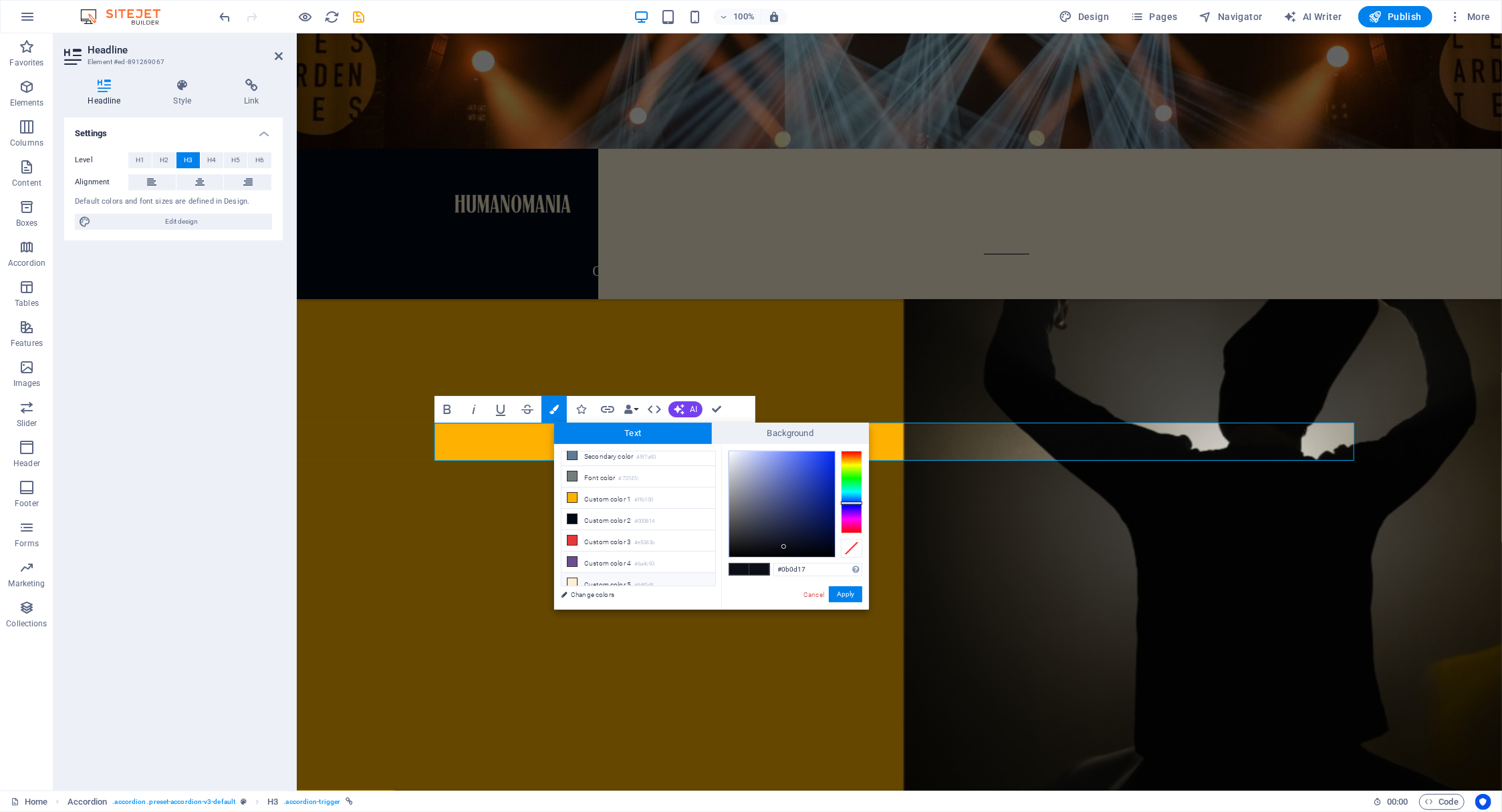
click at [603, 574] on li "Custom color 5 #fdf0d5" at bounding box center [638, 584] width 154 height 21
type input "#fdf0d5"
click at [850, 594] on button "Apply" at bounding box center [845, 595] width 34 height 16
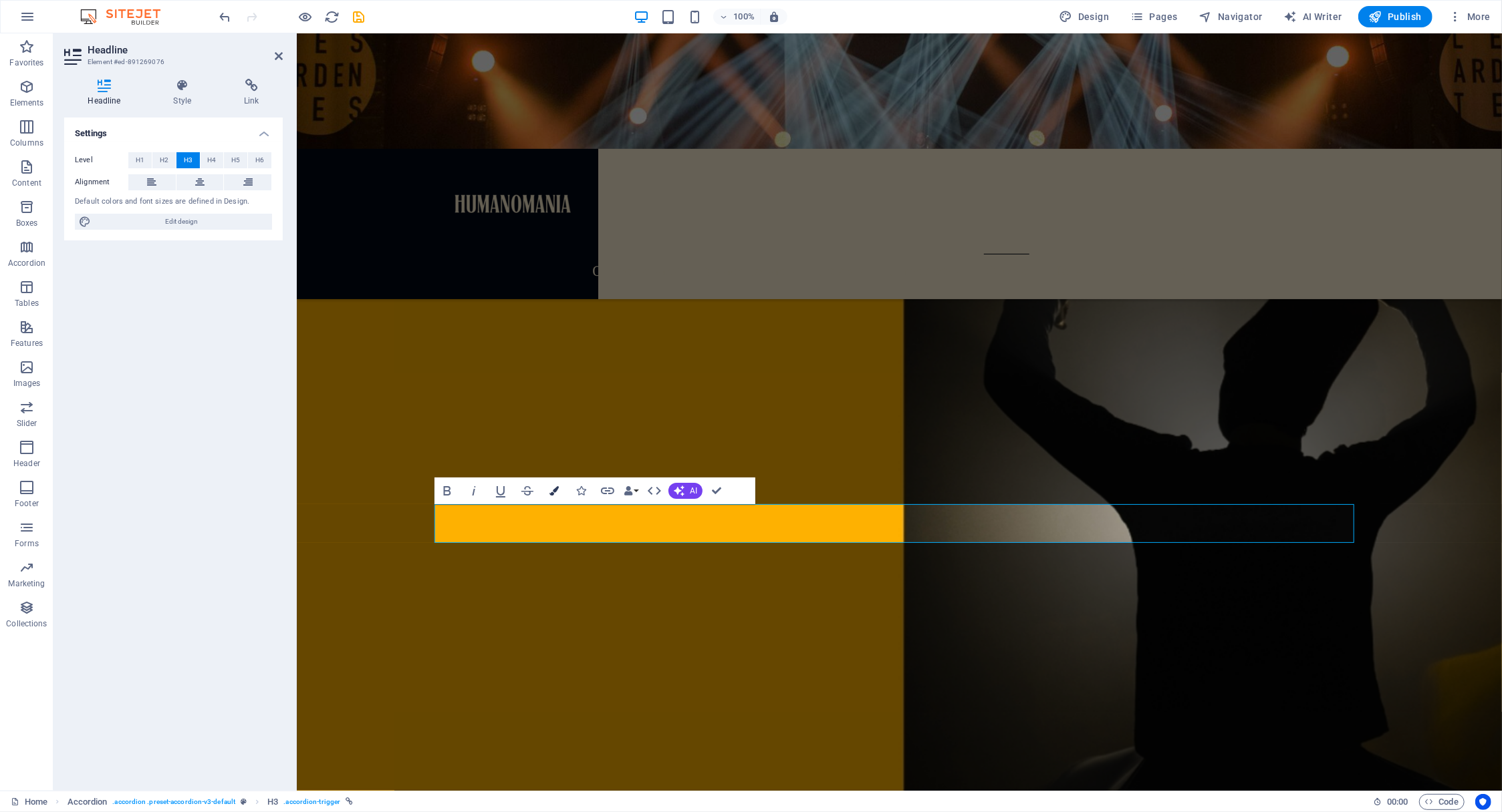
click at [553, 490] on icon "button" at bounding box center [553, 491] width 9 height 9
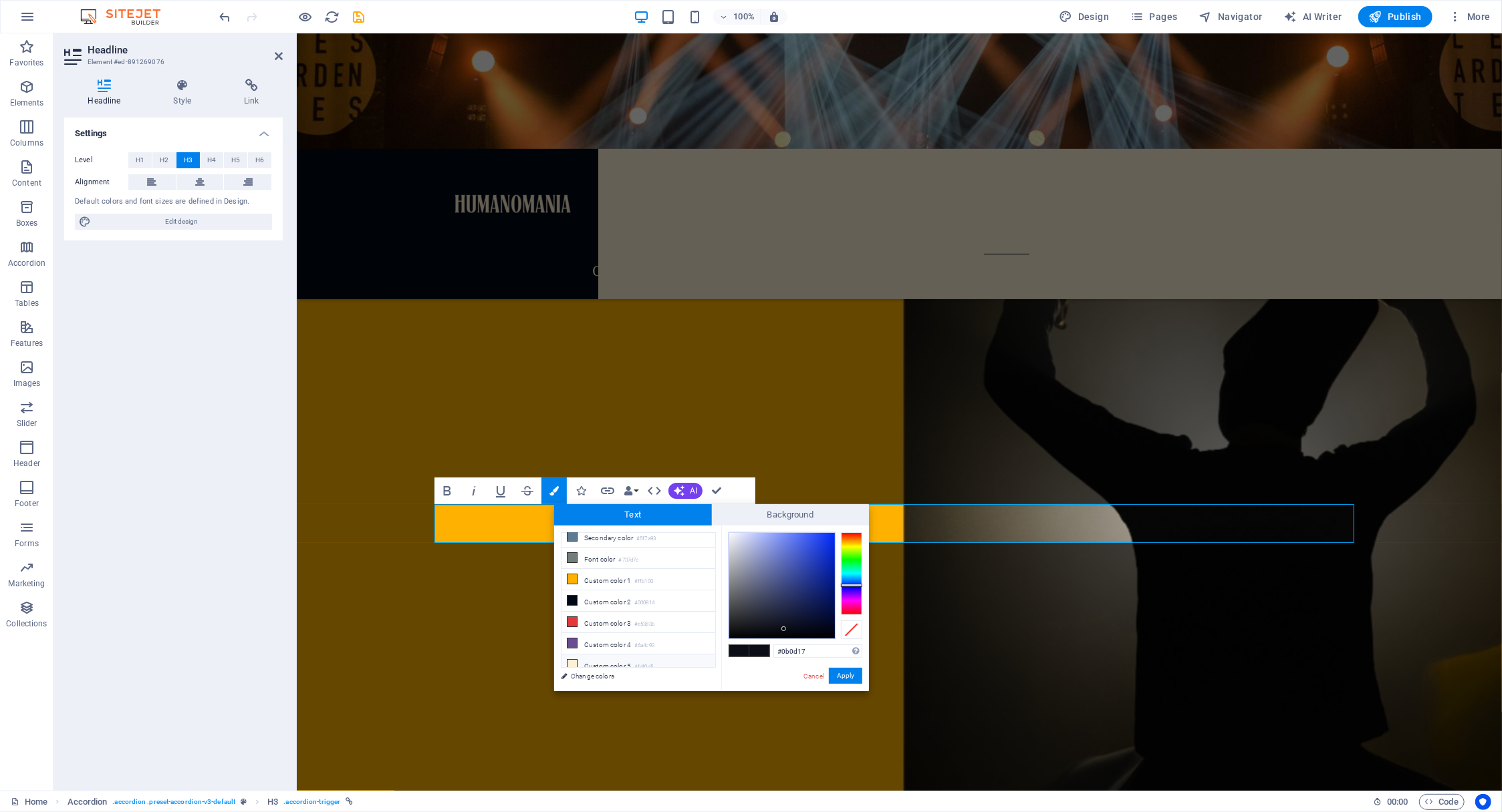
click at [592, 658] on li "Custom color 5 #fdf0d5" at bounding box center [638, 666] width 154 height 21
type input "#fdf0d5"
click at [848, 673] on button "Apply" at bounding box center [845, 676] width 34 height 16
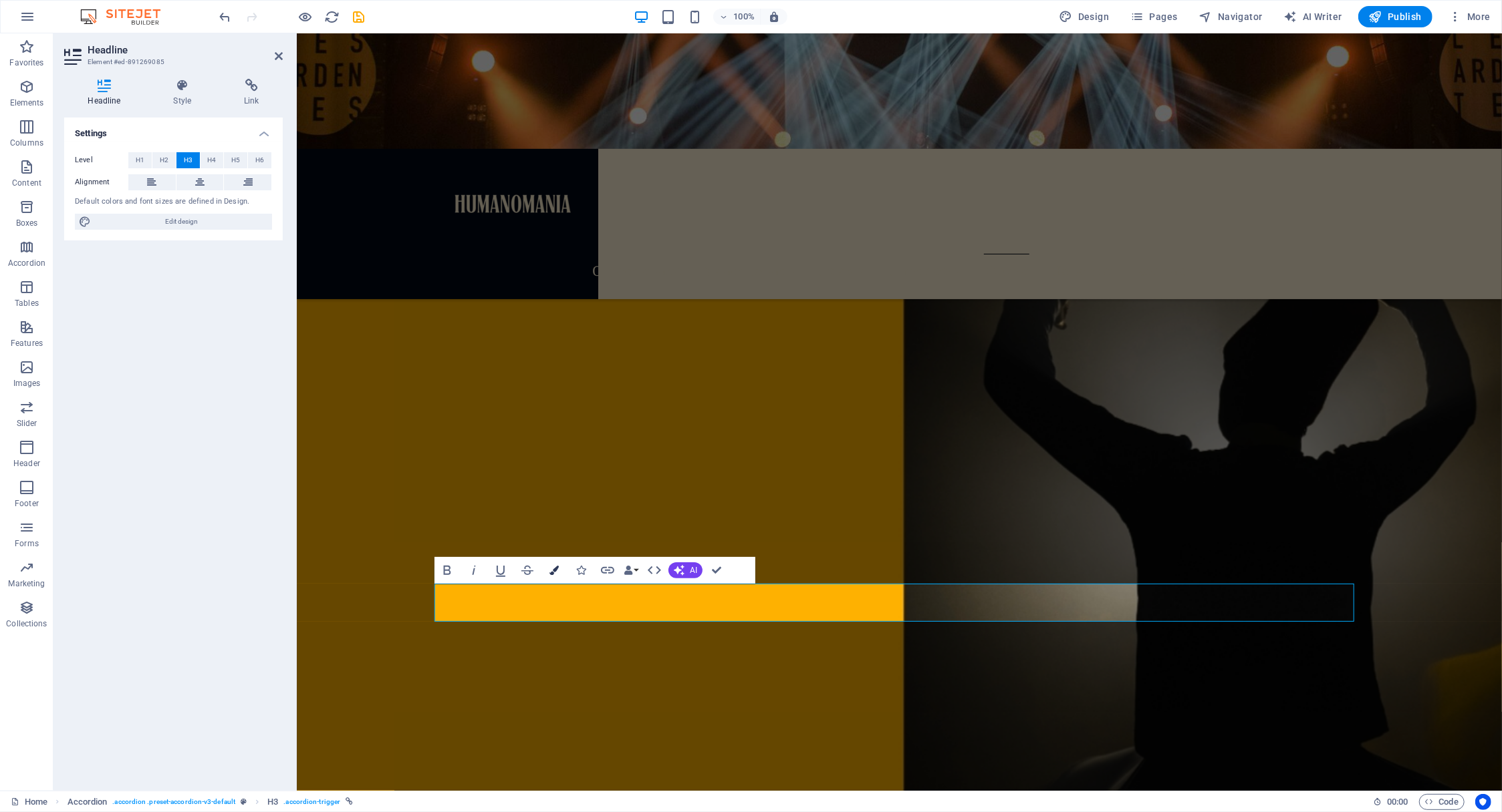
click at [557, 570] on icon "button" at bounding box center [553, 570] width 9 height 9
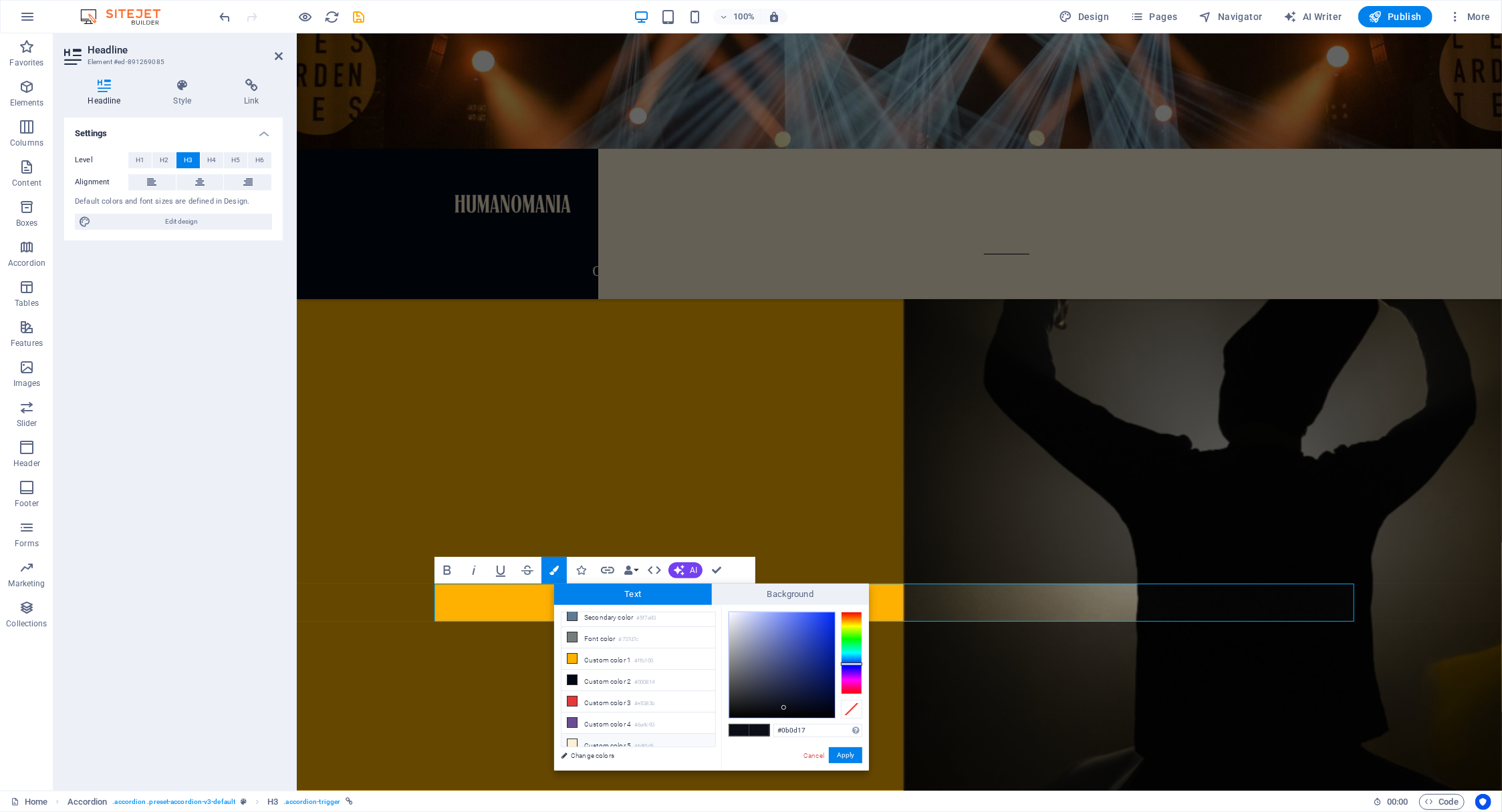
click at [594, 740] on li "Custom color 5 #fdf0d5" at bounding box center [638, 745] width 154 height 21
type input "#fdf0d5"
click at [843, 759] on button "Apply" at bounding box center [845, 756] width 34 height 16
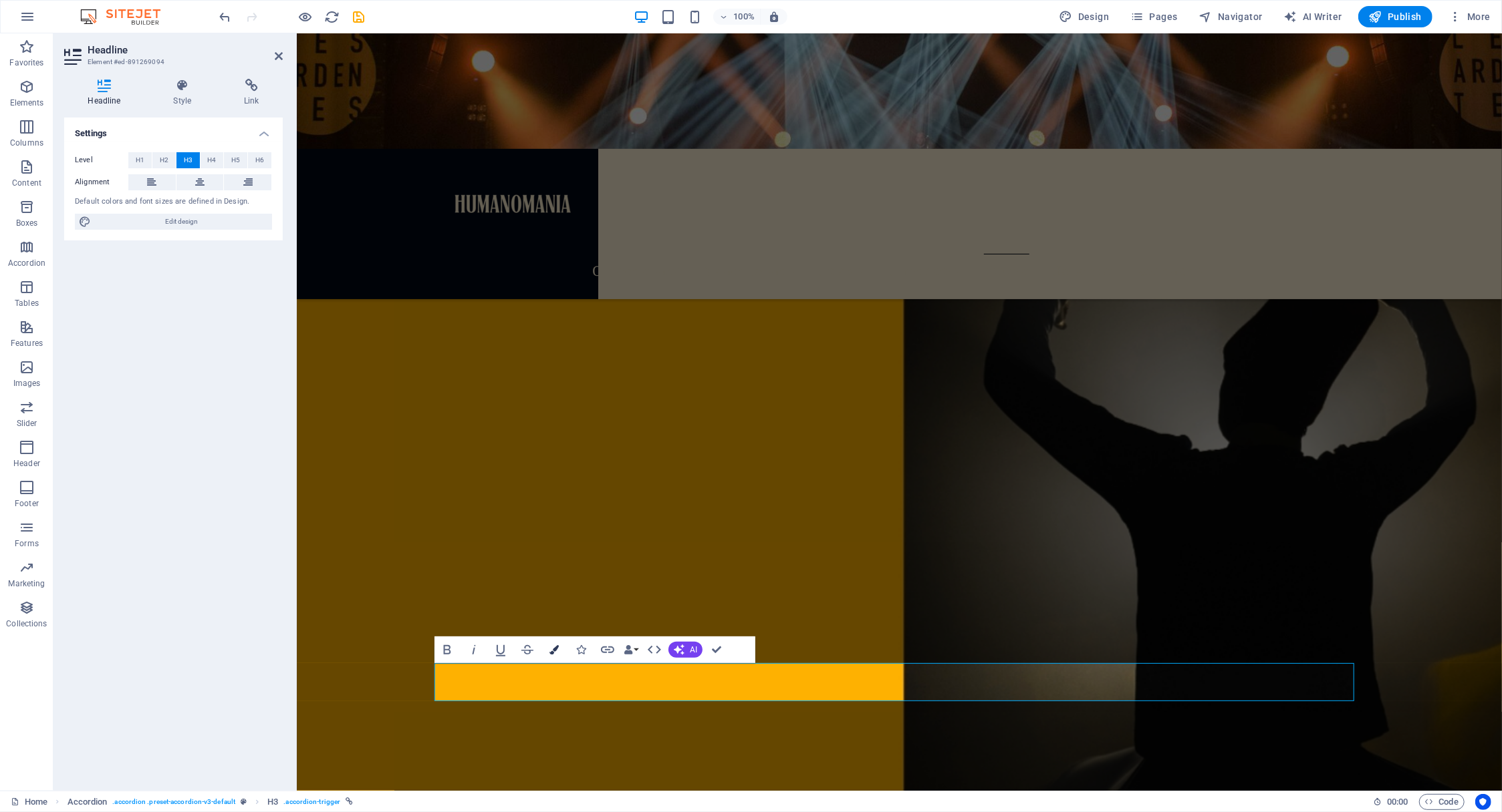
click at [556, 646] on icon "button" at bounding box center [553, 649] width 9 height 9
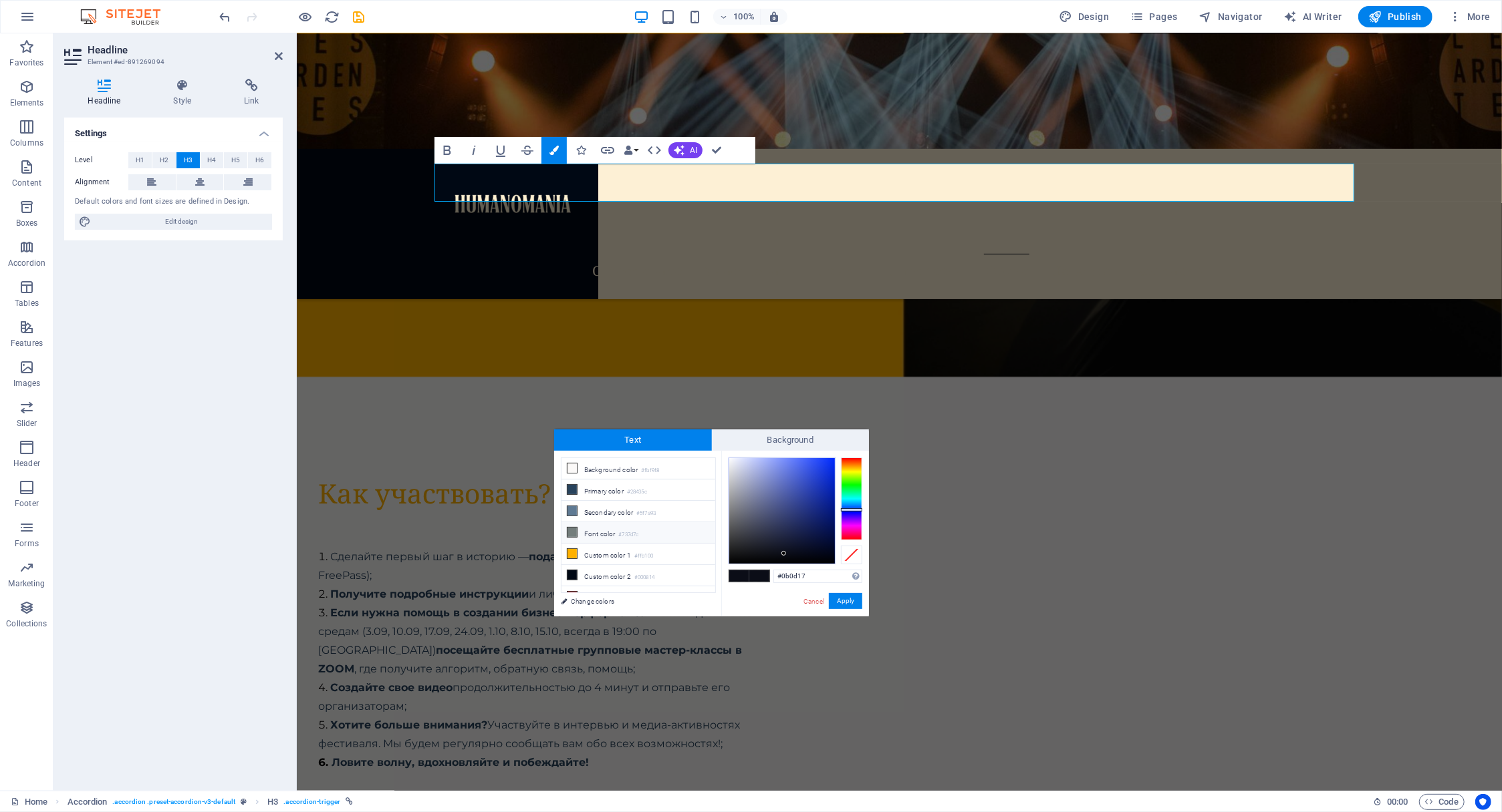
scroll to position [6758, 0]
drag, startPoint x: 711, startPoint y: 527, endPoint x: 714, endPoint y: 574, distance: 47.1
click at [714, 574] on ul "Background color #fbf9f8 Primary color #28435c Secondary color #5f7a93 Font col…" at bounding box center [638, 525] width 155 height 136
click at [623, 584] on li "Custom color 5 #fdf0d5" at bounding box center [638, 591] width 154 height 21
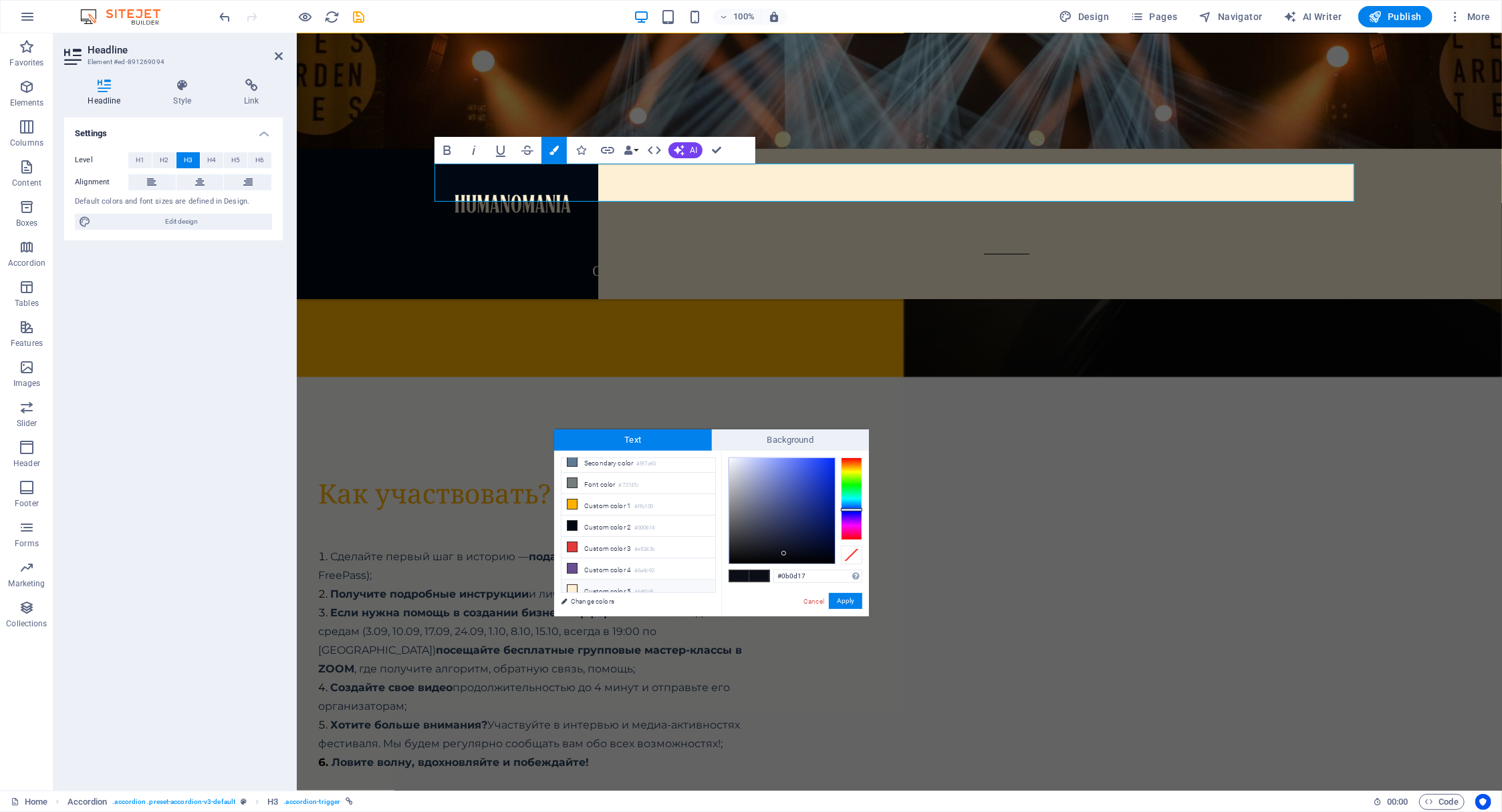
type input "#fdf0d5"
click at [845, 605] on button "Apply" at bounding box center [845, 602] width 34 height 16
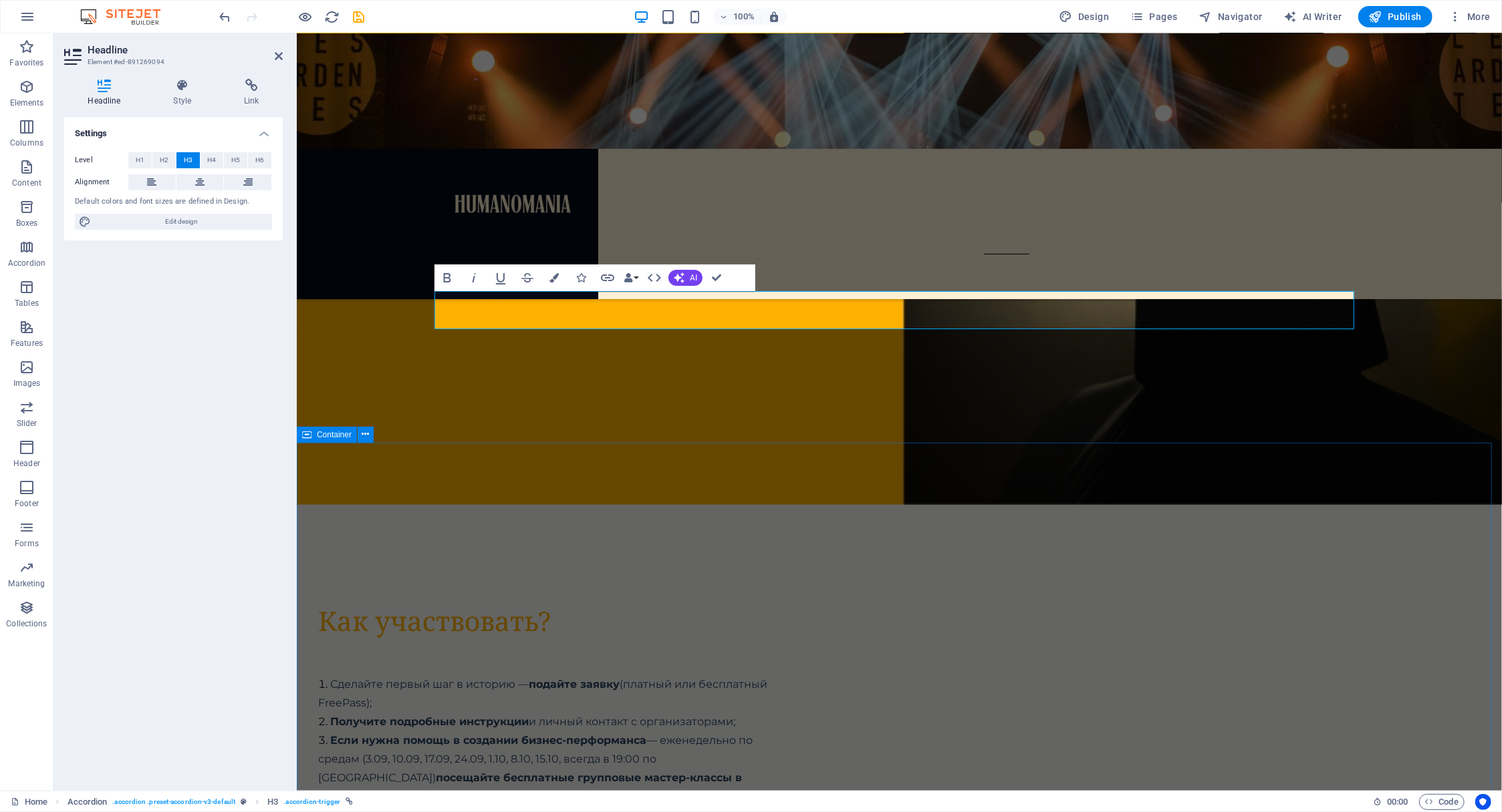
drag, startPoint x: 1091, startPoint y: 465, endPoint x: 1334, endPoint y: 464, distance: 243.0
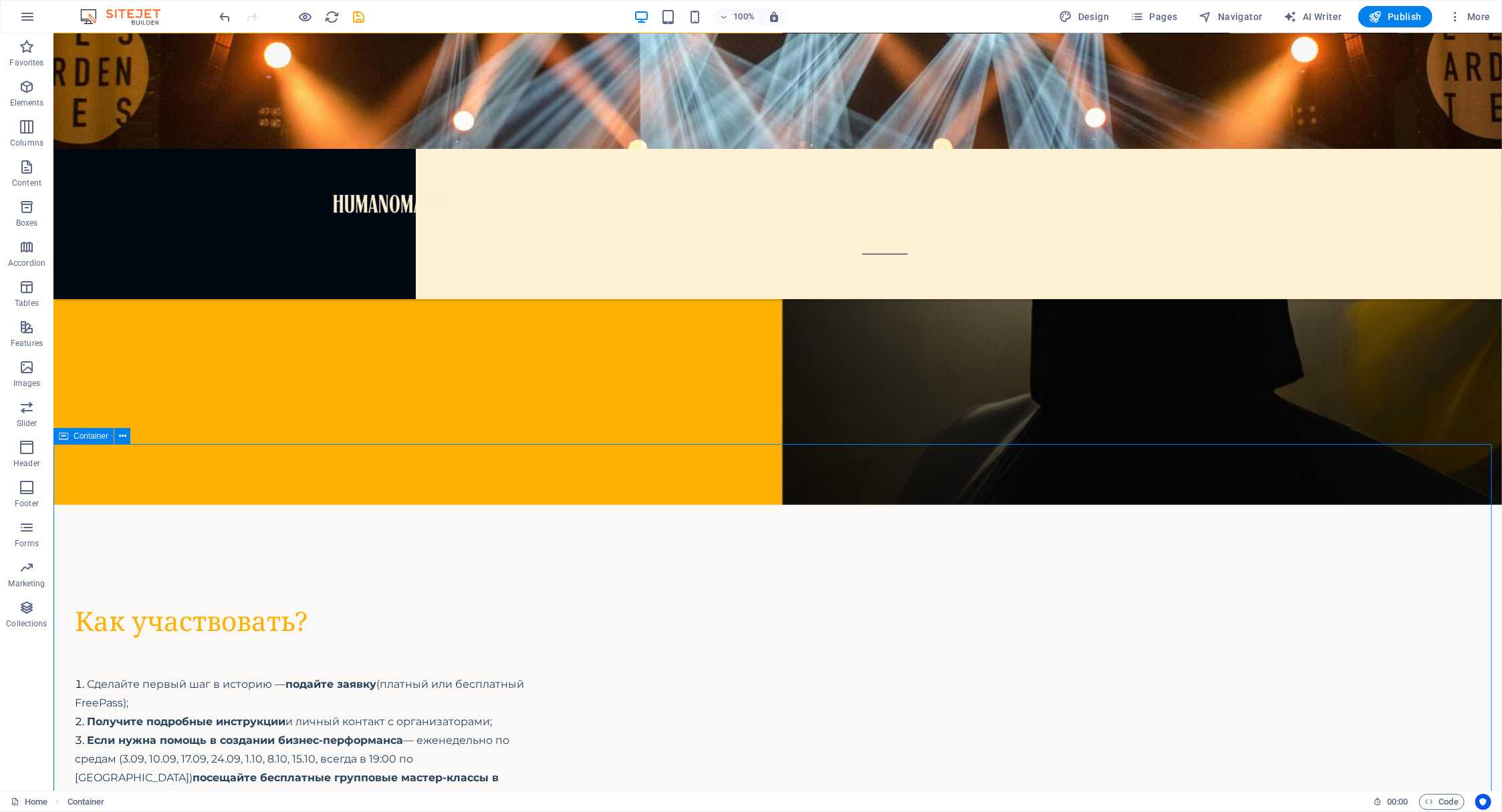
scroll to position [6629, 0]
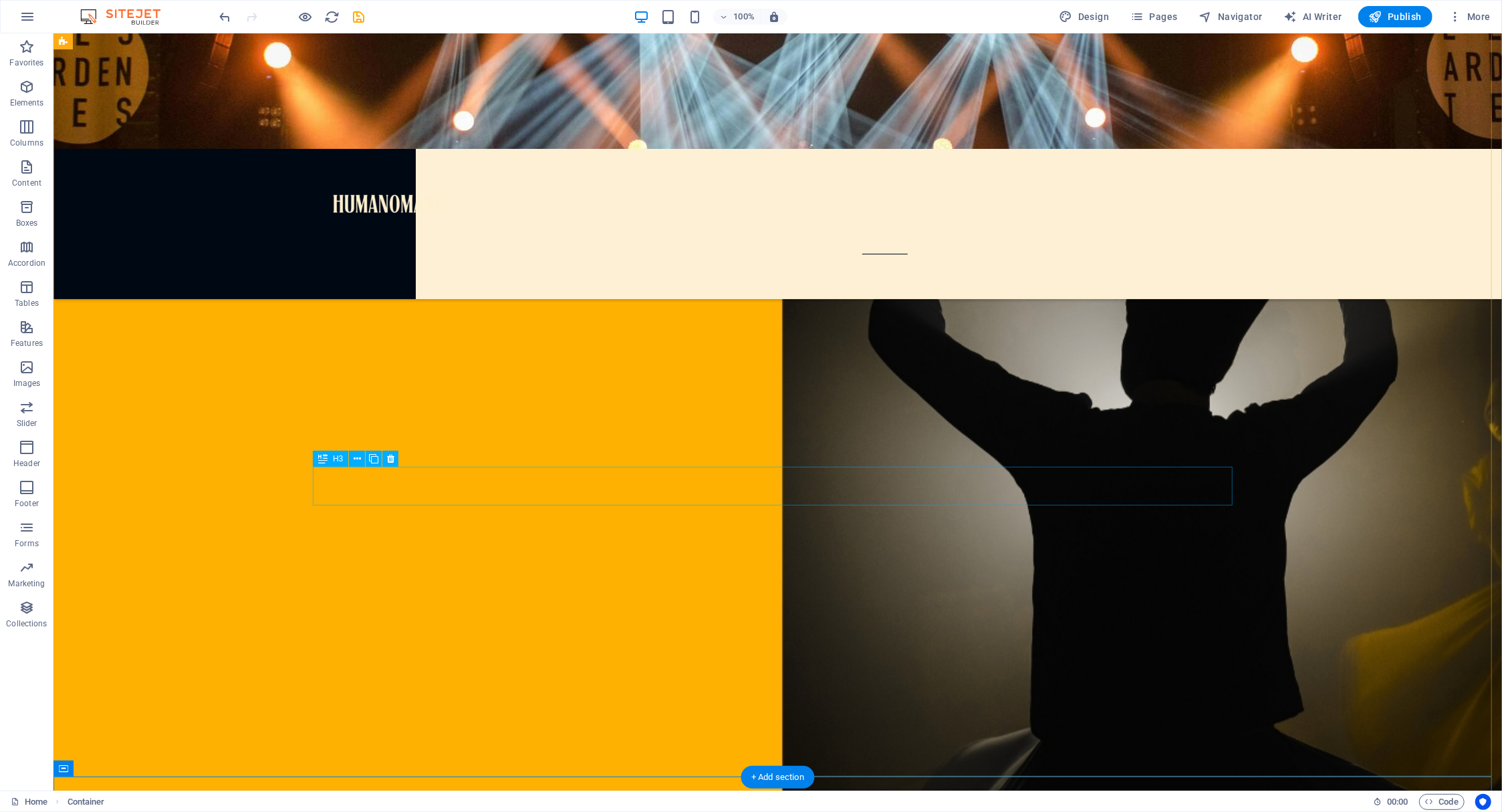
scroll to position [6295, 0]
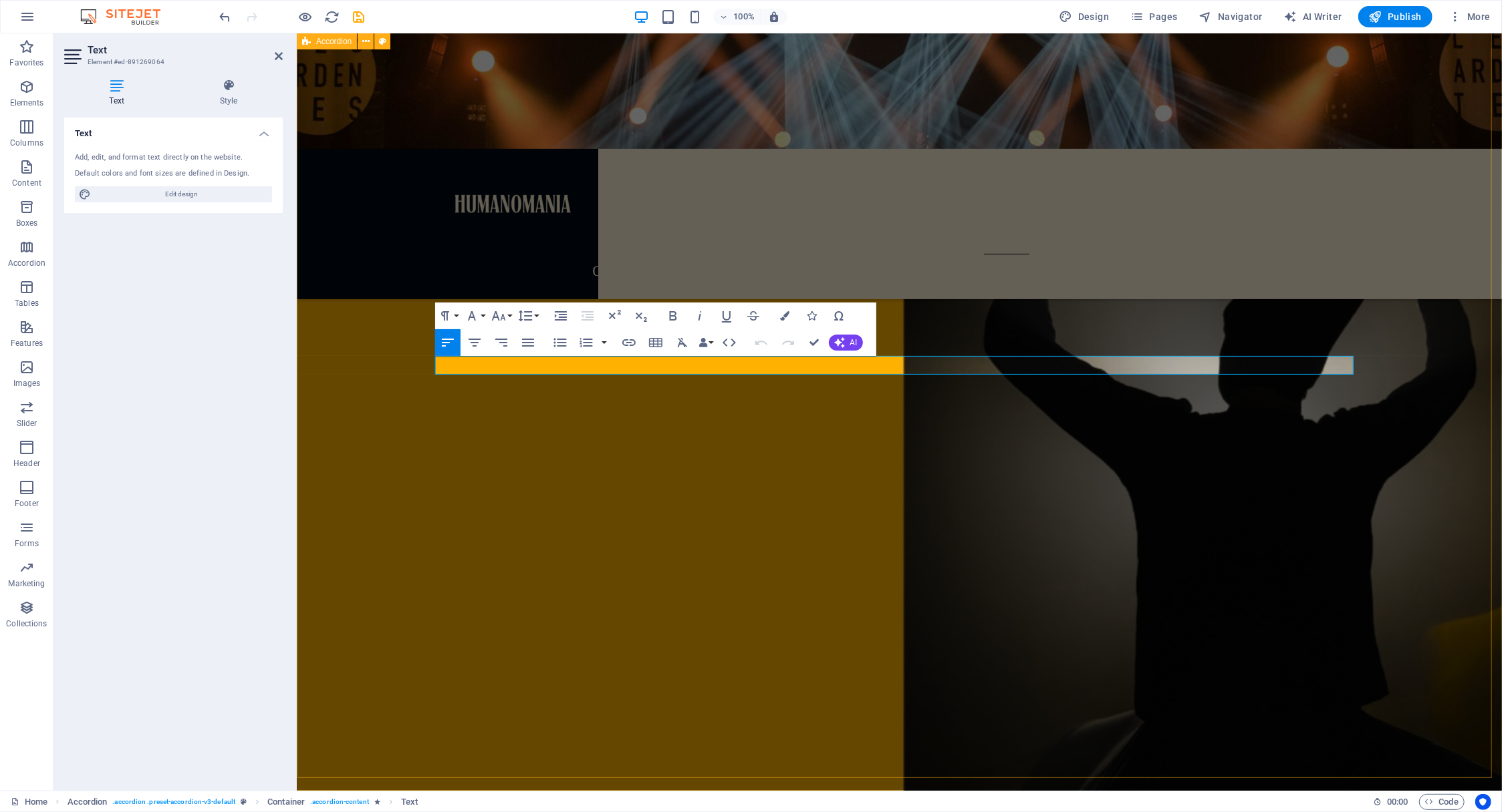
drag, startPoint x: 872, startPoint y: 363, endPoint x: 404, endPoint y: 358, distance: 468.0
click at [785, 315] on icon "button" at bounding box center [784, 316] width 9 height 9
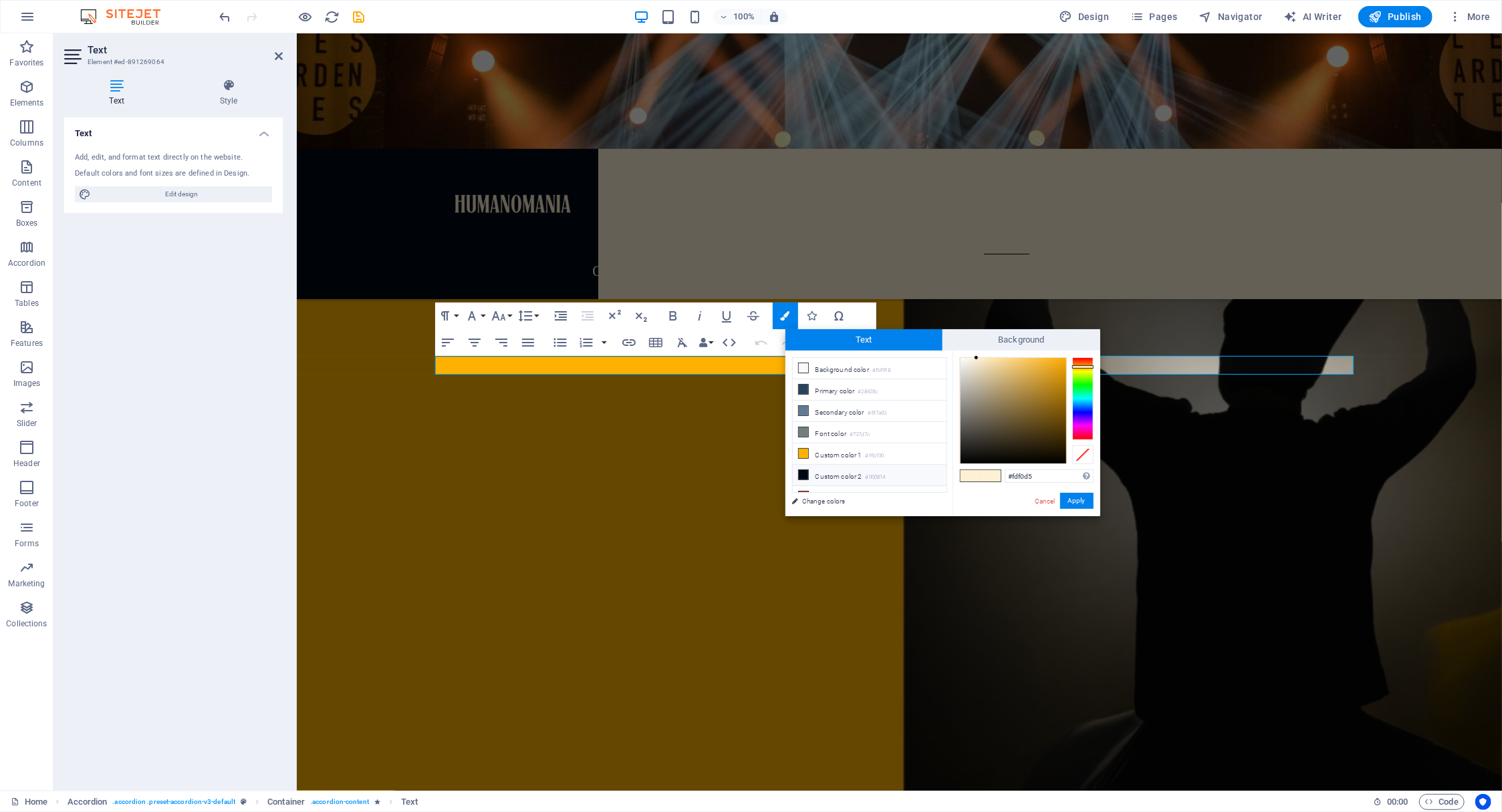
click at [809, 473] on li "Custom color 2 #000814" at bounding box center [869, 476] width 154 height 21
type input "#000814"
click at [1081, 501] on button "Apply" at bounding box center [1076, 501] width 34 height 16
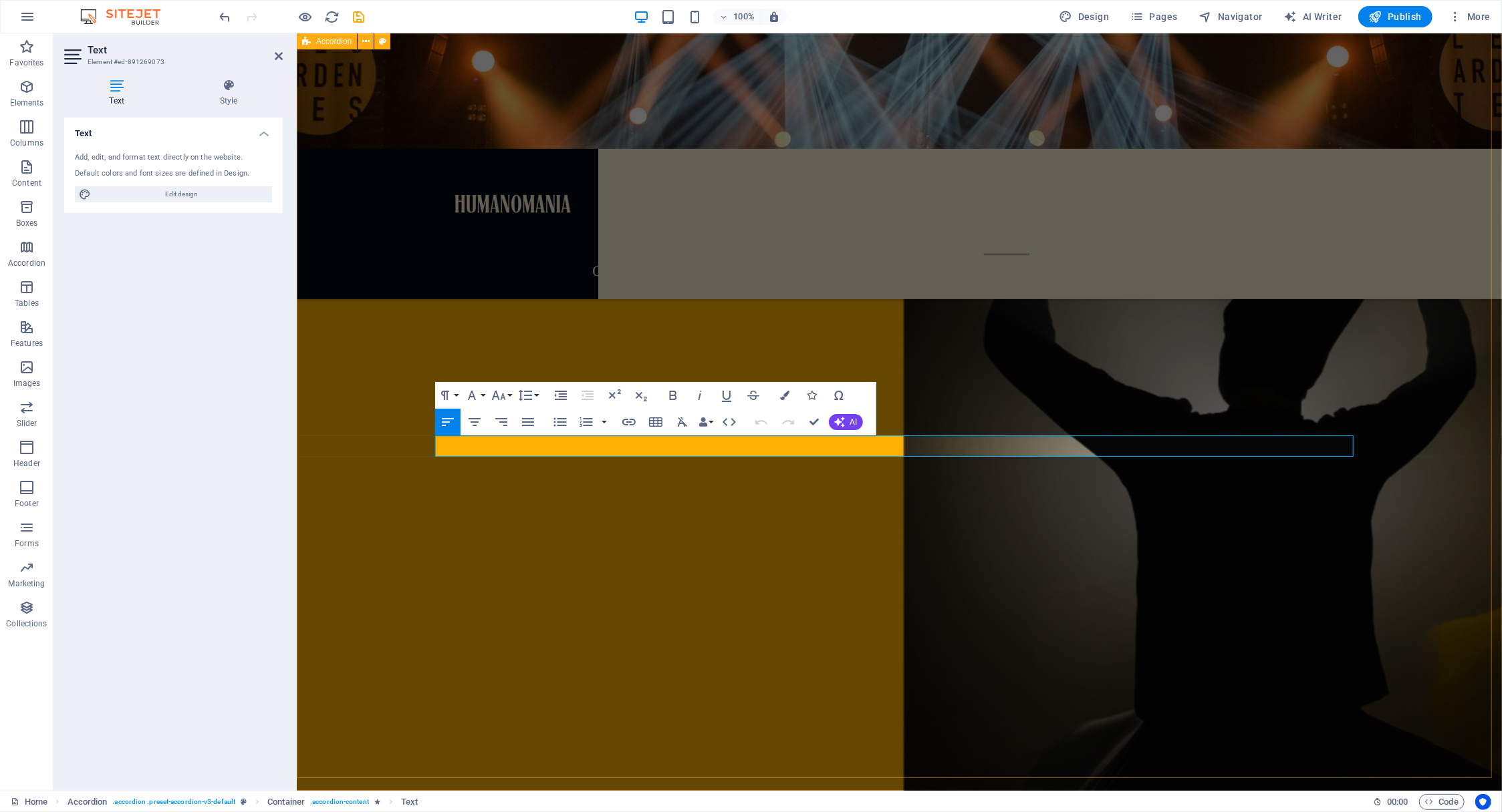
drag, startPoint x: 1349, startPoint y: 452, endPoint x: 427, endPoint y: 456, distance: 922.0
click at [786, 394] on icon "button" at bounding box center [784, 395] width 9 height 9
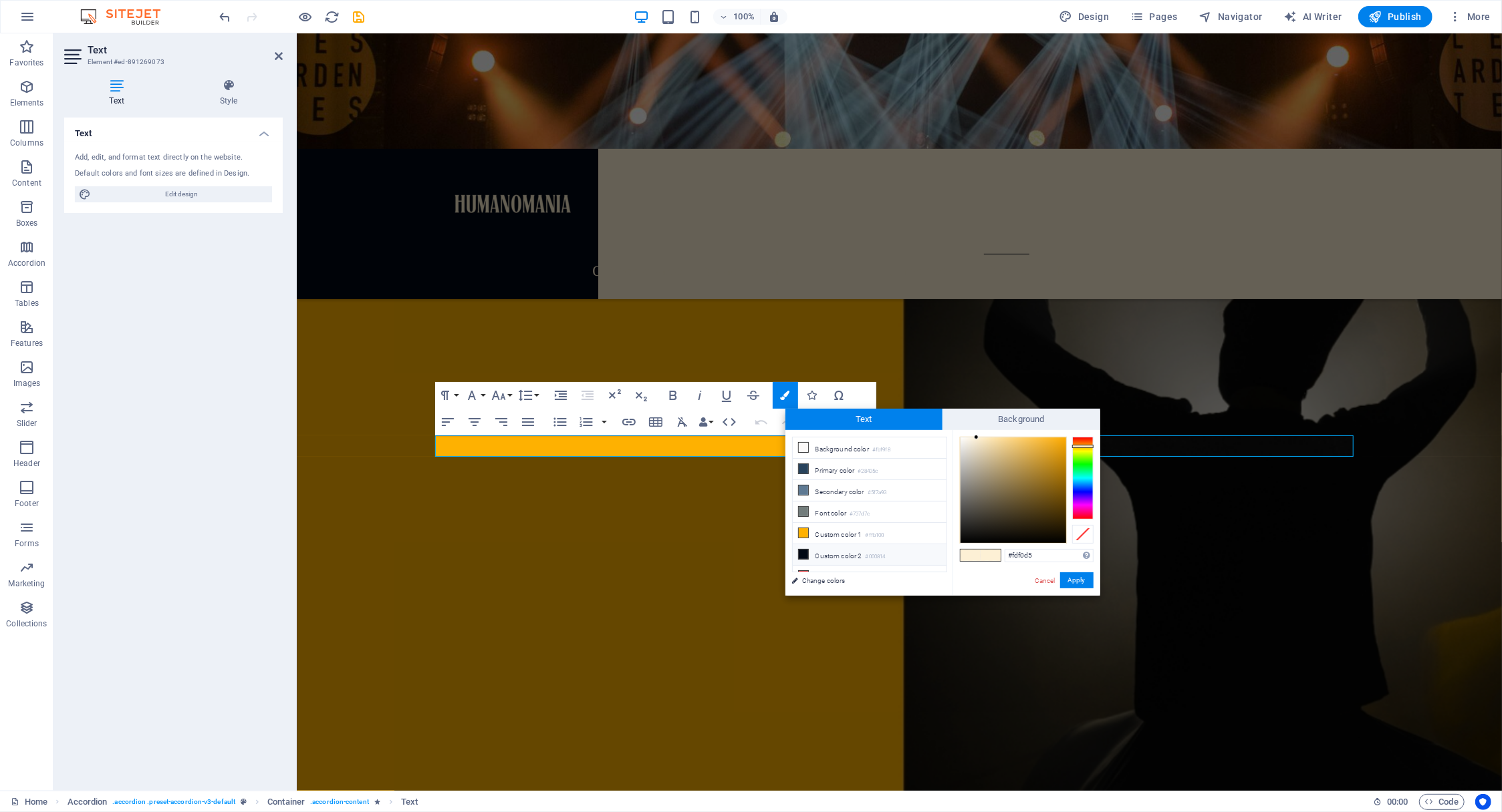
click at [813, 554] on li "Custom color 2 #000814" at bounding box center [869, 556] width 154 height 21
type input "#000814"
click at [1081, 578] on button "Apply" at bounding box center [1076, 581] width 34 height 16
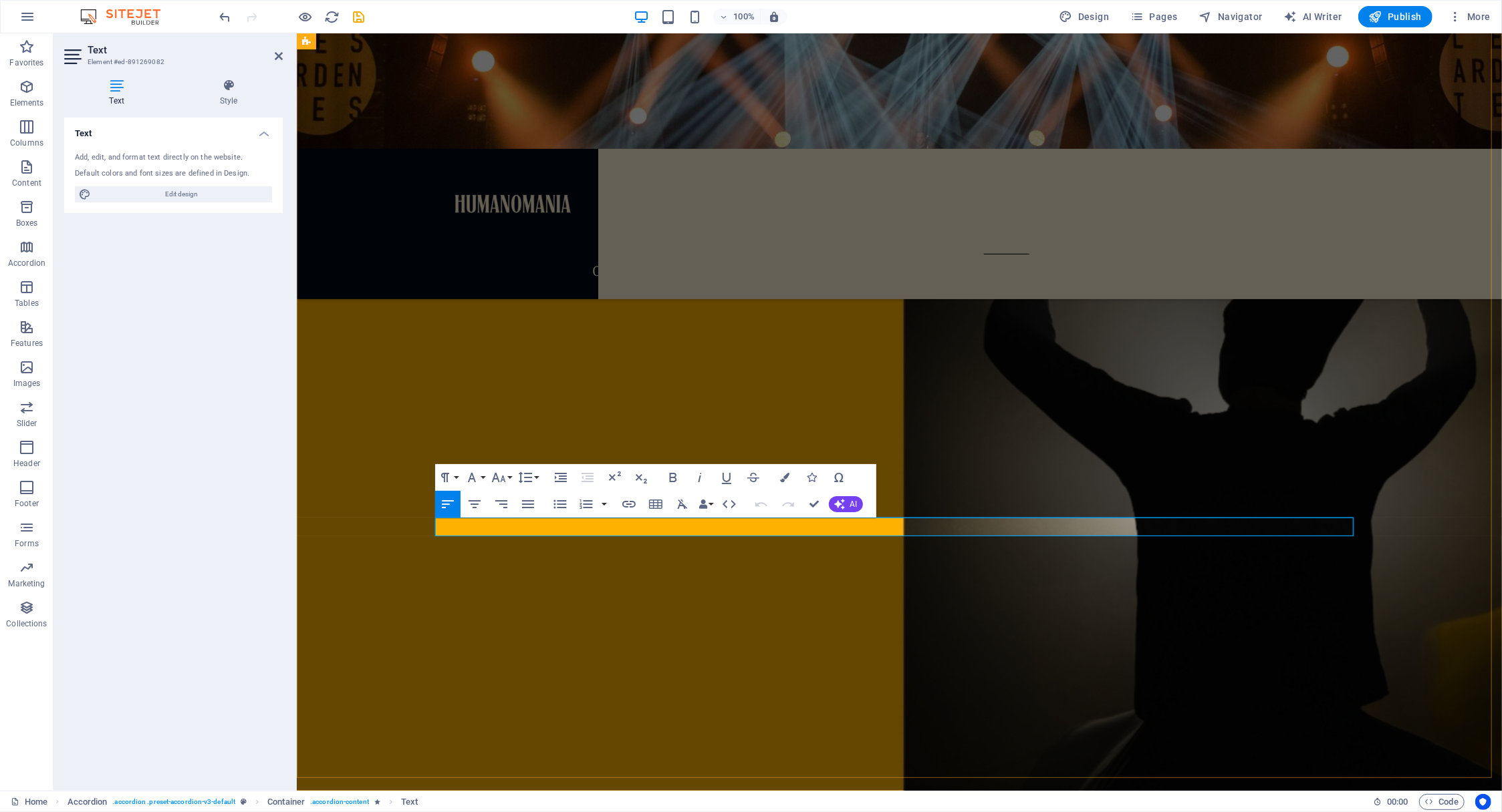
drag, startPoint x: 968, startPoint y: 531, endPoint x: 434, endPoint y: 519, distance: 534.1
click at [786, 474] on icon "button" at bounding box center [784, 478] width 9 height 9
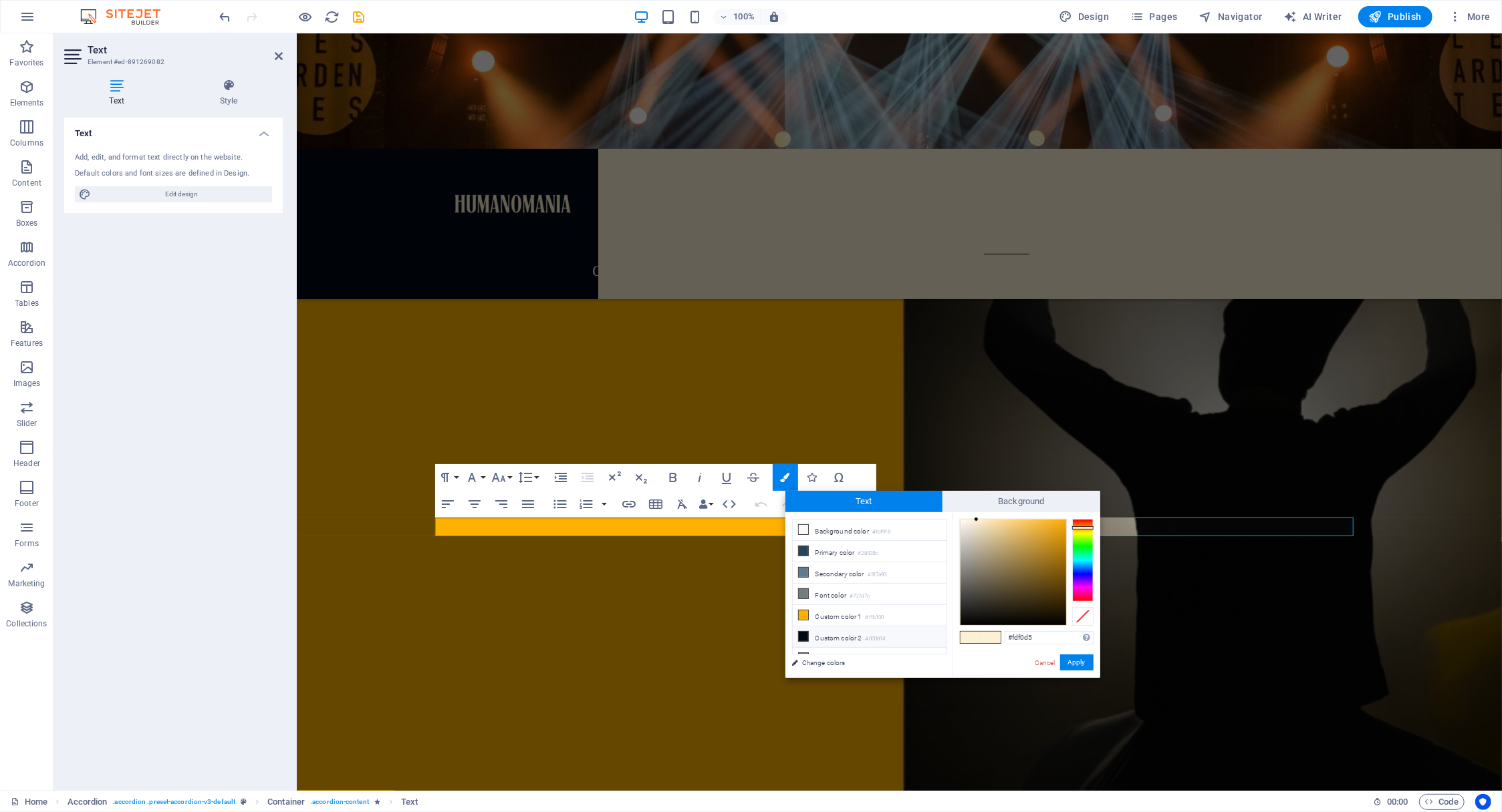
click at [818, 629] on li "Custom color 2 #000814" at bounding box center [869, 638] width 154 height 21
type input "#000814"
click at [1083, 663] on button "Apply" at bounding box center [1076, 663] width 34 height 16
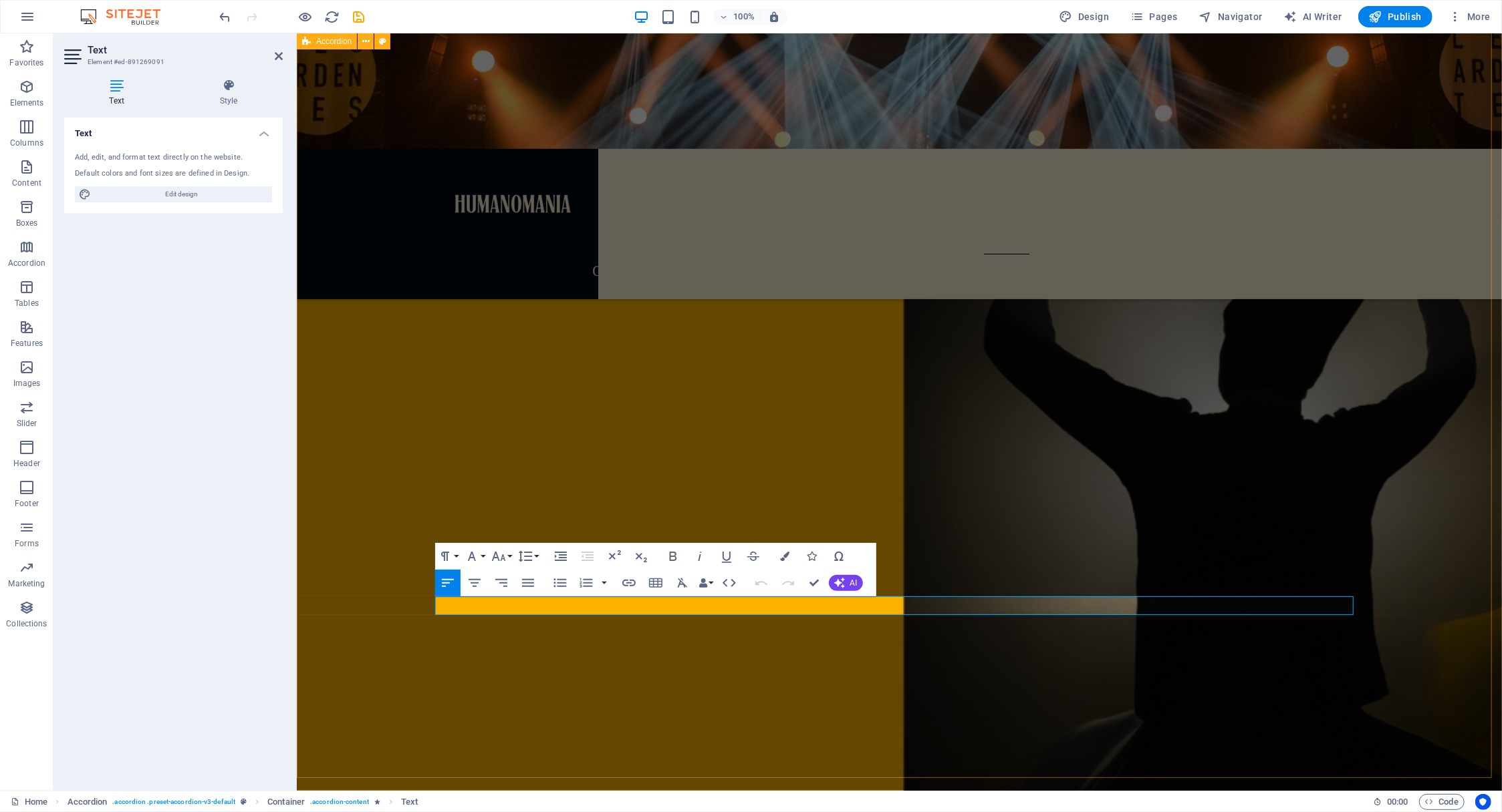
drag, startPoint x: 1112, startPoint y: 609, endPoint x: 414, endPoint y: 595, distance: 698.1
click at [786, 552] on icon "button" at bounding box center [784, 556] width 9 height 9
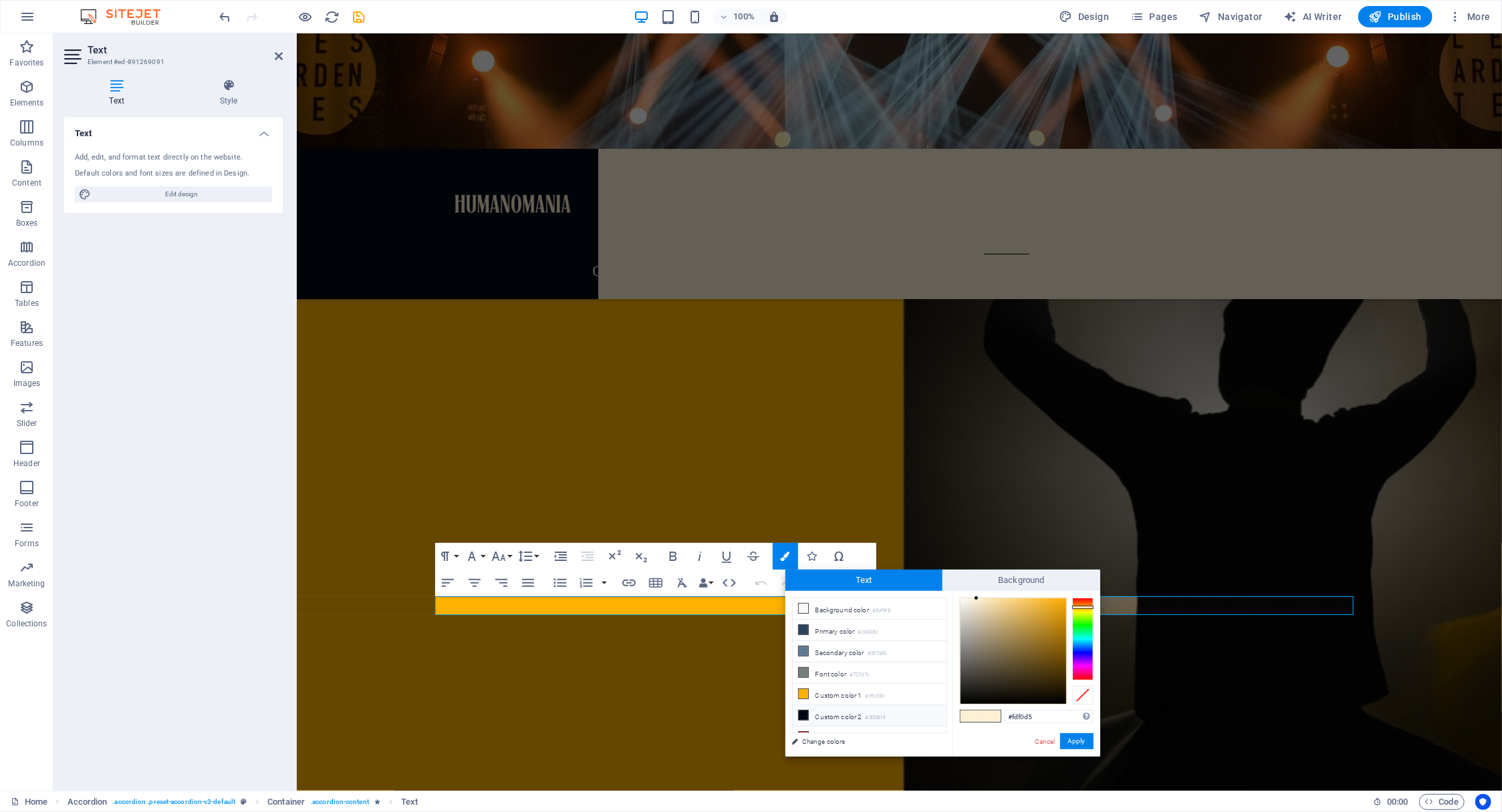
click at [820, 708] on li "Custom color 2 #000814" at bounding box center [869, 716] width 154 height 21
type input "#000814"
click at [1082, 743] on button "Apply" at bounding box center [1076, 742] width 34 height 16
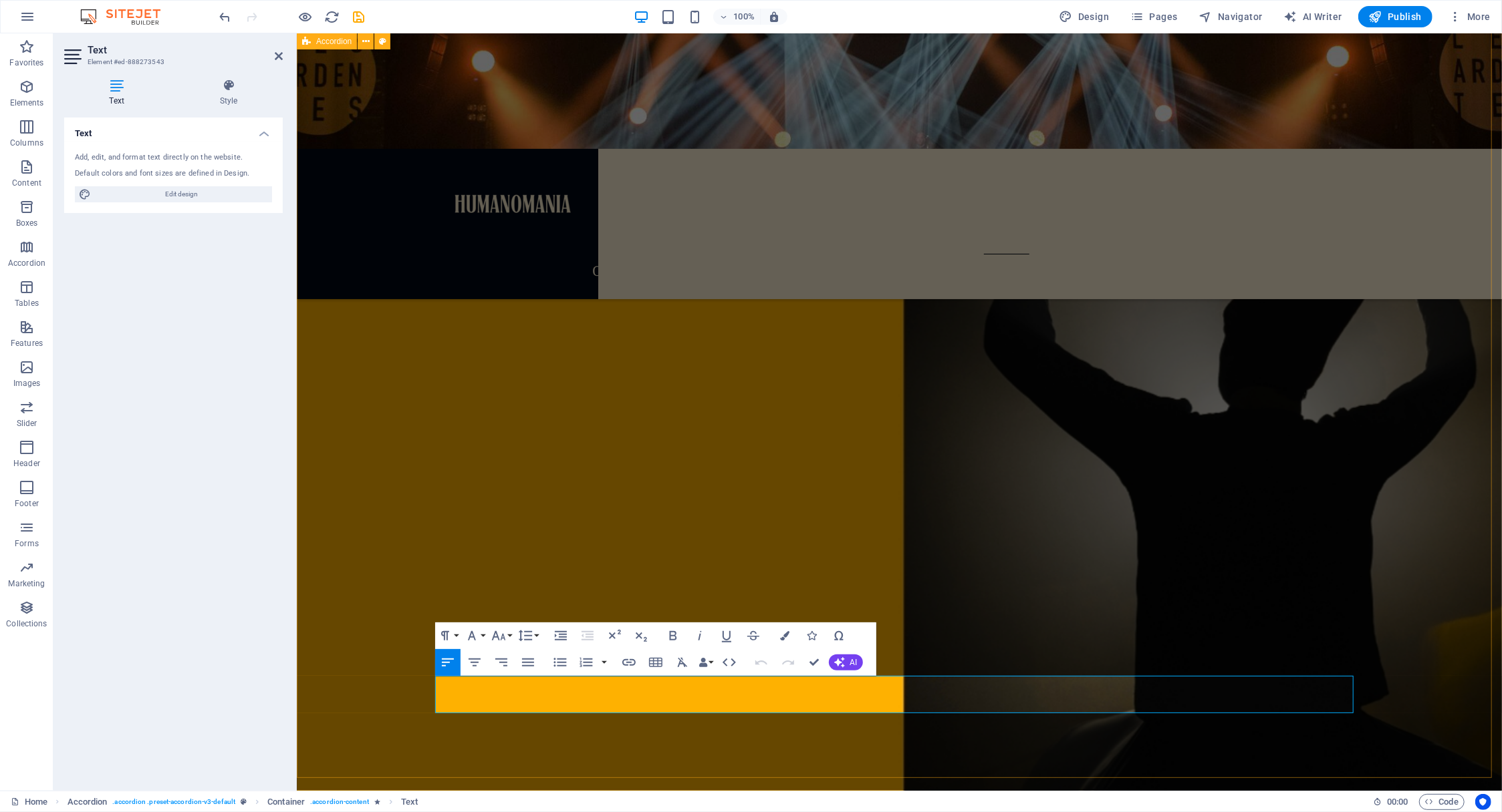
drag, startPoint x: 1343, startPoint y: 706, endPoint x: 430, endPoint y: 664, distance: 914.0
click at [784, 634] on icon "button" at bounding box center [784, 635] width 9 height 9
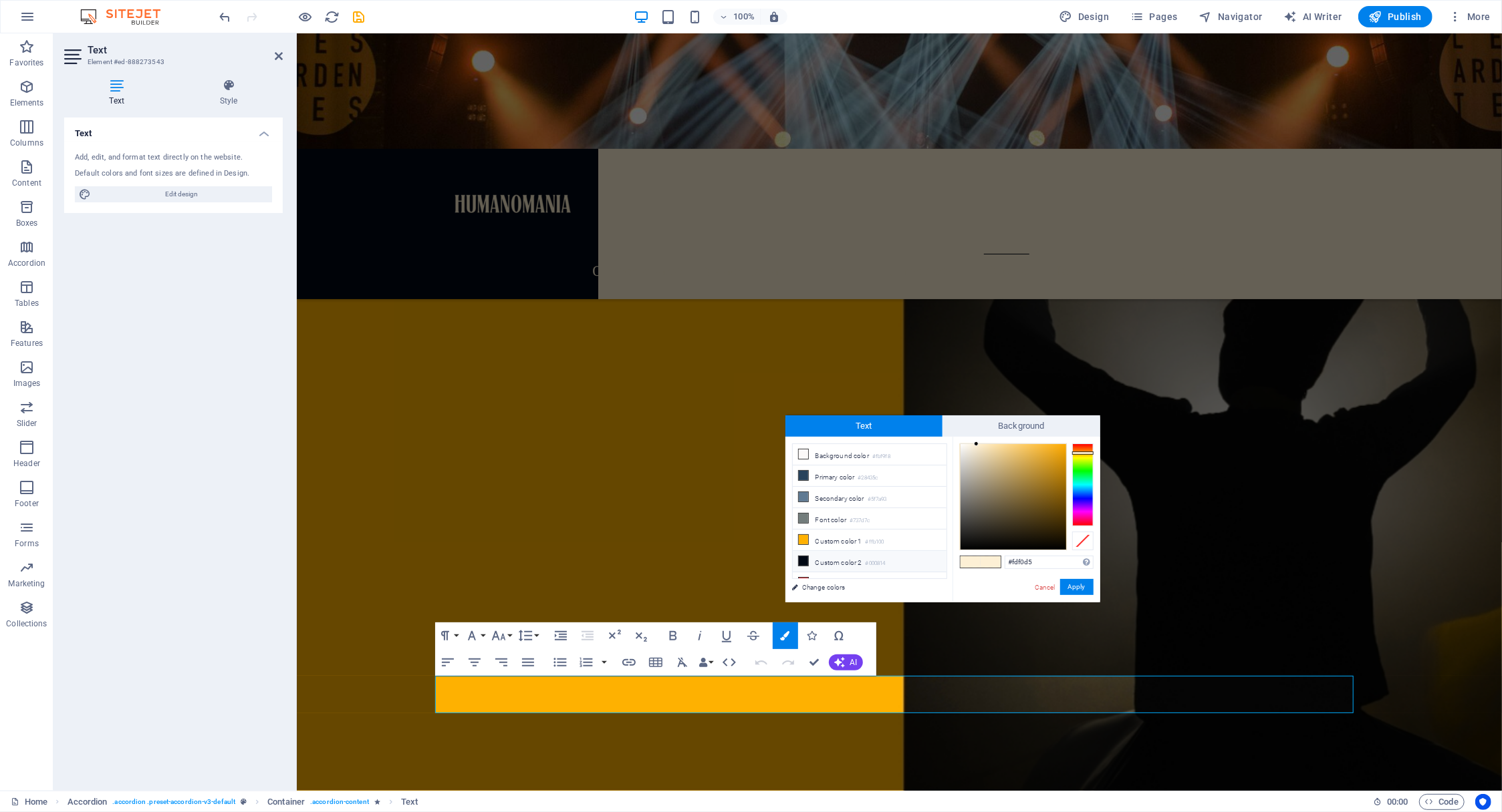
click at [813, 556] on li "Custom color 2 #000814" at bounding box center [869, 562] width 154 height 21
type input "#000814"
click at [1080, 588] on button "Apply" at bounding box center [1076, 588] width 34 height 16
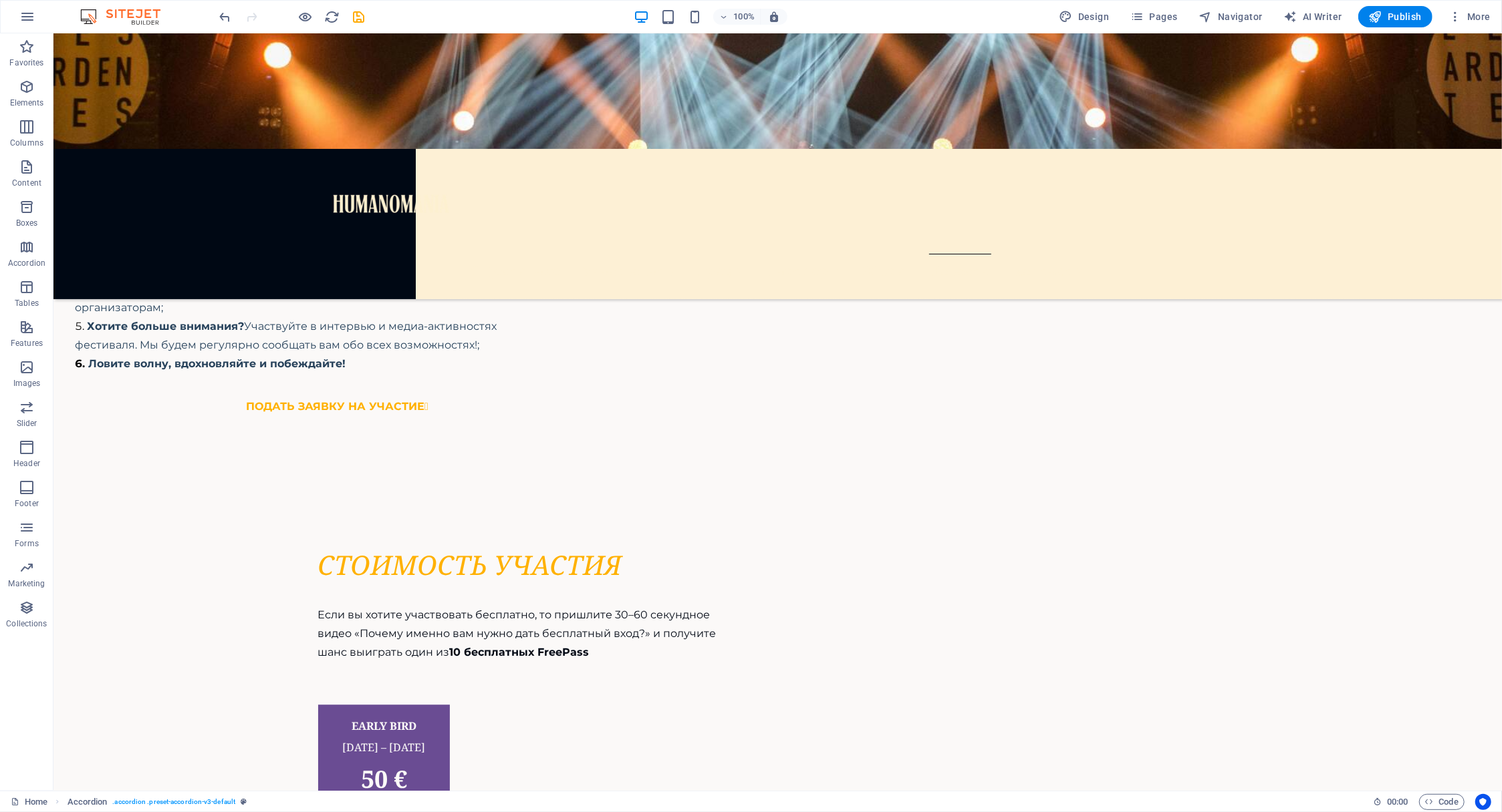
scroll to position [7198, 0]
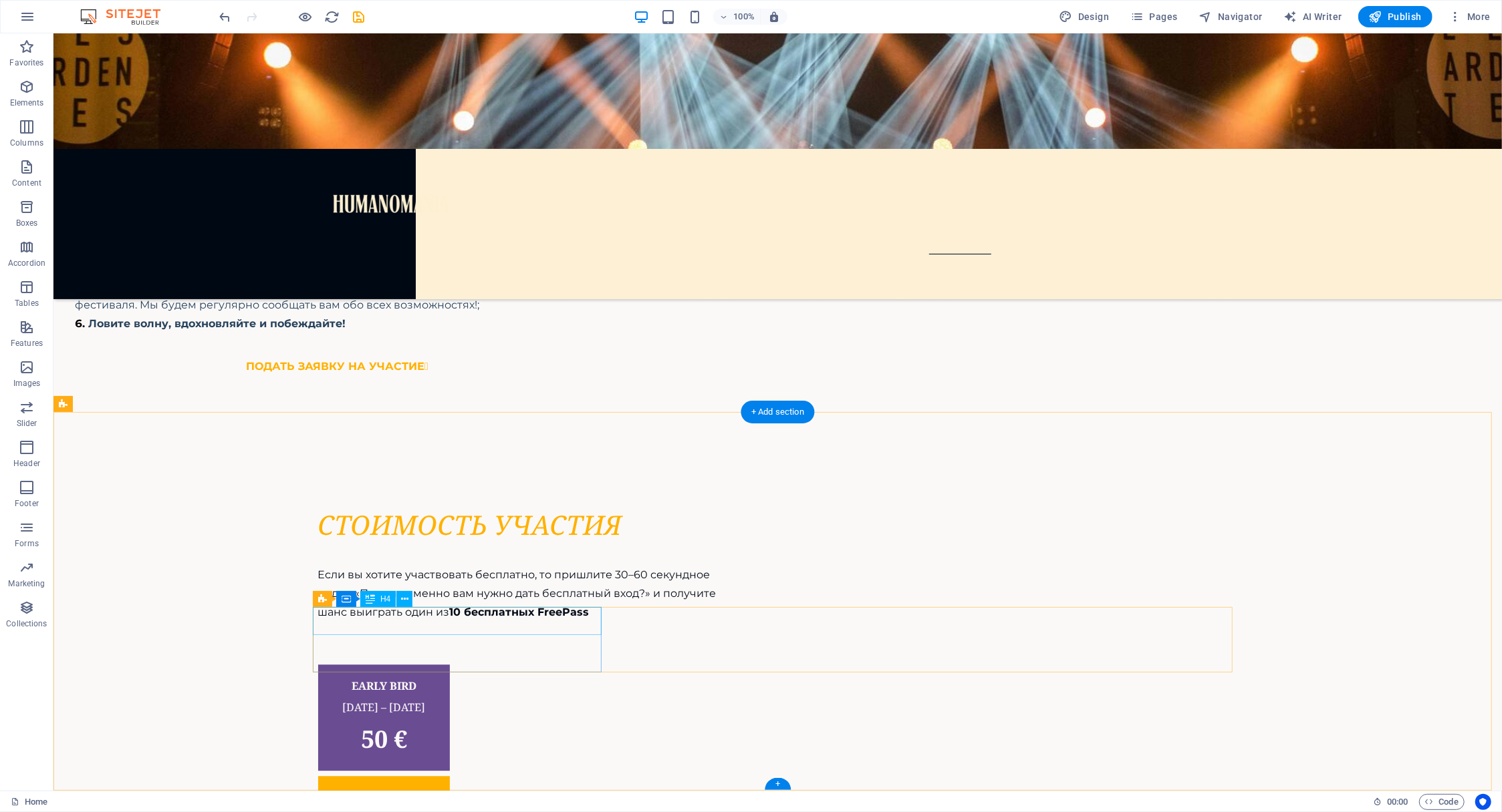
drag, startPoint x: 343, startPoint y: 618, endPoint x: 101, endPoint y: 618, distance: 242.0
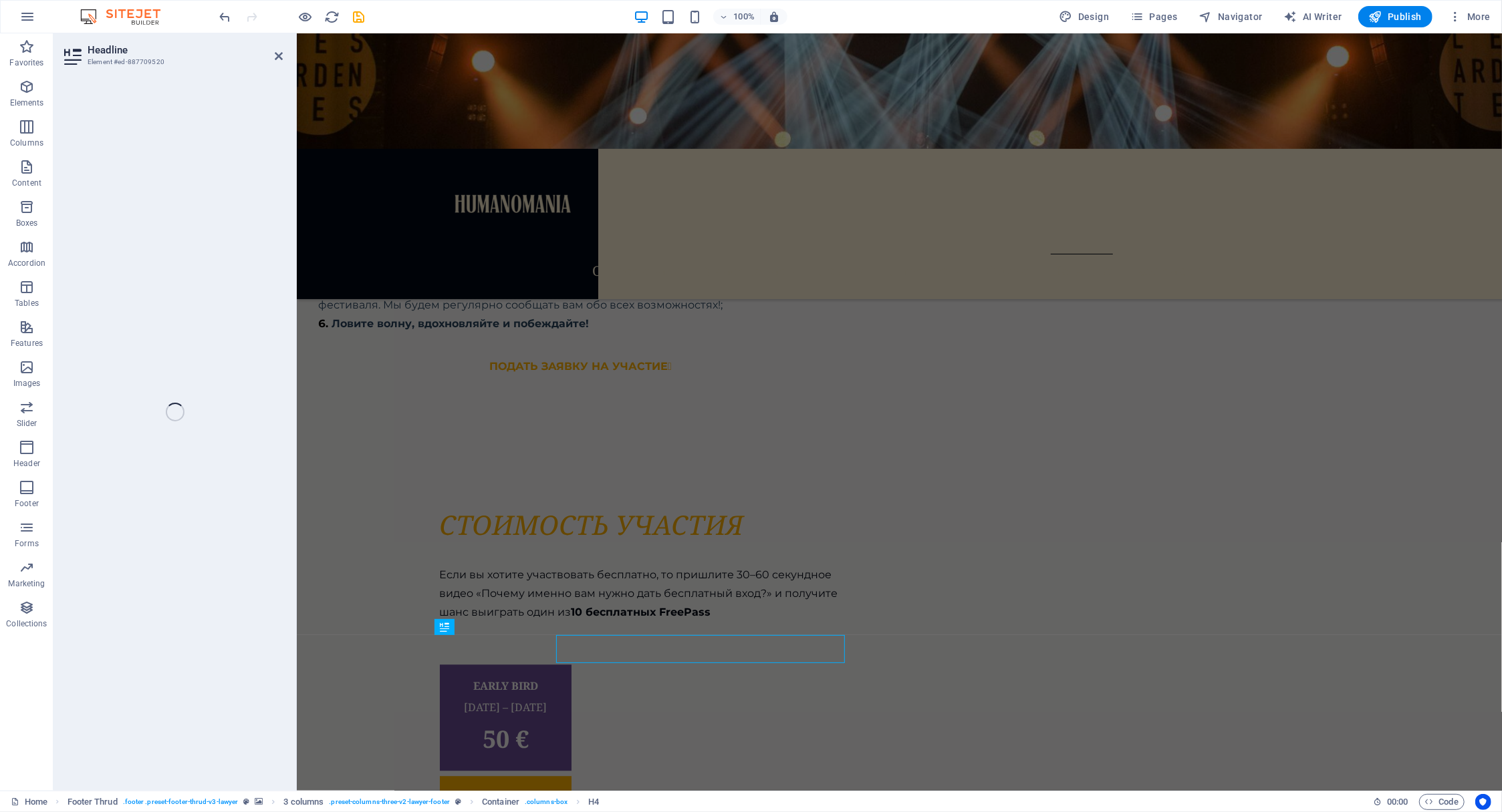
scroll to position [7170, 0]
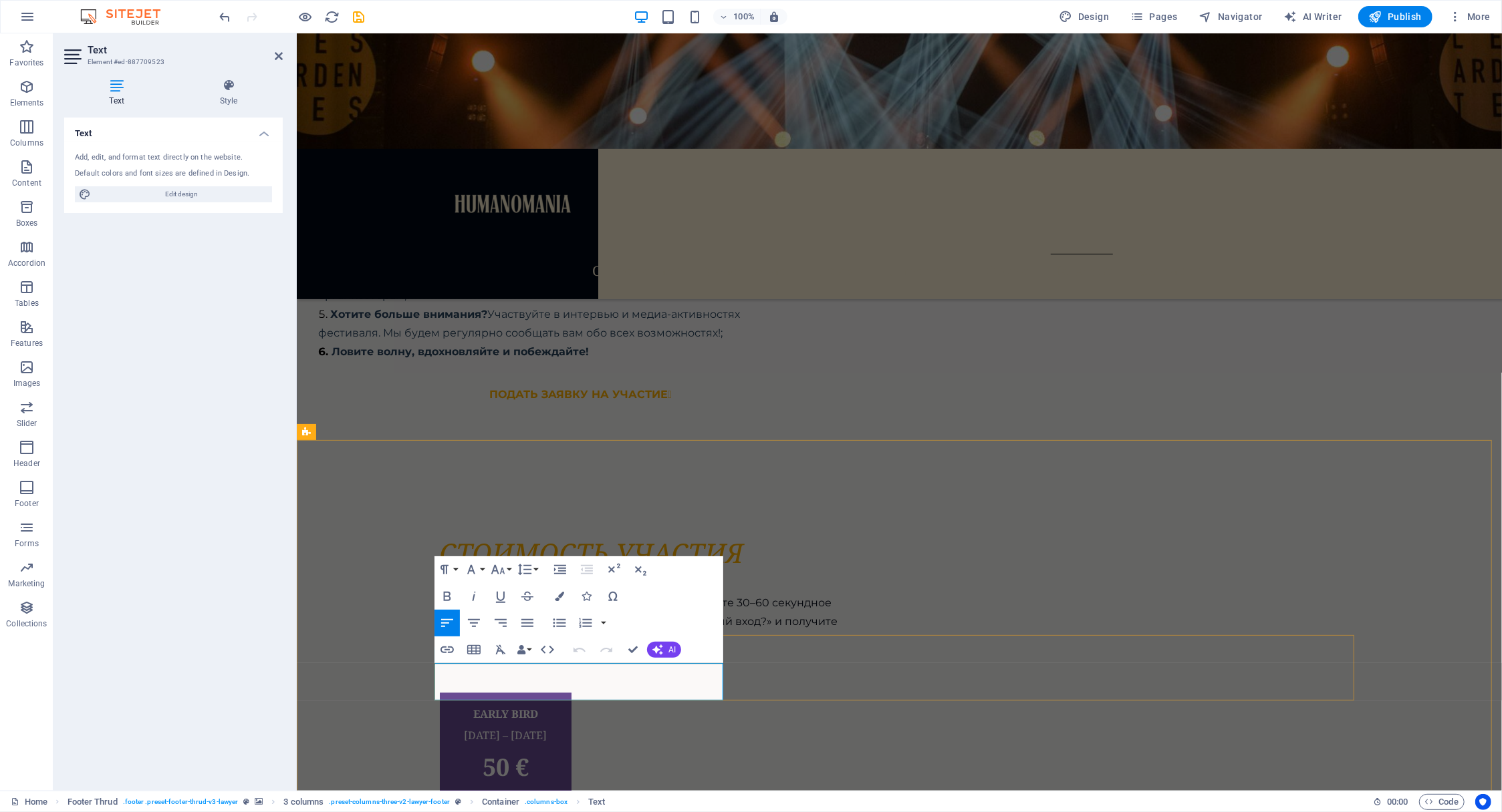
drag, startPoint x: 596, startPoint y: 690, endPoint x: 477, endPoint y: 688, distance: 119.0
click link "[EMAIL_ADDRESS]"
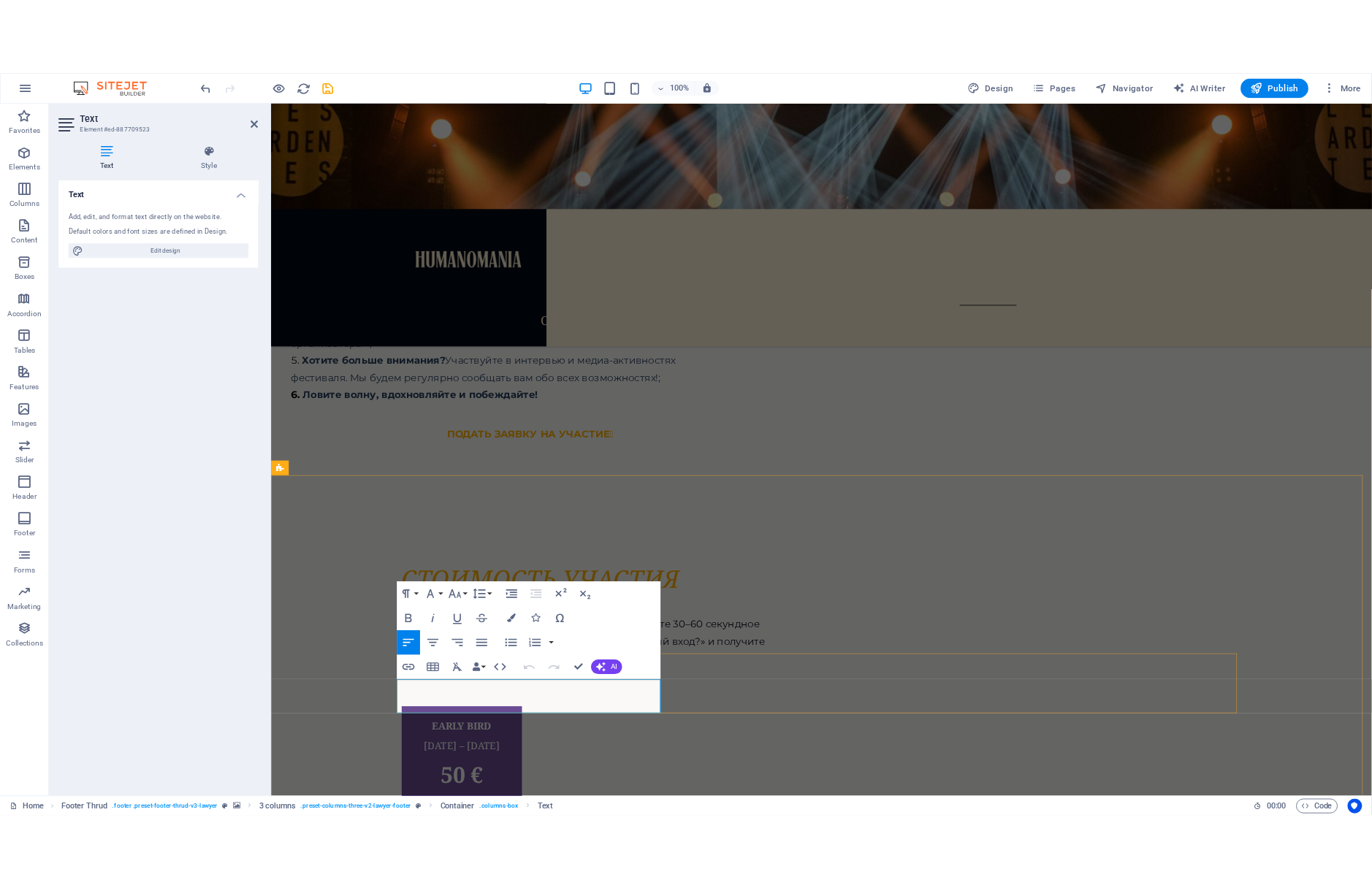
scroll to position [8356, 0]
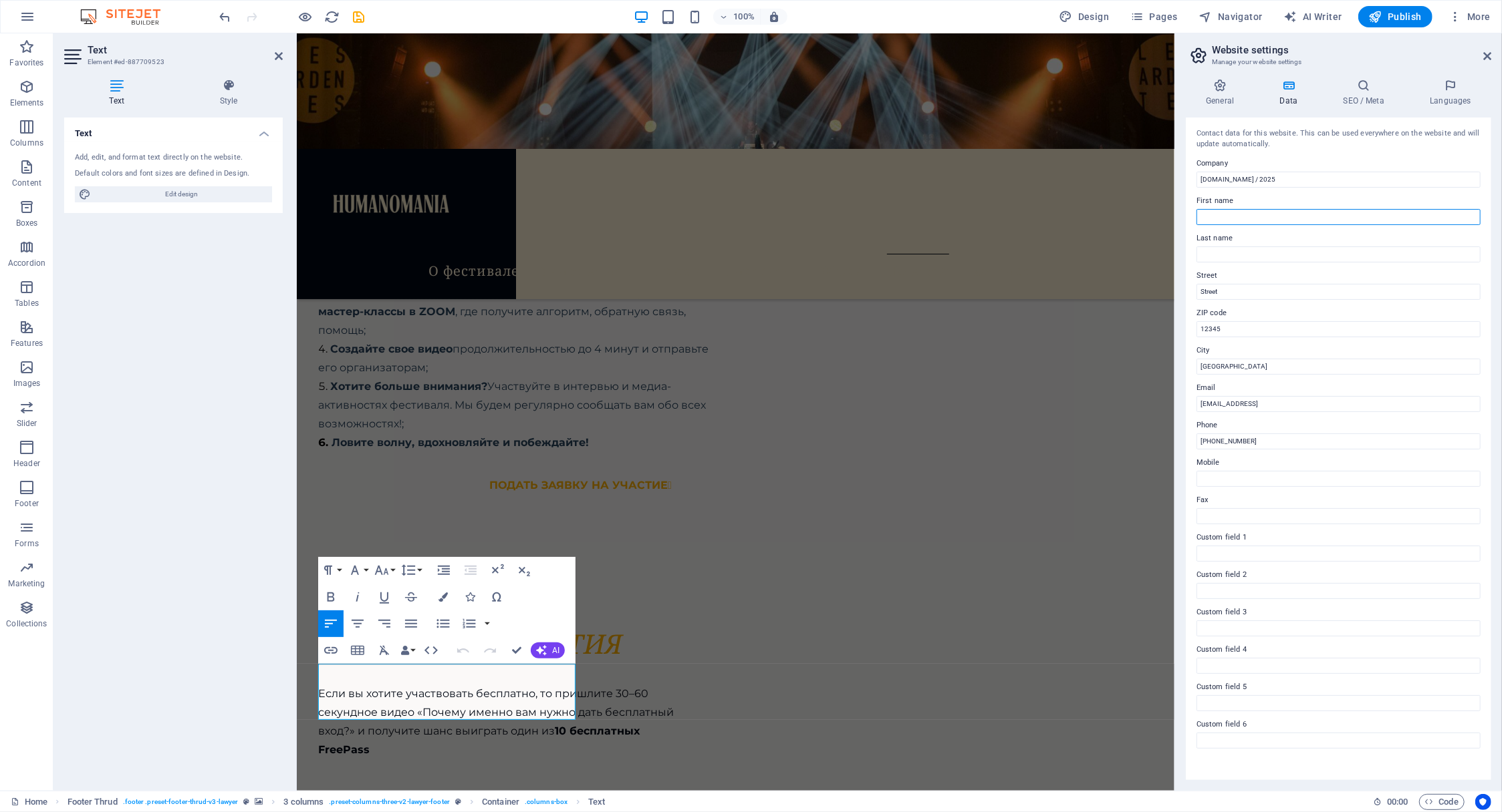
click at [1256, 221] on input "First name" at bounding box center [1338, 217] width 284 height 16
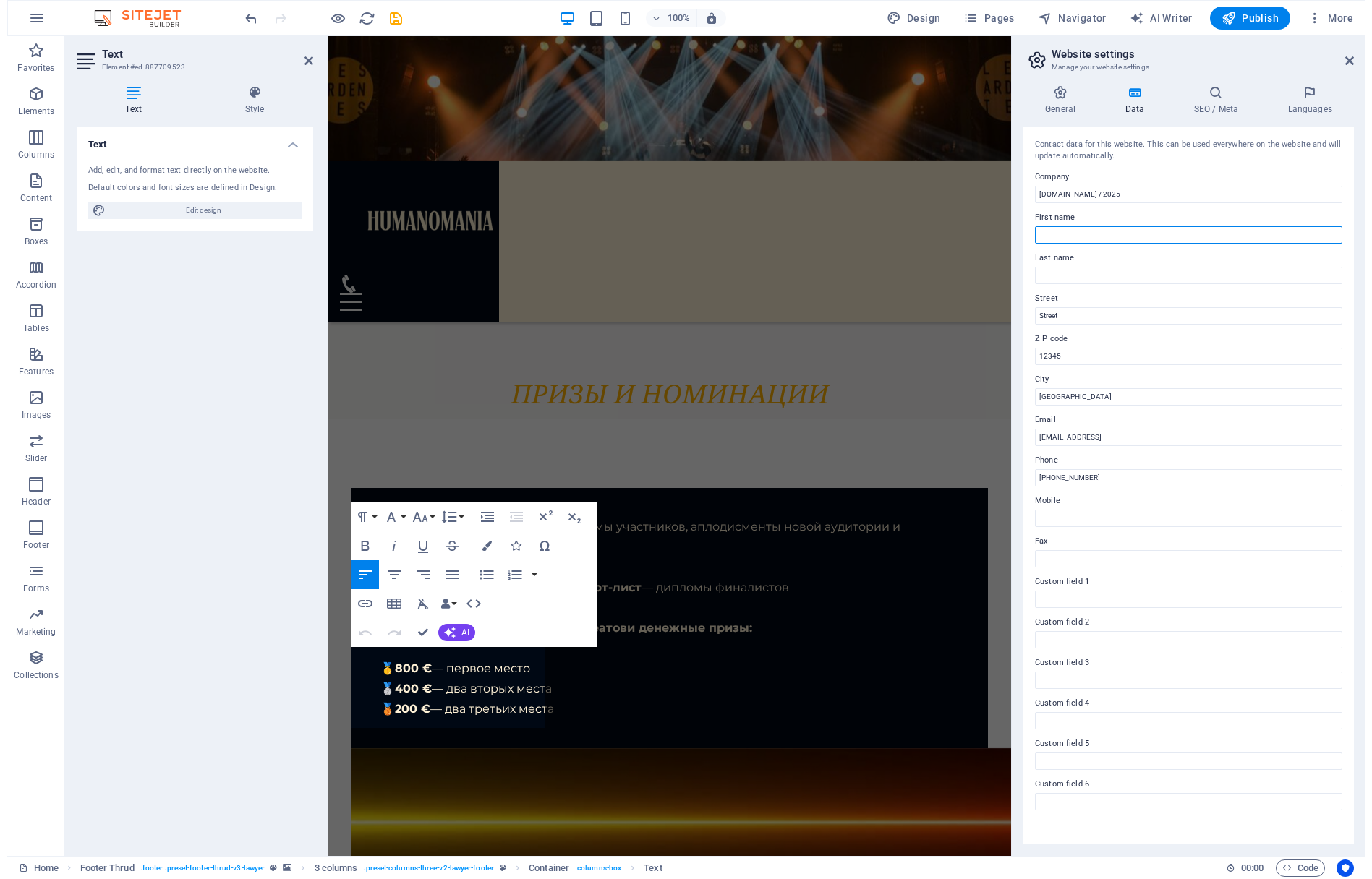
scroll to position [9171, 0]
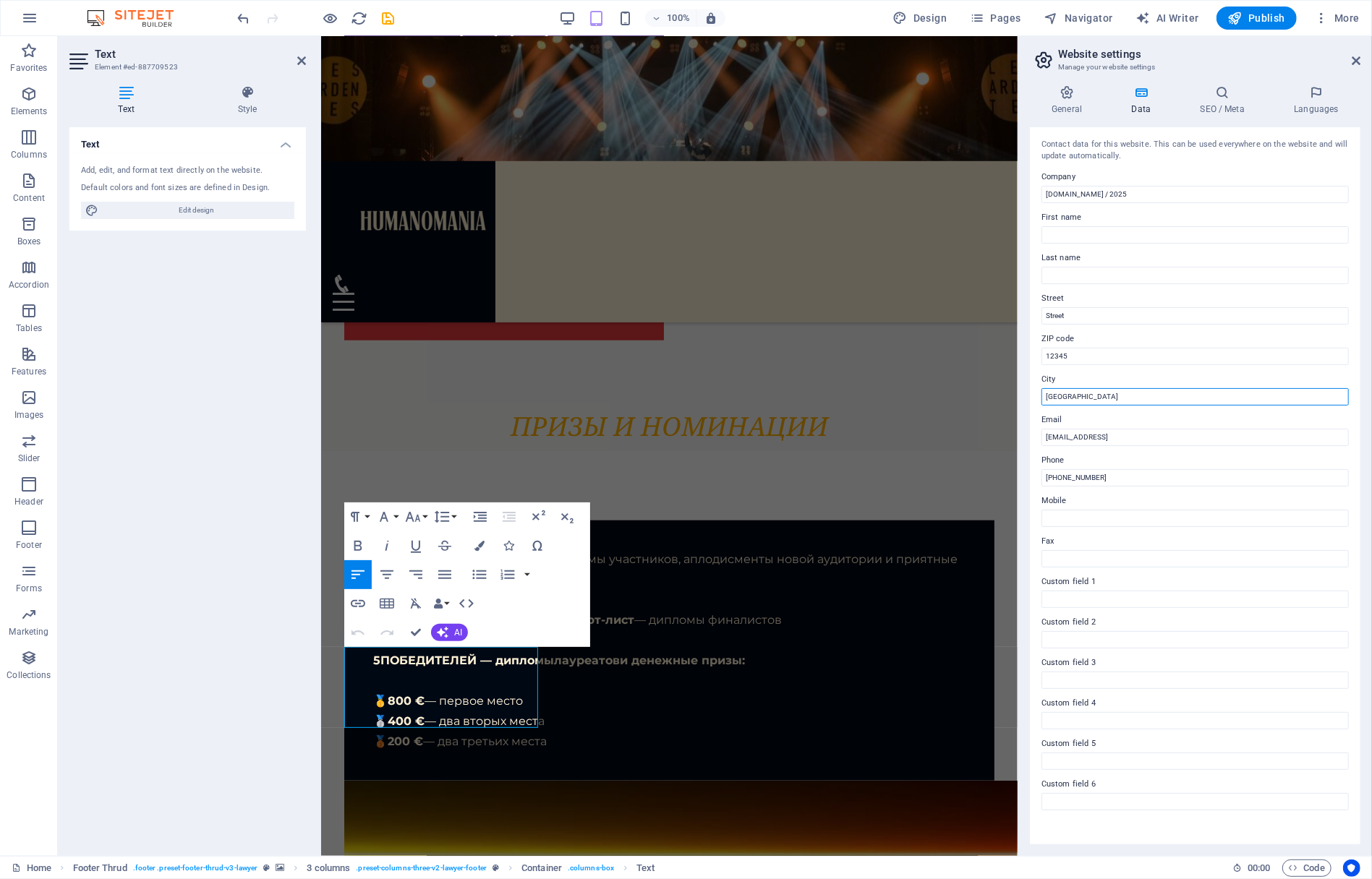
click at [1066, 398] on input "[GEOGRAPHIC_DATA]" at bounding box center [1195, 398] width 307 height 18
drag, startPoint x: 1215, startPoint y: 438, endPoint x: 1040, endPoint y: 436, distance: 175.0
click at [1040, 436] on div "Contact data for this website. This can be used everywhere on the website and w…" at bounding box center [1195, 486] width 330 height 717
paste input "[EMAIL_ADDRESS][DOMAIN_NAME]"
type input "[EMAIL_ADDRESS][DOMAIN_NAME]"
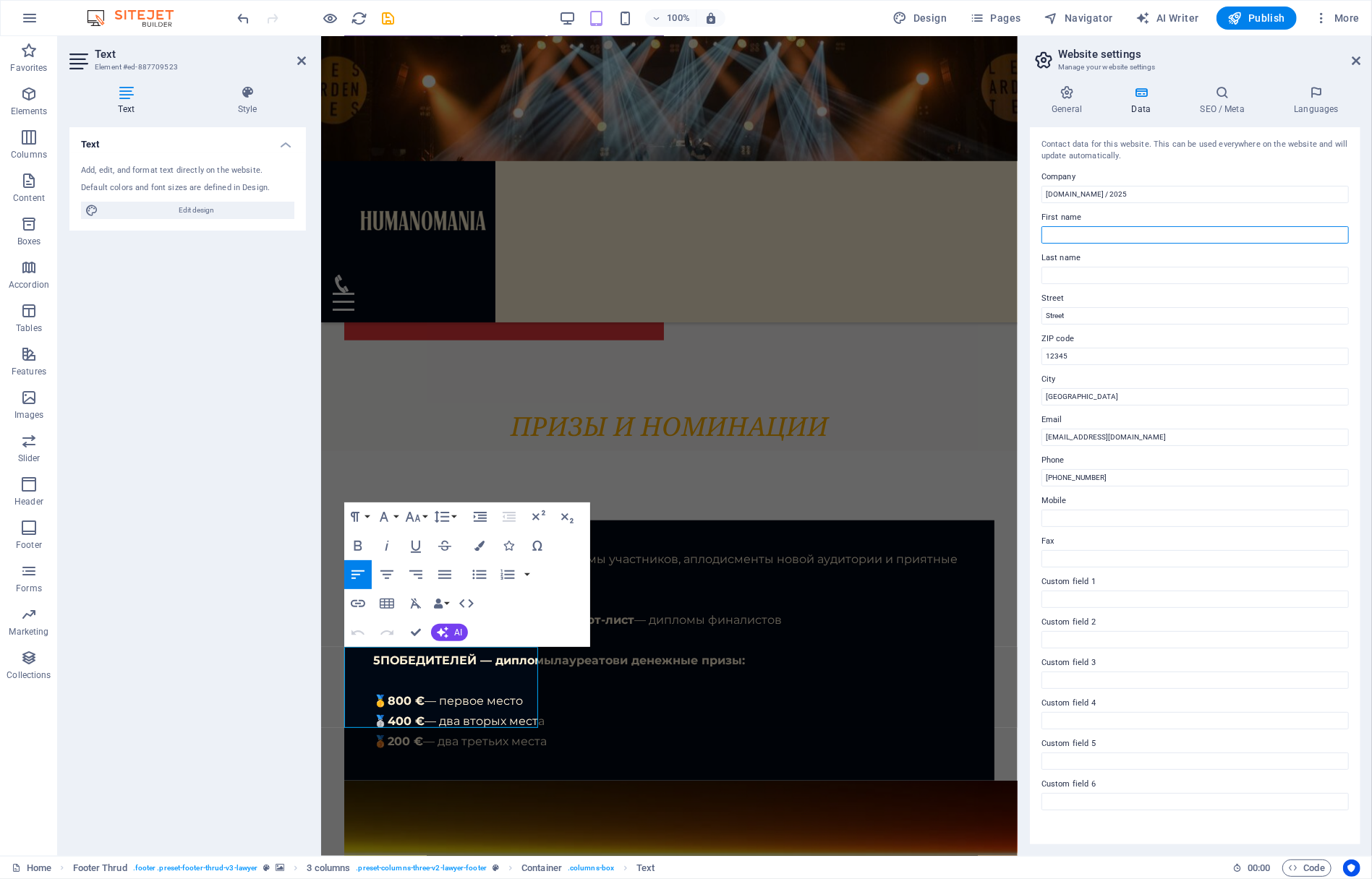
click at [1090, 234] on input "First name" at bounding box center [1195, 235] width 307 height 18
click at [1059, 237] on input "First name" at bounding box center [1195, 235] width 307 height 18
paste input "Креативное агентство Teivas OÜ"
type input "Креативное агентство Teivas OÜ"
click at [1068, 277] on input "Last name" at bounding box center [1195, 276] width 307 height 18
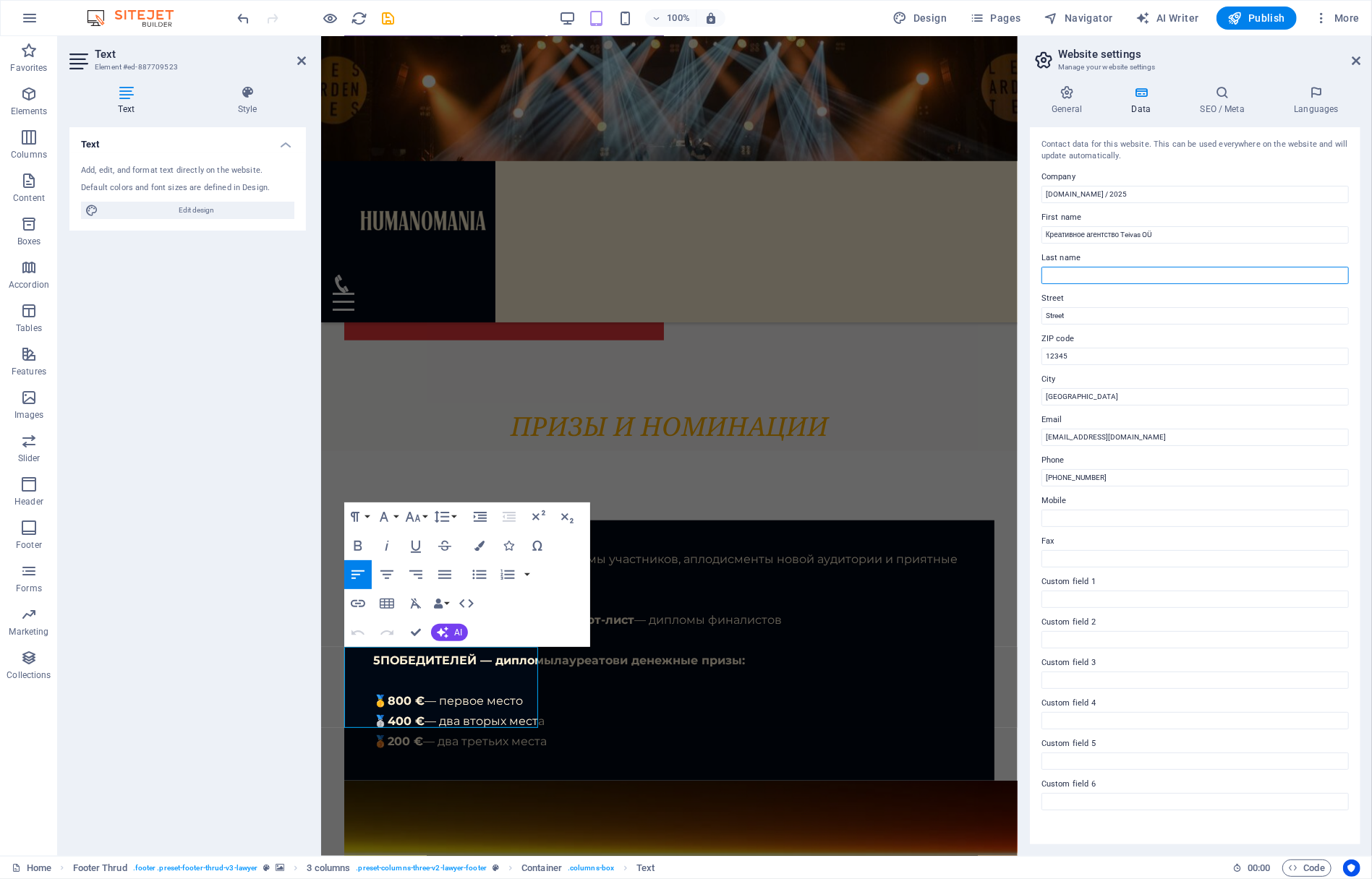
click at [1055, 274] on input "Last name" at bounding box center [1195, 276] width 307 height 18
paste input "рег. нр. 14306205"
type input "рег. нр. 14306205"
click at [1056, 354] on input "12345" at bounding box center [1195, 357] width 307 height 18
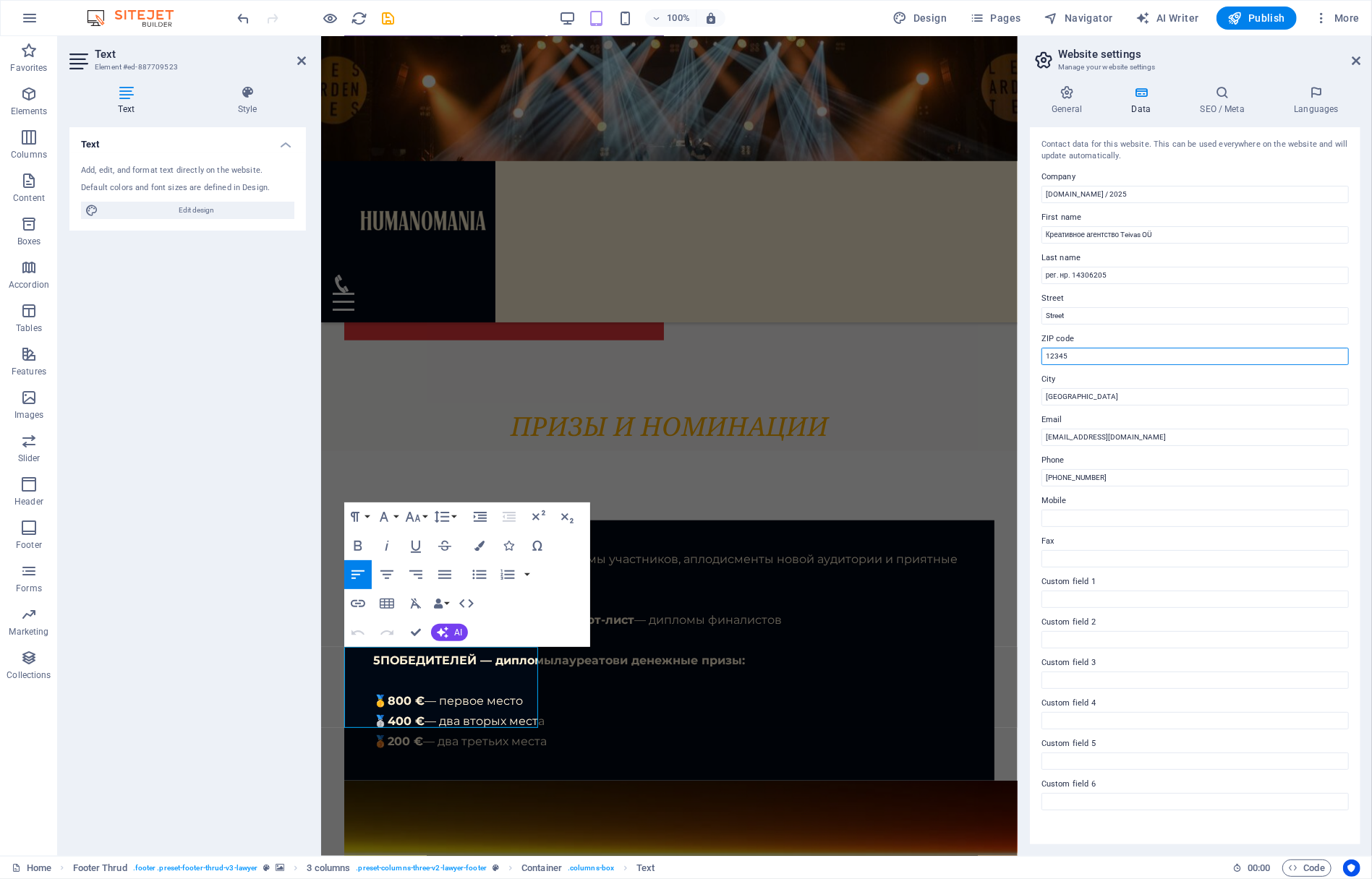
paste input "30327"
type input "30327"
click at [1056, 395] on input "[GEOGRAPHIC_DATA]" at bounding box center [1195, 398] width 307 height 18
paste input "Kohtla-Järve"
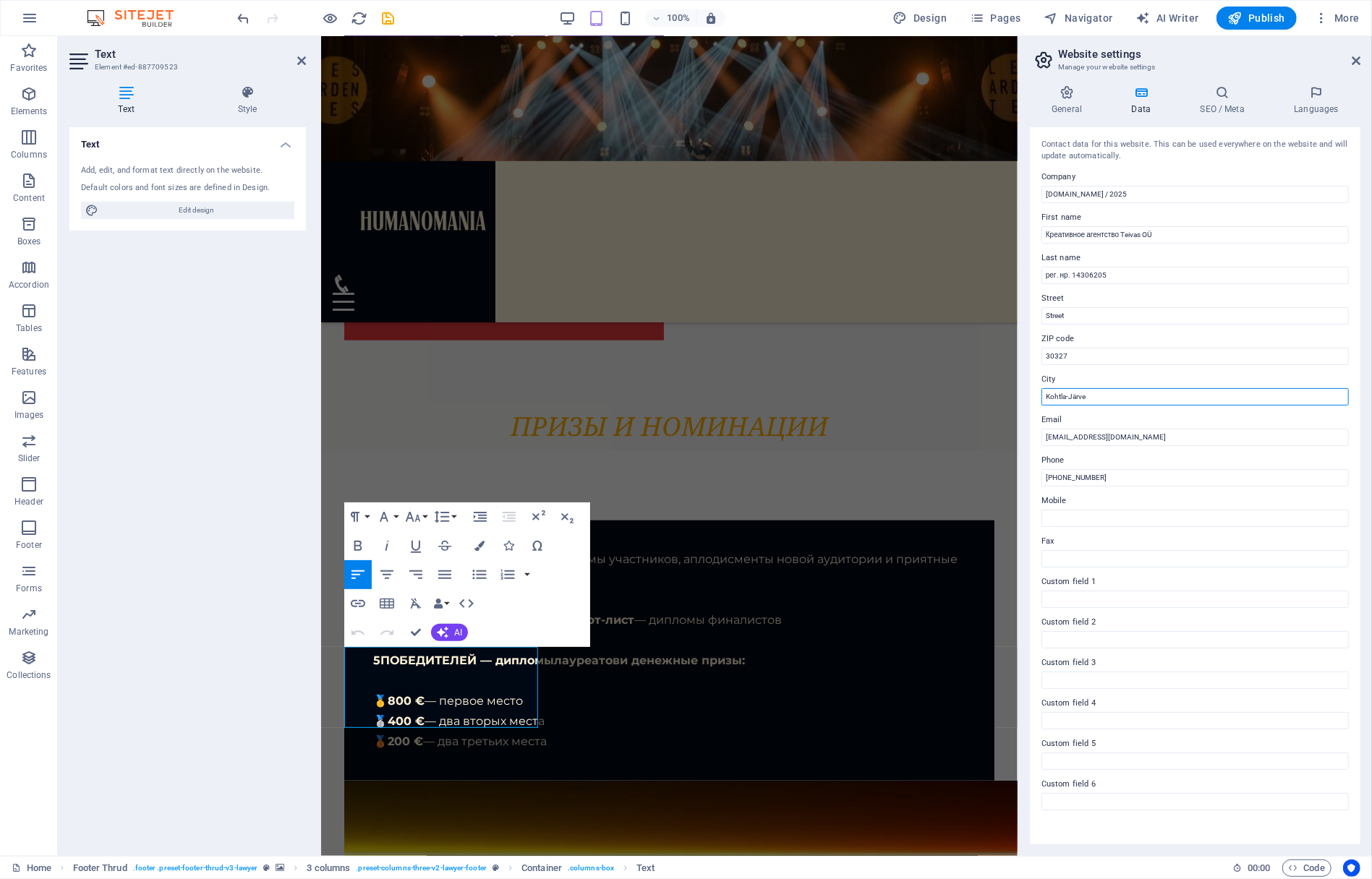
type input "Kohtla-Järve"
click at [1054, 315] on input "Street" at bounding box center [1195, 316] width 307 height 18
paste input "Uus 1–6"
type input "Uus 1–6"
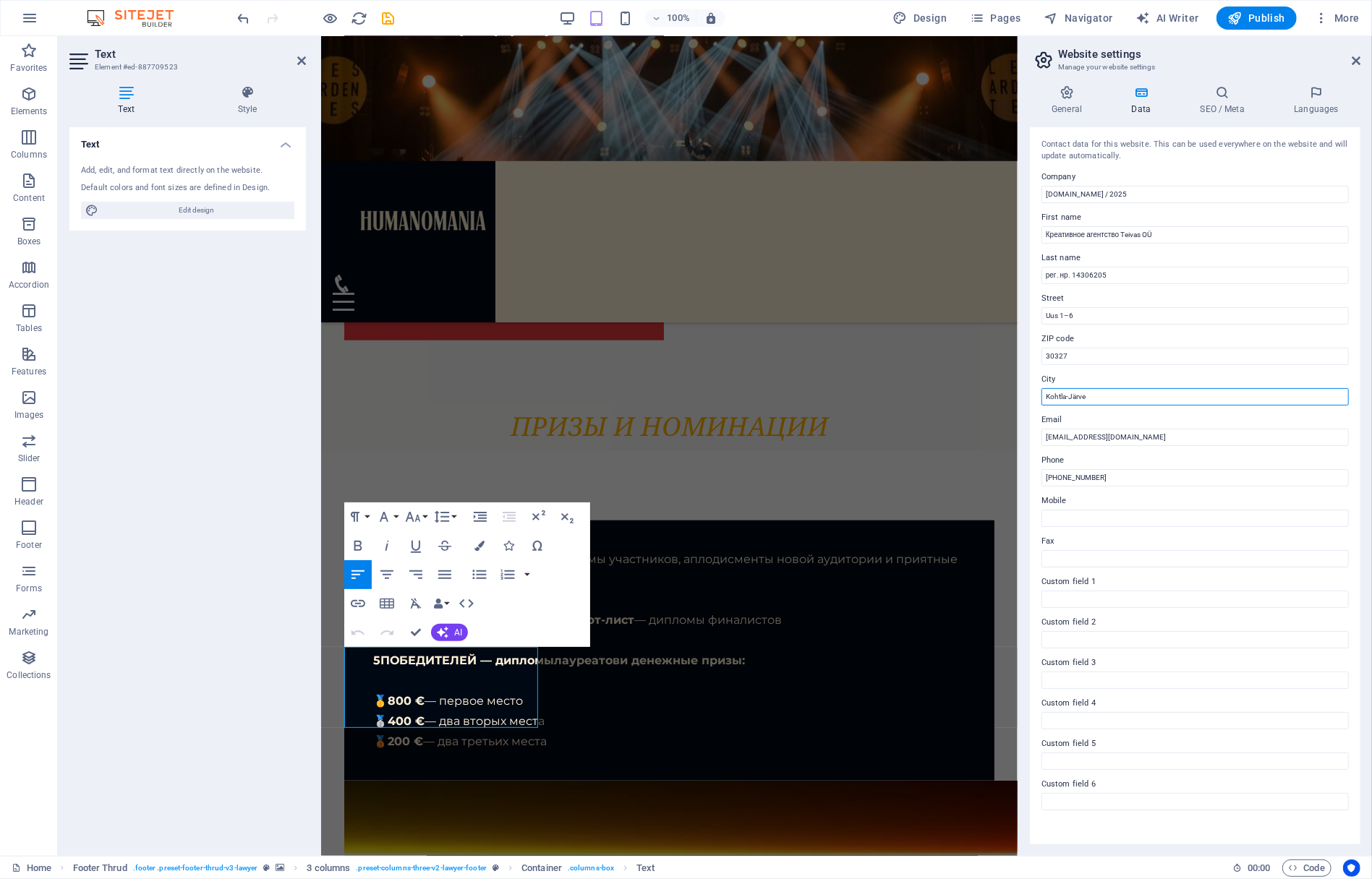
click at [1088, 399] on input "Kohtla-Järve" at bounding box center [1195, 398] width 307 height 18
type input "Kohtla-Järve, [GEOGRAPHIC_DATA]"
click at [1355, 59] on icon at bounding box center [1356, 60] width 9 height 12
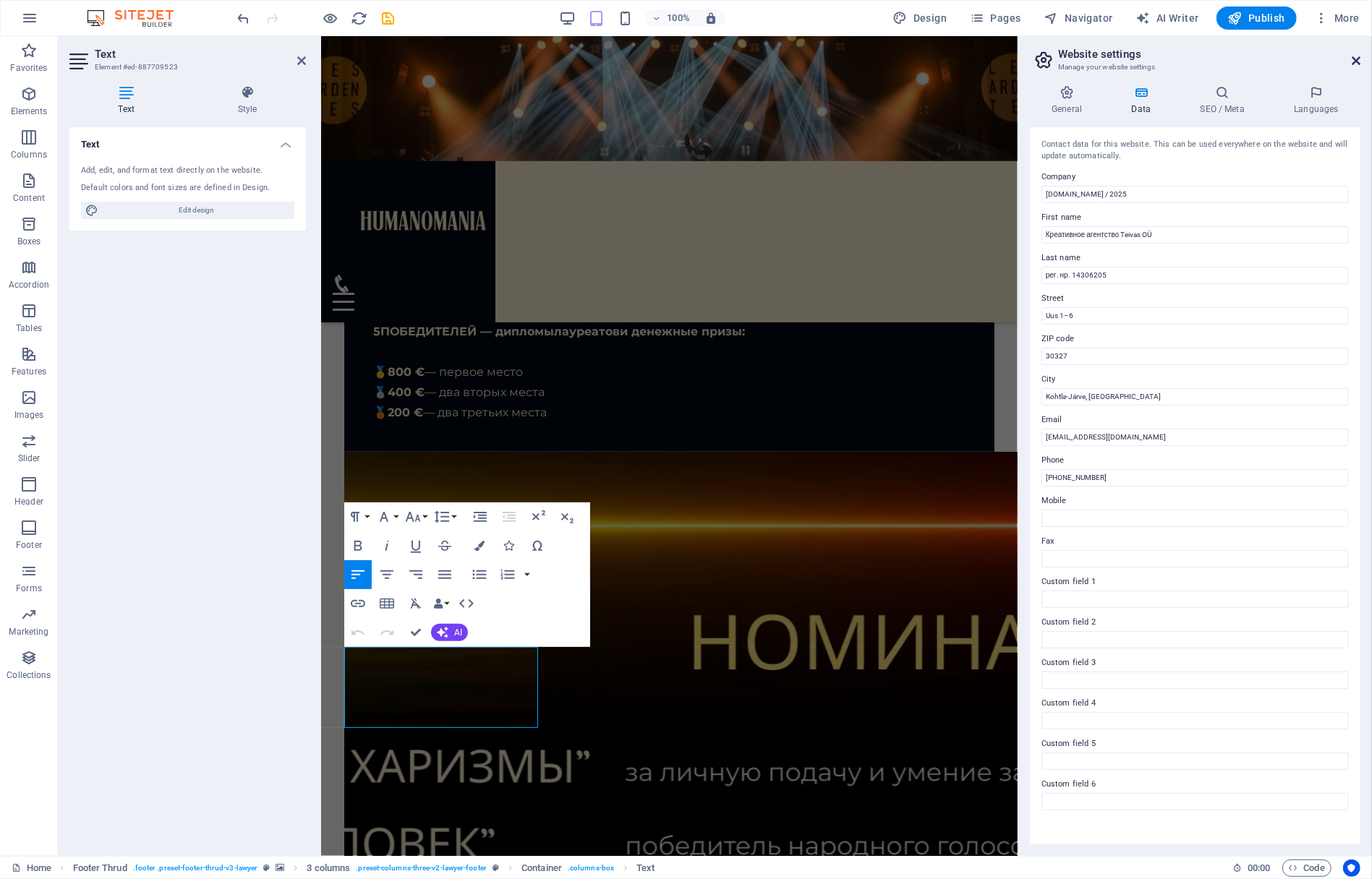
scroll to position [7874, 0]
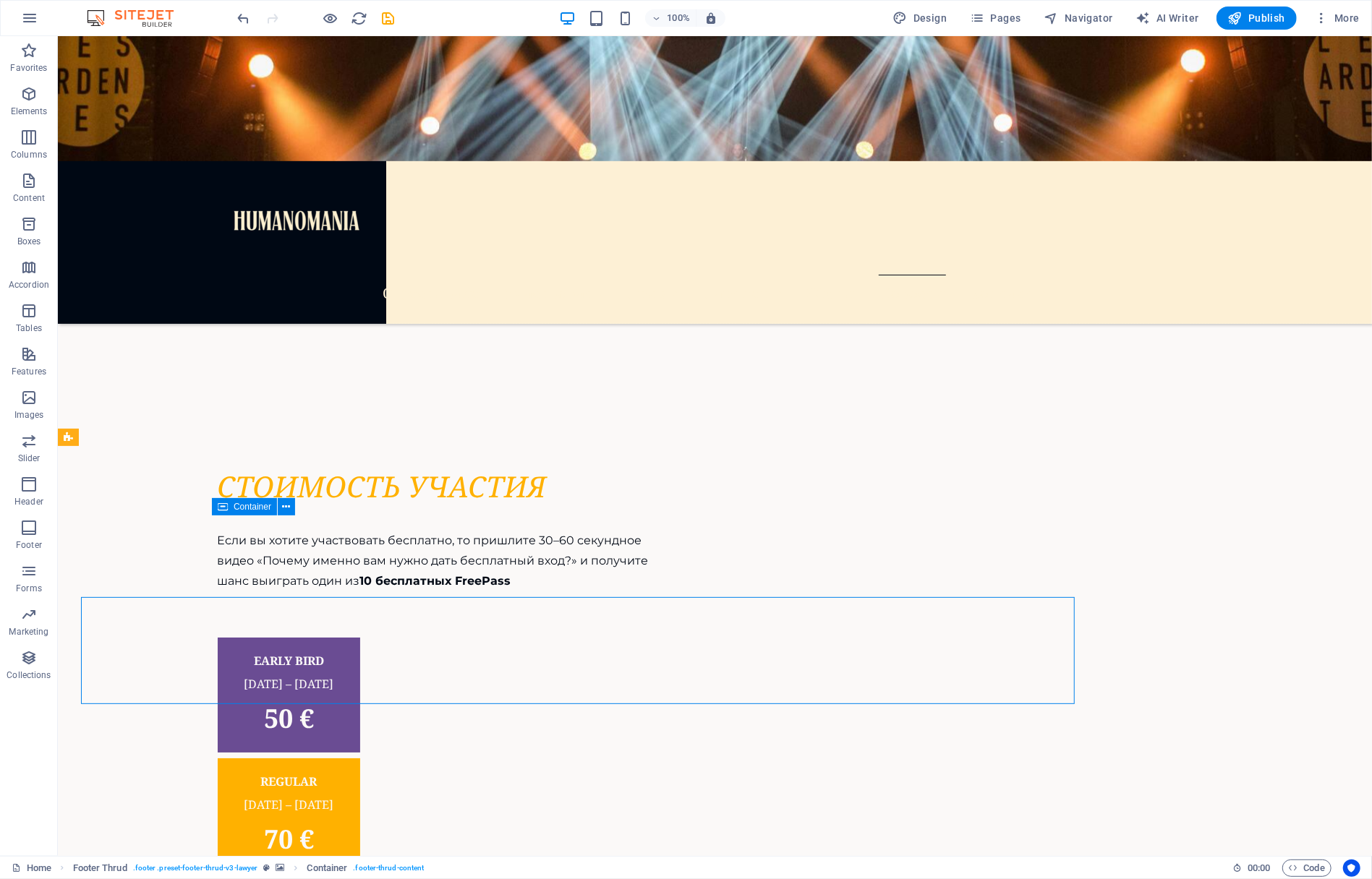
scroll to position [7792, 0]
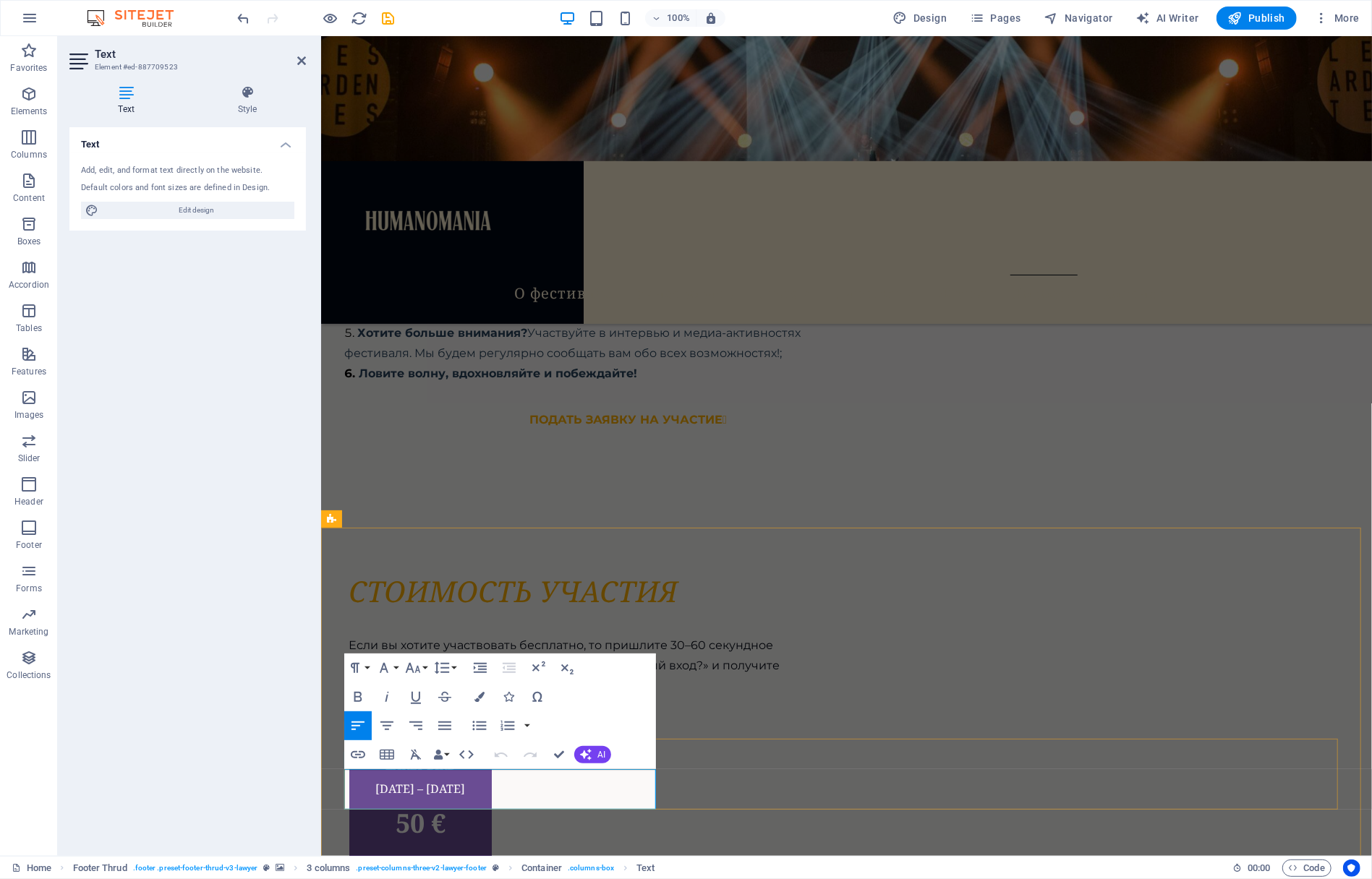
click link "[EMAIL_ADDRESS][DOMAIN_NAME]"
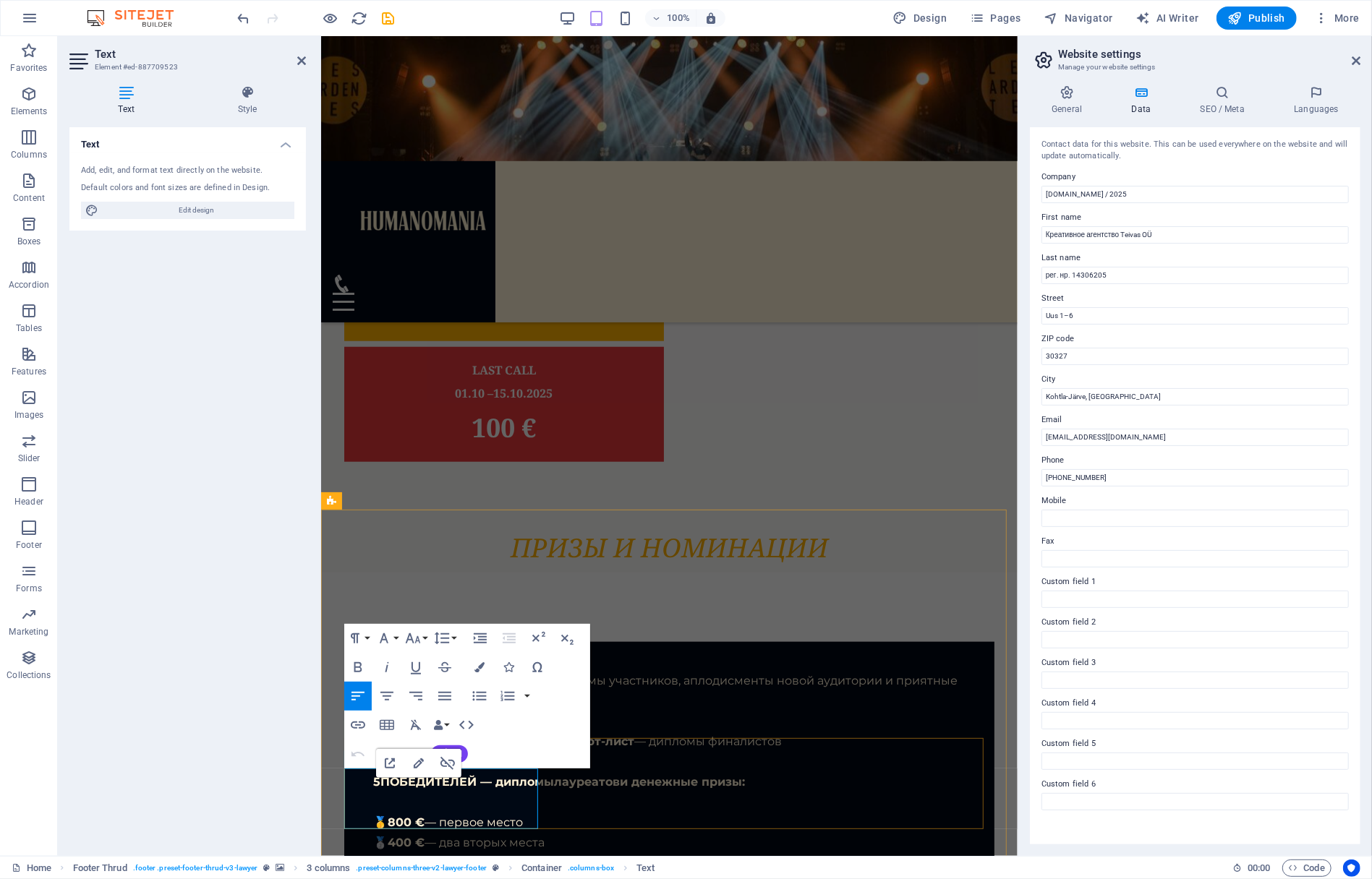
drag, startPoint x: 491, startPoint y: 821, endPoint x: 338, endPoint y: 771, distance: 161.0
click at [481, 669] on icon "button" at bounding box center [479, 667] width 10 height 10
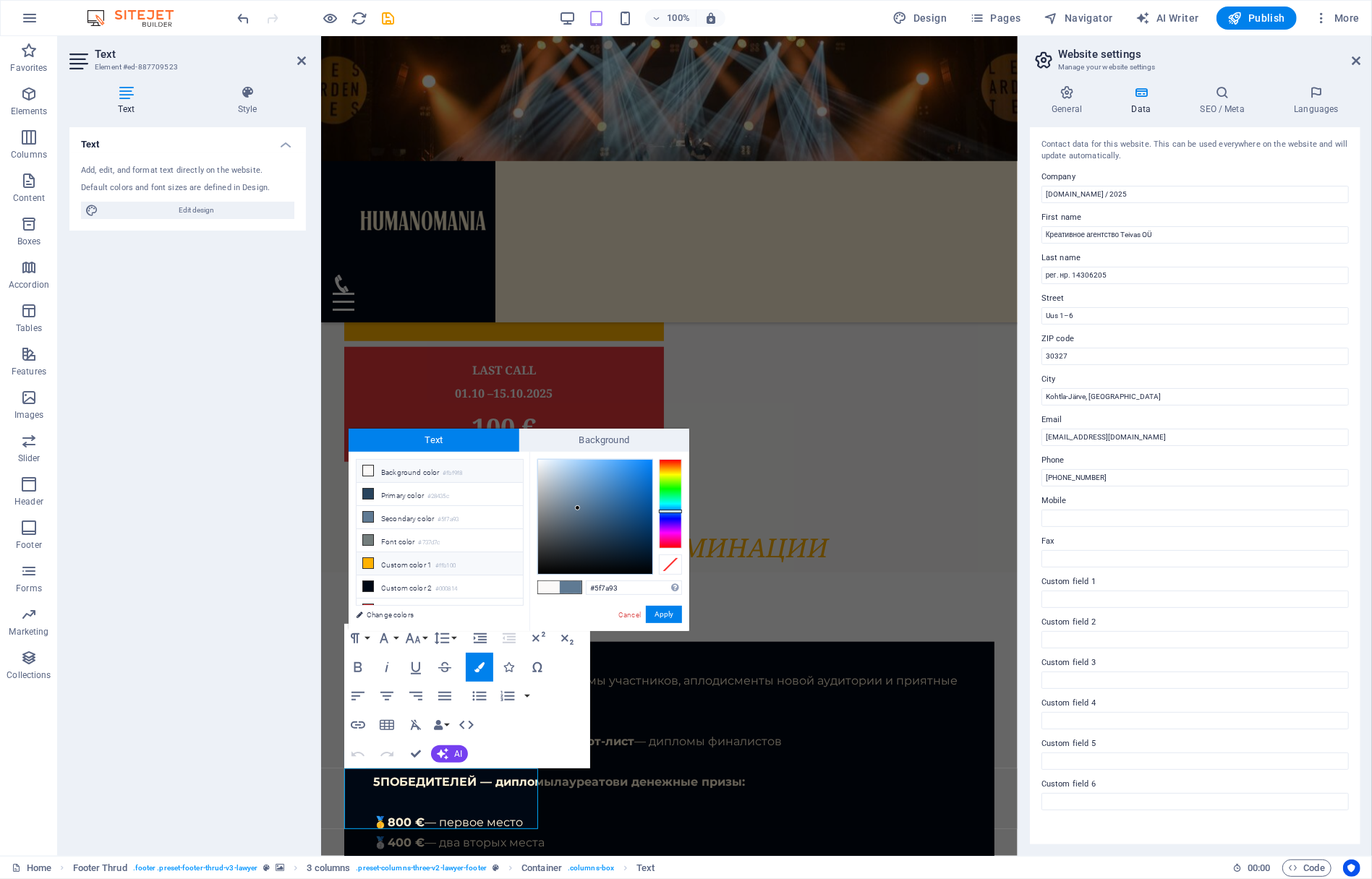
scroll to position [53, 0]
click at [366, 597] on icon at bounding box center [367, 601] width 10 height 10
type input "#fdf0d5"
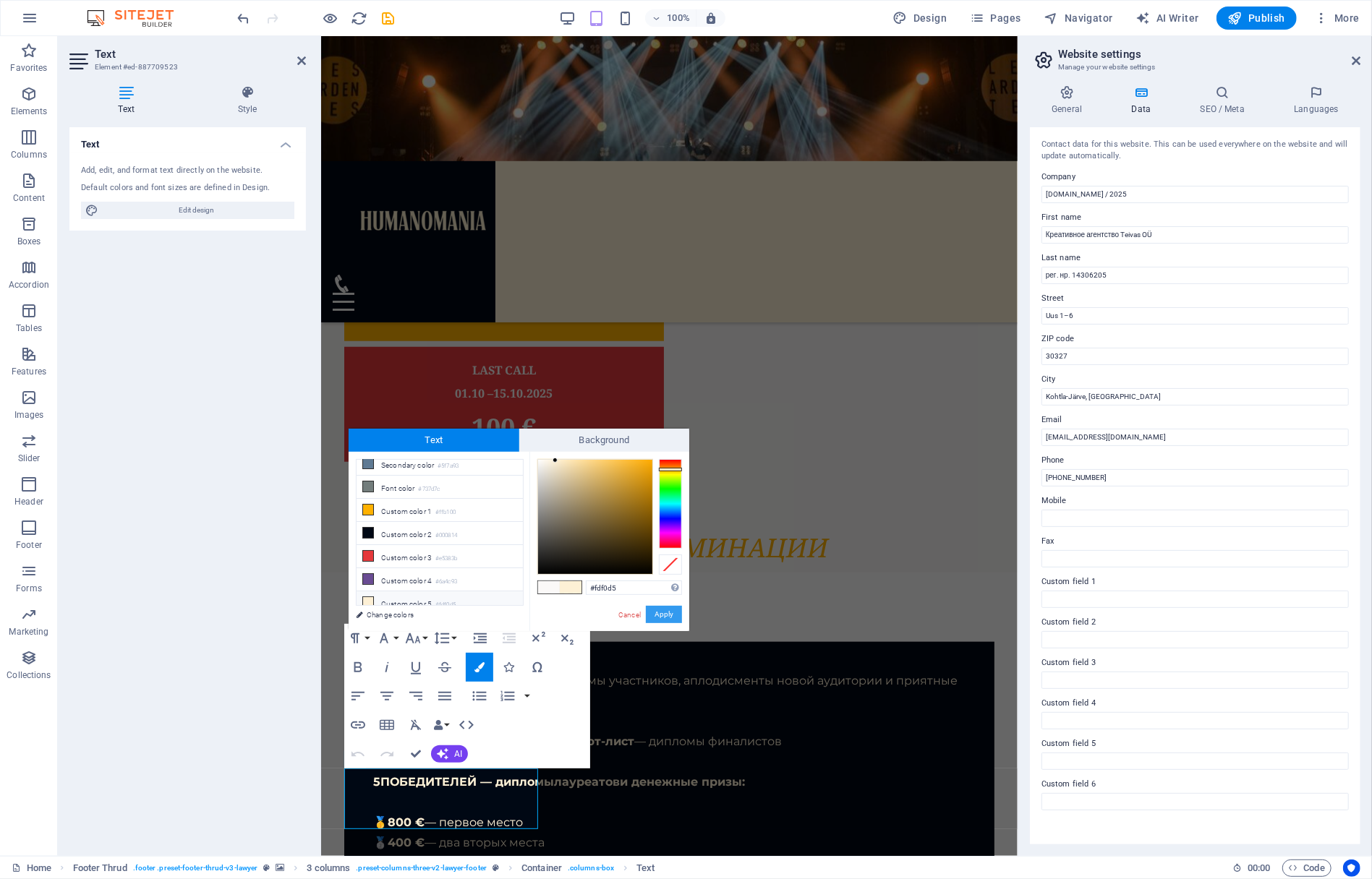
click at [670, 615] on button "Apply" at bounding box center [664, 615] width 36 height 18
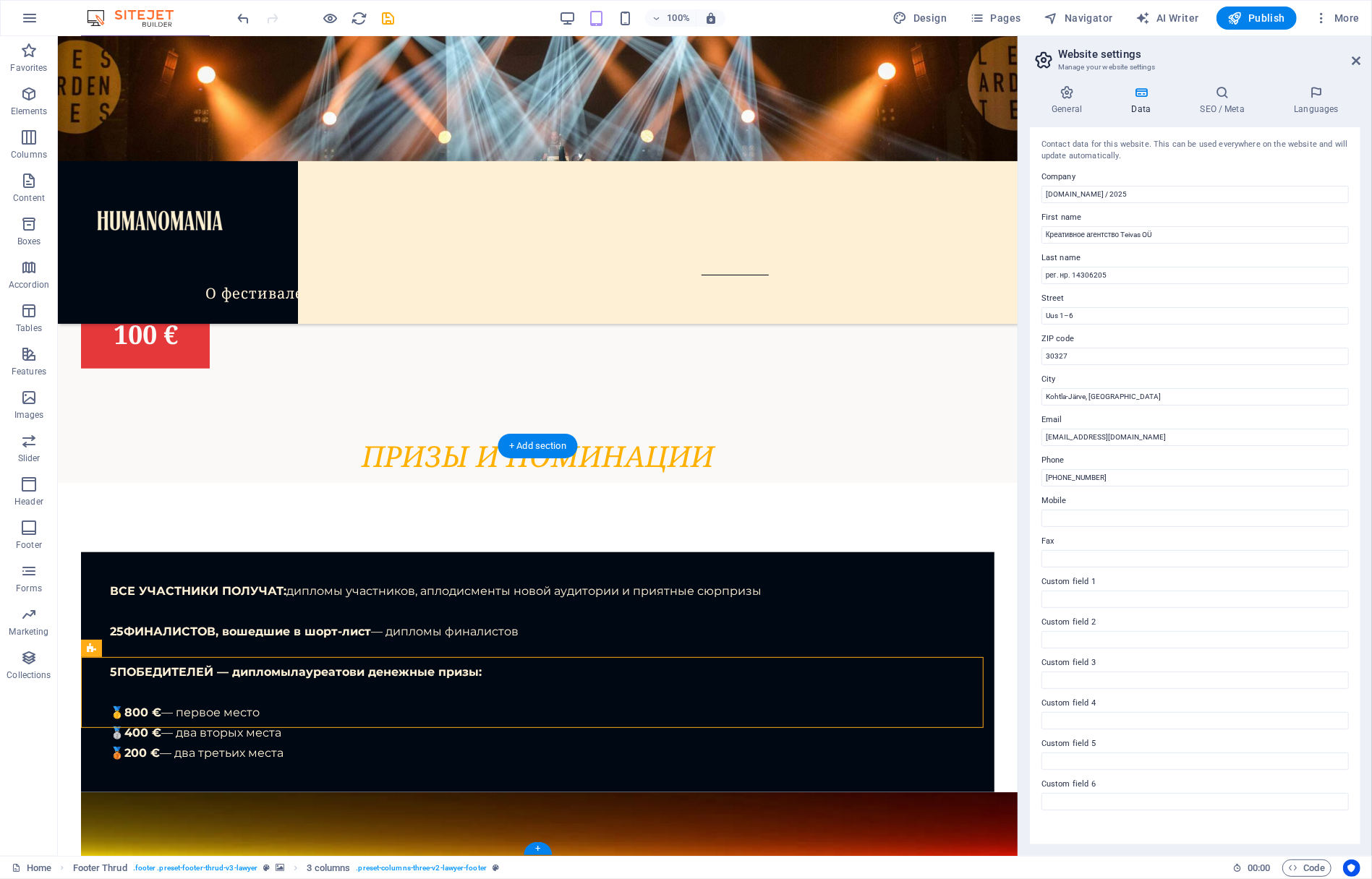
scroll to position [8270, 0]
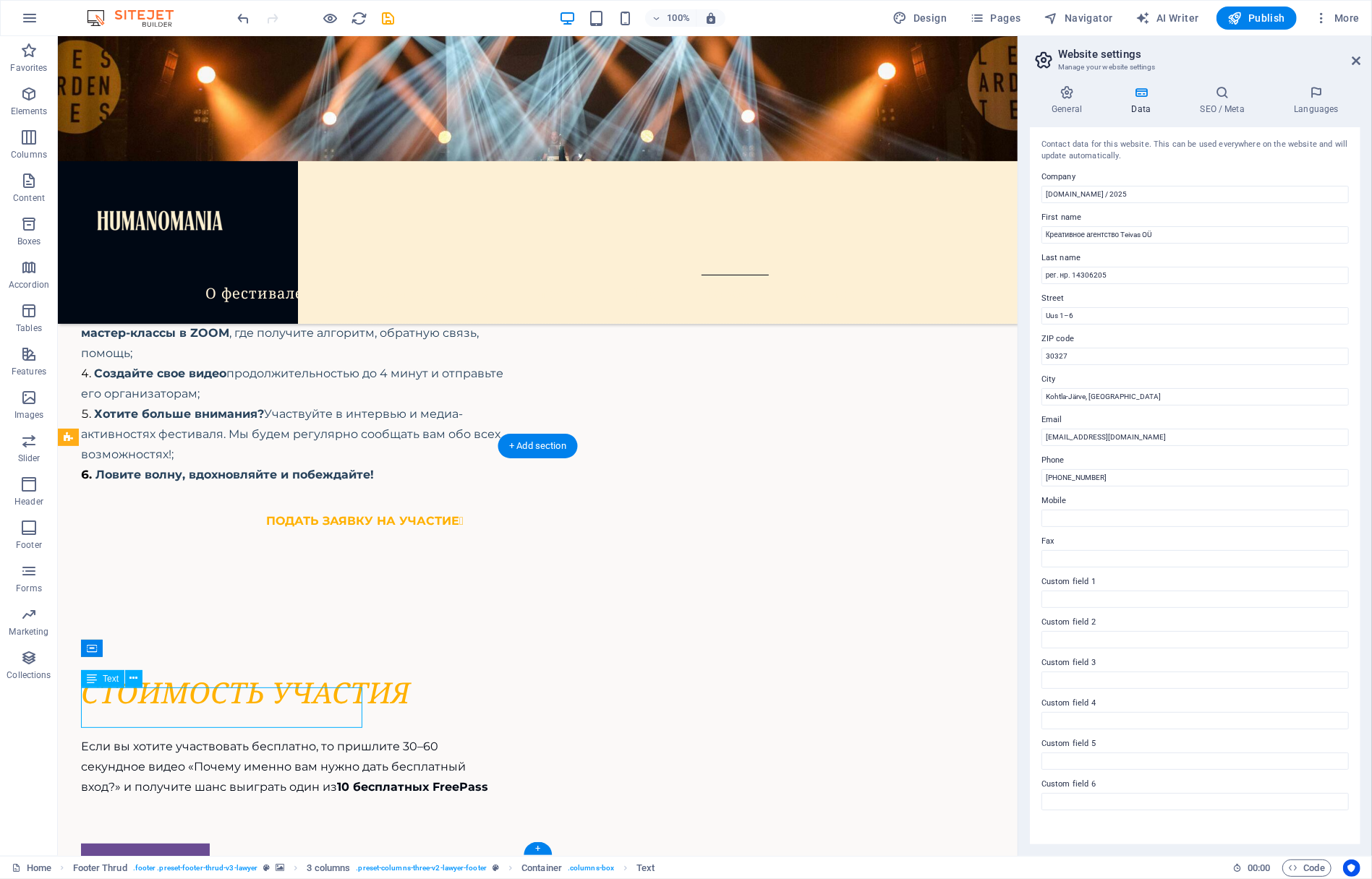
scroll to position [9090, 0]
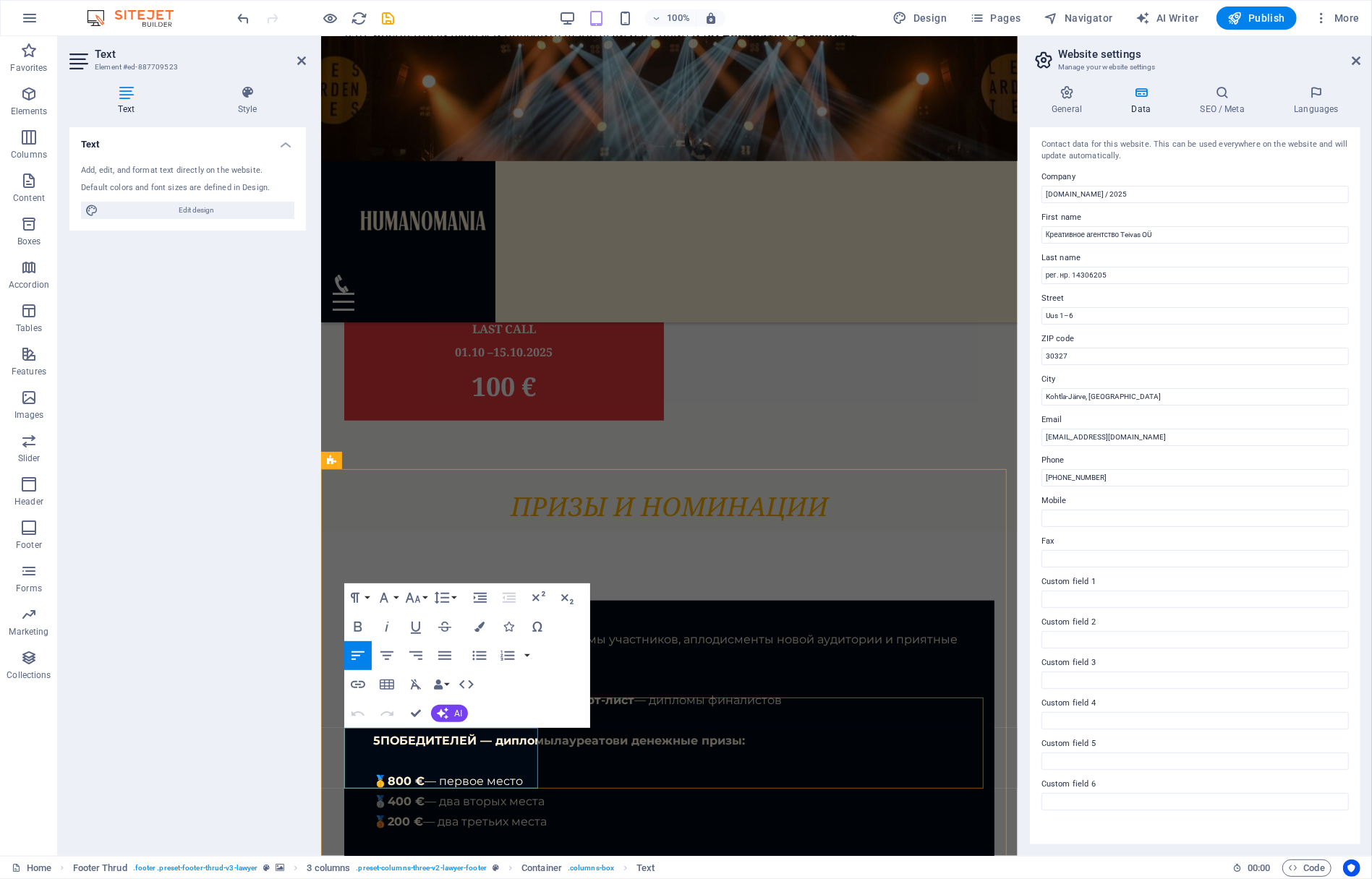
drag, startPoint x: 450, startPoint y: 748, endPoint x: 343, endPoint y: 748, distance: 107.0
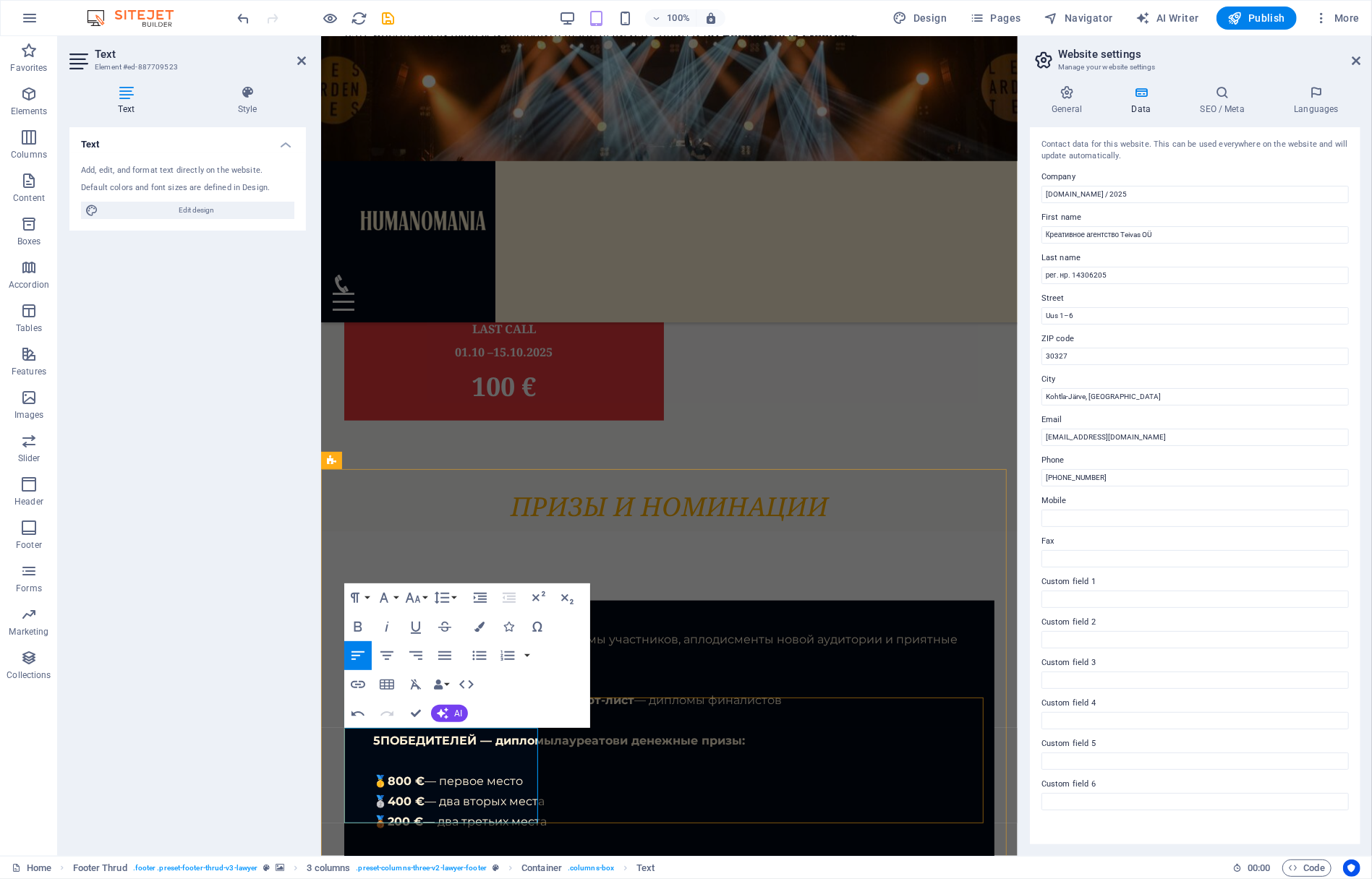
drag, startPoint x: 384, startPoint y: 814, endPoint x: 341, endPoint y: 813, distance: 43.0
drag, startPoint x: 384, startPoint y: 772, endPoint x: 346, endPoint y: 775, distance: 38.1
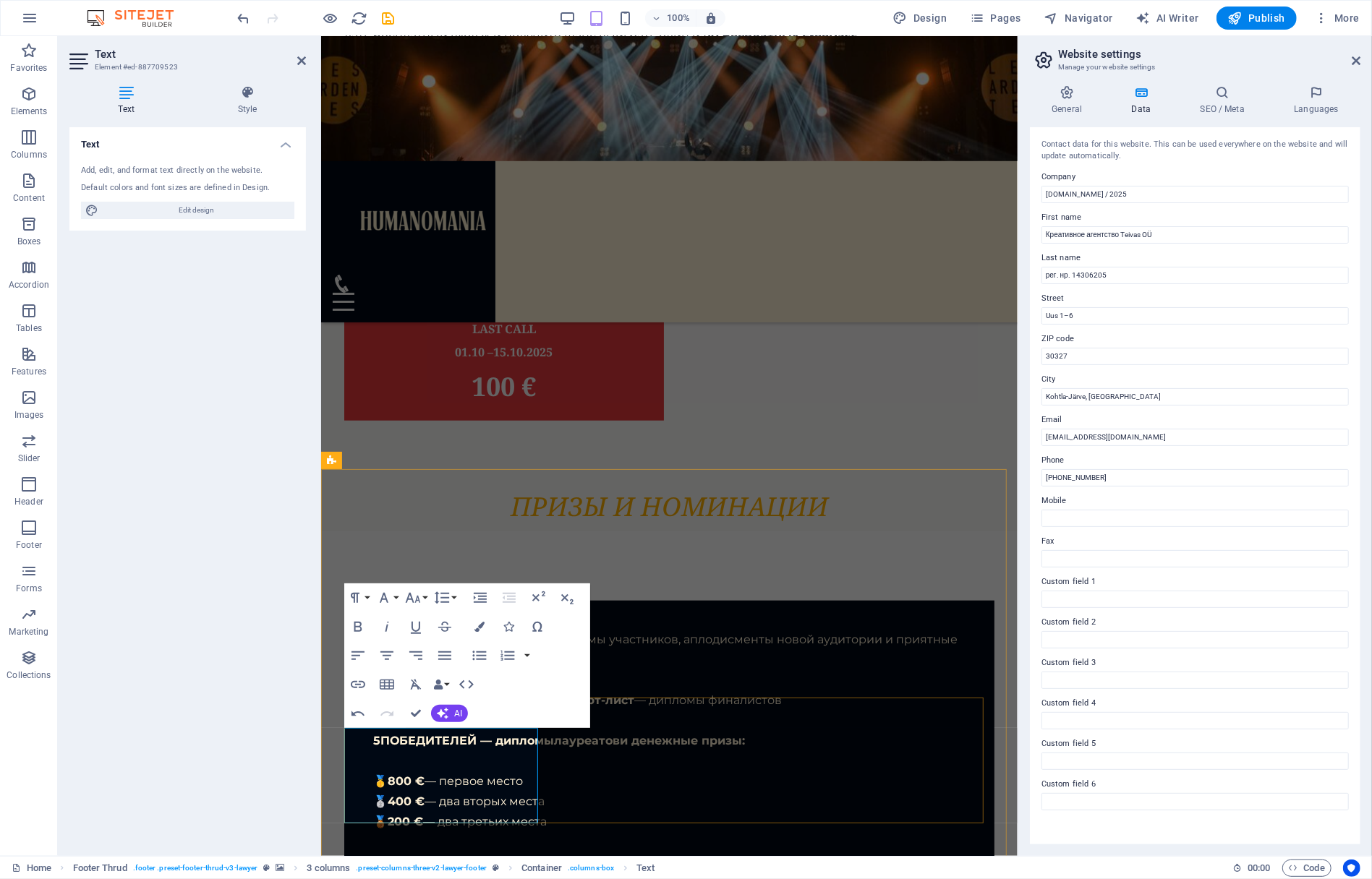
drag, startPoint x: 408, startPoint y: 795, endPoint x: 344, endPoint y: 795, distance: 64.0
click at [359, 624] on icon "button" at bounding box center [359, 627] width 18 height 18
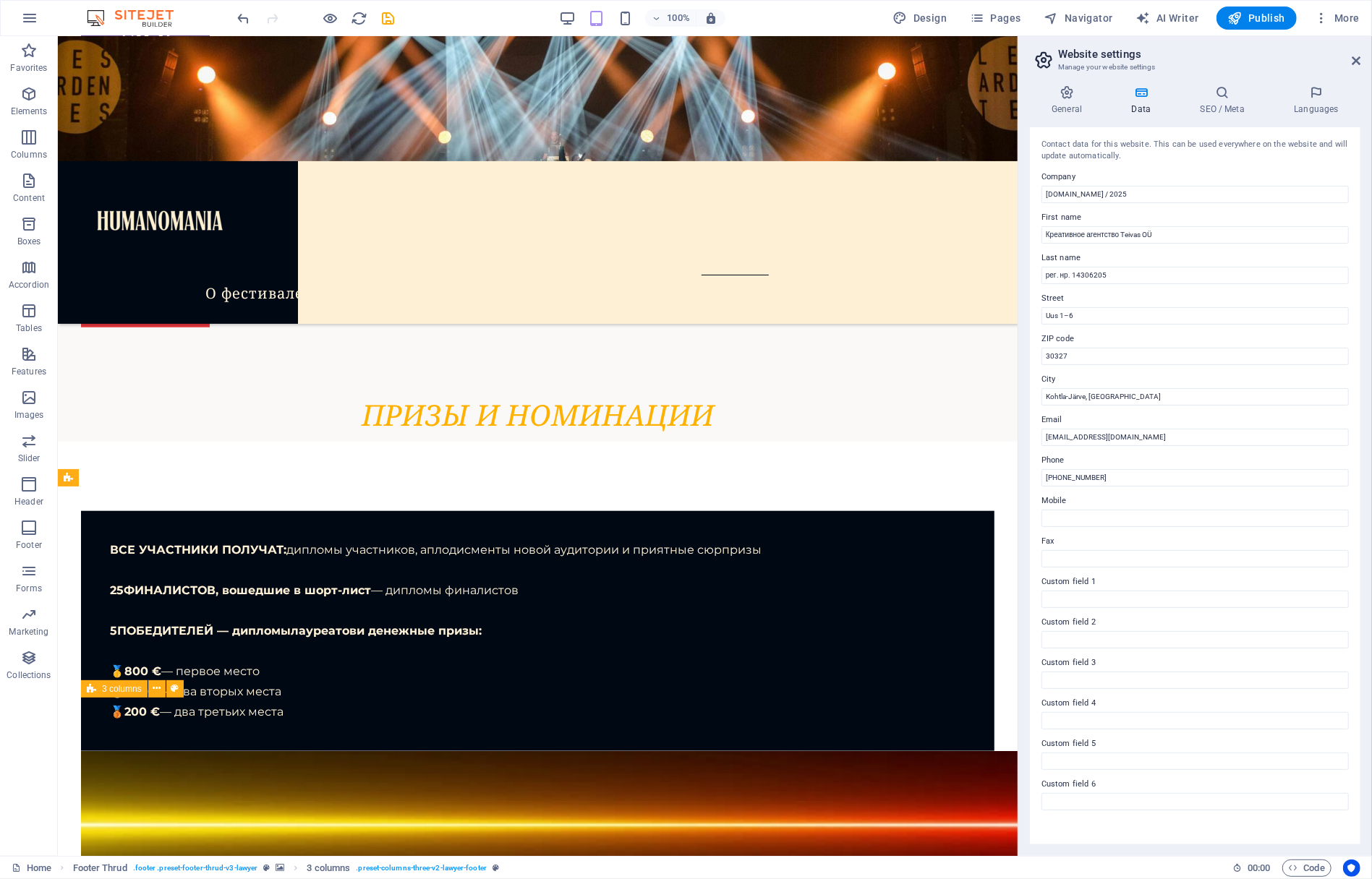
scroll to position [8229, 0]
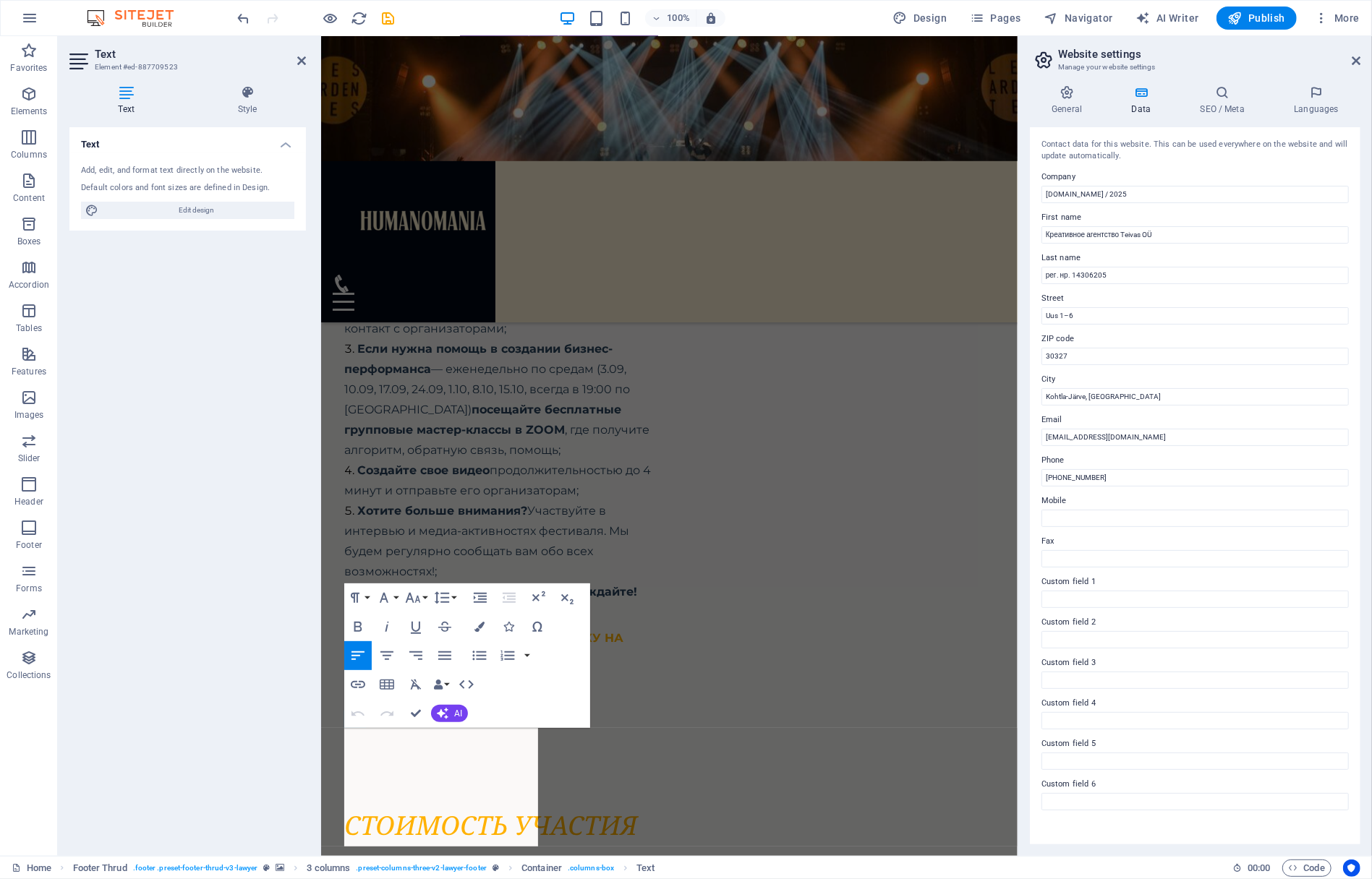
scroll to position [9090, 0]
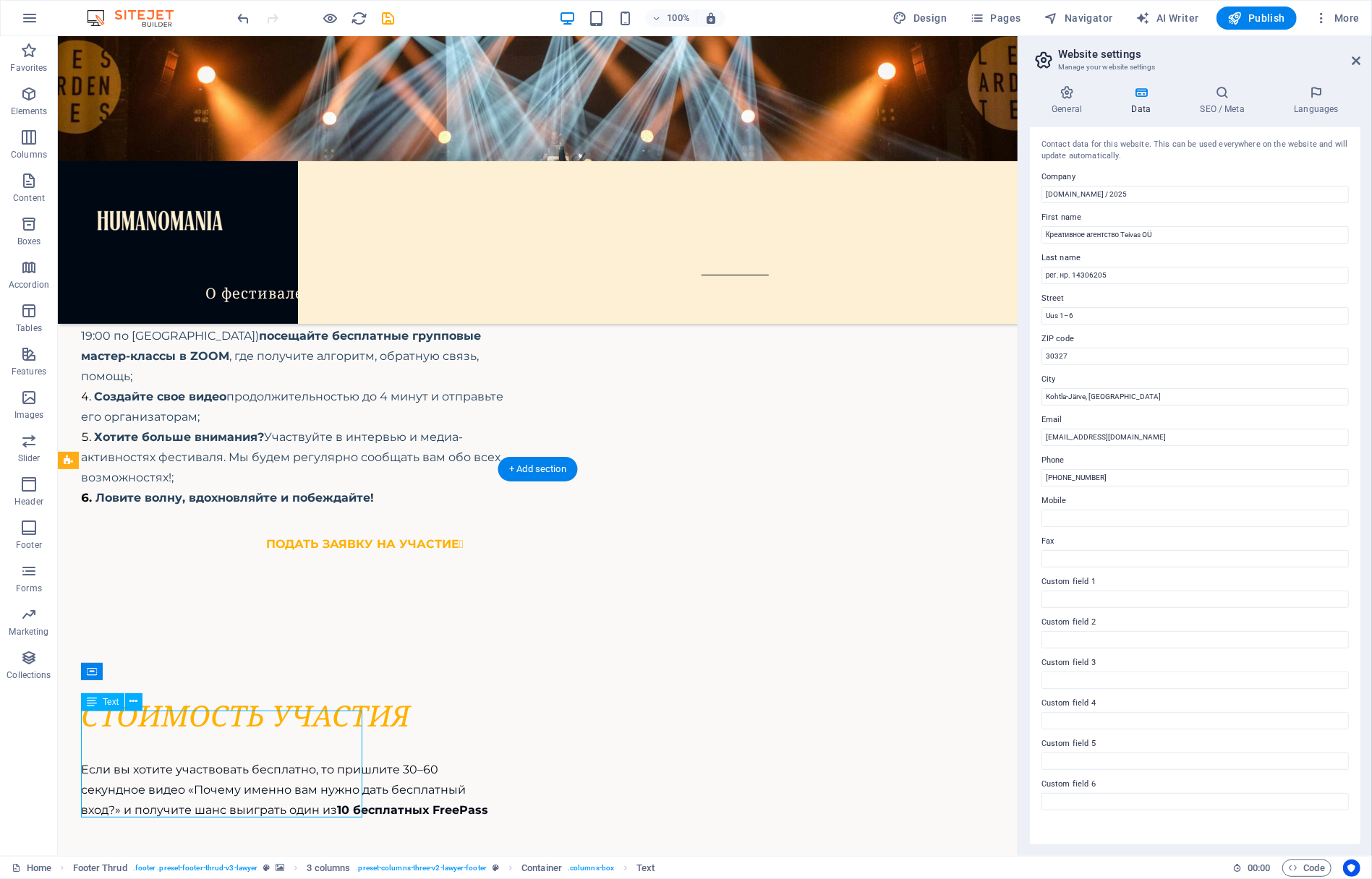
scroll to position [9090, 0]
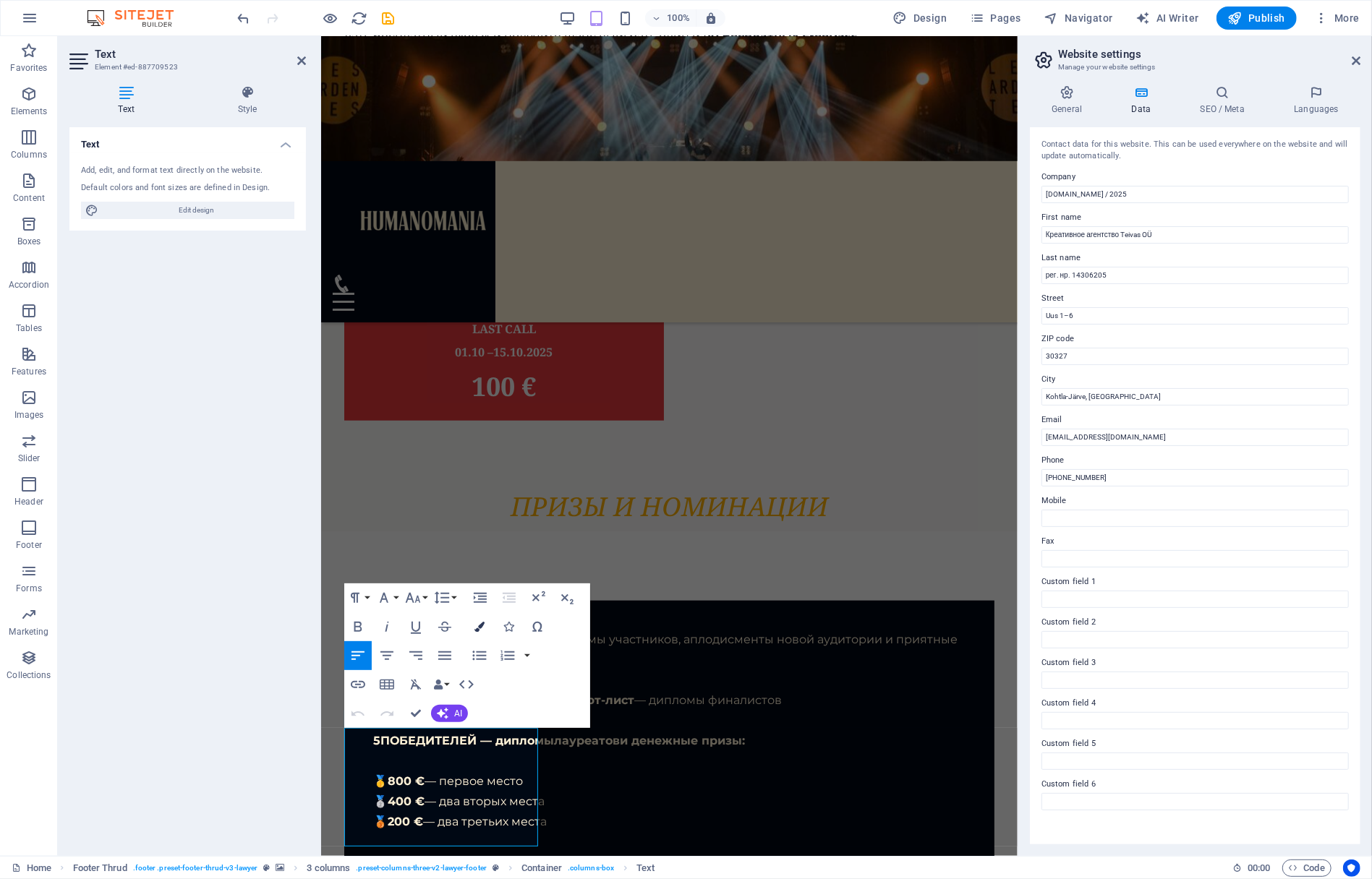
click at [479, 625] on icon "button" at bounding box center [479, 626] width 10 height 10
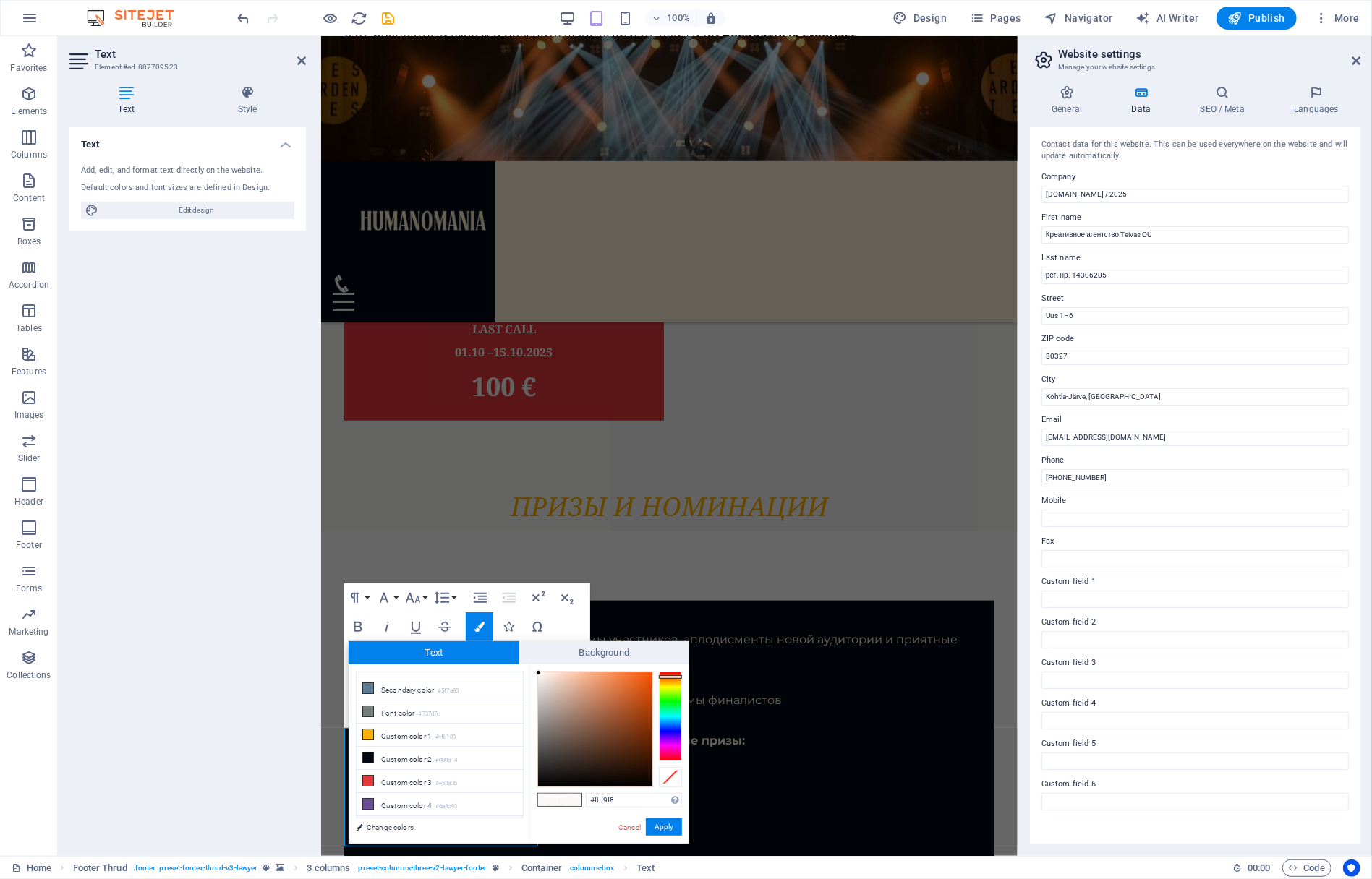
scroll to position [53, 0]
click at [372, 810] on icon at bounding box center [367, 814] width 10 height 10
type input "#fdf0d5"
click at [661, 827] on button "Apply" at bounding box center [664, 827] width 36 height 18
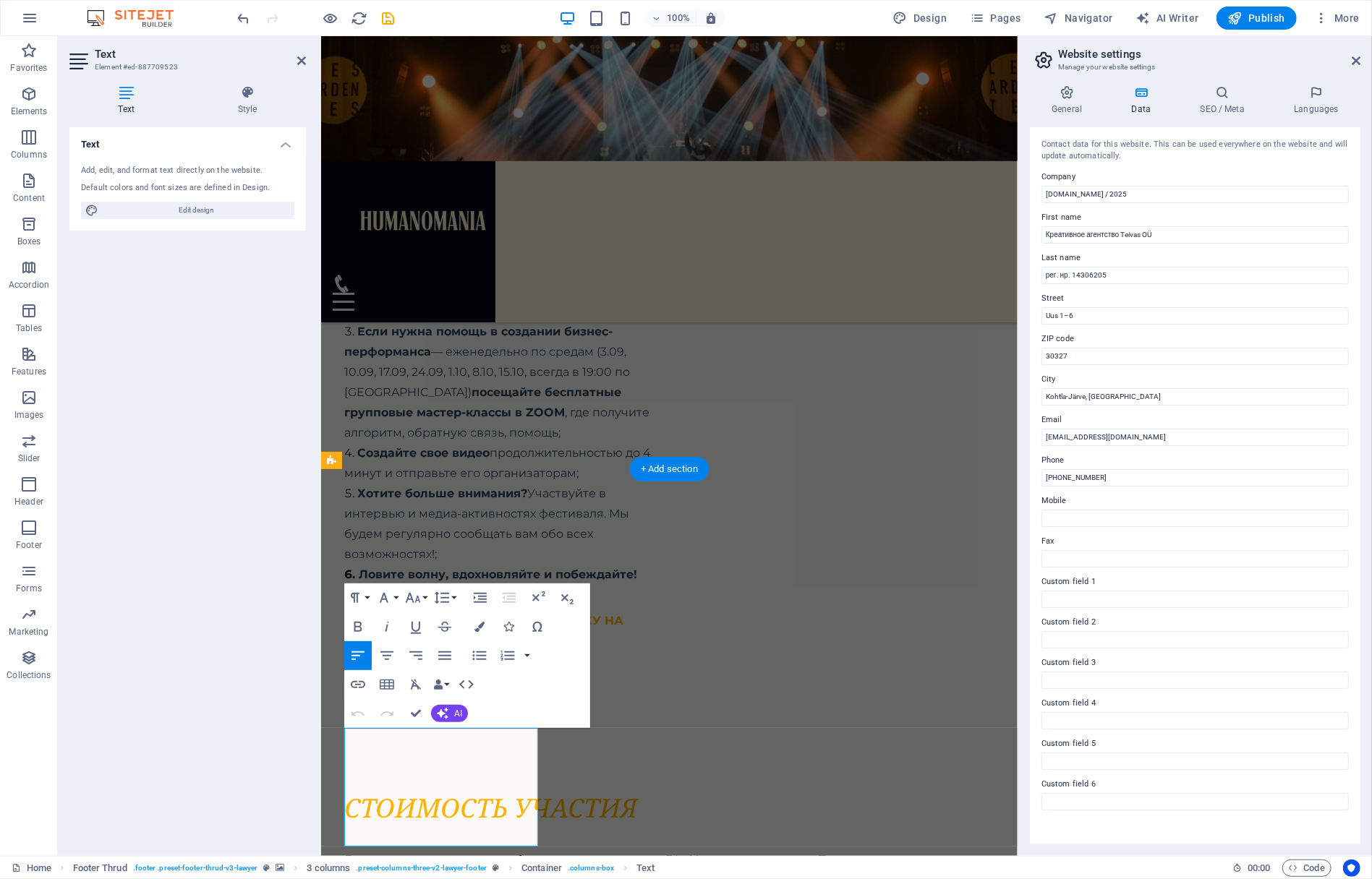
scroll to position [9090, 0]
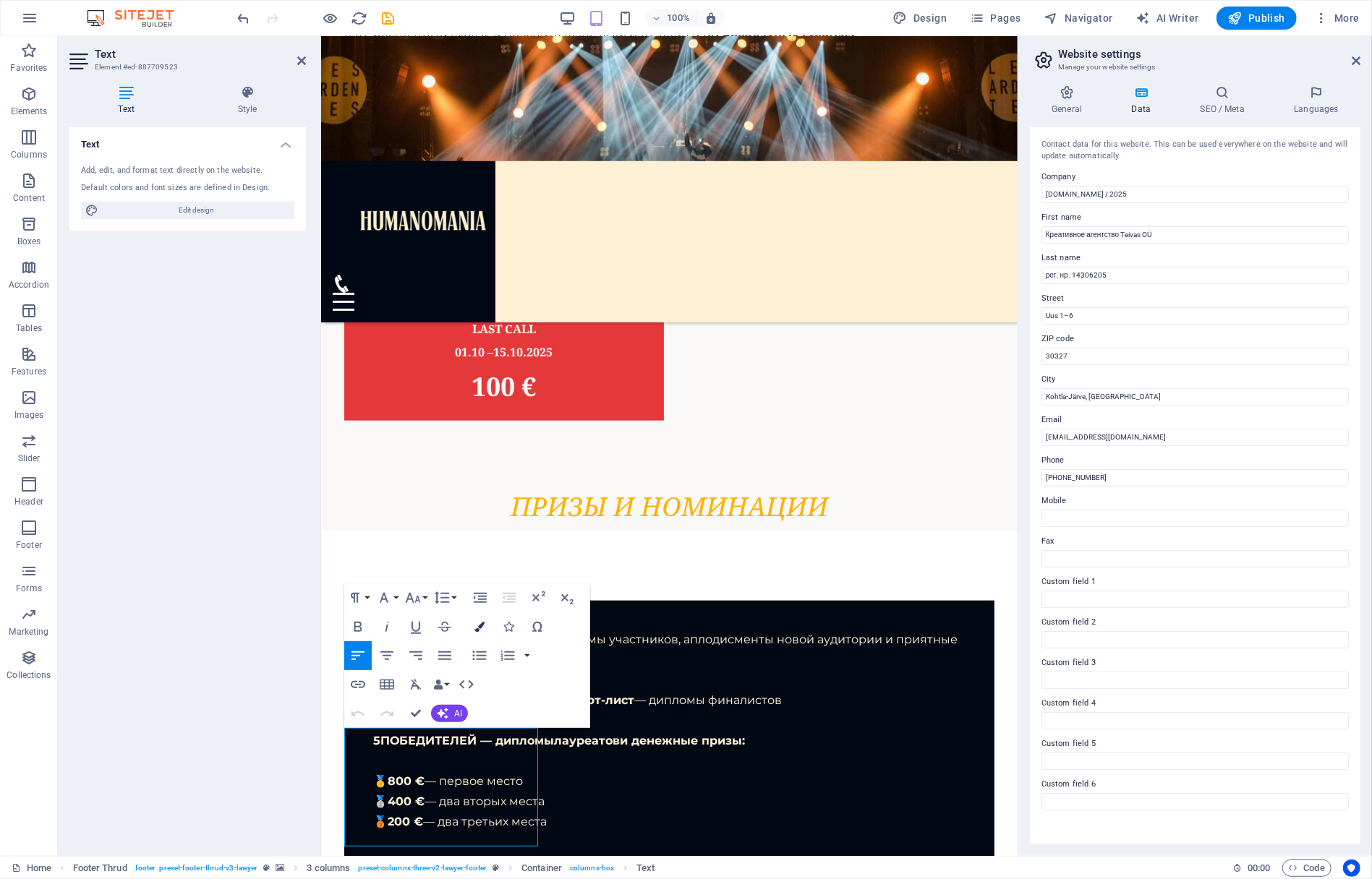
click at [479, 626] on icon "button" at bounding box center [479, 626] width 10 height 10
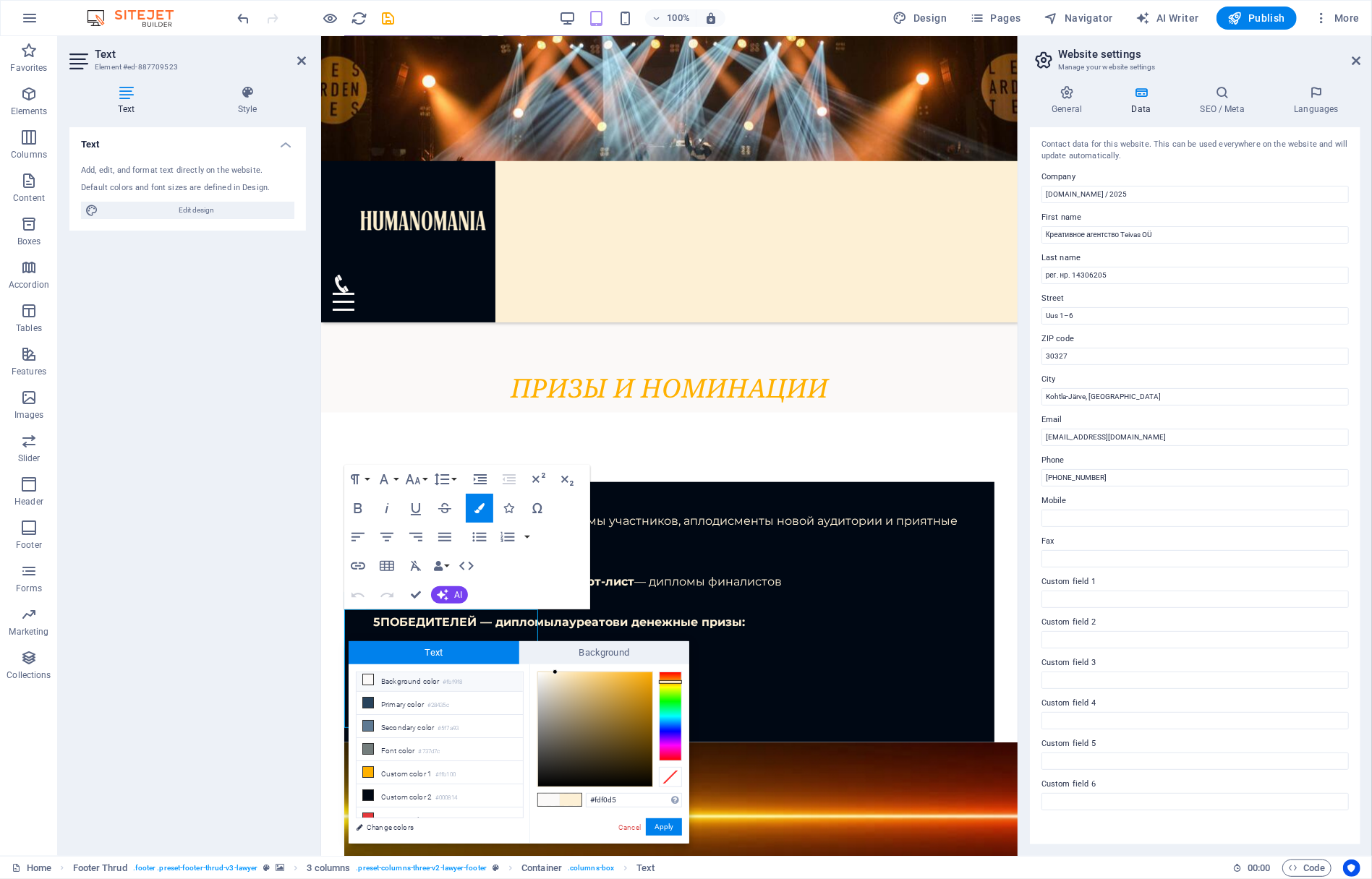
scroll to position [53, 0]
click at [456, 813] on small "#fdf0d5" at bounding box center [445, 818] width 20 height 10
click at [385, 810] on li "Custom color 5 #fdf0d5" at bounding box center [440, 816] width 166 height 23
click at [667, 826] on button "Apply" at bounding box center [664, 827] width 36 height 18
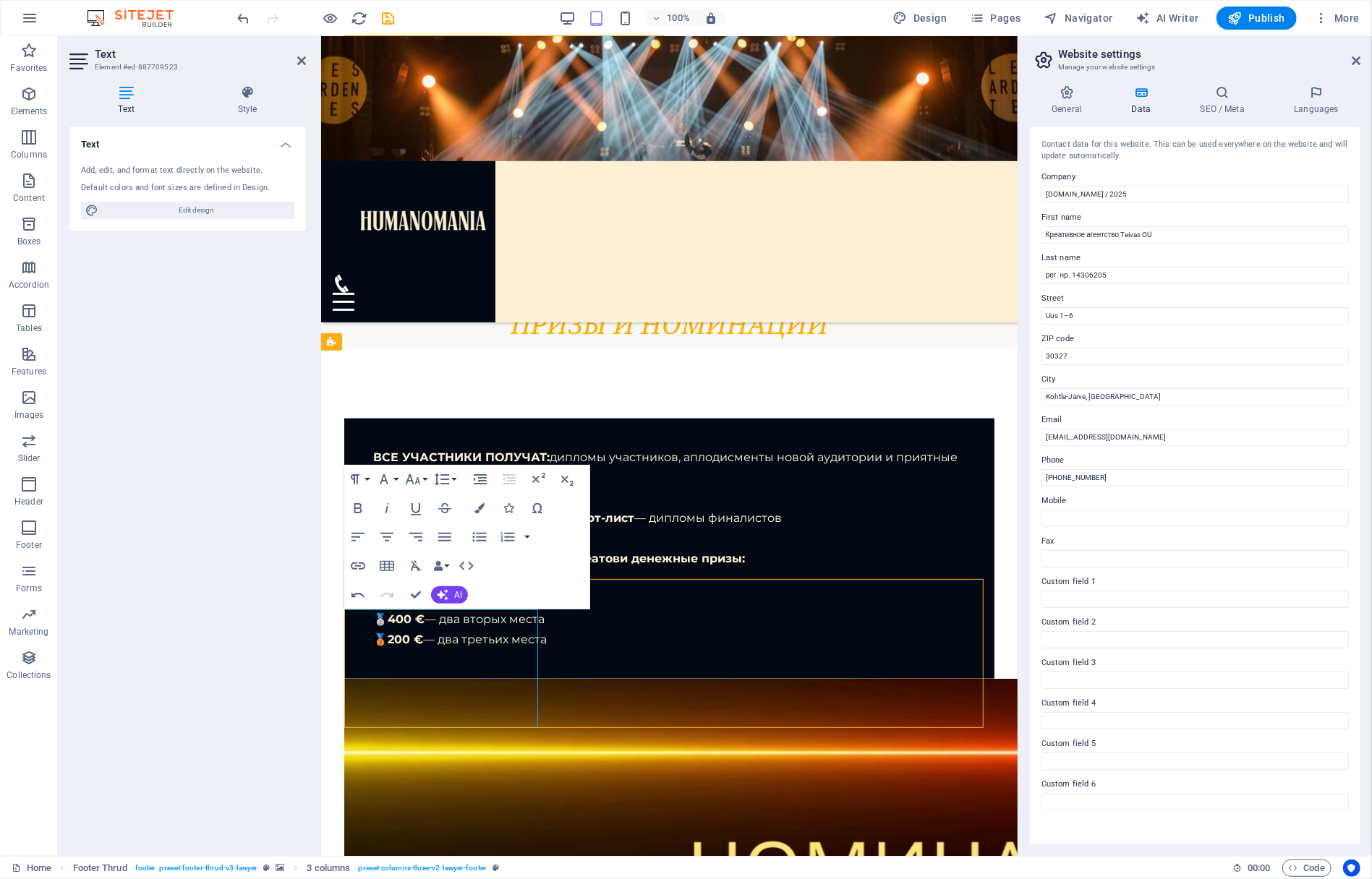
scroll to position [8336, 0]
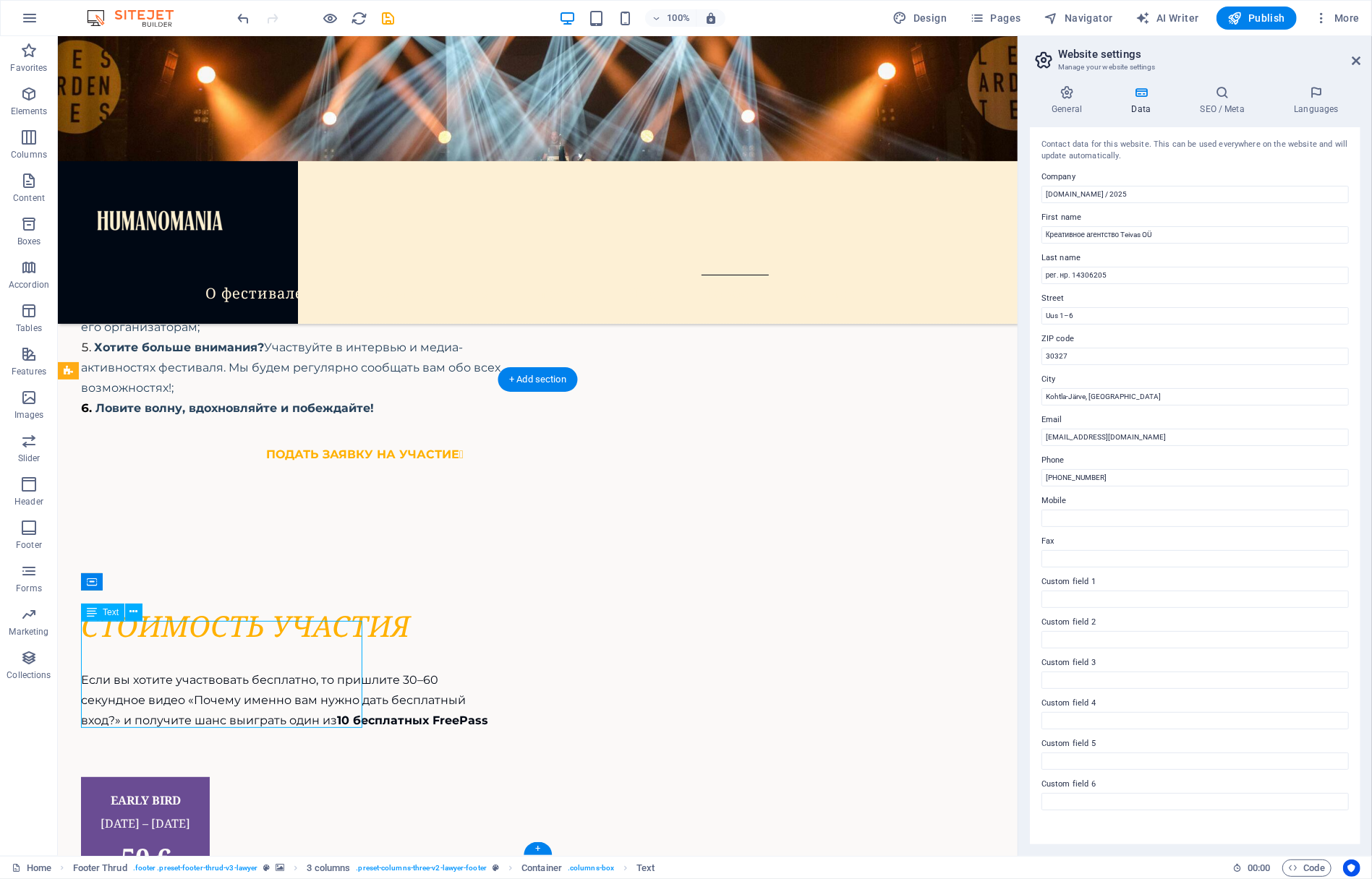
scroll to position [9090, 0]
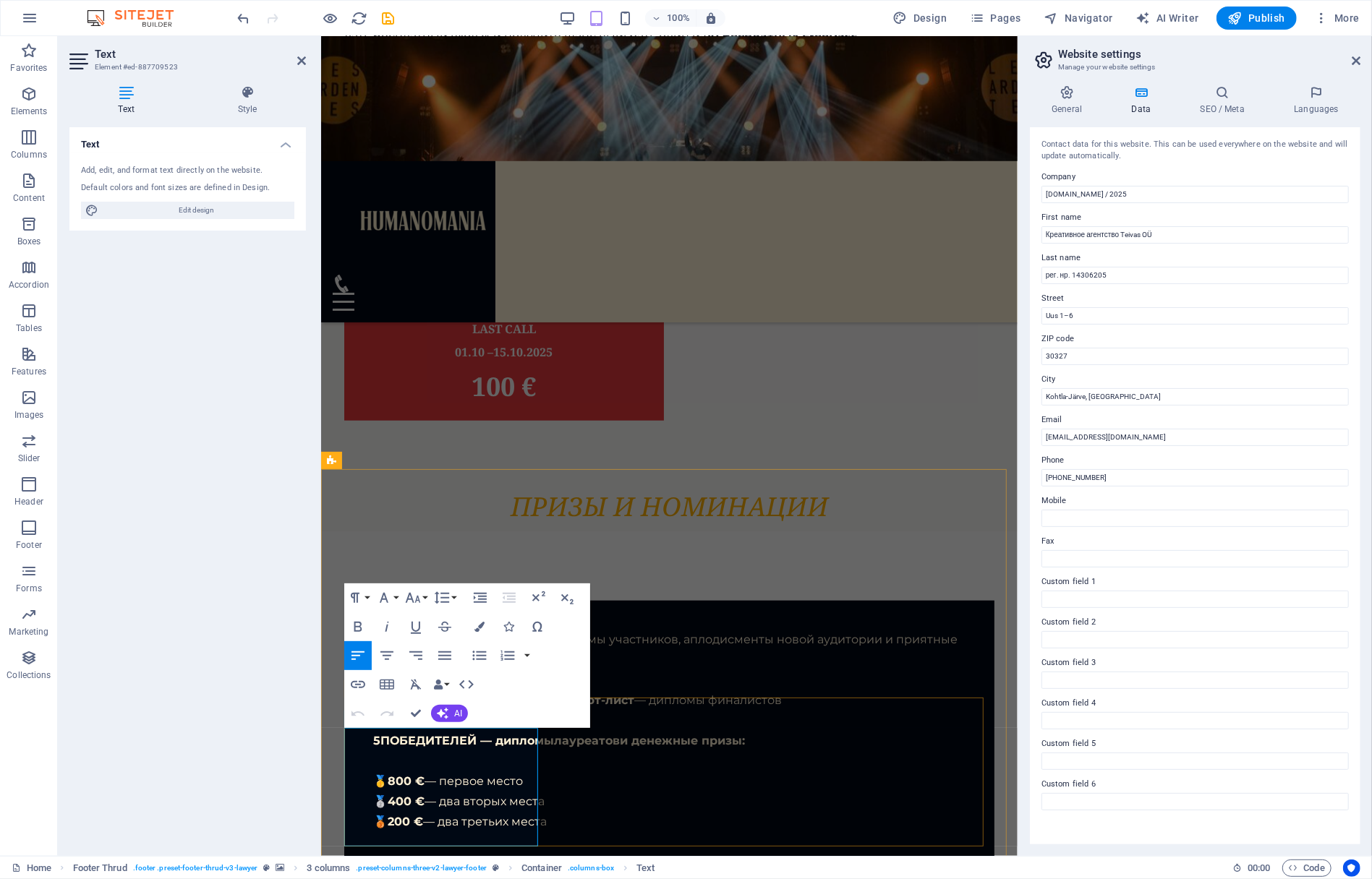
click at [206, 212] on span "Edit design" at bounding box center [196, 211] width 188 height 18
select select "px"
select select "400"
select select "px"
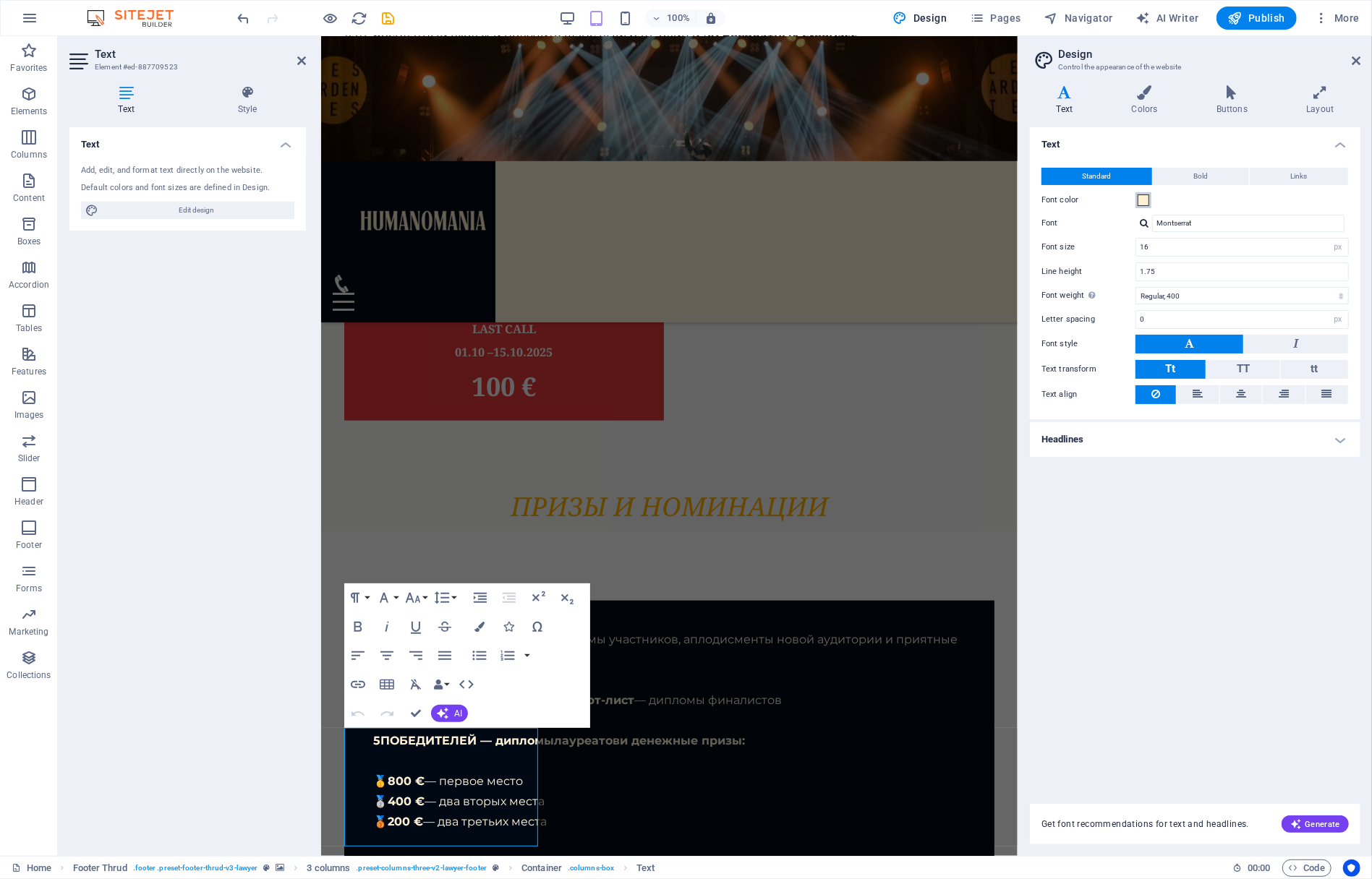
click at [1144, 200] on span at bounding box center [1143, 200] width 12 height 12
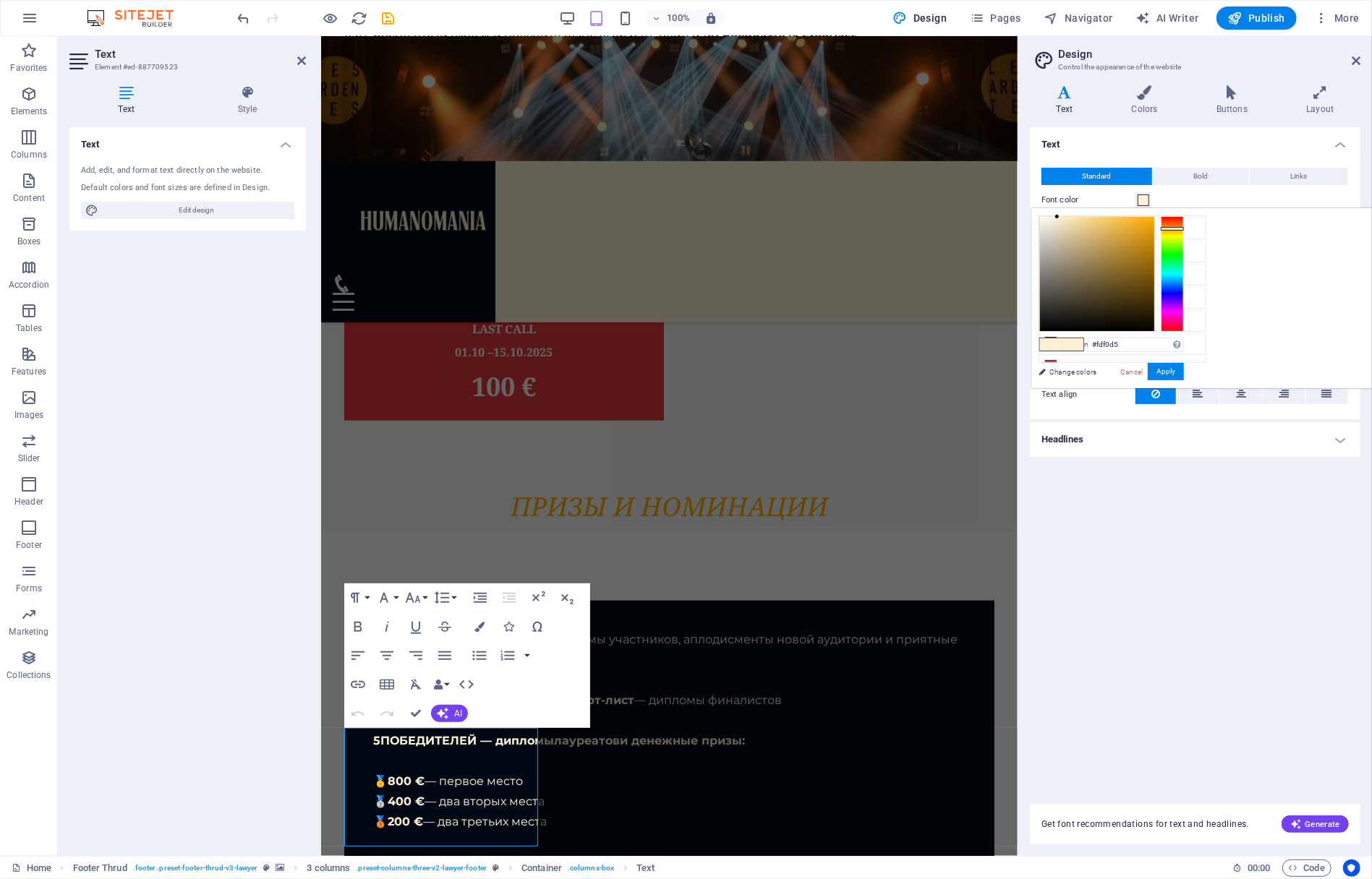
drag, startPoint x: 1202, startPoint y: 289, endPoint x: 1208, endPoint y: 374, distance: 85.2
click at [1208, 374] on div "less Background color #fbf9f8 Primary color #28435c Secondary color #5f7a93 Fon…" at bounding box center [1201, 298] width 341 height 180
click at [1083, 354] on li "Custom color 5 #fdf0d5" at bounding box center [1122, 359] width 166 height 23
click at [1184, 368] on button "Apply" at bounding box center [1166, 372] width 36 height 18
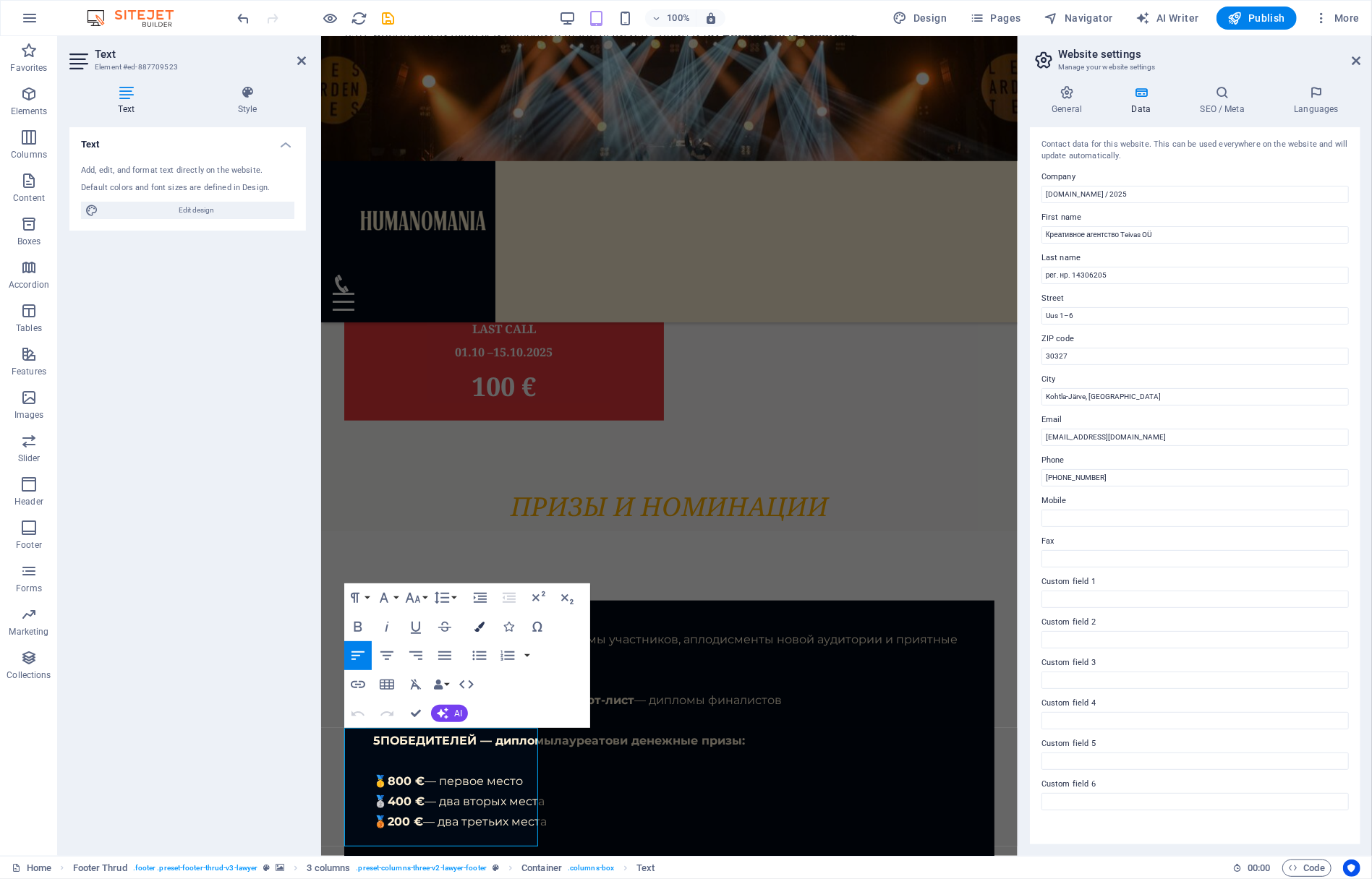
click at [479, 625] on icon "button" at bounding box center [479, 626] width 10 height 10
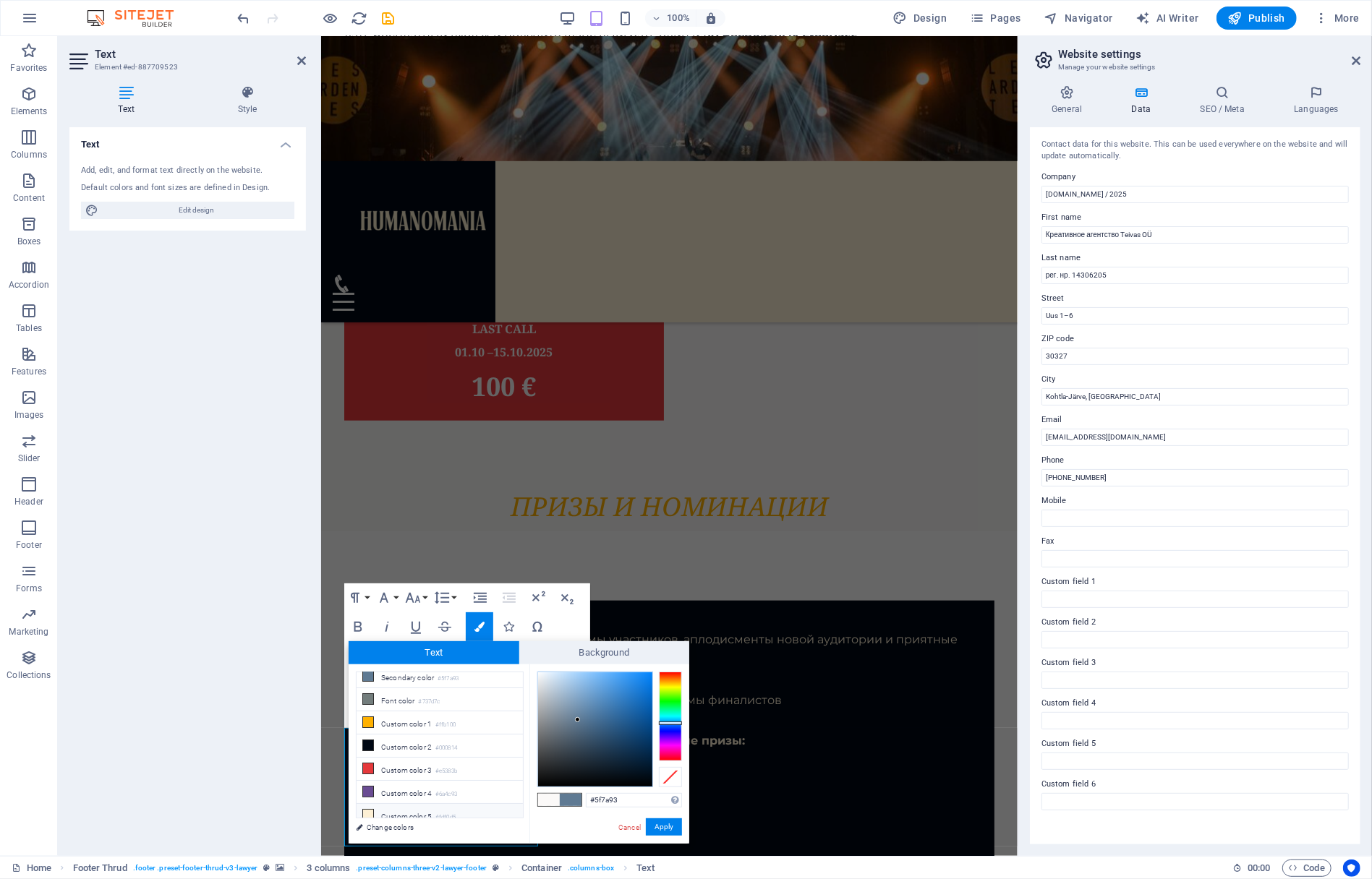
click at [363, 810] on icon at bounding box center [367, 814] width 10 height 10
type input "#fdf0d5"
click at [669, 826] on button "Apply" at bounding box center [664, 827] width 36 height 18
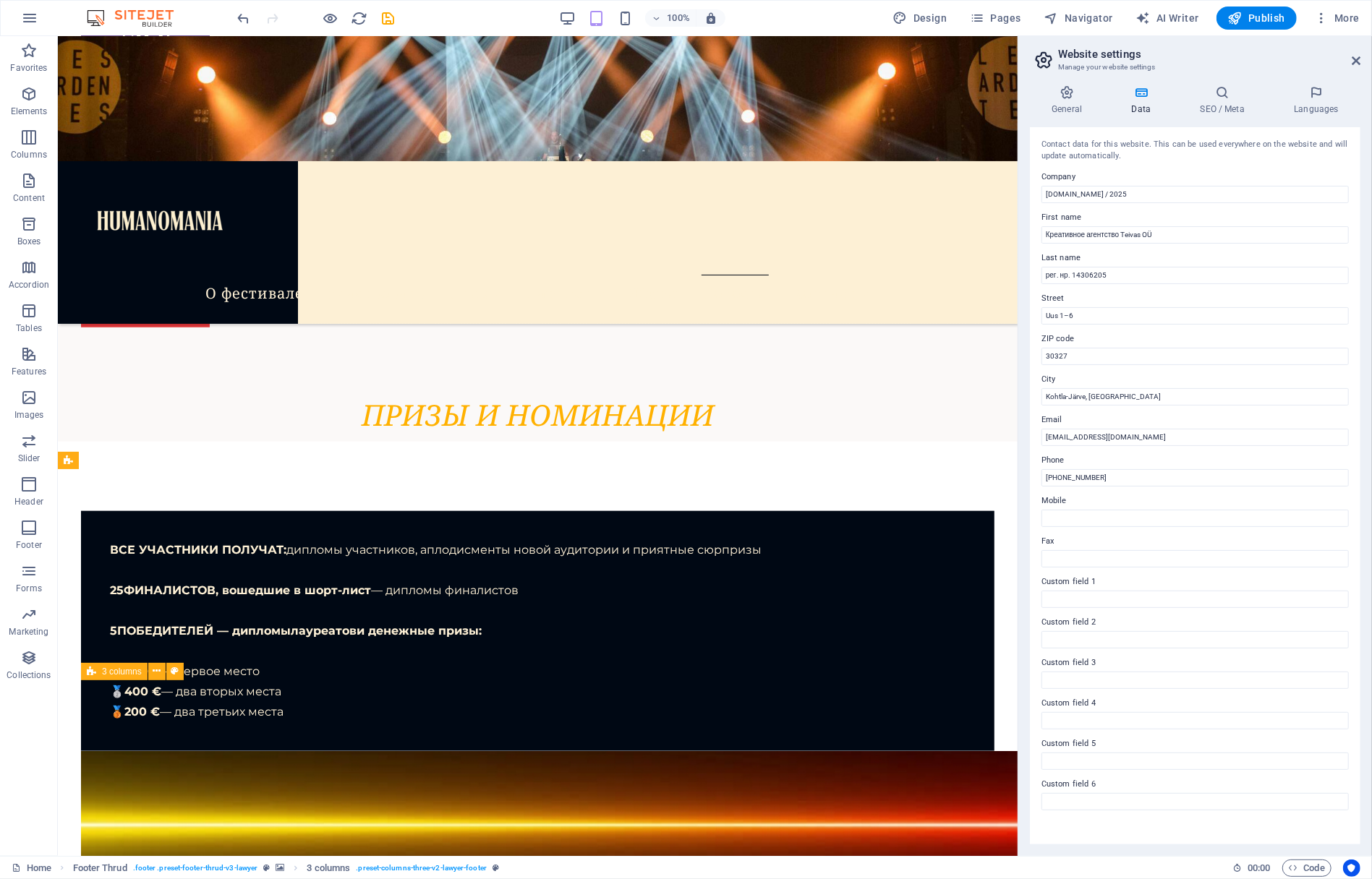
scroll to position [8246, 0]
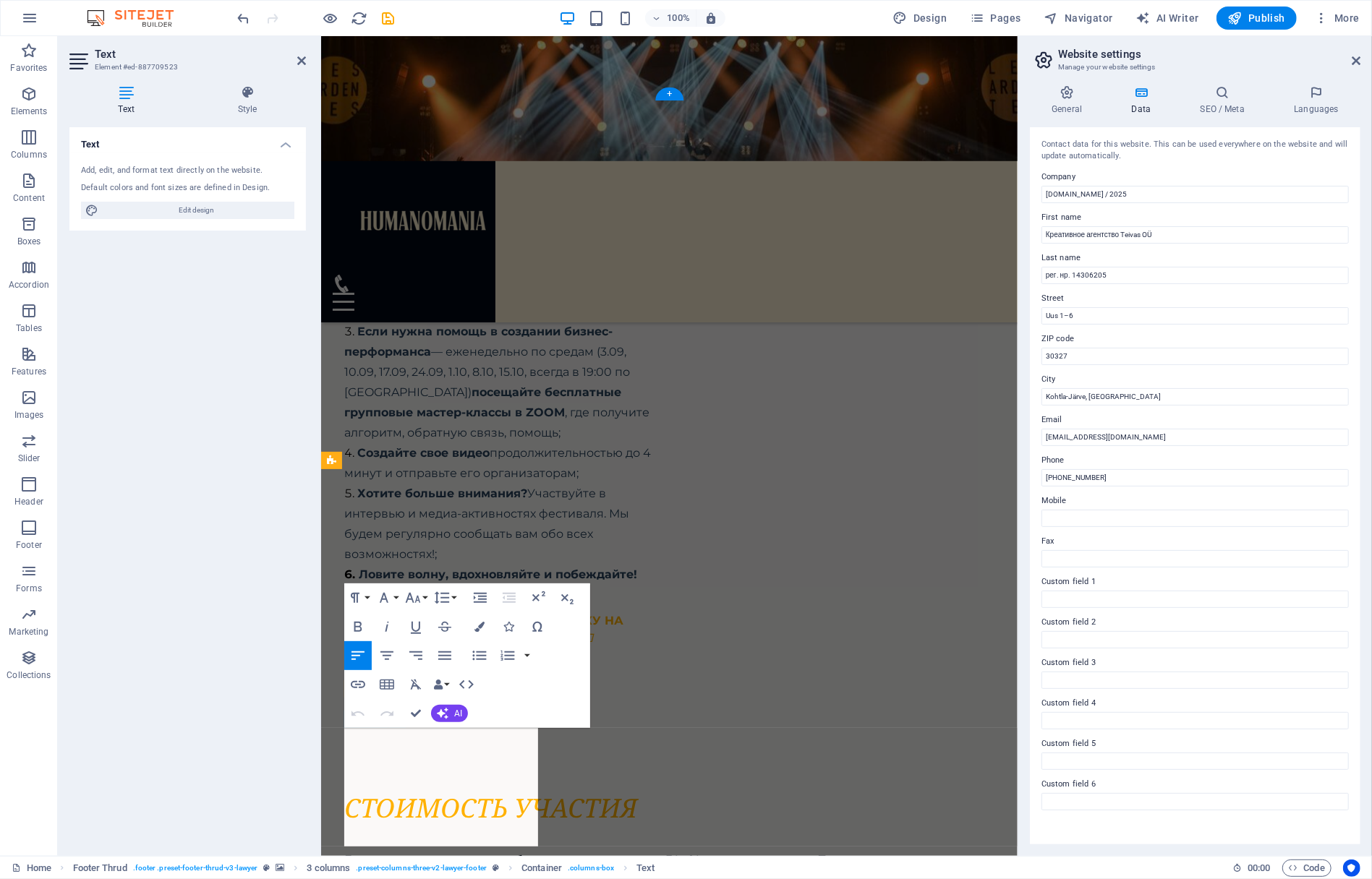
scroll to position [9090, 0]
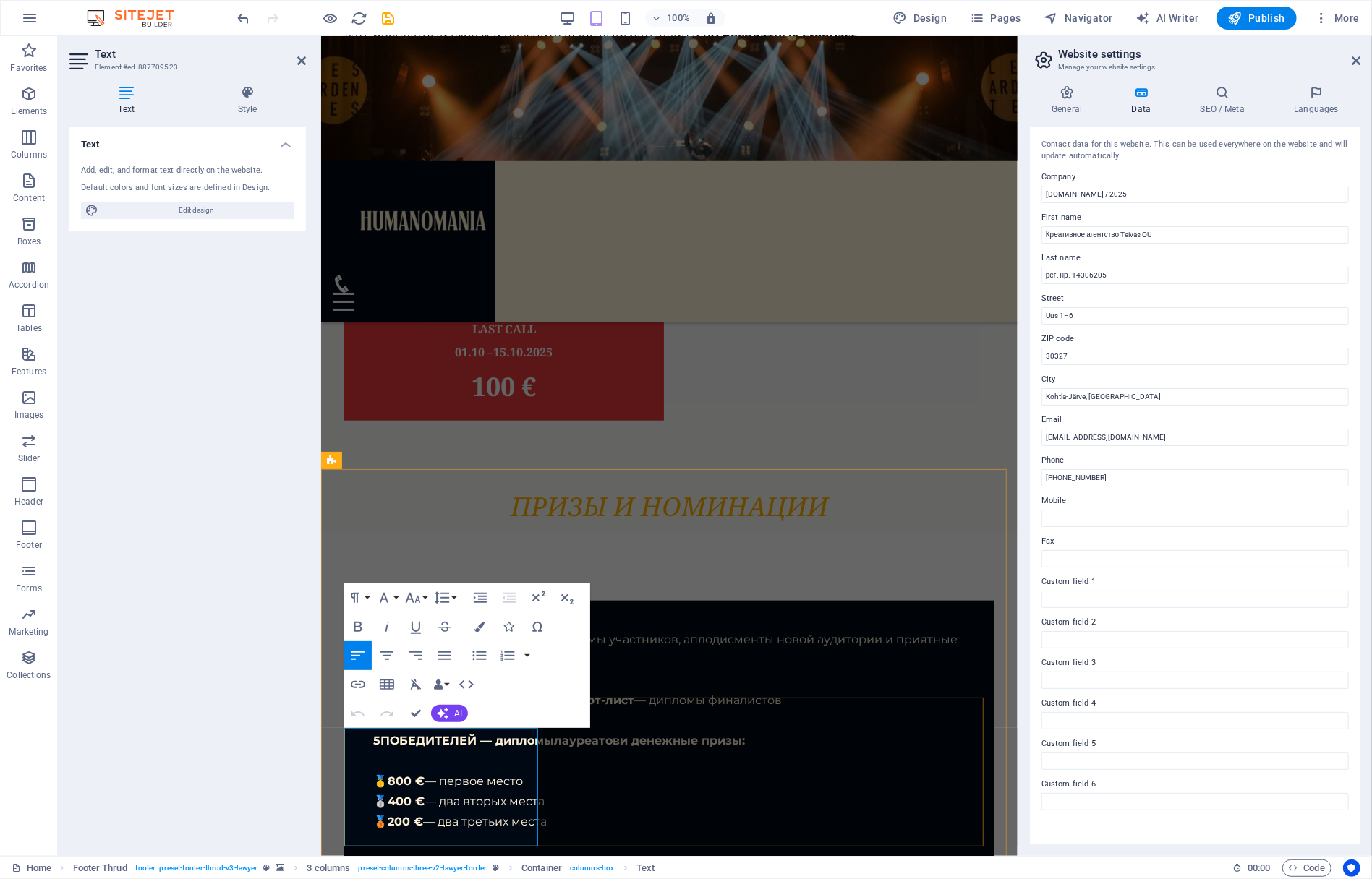
click at [481, 626] on icon "button" at bounding box center [479, 626] width 10 height 10
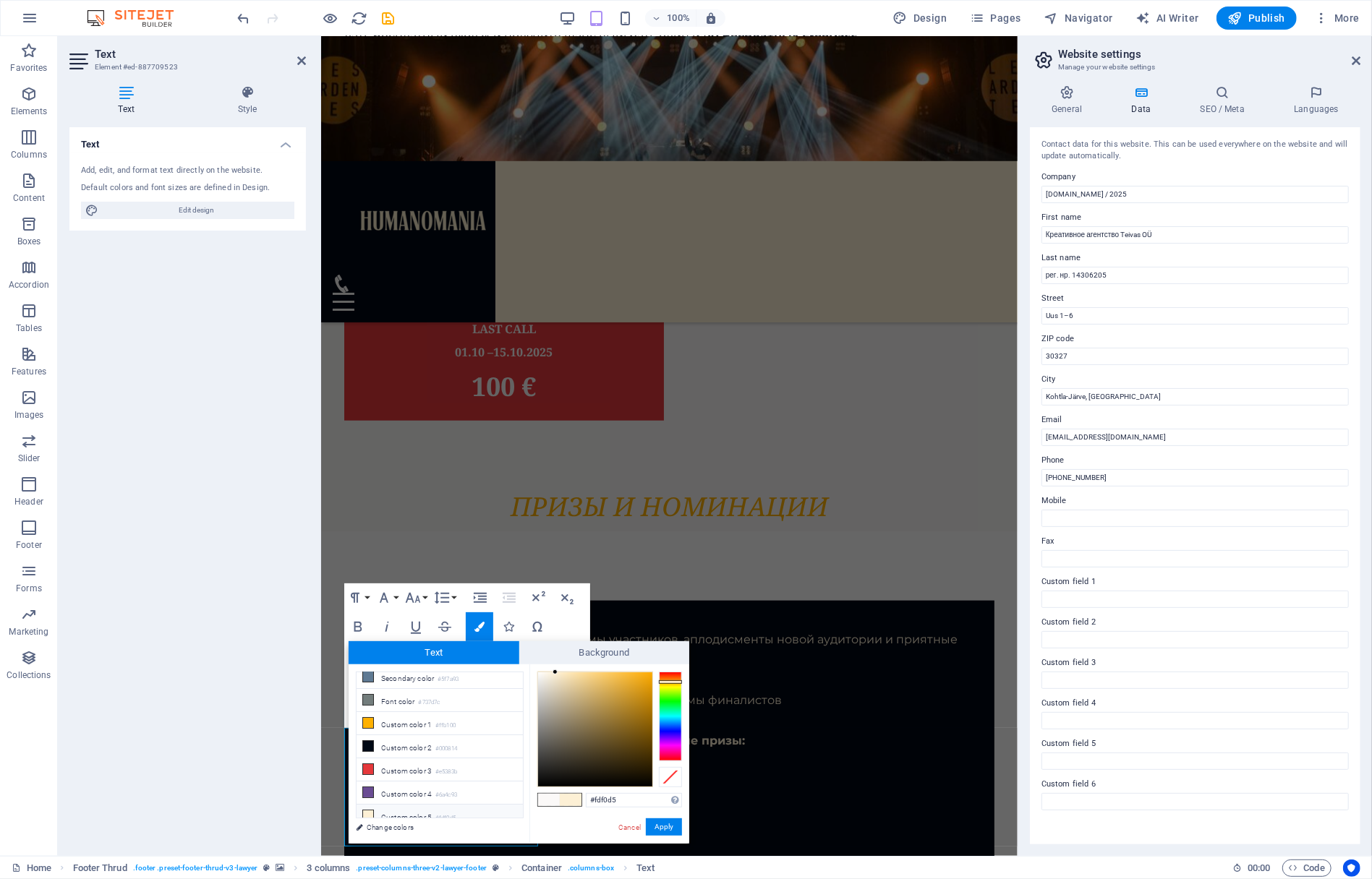
scroll to position [53, 0]
click at [392, 809] on li "Custom color 5 #fdf0d5" at bounding box center [440, 816] width 166 height 23
click at [664, 827] on button "Apply" at bounding box center [664, 827] width 36 height 18
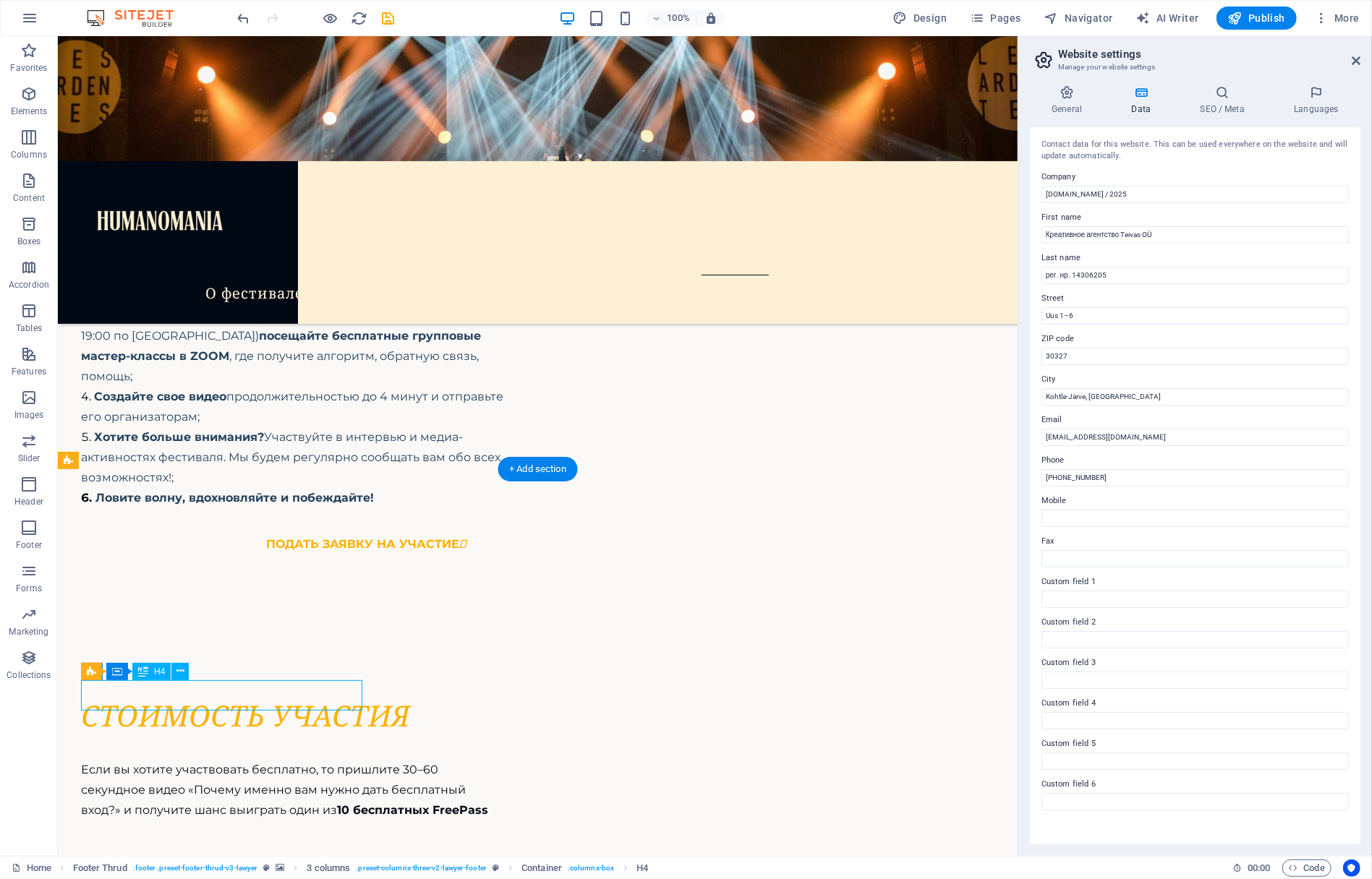
scroll to position [9090, 0]
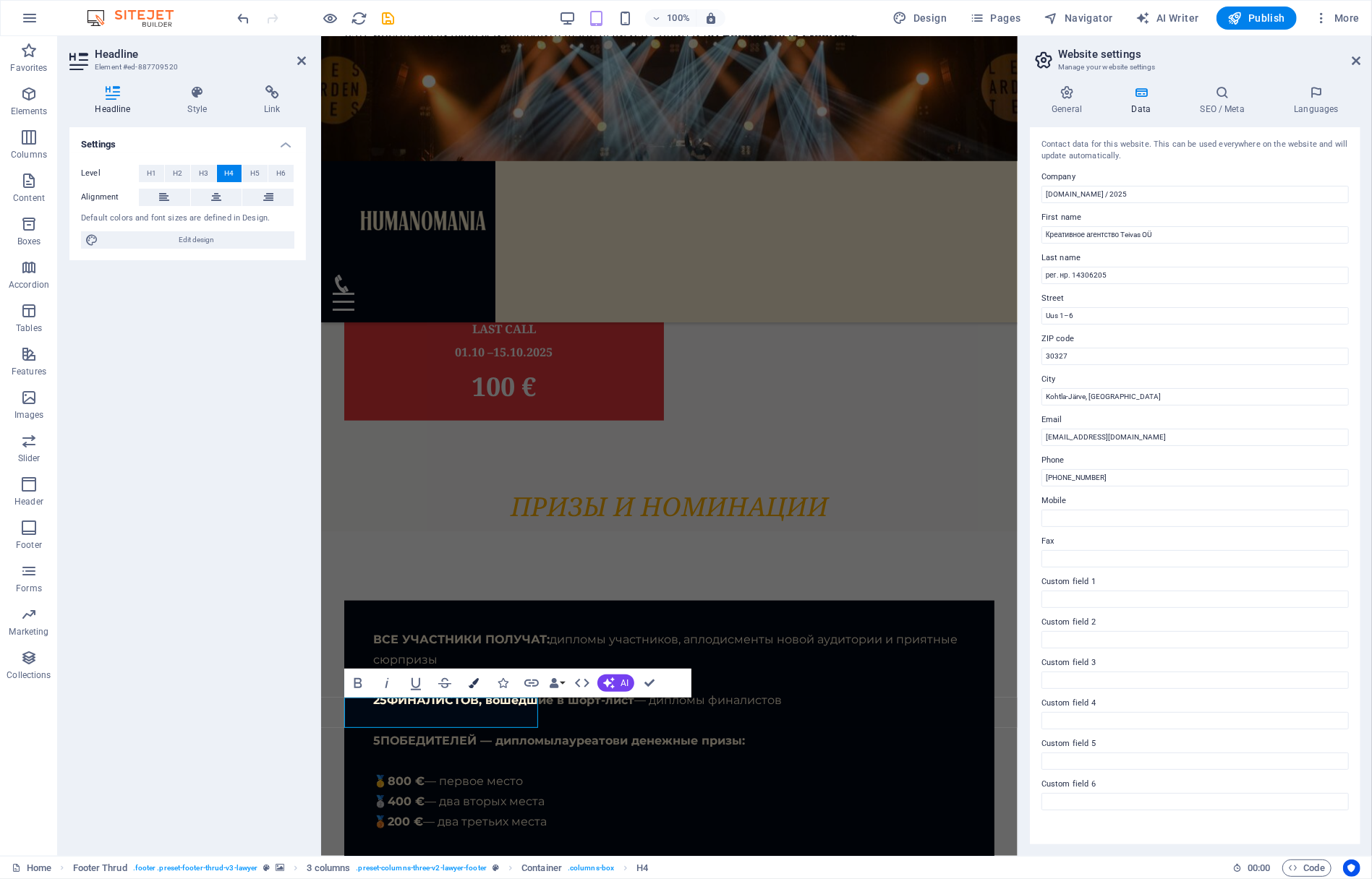
click at [473, 682] on icon "button" at bounding box center [473, 683] width 10 height 10
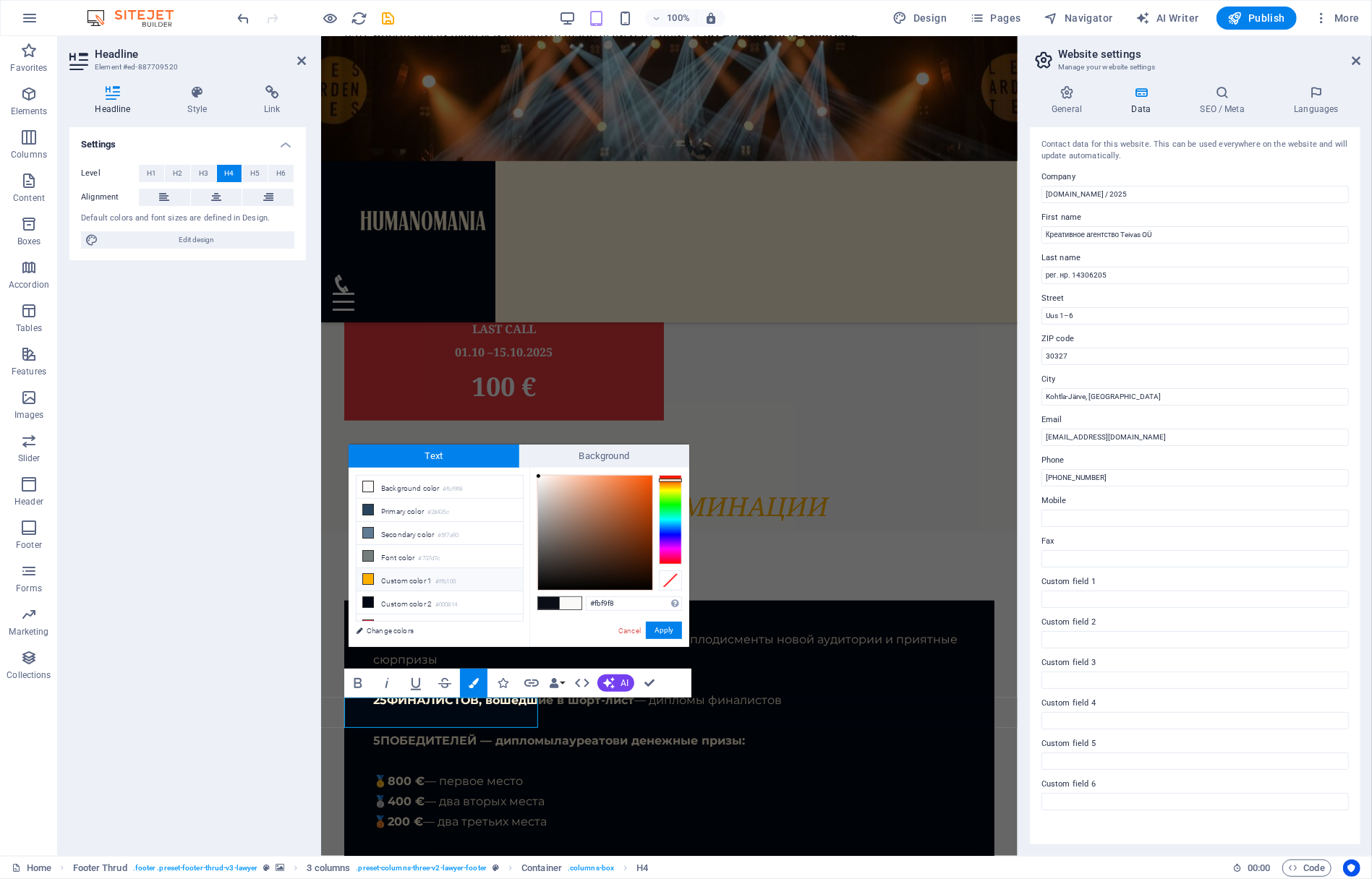
click at [365, 575] on icon at bounding box center [367, 578] width 10 height 10
type input "#ffb100"
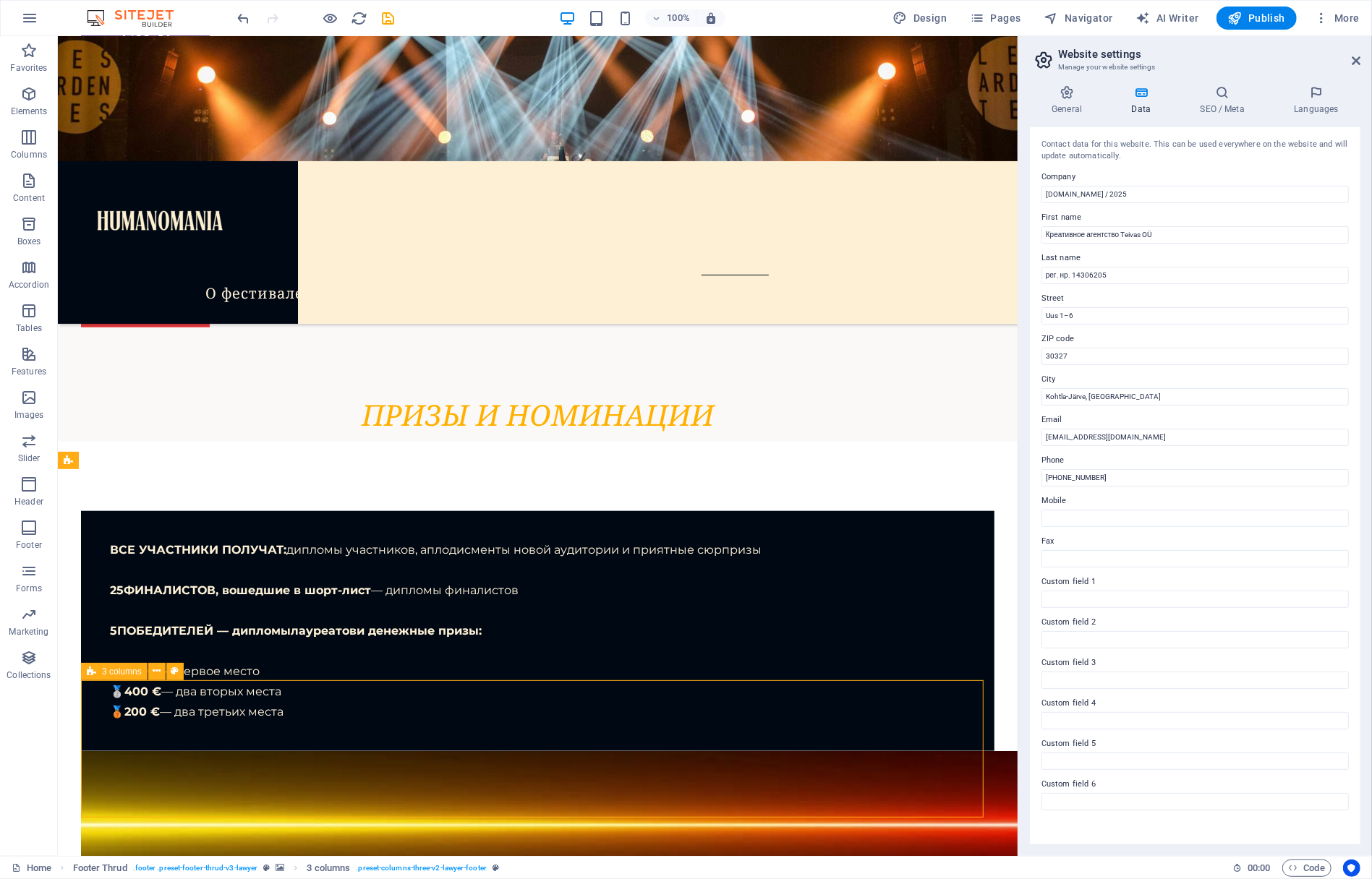
scroll to position [8246, 0]
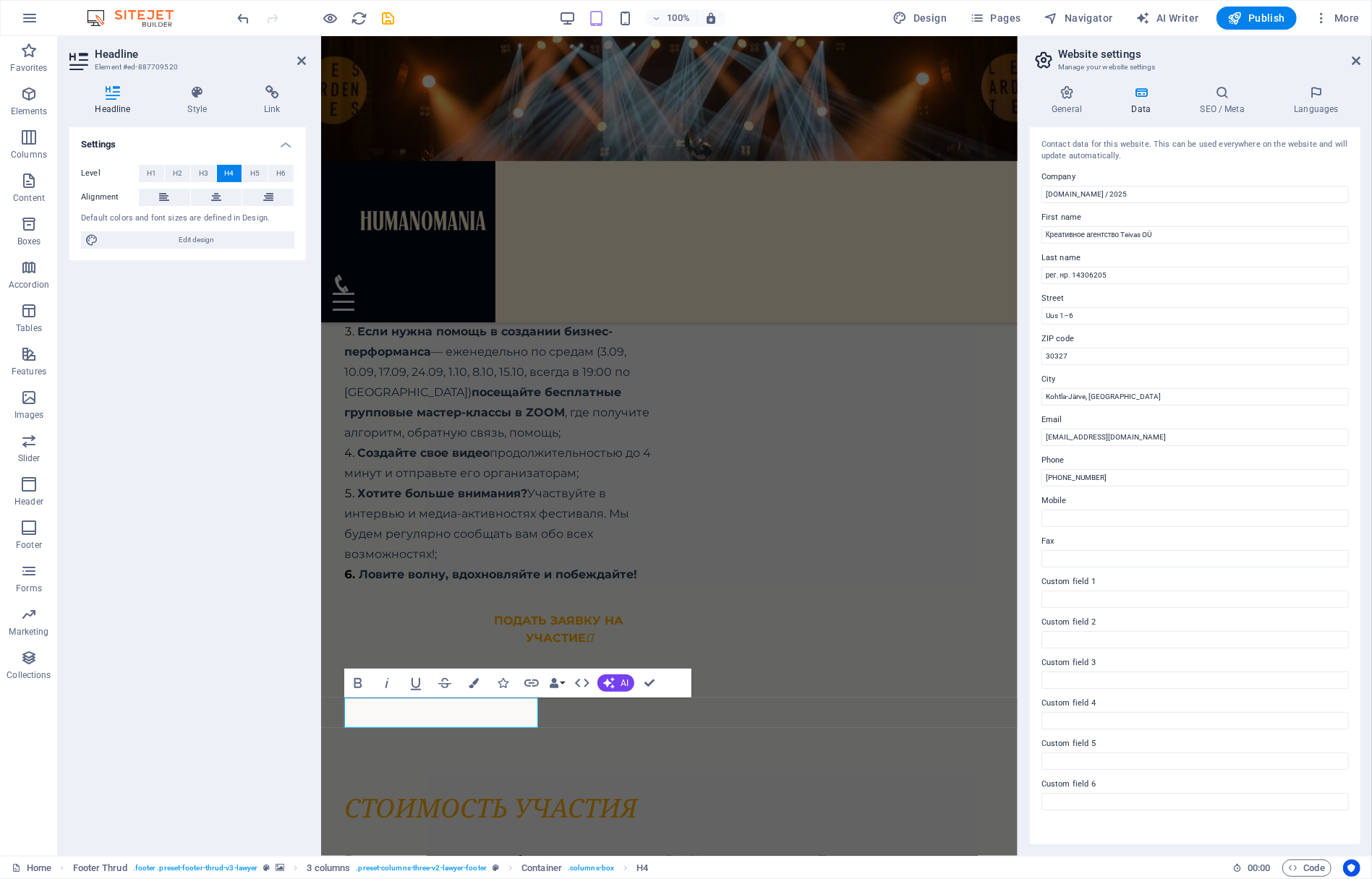
scroll to position [9090, 0]
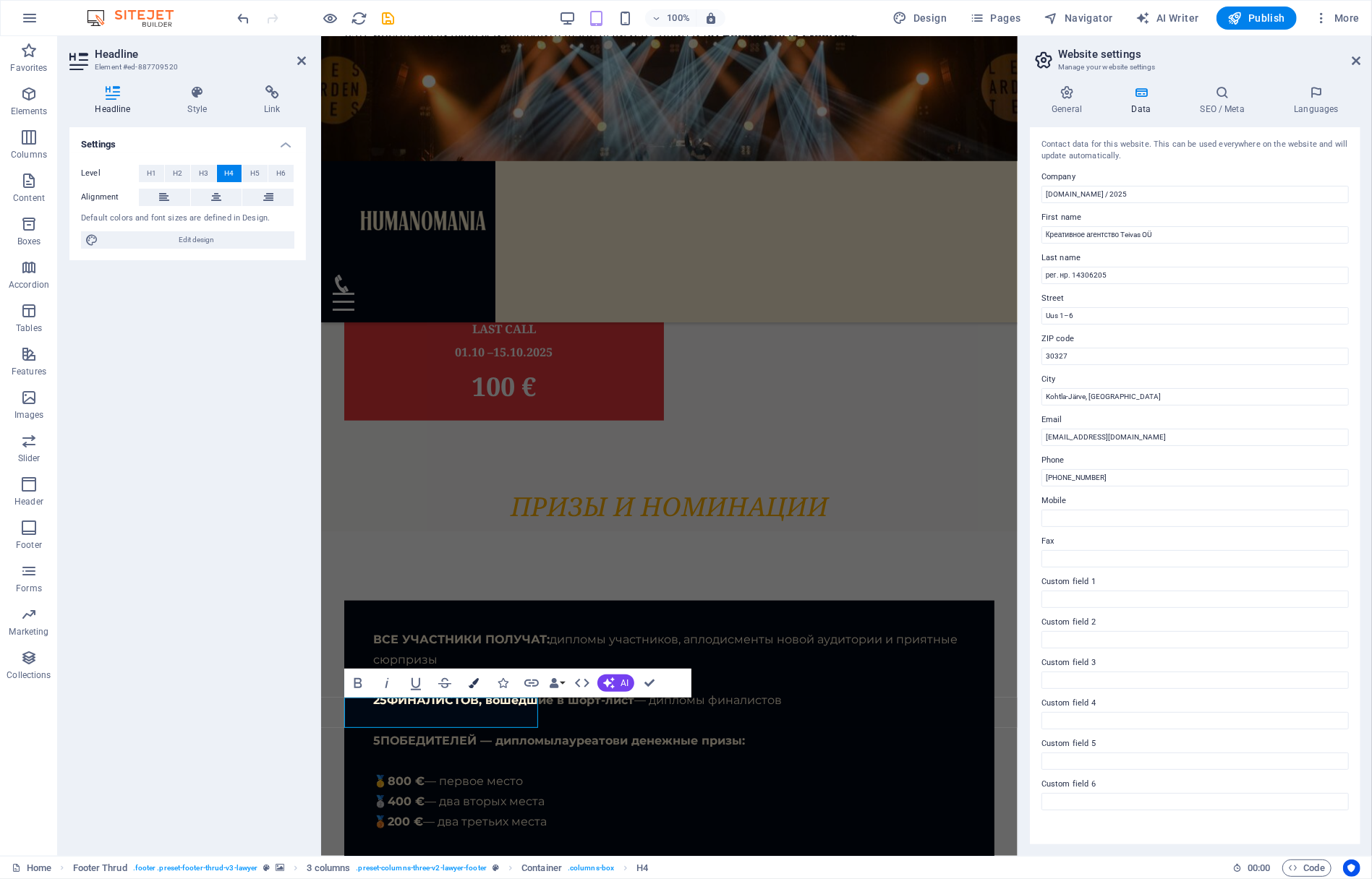
click at [470, 680] on icon "button" at bounding box center [473, 683] width 10 height 10
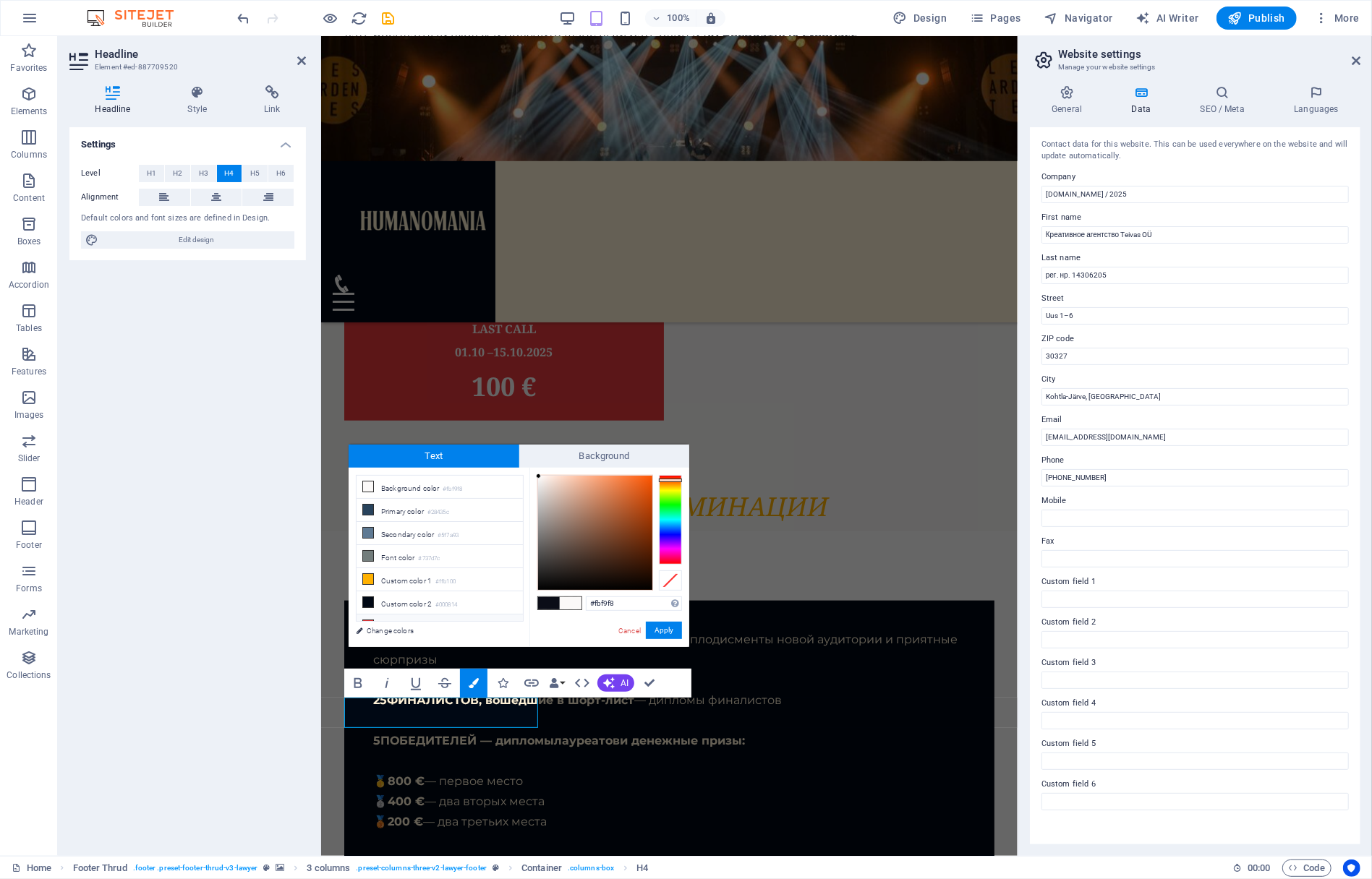
drag, startPoint x: 520, startPoint y: 539, endPoint x: 508, endPoint y: 611, distance: 73.0
click at [523, 625] on div "less Background color #fbf9f8 Primary color #28435c Secondary color #5f7a93 Fon…" at bounding box center [519, 558] width 341 height 180
click at [393, 524] on li "Custom color 1 #ffb100" at bounding box center [440, 527] width 166 height 23
type input "#ffb100"
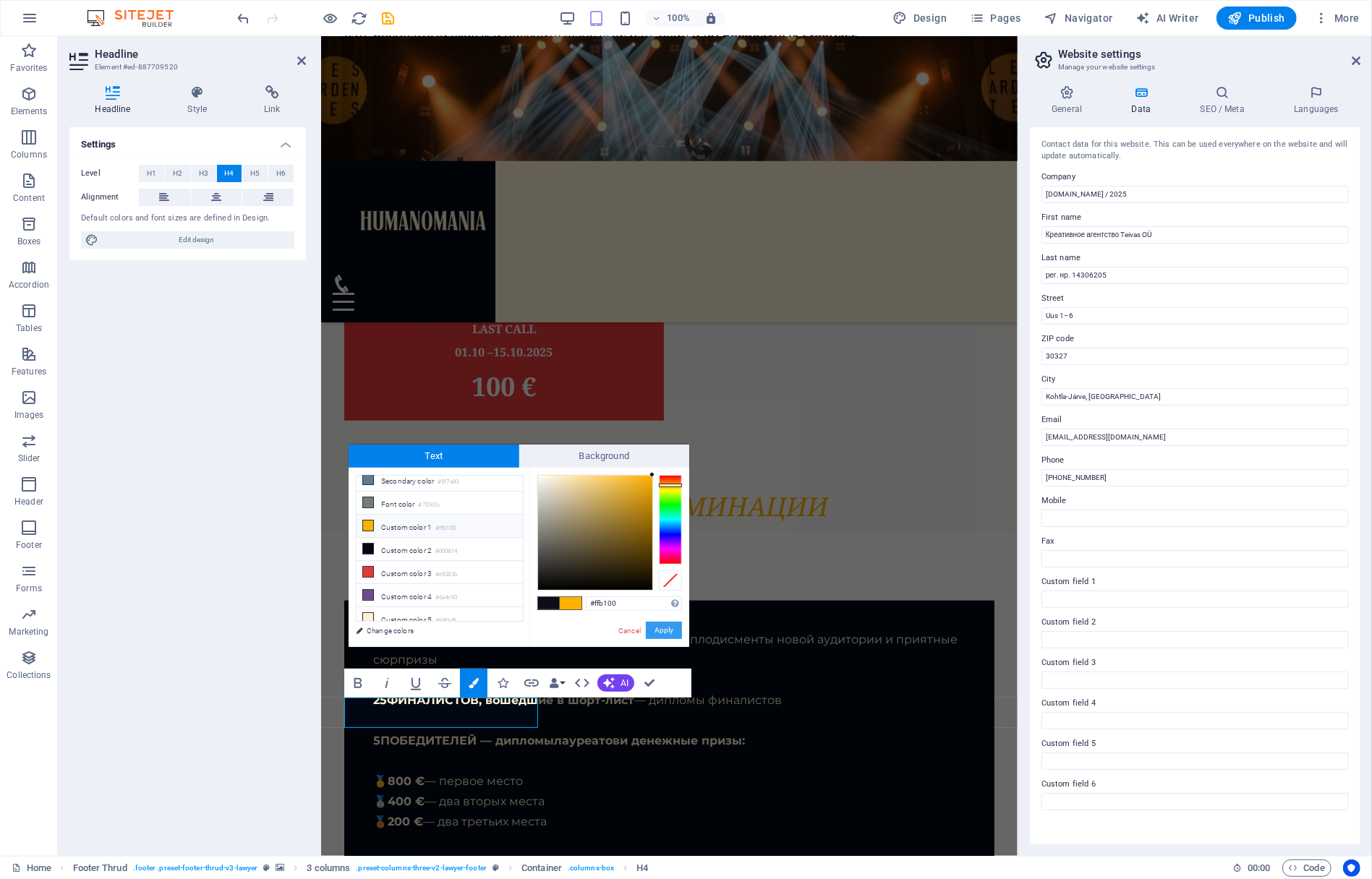
click at [673, 630] on button "Apply" at bounding box center [664, 631] width 36 height 18
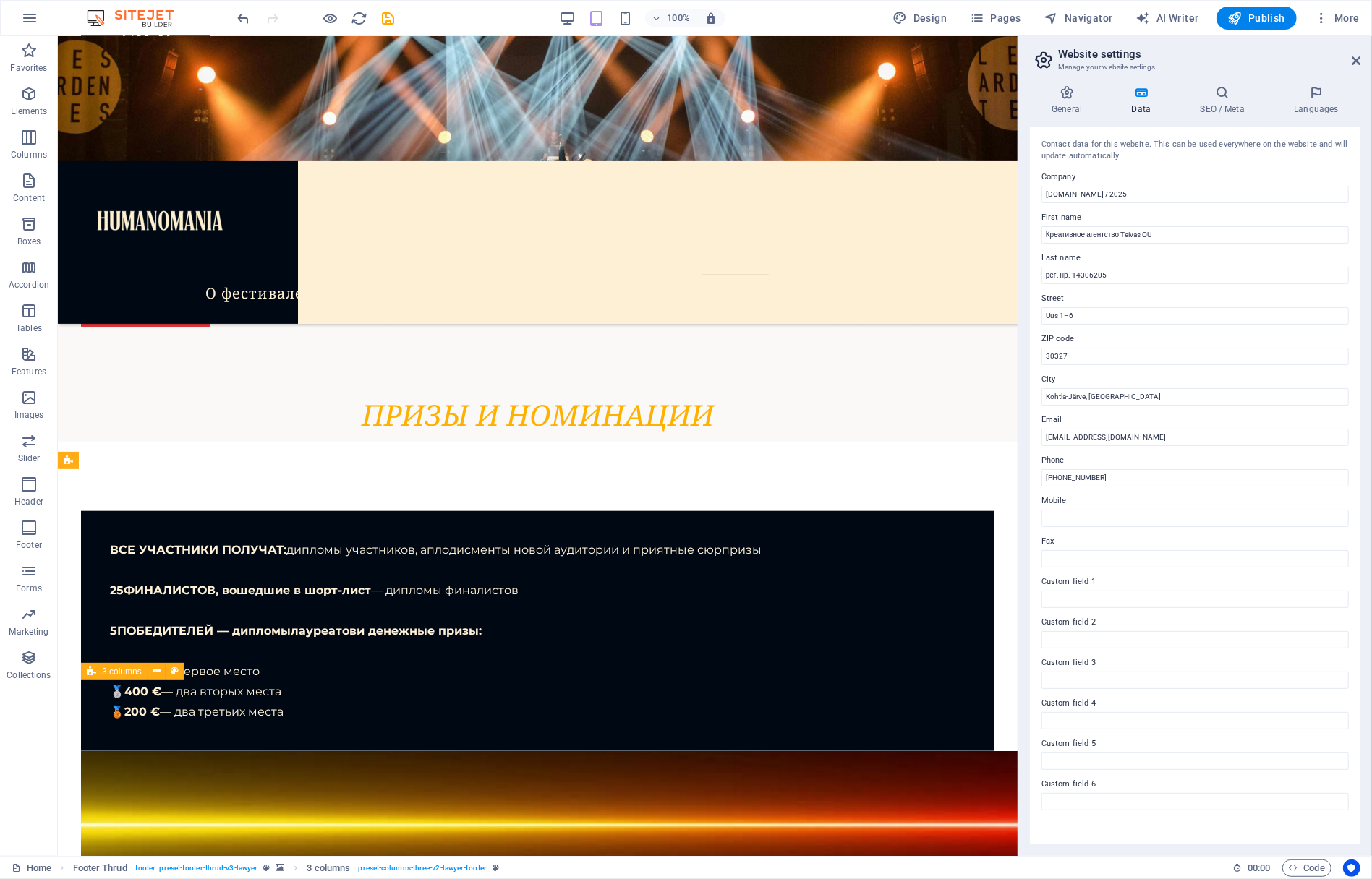
scroll to position [8246, 0]
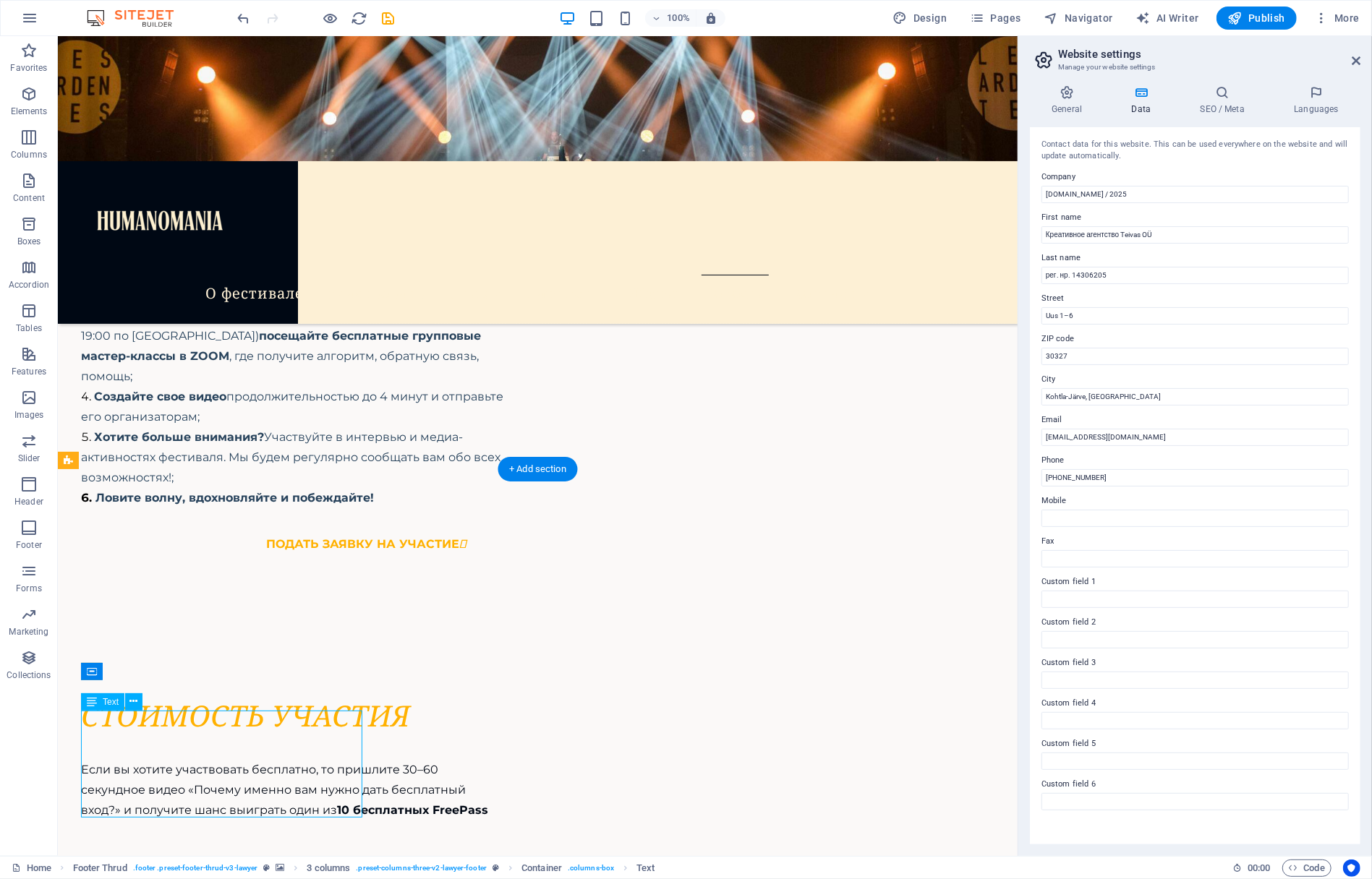
scroll to position [9090, 0]
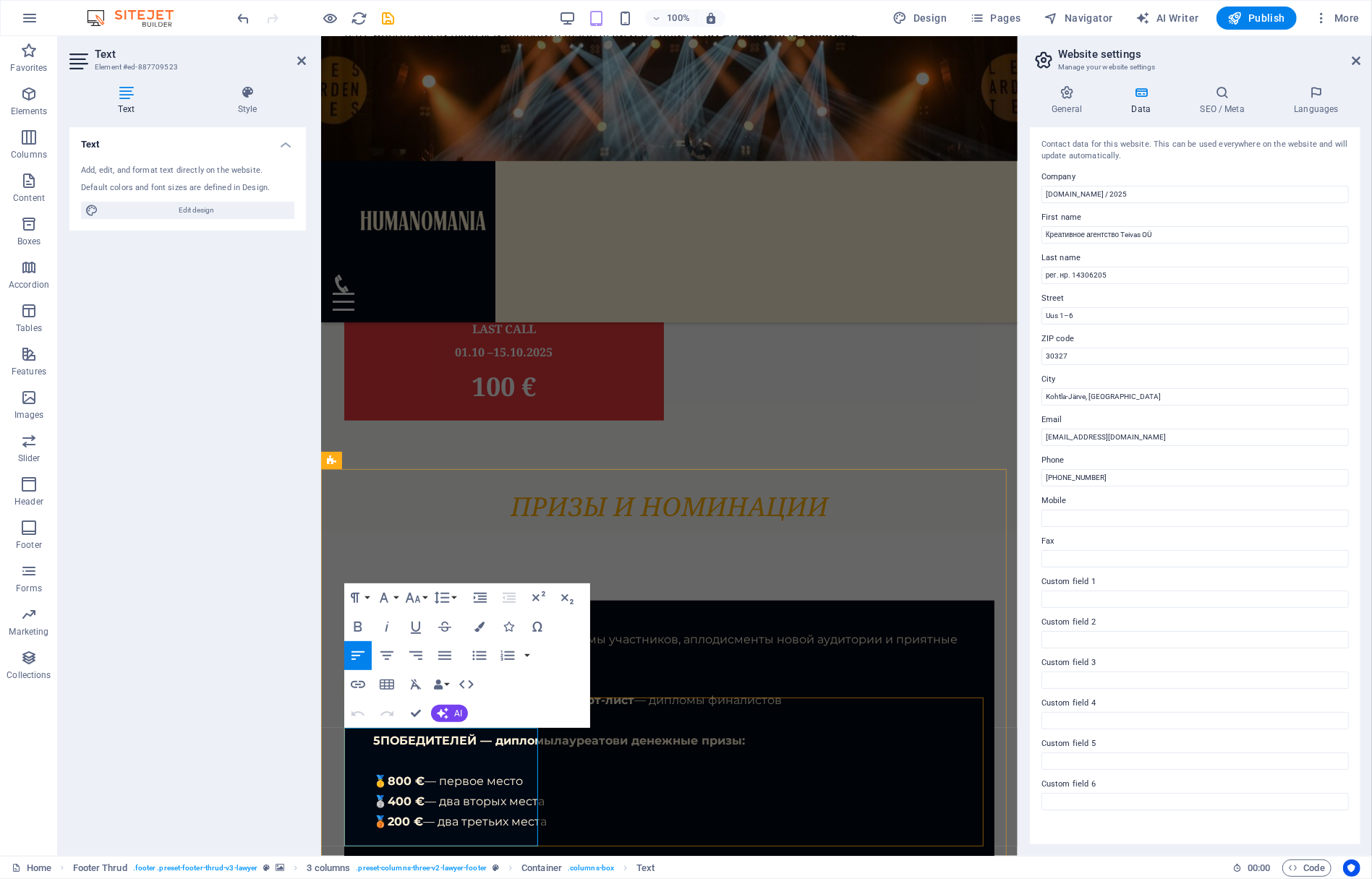
drag, startPoint x: 416, startPoint y: 794, endPoint x: 345, endPoint y: 796, distance: 71.0
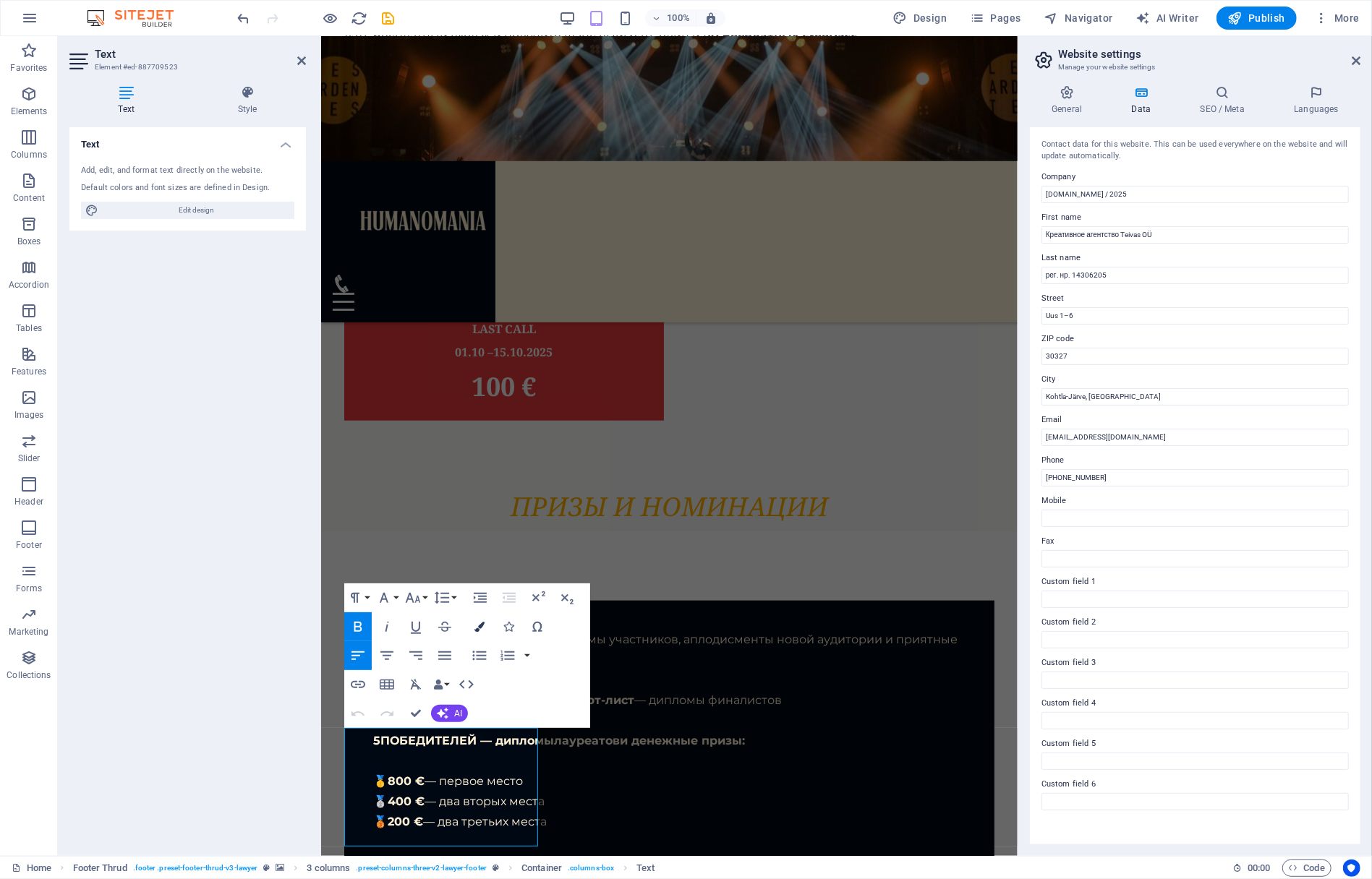
click at [481, 625] on icon "button" at bounding box center [479, 626] width 10 height 10
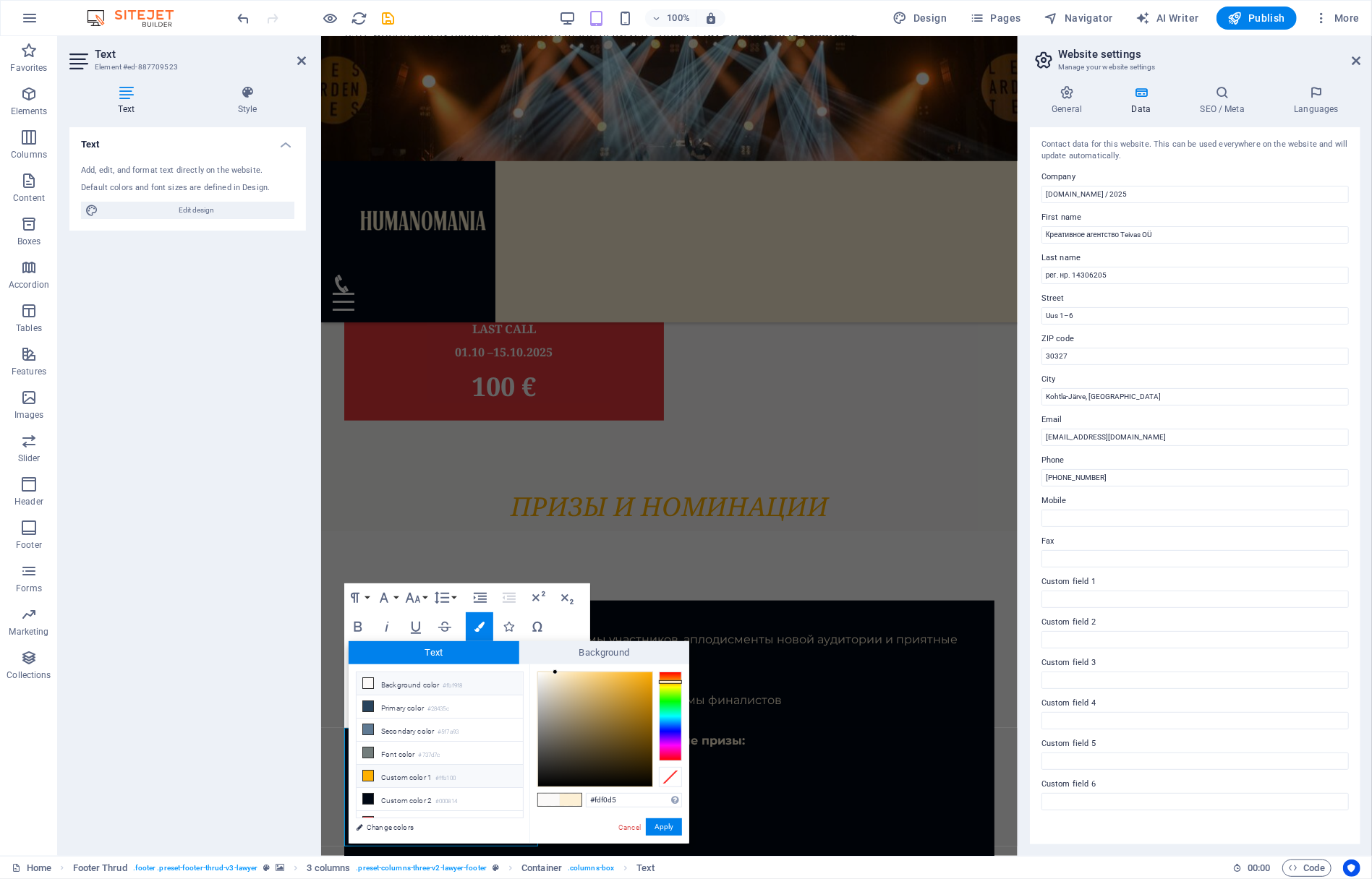
click at [370, 771] on icon at bounding box center [367, 776] width 10 height 10
type input "#ffb100"
click at [672, 828] on button "Apply" at bounding box center [664, 827] width 36 height 18
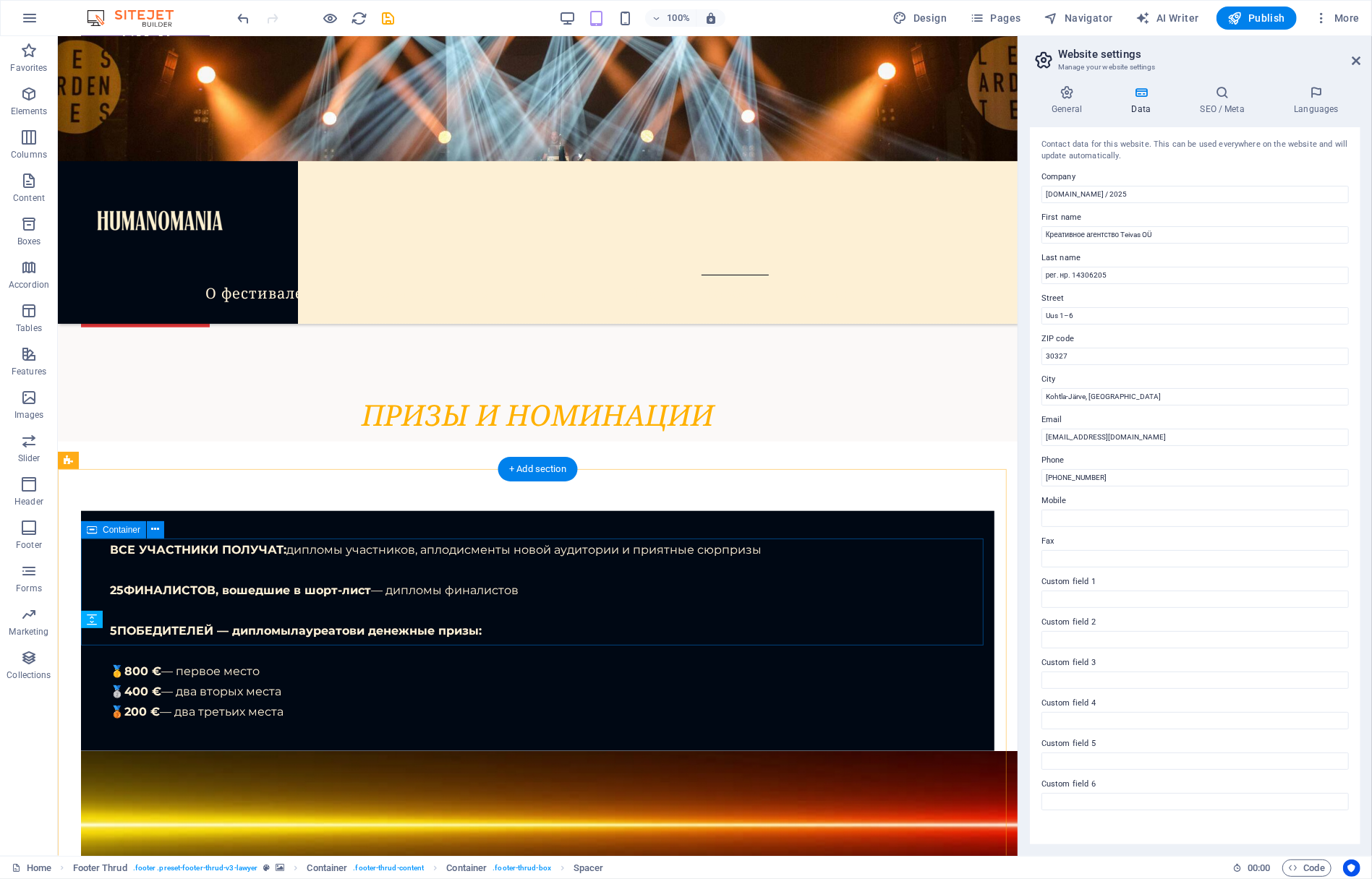
scroll to position [8246, 0]
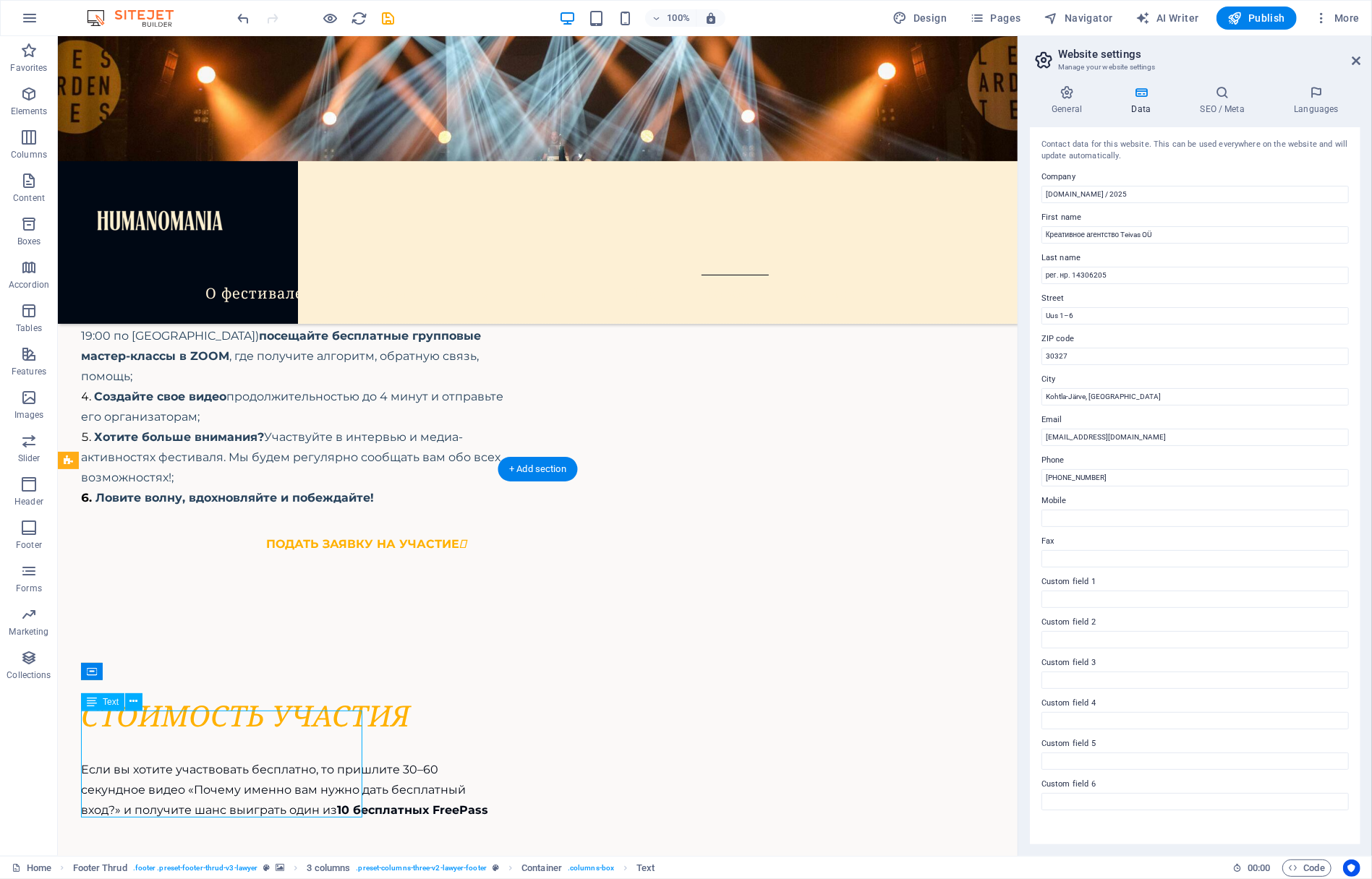
scroll to position [9090, 0]
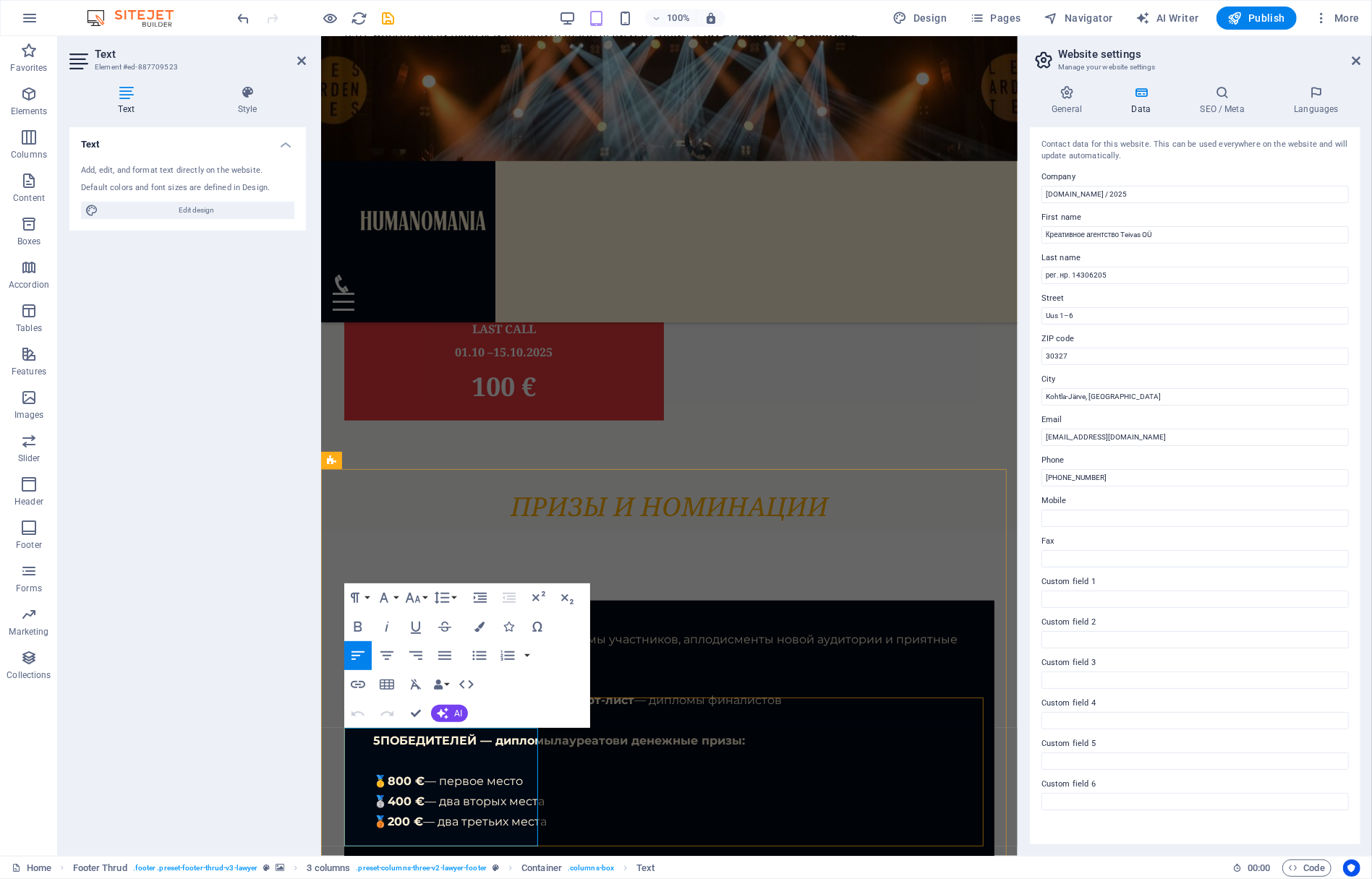
click at [481, 625] on icon "button" at bounding box center [479, 626] width 10 height 10
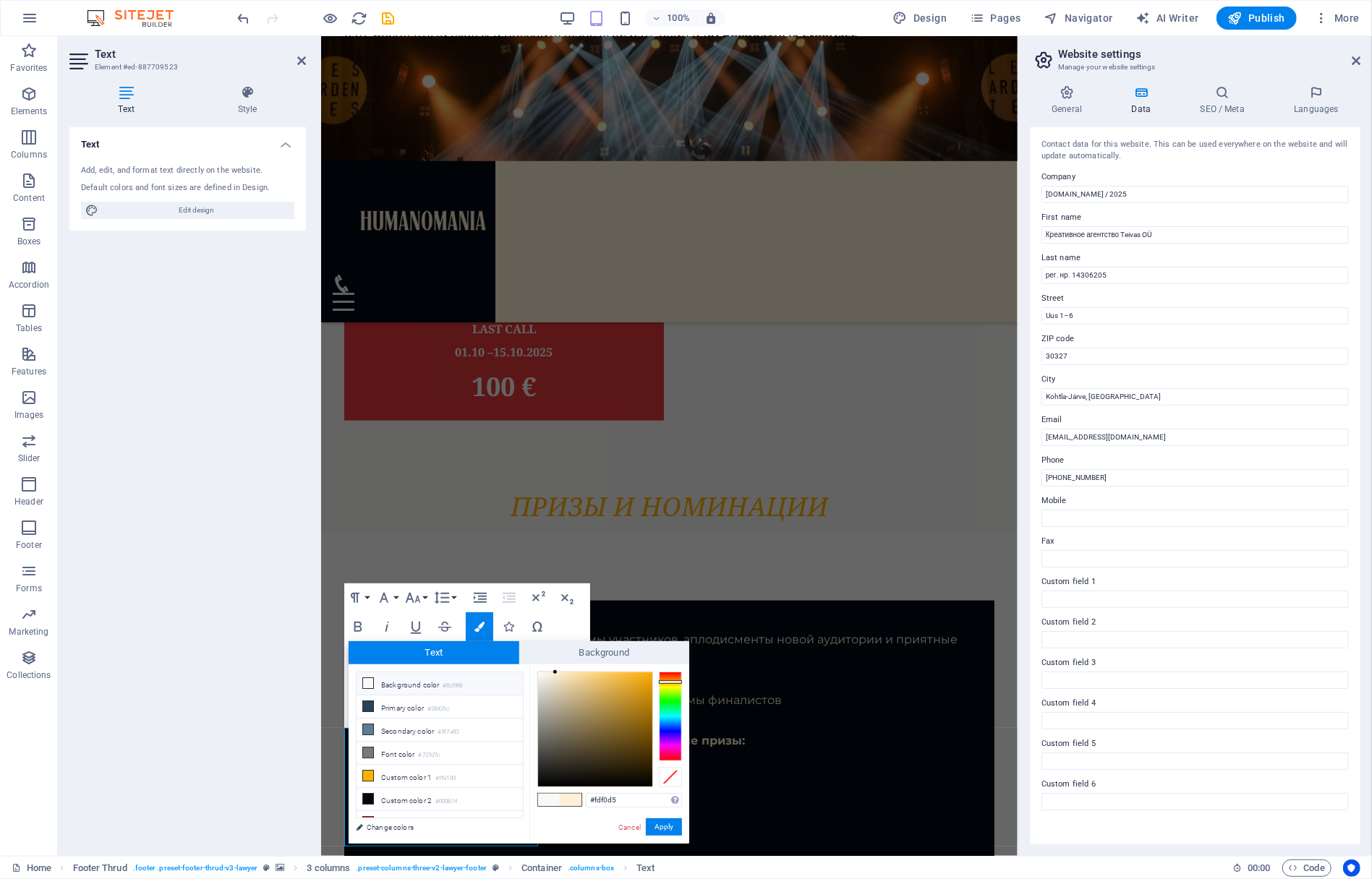
click at [367, 682] on icon at bounding box center [367, 683] width 10 height 10
type input "#fbf9f8"
click at [671, 826] on button "Apply" at bounding box center [664, 827] width 36 height 18
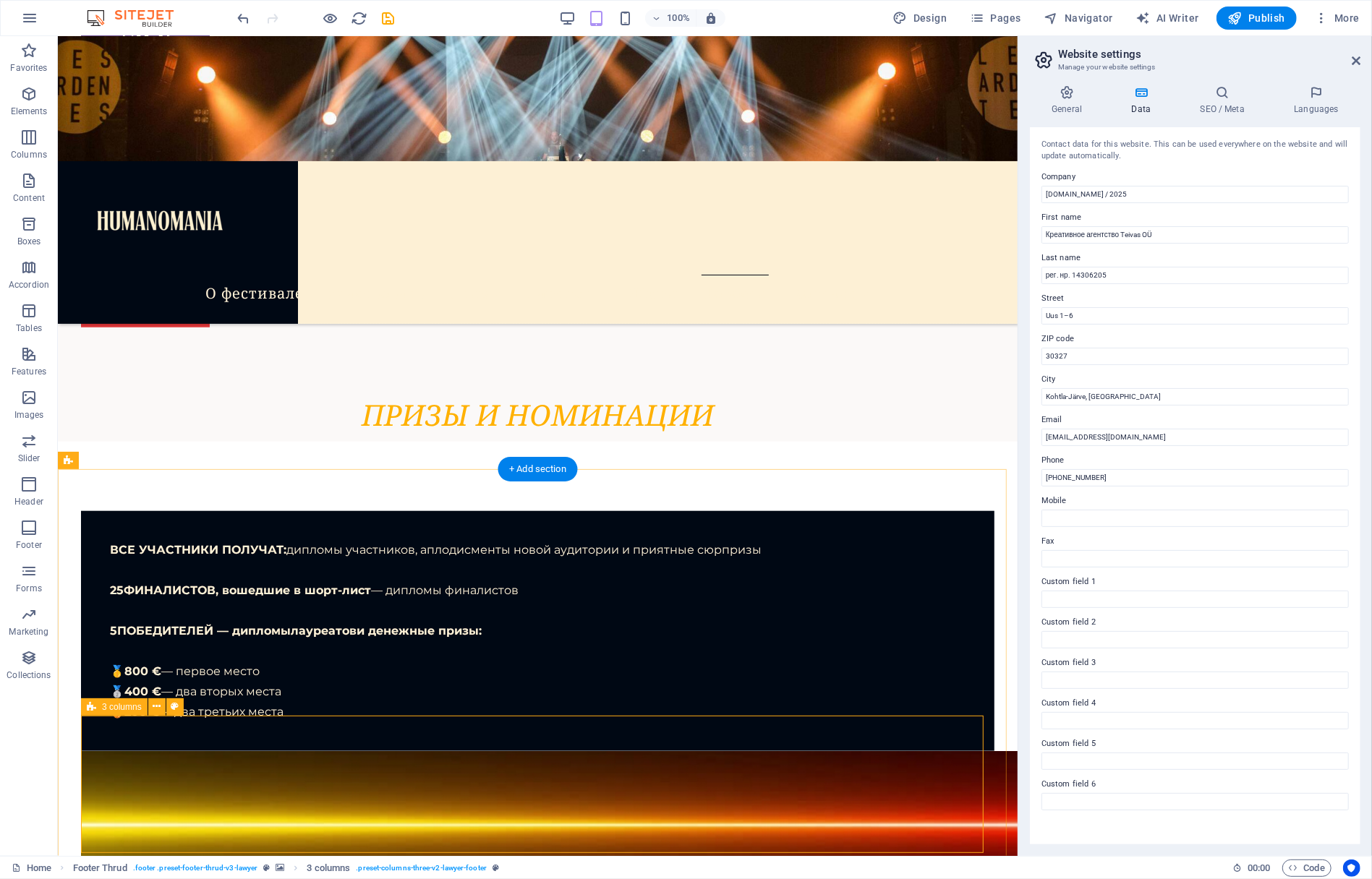
scroll to position [8246, 0]
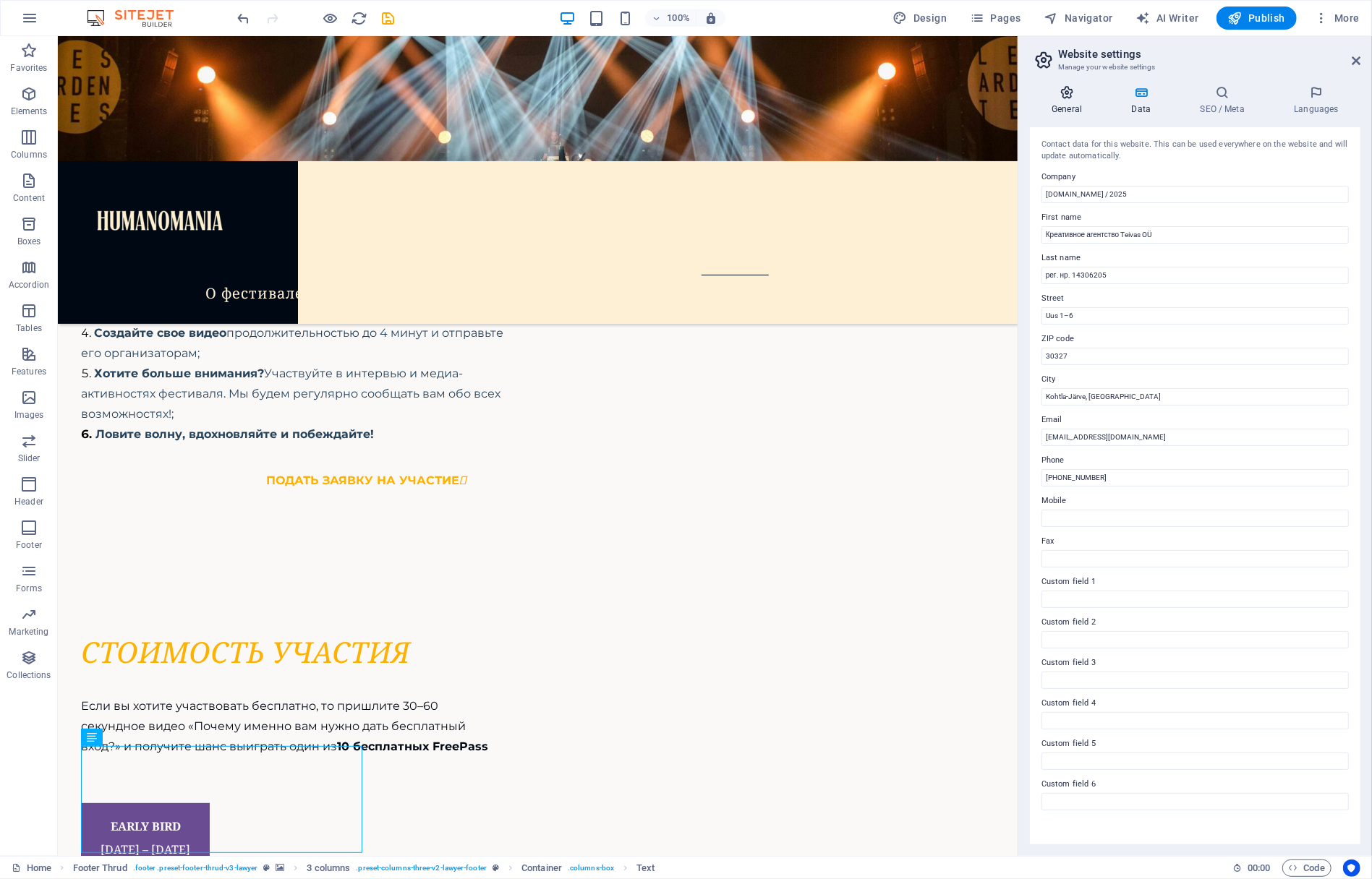
click at [1069, 94] on icon at bounding box center [1067, 93] width 74 height 14
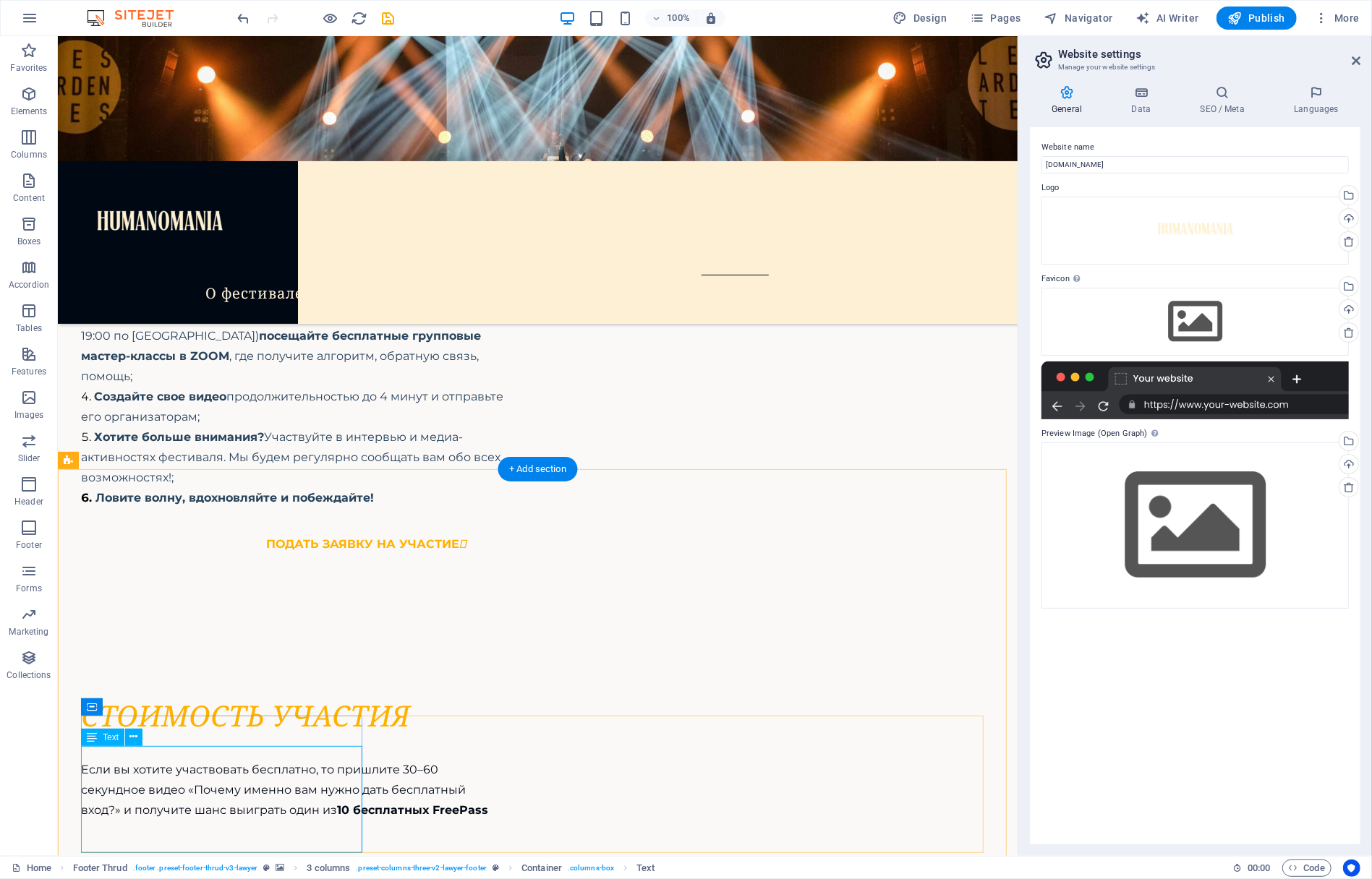
scroll to position [9090, 0]
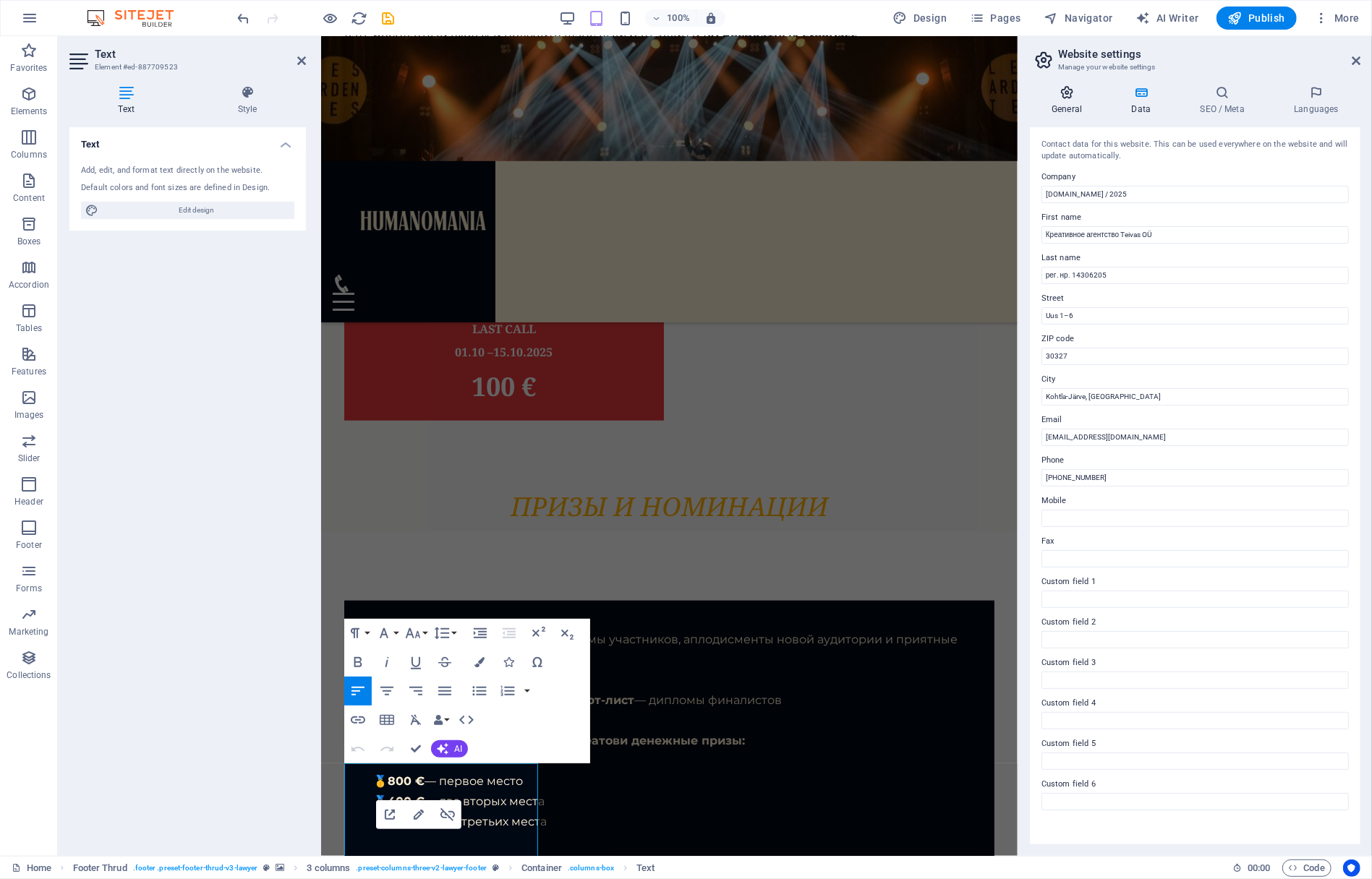
click at [1063, 93] on icon at bounding box center [1067, 93] width 74 height 14
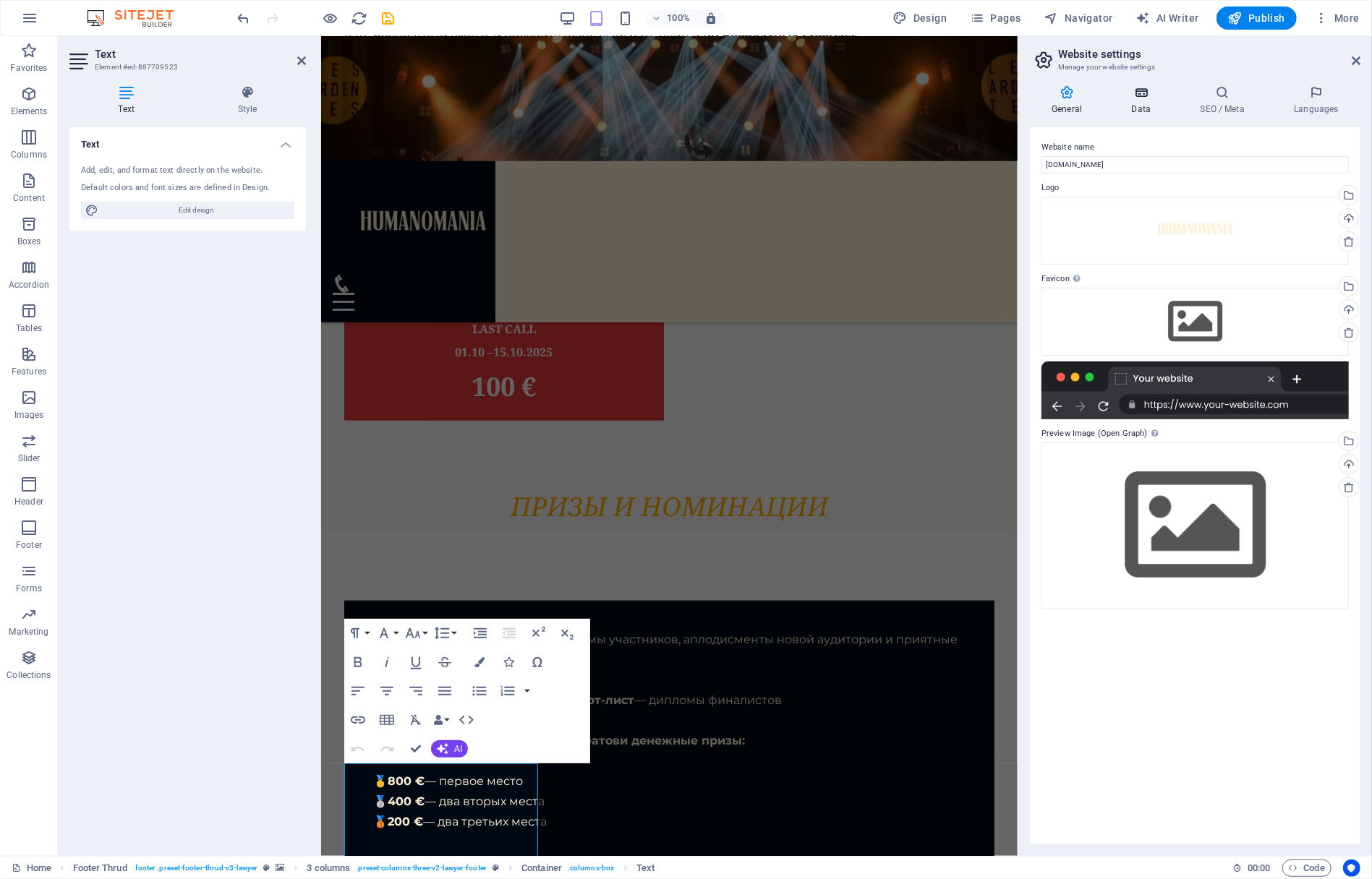
click at [1146, 95] on icon at bounding box center [1141, 93] width 63 height 14
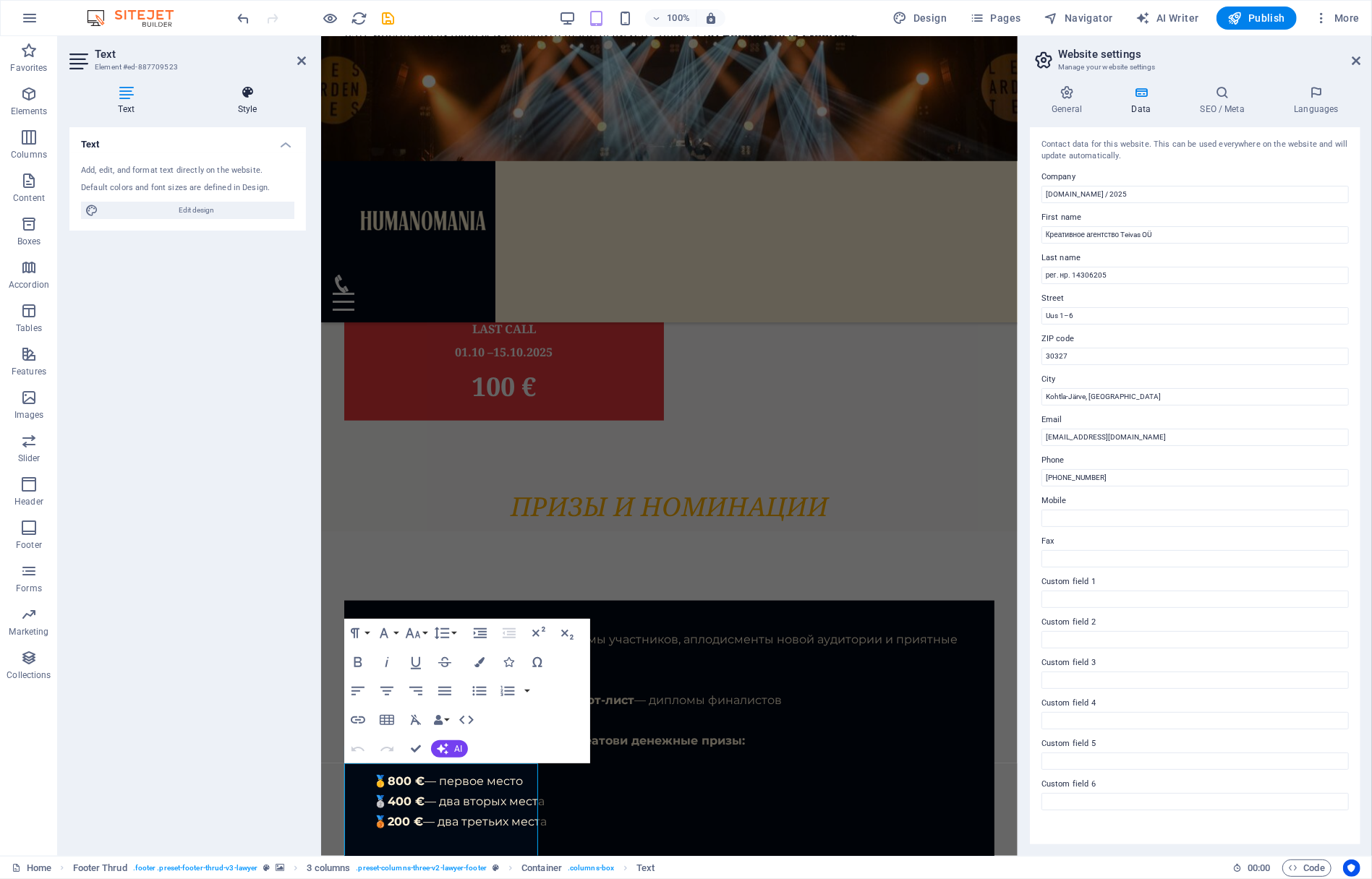
click at [252, 96] on icon at bounding box center [247, 93] width 117 height 14
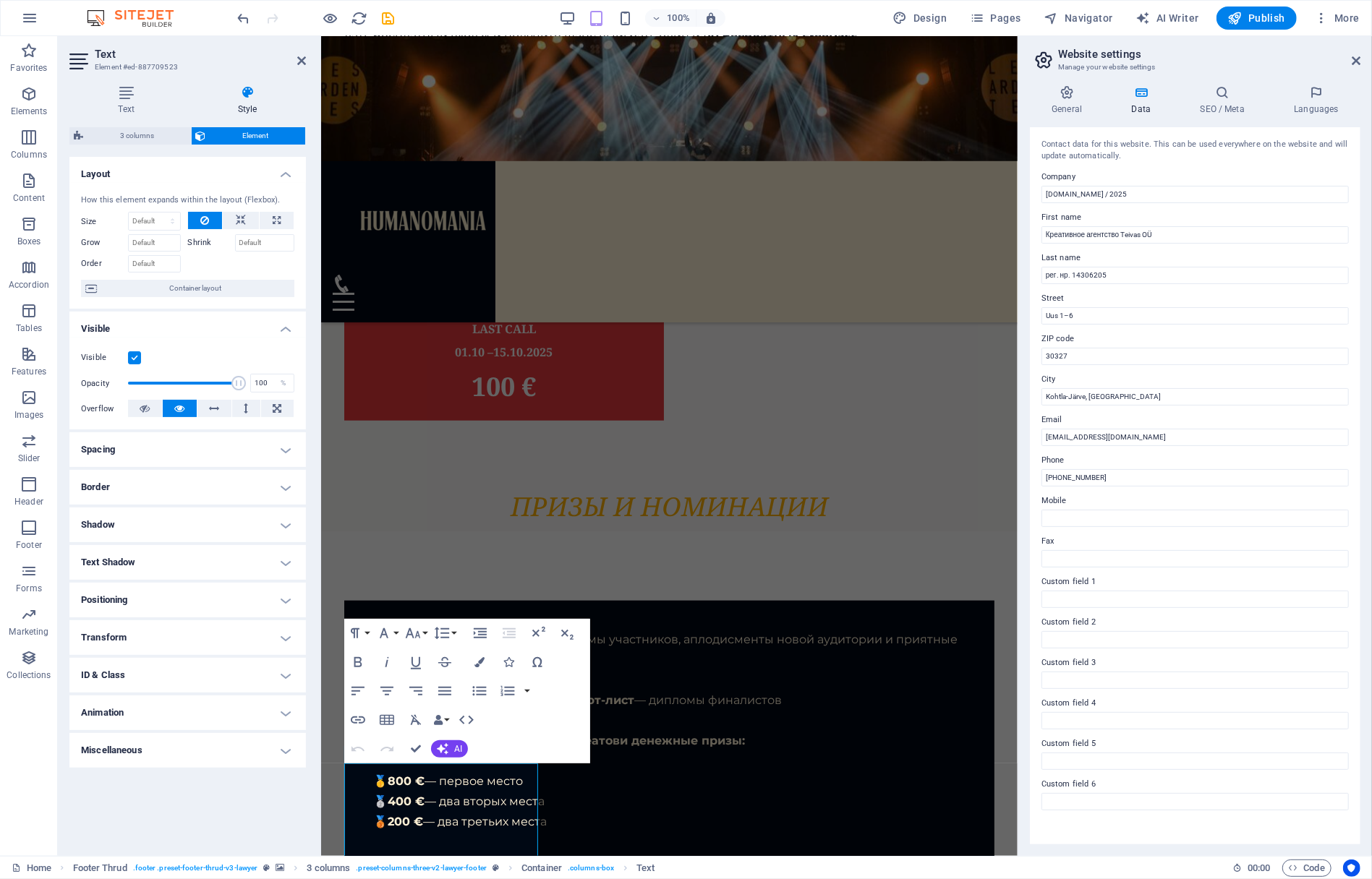
click at [238, 563] on h4 "Text Shadow" at bounding box center [188, 562] width 237 height 35
click at [238, 563] on h4 "Text Shadow" at bounding box center [188, 558] width 237 height 26
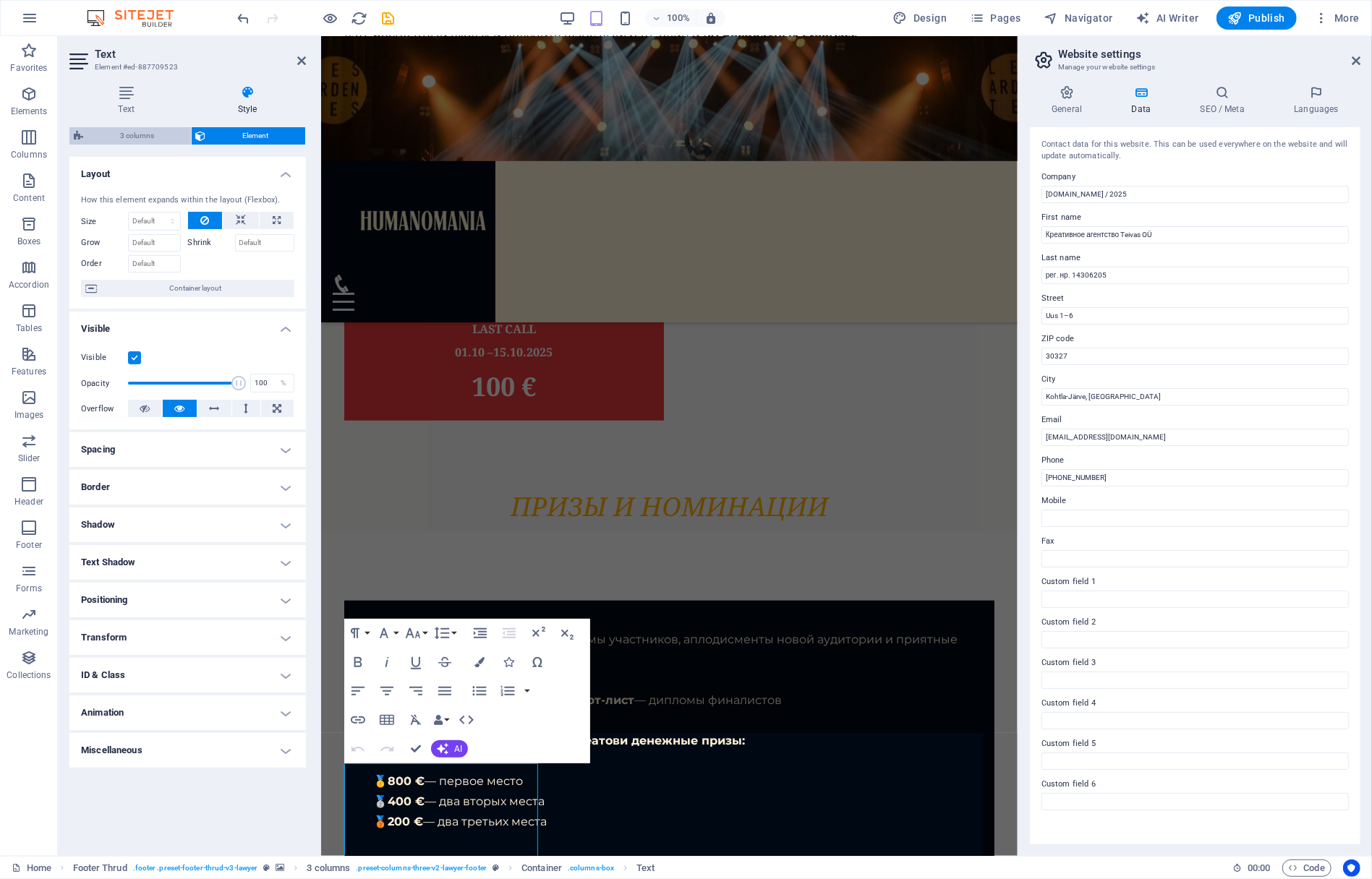
drag, startPoint x: 135, startPoint y: 135, endPoint x: 66, endPoint y: 366, distance: 241.1
click at [135, 135] on span "3 columns" at bounding box center [136, 136] width 99 height 18
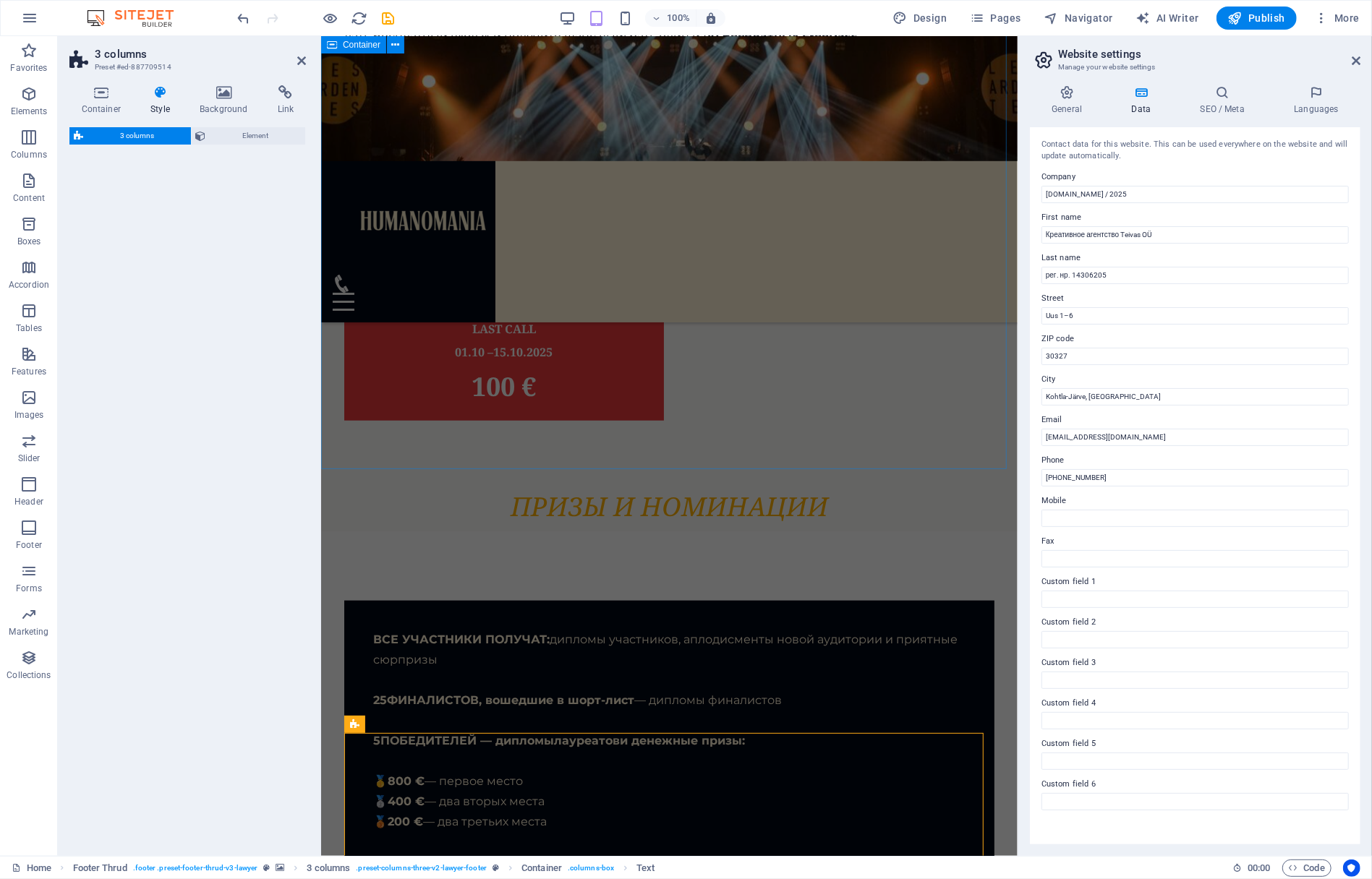
select select "rem"
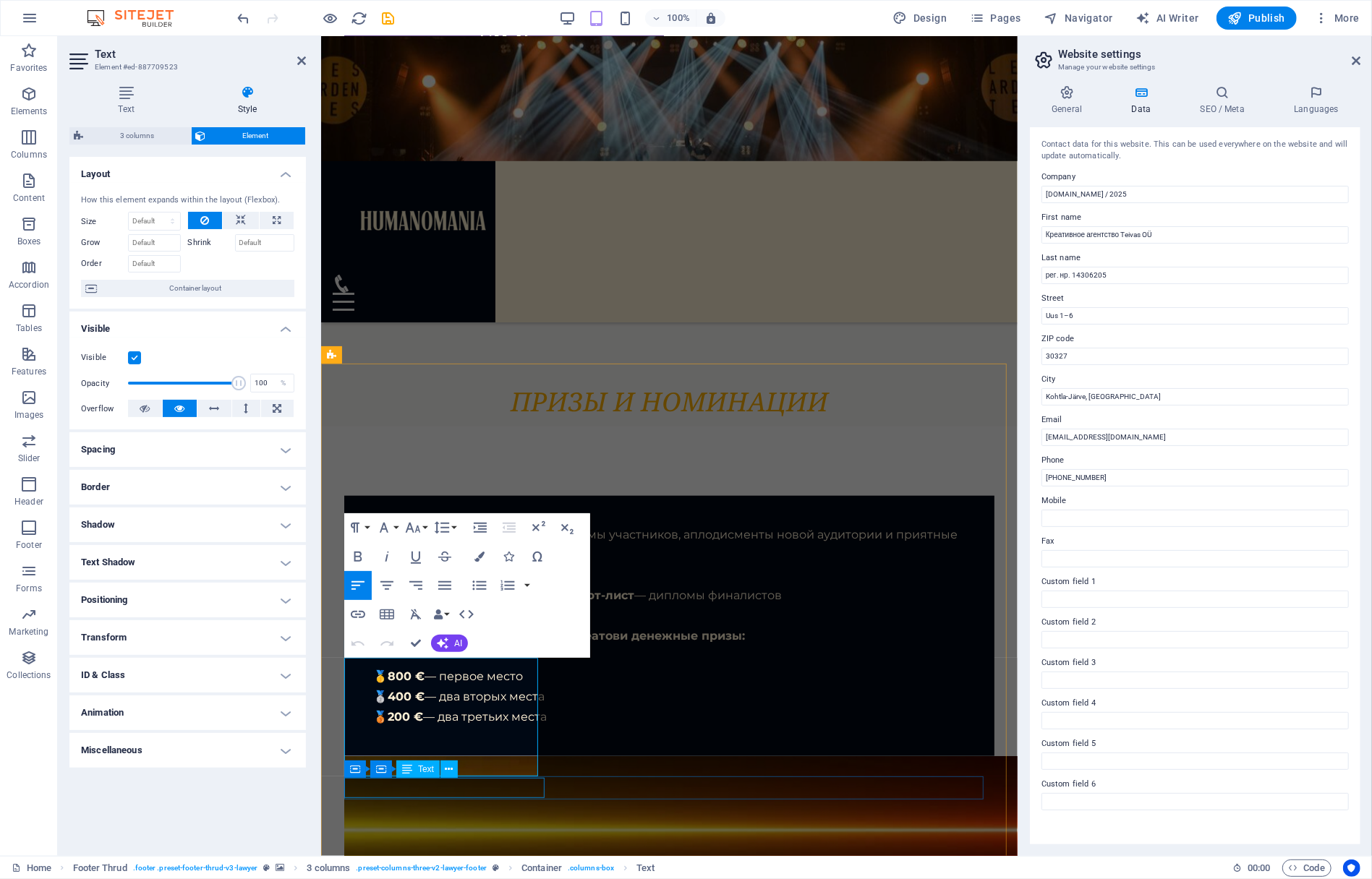
scroll to position [9209, 0]
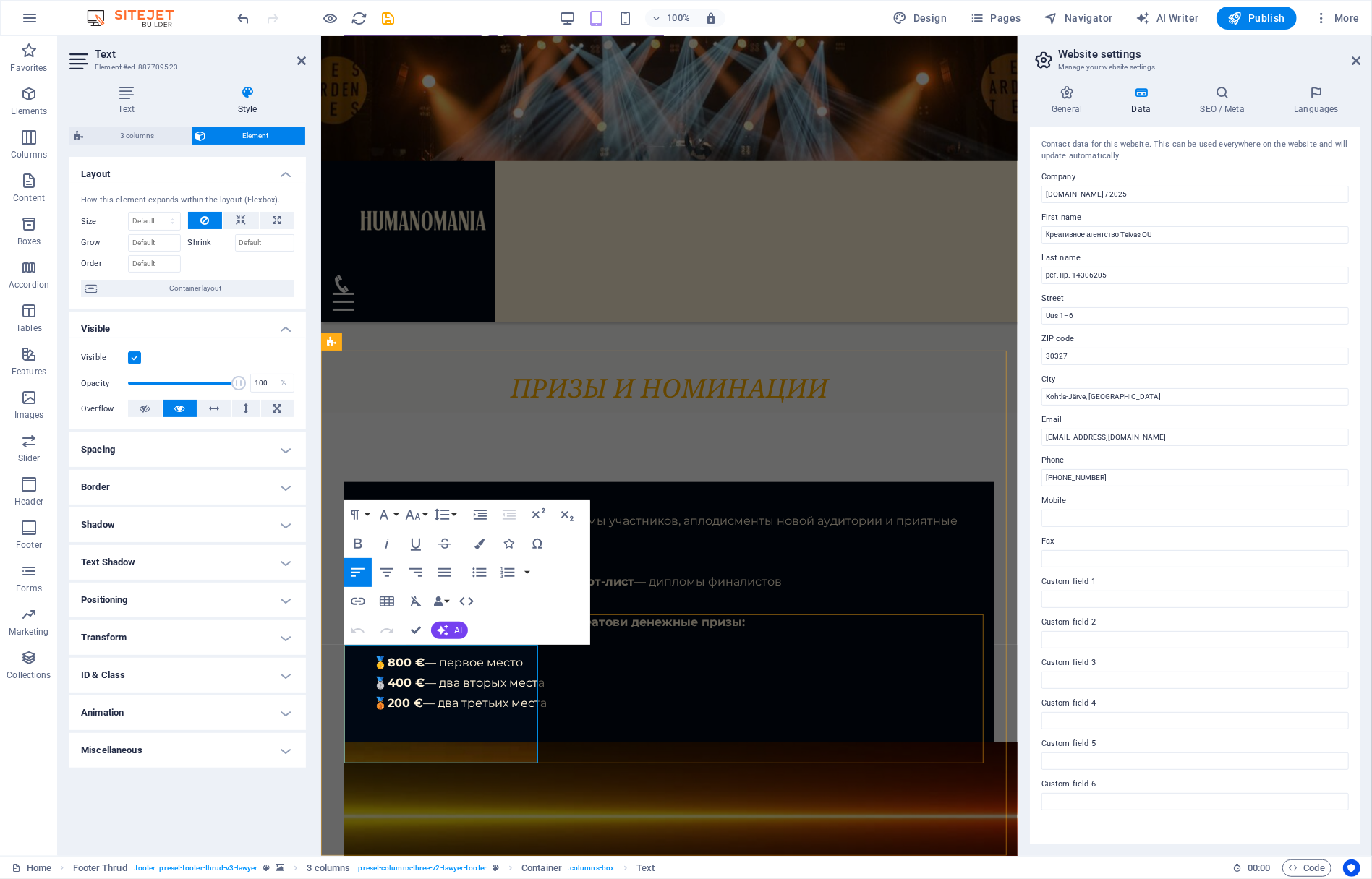
click at [478, 543] on icon "button" at bounding box center [479, 544] width 10 height 10
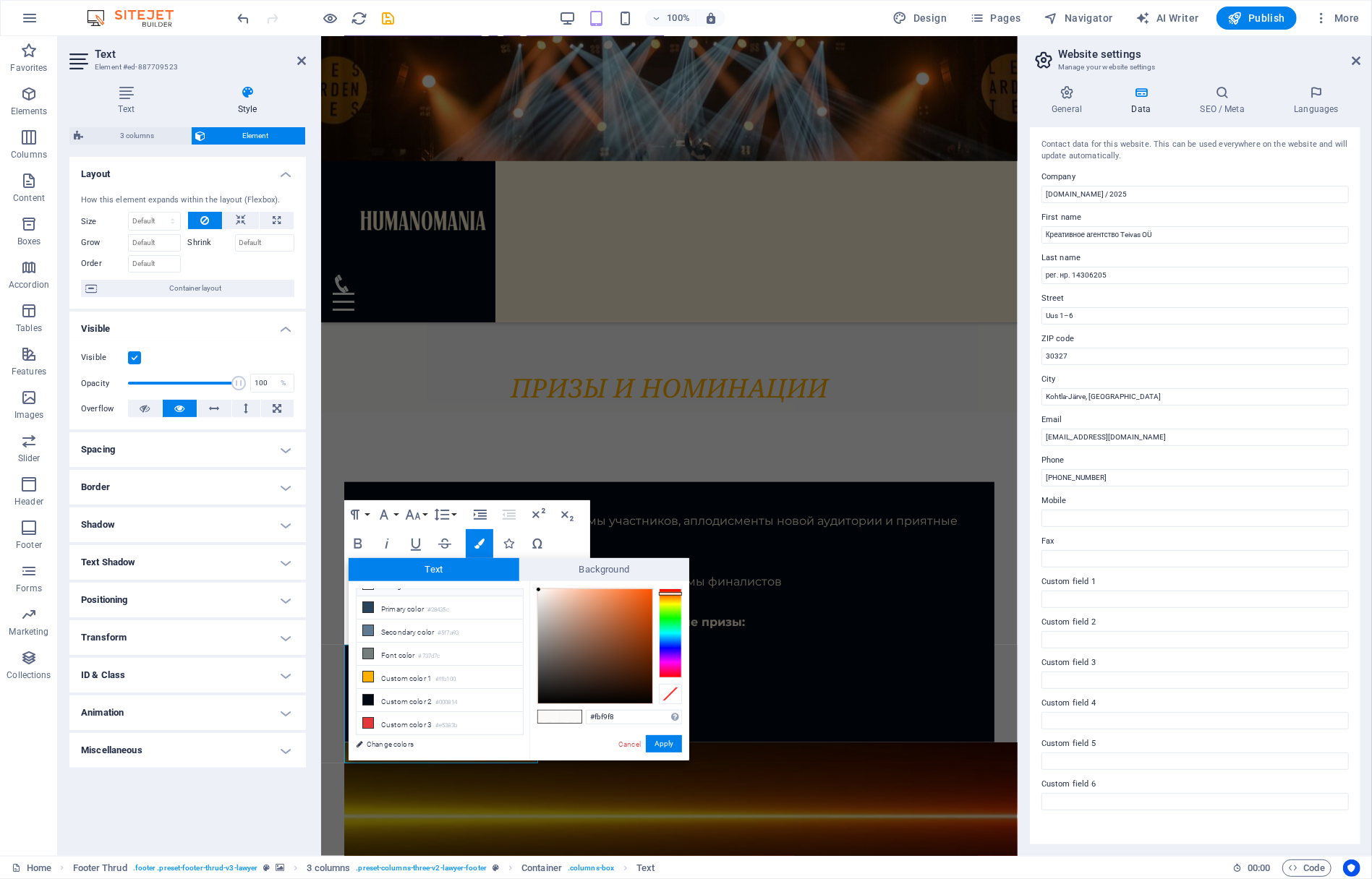
scroll to position [53, 0]
click at [388, 727] on li "Custom color 5 #fdf0d5" at bounding box center [440, 732] width 166 height 23
type input "#fdf0d5"
click at [667, 745] on button "Apply" at bounding box center [664, 745] width 36 height 18
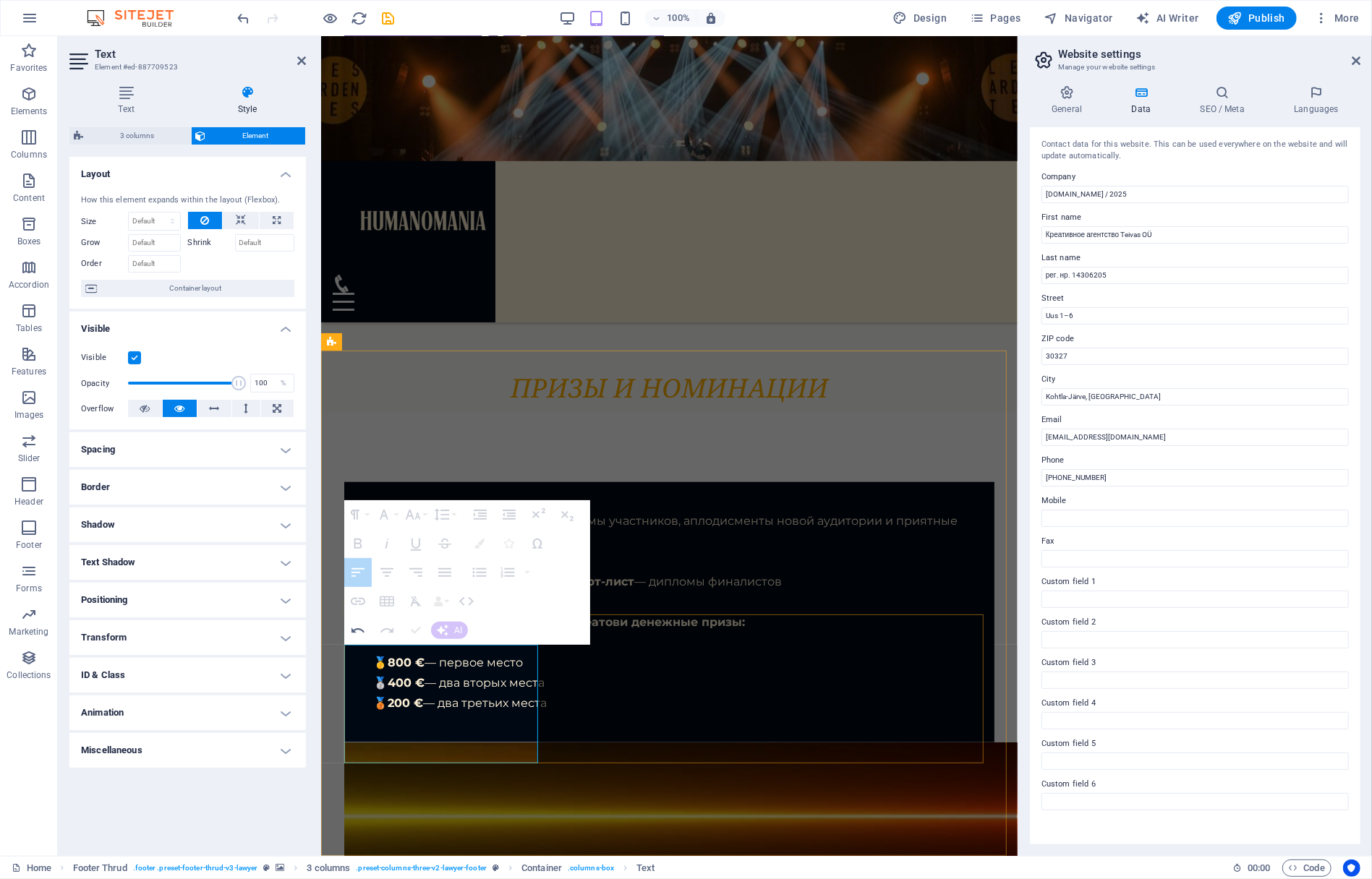
drag, startPoint x: 988, startPoint y: 780, endPoint x: 667, endPoint y: 744, distance: 323.0
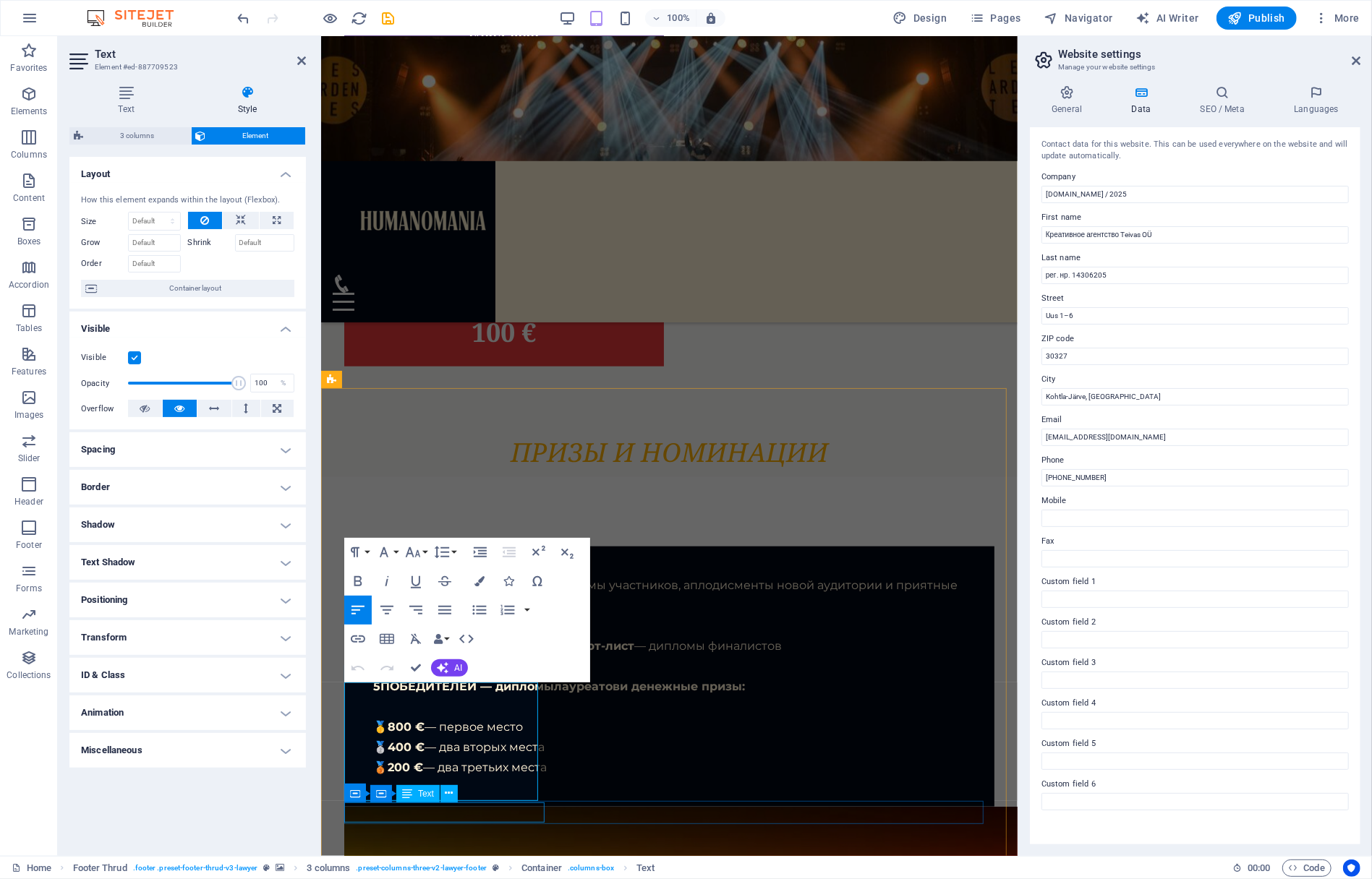
scroll to position [9209, 0]
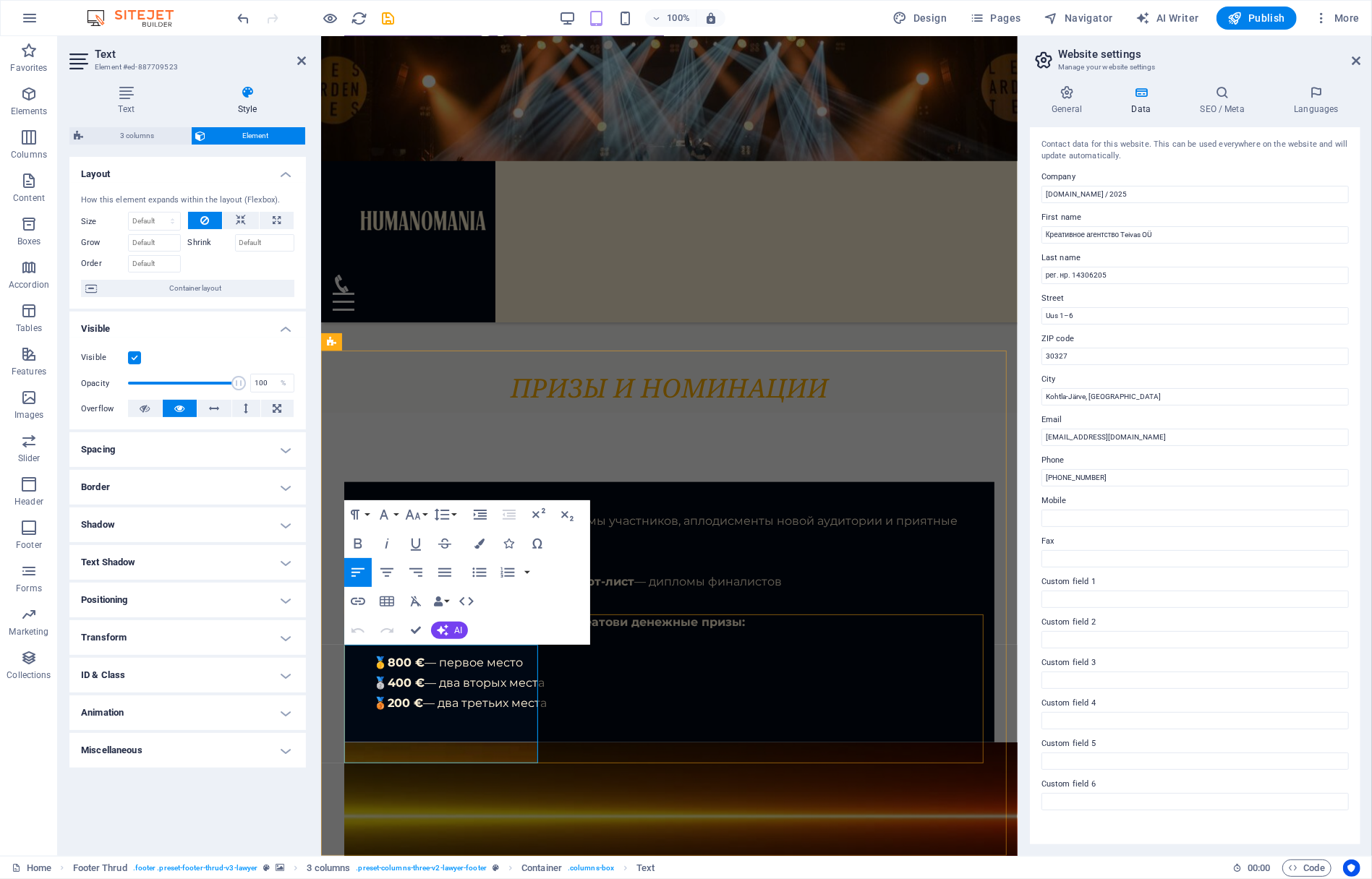
click at [359, 543] on icon "button" at bounding box center [358, 544] width 8 height 10
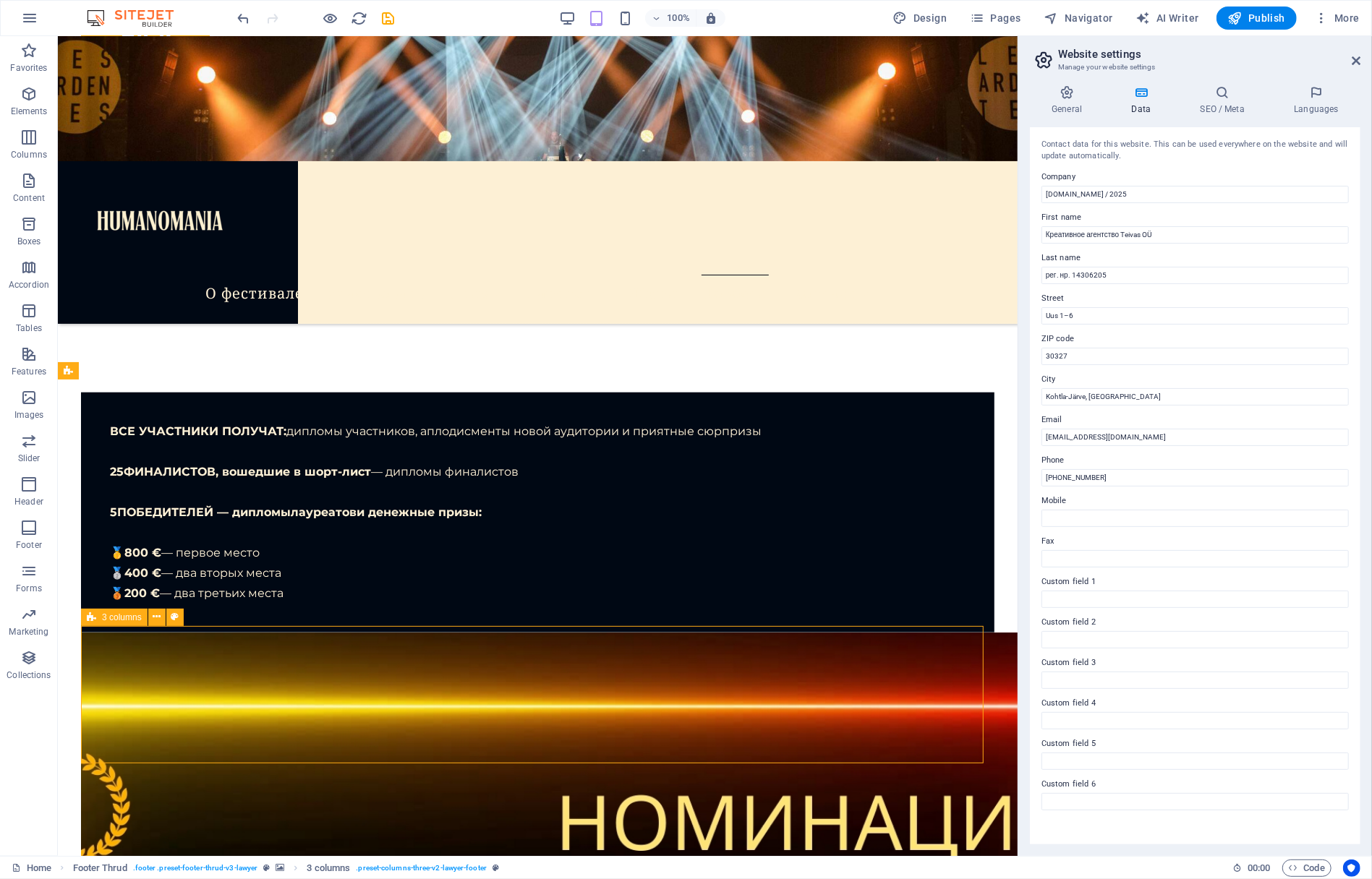
scroll to position [8336, 0]
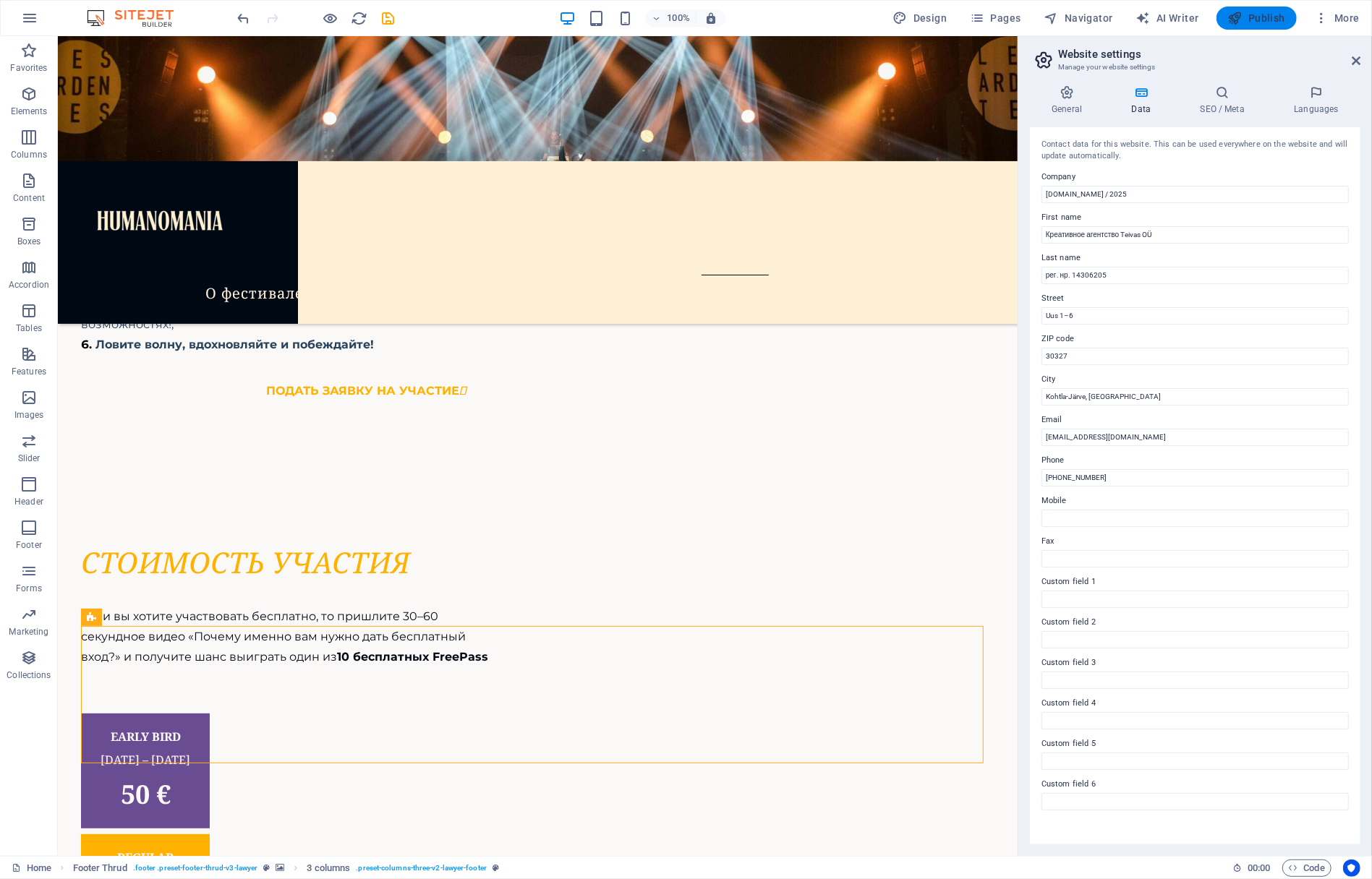
click at [1266, 20] on span "Publish" at bounding box center [1256, 18] width 57 height 14
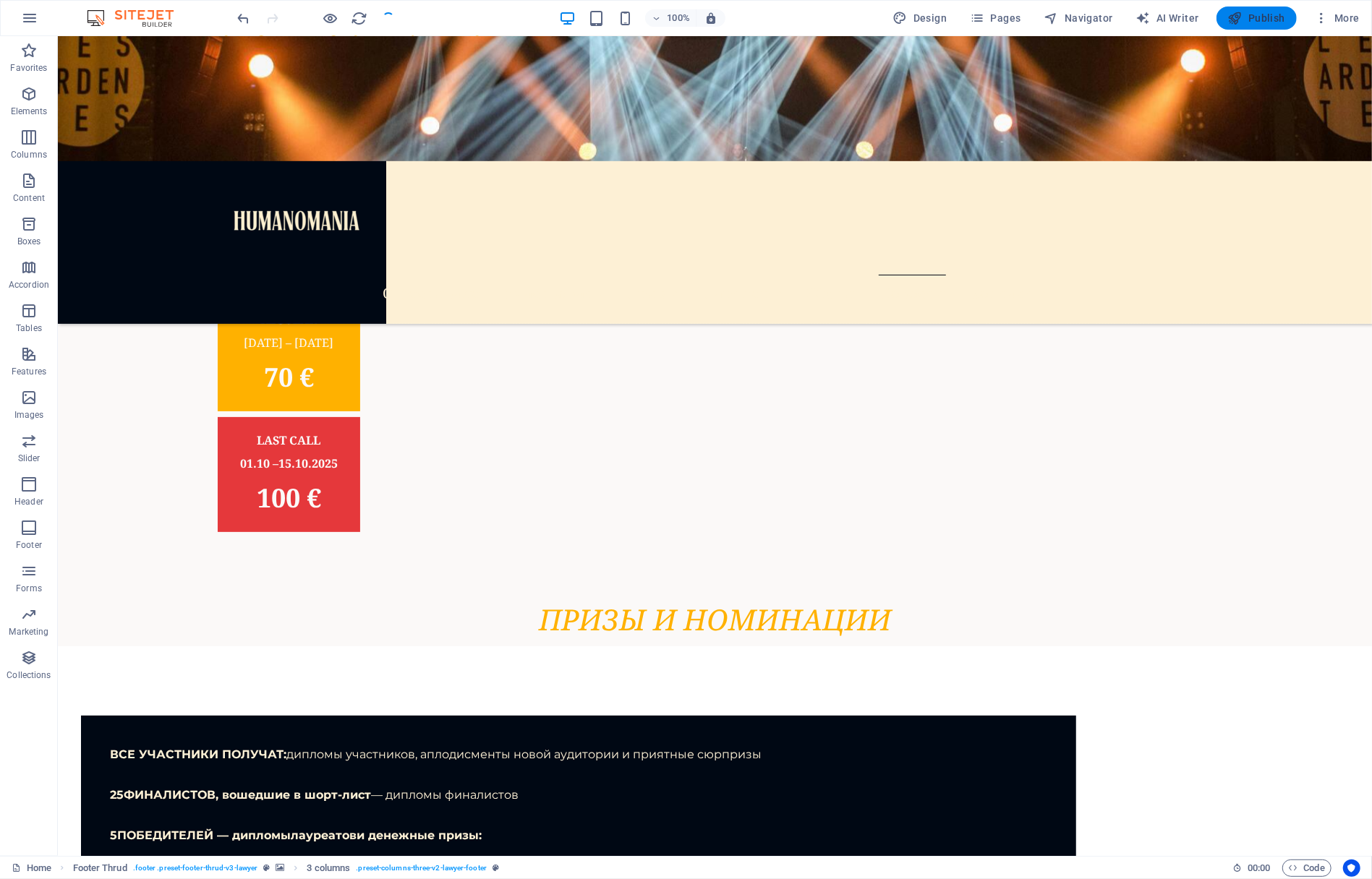
scroll to position [7859, 0]
